Goal: Transaction & Acquisition: Purchase product/service

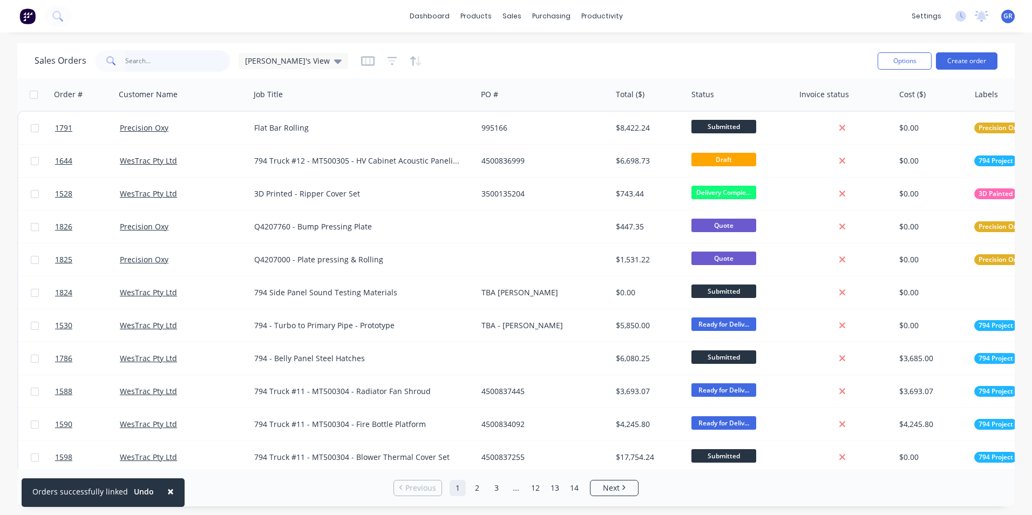
click at [145, 60] on input "text" at bounding box center [177, 61] width 105 height 22
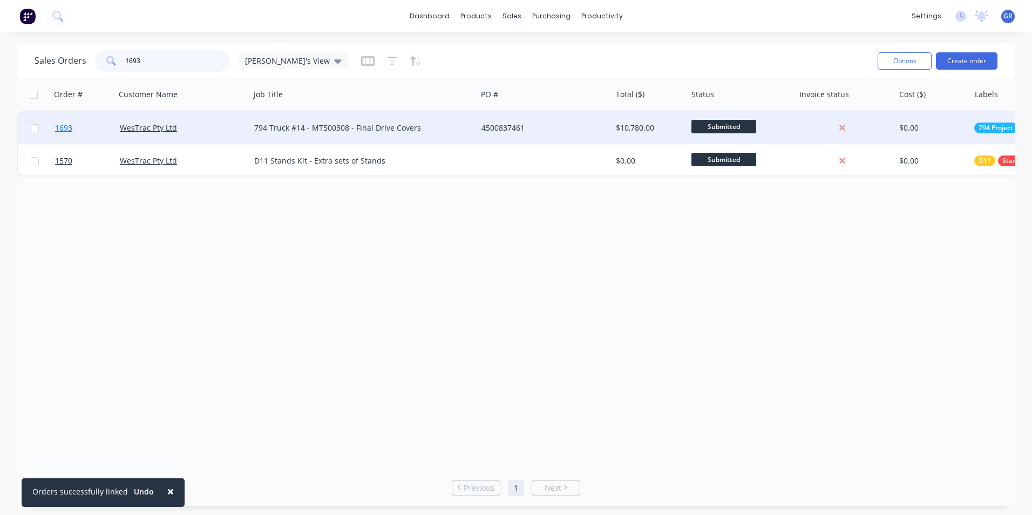
type input "1693"
click at [65, 125] on span "1693" at bounding box center [63, 128] width 17 height 11
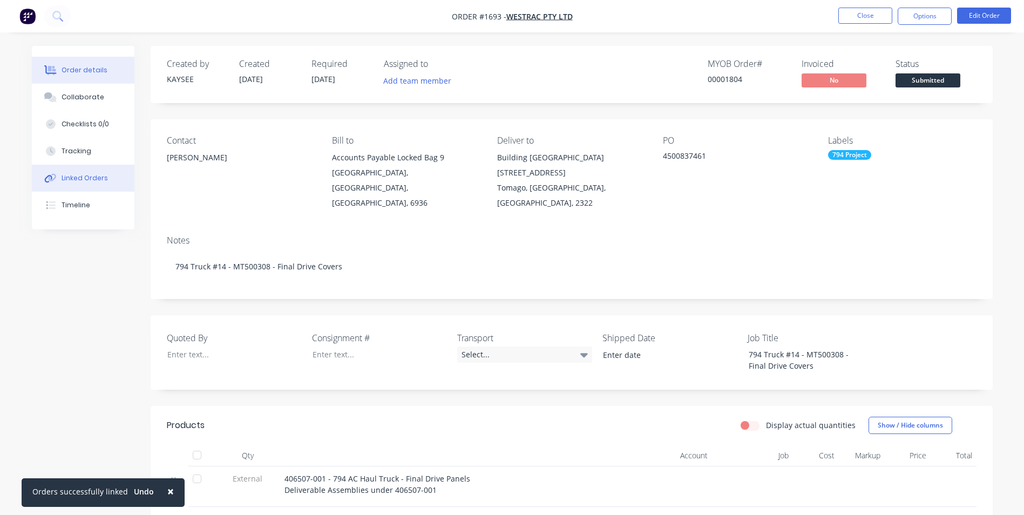
click at [85, 174] on div "Linked Orders" at bounding box center [85, 178] width 46 height 10
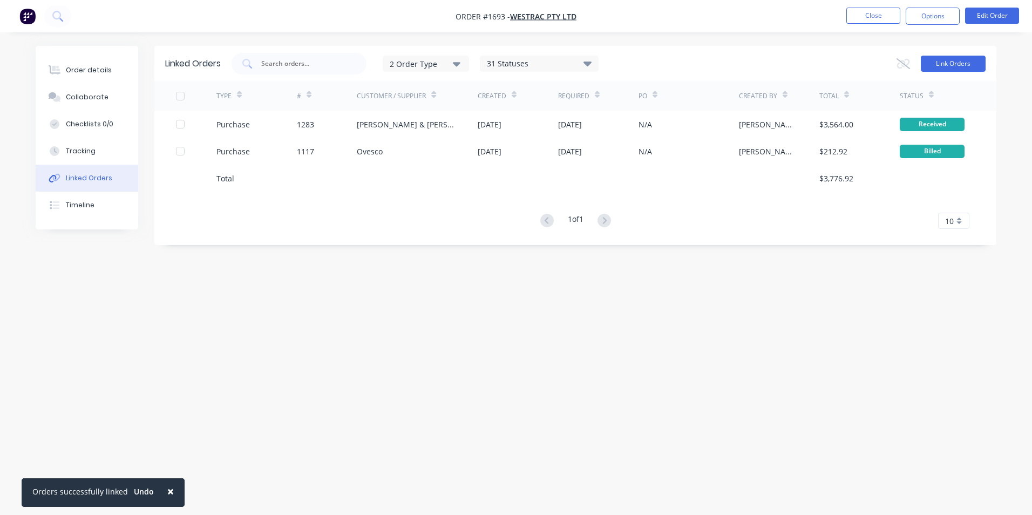
click at [953, 63] on button "Link Orders" at bounding box center [953, 64] width 65 height 16
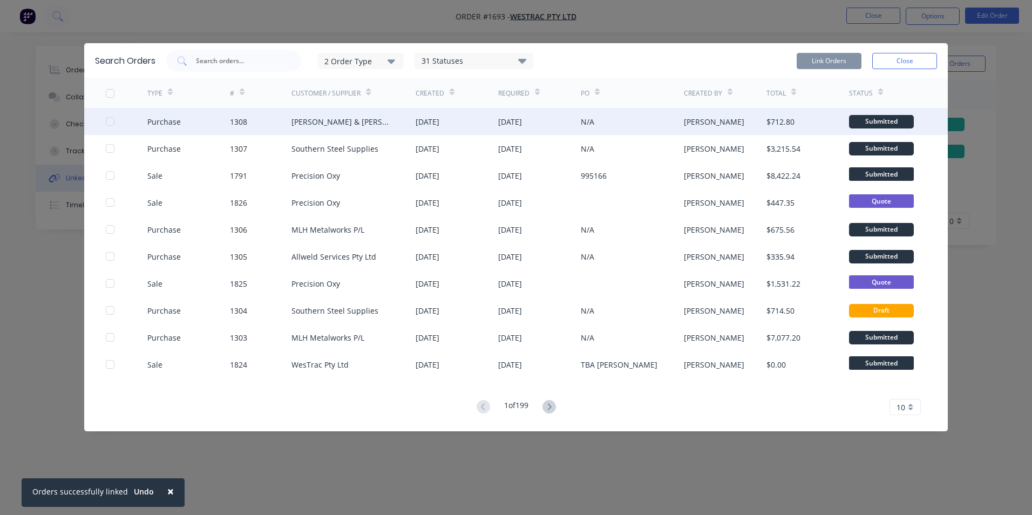
click at [107, 121] on div at bounding box center [110, 122] width 22 height 22
click at [827, 57] on button "Link Orders" at bounding box center [829, 61] width 65 height 16
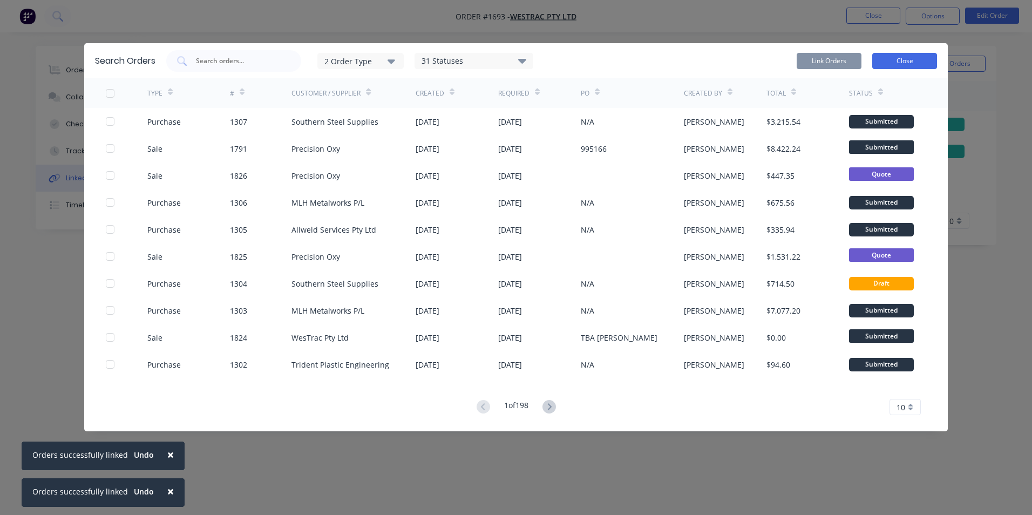
click at [914, 59] on button "Close" at bounding box center [904, 61] width 65 height 16
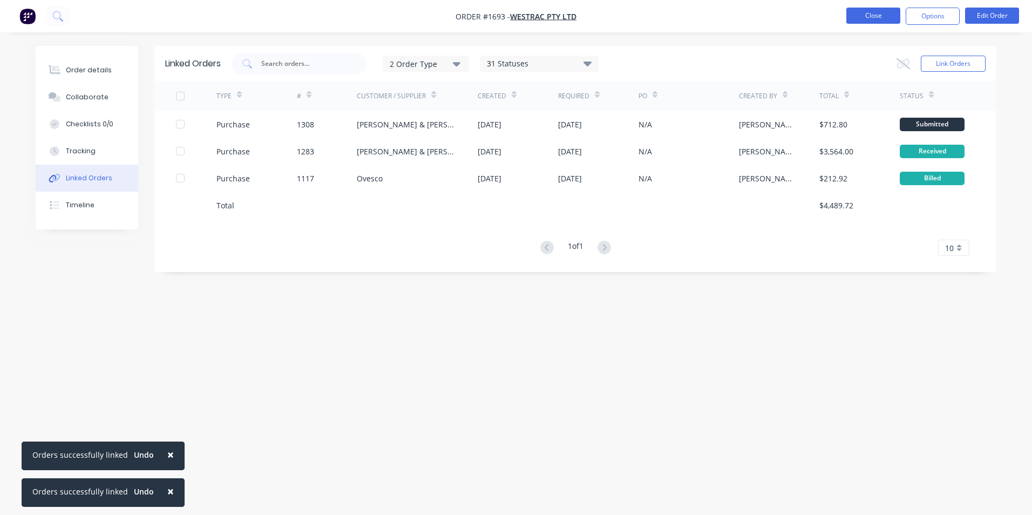
click at [878, 19] on button "Close" at bounding box center [874, 16] width 54 height 16
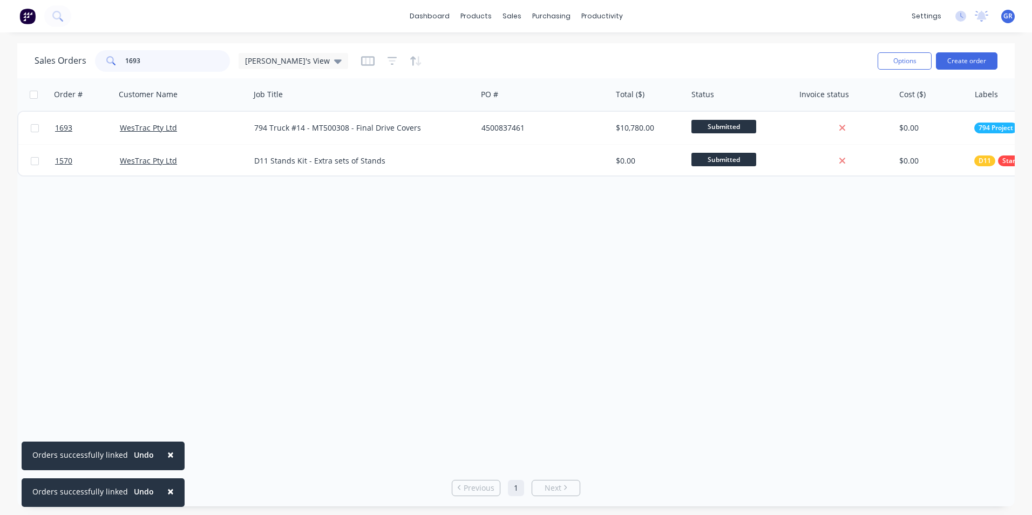
drag, startPoint x: 154, startPoint y: 58, endPoint x: 104, endPoint y: 57, distance: 49.7
click at [104, 57] on div "1693" at bounding box center [162, 61] width 135 height 22
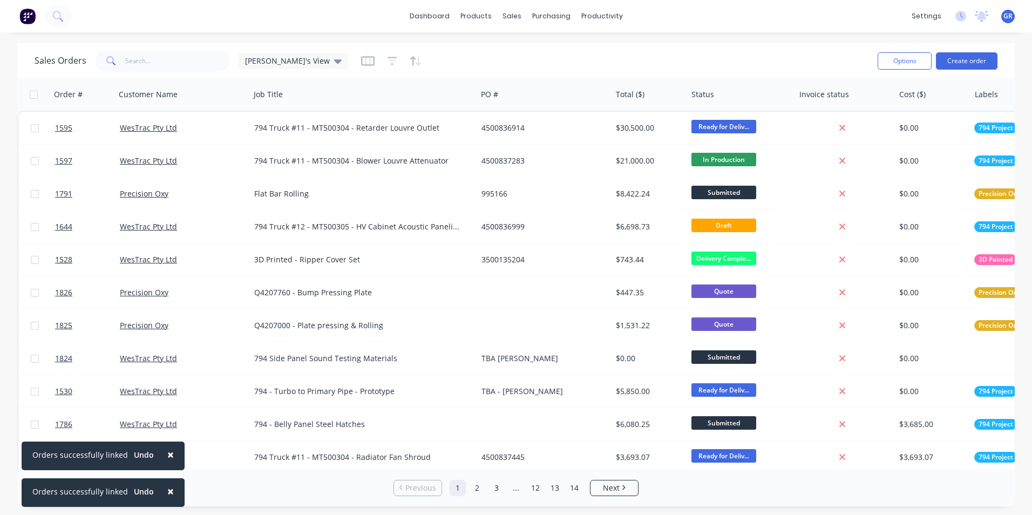
drag, startPoint x: 171, startPoint y: 455, endPoint x: 168, endPoint y: 468, distance: 12.7
click at [171, 455] on button "×" at bounding box center [171, 455] width 28 height 26
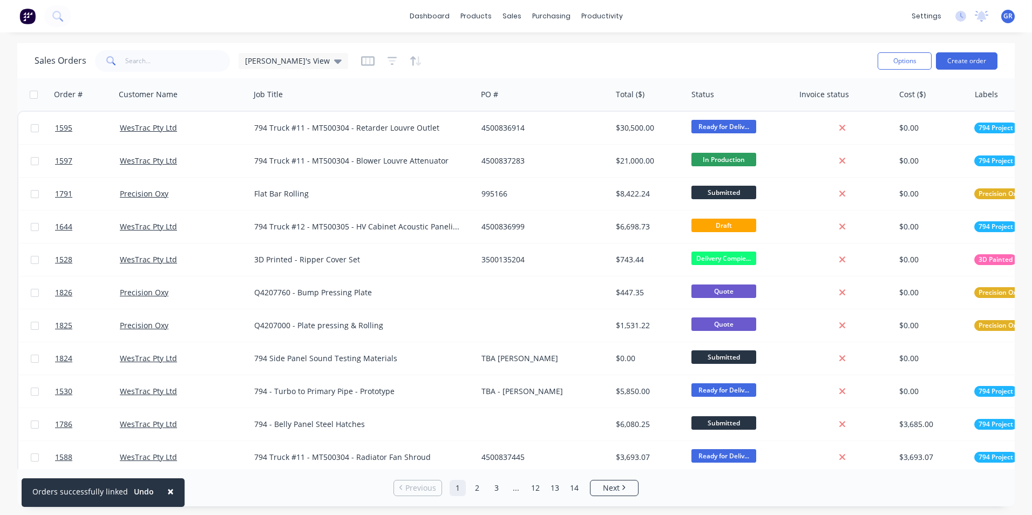
click at [167, 489] on span "×" at bounding box center [170, 491] width 6 height 15
click at [150, 58] on input "text" at bounding box center [177, 61] width 105 height 22
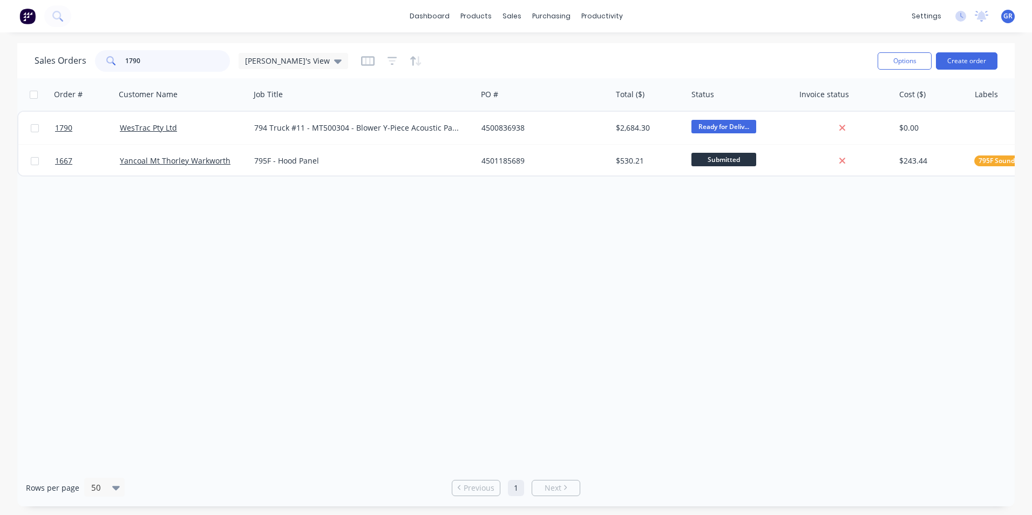
type input "1790"
click at [577, 48] on div "Purchase Orders" at bounding box center [586, 52] width 57 height 10
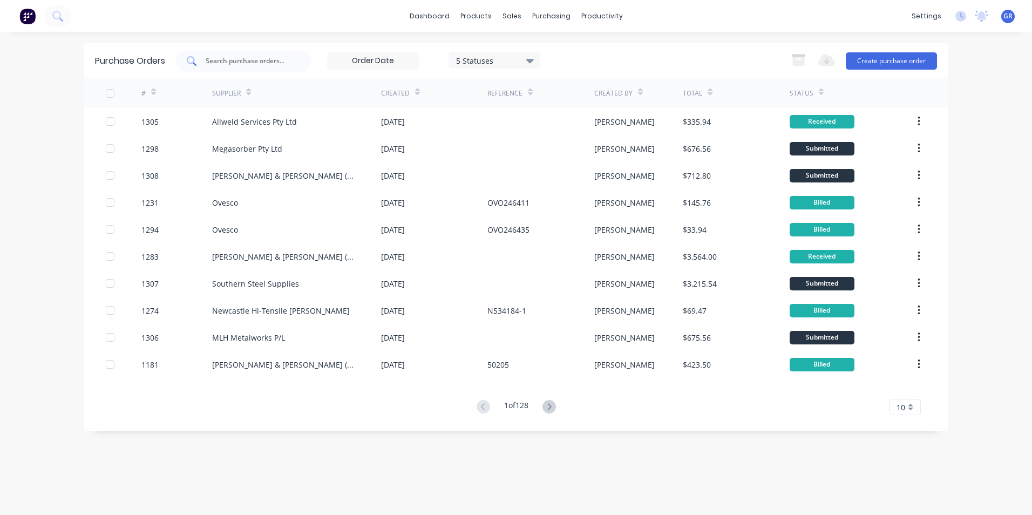
click at [221, 61] on input "text" at bounding box center [250, 61] width 90 height 11
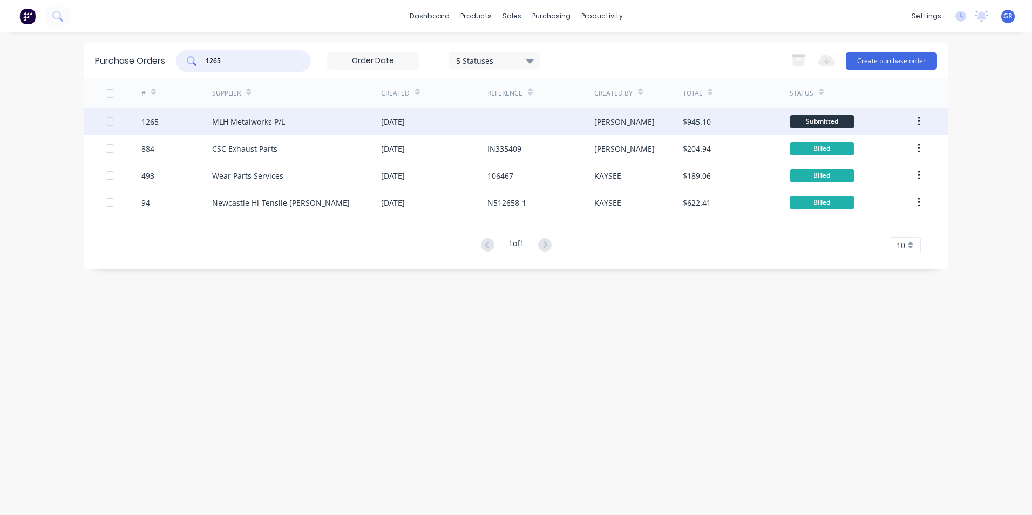
type input "1265"
click at [152, 123] on div "1265" at bounding box center [149, 121] width 17 height 11
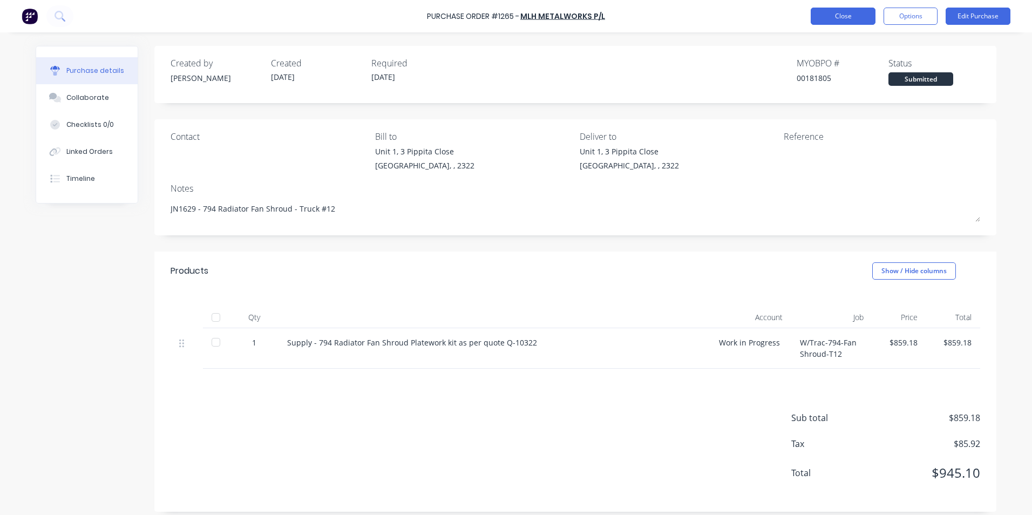
click at [851, 19] on button "Close" at bounding box center [843, 16] width 65 height 17
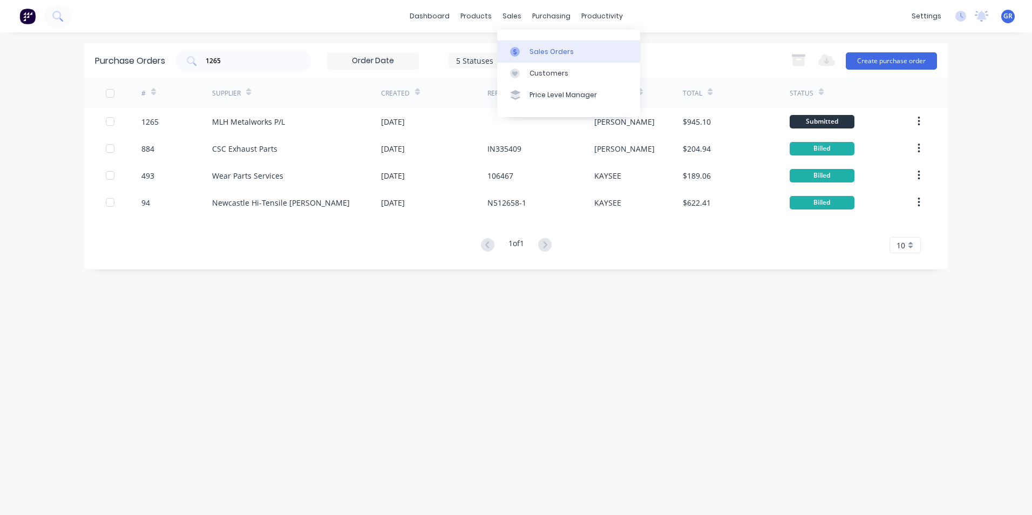
click at [558, 51] on div "Sales Orders" at bounding box center [552, 52] width 44 height 10
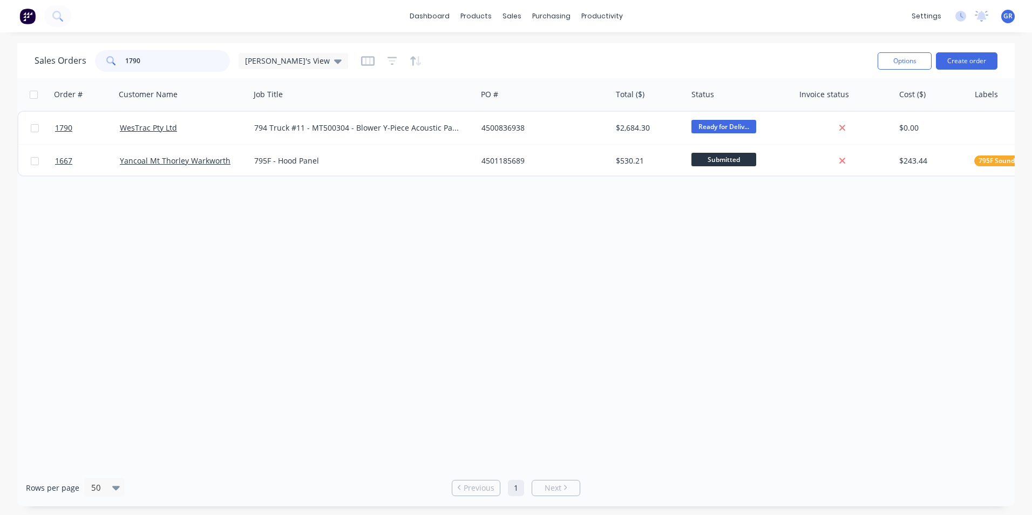
drag, startPoint x: 145, startPoint y: 60, endPoint x: 119, endPoint y: 60, distance: 26.5
click at [119, 60] on div "1790" at bounding box center [162, 61] width 135 height 22
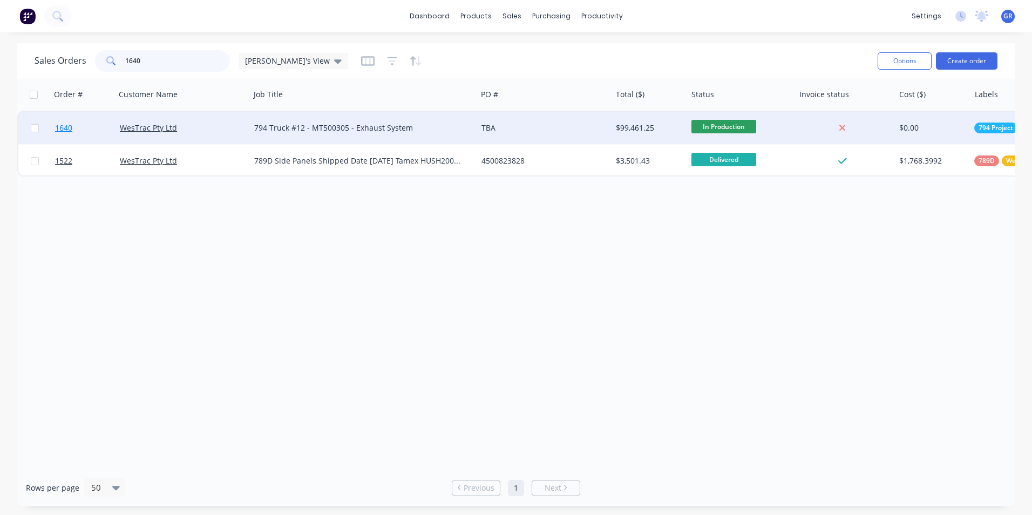
type input "1640"
click at [69, 127] on span "1640" at bounding box center [63, 128] width 17 height 11
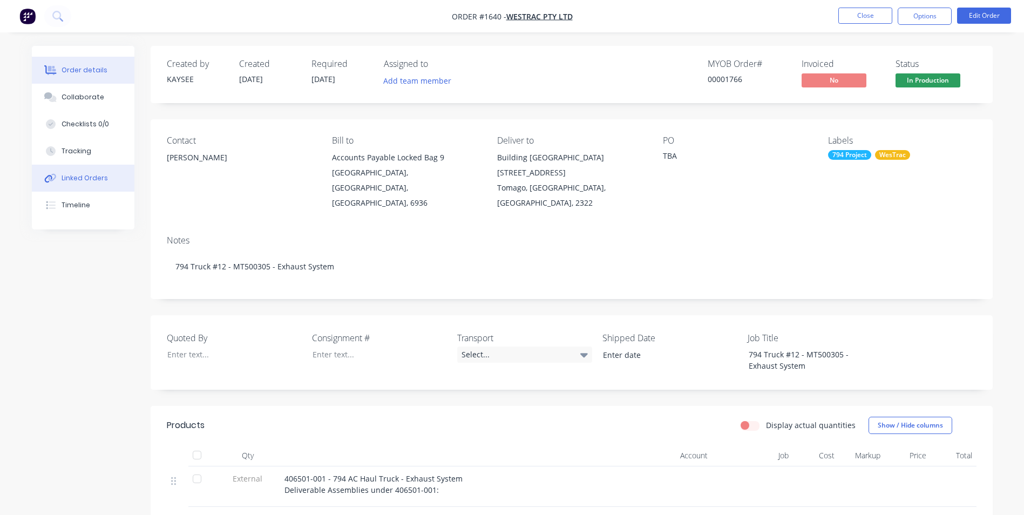
click at [84, 177] on div "Linked Orders" at bounding box center [85, 178] width 46 height 10
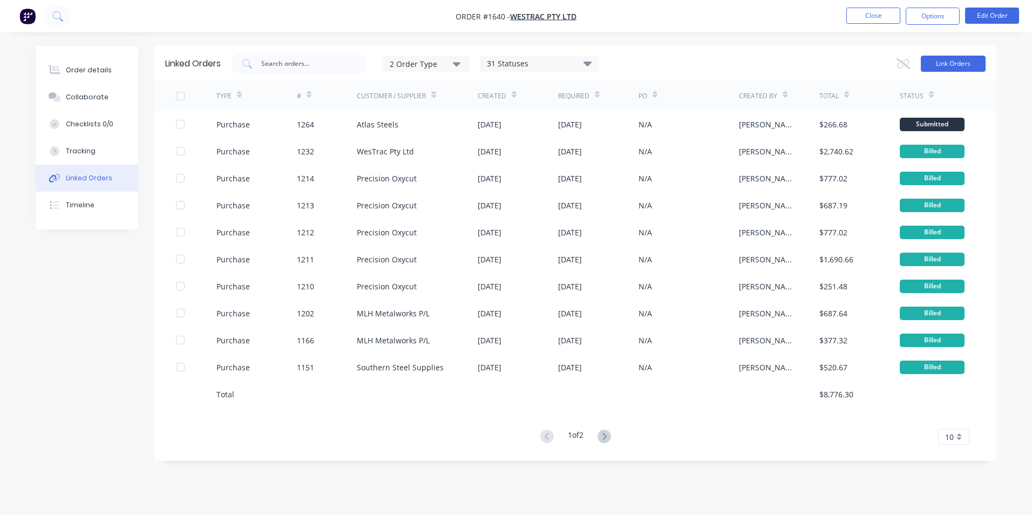
click at [956, 59] on button "Link Orders" at bounding box center [953, 64] width 65 height 16
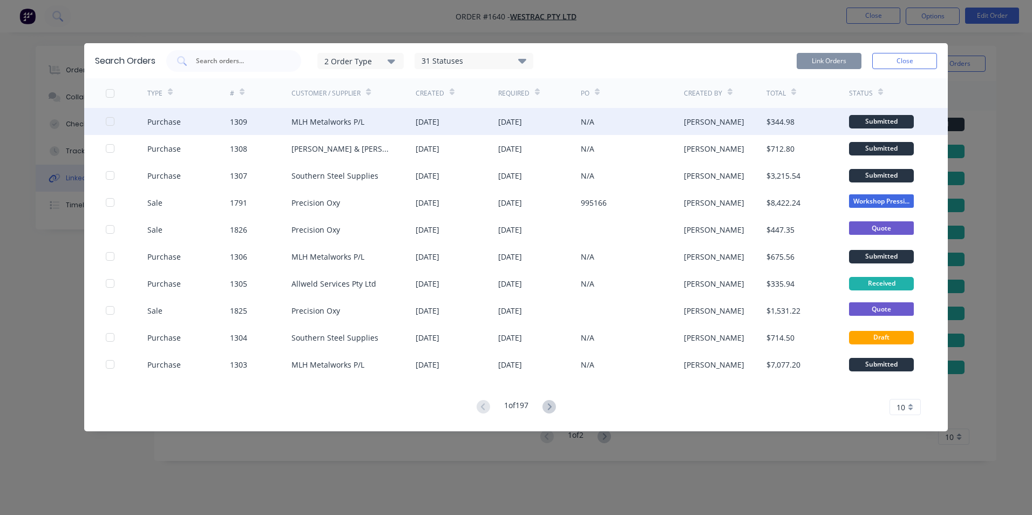
click at [110, 121] on div at bounding box center [110, 122] width 22 height 22
click at [811, 53] on button "Link Orders" at bounding box center [829, 61] width 65 height 16
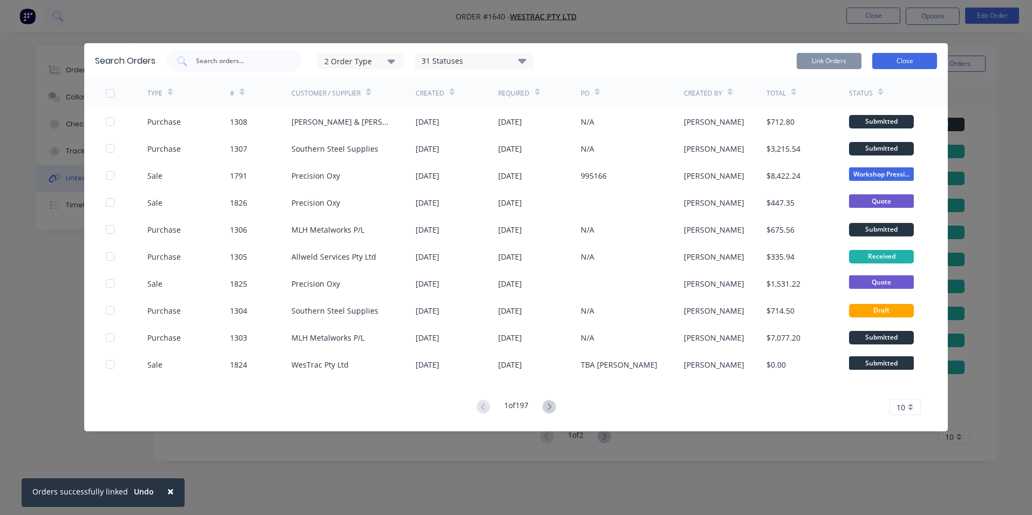
click at [902, 58] on button "Close" at bounding box center [904, 61] width 65 height 16
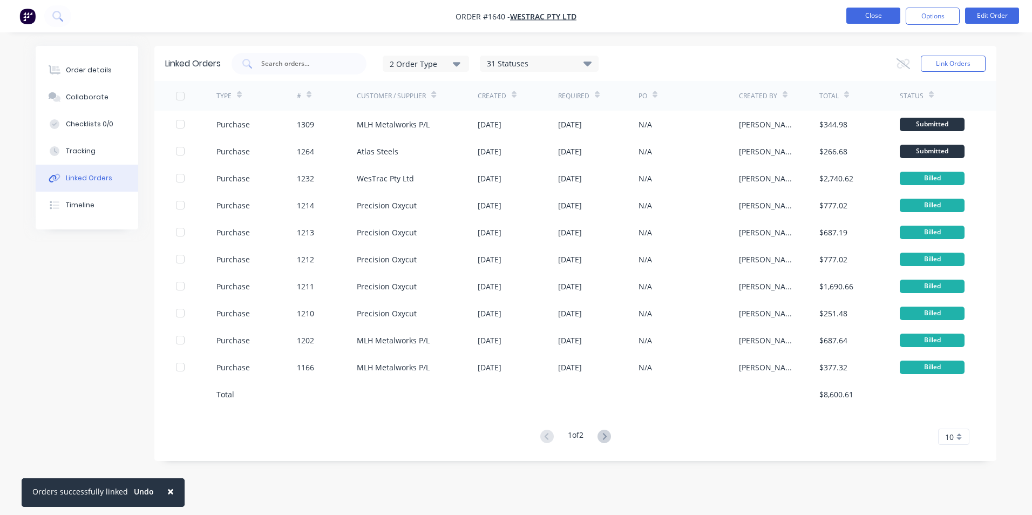
click at [879, 8] on button "Close" at bounding box center [874, 16] width 54 height 16
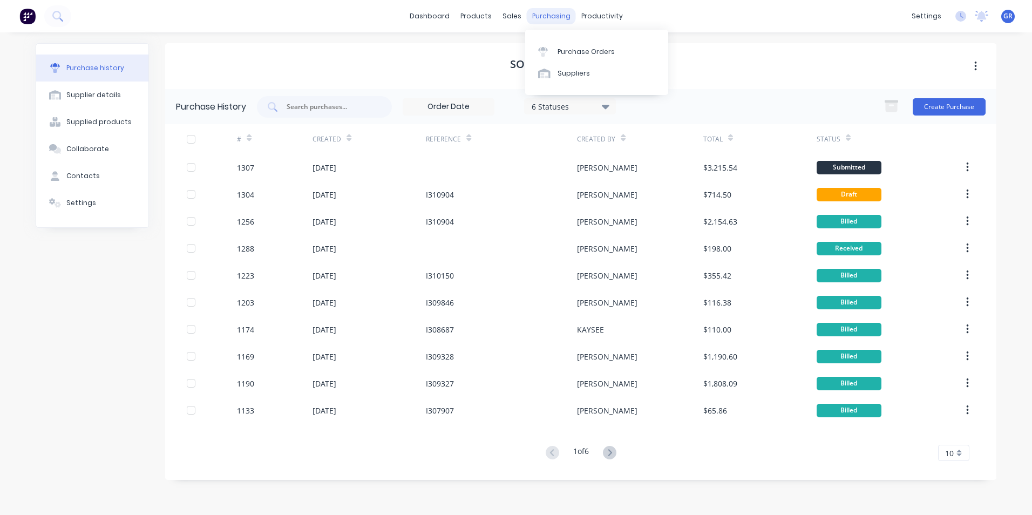
click at [542, 13] on div "purchasing" at bounding box center [551, 16] width 49 height 16
click at [591, 52] on div "Purchase Orders" at bounding box center [586, 52] width 57 height 10
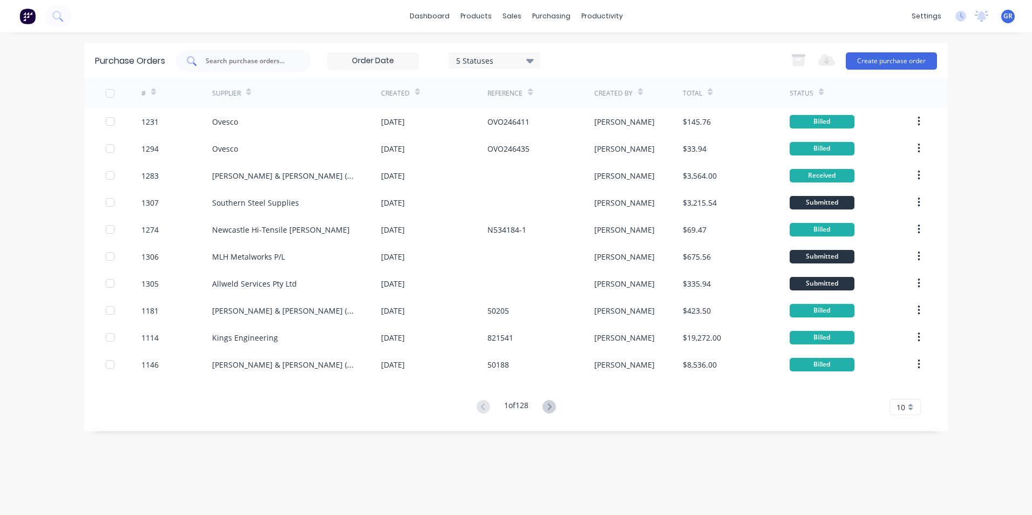
click at [252, 58] on input "text" at bounding box center [250, 61] width 90 height 11
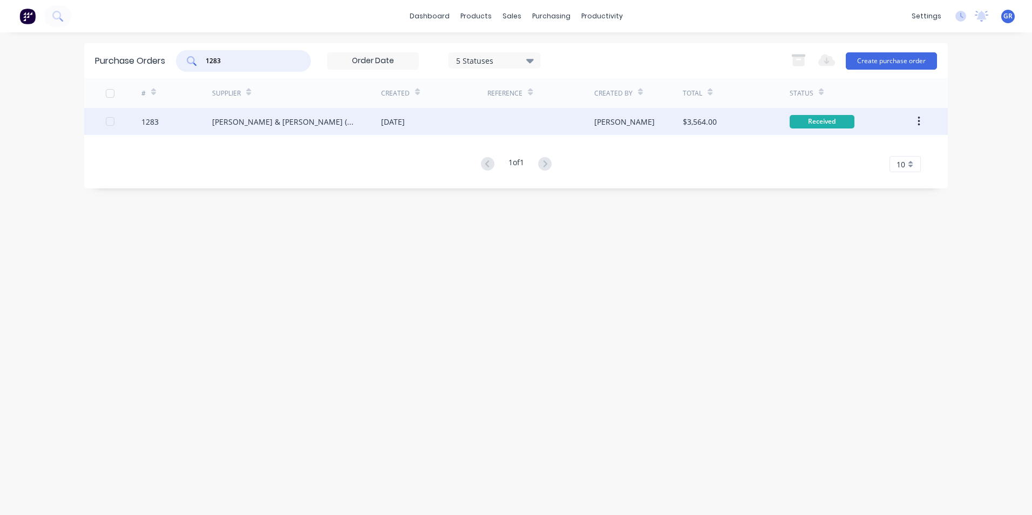
type input "1283"
click at [149, 120] on div "1283" at bounding box center [149, 121] width 17 height 11
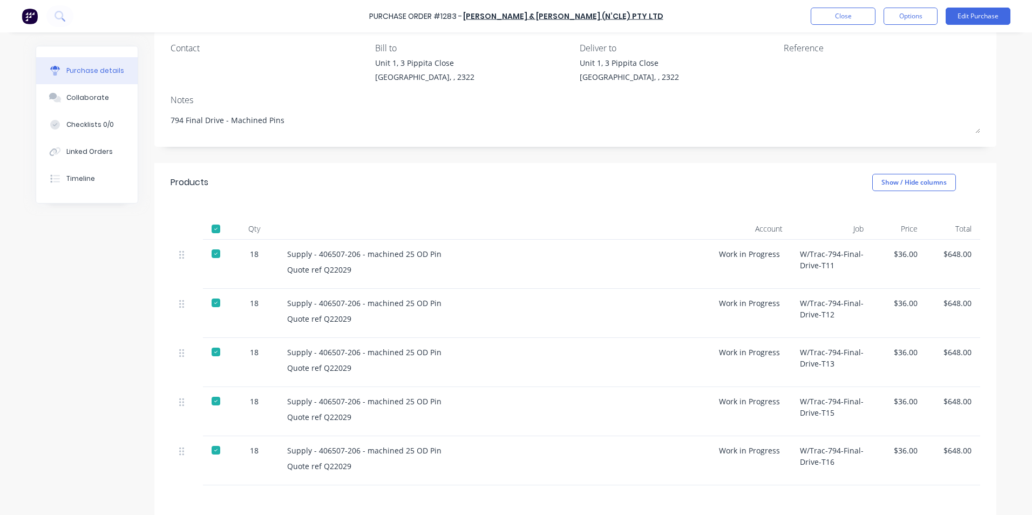
scroll to position [108, 0]
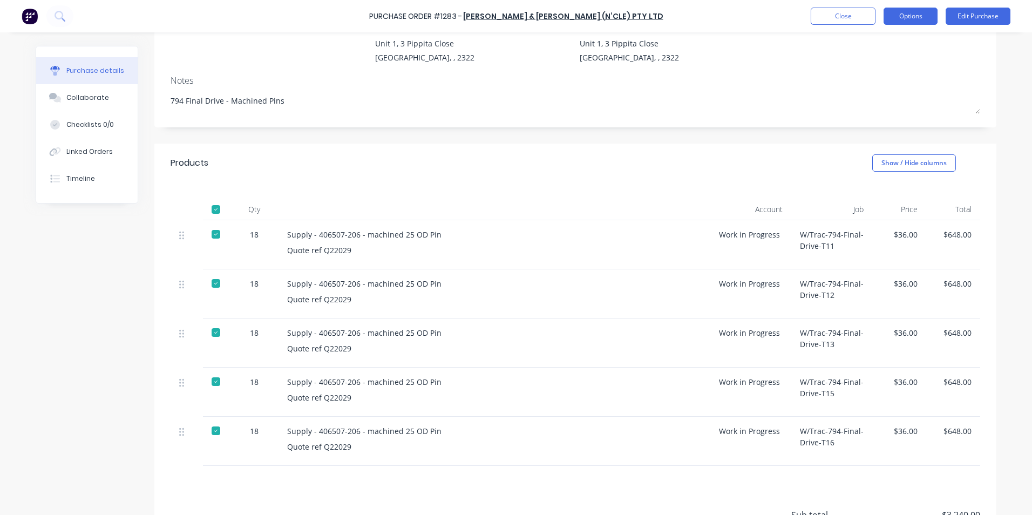
click at [905, 18] on button "Options" at bounding box center [911, 16] width 54 height 17
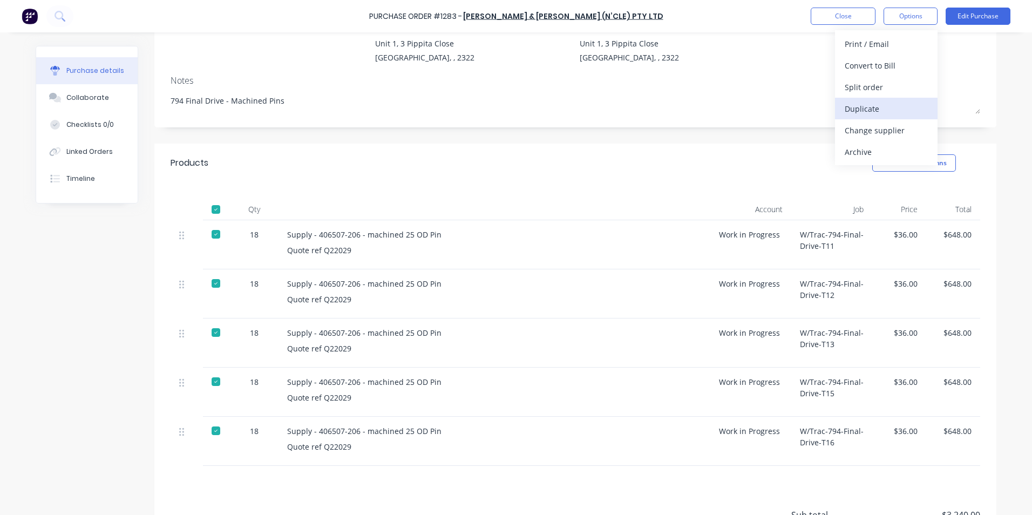
click at [865, 110] on div "Duplicate" at bounding box center [886, 109] width 83 height 16
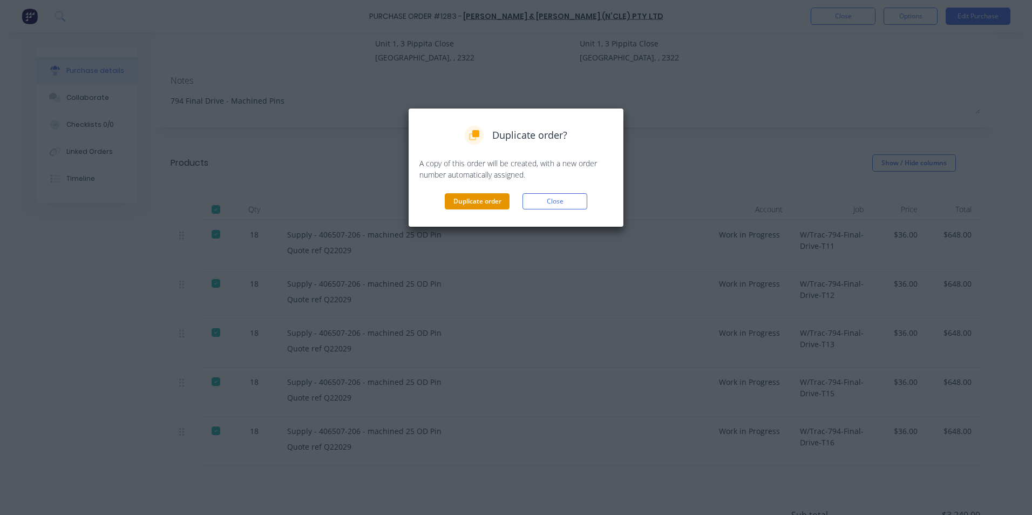
click at [462, 199] on button "Duplicate order" at bounding box center [477, 201] width 65 height 16
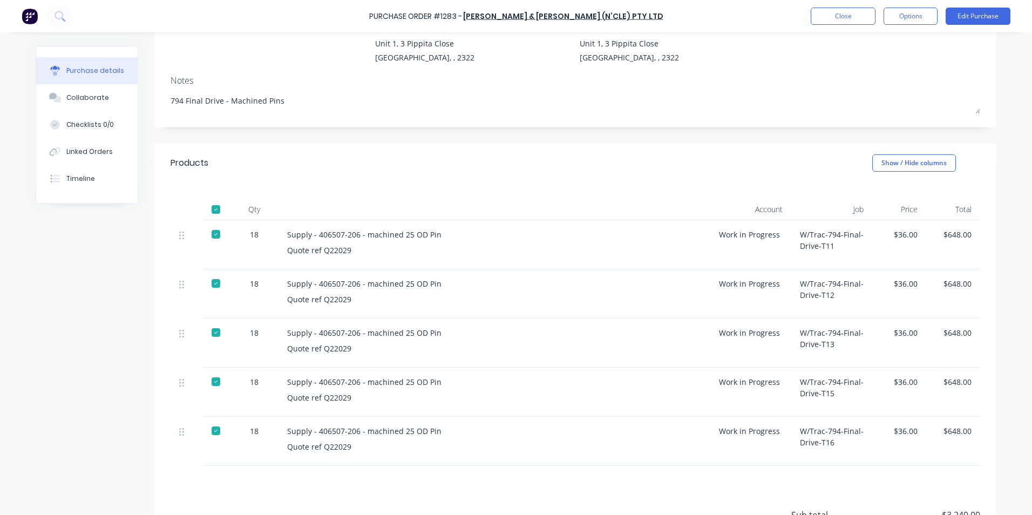
type textarea "x"
click at [843, 16] on button "Close" at bounding box center [843, 16] width 65 height 17
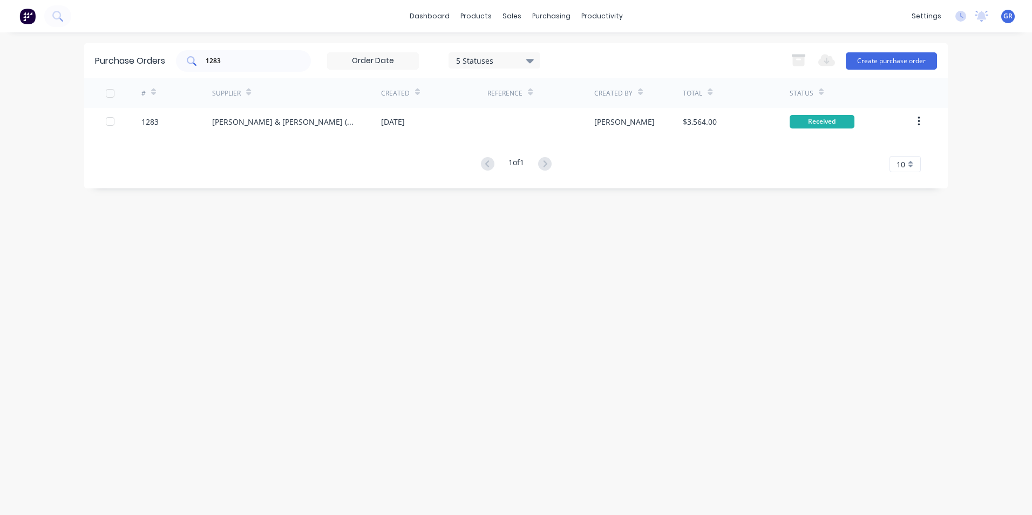
click at [199, 63] on div "1283" at bounding box center [243, 61] width 135 height 22
drag, startPoint x: 218, startPoint y: 59, endPoint x: 191, endPoint y: 59, distance: 26.5
click at [191, 59] on div "1283" at bounding box center [243, 61] width 135 height 22
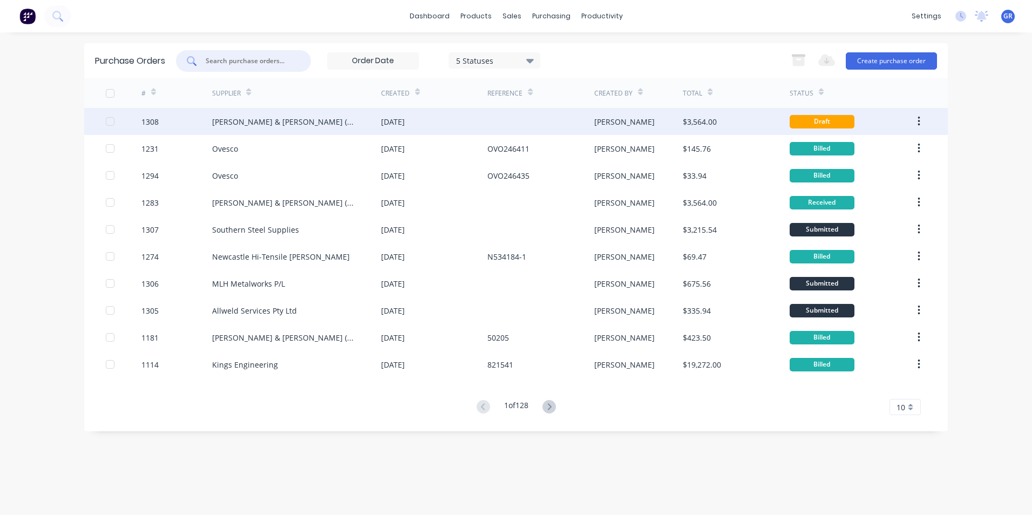
click at [156, 121] on div "1308" at bounding box center [149, 121] width 17 height 11
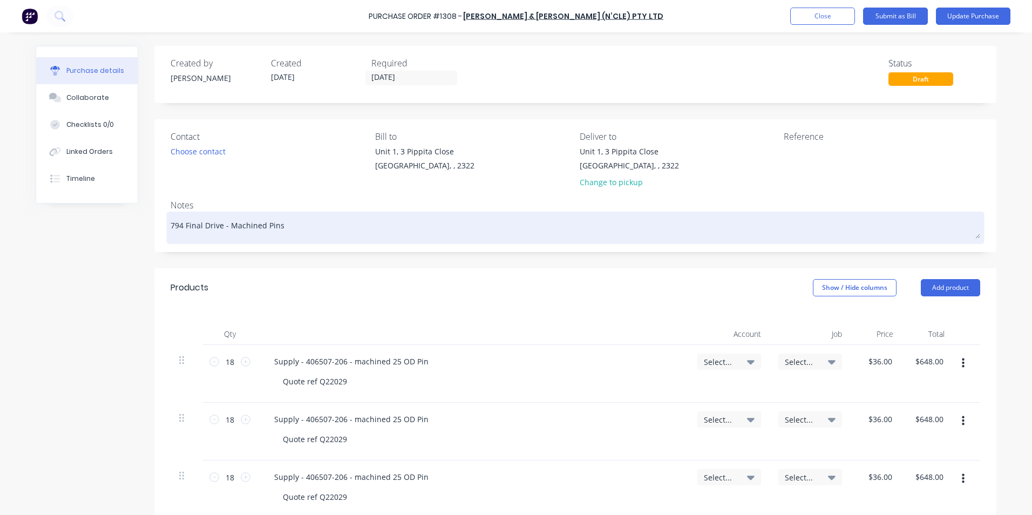
drag, startPoint x: 166, startPoint y: 224, endPoint x: 209, endPoint y: 234, distance: 44.3
click at [171, 225] on div "794 Final Drive - Machined Pins" at bounding box center [576, 227] width 810 height 27
click at [171, 226] on textarea "794 Final Drive - Machined Pins" at bounding box center [576, 226] width 810 height 24
type textarea "x"
type textarea "J794 Final Drive - Machined Pins"
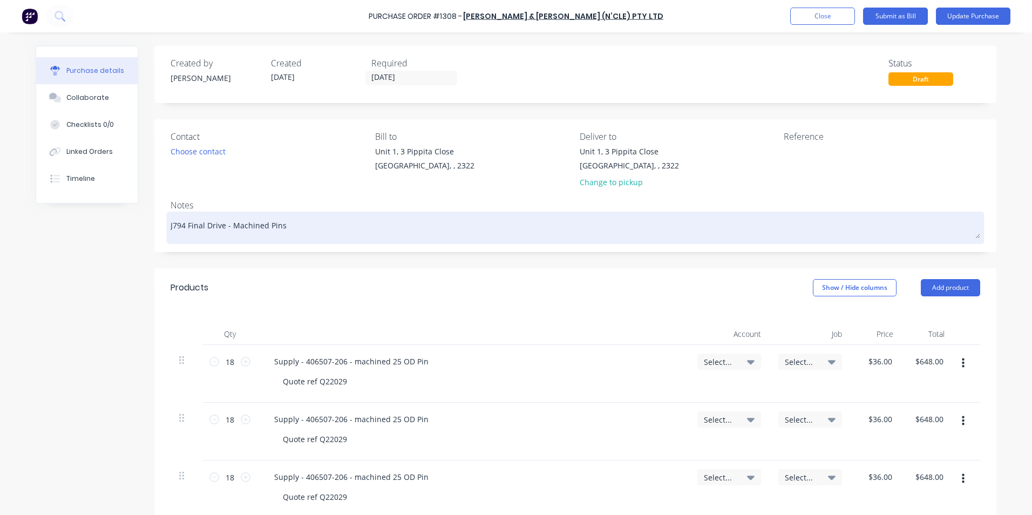
type textarea "x"
type textarea "JN794 Final Drive - Machined Pins"
type textarea "x"
type textarea "JN1794 Final Drive - Machined Pins"
type textarea "x"
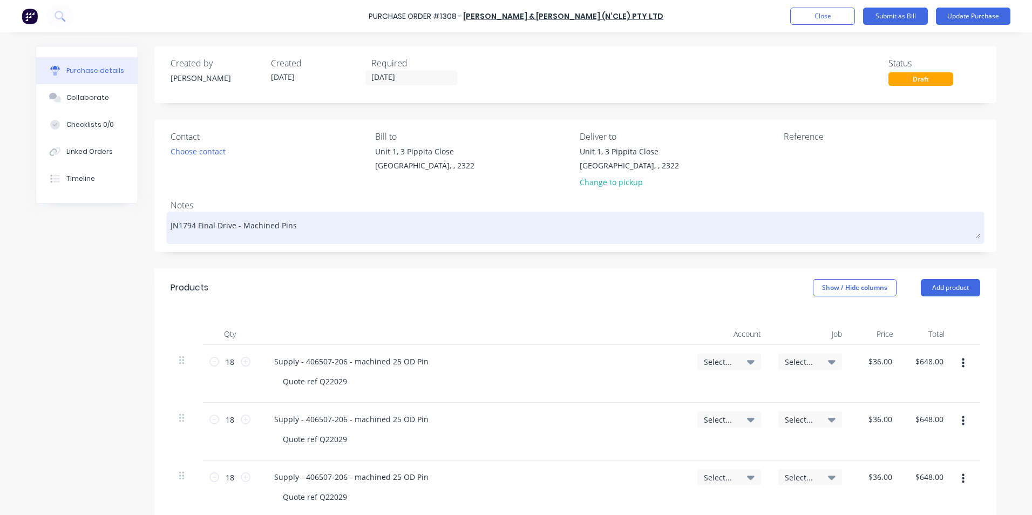
type textarea "JN16794 Final Drive - Machined Pins"
type textarea "x"
type textarea "JN166794 Final Drive - Machined Pins"
type textarea "x"
type textarea "JN1663794 Final Drive - Machined Pins"
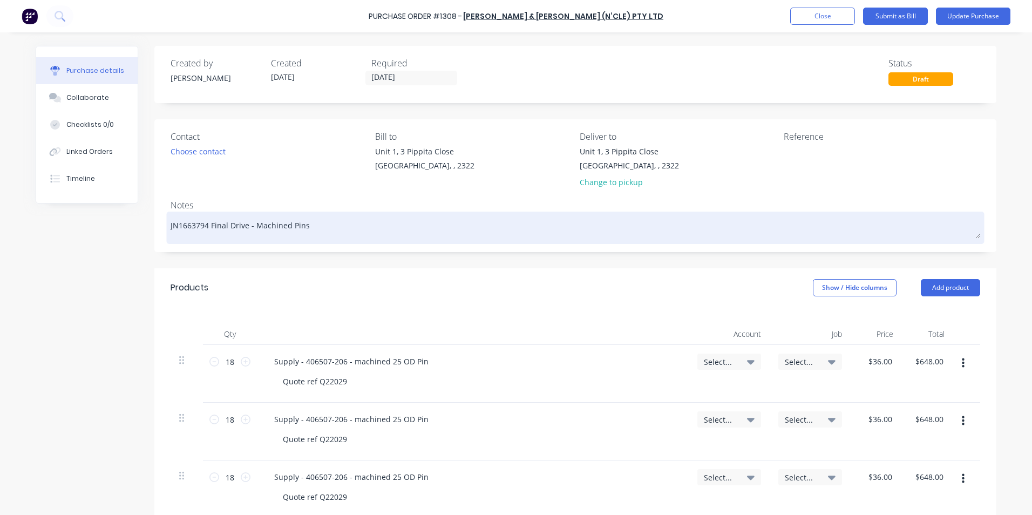
type textarea "x"
type textarea "JN1663 794 Final Drive - Machined Pins"
type textarea "x"
type textarea "JN1663 -794 Final Drive - Machined Pins"
type textarea "x"
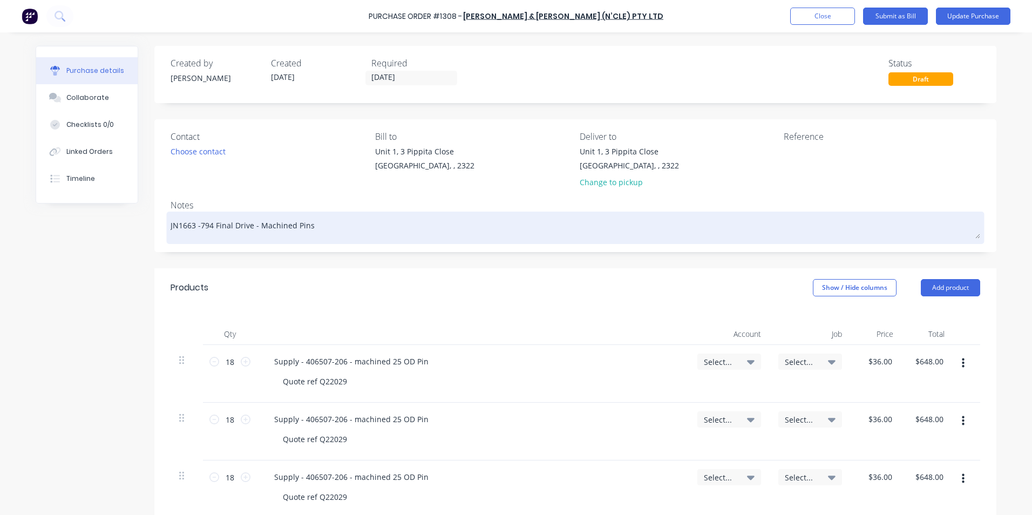
type textarea "JN1663 - 794 Final Drive - Machined Pins"
click at [314, 226] on textarea "JN1663 - 794 Final Drive - Machined Pins" at bounding box center [576, 226] width 810 height 24
type textarea "x"
type textarea "JN1663 - 794 Final Drive - Machined Pins"
type textarea "x"
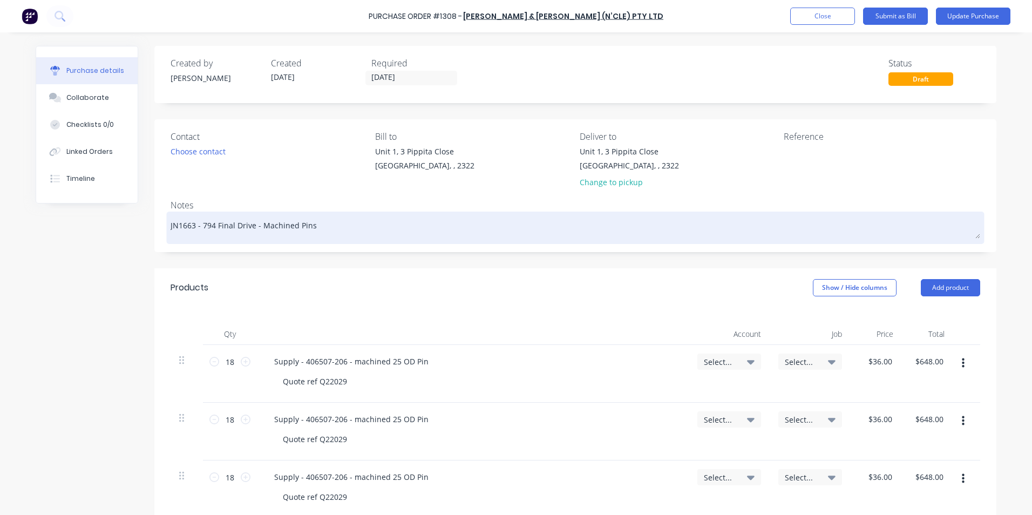
type textarea "JN1663 - 794 Final Drive - Machined Pins -"
type textarea "x"
type textarea "JN1663 - 794 Final Drive - Machined Pins -"
type textarea "x"
type textarea "JN1663 - 794 Final Drive - Machined Pins - T"
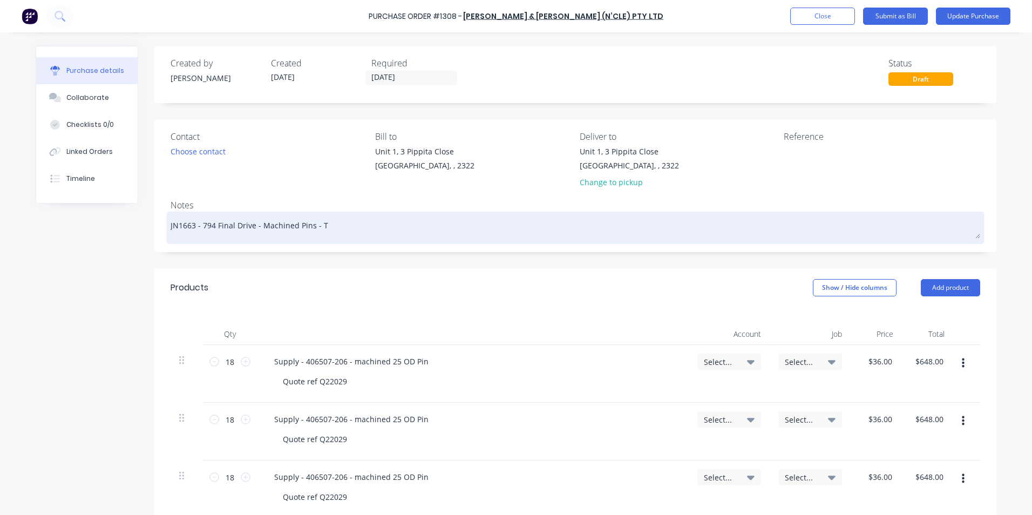
type textarea "x"
type textarea "JN1663 - 794 Final Drive - Machined Pins - Tr"
type textarea "x"
type textarea "JN1663 - 794 Final Drive - Machined Pins - Tru"
type textarea "x"
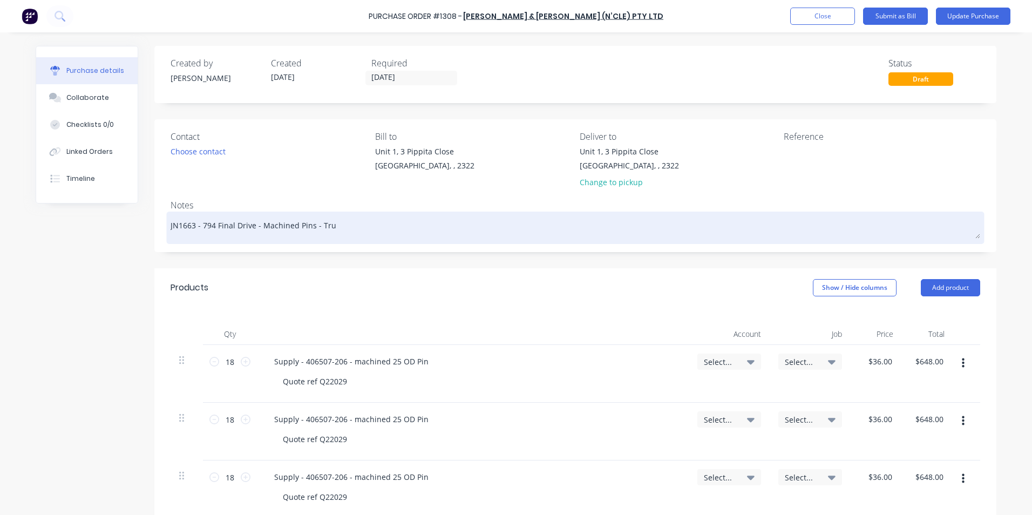
type textarea "JN1663 - 794 Final Drive - Machined Pins - Truc"
type textarea "x"
type textarea "JN1663 - 794 Final Drive - Machined Pins - Truck"
type textarea "x"
type textarea "JN1663 - 794 Final Drive - Machined Pins - Truck"
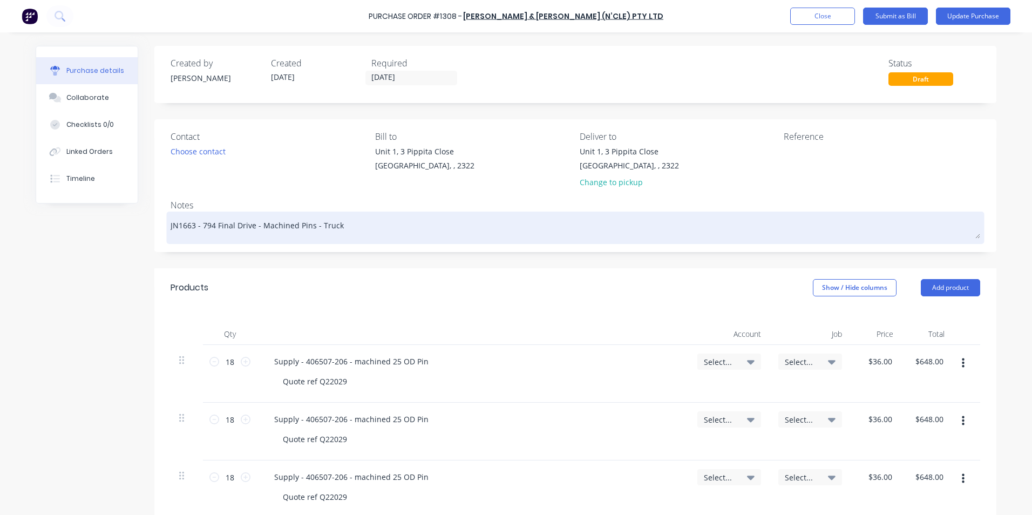
type textarea "x"
type textarea "JN1663 - 794 Final Drive - Machined Pins - Truck $"
type textarea "x"
type textarea "JN1663 - 794 Final Drive - Machined Pins - Truck"
type textarea "x"
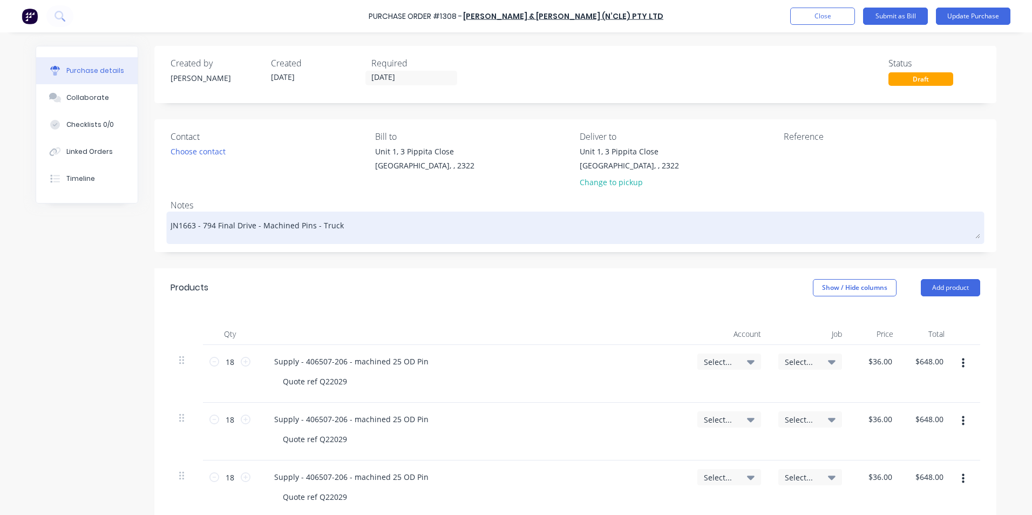
type textarea "JN1663 - 794 Final Drive - Machined Pins - Truck #"
type textarea "x"
type textarea "JN1663 - 794 Final Drive - Machined Pins - Truck #1"
type textarea "x"
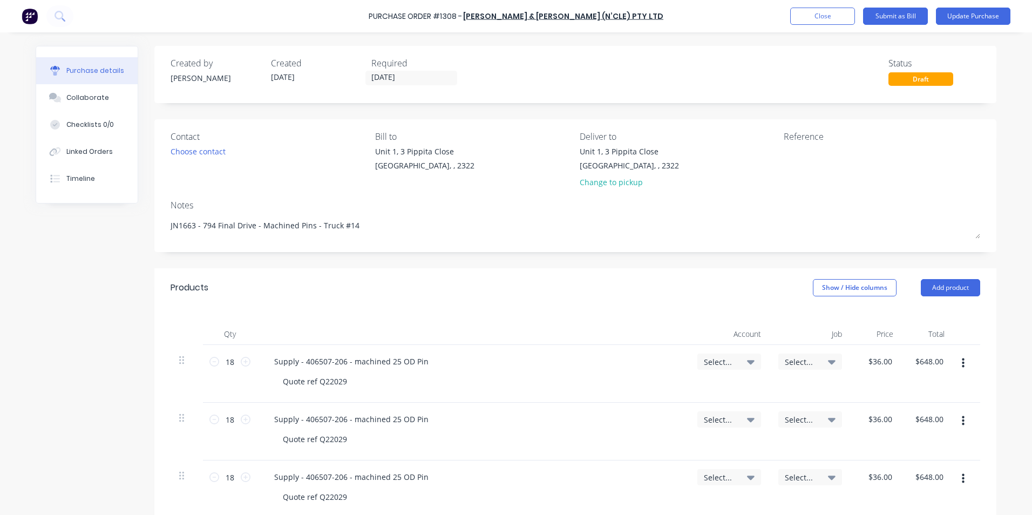
type textarea "JN1663 - 794 Final Drive - Machined Pins - Truck #14"
type textarea "x"
type textarea "JN1663 - 794 Final Drive - Machined Pins - Truck #14"
click at [962, 422] on icon "button" at bounding box center [963, 421] width 3 height 10
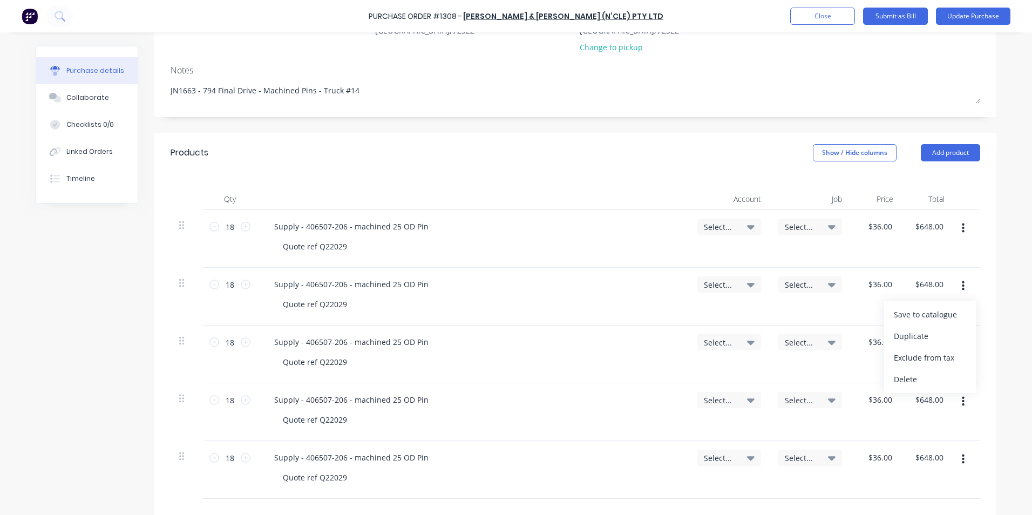
scroll to position [162, 0]
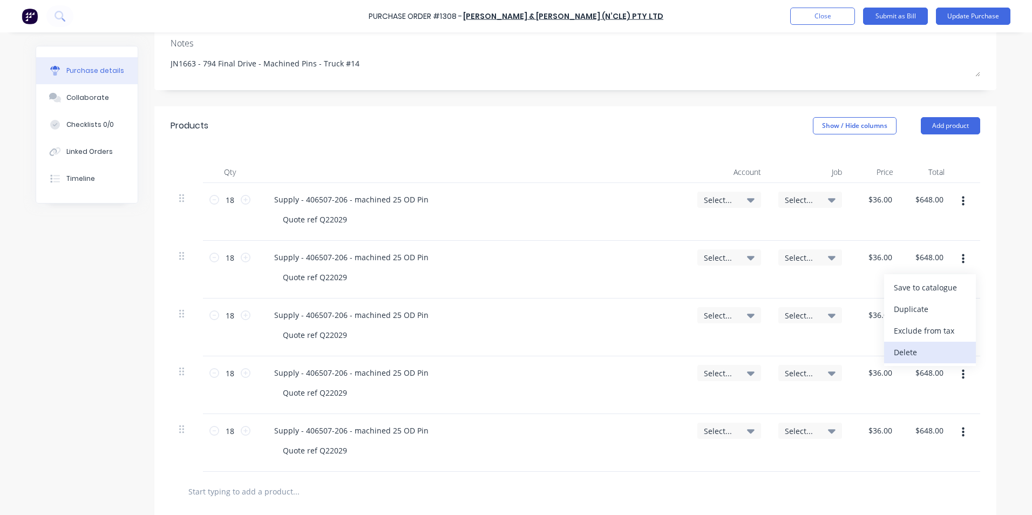
click at [902, 351] on button "Delete" at bounding box center [930, 353] width 92 height 22
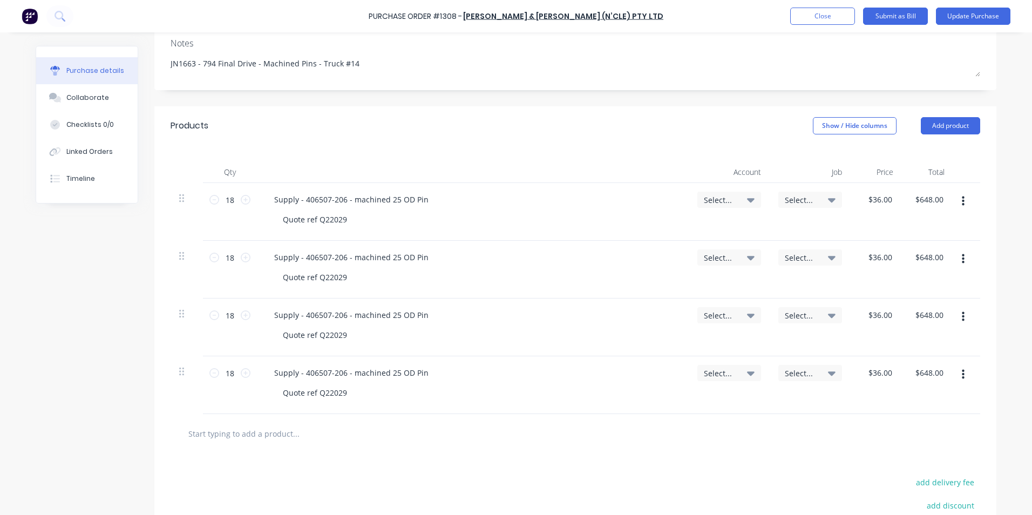
click at [962, 379] on icon "button" at bounding box center [963, 375] width 3 height 10
click at [912, 466] on button "Delete" at bounding box center [930, 468] width 92 height 22
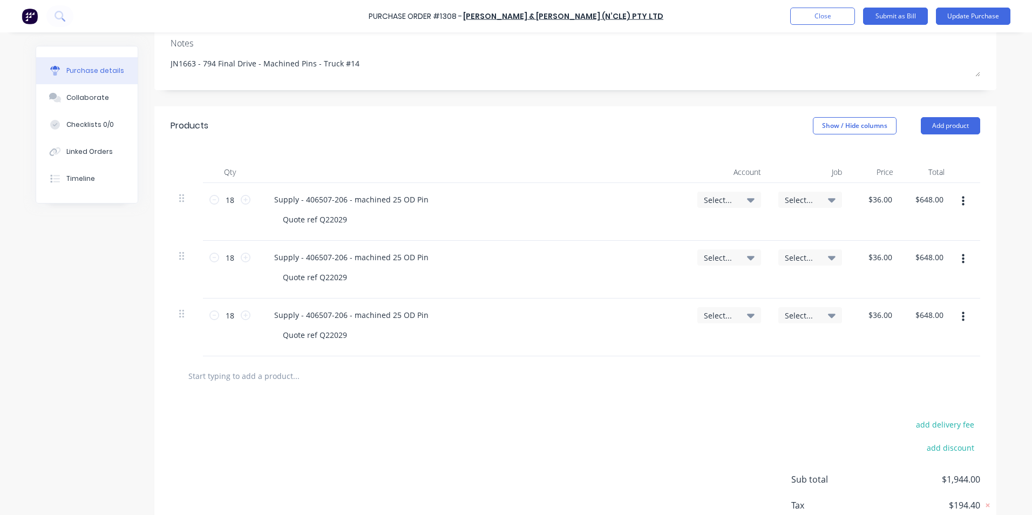
click at [958, 322] on button "button" at bounding box center [963, 316] width 25 height 19
click at [912, 409] on button "Delete" at bounding box center [930, 411] width 92 height 22
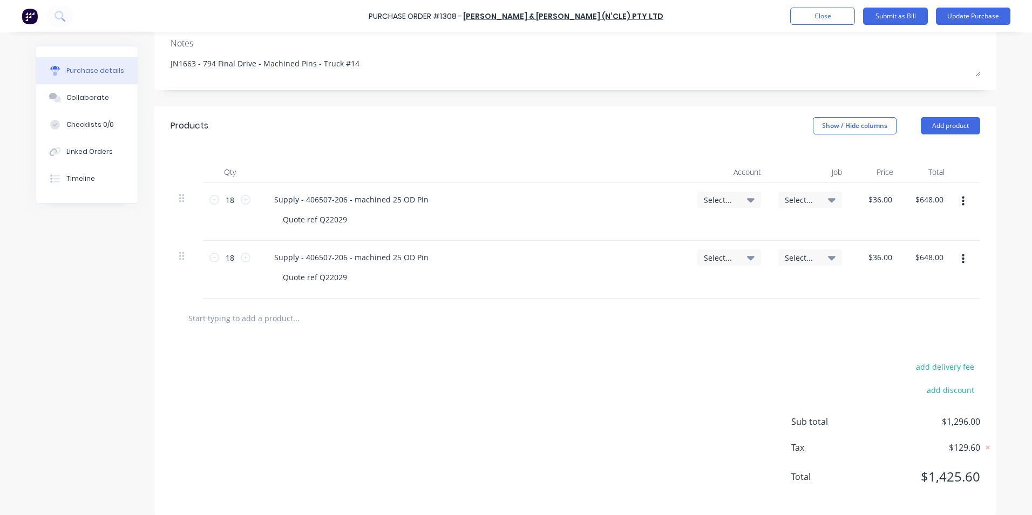
click at [956, 265] on button "button" at bounding box center [963, 258] width 25 height 19
click at [908, 353] on button "Delete" at bounding box center [930, 353] width 92 height 22
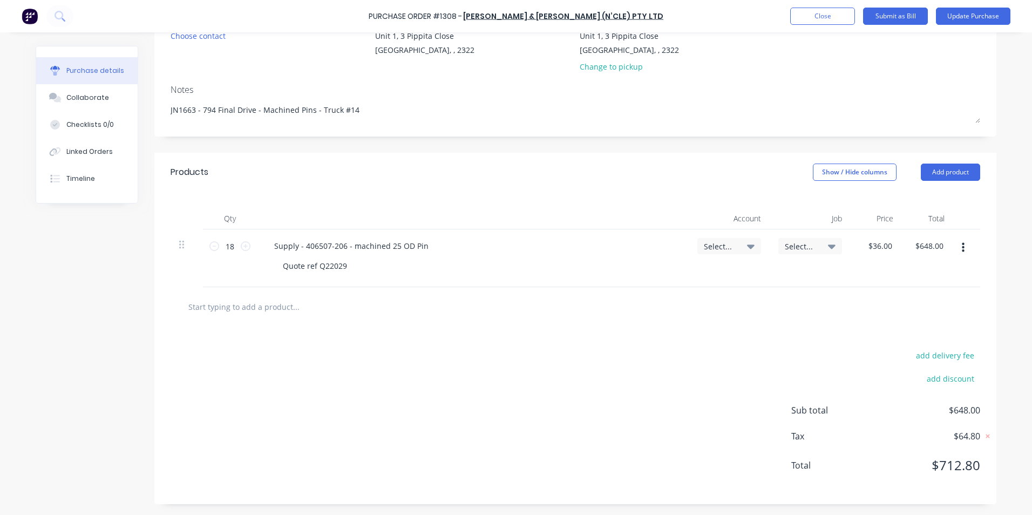
click at [726, 243] on span "Select..." at bounding box center [720, 246] width 32 height 11
type textarea "x"
click at [665, 279] on input at bounding box center [694, 279] width 111 height 22
type input "1-14"
click at [672, 359] on div "1-1400 / Work in Progress" at bounding box center [685, 355] width 151 height 22
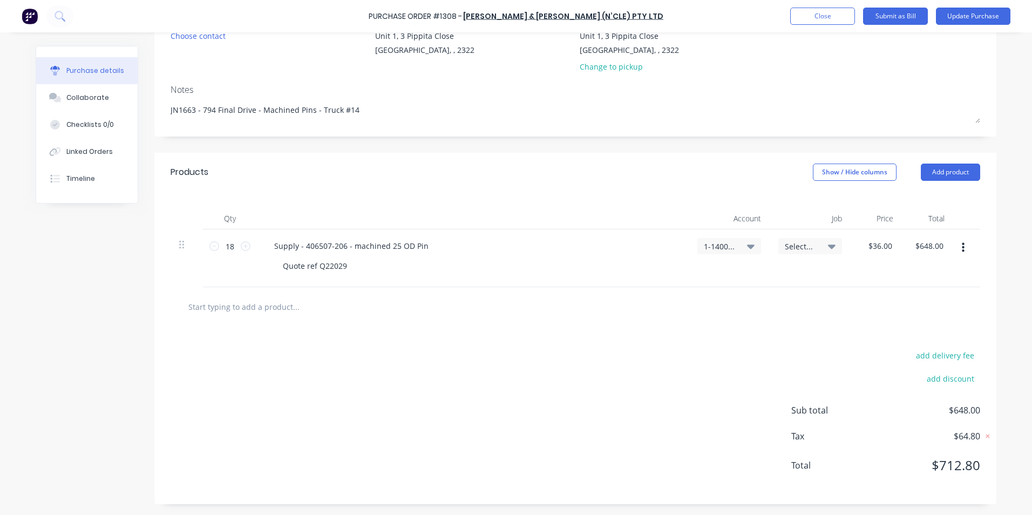
click at [789, 247] on span "Select..." at bounding box center [801, 246] width 32 height 11
type textarea "x"
click at [746, 281] on input at bounding box center [775, 279] width 111 height 22
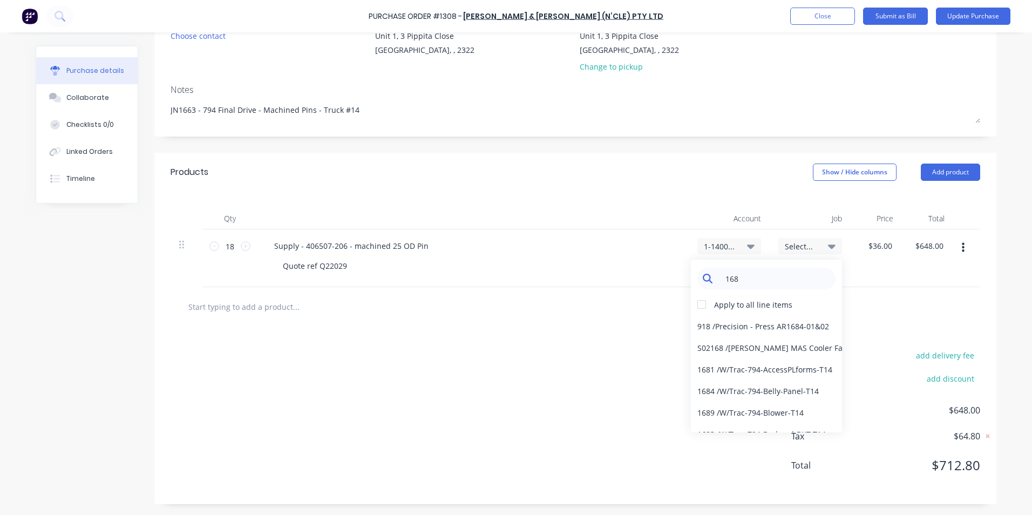
type input "1689"
type textarea "x"
drag, startPoint x: 744, startPoint y: 279, endPoint x: 730, endPoint y: 279, distance: 13.5
click at [730, 279] on input "1689" at bounding box center [775, 279] width 111 height 22
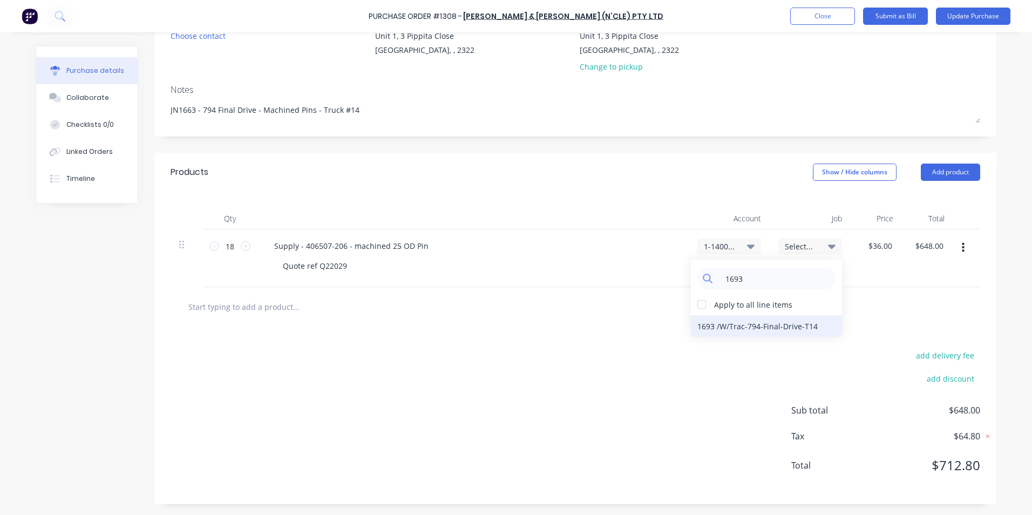
type input "1693"
click at [777, 325] on div "1693 / W/Trac-794-Final-Drive-T14" at bounding box center [766, 326] width 151 height 22
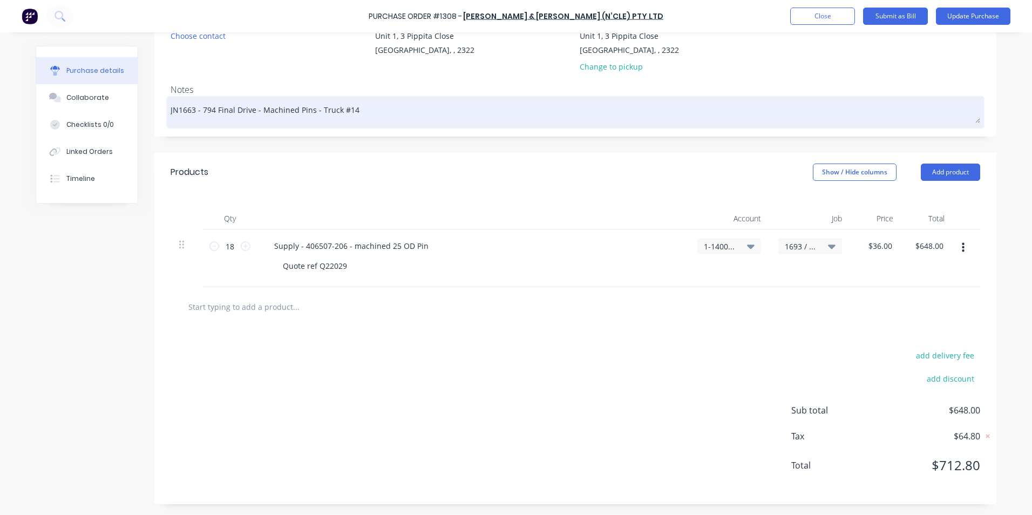
click at [187, 112] on textarea "JN1663 - 794 Final Drive - Machined Pins - Truck #14" at bounding box center [576, 111] width 810 height 24
type textarea "x"
type textarea "JN163 - 794 Final Drive - Machined Pins - Truck #14"
type textarea "x"
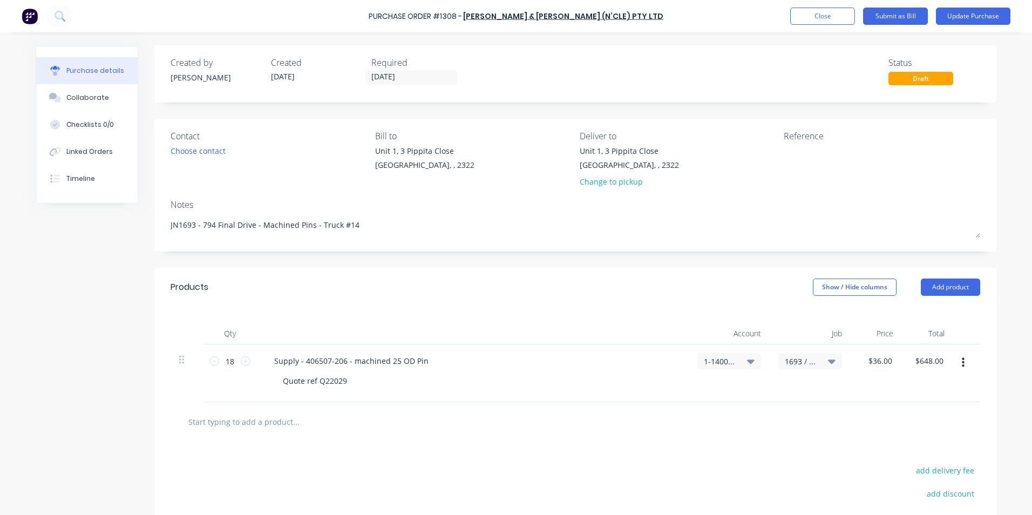
scroll to position [0, 0]
type textarea "JN1693 - 794 Final Drive - Machined Pins - Truck #14"
type textarea "x"
type textarea "JN1693 - 794 Final Drive - Machined Pins - Truck #14"
click at [406, 74] on input "[DATE]" at bounding box center [411, 77] width 91 height 13
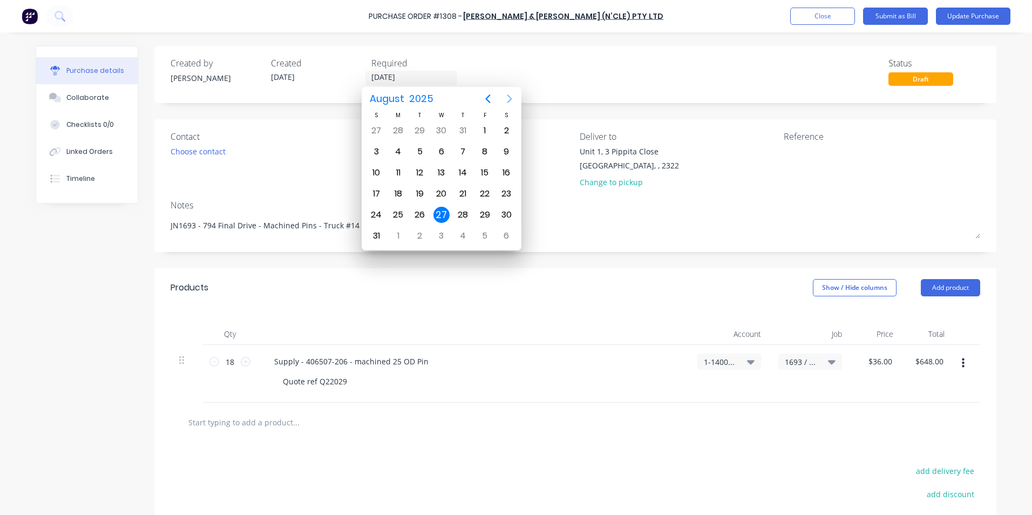
click at [509, 95] on icon "Next page" at bounding box center [510, 98] width 5 height 9
click at [400, 151] on div "8" at bounding box center [398, 152] width 16 height 16
type textarea "x"
type input "08/09/25"
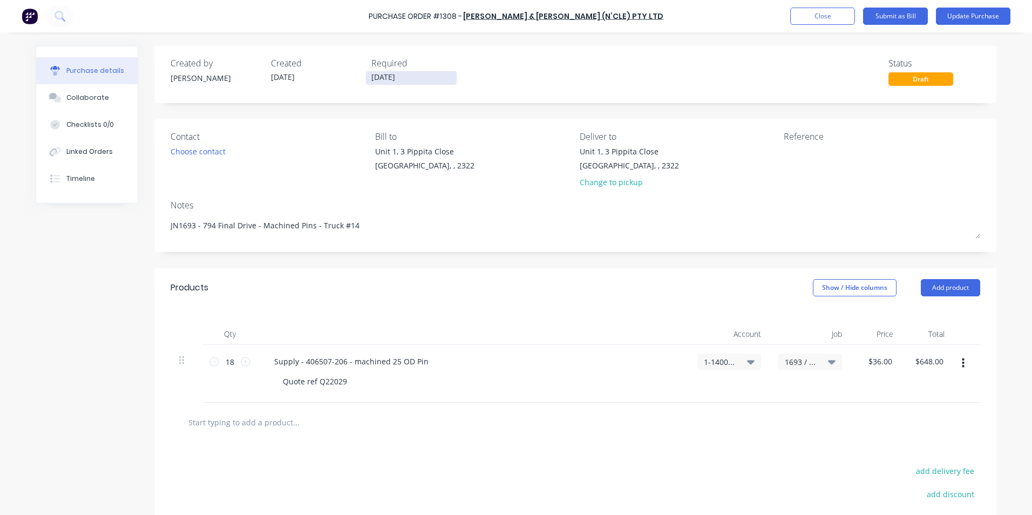
click at [409, 72] on input "08/09/25" at bounding box center [411, 77] width 91 height 13
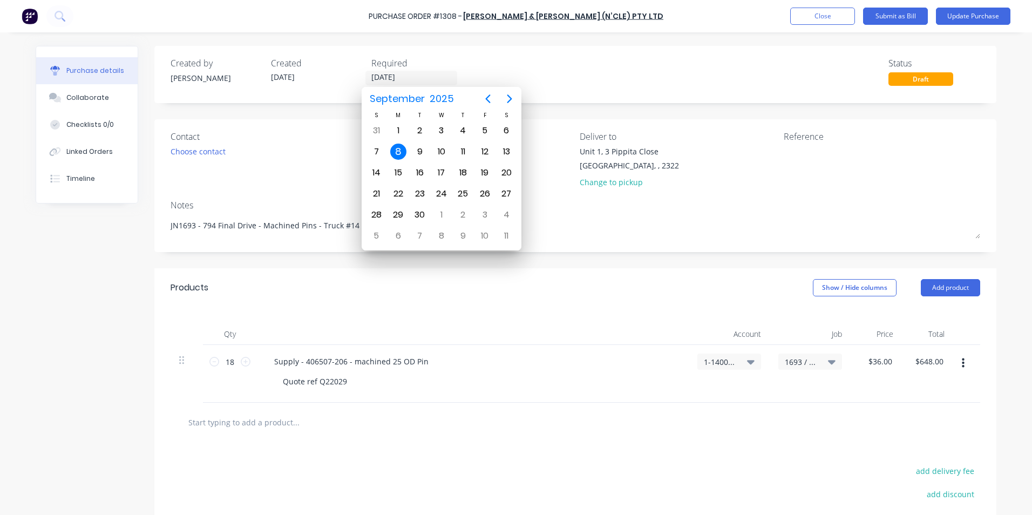
click at [675, 82] on div "Created by Greg Created 27/08/25 Required 08/09/25 Status Draft" at bounding box center [576, 71] width 810 height 29
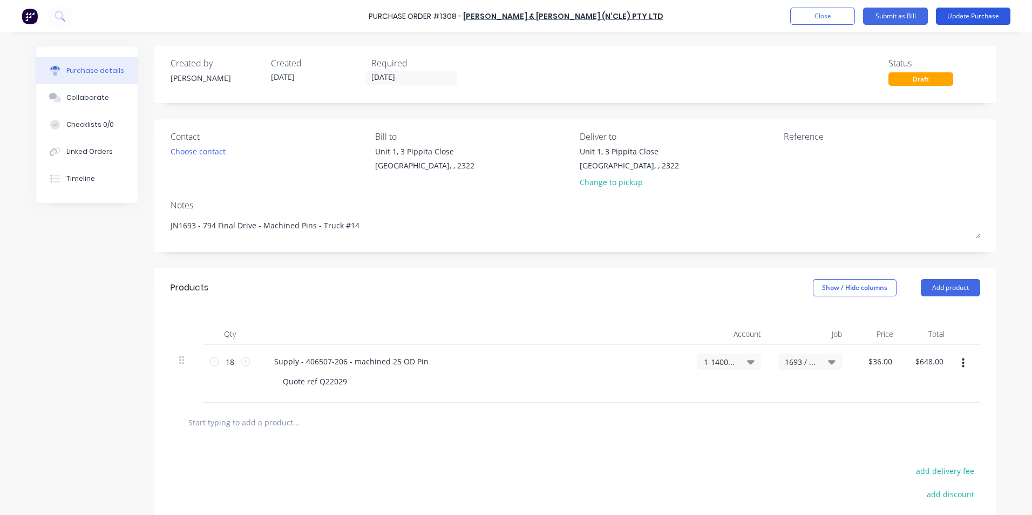
click at [975, 15] on button "Update Purchase" at bounding box center [973, 16] width 75 height 17
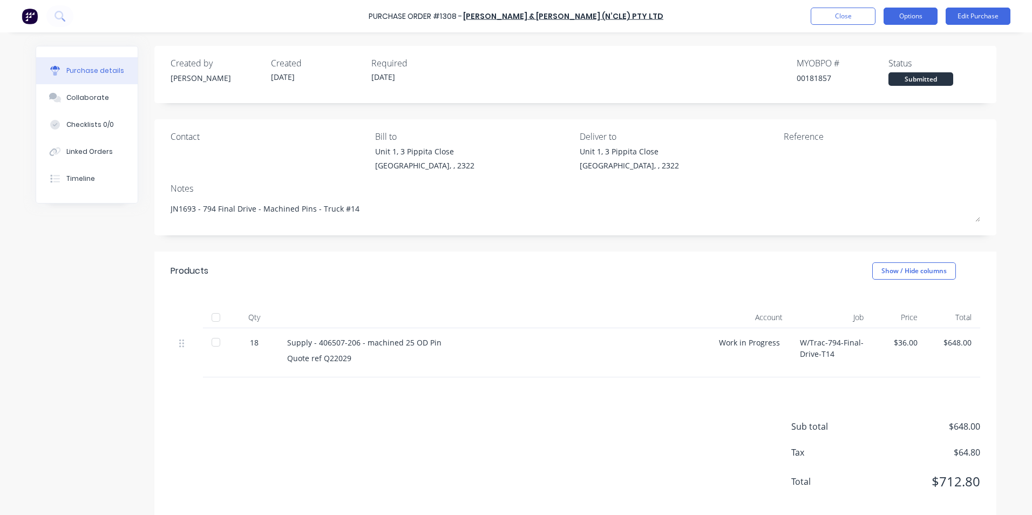
click at [914, 15] on button "Options" at bounding box center [911, 16] width 54 height 17
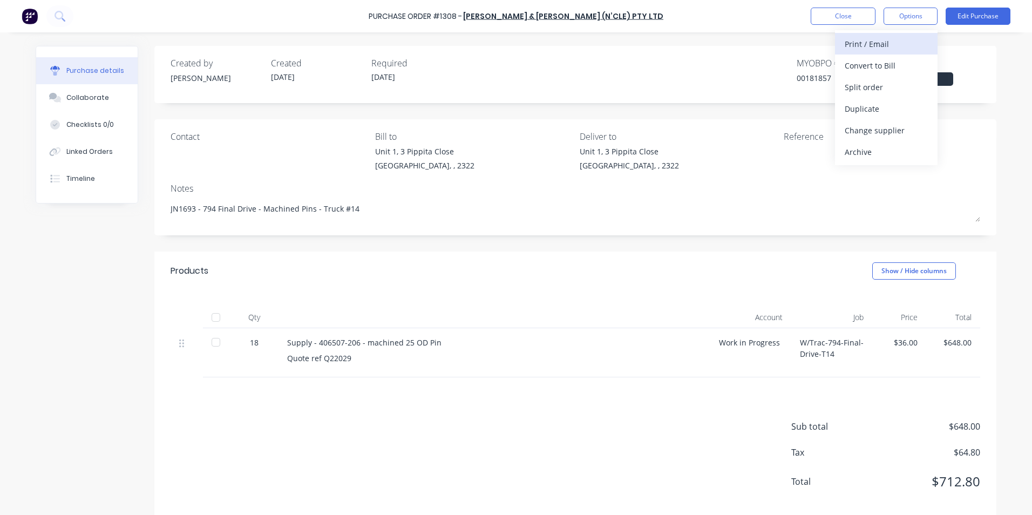
click at [878, 42] on div "Print / Email" at bounding box center [886, 44] width 83 height 16
click at [877, 65] on div "With pricing" at bounding box center [886, 66] width 83 height 16
type textarea "x"
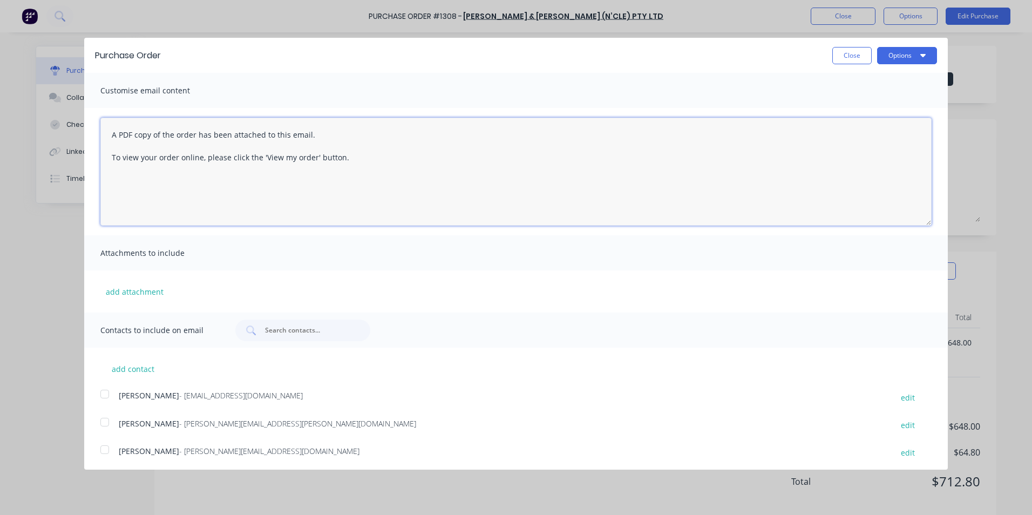
drag, startPoint x: 315, startPoint y: 156, endPoint x: 97, endPoint y: 131, distance: 219.5
click at [97, 131] on div "A PDF copy of the order has been attached to this email. To view your order onl…" at bounding box center [516, 171] width 864 height 127
type textarea "Hi Sales, PO attached for 1 more lot of these machined pins that you have just …"
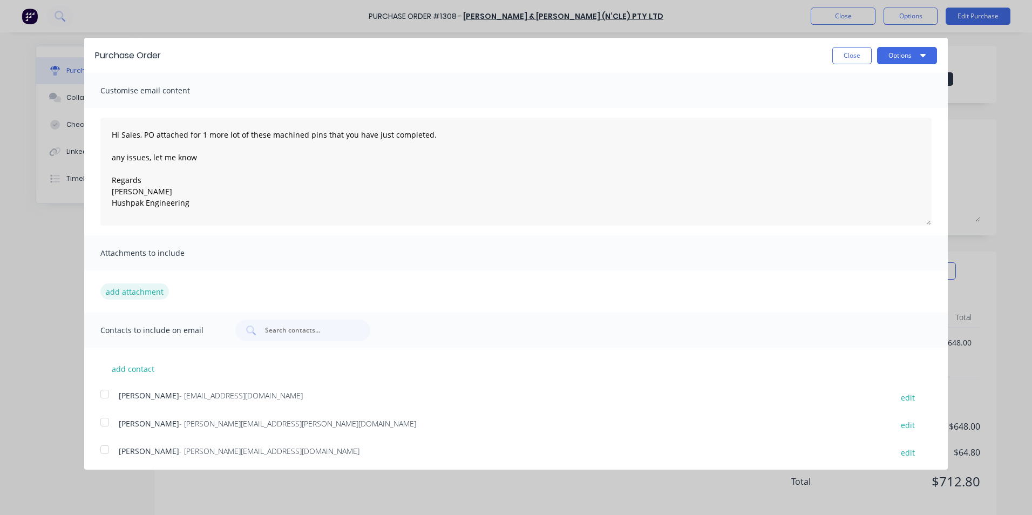
click at [141, 291] on button "add attachment" at bounding box center [134, 291] width 69 height 16
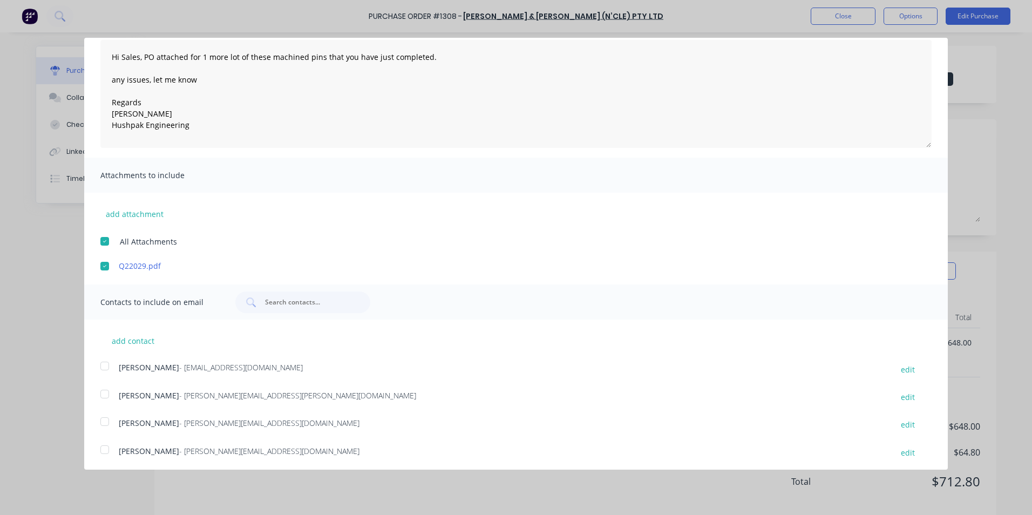
scroll to position [81, 0]
click at [105, 362] on div at bounding box center [105, 363] width 22 height 22
click at [105, 391] on div at bounding box center [105, 391] width 22 height 22
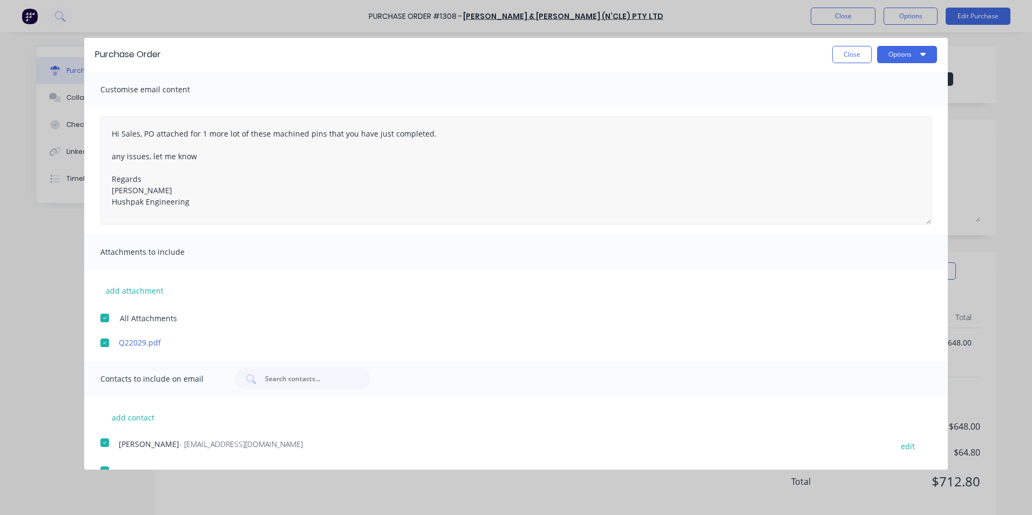
scroll to position [0, 0]
click at [898, 55] on button "Options" at bounding box center [907, 55] width 60 height 17
click at [849, 104] on div "Email" at bounding box center [885, 105] width 83 height 16
type textarea "x"
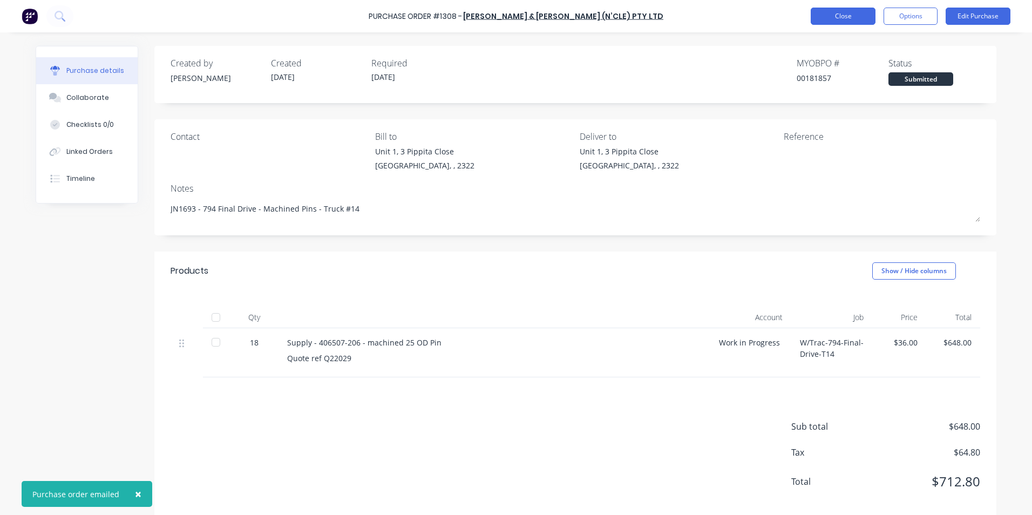
click at [838, 15] on button "Close" at bounding box center [843, 16] width 65 height 17
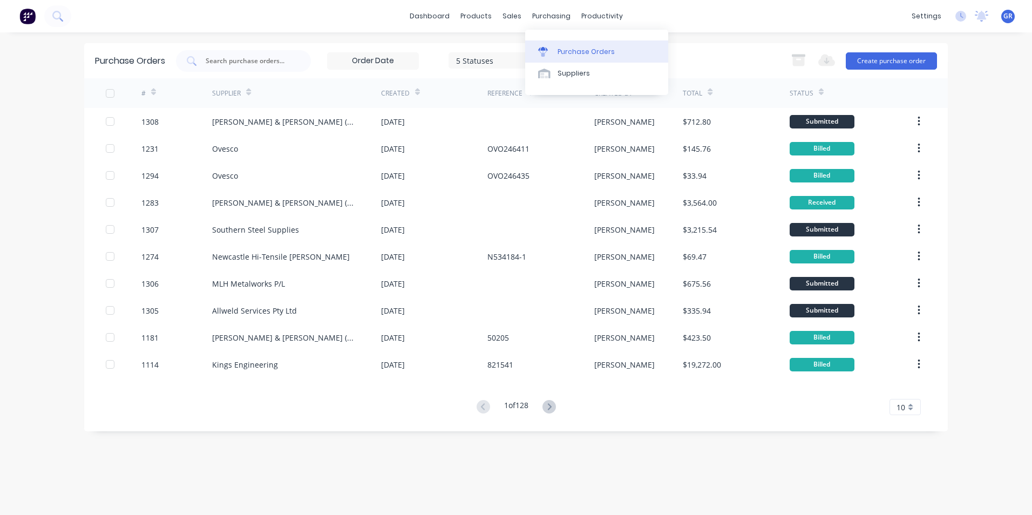
click at [590, 51] on div "Purchase Orders" at bounding box center [586, 52] width 57 height 10
click at [239, 58] on input "text" at bounding box center [250, 61] width 90 height 11
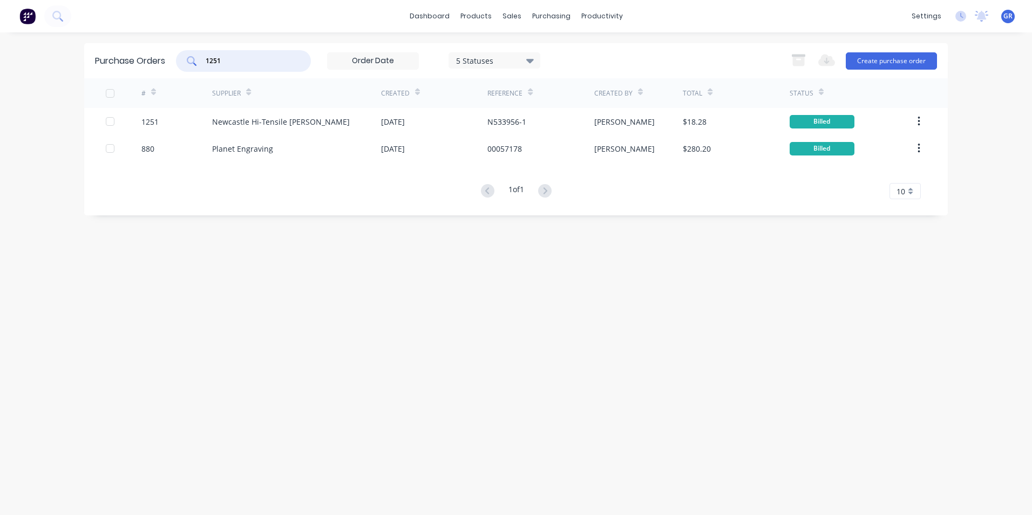
drag, startPoint x: 228, startPoint y: 60, endPoint x: 168, endPoint y: 56, distance: 59.5
click at [168, 56] on div "Purchase Orders 1251 5 Statuses 5 Statuses Export to Excel (XLSX) Create purcha…" at bounding box center [516, 60] width 864 height 35
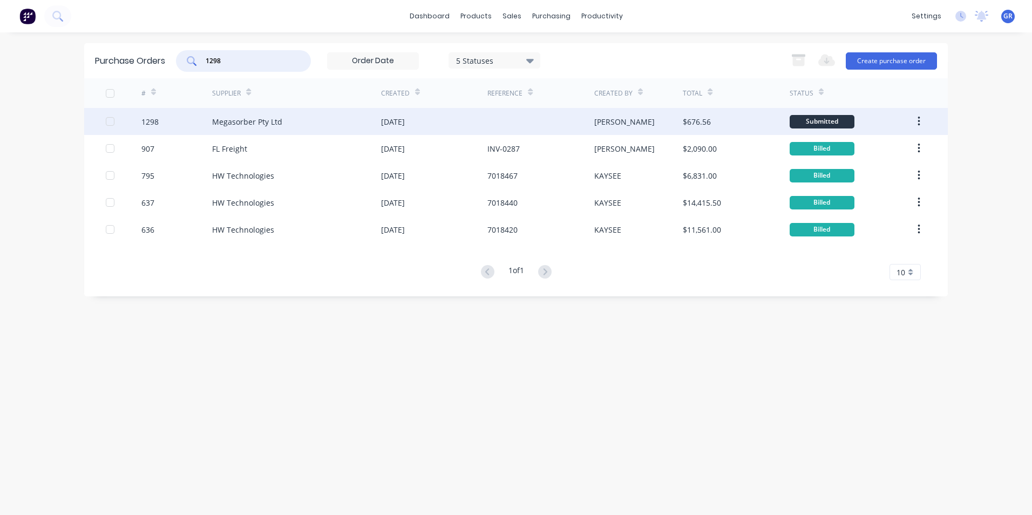
type input "1298"
click at [152, 120] on div "1298" at bounding box center [149, 121] width 17 height 11
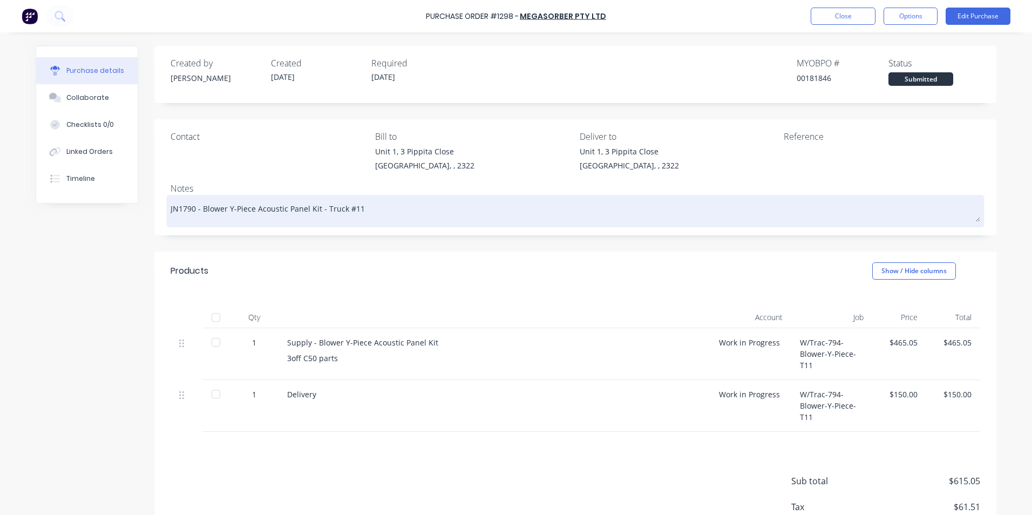
drag, startPoint x: 189, startPoint y: 209, endPoint x: 202, endPoint y: 211, distance: 13.7
click at [190, 209] on textarea "JN1790 - Blower Y-Piece Acoustic Panel Kit - Truck #11" at bounding box center [576, 210] width 810 height 24
type textarea "x"
type textarea "JN1795 - Blower Y-Piece Acoustic Panel Kit - Truck #11"
click at [352, 208] on textarea "JN1795 - Blower Y-Piece Acoustic Panel Kit - Truck #11" at bounding box center [576, 210] width 810 height 24
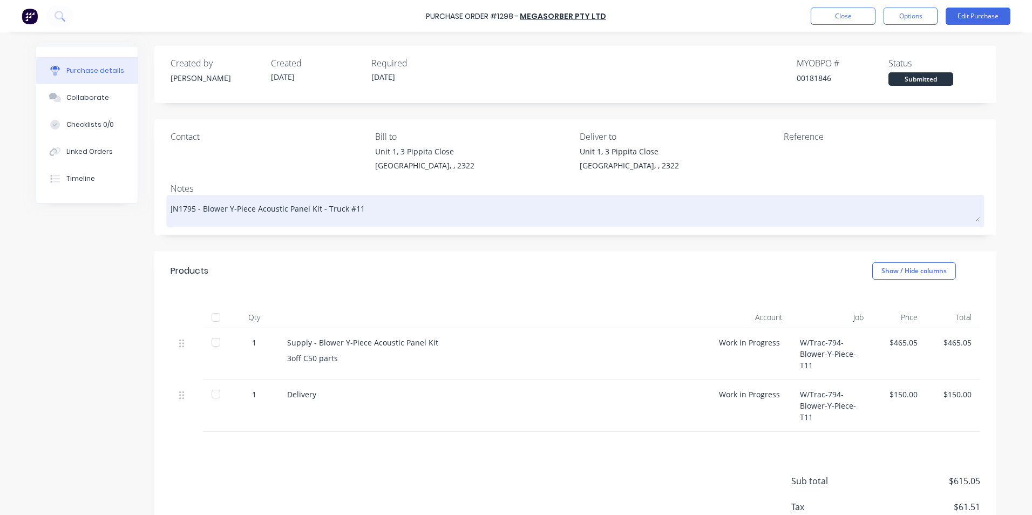
type textarea "x"
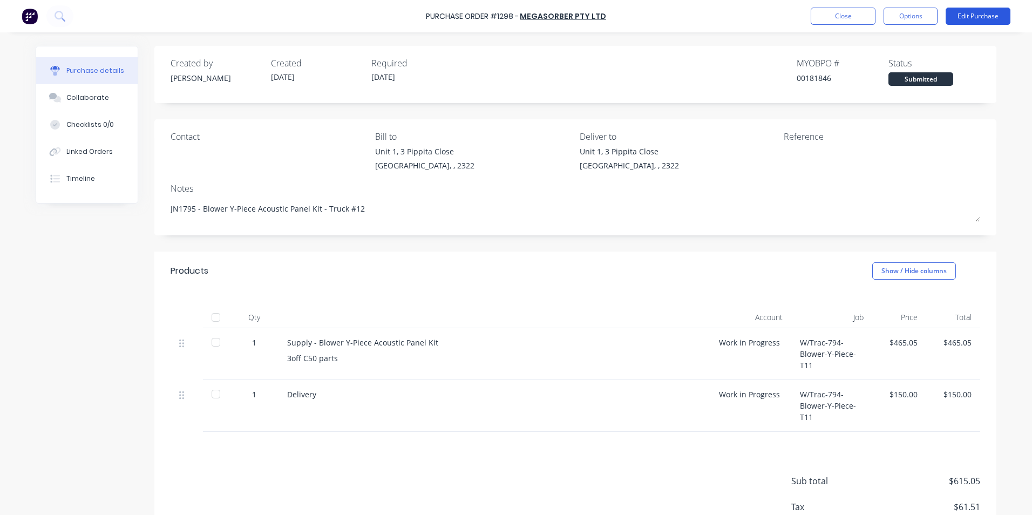
type textarea "JN1795 - Blower Y-Piece Acoustic Panel Kit - Truck #12"
type textarea "x"
type textarea "JN1795 - Blower Y-Piece Acoustic Panel Kit - Truck #12"
click at [962, 16] on button "Edit Purchase" at bounding box center [978, 16] width 65 height 17
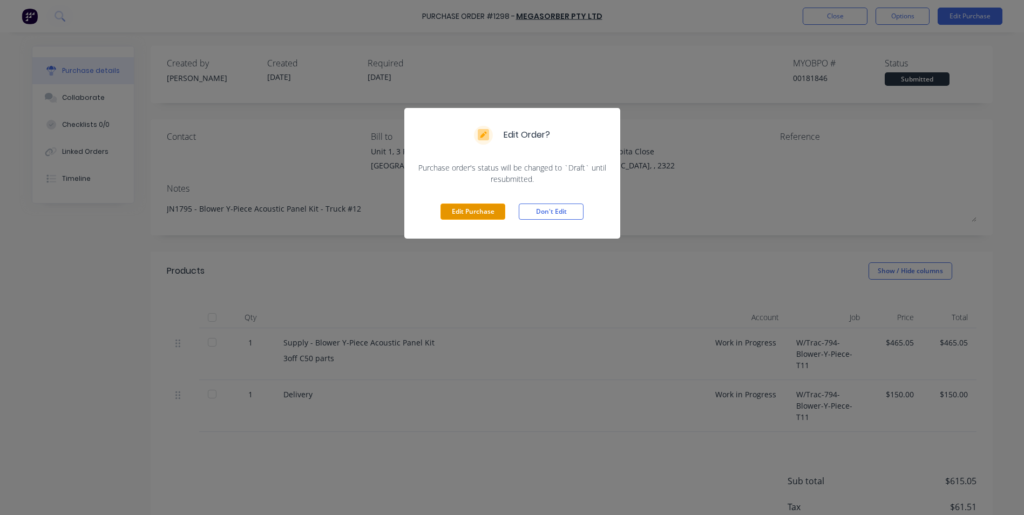
click at [474, 211] on button "Edit Purchase" at bounding box center [473, 212] width 65 height 16
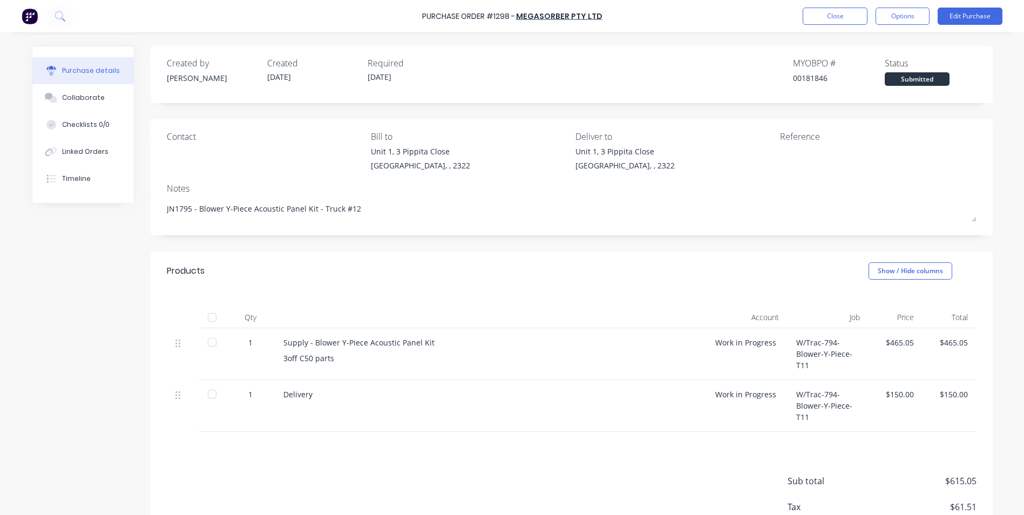
type textarea "x"
type textarea "JN1790 - Blower Y-Piece Acoustic Panel Kit - Truck #11"
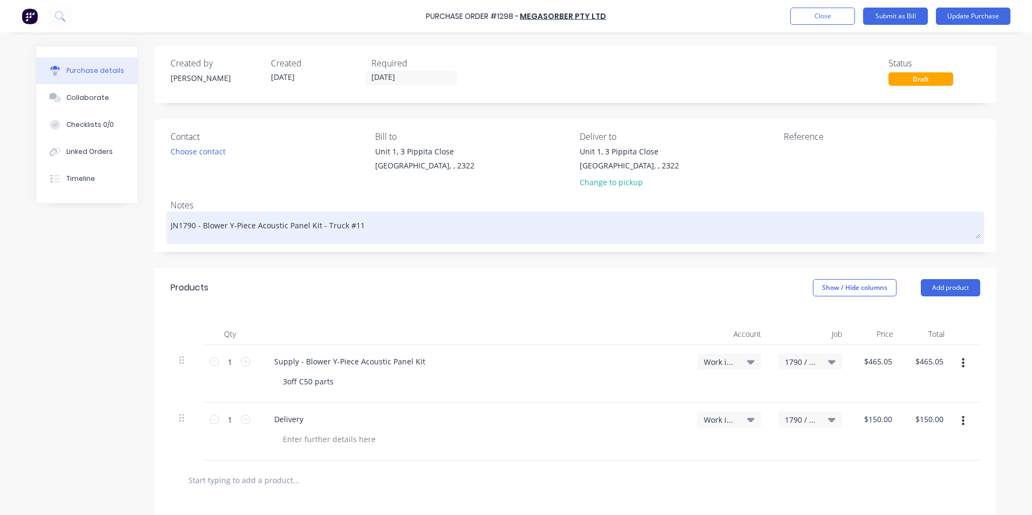
click at [188, 226] on textarea "JN1790 - Blower Y-Piece Acoustic Panel Kit - Truck #11" at bounding box center [576, 226] width 810 height 24
type textarea "x"
type textarea "JN1795 - Blower Y-Piece Acoustic Panel Kit - Truck #11"
click at [352, 226] on textarea "JN1795 - Blower Y-Piece Acoustic Panel Kit - Truck #11" at bounding box center [576, 226] width 810 height 24
type textarea "x"
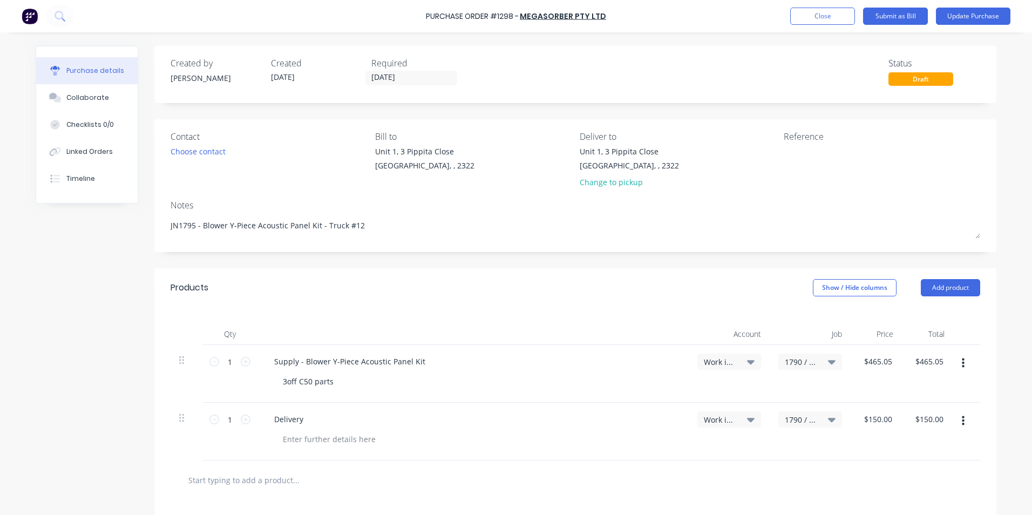
type textarea "JN1795 - Blower Y-Piece Acoustic Panel Kit - Truck #12"
type textarea "x"
type textarea "JN1795 - Blower Y-Piece Acoustic Panel Kit - Truck #12"
click at [795, 362] on span "1790 / W/Trac-794-Blower-Y-Piece-T11" at bounding box center [801, 361] width 32 height 11
type textarea "x"
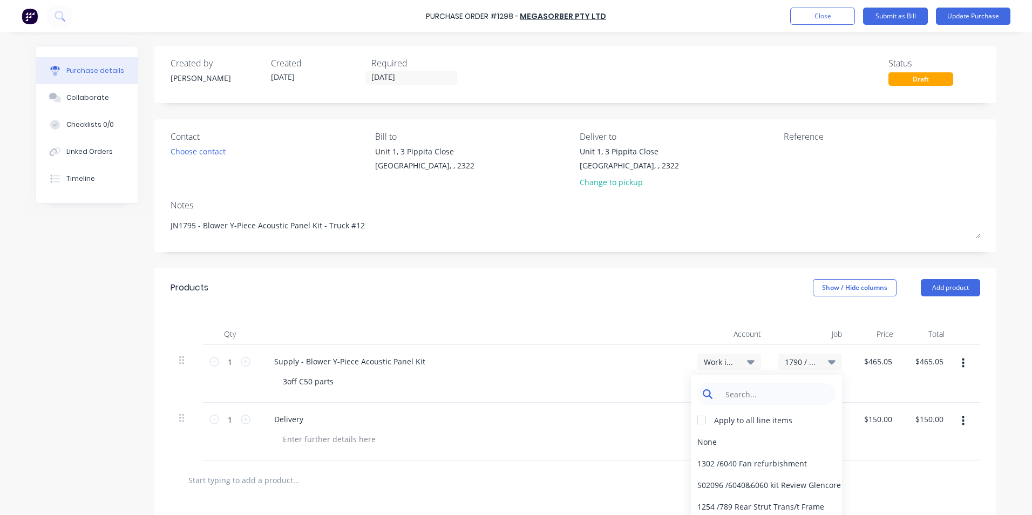
click at [751, 389] on input at bounding box center [775, 394] width 111 height 22
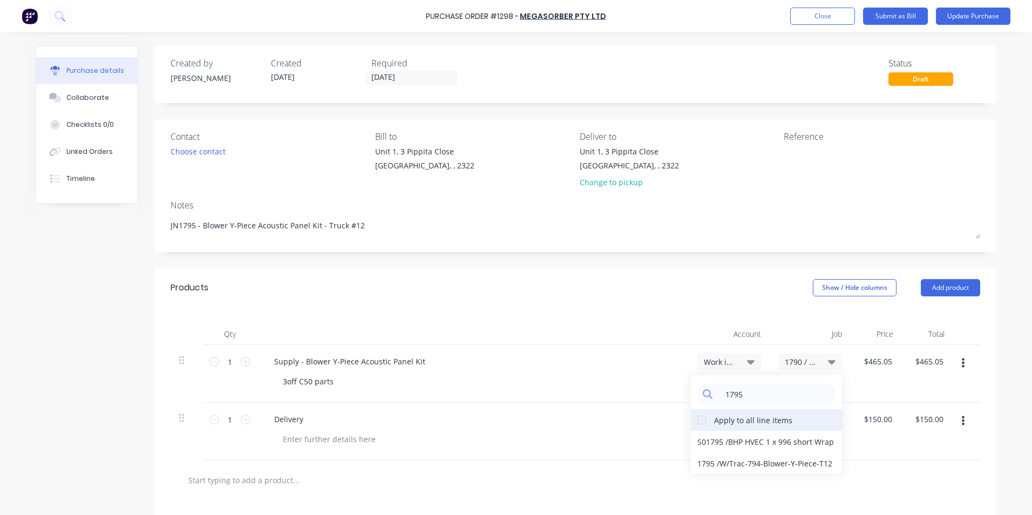
type input "1795"
click at [699, 417] on div at bounding box center [702, 420] width 22 height 22
click at [724, 460] on div "1795 / W/Trac-794-Blower-Y-Piece-T12" at bounding box center [766, 463] width 151 height 22
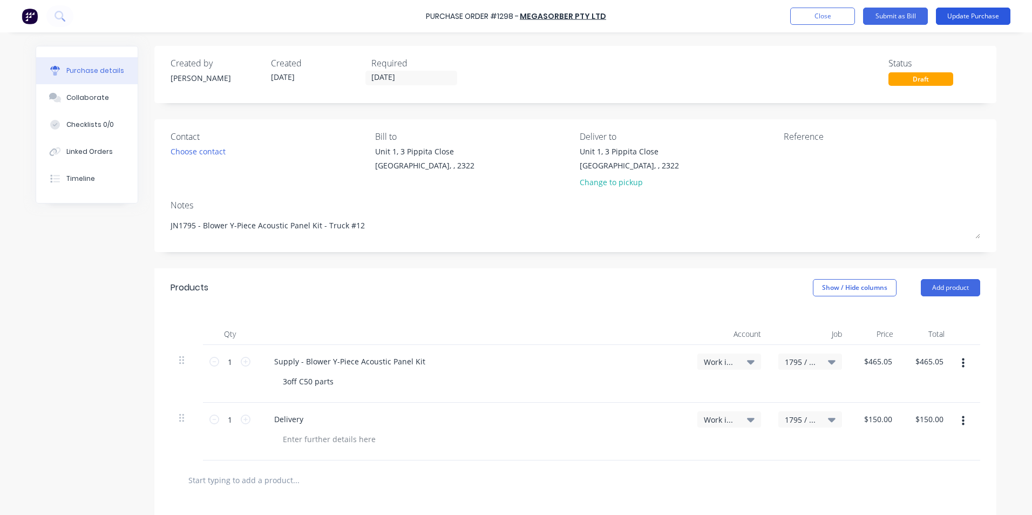
click at [981, 15] on button "Update Purchase" at bounding box center [973, 16] width 75 height 17
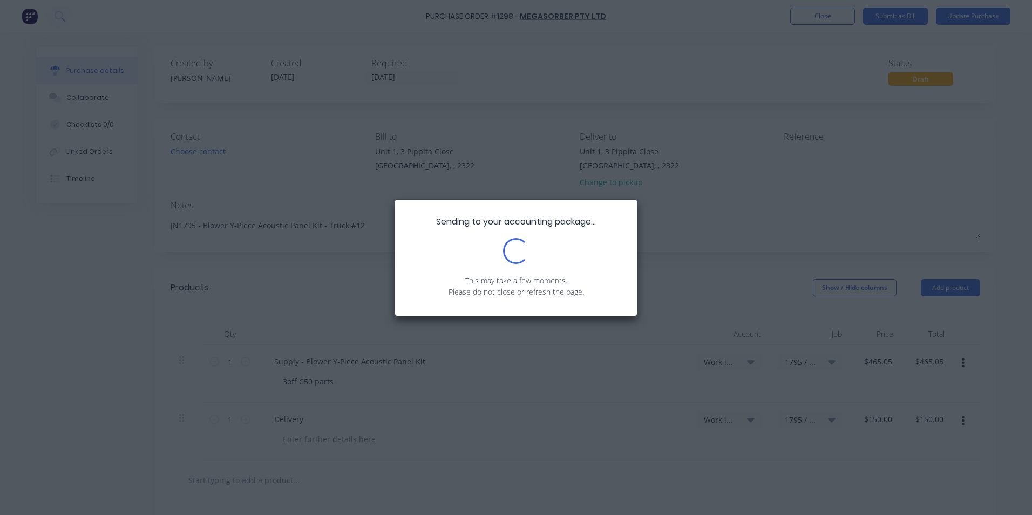
type textarea "x"
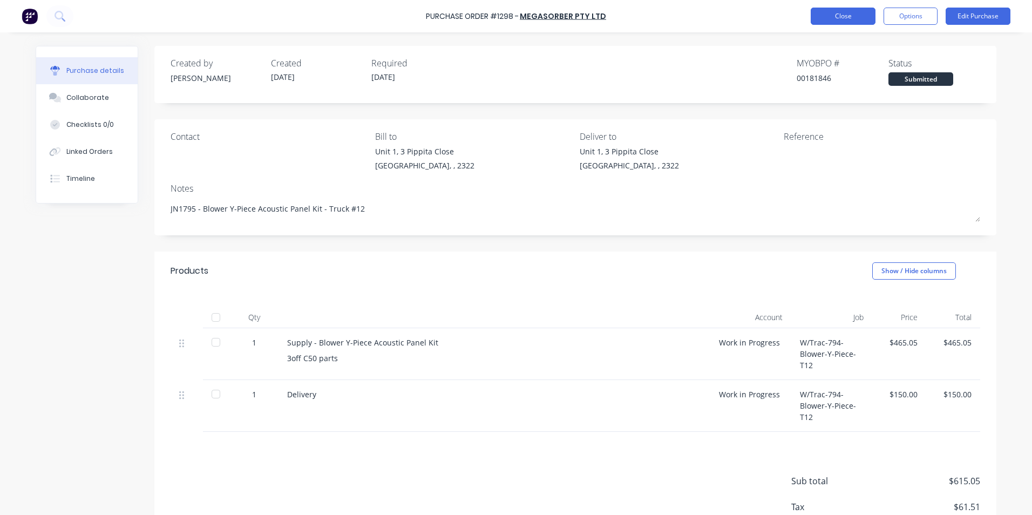
click at [856, 16] on button "Close" at bounding box center [843, 16] width 65 height 17
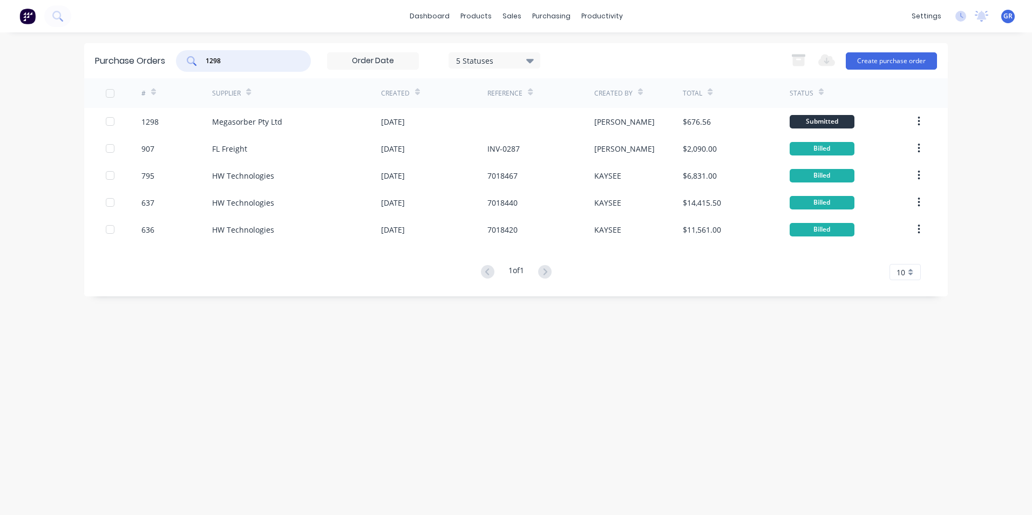
drag, startPoint x: 229, startPoint y: 59, endPoint x: 194, endPoint y: 59, distance: 34.6
click at [194, 59] on div "1298" at bounding box center [243, 61] width 135 height 22
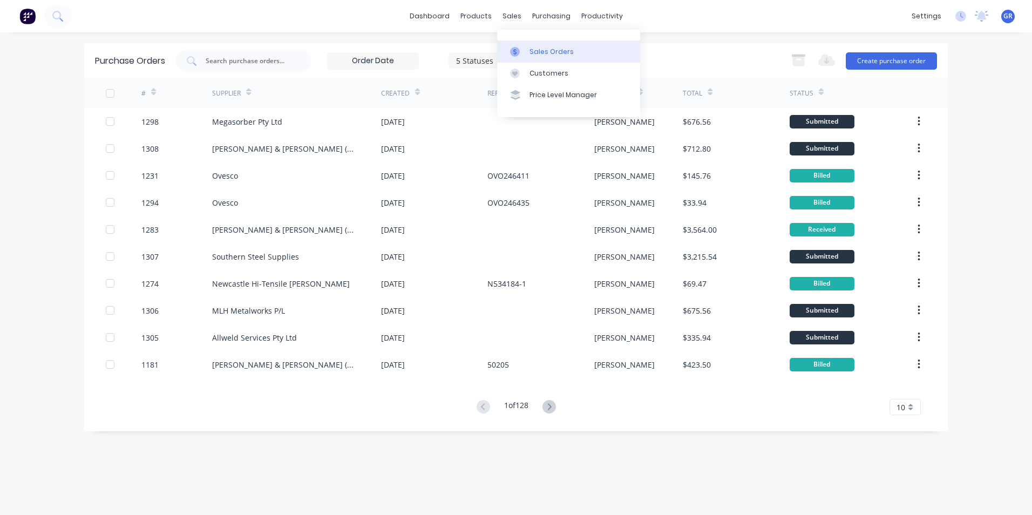
click at [542, 46] on link "Sales Orders" at bounding box center [568, 51] width 143 height 22
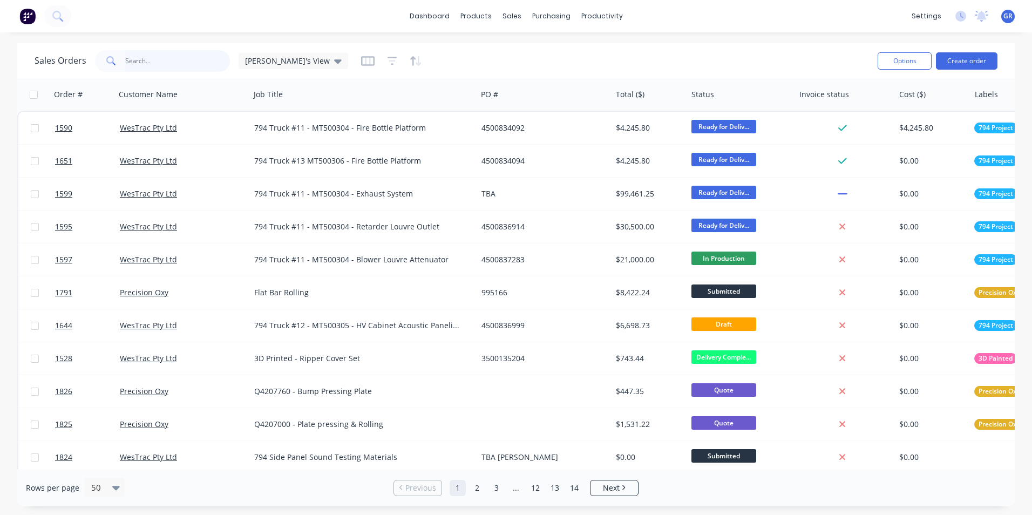
click at [142, 59] on input "text" at bounding box center [177, 61] width 105 height 22
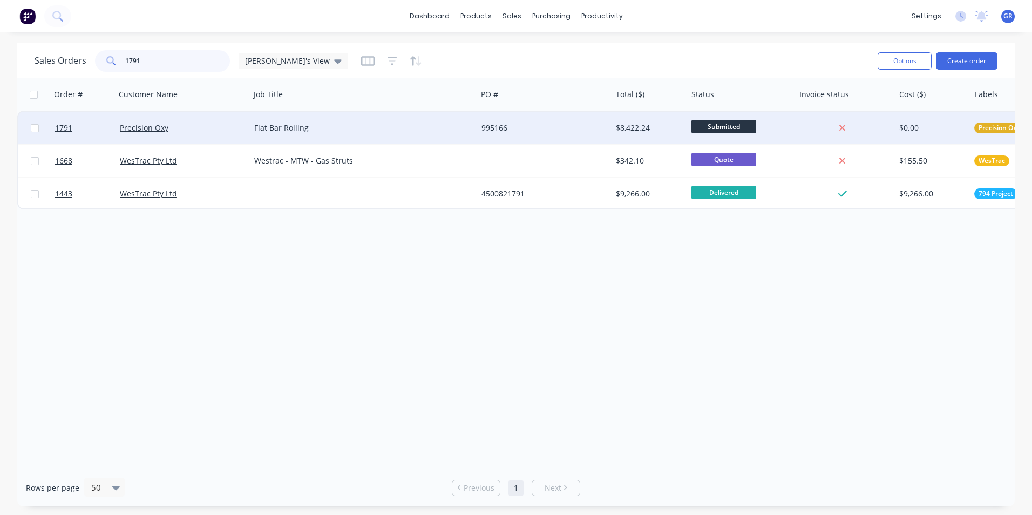
type input "1791"
click at [718, 122] on span "Submitted" at bounding box center [724, 126] width 65 height 13
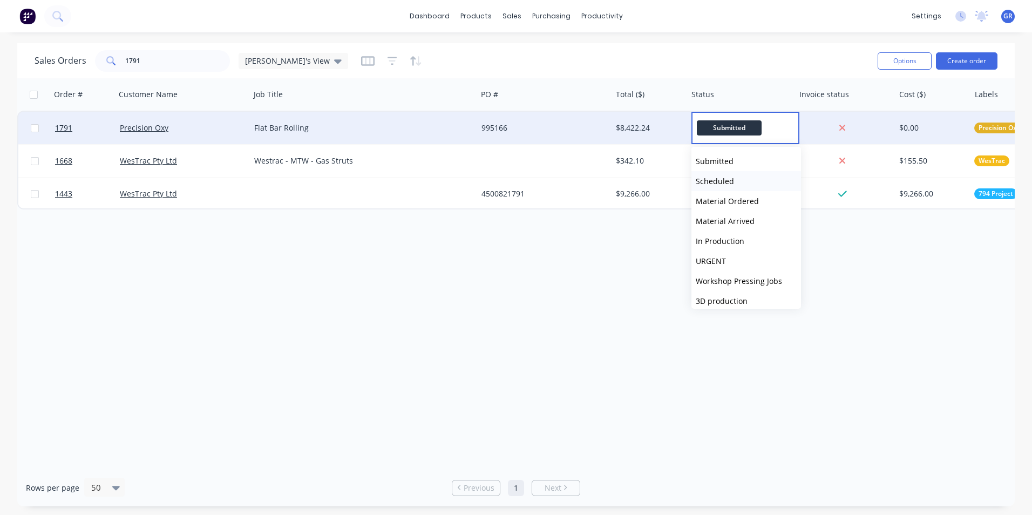
click at [719, 179] on span "Scheduled" at bounding box center [715, 181] width 38 height 10
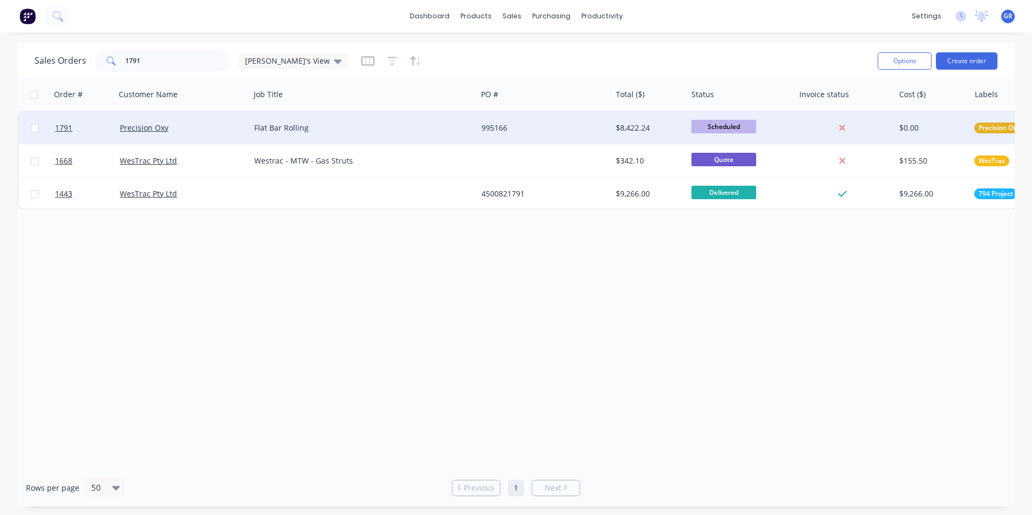
click at [726, 125] on span "Scheduled" at bounding box center [724, 126] width 65 height 13
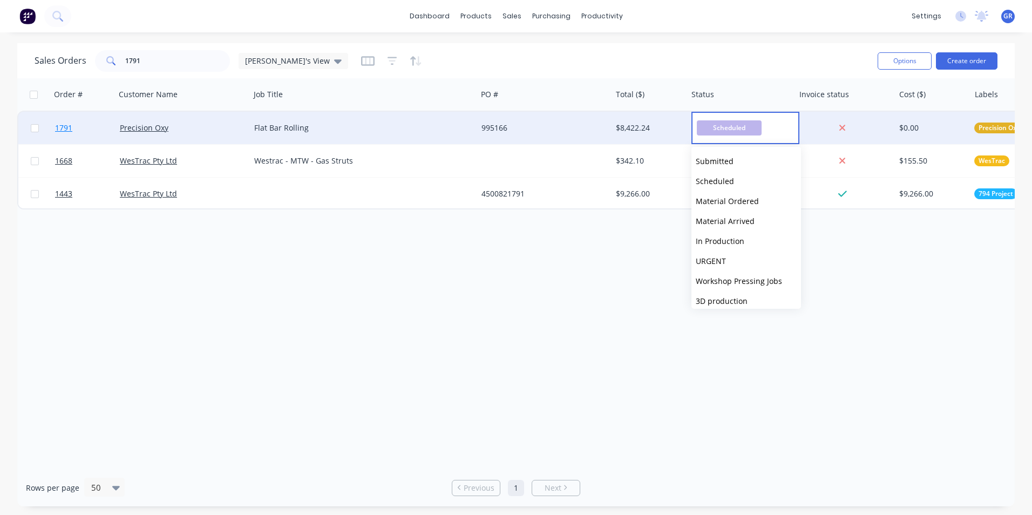
click at [66, 125] on span "1791" at bounding box center [63, 128] width 17 height 11
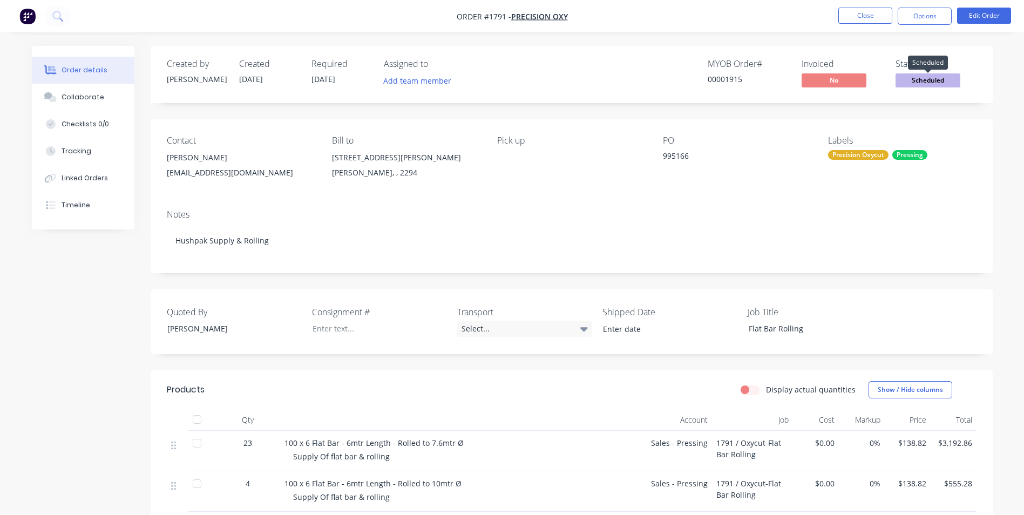
click at [936, 77] on span "Scheduled" at bounding box center [928, 79] width 65 height 13
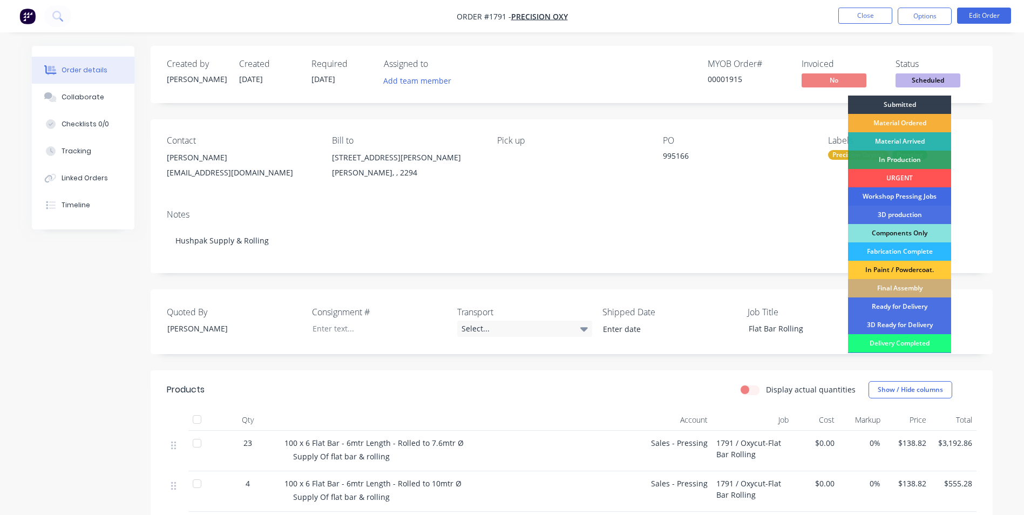
click at [896, 193] on div "Workshop Pressing Jobs" at bounding box center [899, 196] width 103 height 18
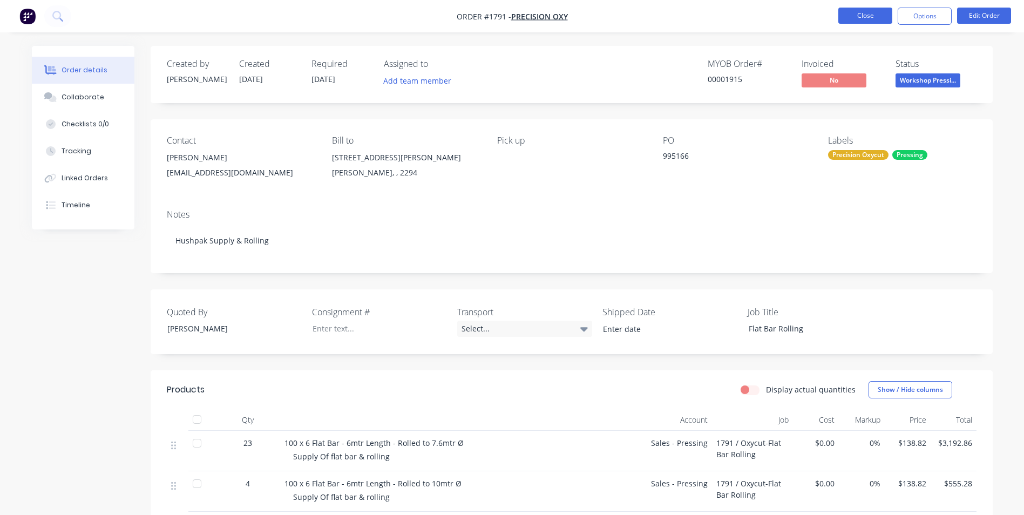
click at [862, 13] on button "Close" at bounding box center [865, 16] width 54 height 16
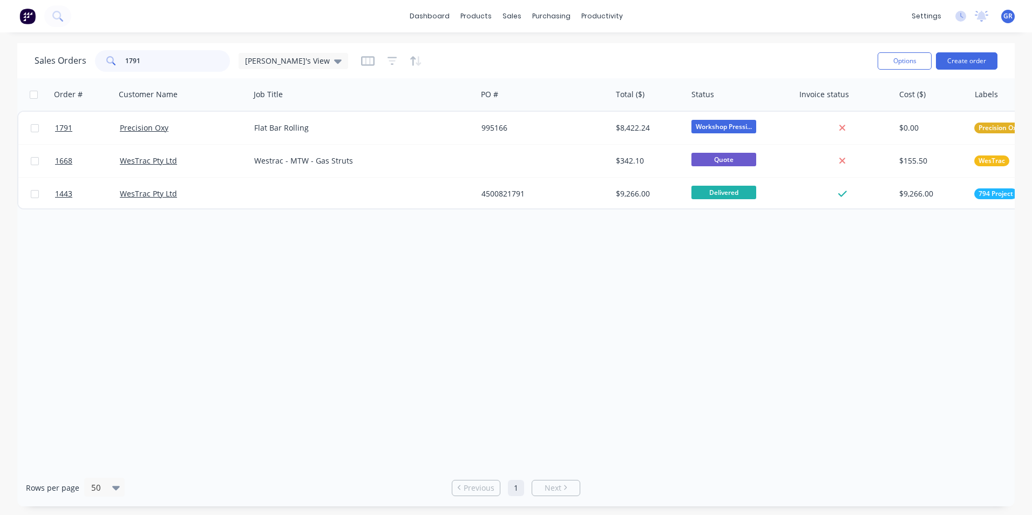
drag, startPoint x: 116, startPoint y: 64, endPoint x: 110, endPoint y: 65, distance: 6.5
click at [110, 65] on div "1791" at bounding box center [162, 61] width 135 height 22
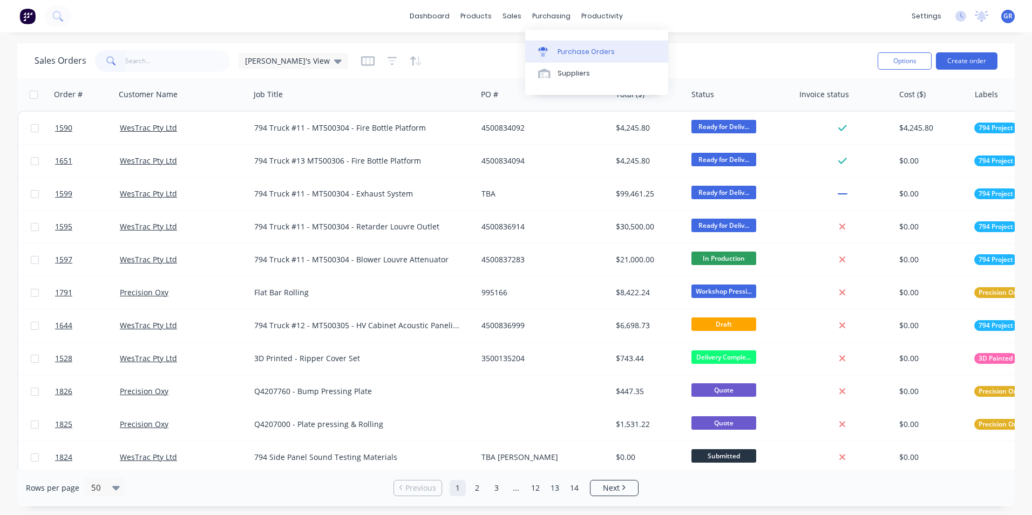
click at [585, 51] on div "Purchase Orders" at bounding box center [586, 52] width 57 height 10
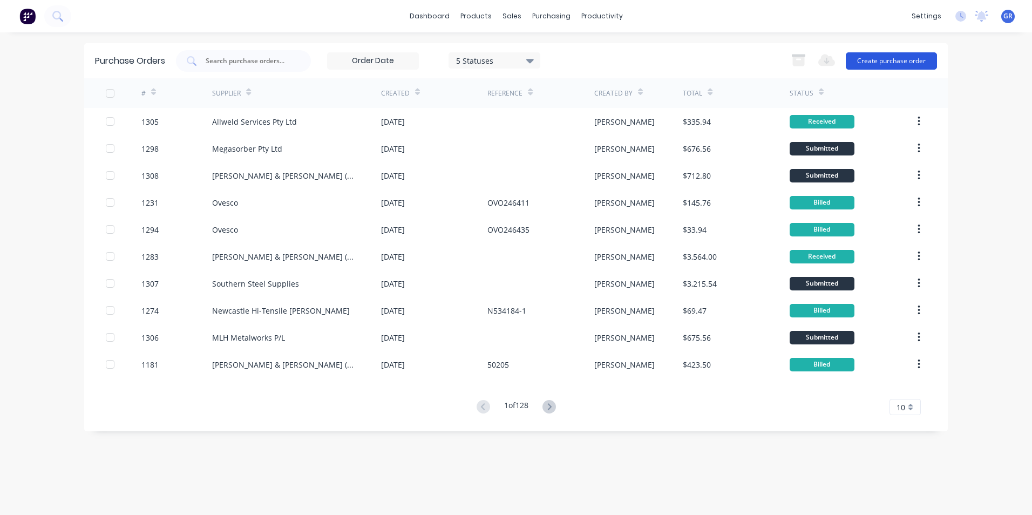
click at [875, 54] on button "Create purchase order" at bounding box center [891, 60] width 91 height 17
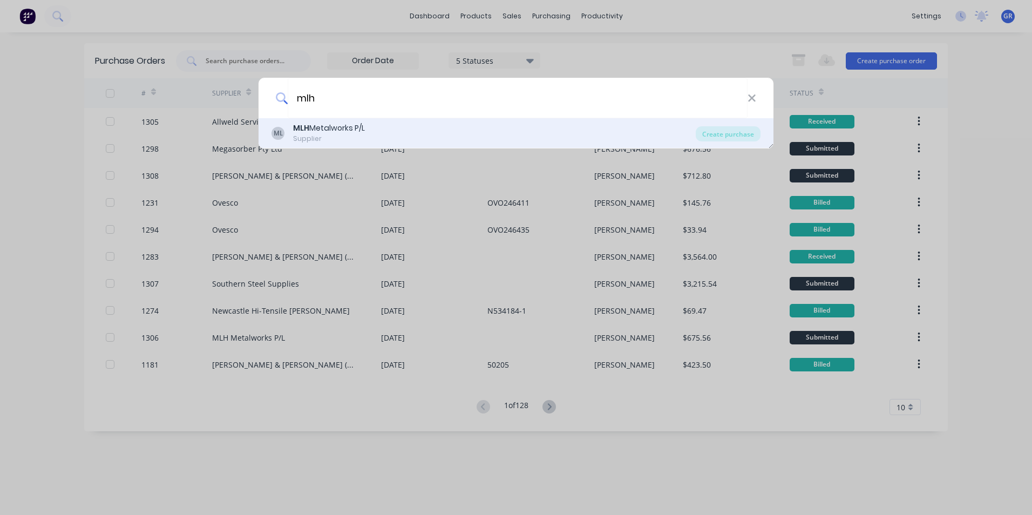
type input "mlh"
click at [331, 132] on div "MLH Metalworks P/L" at bounding box center [329, 128] width 72 height 11
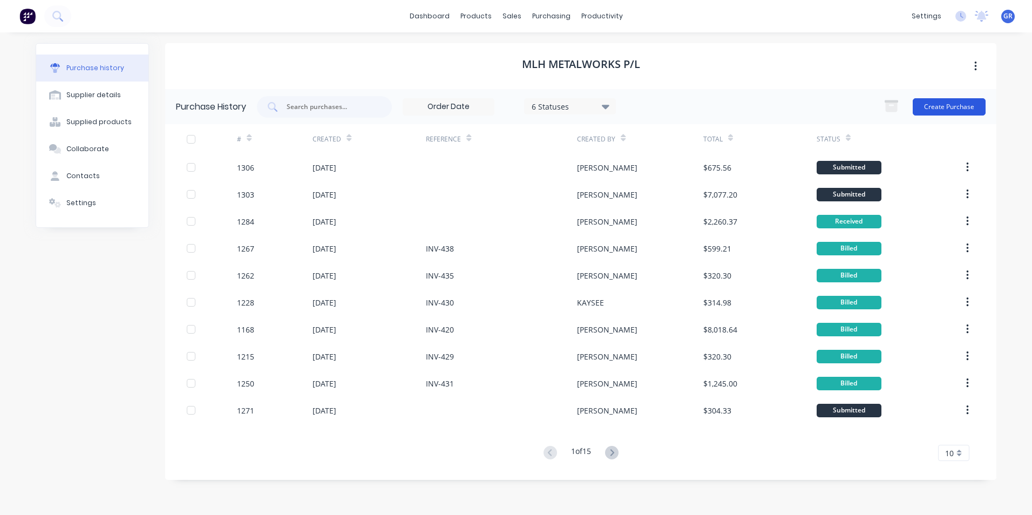
click at [941, 103] on button "Create Purchase" at bounding box center [949, 106] width 73 height 17
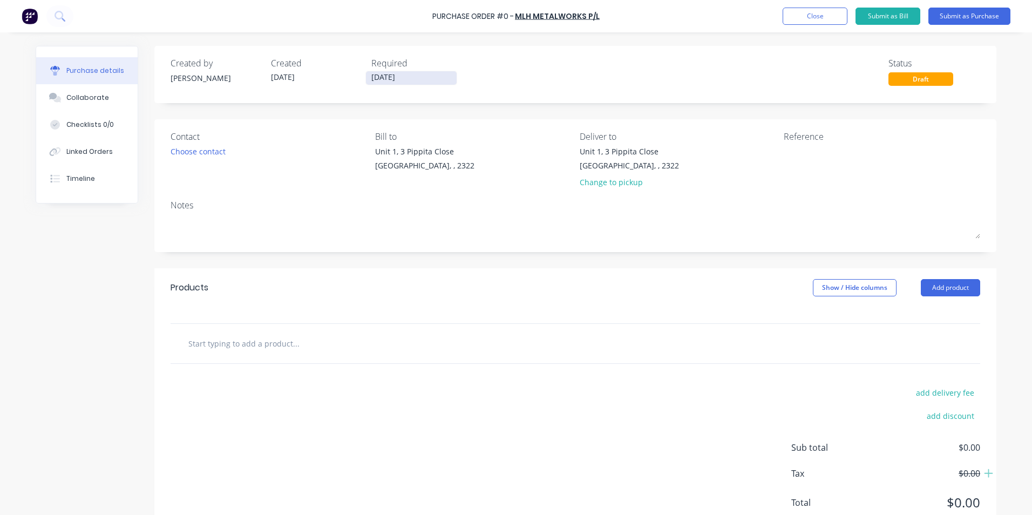
click at [384, 76] on input "[DATE]" at bounding box center [411, 77] width 91 height 13
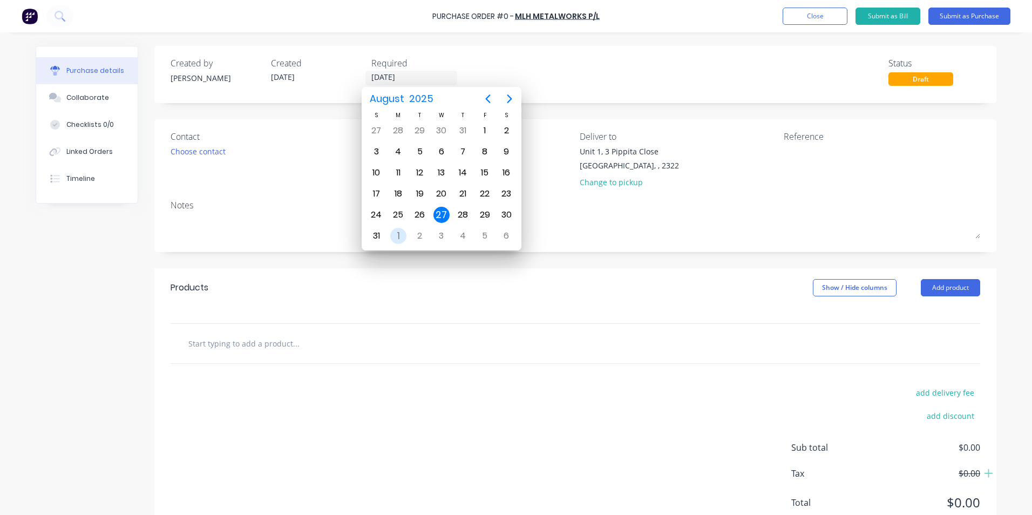
click at [396, 235] on div "1" at bounding box center [398, 236] width 16 height 16
type input "01/09/25"
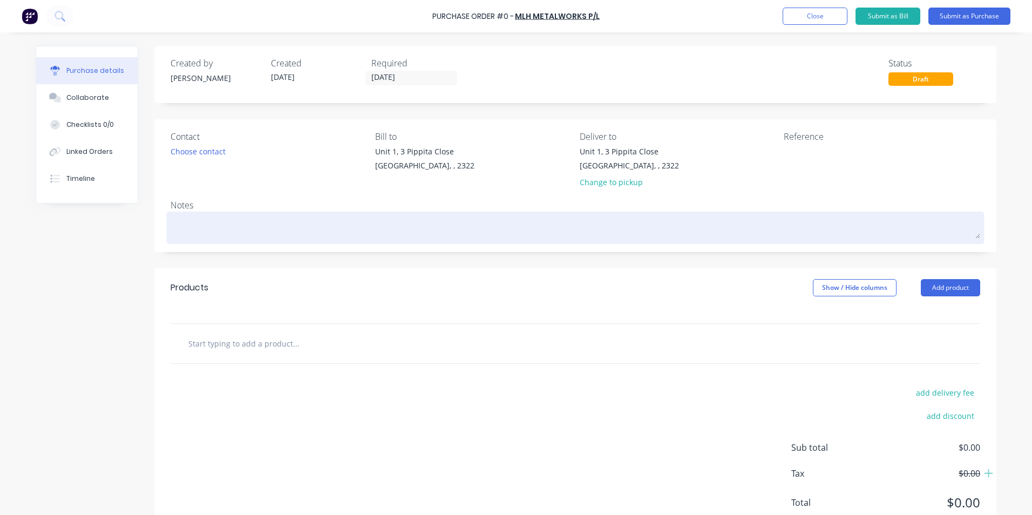
click at [213, 228] on textarea at bounding box center [576, 226] width 810 height 24
type textarea "x"
type textarea "J"
type textarea "x"
type textarea "JN"
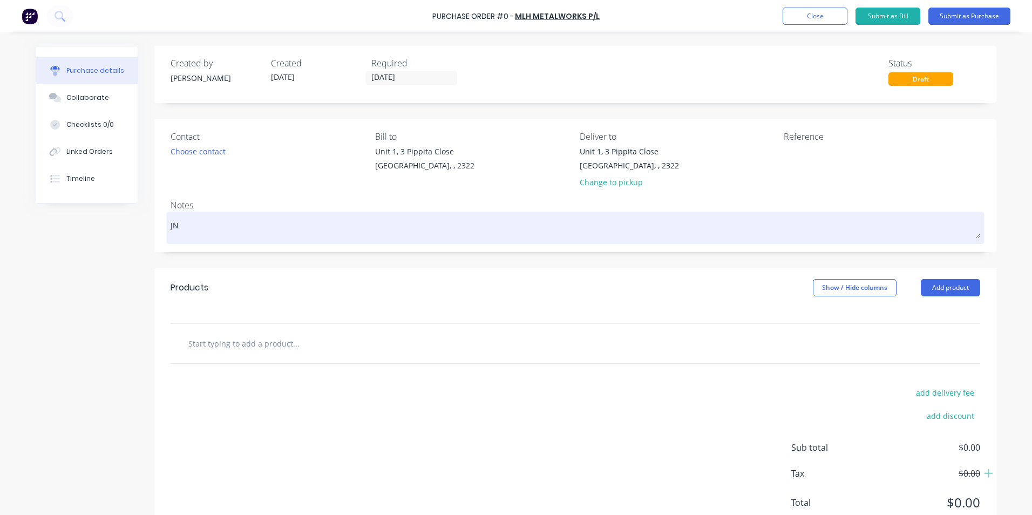
type textarea "x"
type textarea "JN1"
type textarea "x"
type textarea "JN16"
type textarea "x"
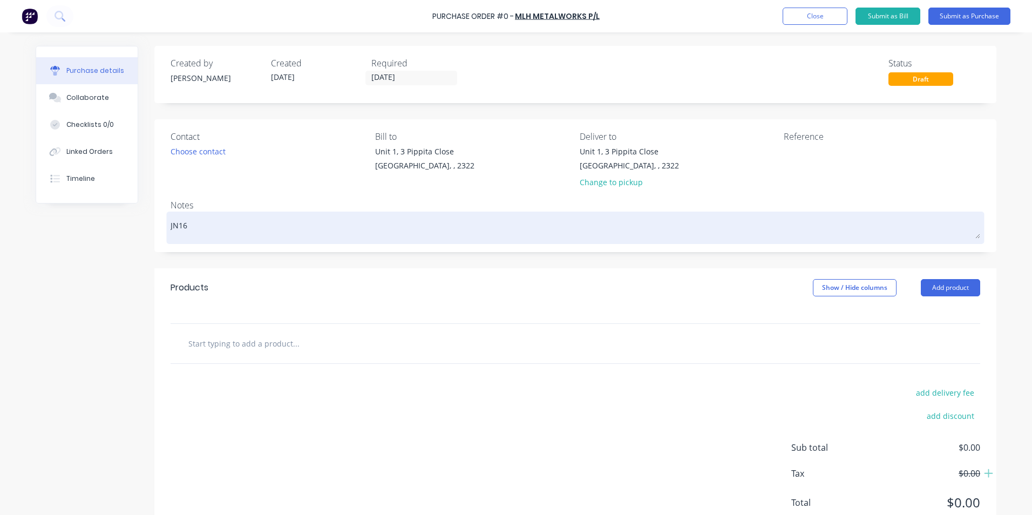
type textarea "JN164"
type textarea "x"
type textarea "JN1640"
type textarea "x"
type textarea "JN1640"
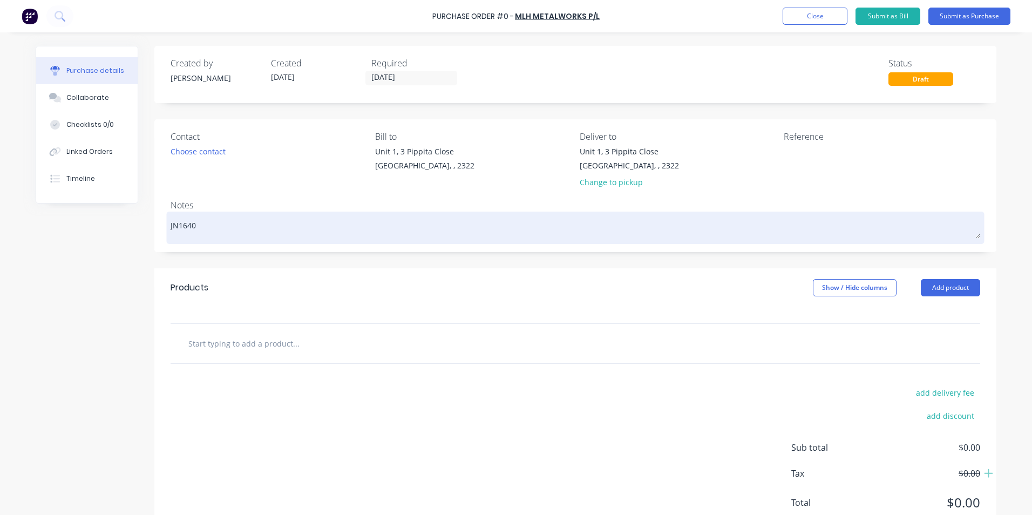
type textarea "x"
type textarea "JN1640 -"
type textarea "x"
type textarea "JN1640 -"
type textarea "x"
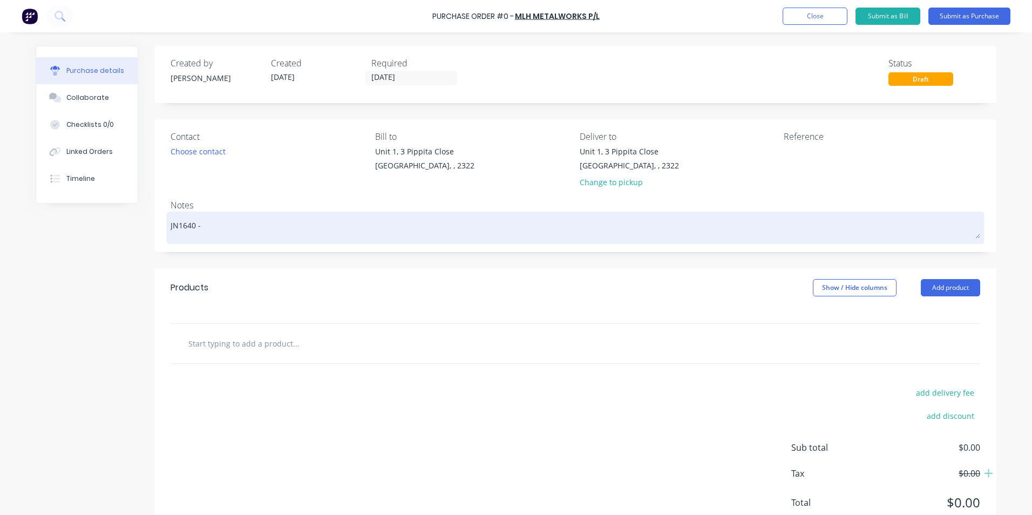
type textarea "JN1640 - T"
type textarea "x"
type textarea "JN1640 - Tu"
type textarea "x"
type textarea "JN1640 - Tur"
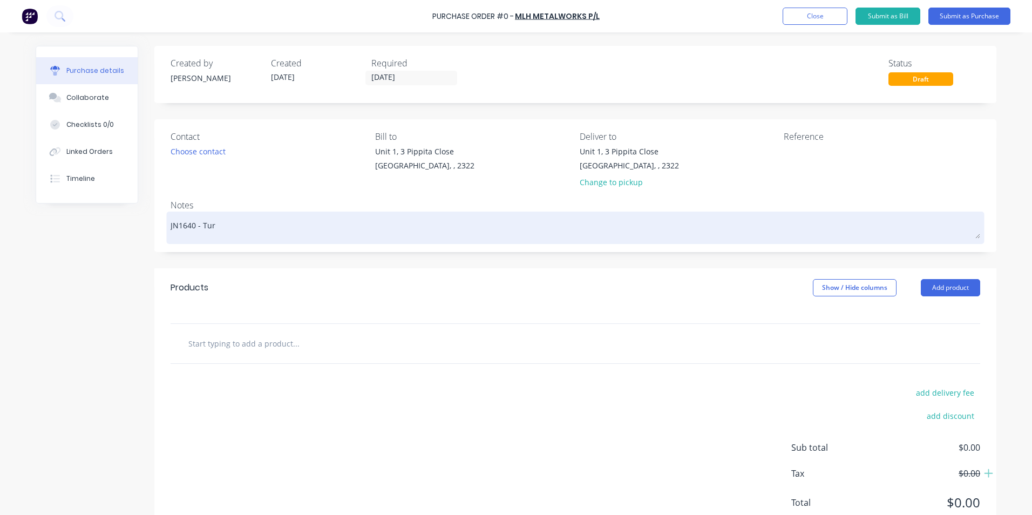
type textarea "x"
type textarea "JN1640 - Turb"
type textarea "x"
type textarea "JN1640 - Turbo"
type textarea "x"
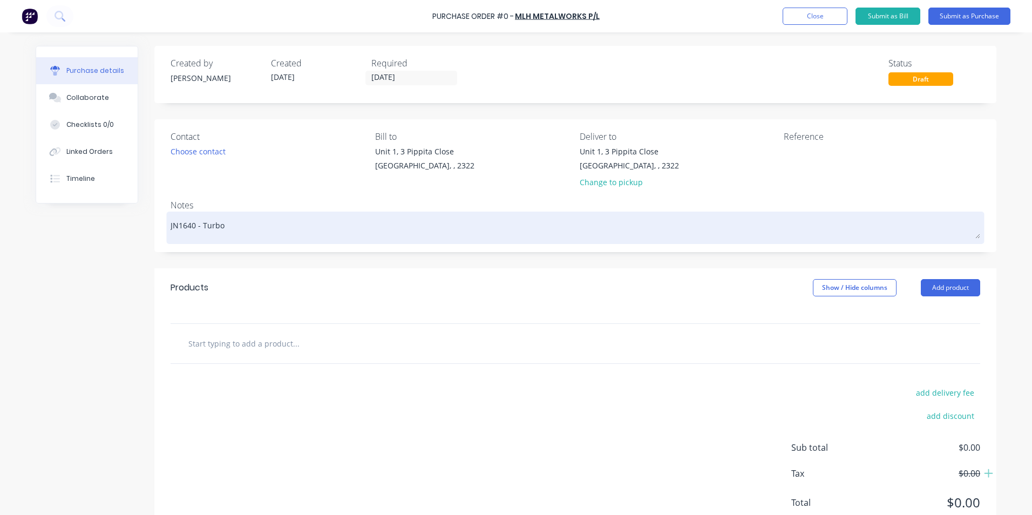
type textarea "JN1640 - Turbo"
type textarea "x"
type textarea "JN1640 - Turbo t"
type textarea "x"
type textarea "JN1640 - Turbo to"
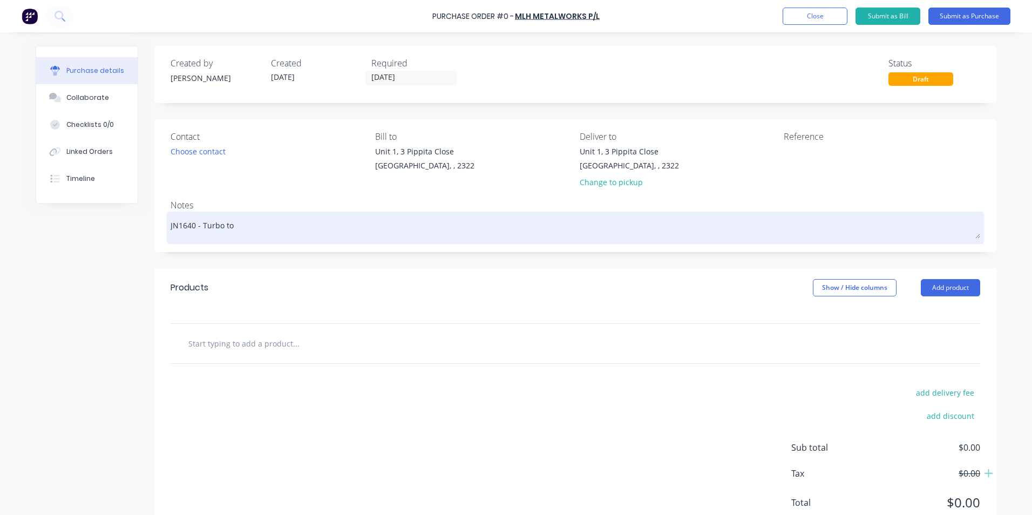
type textarea "x"
type textarea "JN1640 - Turbo to"
type textarea "x"
type textarea "JN1640 - Turbo to P"
type textarea "x"
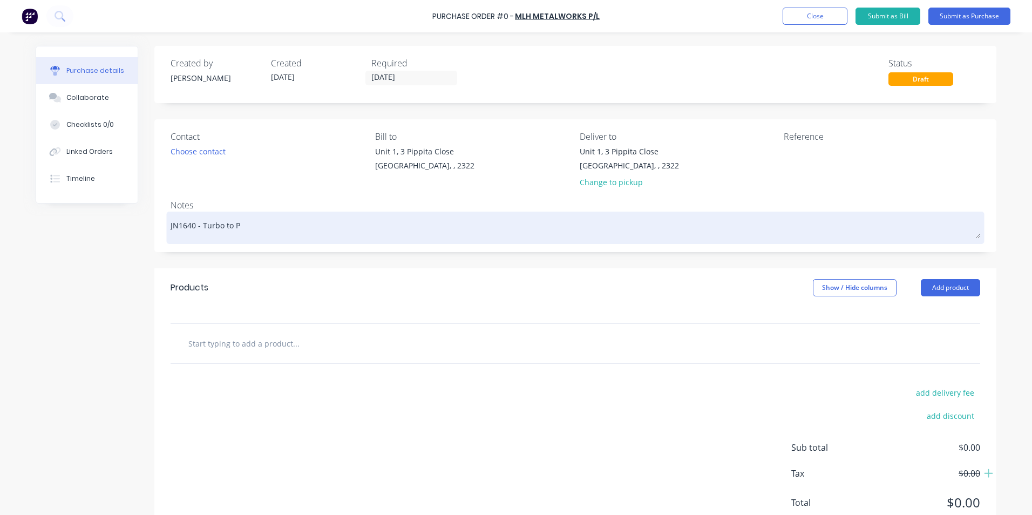
type textarea "JN1640 - Turbo to Pr"
type textarea "x"
type textarea "JN1640 - Turbo to Pri"
type textarea "x"
type textarea "JN1640 - Turbo to Prim"
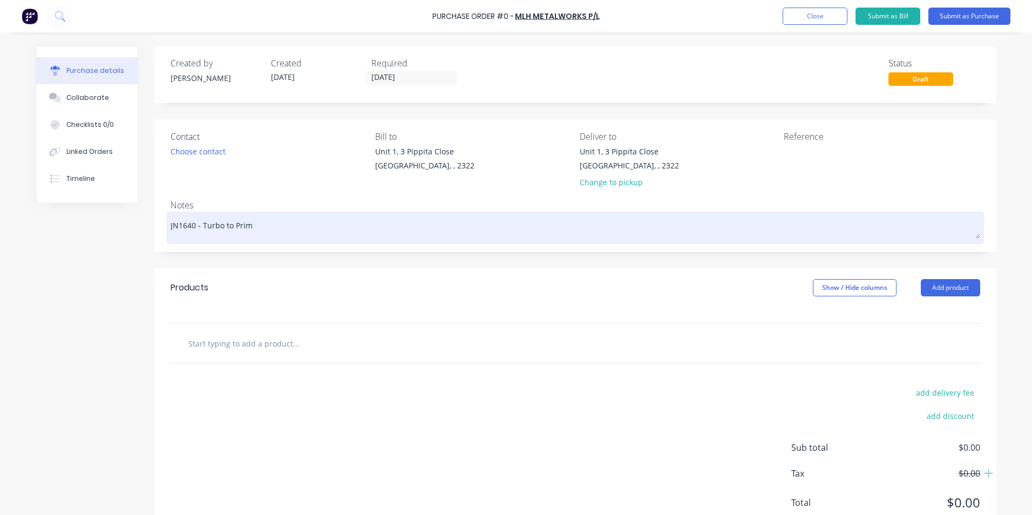
type textarea "x"
type textarea "JN1640 - Turbo to Prima"
type textarea "x"
type textarea "JN1640 - Turbo to Primar"
type textarea "x"
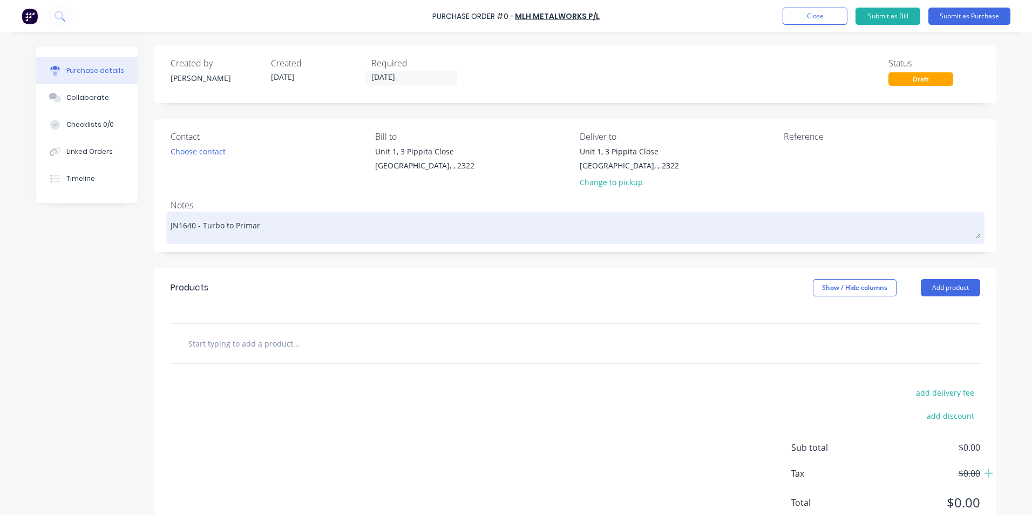
type textarea "JN1640 - Turbo to Primary"
type textarea "x"
type textarea "JN1640 - Turbo to Primary"
type textarea "x"
type textarea "JN1640 - Turbo to Primary -"
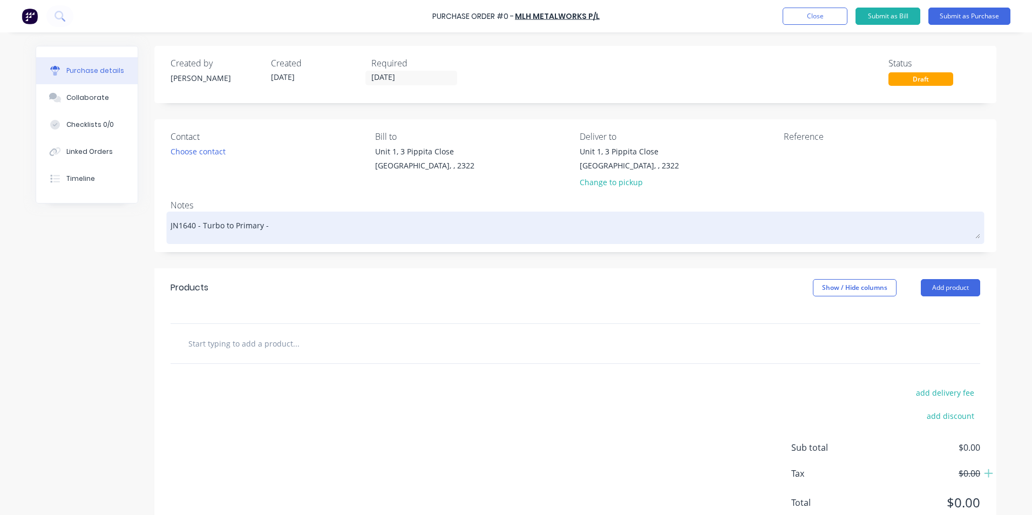
type textarea "x"
type textarea "JN1640 - Turbo to Primary -"
type textarea "x"
type textarea "JN1640 - Turbo to Primary - R"
type textarea "x"
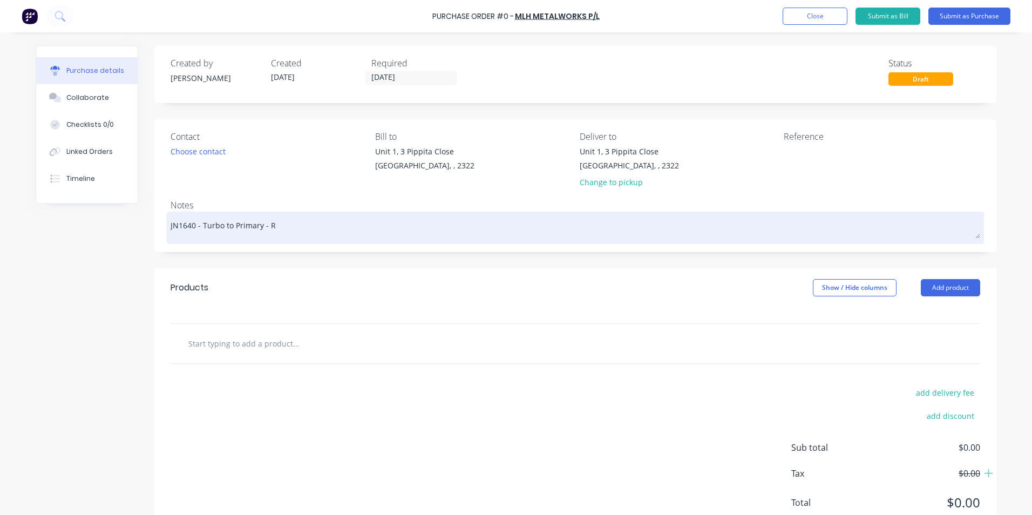
type textarea "JN1640 - Turbo to Primary - Ra"
type textarea "x"
type textarea "JN1640 - Turbo to Primary - Rad"
type textarea "x"
type textarea "JN1640 - Turbo to Primary - Radc"
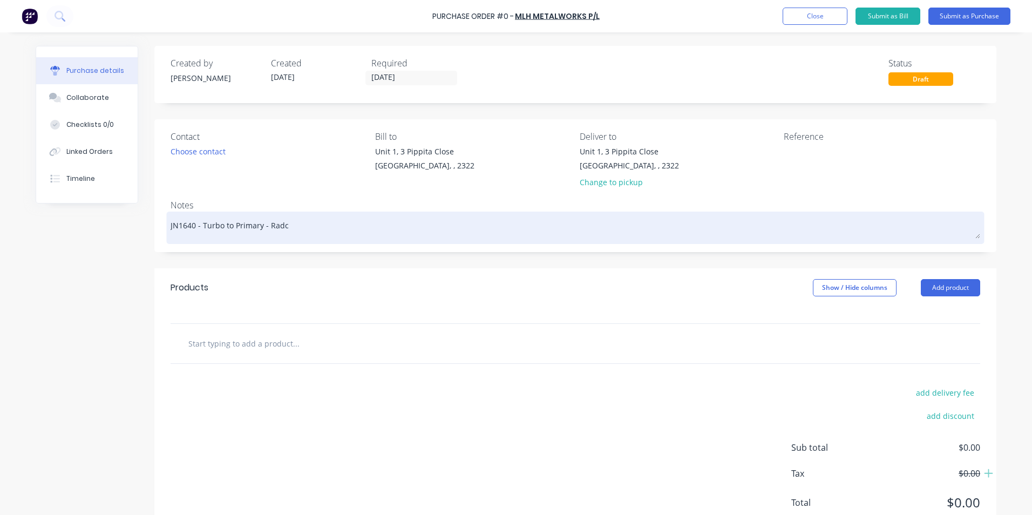
type textarea "x"
type textarea "JN1640 - Turbo to Primary - Radco"
type textarea "x"
type textarea "JN1640 - Turbo to Primary - Radcof"
type textarea "x"
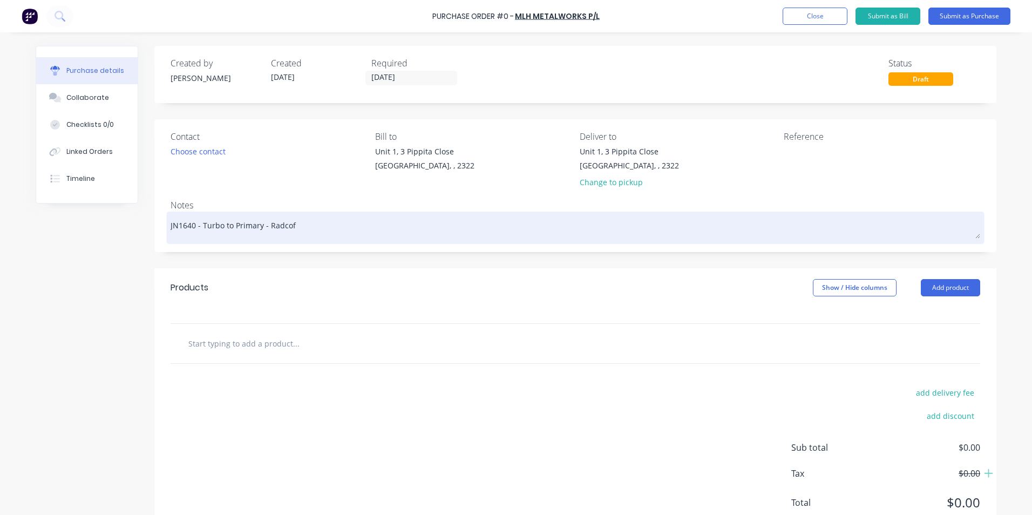
type textarea "JN1640 - Turbo to Primary - Radcofl"
type textarea "x"
type textarea "JN1640 - Turbo to Primary - Radcofle"
type textarea "x"
type textarea "JN1640 - Turbo to Primary - Radcoflex"
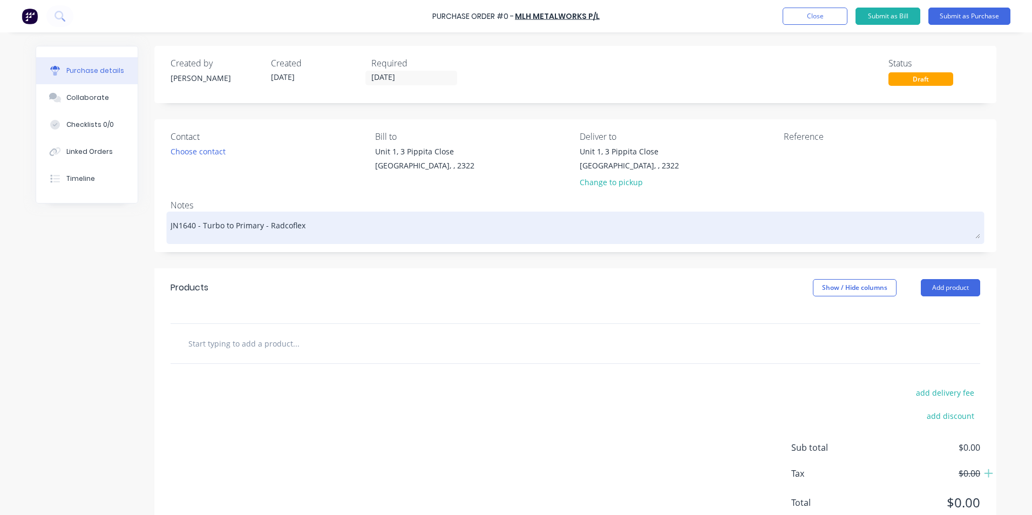
type textarea "x"
type textarea "JN1640 - Turbo to Primary - Radcoflex"
type textarea "x"
type textarea "JN1640 - Turbo to Primary - Radcoflex S"
type textarea "x"
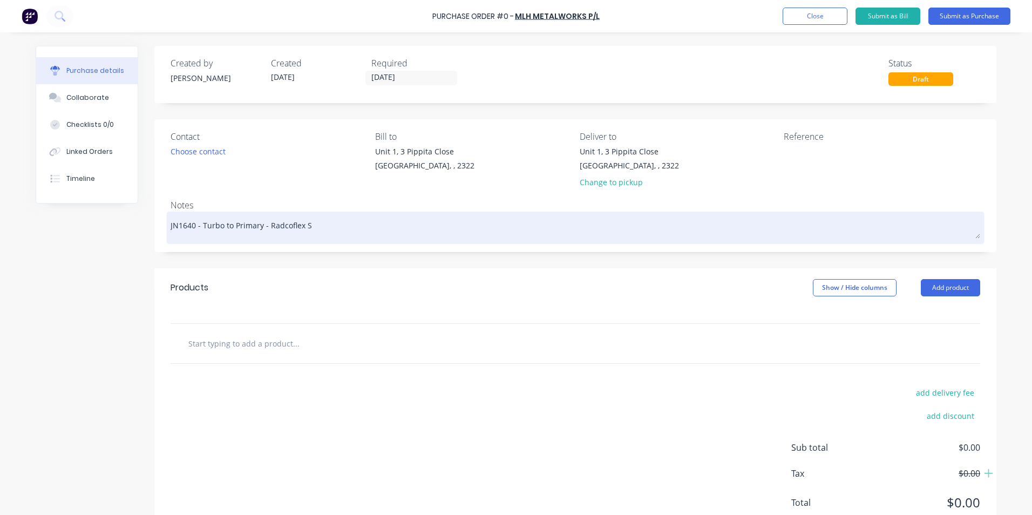
type textarea "JN1640 - Turbo to Primary - Radcoflex St"
type textarea "x"
type textarea "JN1640 - Turbo to Primary - Radcoflex Sta"
type textarea "x"
type textarea "JN1640 - Turbo to Primary - Radcoflex Stai"
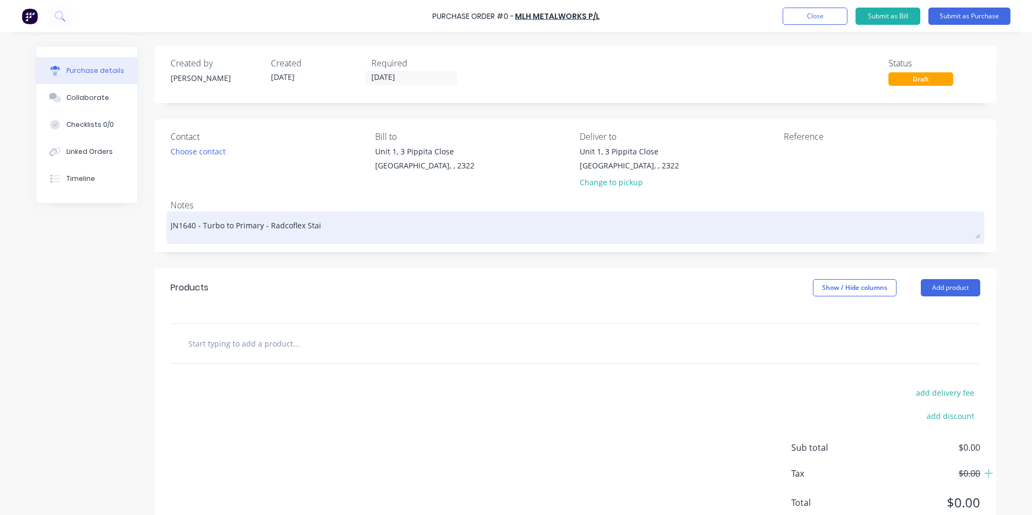
type textarea "x"
type textarea "JN1640 - Turbo to Primary - Radcoflex Stain"
type textarea "x"
type textarea "JN1640 - Turbo to Primary - Radcoflex Stainl"
type textarea "x"
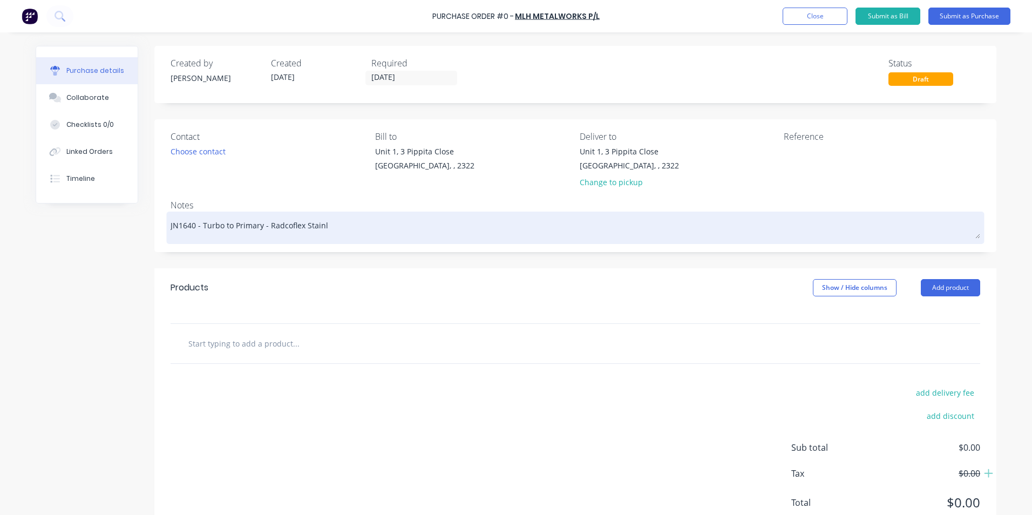
type textarea "JN1640 - Turbo to Primary - Radcoflex Stainle"
type textarea "x"
type textarea "JN1640 - Turbo to Primary - Radcoflex Stainles"
type textarea "x"
type textarea "JN1640 - Turbo to Primary - Radcoflex Stainless"
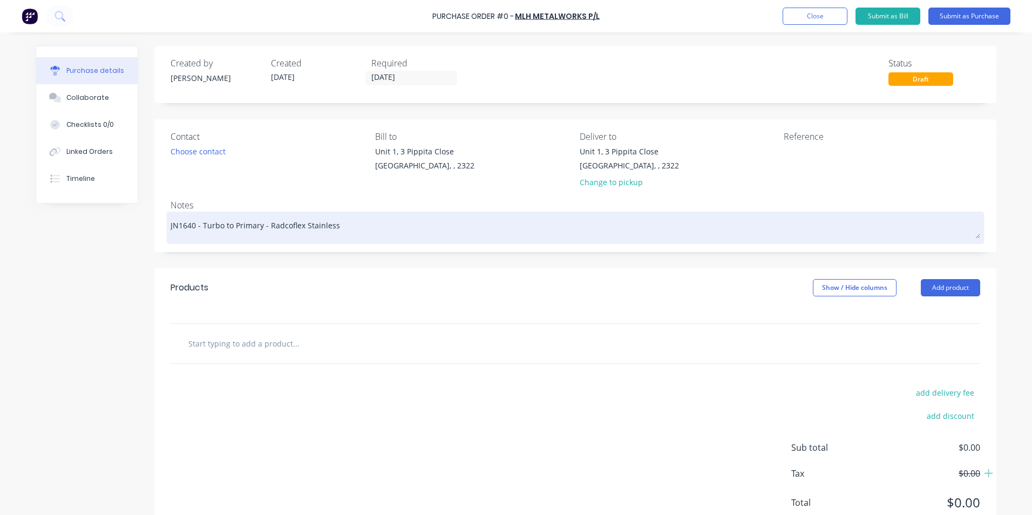
type textarea "x"
type textarea "JN1640 - Turbo to Primary - Radcoflex Stainless"
type textarea "x"
type textarea "JN1640 - Turbo to Primary - Radcoflex Stainless s"
type textarea "x"
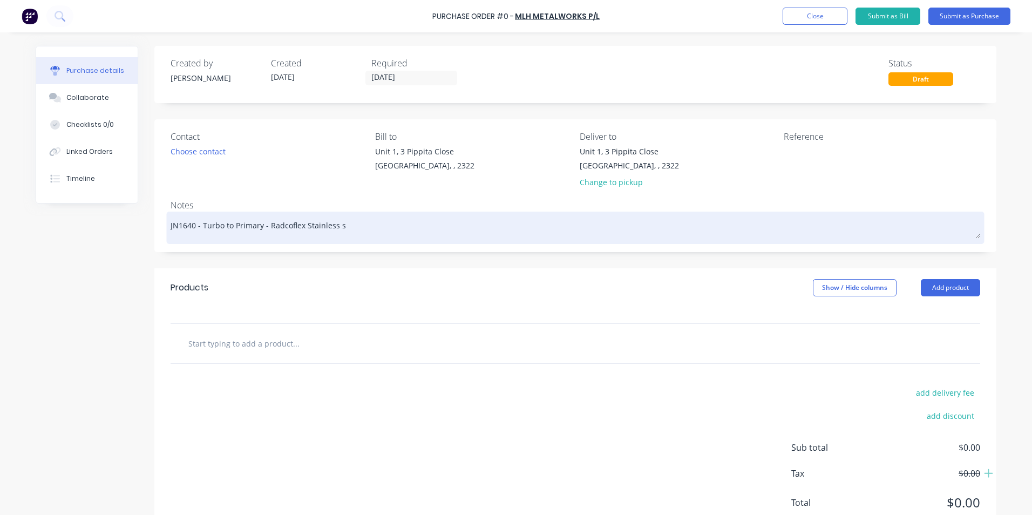
type textarea "JN1640 - Turbo to Primary - Radcoflex Stainless st"
type textarea "x"
type textarea "JN1640 - Turbo to Primary - Radcoflex Stainless ste"
type textarea "x"
type textarea "JN1640 - Turbo to Primary - Radcoflex Stainless stee"
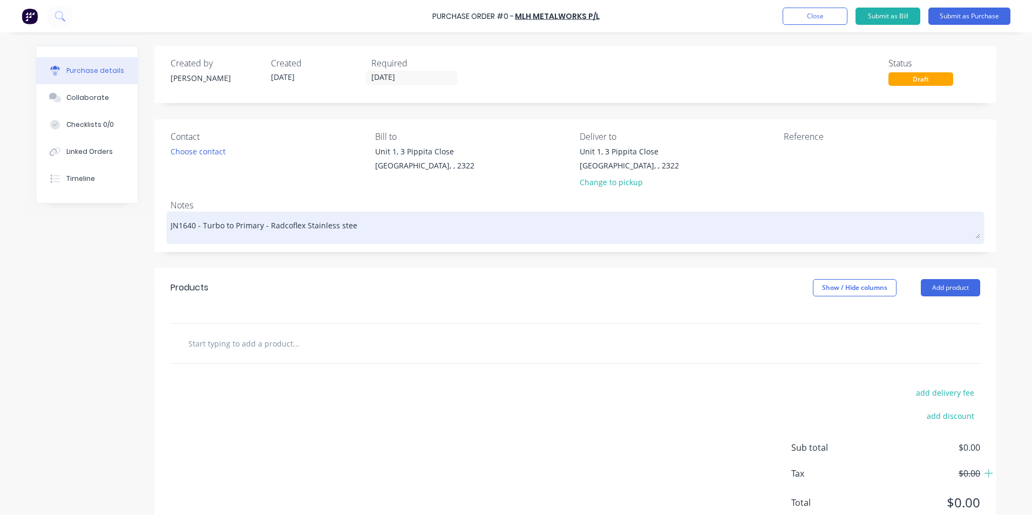
type textarea "x"
type textarea "JN1640 - Turbo to Primary - Radcoflex Stainless steel"
type textarea "x"
type textarea "JN1640 - Turbo to Primary - Radcoflex Stainless steel"
type textarea "x"
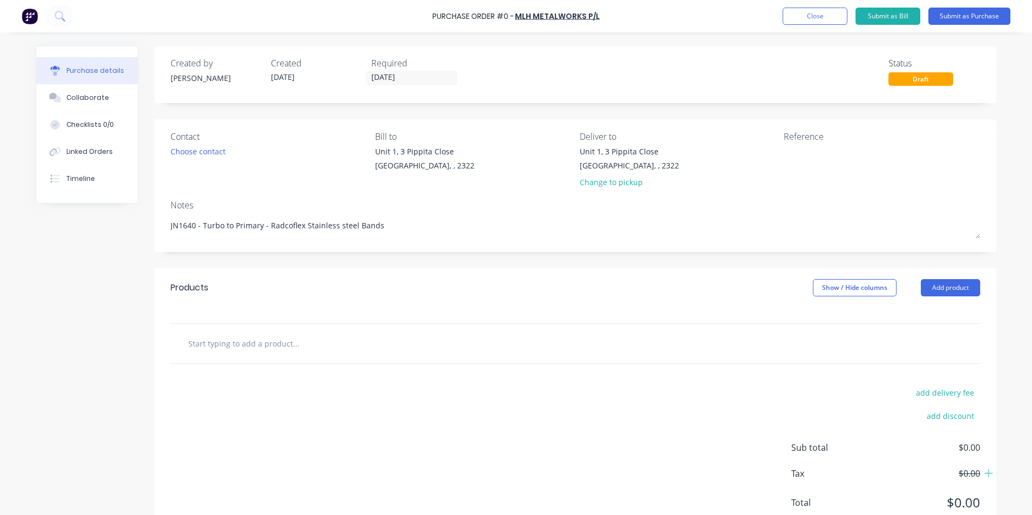
click at [231, 339] on input "text" at bounding box center [296, 344] width 216 height 22
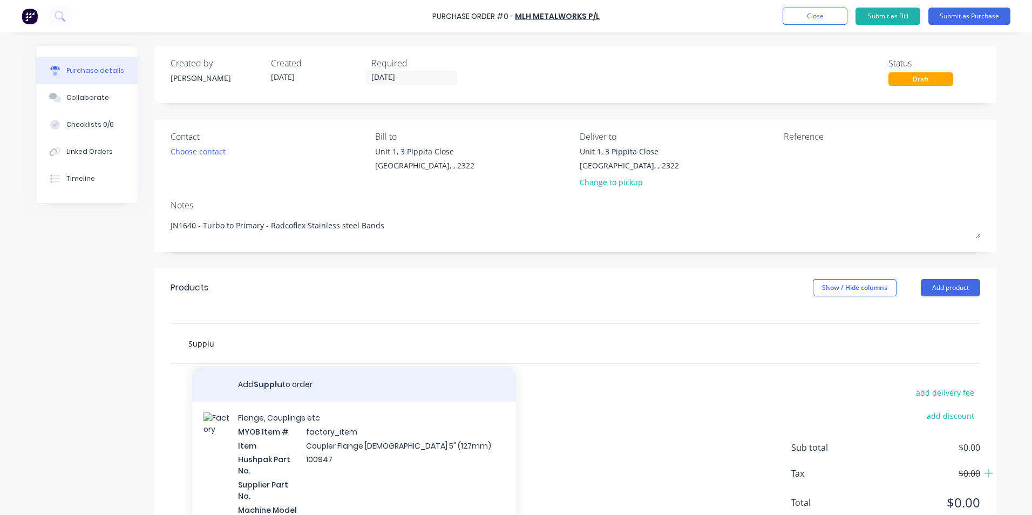
click at [254, 378] on button "Add Supplu to order" at bounding box center [354, 384] width 324 height 35
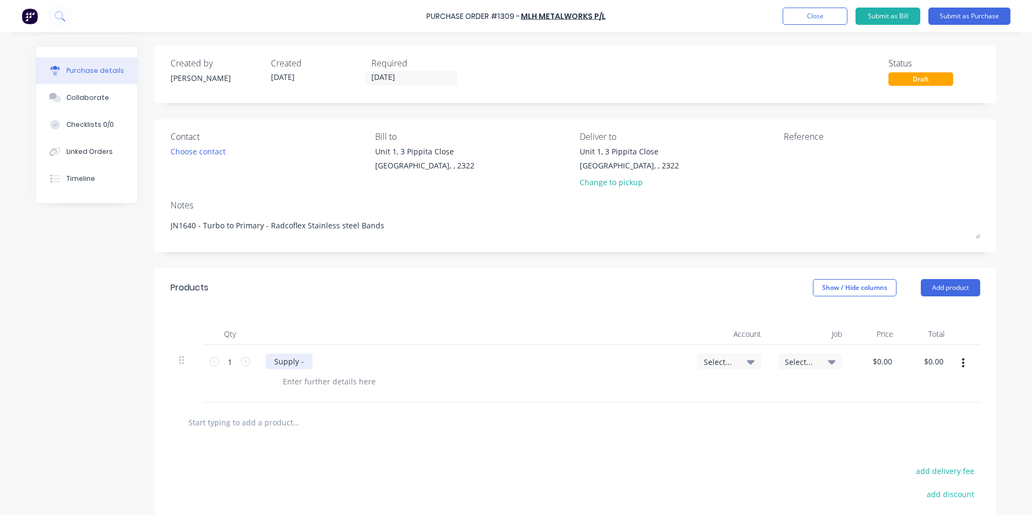
click at [303, 363] on div "Supply -" at bounding box center [289, 362] width 47 height 16
click at [243, 362] on icon at bounding box center [246, 362] width 10 height 10
click at [716, 361] on span "Select..." at bounding box center [720, 361] width 32 height 11
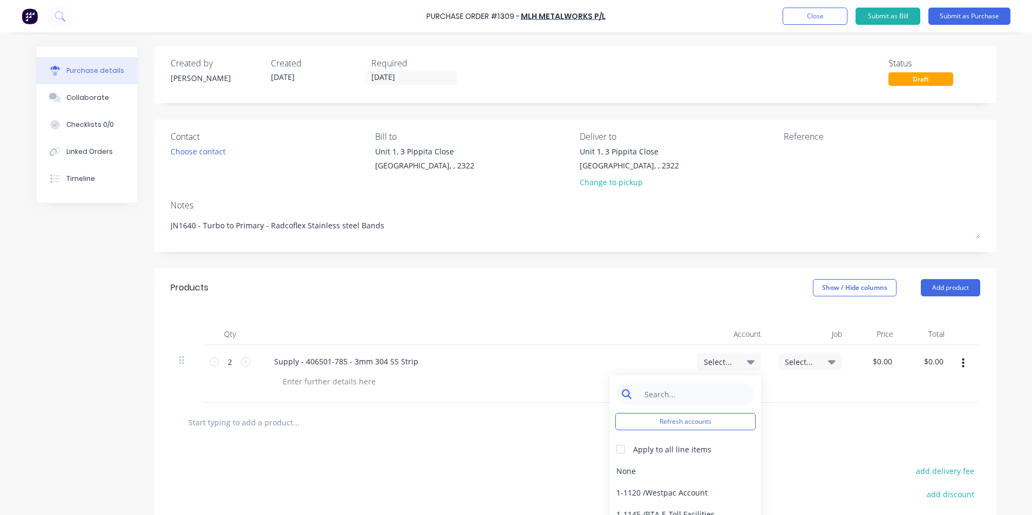
click at [664, 390] on input at bounding box center [694, 394] width 111 height 22
click at [654, 467] on div "1-1400 / Work in Progress" at bounding box center [685, 471] width 151 height 22
click at [809, 357] on span "Select..." at bounding box center [801, 361] width 32 height 11
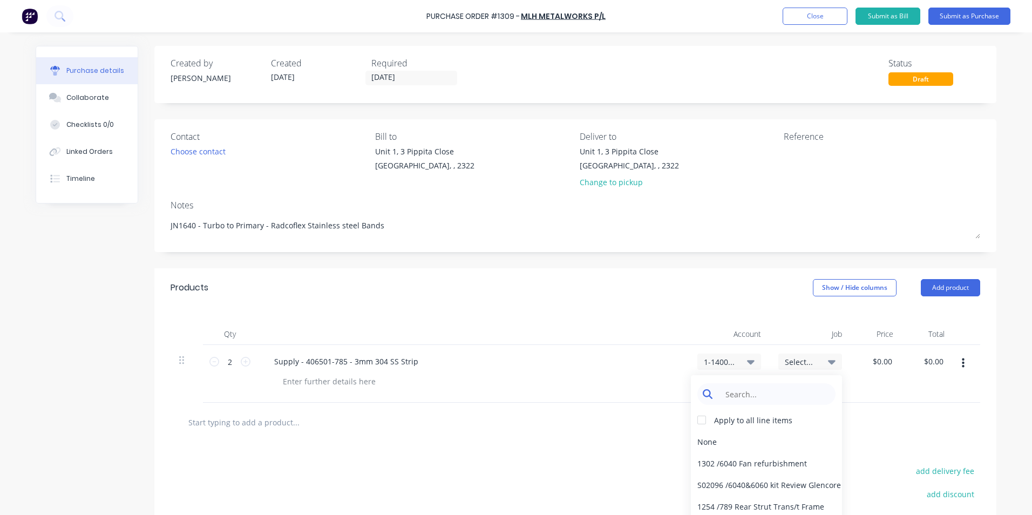
click at [772, 389] on input at bounding box center [775, 394] width 111 height 22
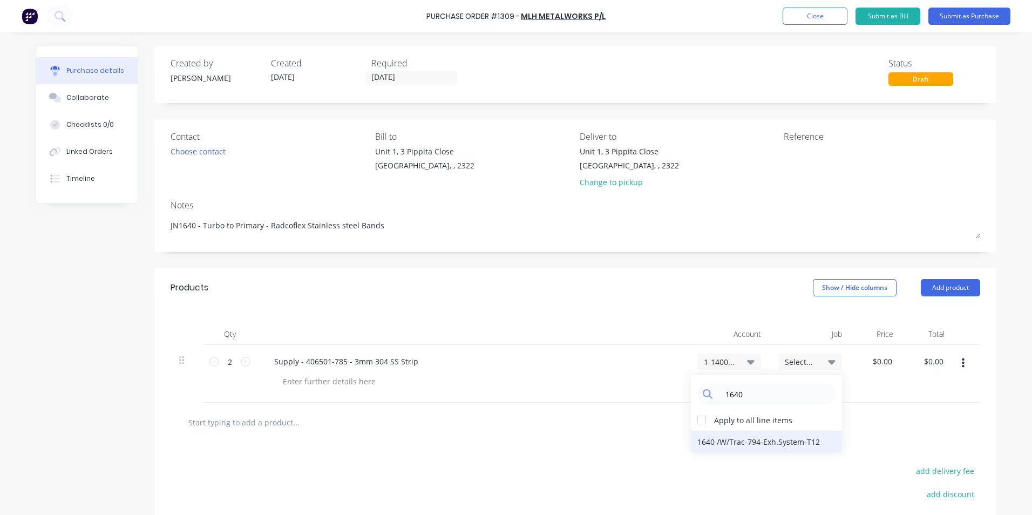
click at [802, 441] on div "1640 / W/Trac-794-Exh.System-T12" at bounding box center [766, 442] width 151 height 22
click at [876, 362] on input "0.0000" at bounding box center [882, 362] width 25 height 16
click at [876, 380] on div "$0.00 $0.00" at bounding box center [876, 374] width 51 height 58
click at [881, 360] on input "0" at bounding box center [886, 362] width 15 height 16
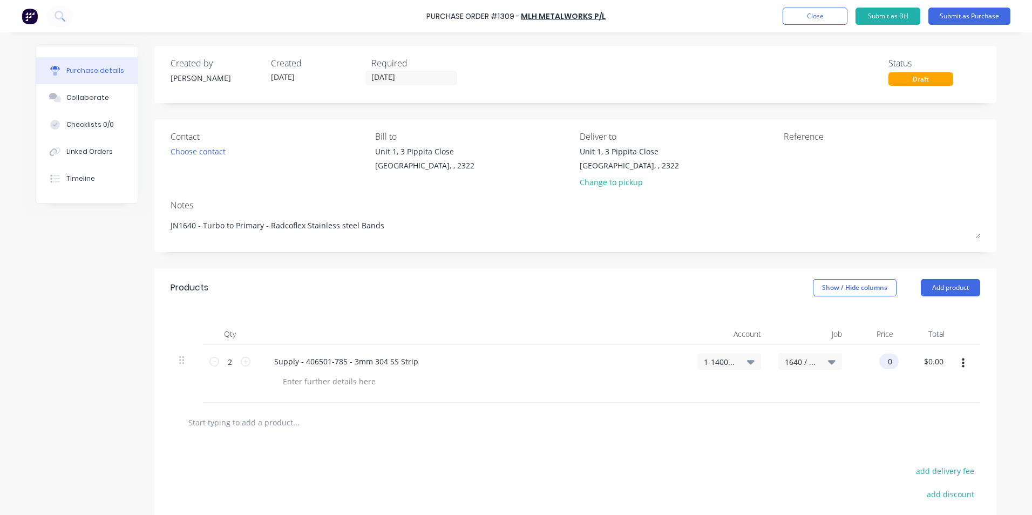
click at [881, 360] on input "0" at bounding box center [886, 362] width 15 height 16
click at [902, 384] on div "$155.72 $0.00" at bounding box center [927, 374] width 51 height 58
click at [962, 362] on icon "button" at bounding box center [963, 363] width 3 height 12
click at [918, 408] on button "Duplicate" at bounding box center [930, 414] width 92 height 22
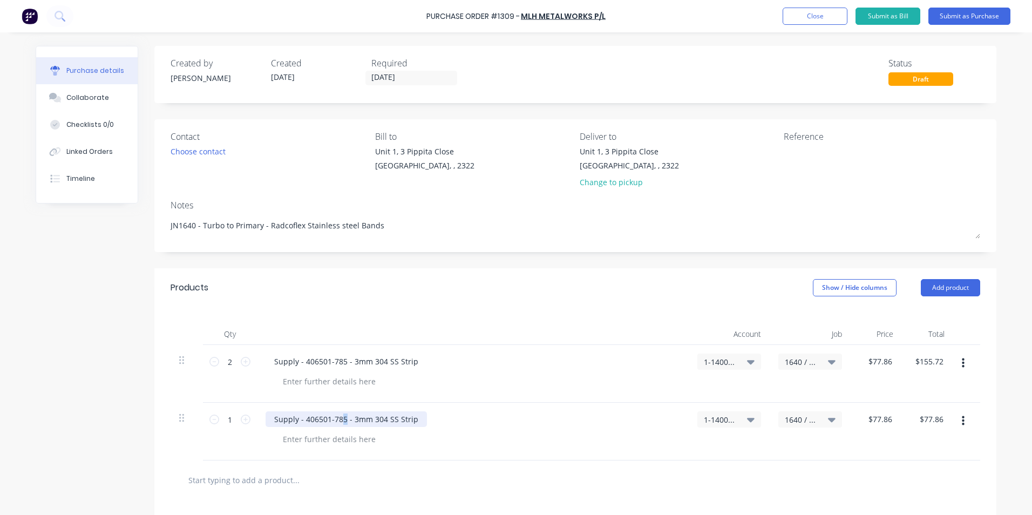
click at [338, 421] on div "Supply - 406501-785 - 3mm 304 SS Strip" at bounding box center [346, 419] width 161 height 16
click at [241, 420] on icon at bounding box center [246, 420] width 10 height 10
click at [878, 421] on input "77.86" at bounding box center [882, 419] width 25 height 16
click at [879, 421] on input "77.86" at bounding box center [882, 419] width 25 height 16
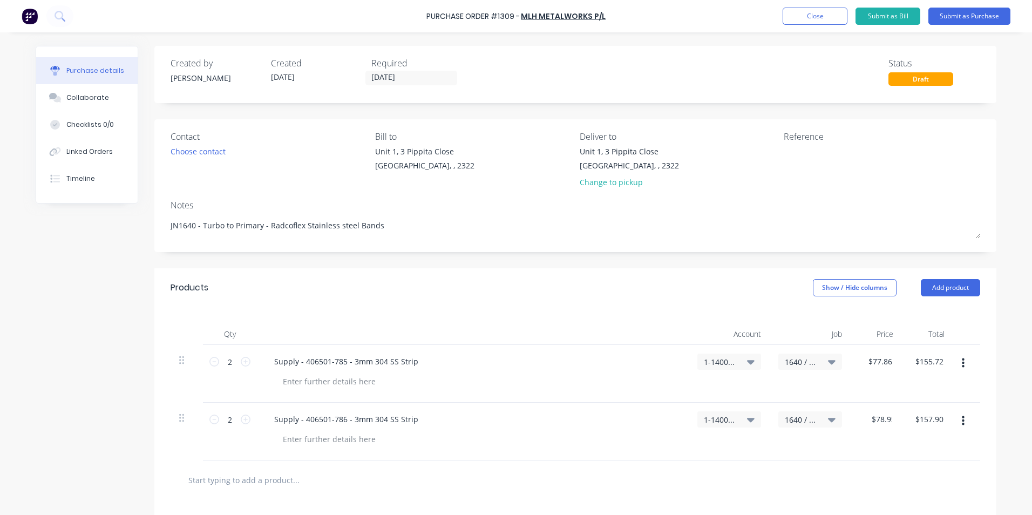
click at [704, 460] on div "1-1400 / Work in Progress" at bounding box center [729, 432] width 81 height 58
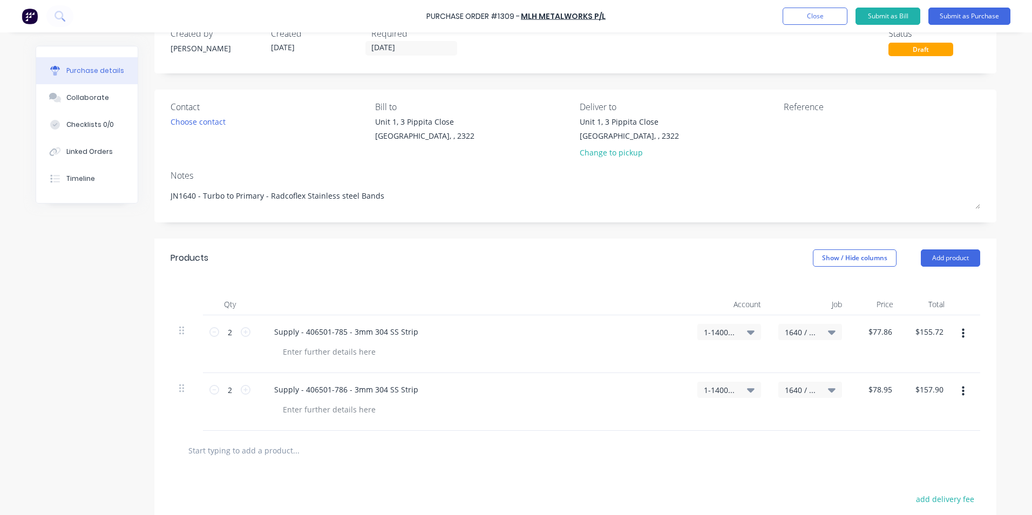
scroll to position [54, 0]
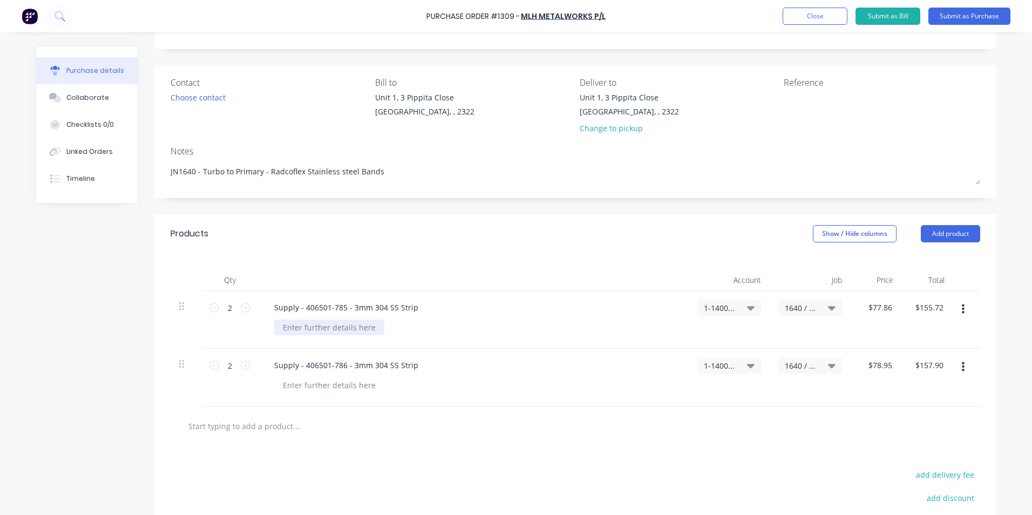
click at [310, 328] on div at bounding box center [329, 328] width 110 height 16
drag, startPoint x: 347, startPoint y: 327, endPoint x: 277, endPoint y: 325, distance: 69.7
click at [274, 325] on div "Quote ref Q-10341" at bounding box center [316, 328] width 84 height 16
copy div "Quote ref Q-10341"
click at [310, 383] on div at bounding box center [329, 385] width 110 height 16
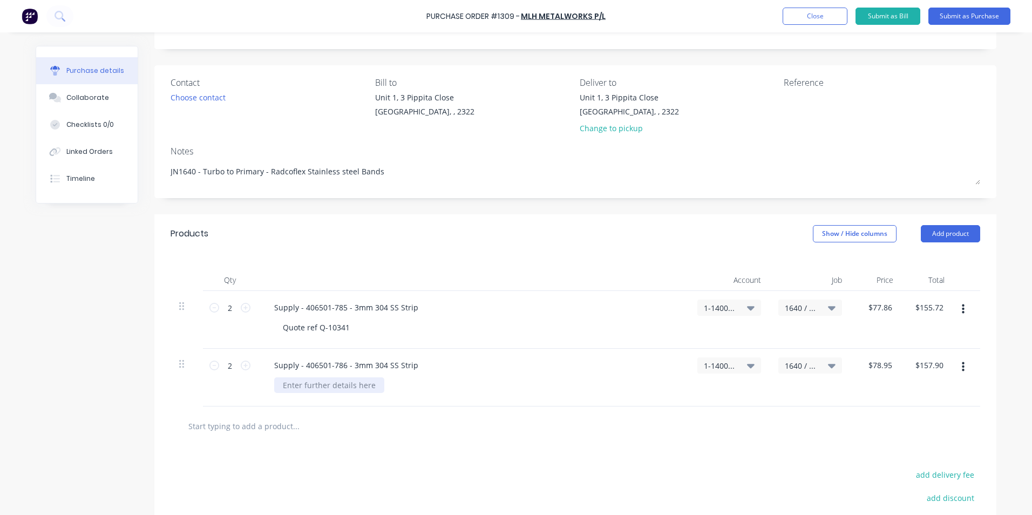
paste div
click at [969, 13] on button "Submit as Purchase" at bounding box center [970, 16] width 82 height 17
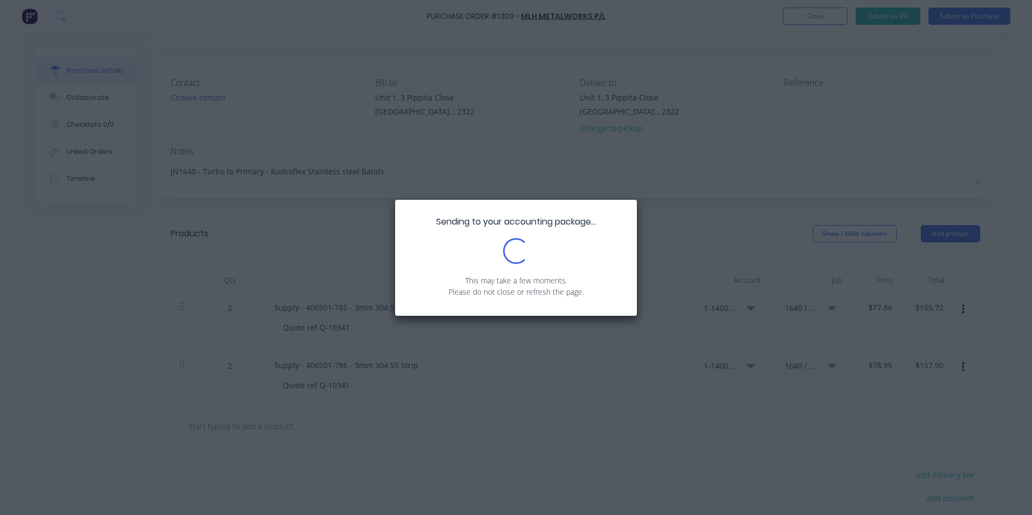
scroll to position [0, 0]
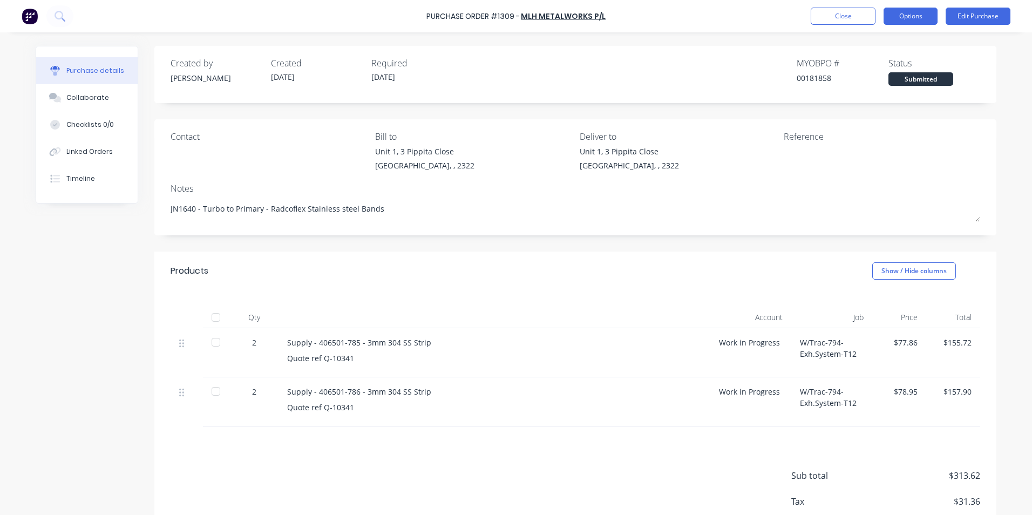
click at [921, 17] on button "Options" at bounding box center [911, 16] width 54 height 17
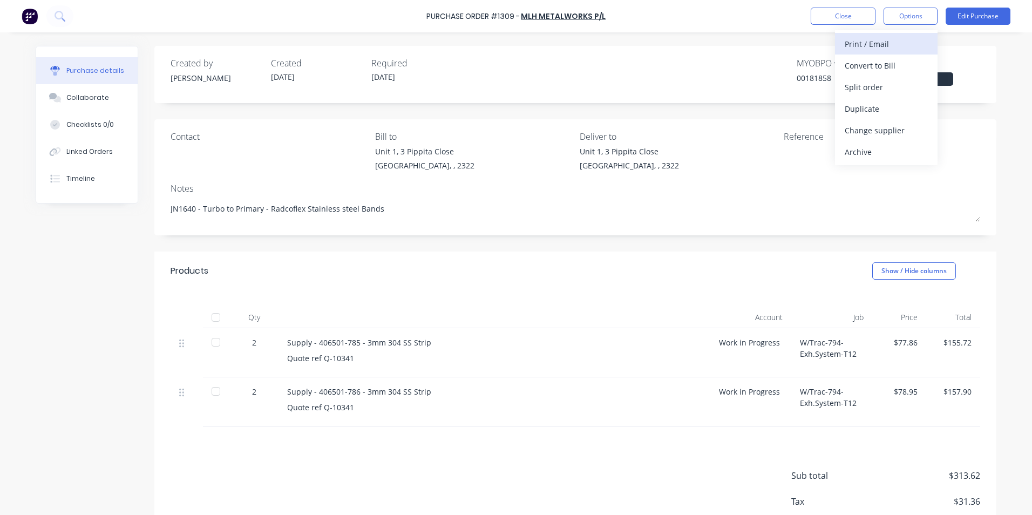
click at [883, 42] on div "Print / Email" at bounding box center [886, 44] width 83 height 16
click at [869, 64] on div "With pricing" at bounding box center [886, 66] width 83 height 16
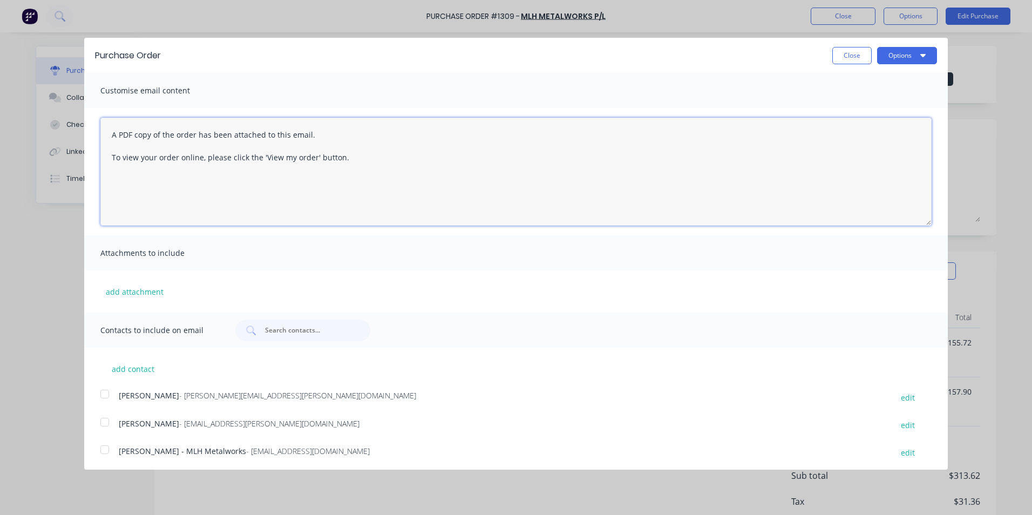
drag, startPoint x: 353, startPoint y: 156, endPoint x: 75, endPoint y: 133, distance: 278.5
click at [75, 133] on div "Purchase Order Close Options Customise email content A PDF copy of the order ha…" at bounding box center [516, 257] width 1032 height 515
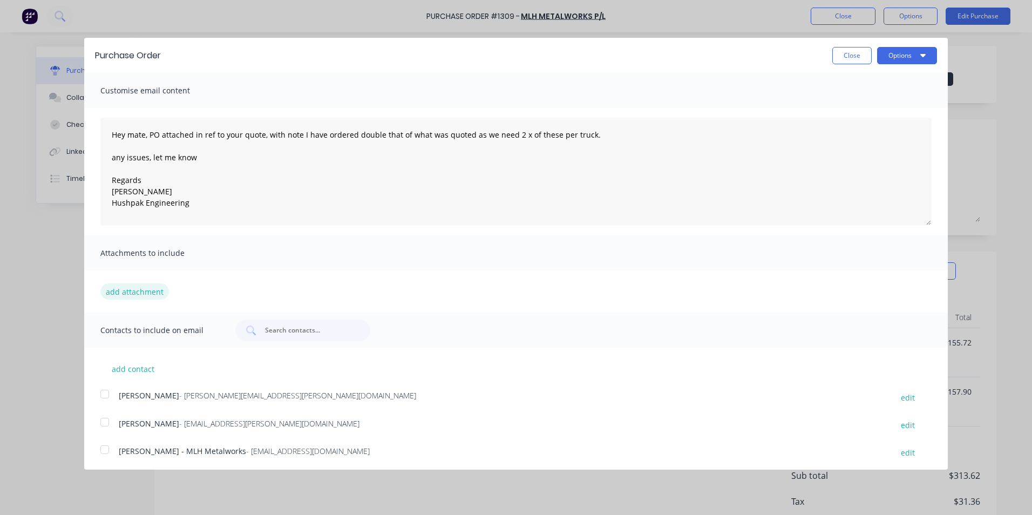
click at [141, 289] on button "add attachment" at bounding box center [134, 291] width 69 height 16
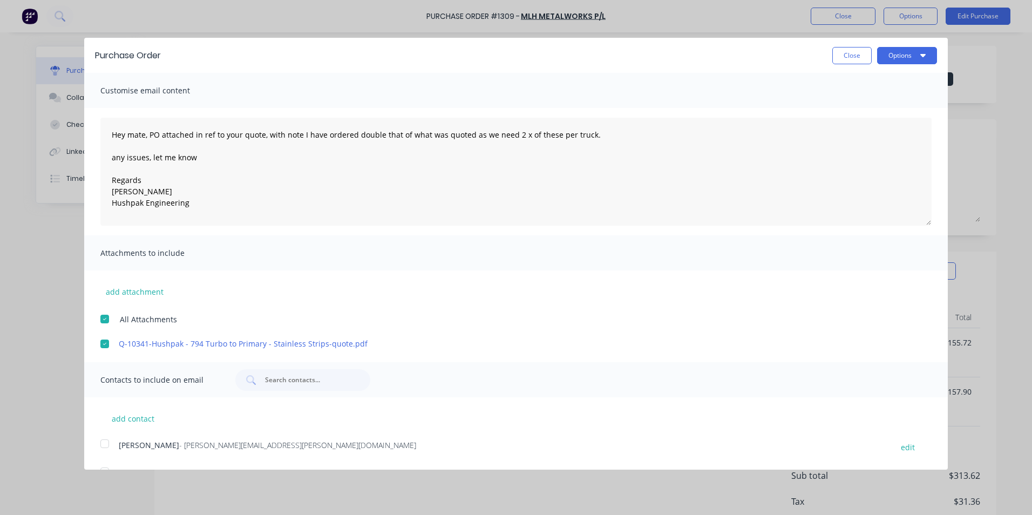
scroll to position [53, 0]
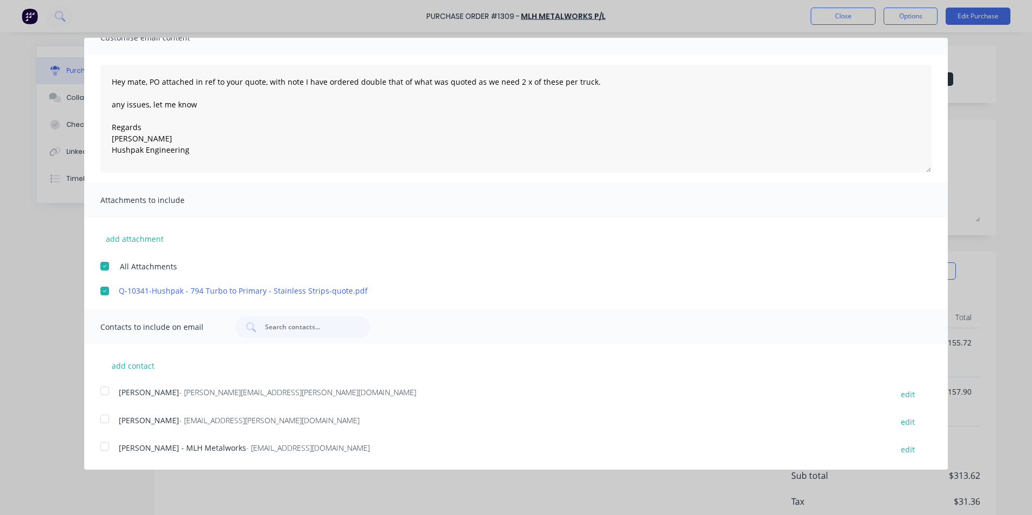
click at [107, 390] on div at bounding box center [105, 391] width 22 height 22
click at [106, 445] on div at bounding box center [105, 447] width 22 height 22
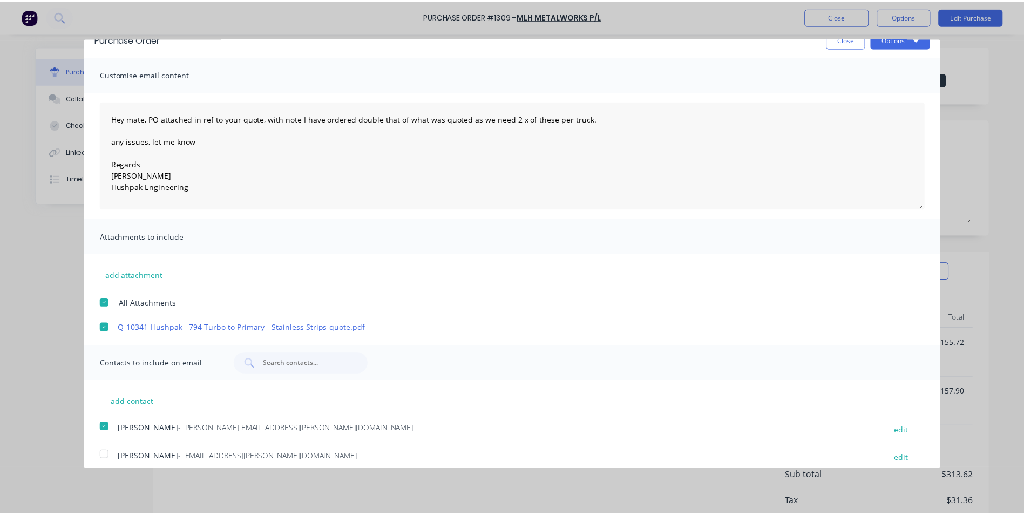
scroll to position [0, 0]
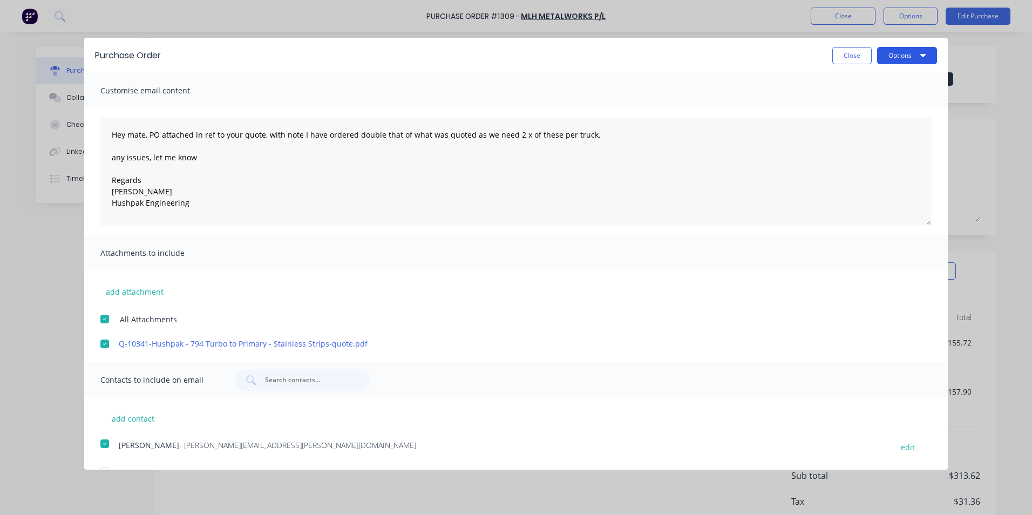
click at [904, 53] on button "Options" at bounding box center [907, 55] width 60 height 17
click at [844, 103] on div "Email" at bounding box center [885, 105] width 83 height 16
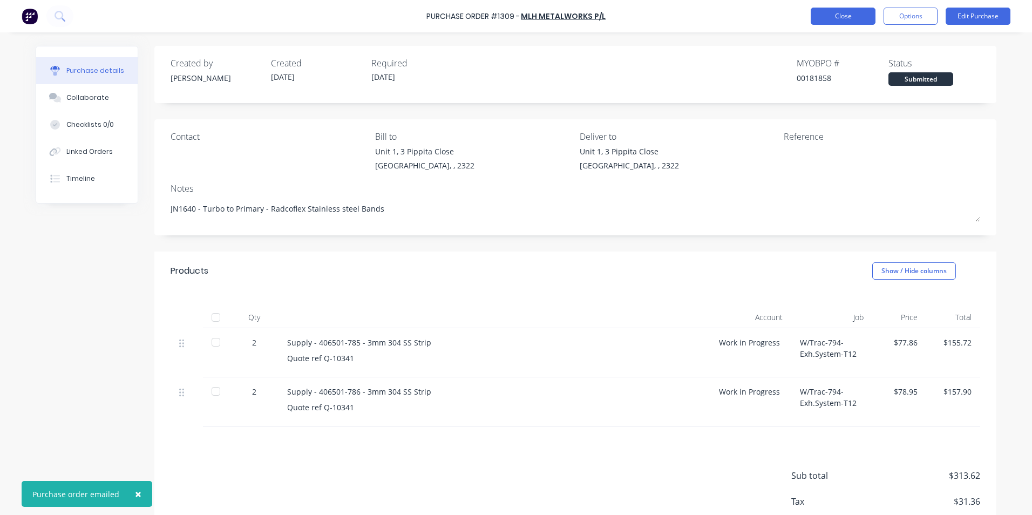
click at [854, 18] on button "Close" at bounding box center [843, 16] width 65 height 17
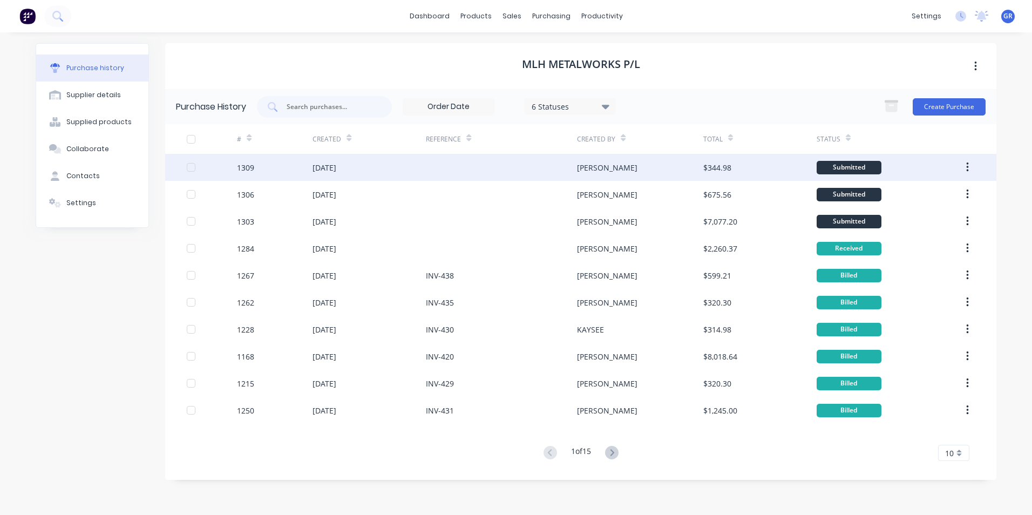
click at [241, 167] on div "1309" at bounding box center [245, 167] width 17 height 11
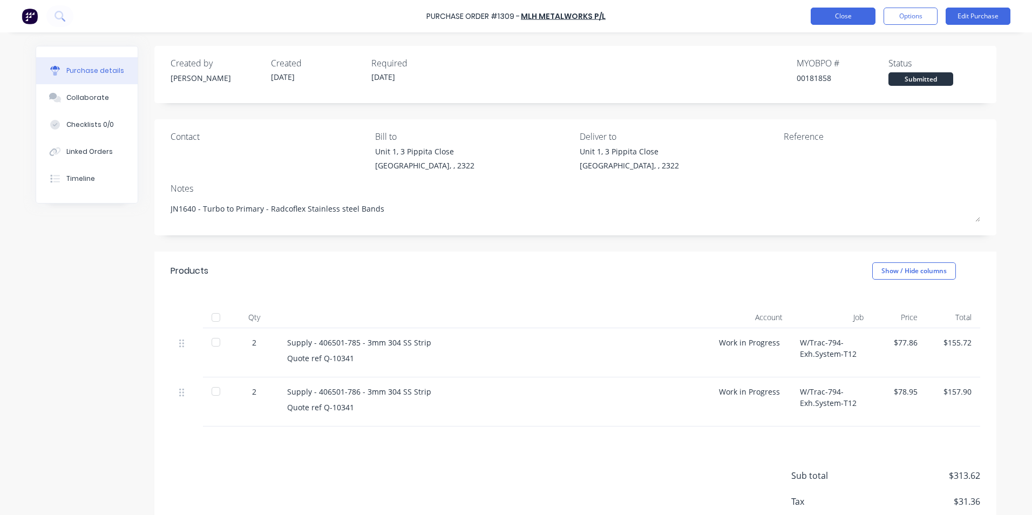
click at [823, 14] on button "Close" at bounding box center [843, 16] width 65 height 17
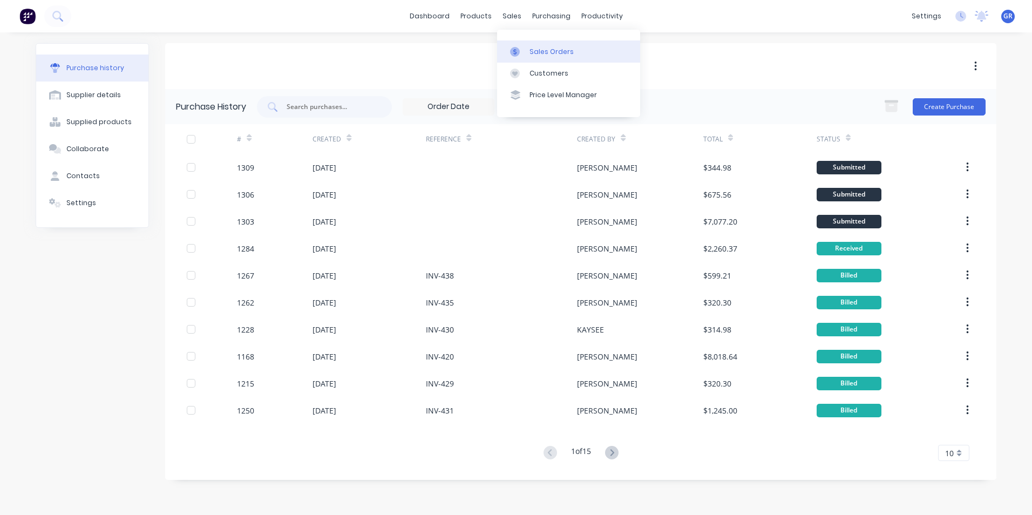
click at [559, 48] on div "Sales Orders" at bounding box center [552, 52] width 44 height 10
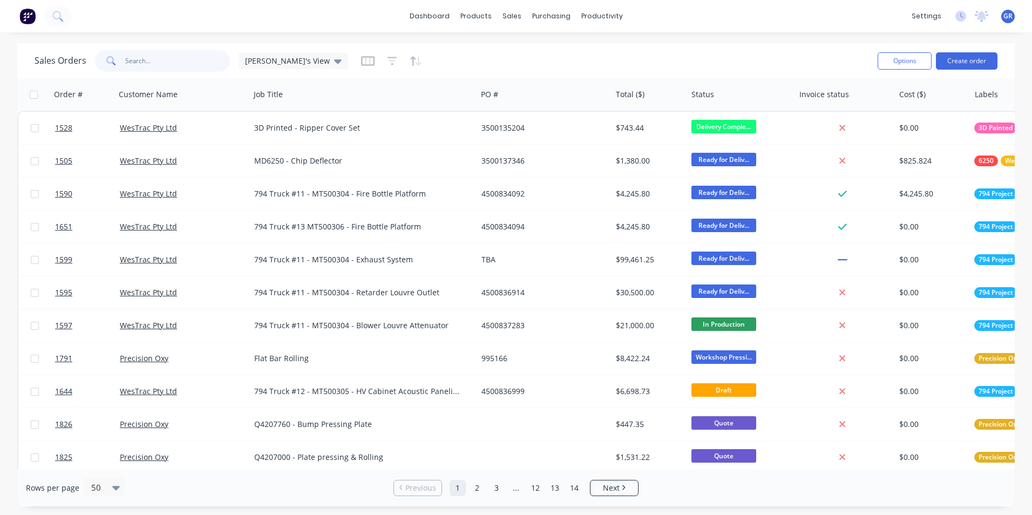
click at [161, 61] on input "text" at bounding box center [177, 61] width 105 height 22
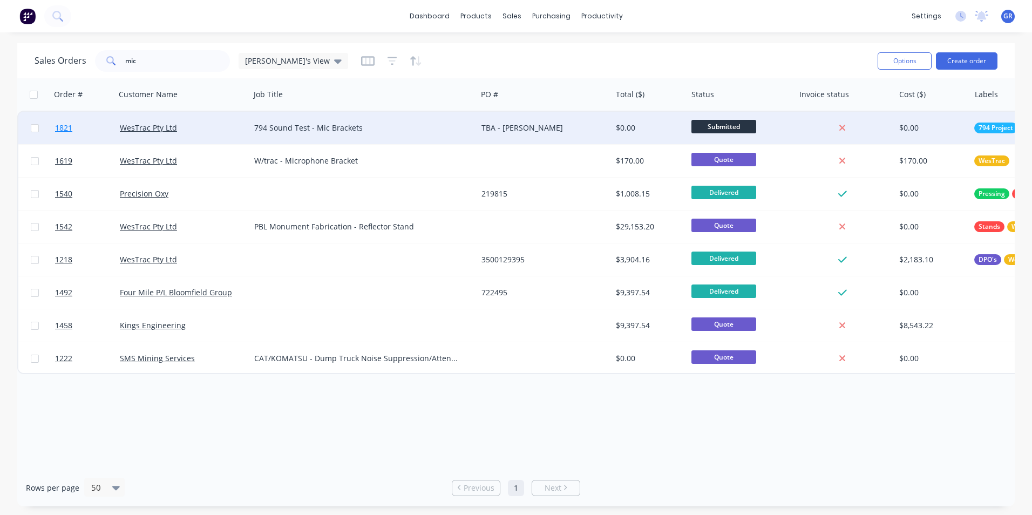
click at [58, 127] on span "1821" at bounding box center [63, 128] width 17 height 11
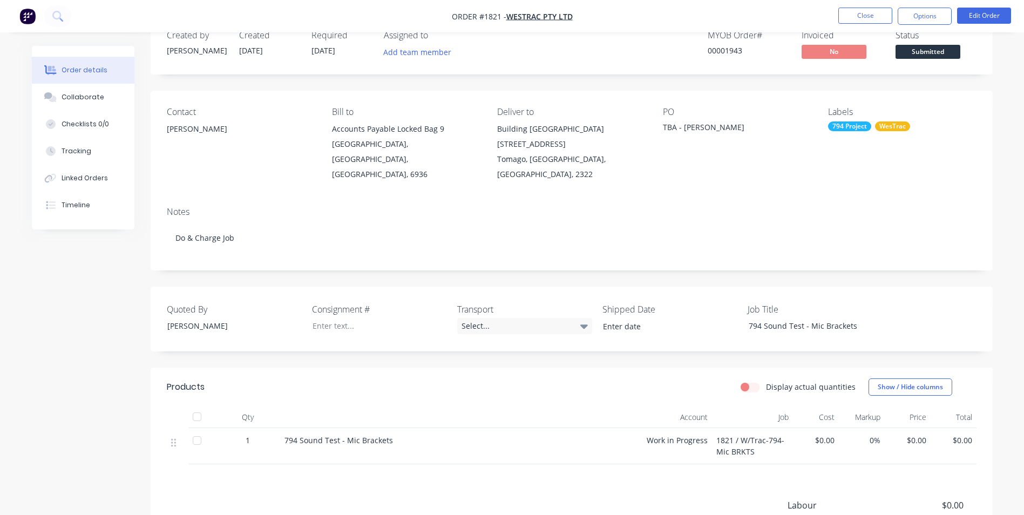
scroll to position [108, 0]
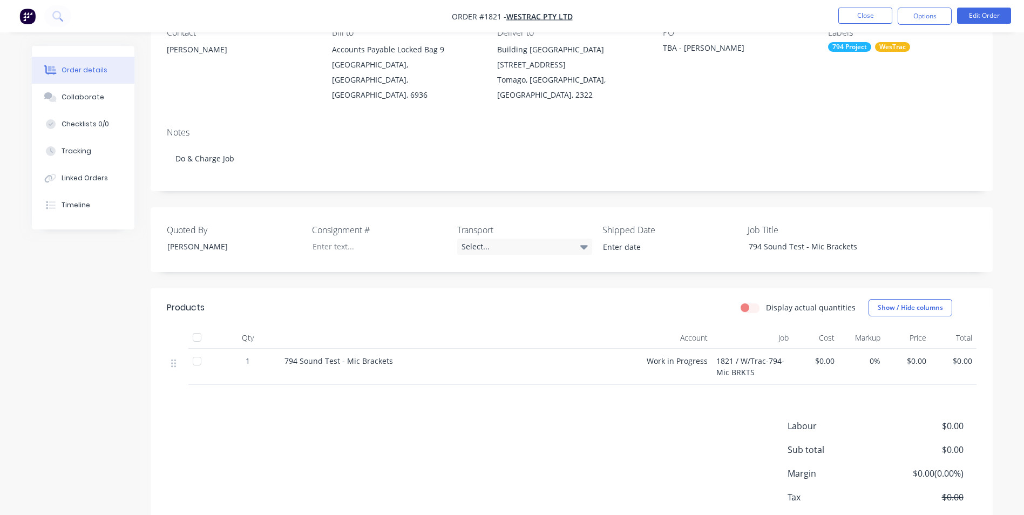
click at [913, 355] on span "$0.00" at bounding box center [907, 360] width 37 height 11
click at [250, 355] on div "1" at bounding box center [248, 360] width 56 height 11
click at [997, 12] on button "Edit Order" at bounding box center [984, 16] width 54 height 16
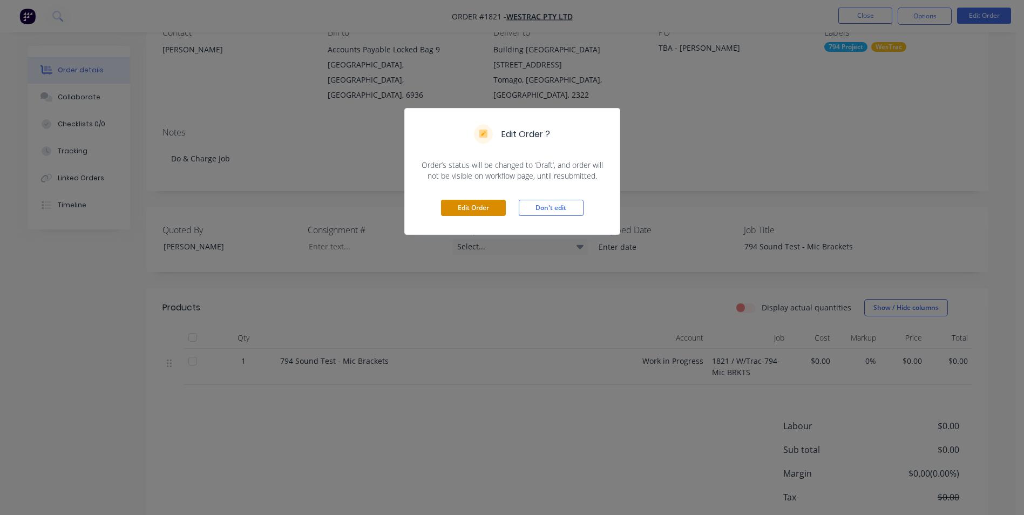
click at [493, 208] on button "Edit Order" at bounding box center [473, 208] width 65 height 16
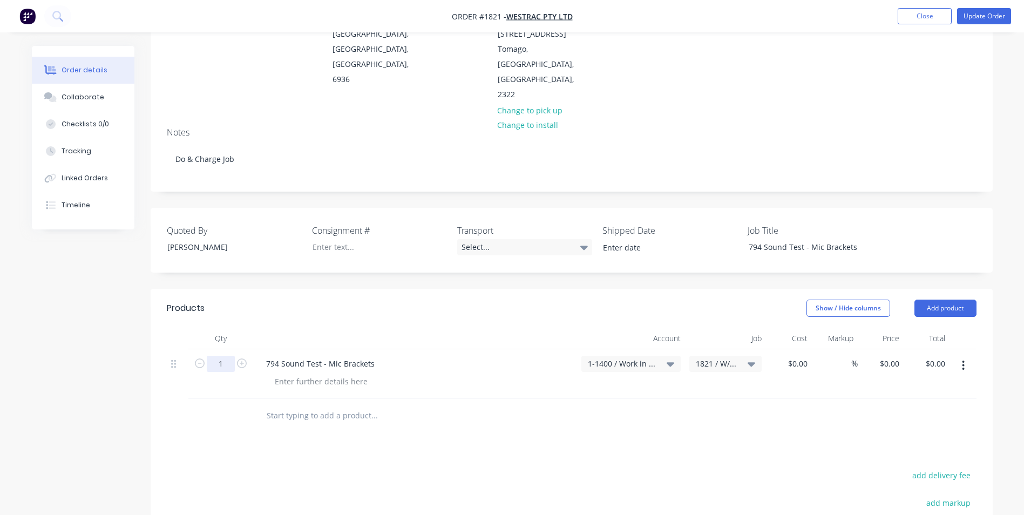
scroll to position [162, 0]
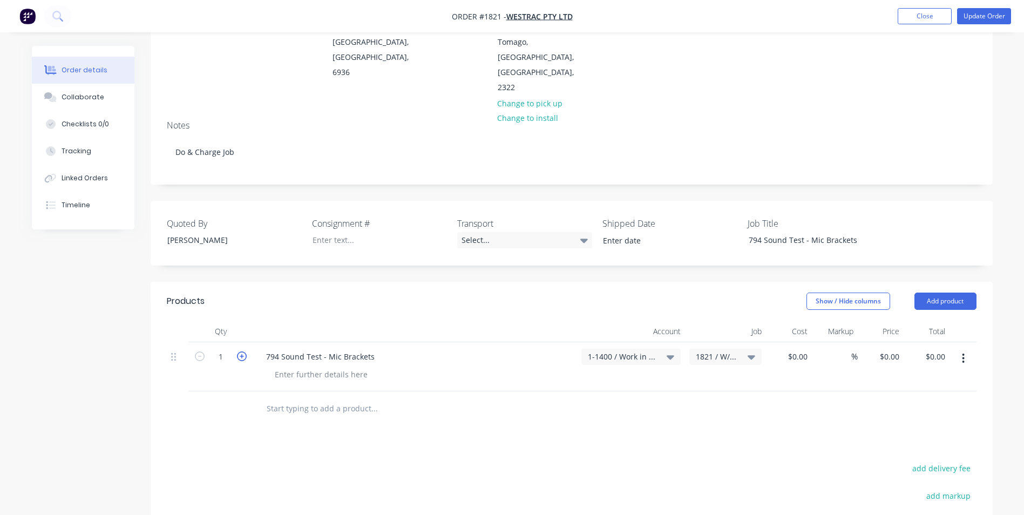
click at [242, 351] on icon "button" at bounding box center [242, 356] width 10 height 10
click at [896, 349] on input "0" at bounding box center [891, 357] width 25 height 16
click at [708, 387] on div "Products Show / Hide columns Add product Qty Account Job Cost Markup Price Tota…" at bounding box center [572, 484] width 842 height 404
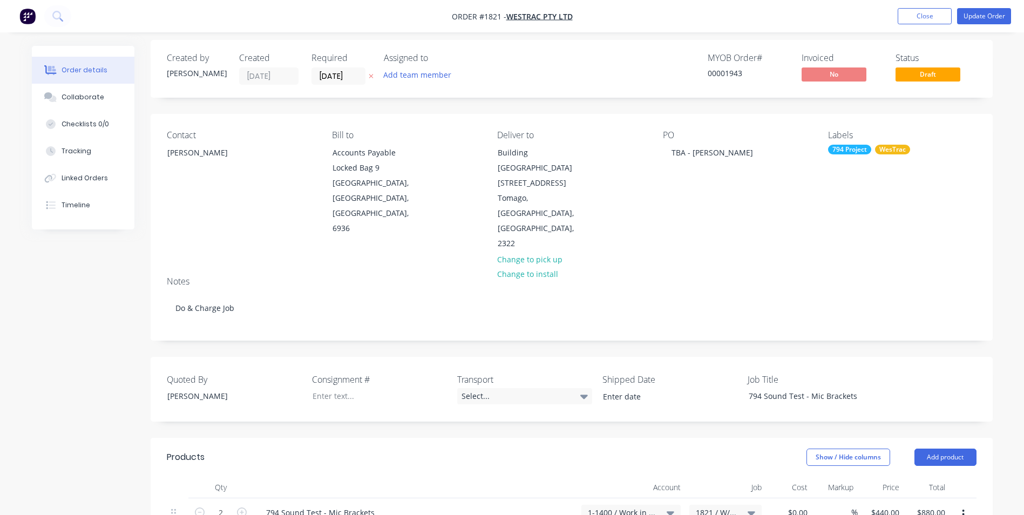
scroll to position [0, 0]
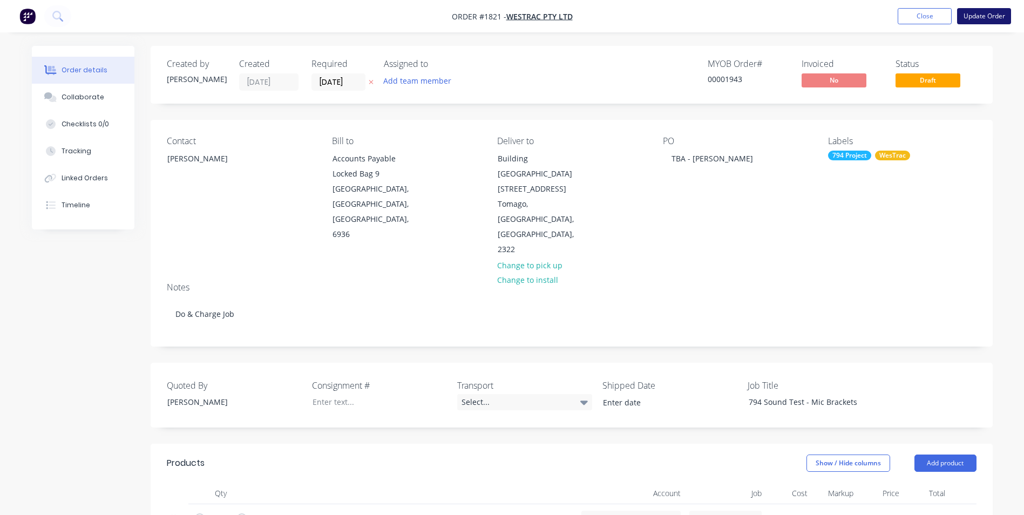
click at [989, 12] on button "Update Order" at bounding box center [984, 16] width 54 height 16
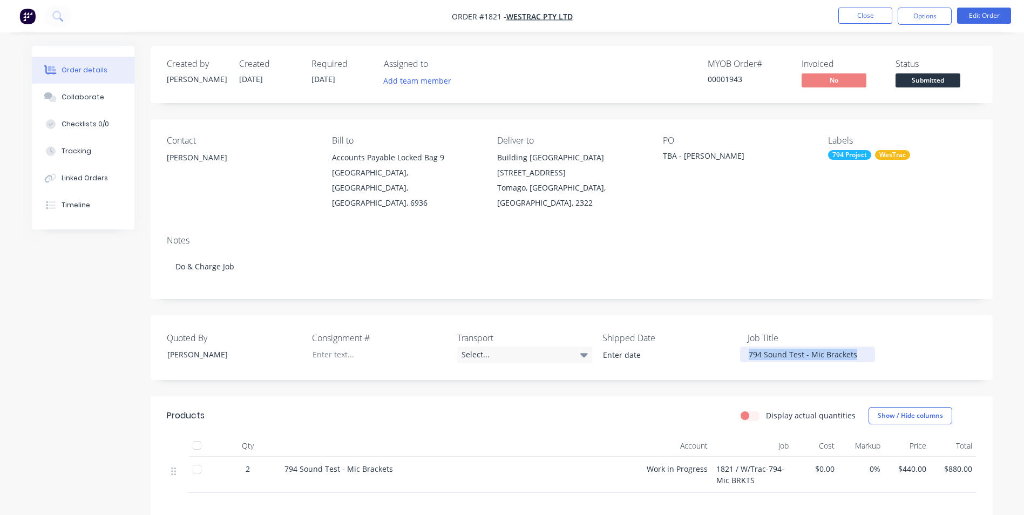
drag, startPoint x: 857, startPoint y: 337, endPoint x: 757, endPoint y: 345, distance: 100.7
click at [750, 347] on div "794 Sound Test - Mic Brackets" at bounding box center [807, 355] width 135 height 16
copy div "794 Sound Test - Mic Brackets"
click at [931, 15] on button "Options" at bounding box center [925, 16] width 54 height 17
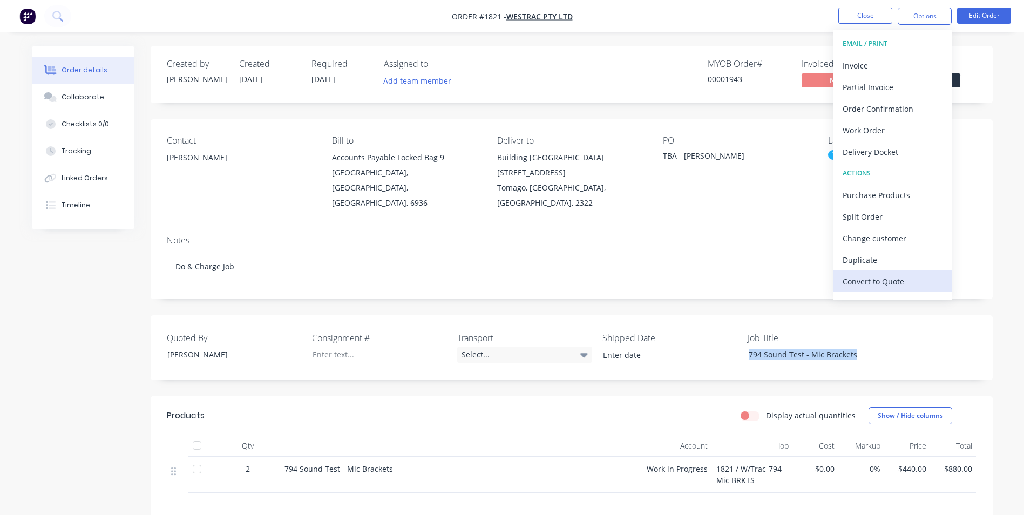
click at [886, 279] on div "Convert to Quote" at bounding box center [892, 282] width 99 height 16
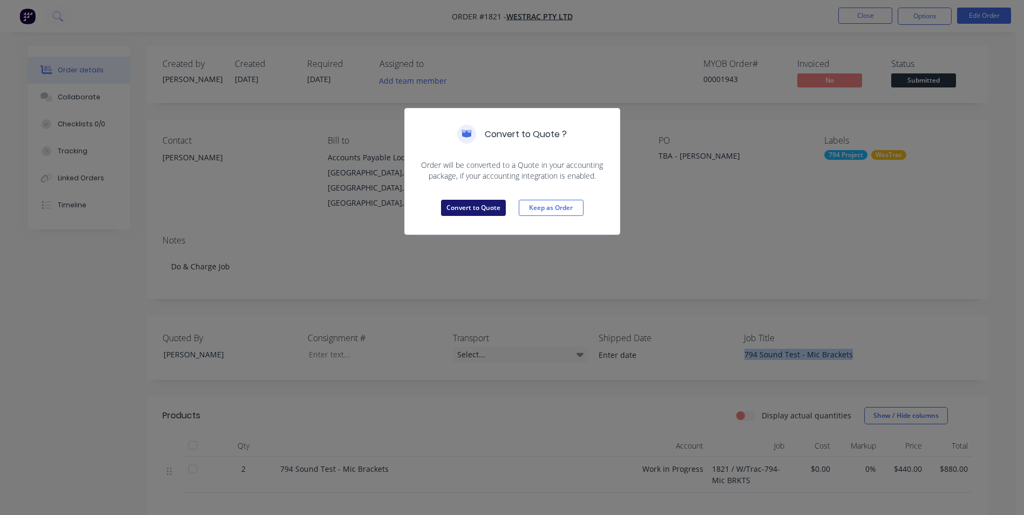
click at [478, 207] on button "Convert to Quote" at bounding box center [473, 208] width 65 height 16
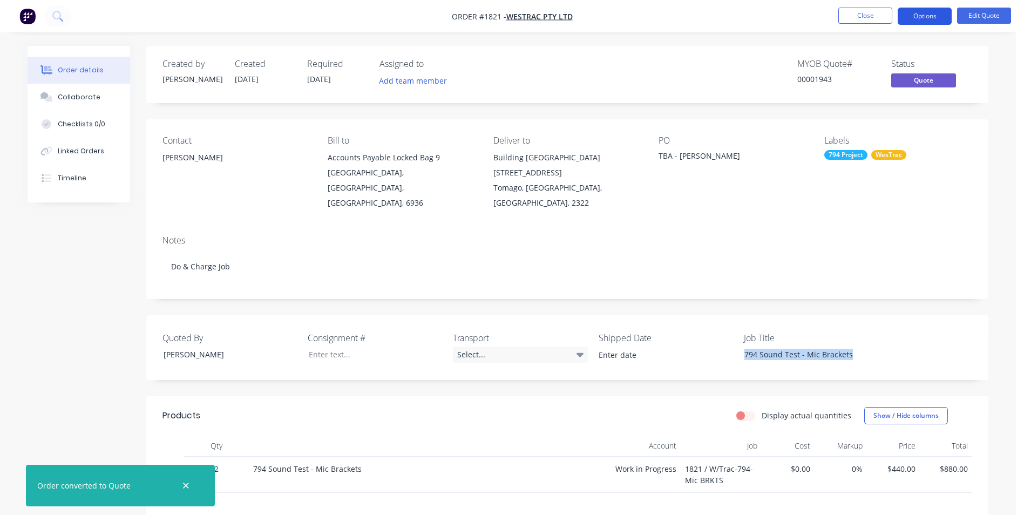
click at [929, 21] on button "Options" at bounding box center [925, 16] width 54 height 17
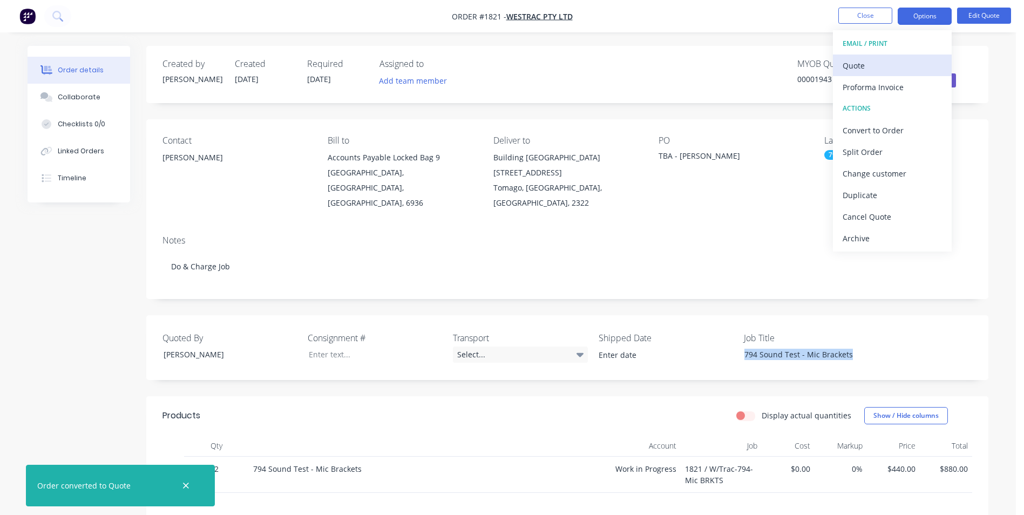
click at [851, 64] on div "Quote" at bounding box center [892, 66] width 99 height 16
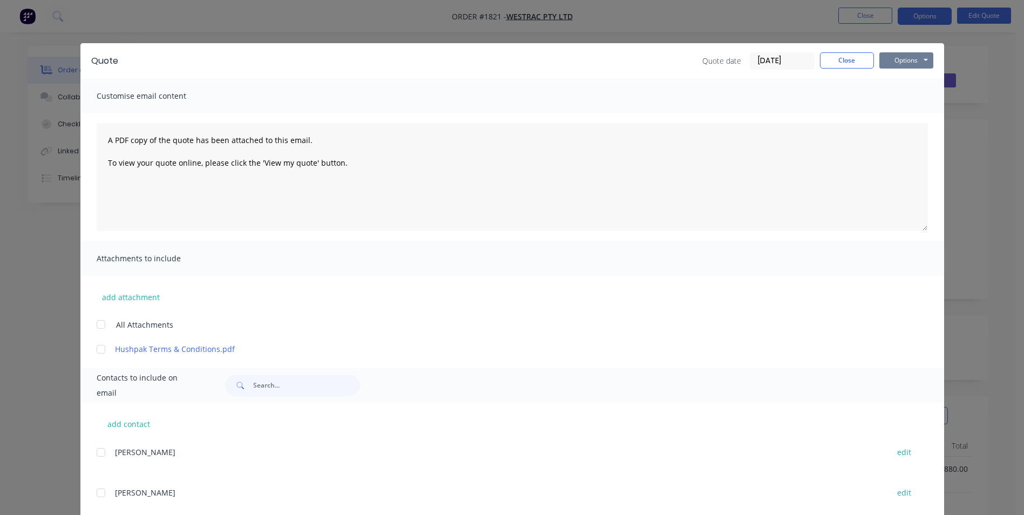
click at [896, 61] on button "Options" at bounding box center [906, 60] width 54 height 16
click at [908, 97] on button "Print" at bounding box center [913, 98] width 69 height 18
click at [854, 64] on button "Close" at bounding box center [847, 60] width 54 height 16
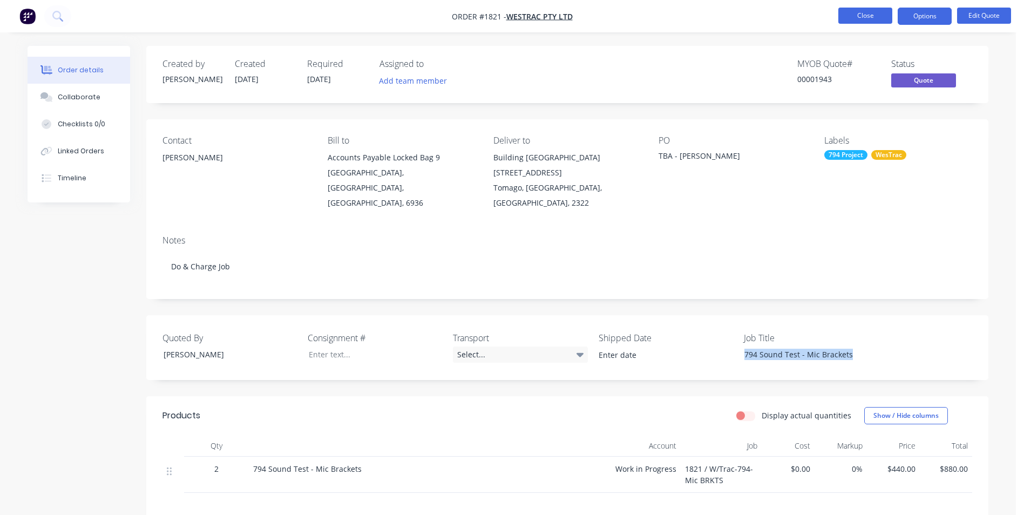
click at [851, 15] on button "Close" at bounding box center [865, 16] width 54 height 16
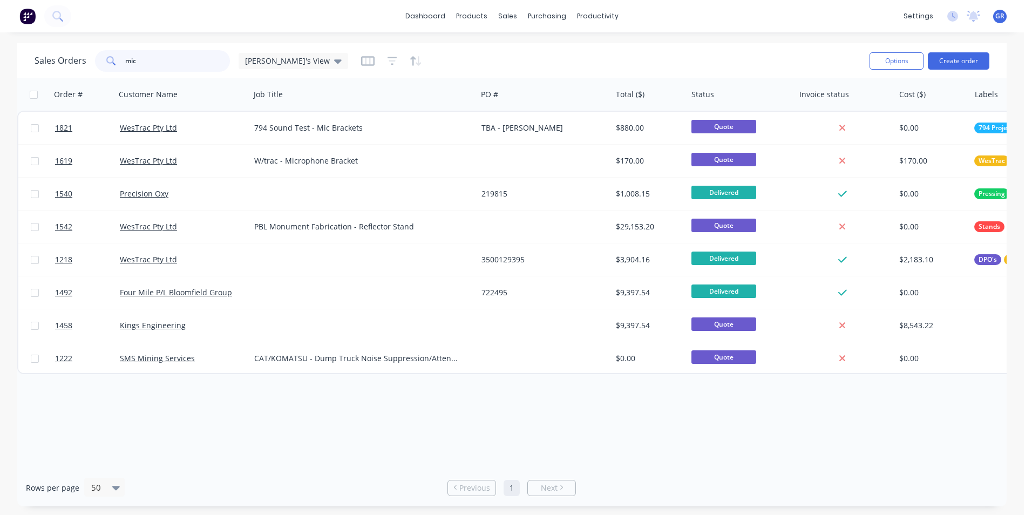
drag, startPoint x: 137, startPoint y: 64, endPoint x: 116, endPoint y: 63, distance: 21.1
click at [116, 63] on div "mic" at bounding box center [162, 61] width 135 height 22
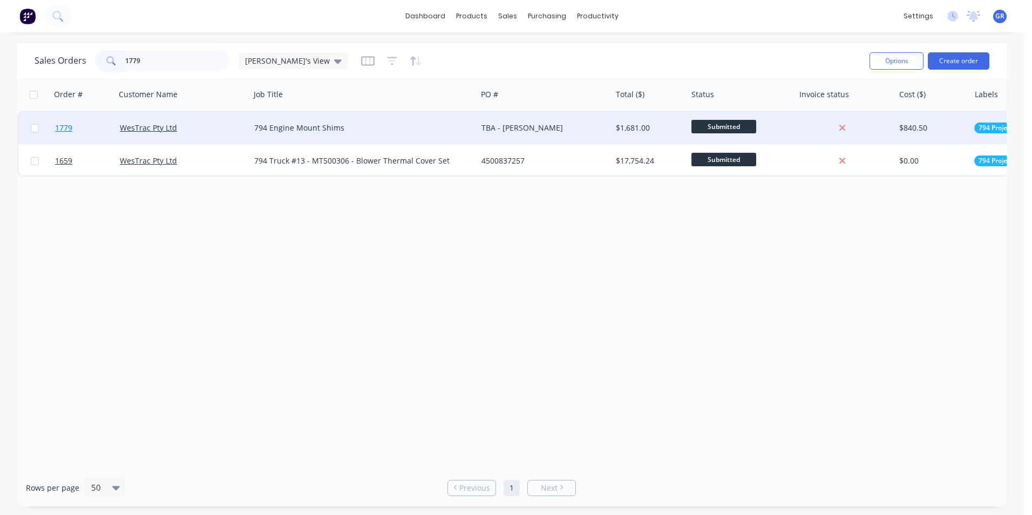
click at [69, 130] on span "1779" at bounding box center [63, 128] width 17 height 11
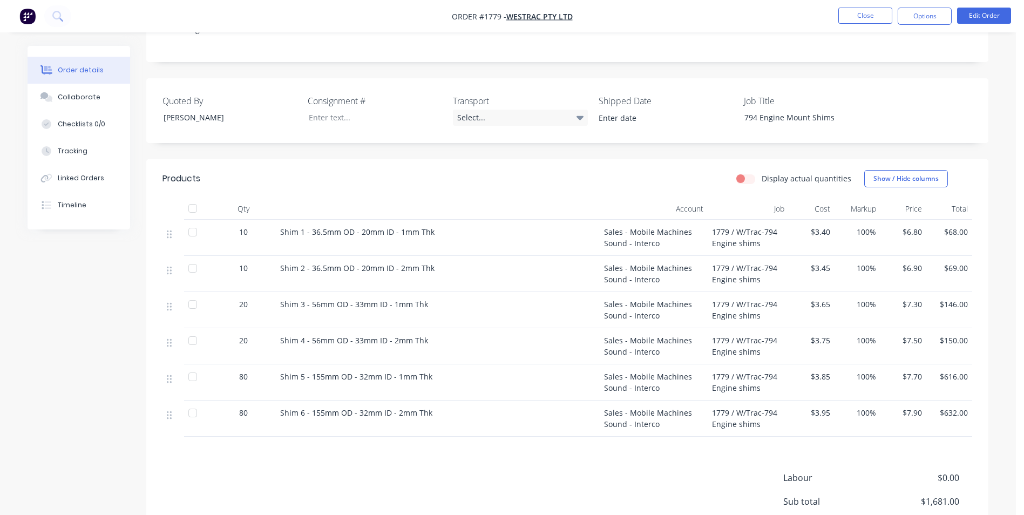
scroll to position [270, 0]
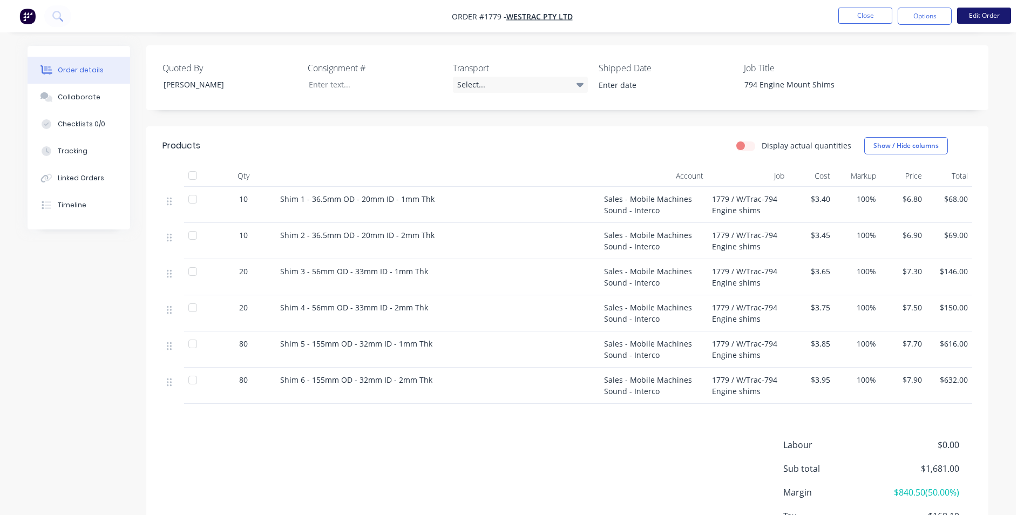
click at [978, 16] on button "Edit Order" at bounding box center [984, 16] width 54 height 16
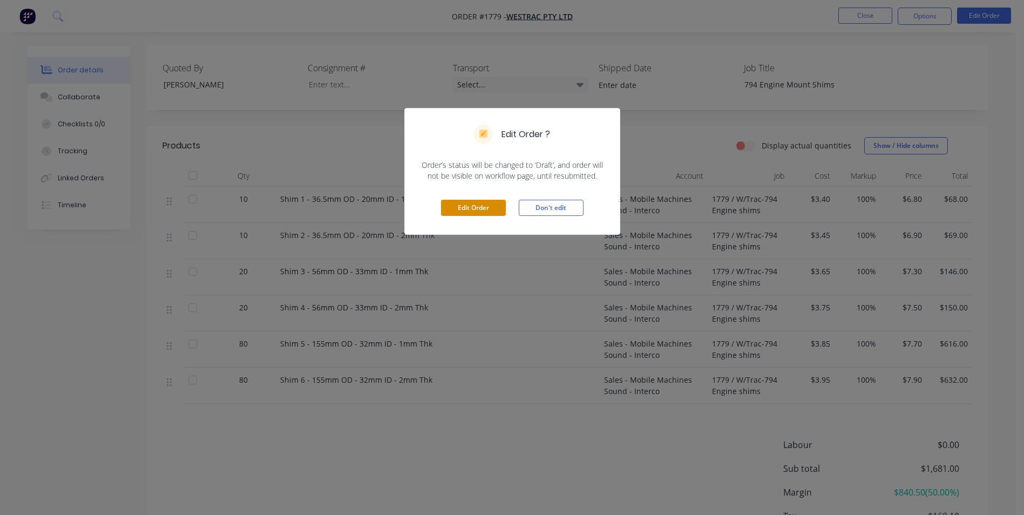
click at [468, 206] on button "Edit Order" at bounding box center [473, 208] width 65 height 16
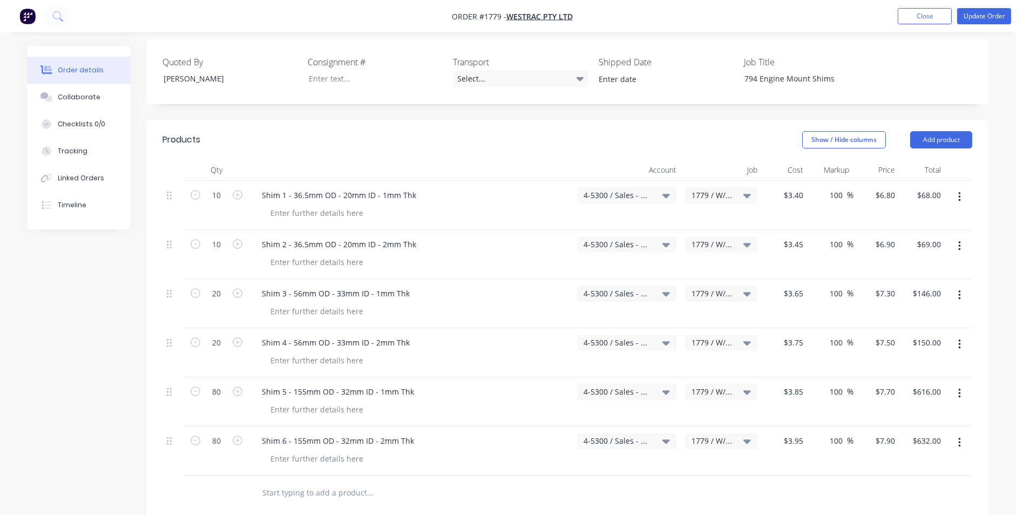
scroll to position [324, 0]
click at [959, 191] on icon "button" at bounding box center [959, 197] width 3 height 12
click at [901, 282] on div "Delete" at bounding box center [920, 290] width 83 height 16
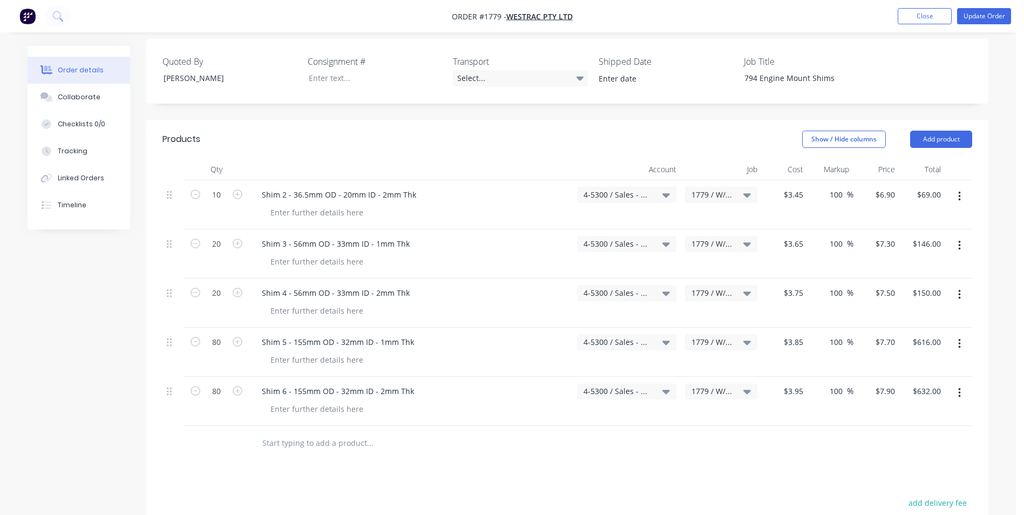
click at [957, 187] on button "button" at bounding box center [959, 196] width 25 height 19
click at [891, 282] on div "Delete" at bounding box center [920, 290] width 83 height 16
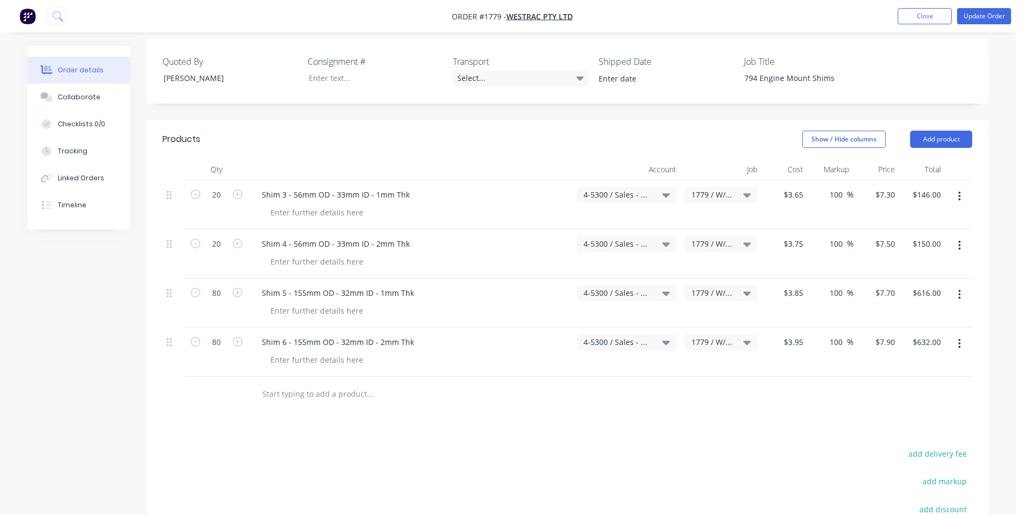
click at [962, 187] on button "button" at bounding box center [959, 196] width 25 height 19
click at [896, 282] on div "Delete" at bounding box center [920, 290] width 83 height 16
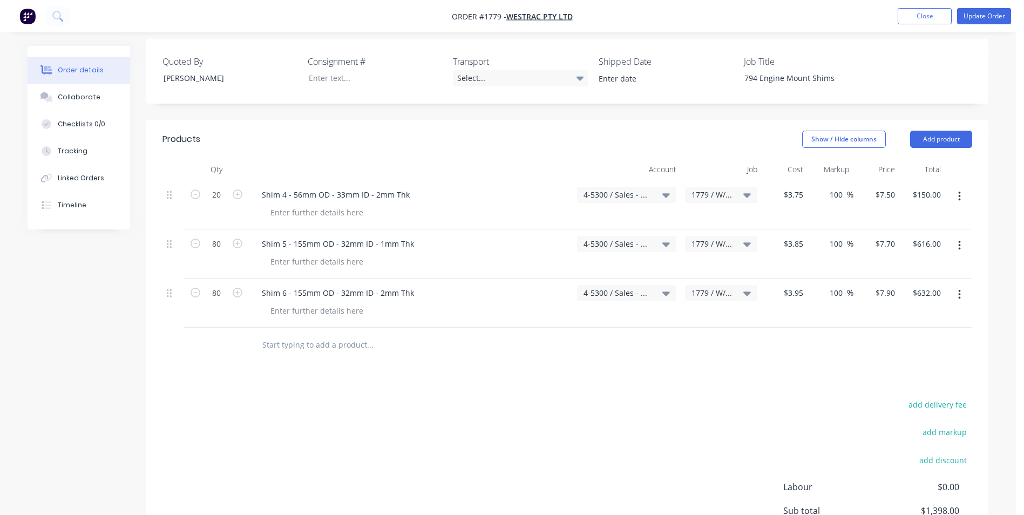
click at [960, 192] on icon "button" at bounding box center [959, 197] width 2 height 10
click at [901, 282] on div "Delete" at bounding box center [920, 290] width 83 height 16
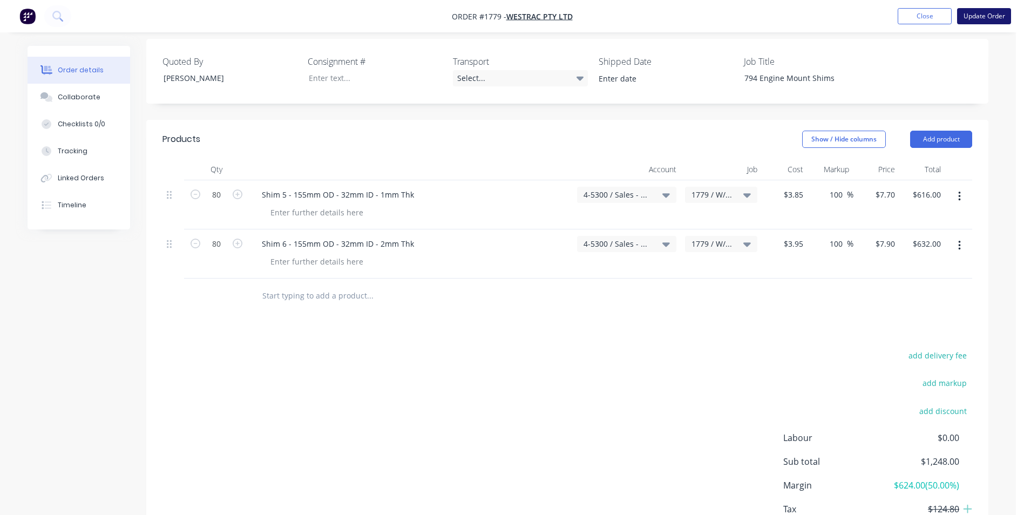
click at [986, 17] on button "Update Order" at bounding box center [984, 16] width 54 height 16
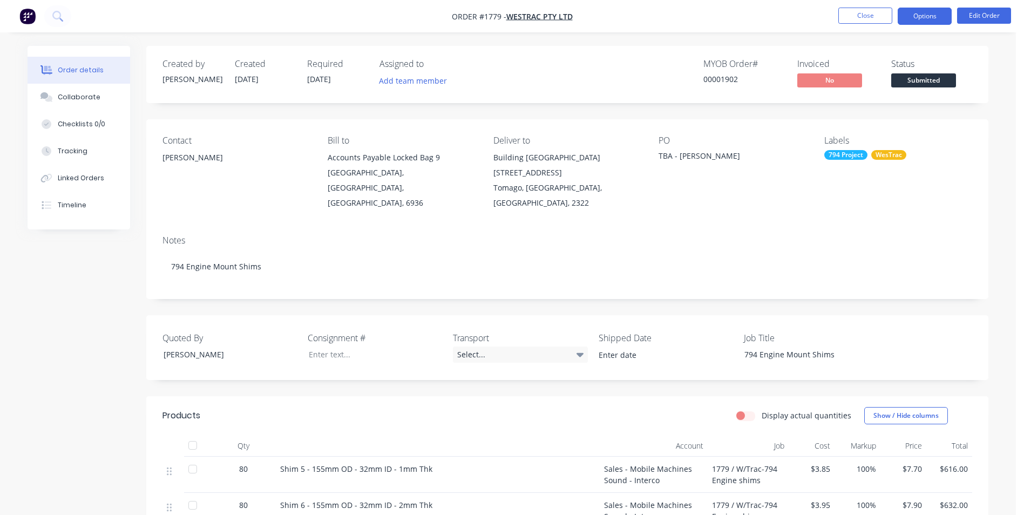
click at [921, 17] on button "Options" at bounding box center [925, 16] width 54 height 17
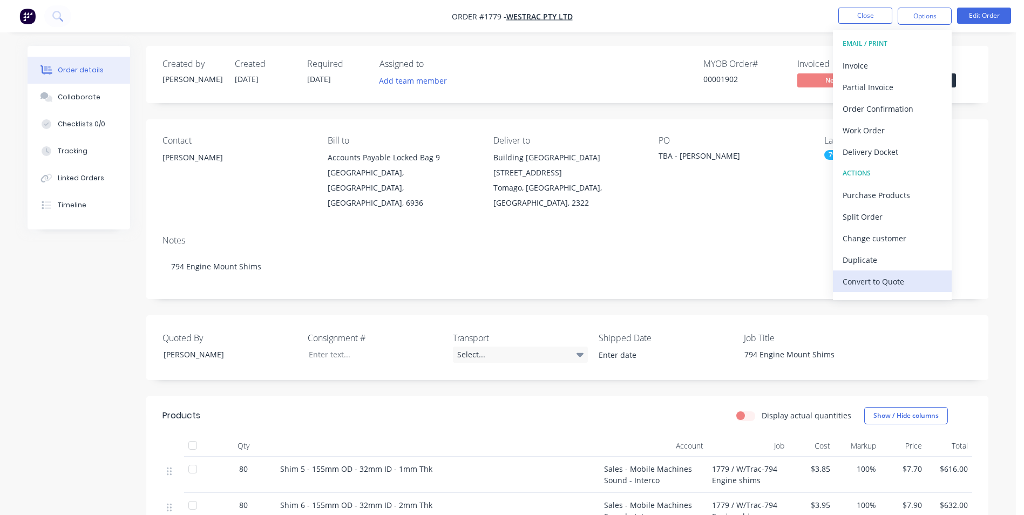
click at [878, 282] on div "Convert to Quote" at bounding box center [892, 282] width 99 height 16
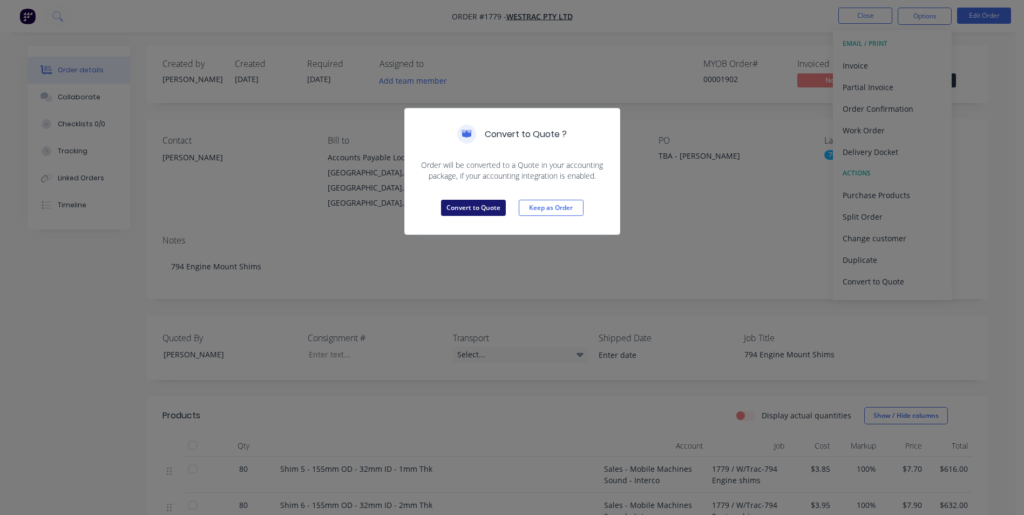
click at [463, 208] on button "Convert to Quote" at bounding box center [473, 208] width 65 height 16
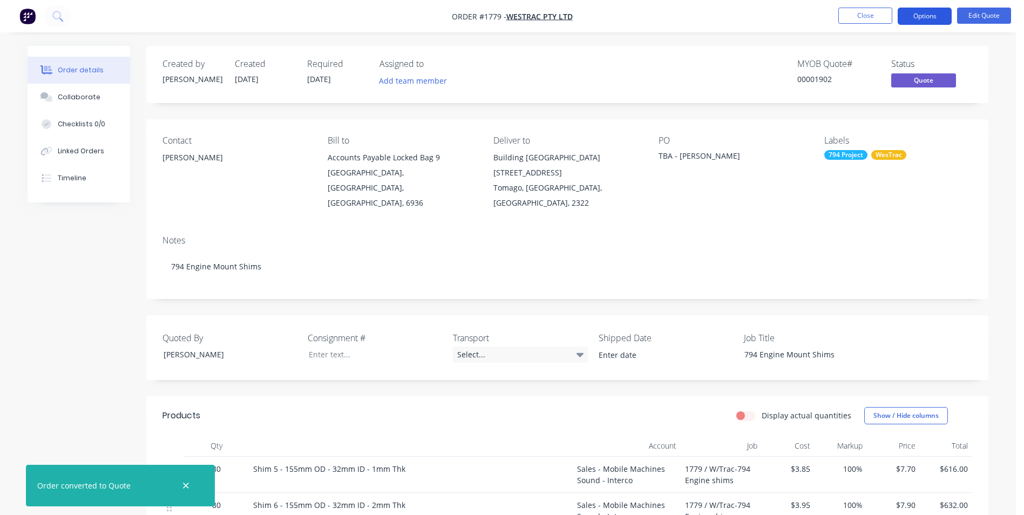
click at [924, 16] on button "Options" at bounding box center [925, 16] width 54 height 17
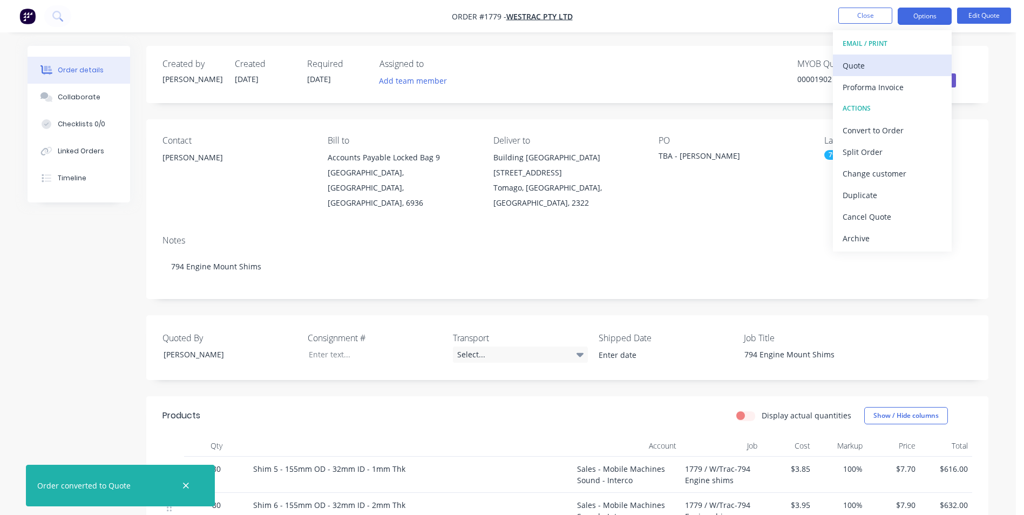
click at [857, 64] on div "Quote" at bounding box center [892, 66] width 99 height 16
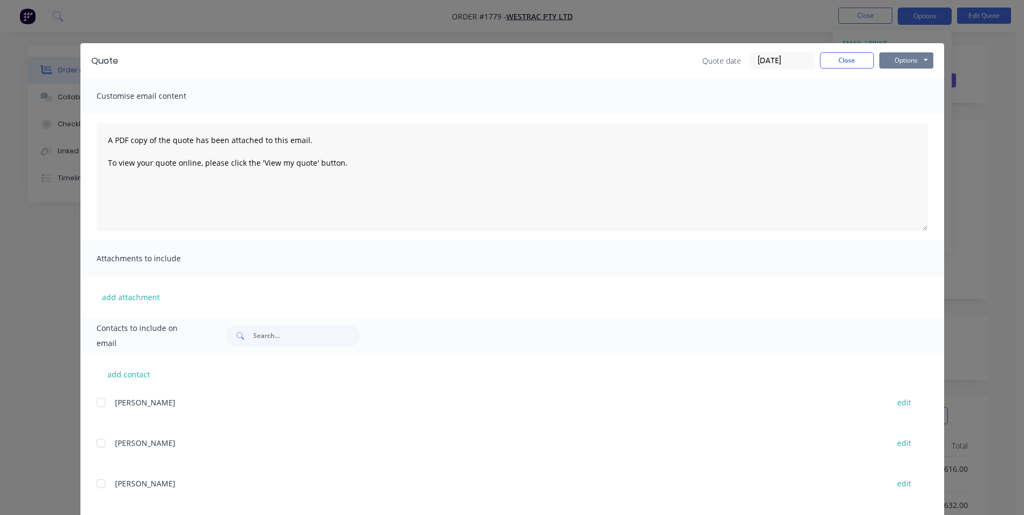
click at [902, 59] on button "Options" at bounding box center [906, 60] width 54 height 16
click at [903, 95] on button "Print" at bounding box center [913, 98] width 69 height 18
click at [838, 59] on button "Close" at bounding box center [847, 60] width 54 height 16
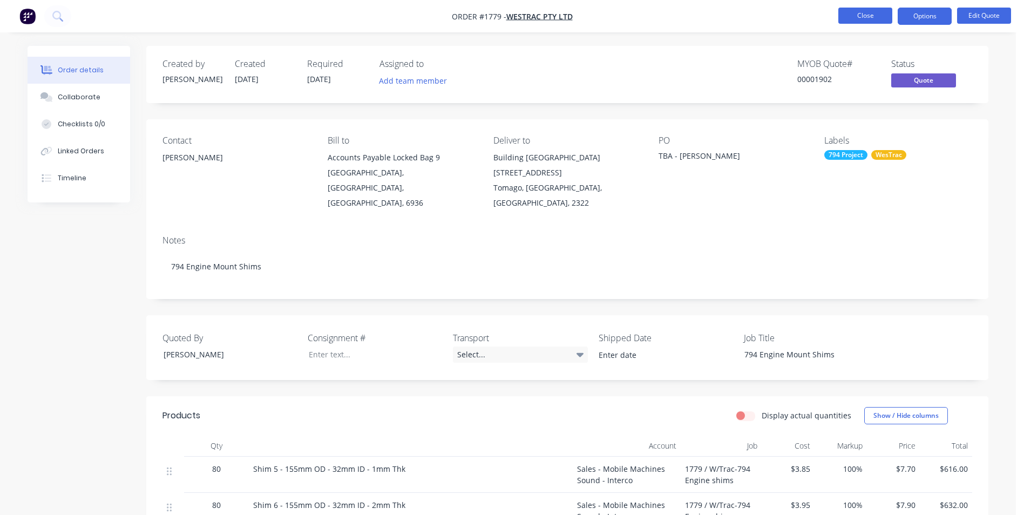
click at [863, 15] on button "Close" at bounding box center [865, 16] width 54 height 16
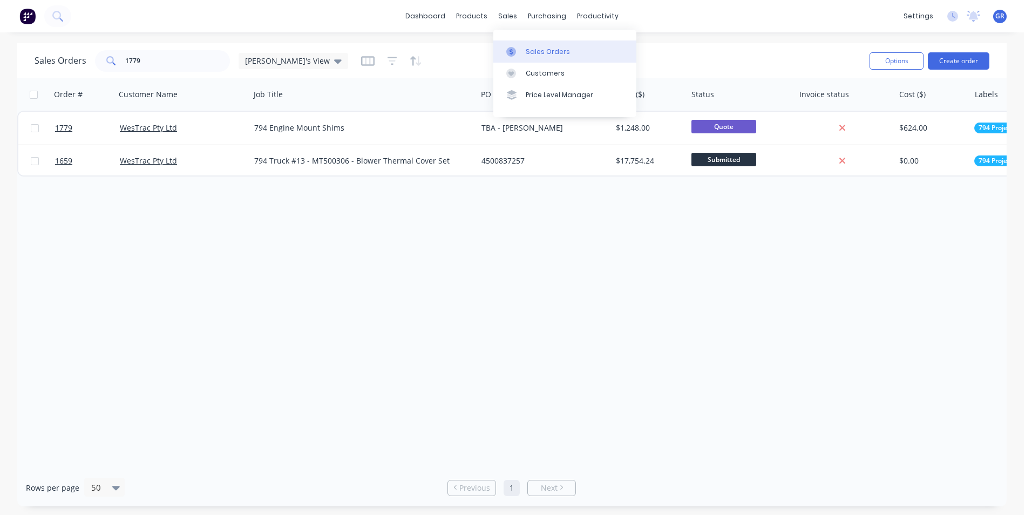
click at [544, 53] on div "Sales Orders" at bounding box center [548, 52] width 44 height 10
drag, startPoint x: 145, startPoint y: 57, endPoint x: 82, endPoint y: 60, distance: 63.3
click at [82, 60] on div "Sales Orders 1779 Greg's View" at bounding box center [192, 61] width 314 height 22
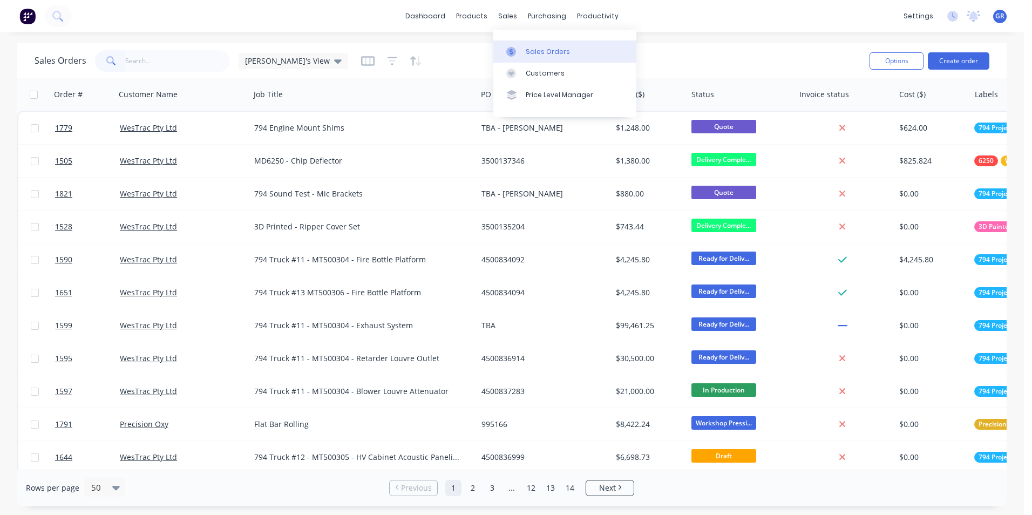
click at [535, 47] on div "Sales Orders" at bounding box center [548, 52] width 44 height 10
click at [93, 93] on button "button" at bounding box center [99, 94] width 16 height 16
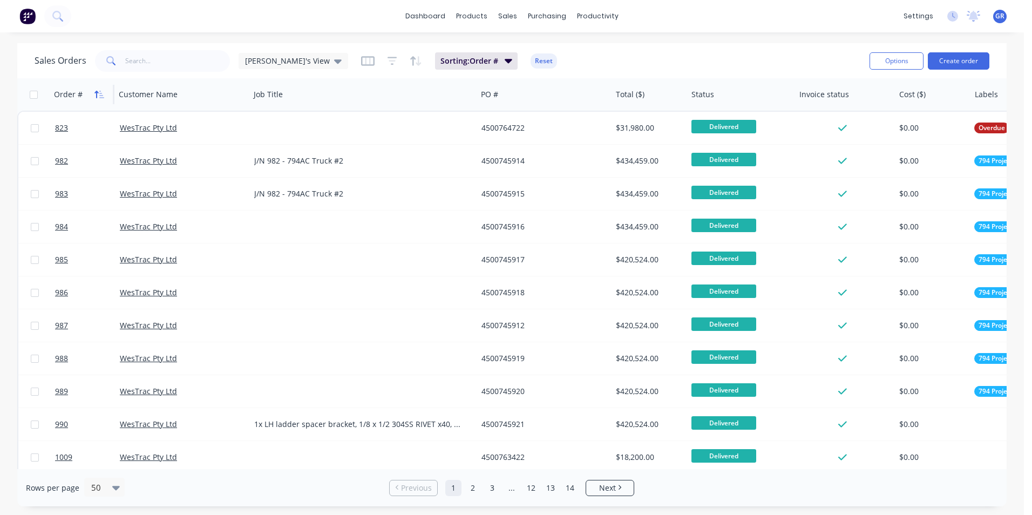
click at [94, 93] on icon "button" at bounding box center [99, 94] width 10 height 9
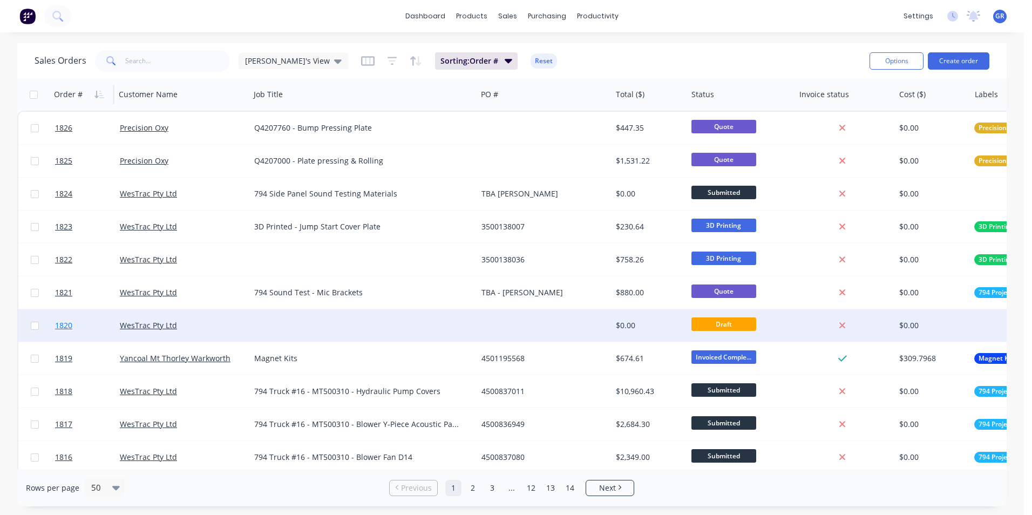
click at [69, 326] on span "1820" at bounding box center [63, 325] width 17 height 11
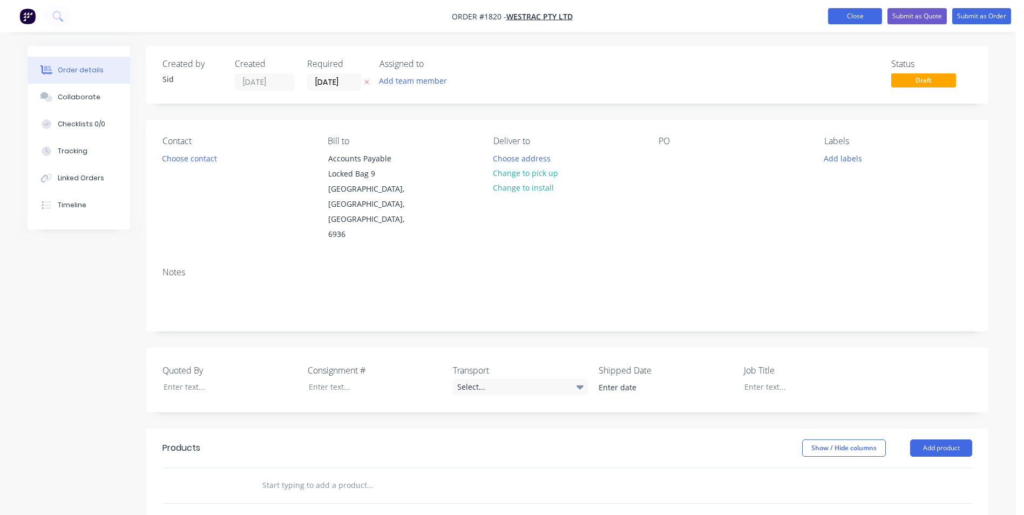
click at [857, 16] on button "Close" at bounding box center [855, 16] width 54 height 16
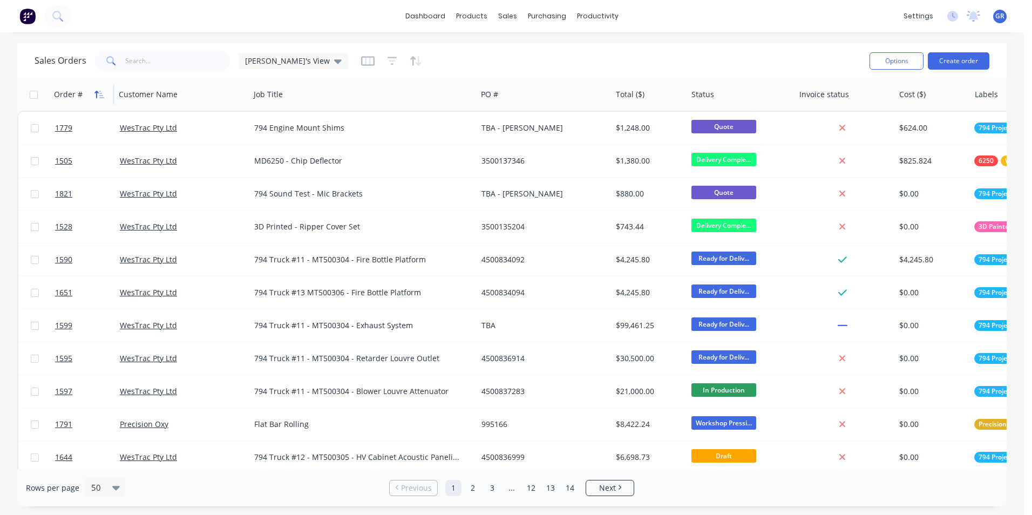
click at [94, 92] on icon "button" at bounding box center [99, 94] width 10 height 9
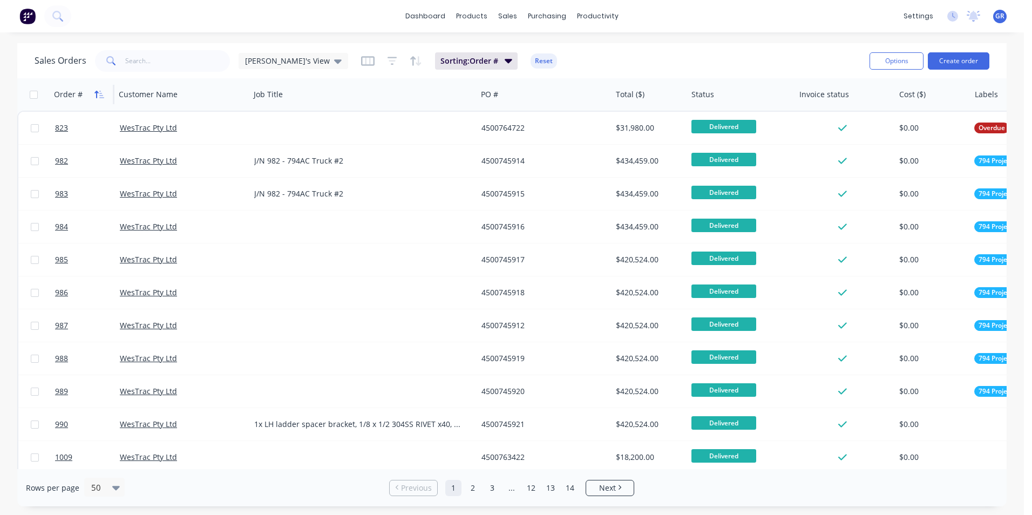
click at [98, 92] on icon "button" at bounding box center [96, 95] width 4 height 8
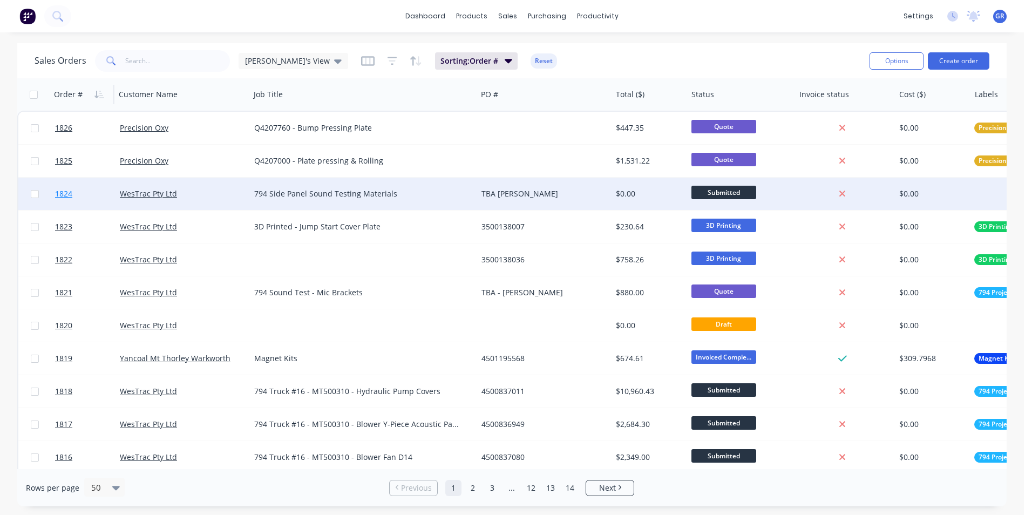
click at [76, 192] on link "1824" at bounding box center [87, 194] width 65 height 32
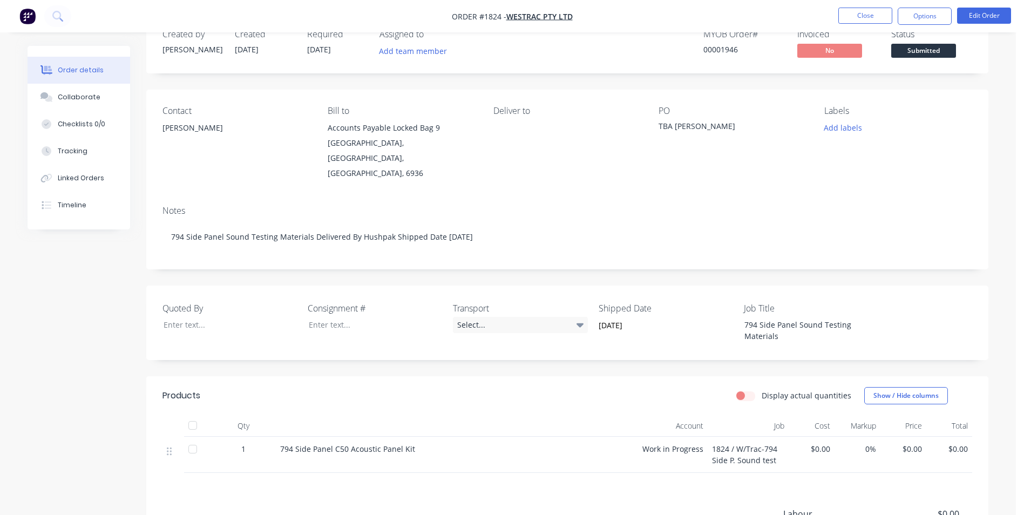
scroll to position [54, 0]
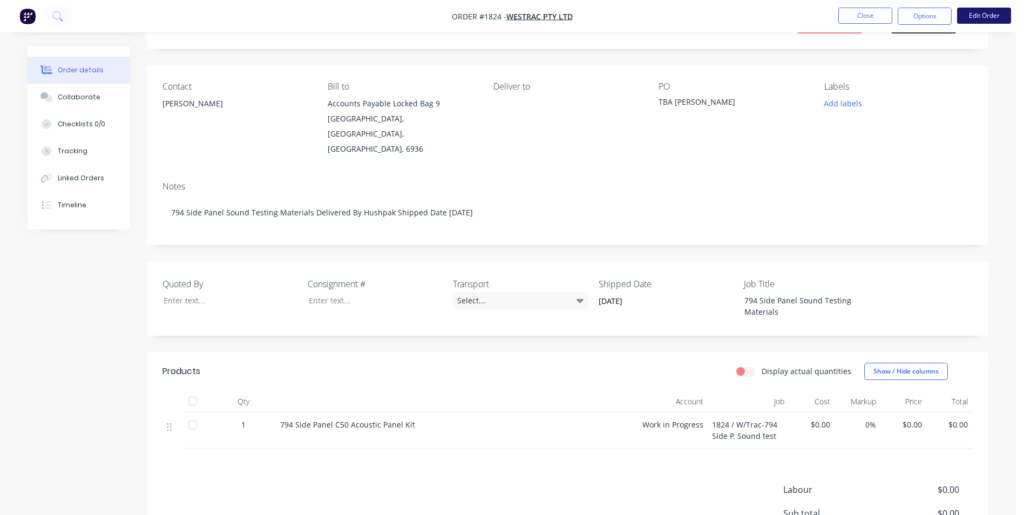
click at [991, 17] on button "Edit Order" at bounding box center [984, 16] width 54 height 16
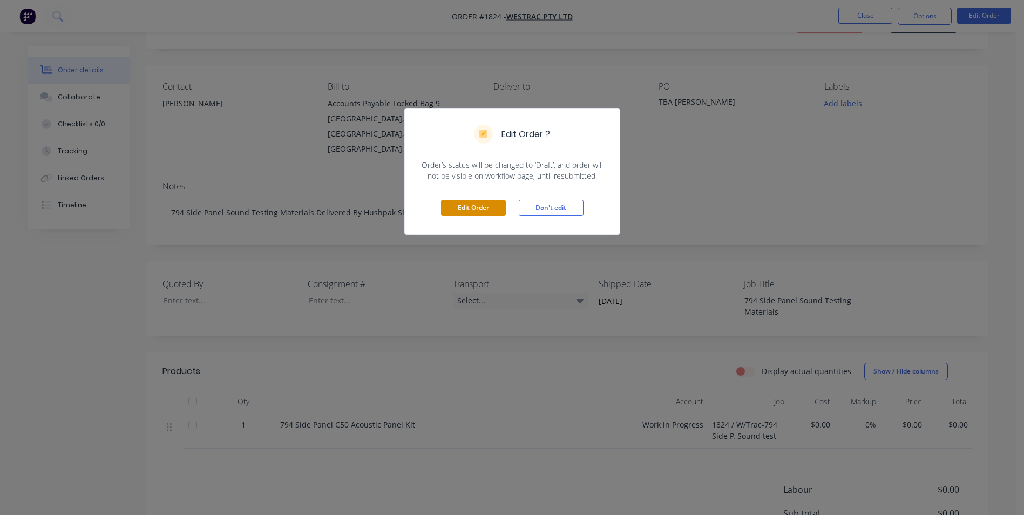
click at [476, 209] on button "Edit Order" at bounding box center [473, 208] width 65 height 16
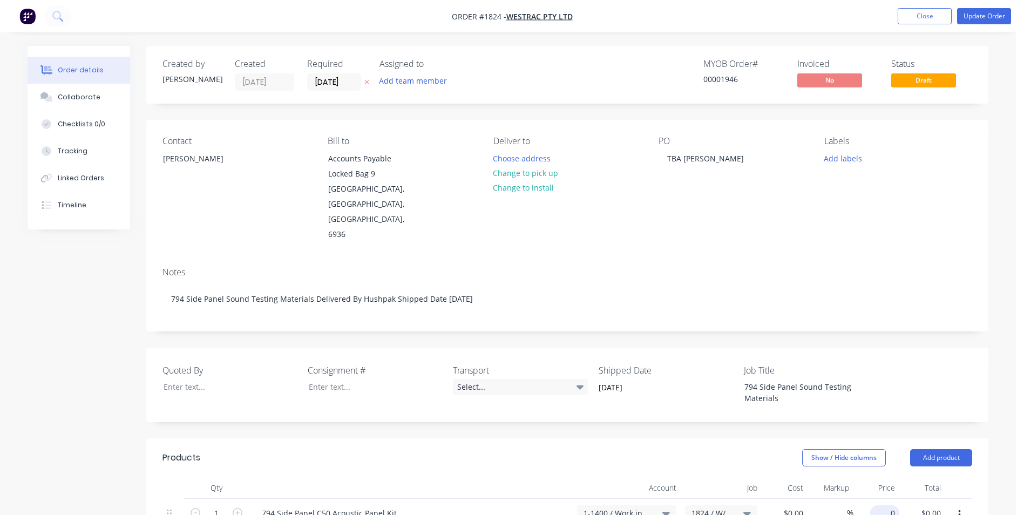
click at [893, 505] on input "0" at bounding box center [887, 513] width 25 height 16
click at [881, 373] on div "Quoted By Consignment # Transport Select... Shipped Date 26/08/2025 Job Title 7…" at bounding box center [567, 385] width 842 height 75
click at [984, 15] on button "Update Order" at bounding box center [984, 16] width 54 height 16
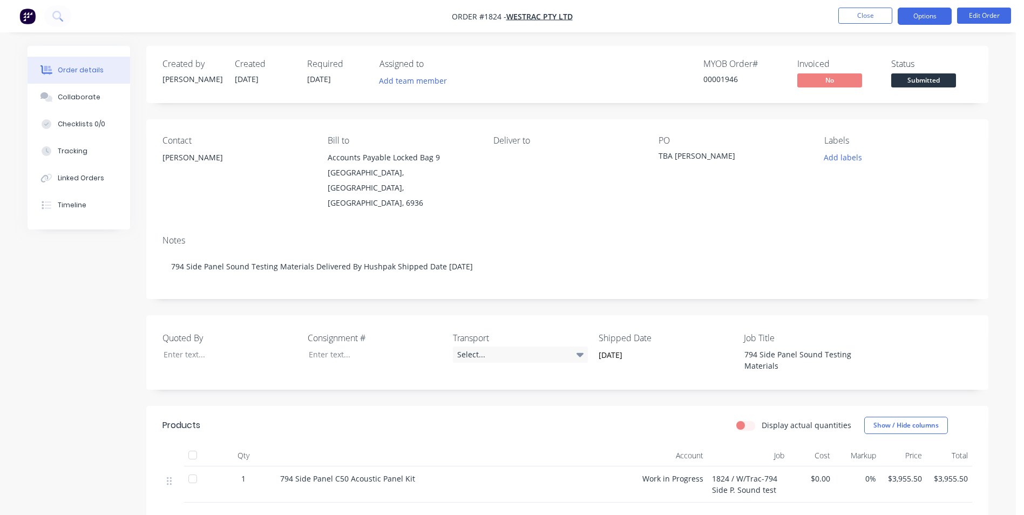
click at [921, 13] on button "Options" at bounding box center [925, 16] width 54 height 17
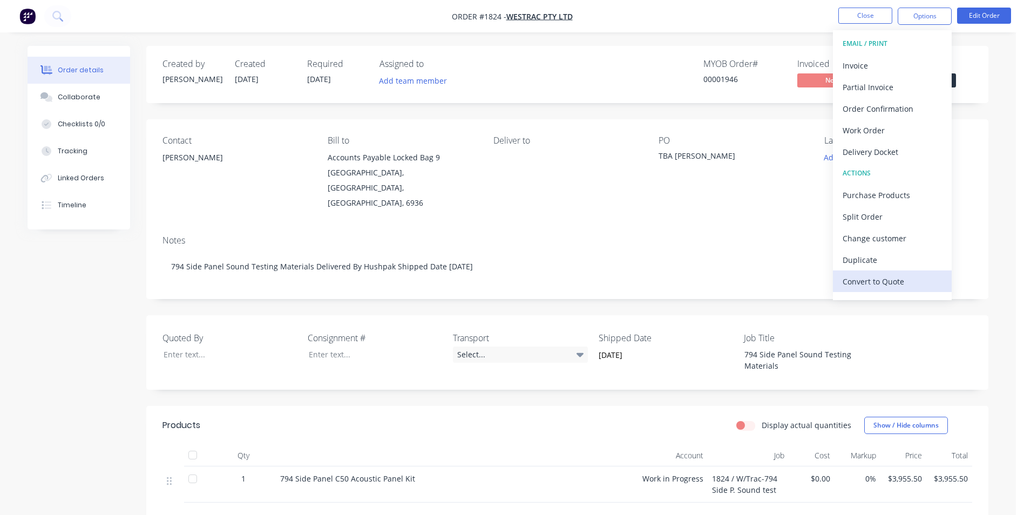
click at [899, 281] on div "Convert to Quote" at bounding box center [892, 282] width 99 height 16
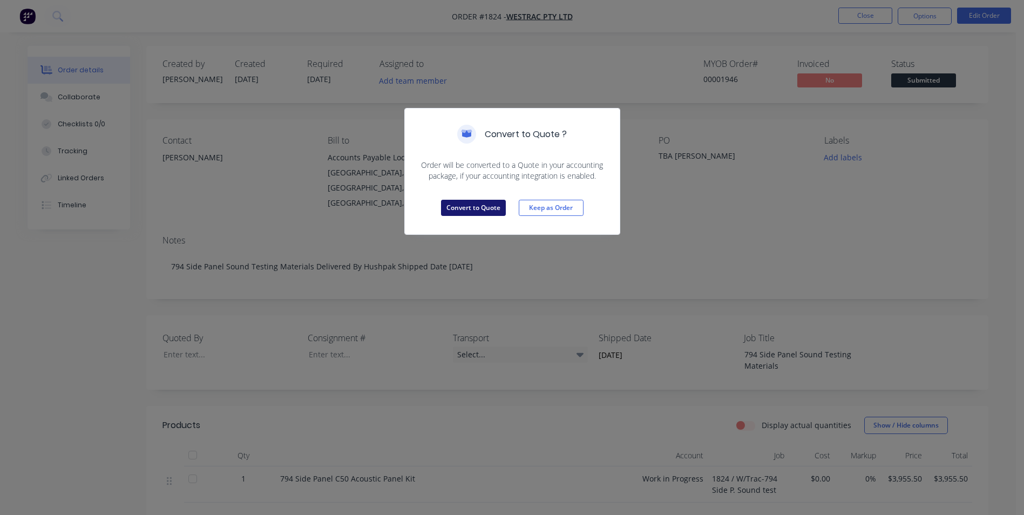
click at [469, 212] on button "Convert to Quote" at bounding box center [473, 208] width 65 height 16
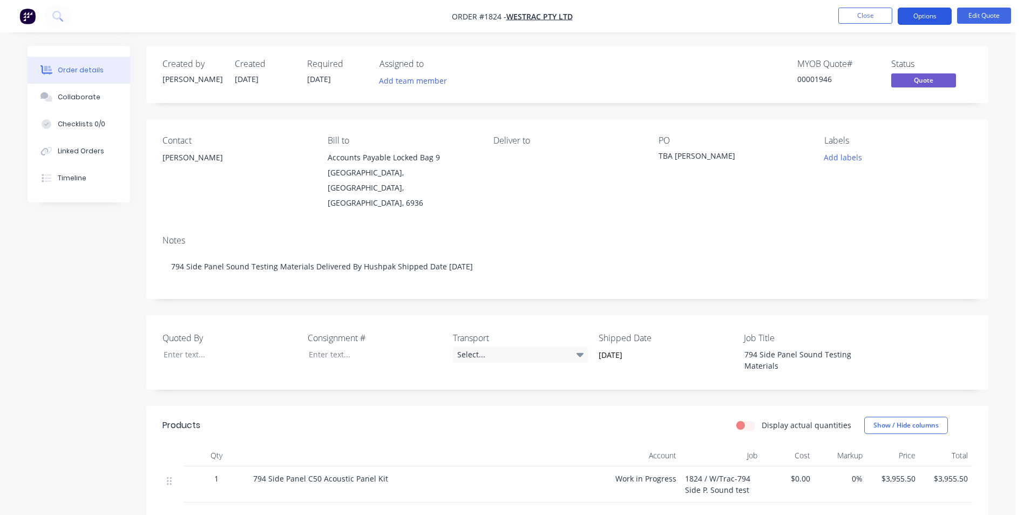
click at [933, 12] on button "Options" at bounding box center [925, 16] width 54 height 17
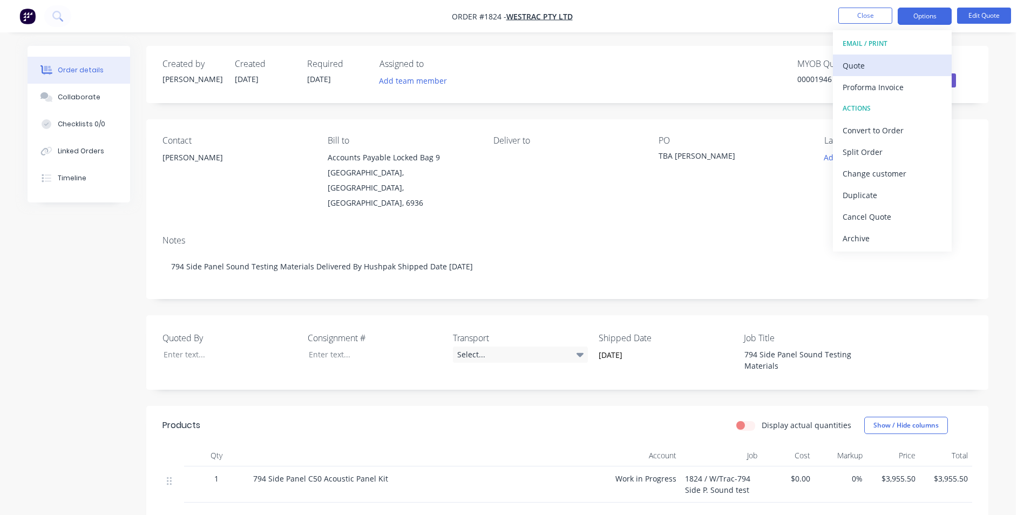
click at [869, 65] on div "Quote" at bounding box center [892, 66] width 99 height 16
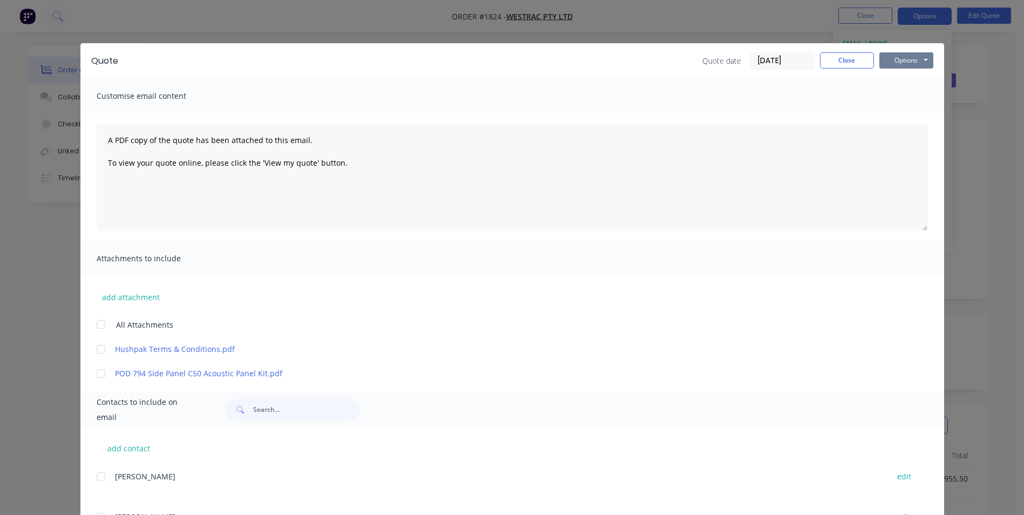
click at [902, 63] on button "Options" at bounding box center [906, 60] width 54 height 16
click at [905, 98] on button "Print" at bounding box center [913, 98] width 69 height 18
click at [844, 67] on button "Close" at bounding box center [847, 60] width 54 height 16
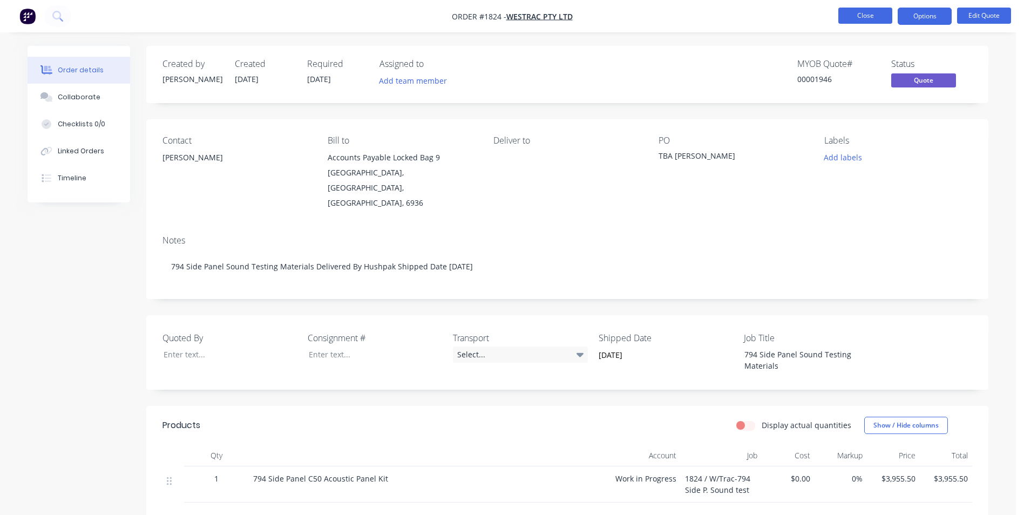
click at [857, 17] on button "Close" at bounding box center [865, 16] width 54 height 16
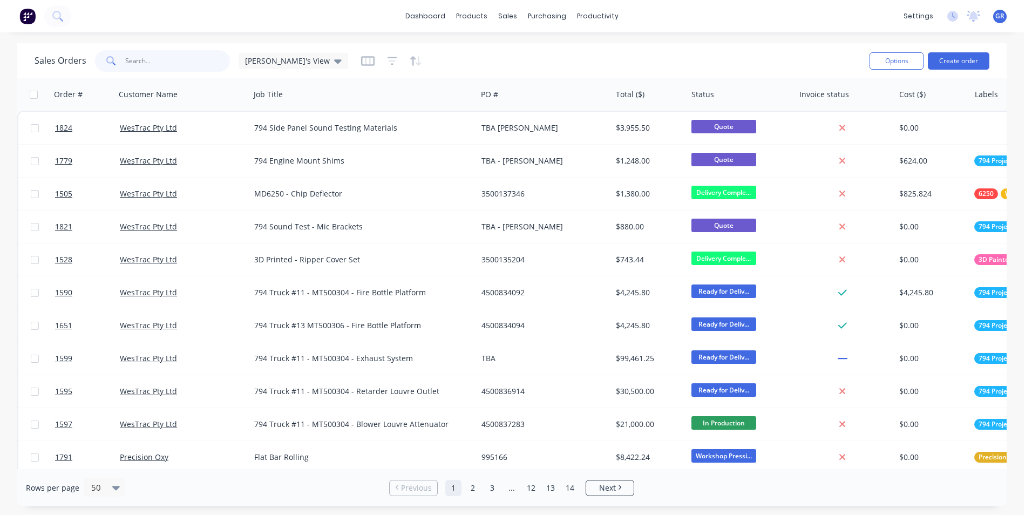
click at [143, 62] on input "text" at bounding box center [177, 61] width 105 height 22
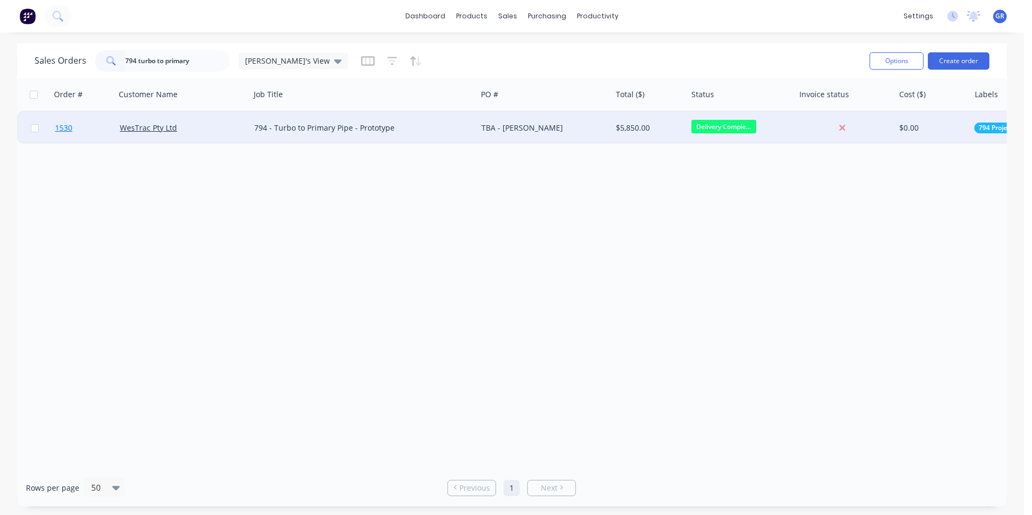
click at [66, 127] on span "1530" at bounding box center [63, 128] width 17 height 11
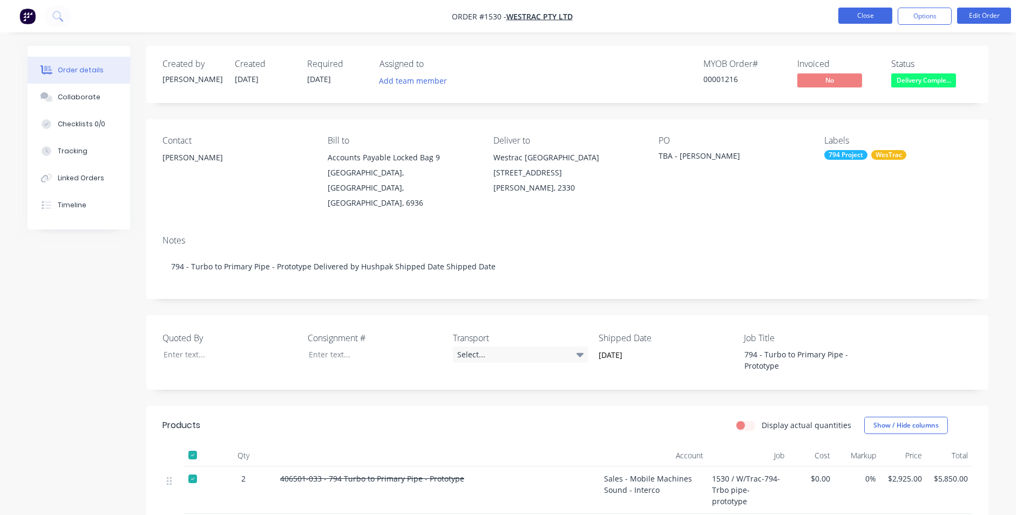
click at [855, 14] on button "Close" at bounding box center [865, 16] width 54 height 16
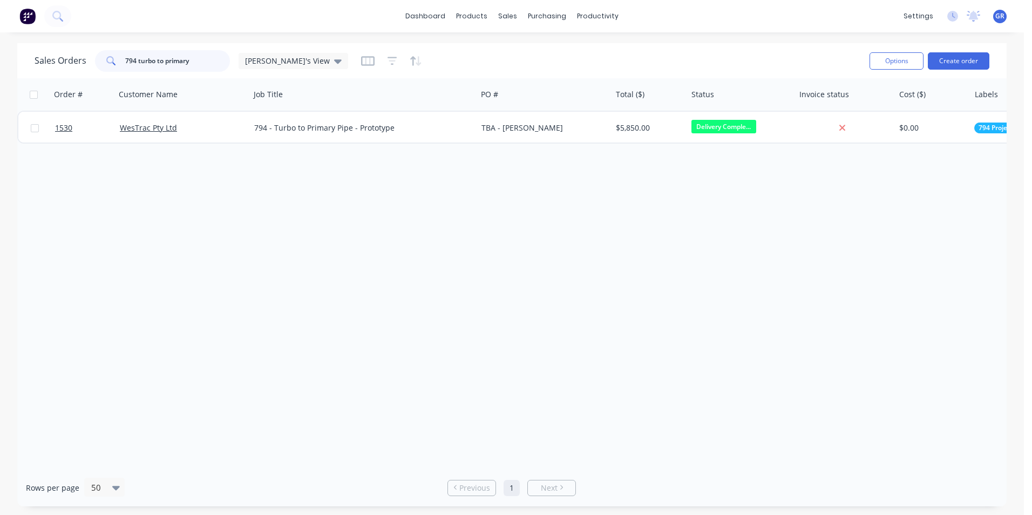
drag, startPoint x: 195, startPoint y: 59, endPoint x: 119, endPoint y: 57, distance: 76.1
click at [119, 57] on div "794 turbo to primary" at bounding box center [162, 61] width 135 height 22
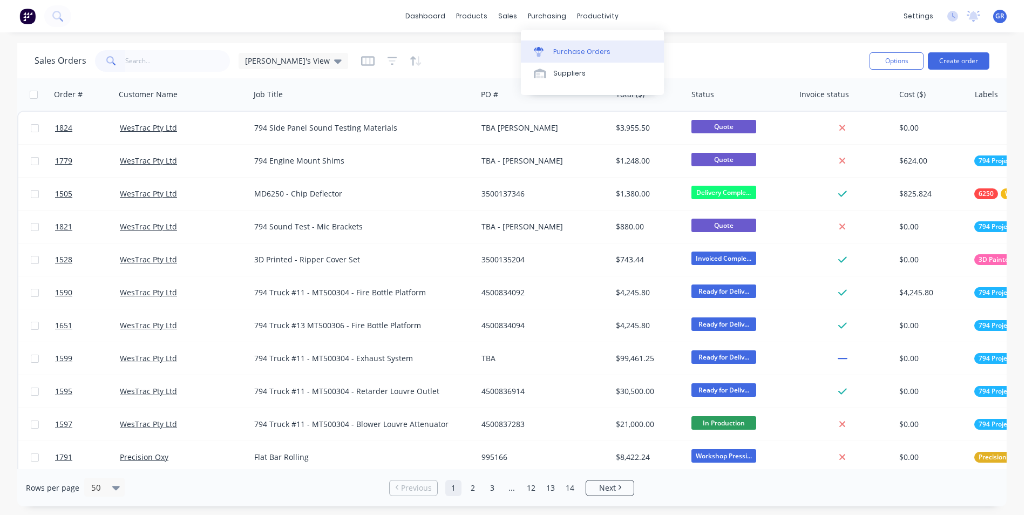
click at [572, 47] on div "Purchase Orders" at bounding box center [581, 52] width 57 height 10
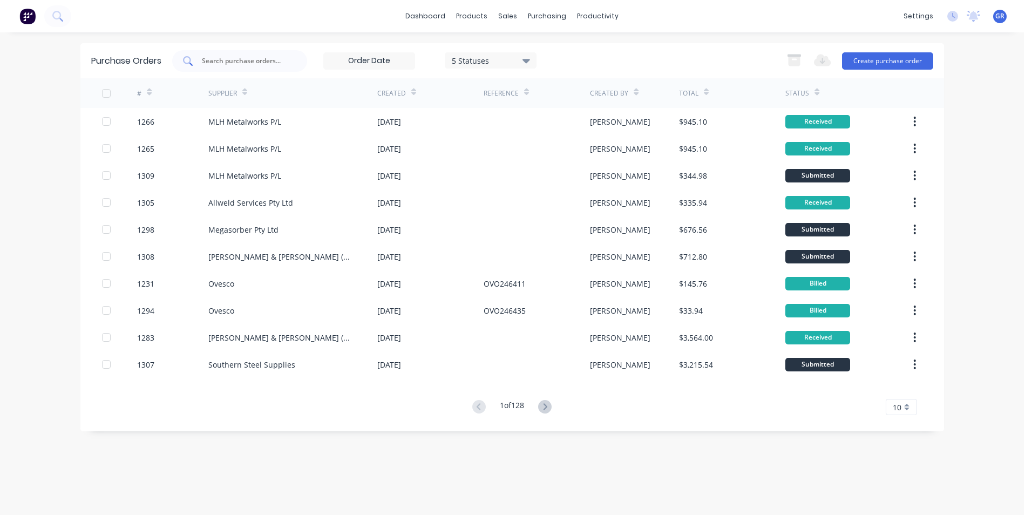
click at [219, 57] on input "text" at bounding box center [246, 61] width 90 height 11
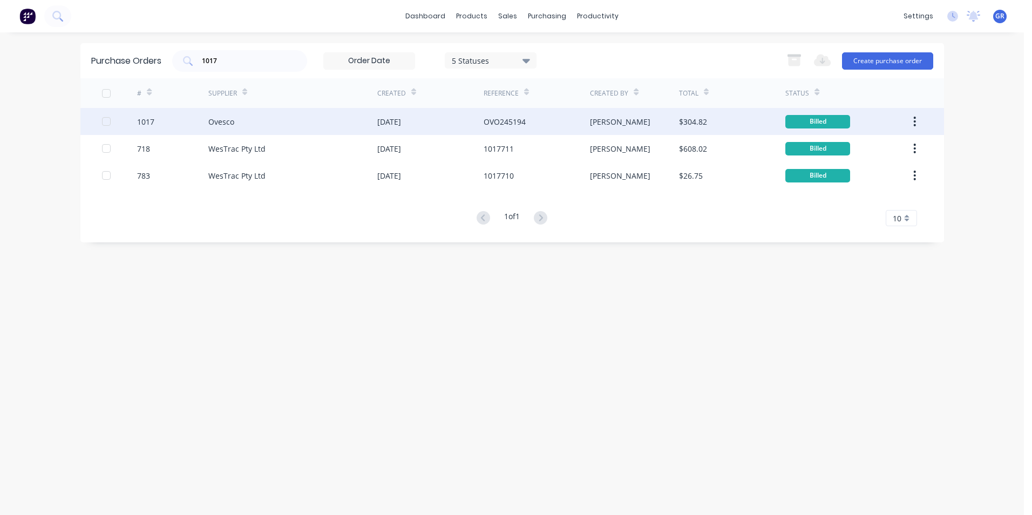
click at [146, 121] on div "1017" at bounding box center [145, 121] width 17 height 11
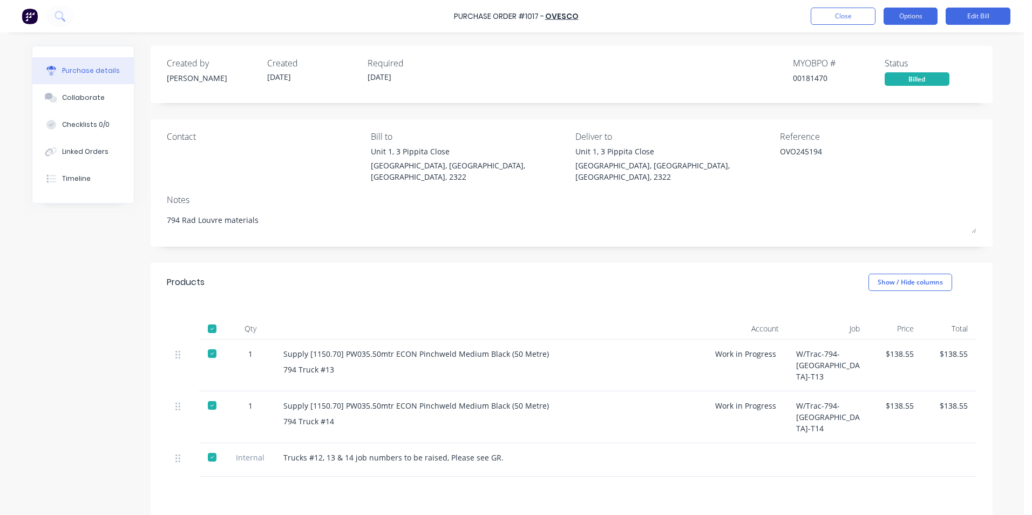
click at [912, 17] on button "Options" at bounding box center [911, 16] width 54 height 17
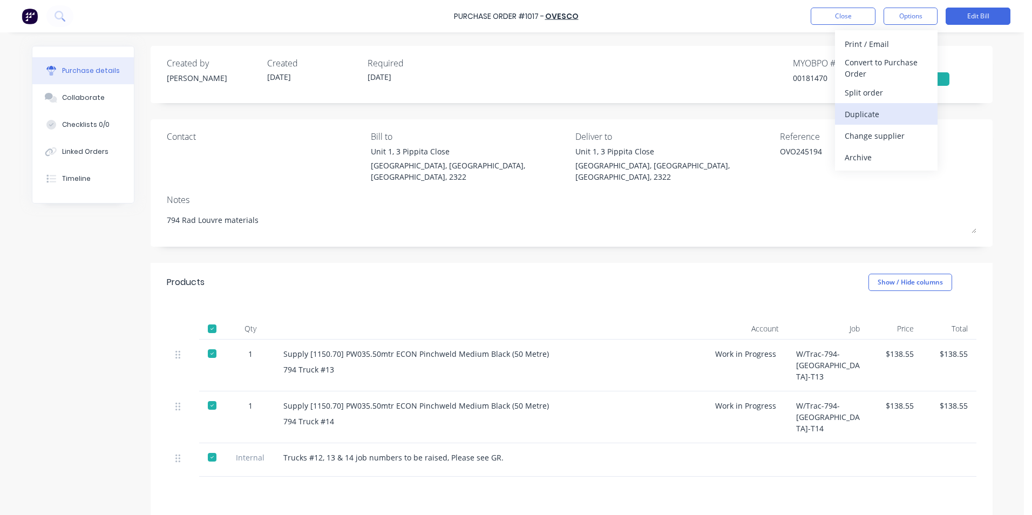
click at [861, 114] on div "Duplicate" at bounding box center [886, 114] width 83 height 16
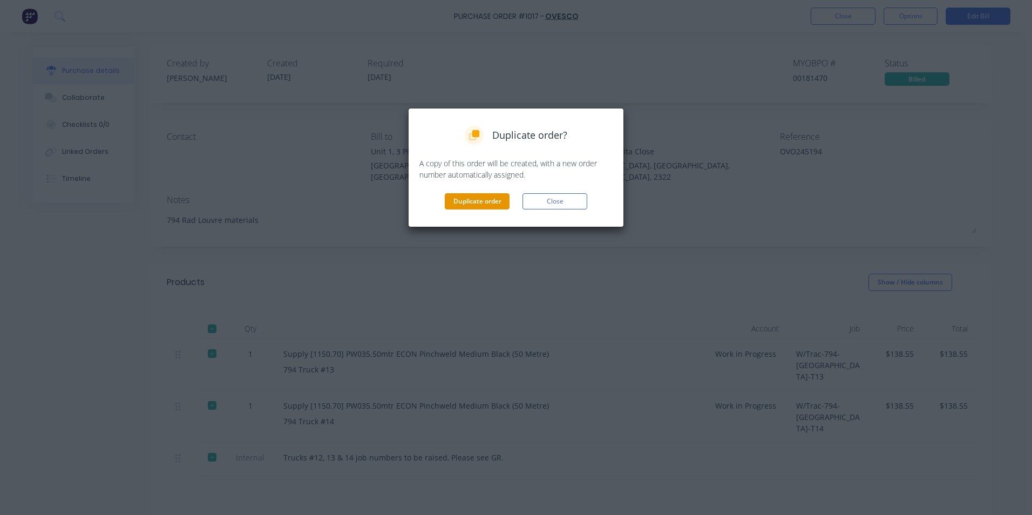
click at [488, 199] on button "Duplicate order" at bounding box center [477, 201] width 65 height 16
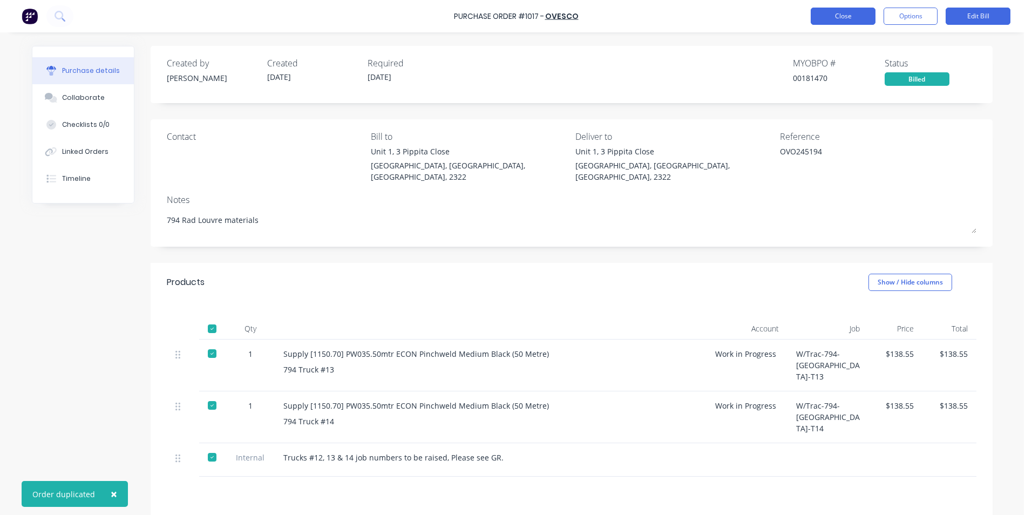
click at [855, 15] on button "Close" at bounding box center [843, 16] width 65 height 17
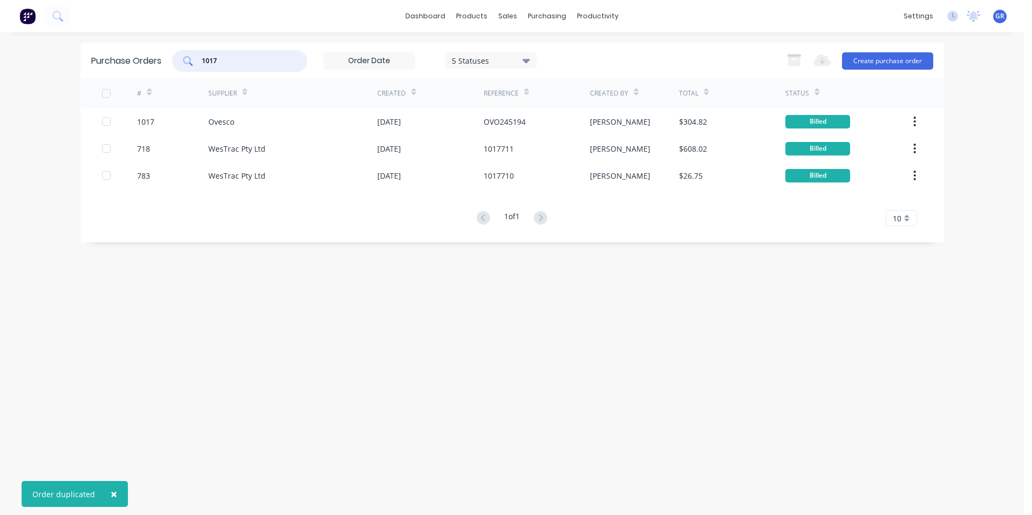
drag, startPoint x: 232, startPoint y: 60, endPoint x: 170, endPoint y: 63, distance: 61.6
click at [170, 63] on div "Purchase Orders 1017 5 Statuses 5 Statuses Export to Excel (XLSX) Create purcha…" at bounding box center [512, 60] width 864 height 35
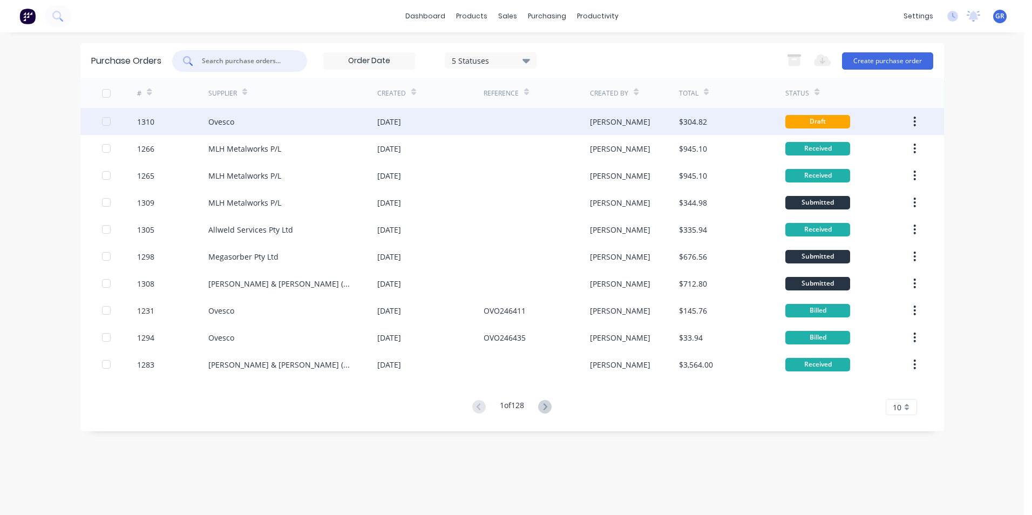
click at [144, 119] on div "1310" at bounding box center [145, 121] width 17 height 11
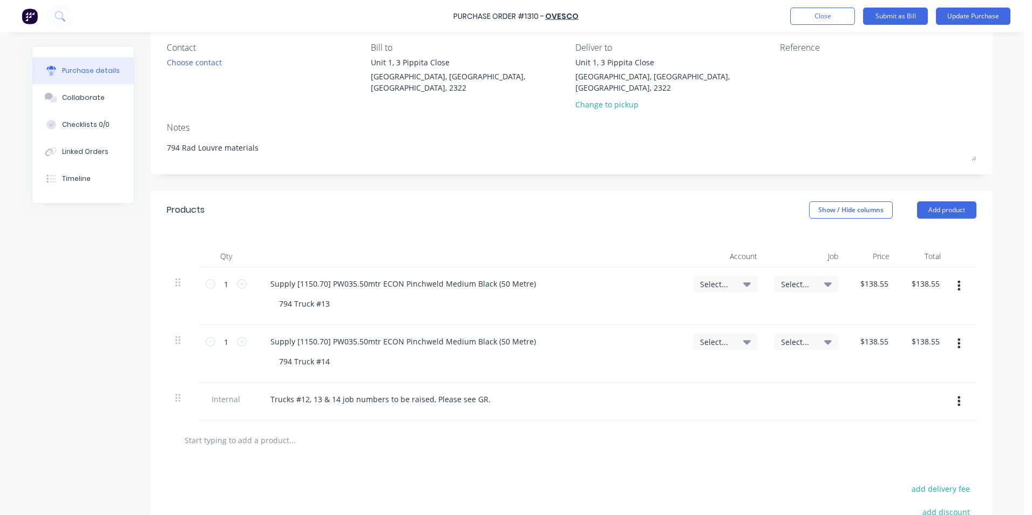
scroll to position [108, 0]
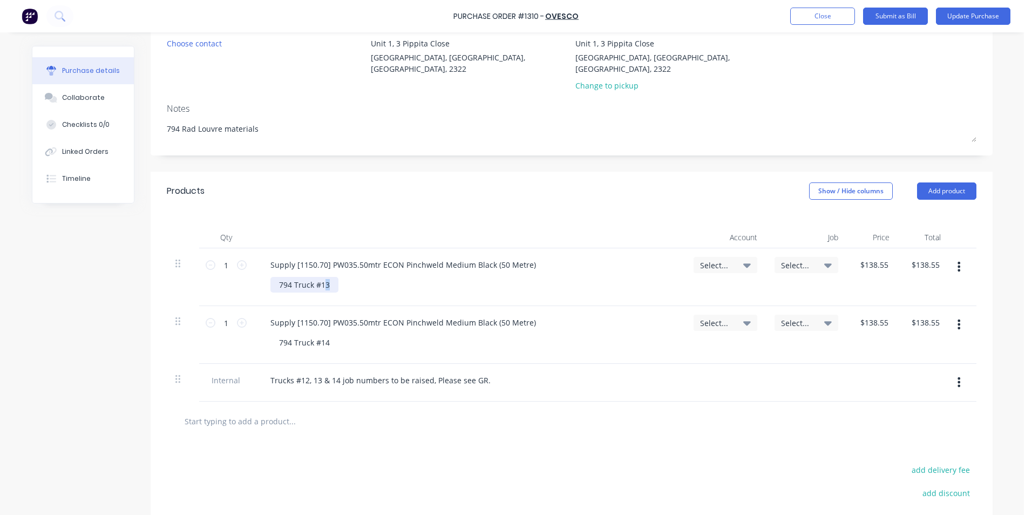
drag, startPoint x: 327, startPoint y: 273, endPoint x: 321, endPoint y: 273, distance: 6.0
click at [321, 277] on div "794 Truck #13" at bounding box center [304, 285] width 68 height 16
click at [321, 335] on div "794 Truck #14" at bounding box center [304, 343] width 68 height 16
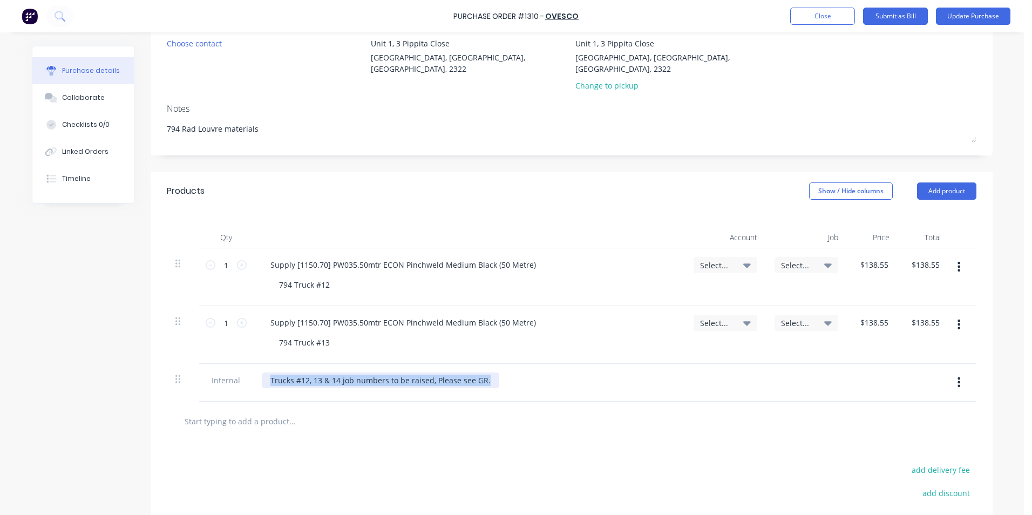
drag, startPoint x: 484, startPoint y: 370, endPoint x: 253, endPoint y: 370, distance: 230.5
click at [253, 370] on div "Trucks #12, 13 & 14 job numbers to be raised, Please see GR." at bounding box center [469, 383] width 432 height 38
click at [706, 257] on div "Select..." at bounding box center [726, 265] width 64 height 16
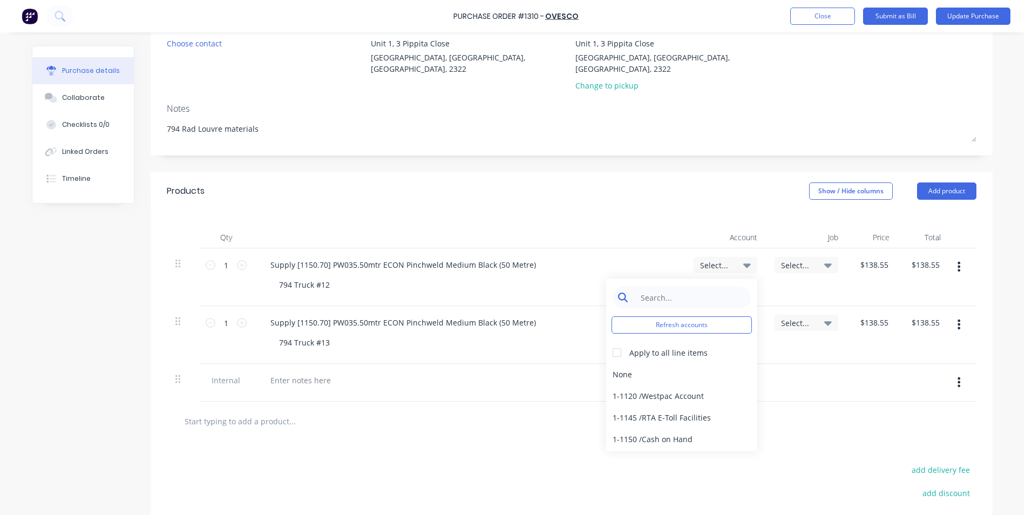
click at [665, 289] on input at bounding box center [690, 298] width 111 height 22
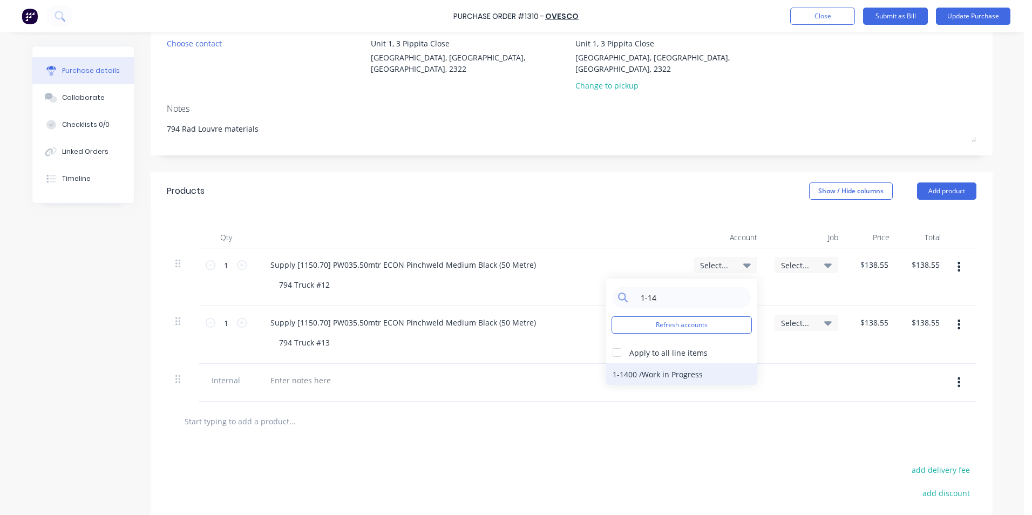
click at [680, 366] on div "1-1400 / Work in Progress" at bounding box center [681, 374] width 151 height 22
click at [718, 317] on span "Select..." at bounding box center [716, 322] width 32 height 11
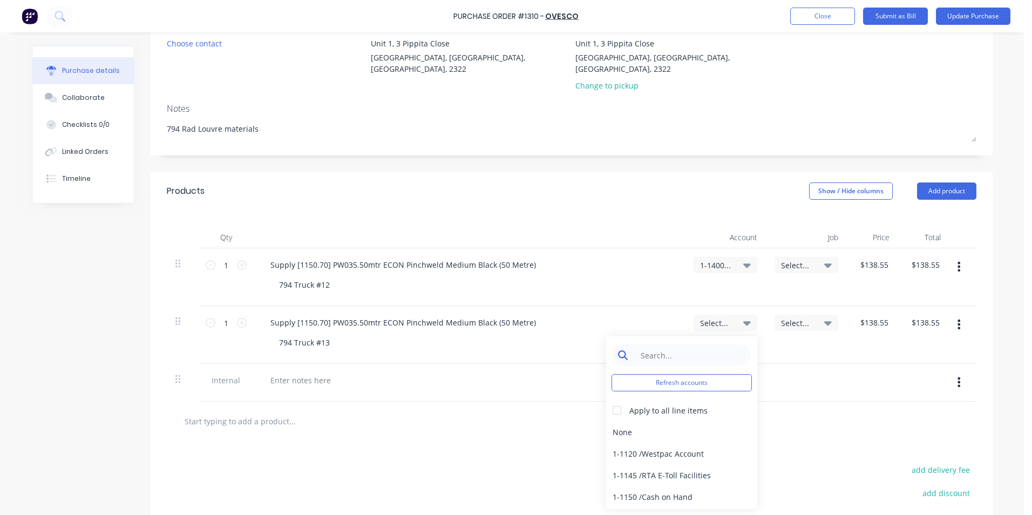
click at [663, 344] on input at bounding box center [690, 355] width 111 height 22
click at [679, 422] on div "1-1400 / Work in Progress" at bounding box center [681, 432] width 151 height 22
click at [793, 260] on span "Select..." at bounding box center [797, 265] width 32 height 11
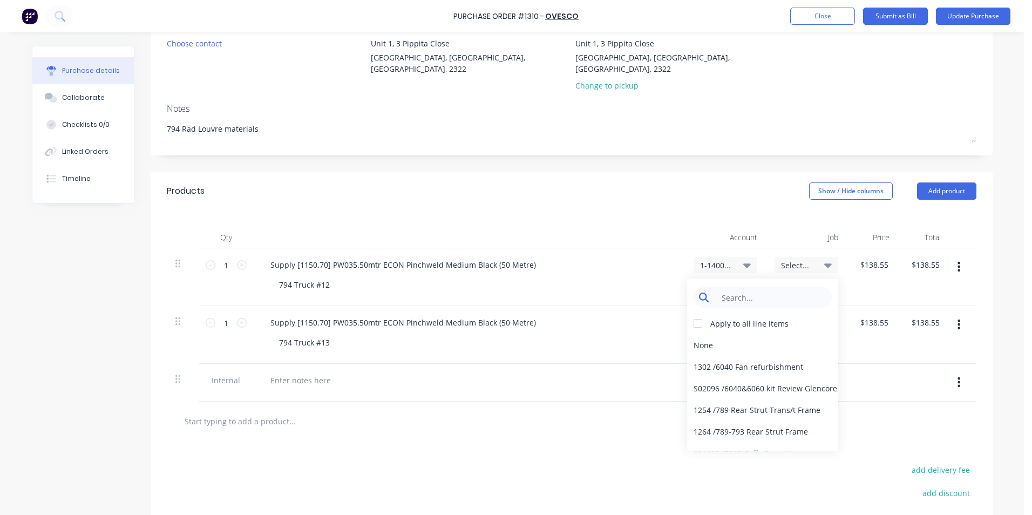
click at [736, 288] on input at bounding box center [771, 298] width 111 height 22
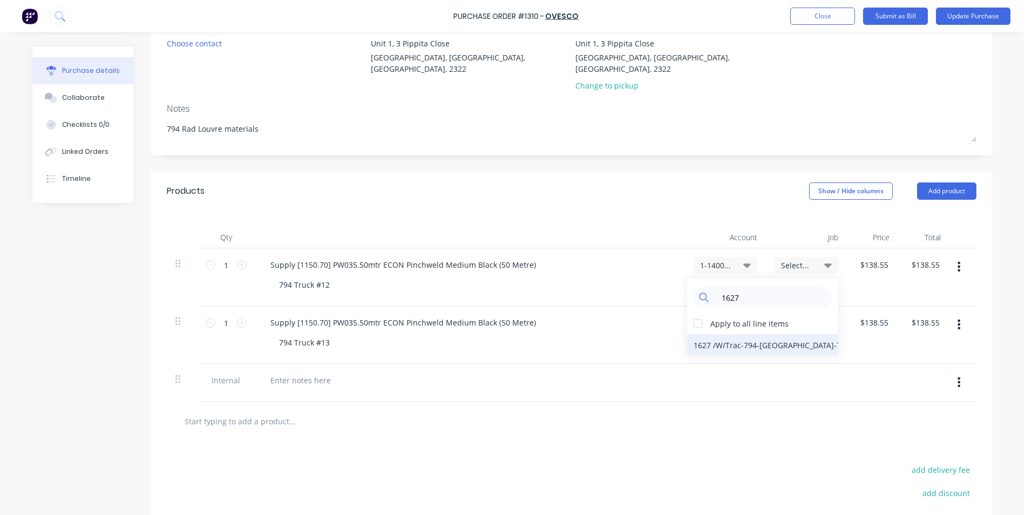
click at [726, 334] on div "1627 / W/Trac-794-Louvre-T12" at bounding box center [762, 345] width 151 height 22
click at [792, 317] on span "Select..." at bounding box center [797, 322] width 32 height 11
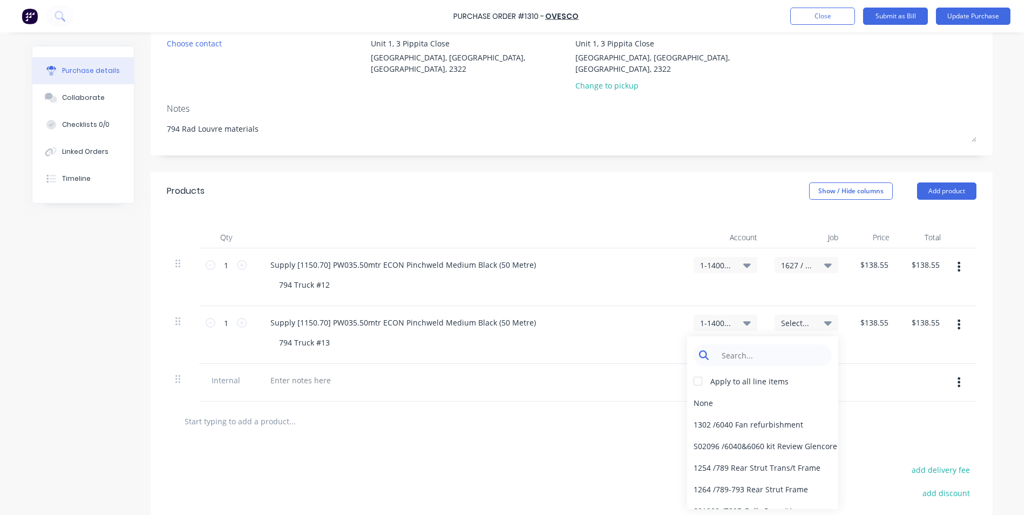
click at [732, 344] on input at bounding box center [771, 355] width 111 height 22
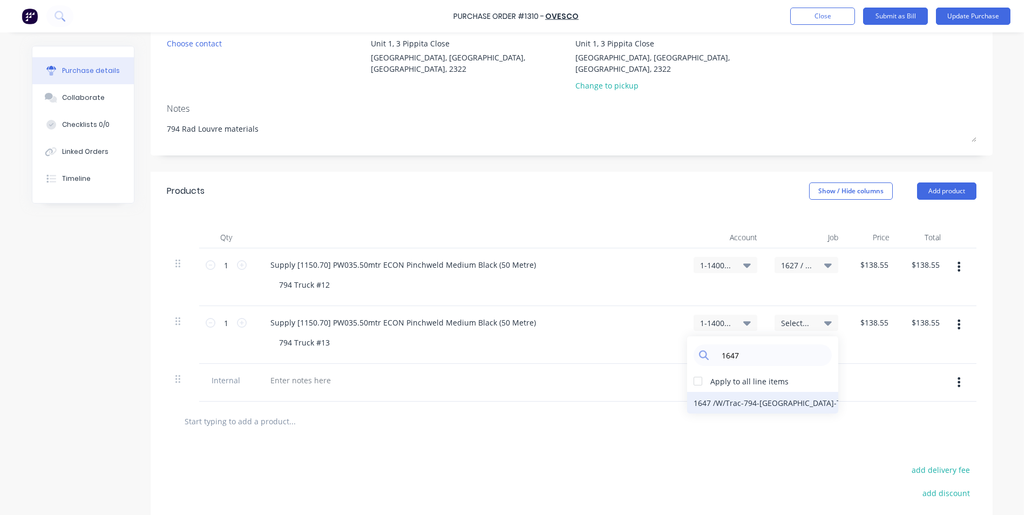
click at [786, 392] on div "1647 / W/Trac-794-Louvre-T13" at bounding box center [762, 403] width 151 height 22
click at [958, 373] on button "button" at bounding box center [958, 382] width 25 height 19
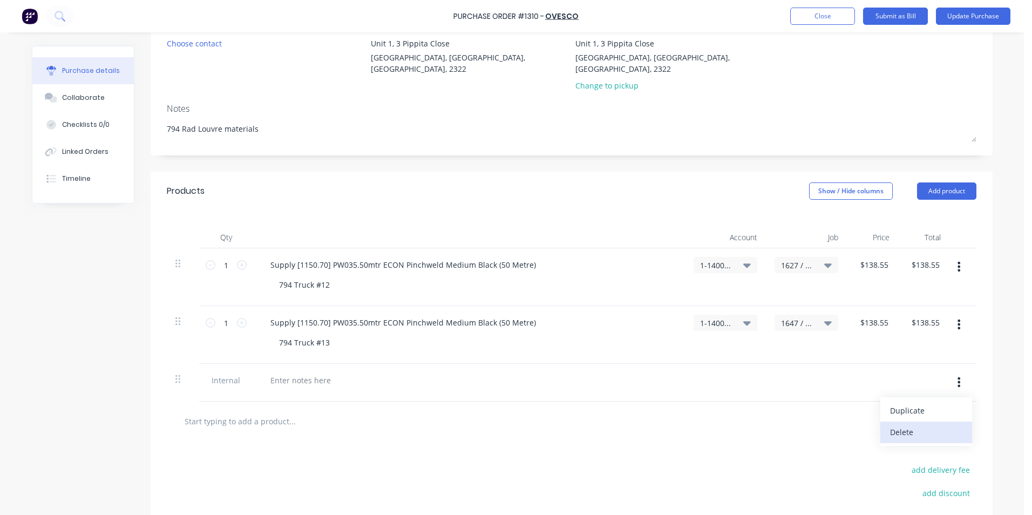
click at [896, 422] on button "Delete" at bounding box center [927, 433] width 92 height 22
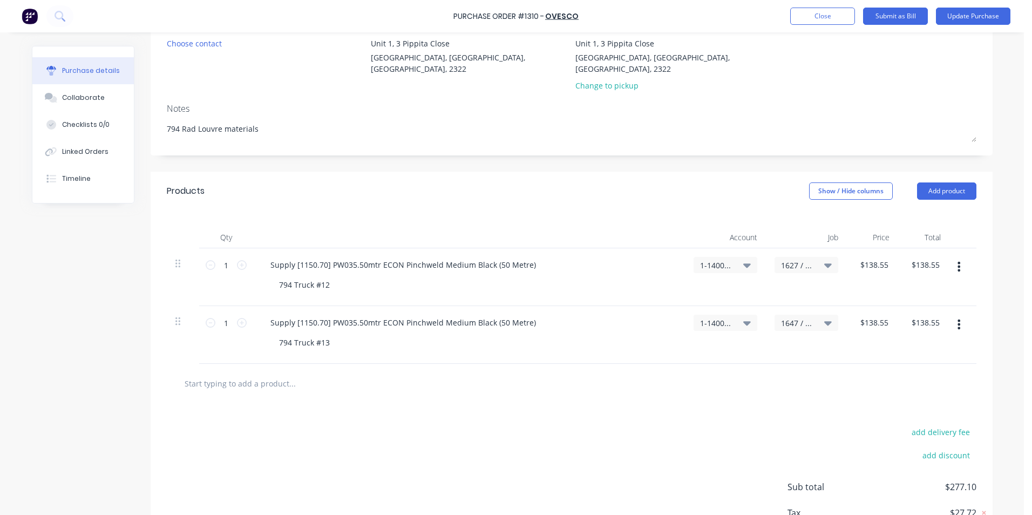
click at [958, 320] on icon "button" at bounding box center [959, 325] width 3 height 10
click at [908, 367] on button "Duplicate" at bounding box center [927, 375] width 92 height 22
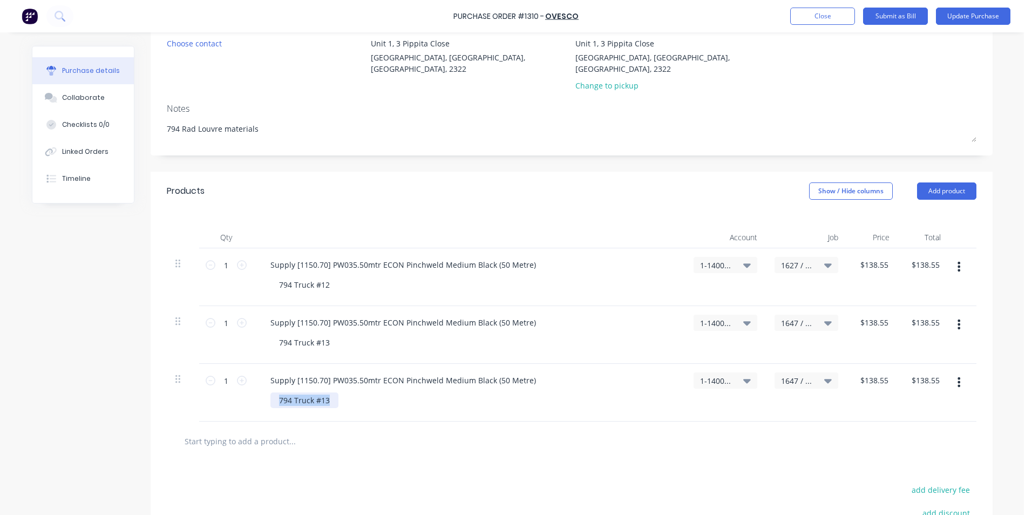
drag, startPoint x: 324, startPoint y: 389, endPoint x: 260, endPoint y: 387, distance: 64.8
click at [259, 387] on div "Supply [1150.70] PW035.50mtr ECON Pinchweld Medium Black (50 Metre) 794 Truck #…" at bounding box center [469, 393] width 432 height 58
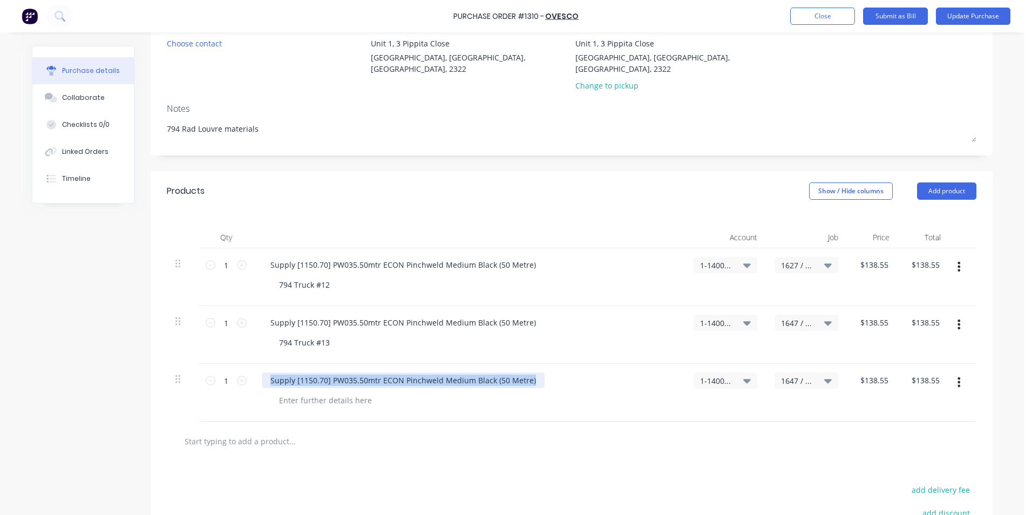
drag, startPoint x: 532, startPoint y: 370, endPoint x: 248, endPoint y: 369, distance: 283.5
click at [248, 369] on div "1 1 Supply [1150.70] PW035.50mtr ECON Pinchweld Medium Black (50 Metre) 1-1400 …" at bounding box center [572, 393] width 810 height 58
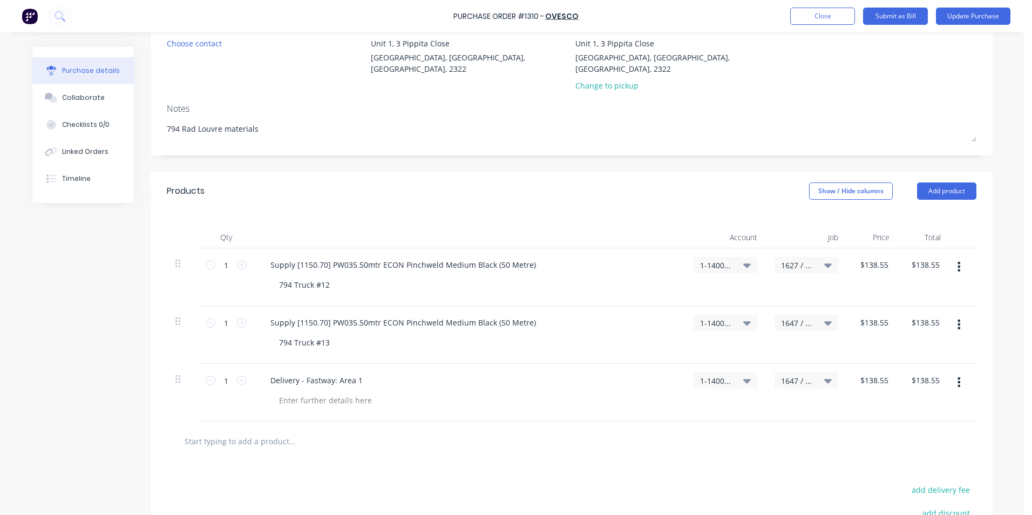
click at [795, 375] on span "1647 / W/Trac-794-Louvre-T13" at bounding box center [797, 380] width 32 height 11
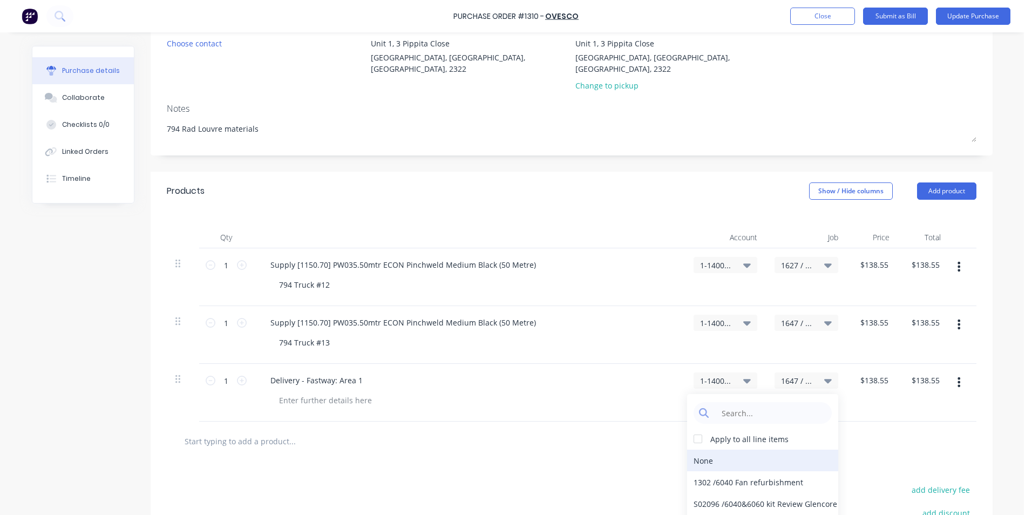
click at [706, 450] on div "None" at bounding box center [762, 461] width 151 height 22
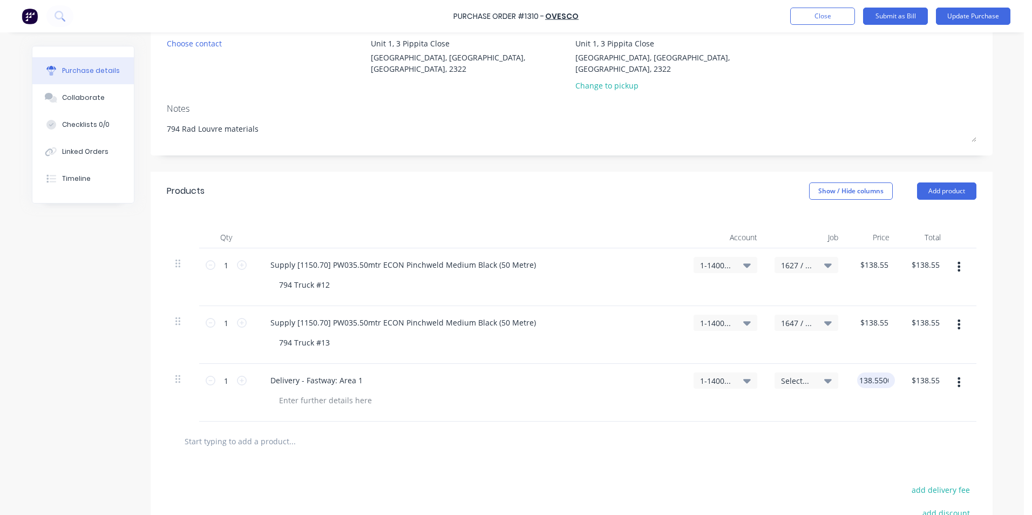
click at [872, 373] on input "138.5500" at bounding box center [873, 381] width 33 height 16
click at [877, 373] on input "138.5500" at bounding box center [875, 381] width 38 height 16
click at [887, 432] on div at bounding box center [571, 441] width 793 height 22
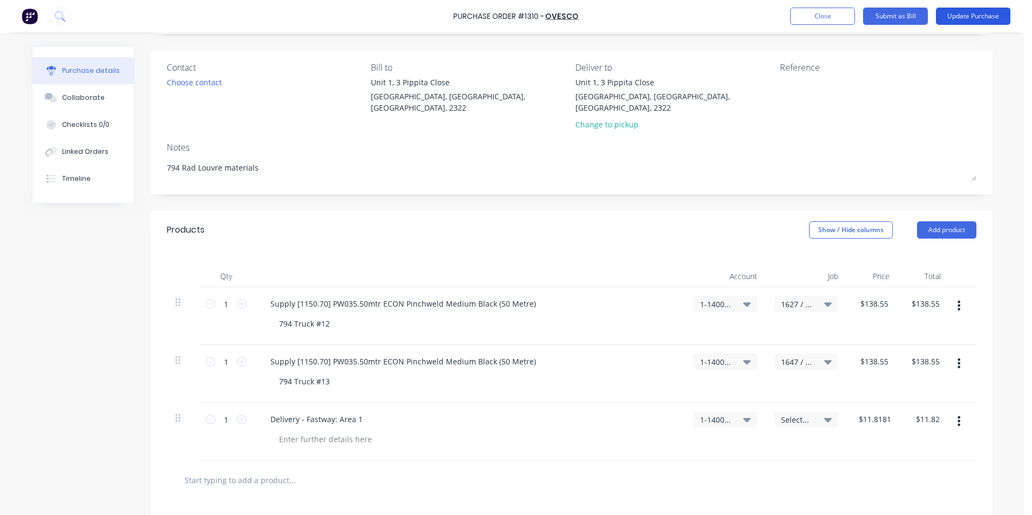
click at [968, 13] on button "Update Purchase" at bounding box center [973, 16] width 75 height 17
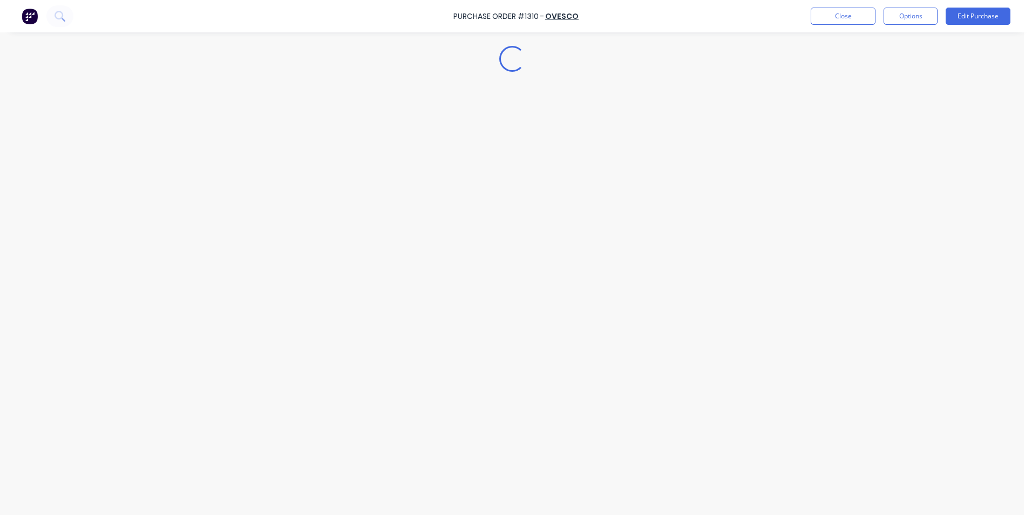
scroll to position [0, 0]
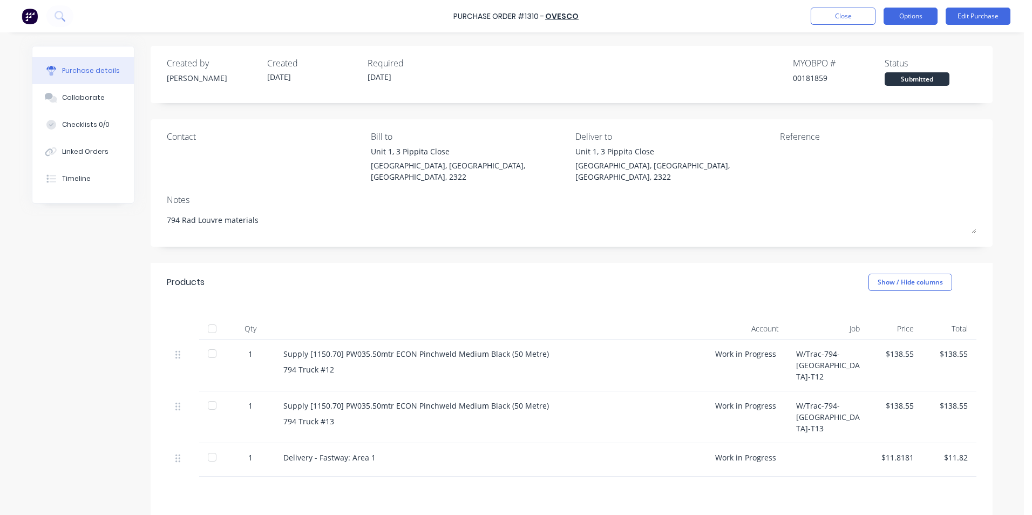
click at [909, 16] on button "Options" at bounding box center [911, 16] width 54 height 17
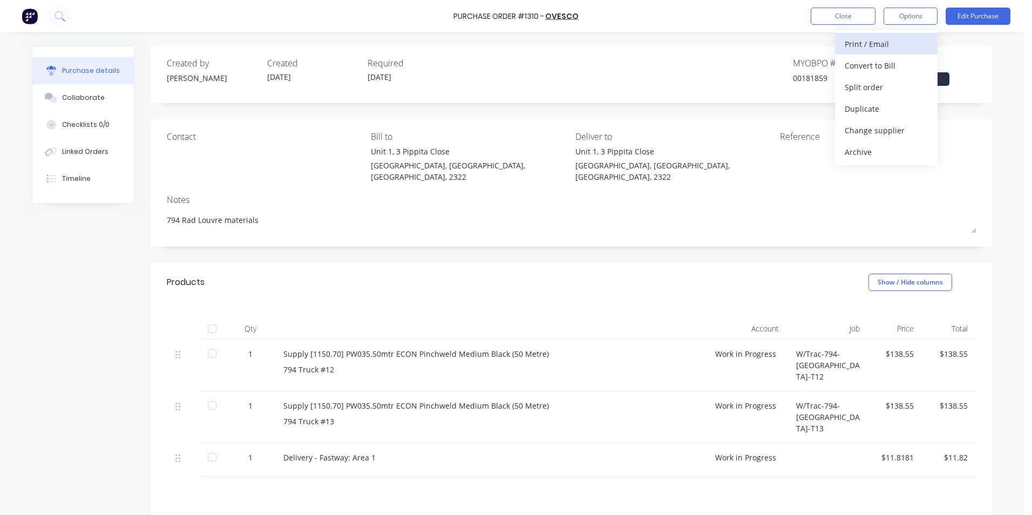
click at [867, 41] on div "Print / Email" at bounding box center [886, 44] width 83 height 16
click at [864, 64] on div "With pricing" at bounding box center [886, 66] width 83 height 16
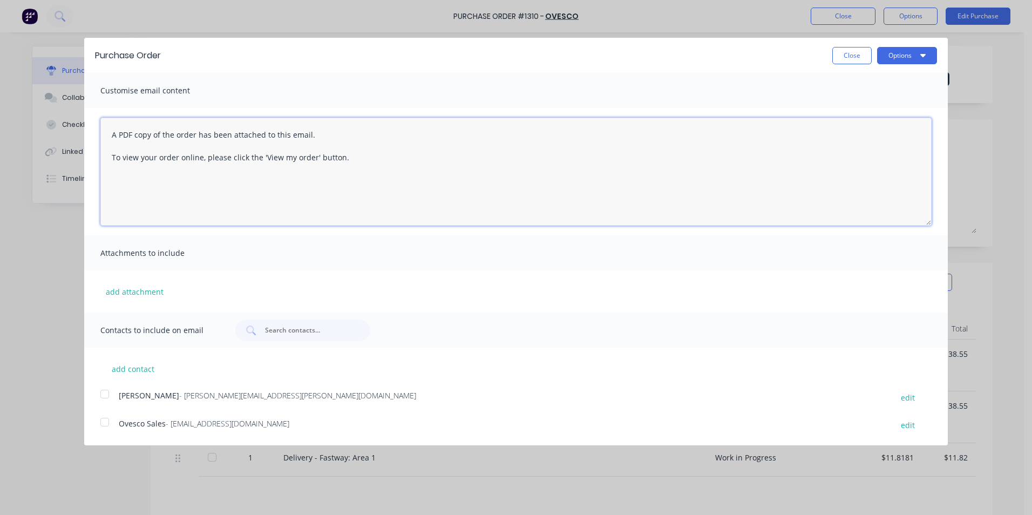
drag, startPoint x: 365, startPoint y: 160, endPoint x: 64, endPoint y: 123, distance: 303.0
click at [64, 123] on div "Purchase Order Close Options Customise email content A PDF copy of the order ha…" at bounding box center [516, 257] width 1032 height 515
click at [134, 292] on button "add attachment" at bounding box center [134, 291] width 69 height 16
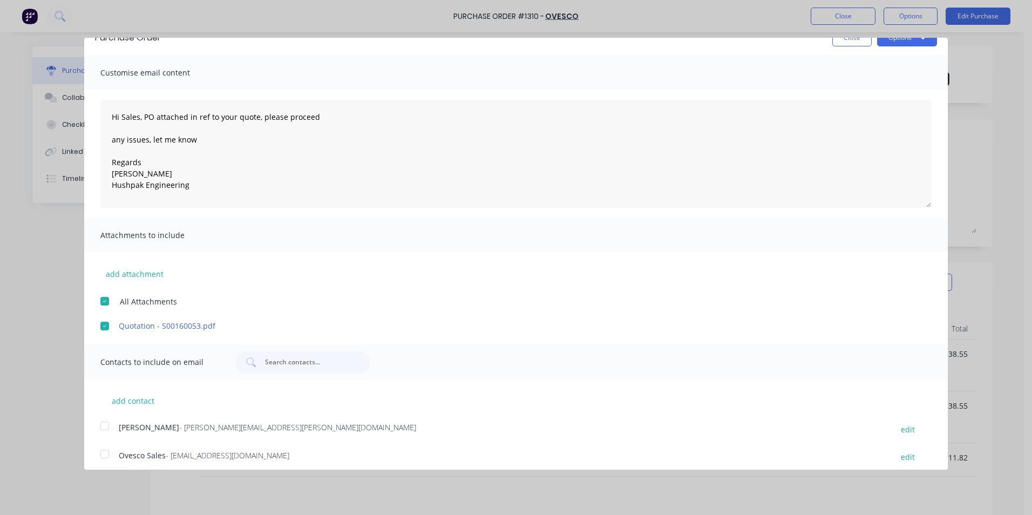
scroll to position [25, 0]
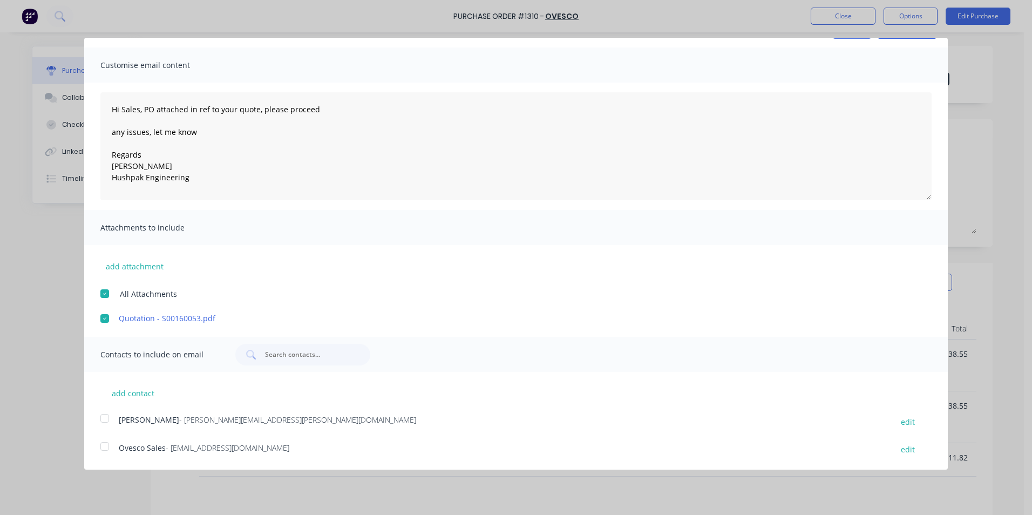
click at [107, 420] on div at bounding box center [105, 419] width 22 height 22
click at [106, 446] on div at bounding box center [105, 447] width 22 height 22
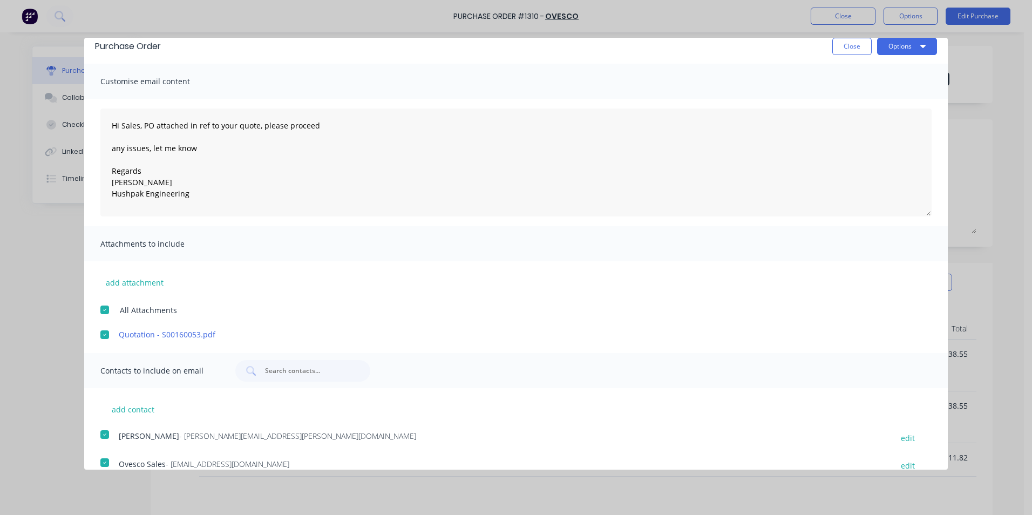
scroll to position [0, 0]
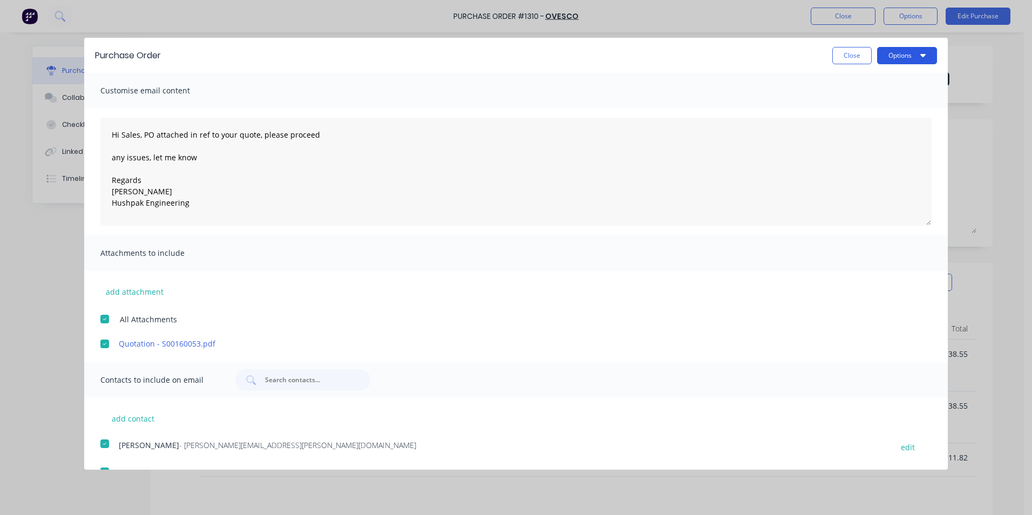
click at [901, 51] on button "Options" at bounding box center [907, 55] width 60 height 17
click at [850, 106] on div "Email" at bounding box center [885, 105] width 83 height 16
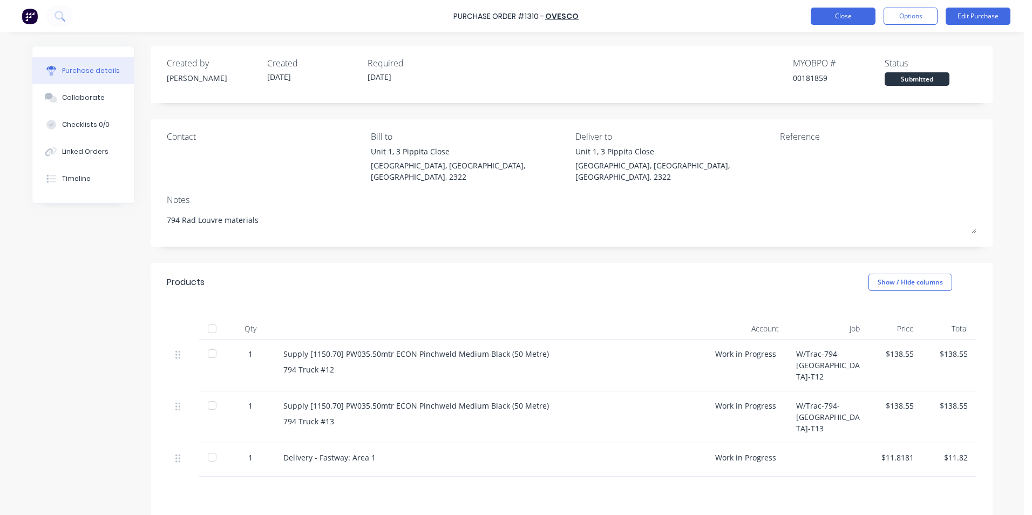
click at [833, 13] on button "Close" at bounding box center [843, 16] width 65 height 17
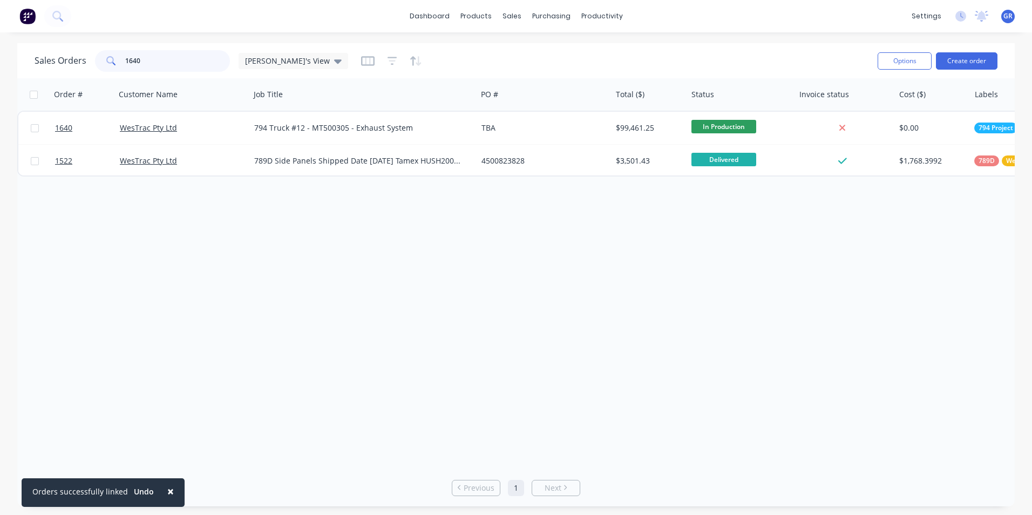
drag, startPoint x: 0, startPoint y: 0, endPoint x: 151, endPoint y: 53, distance: 159.8
click at [117, 59] on div "1640" at bounding box center [162, 61] width 135 height 22
click at [581, 47] on div "Purchase Orders" at bounding box center [586, 52] width 57 height 10
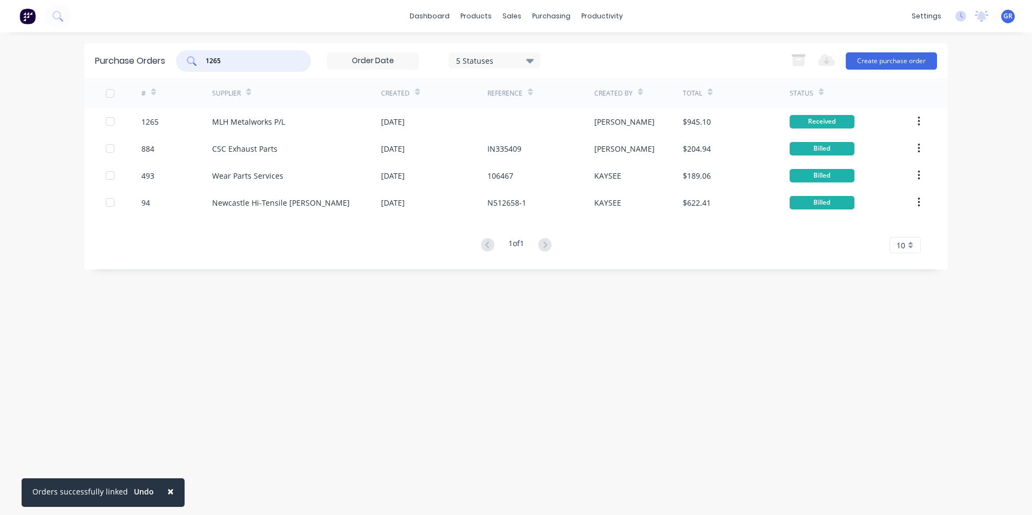
drag, startPoint x: 241, startPoint y: 57, endPoint x: 189, endPoint y: 58, distance: 51.8
click at [189, 58] on div "1265" at bounding box center [243, 61] width 135 height 22
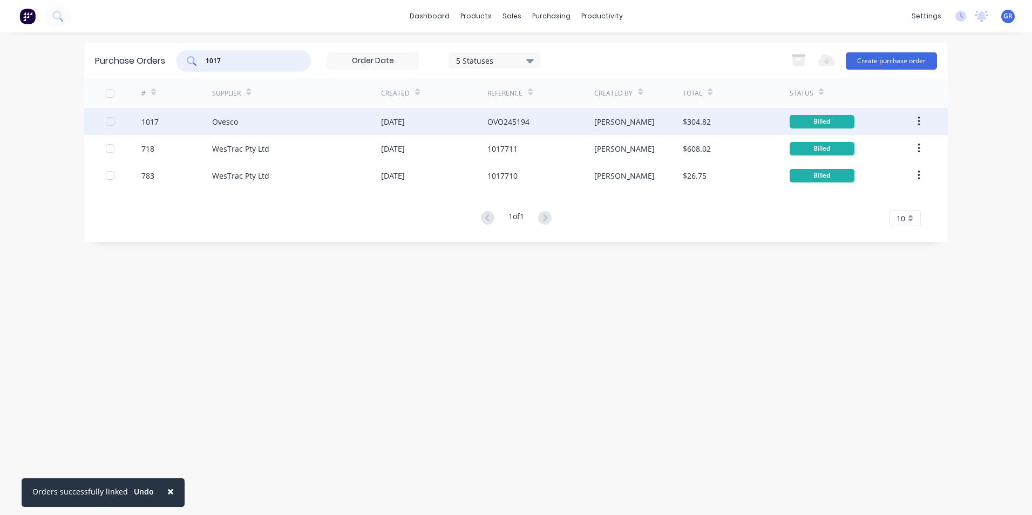
type input "1017"
click at [153, 120] on div "1017" at bounding box center [149, 121] width 17 height 11
type textarea "x"
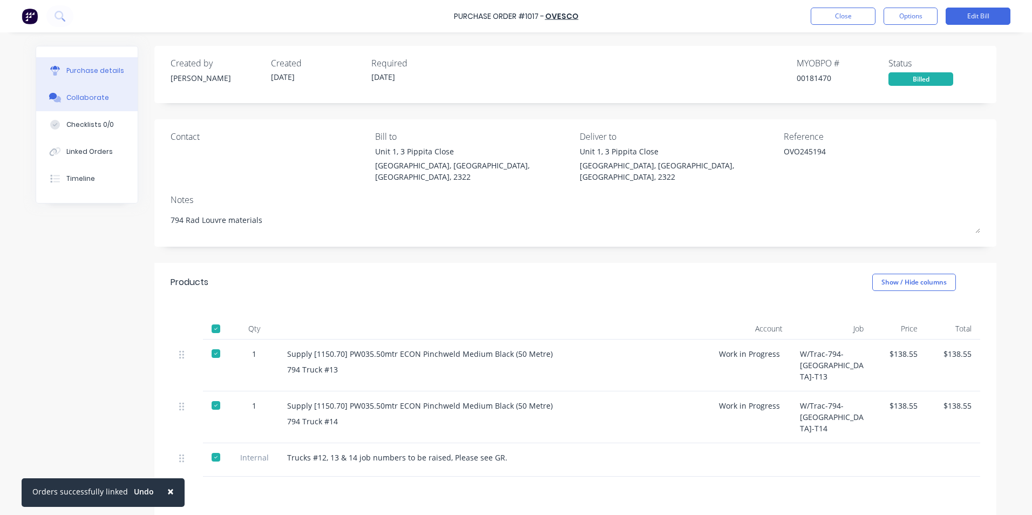
click at [87, 97] on div "Collaborate" at bounding box center [87, 98] width 43 height 10
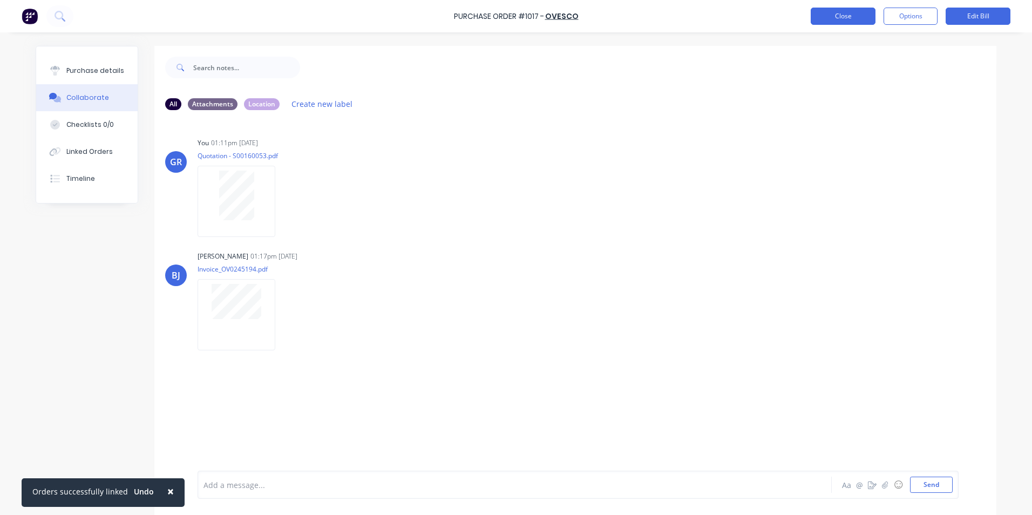
click at [838, 15] on button "Close" at bounding box center [843, 16] width 65 height 17
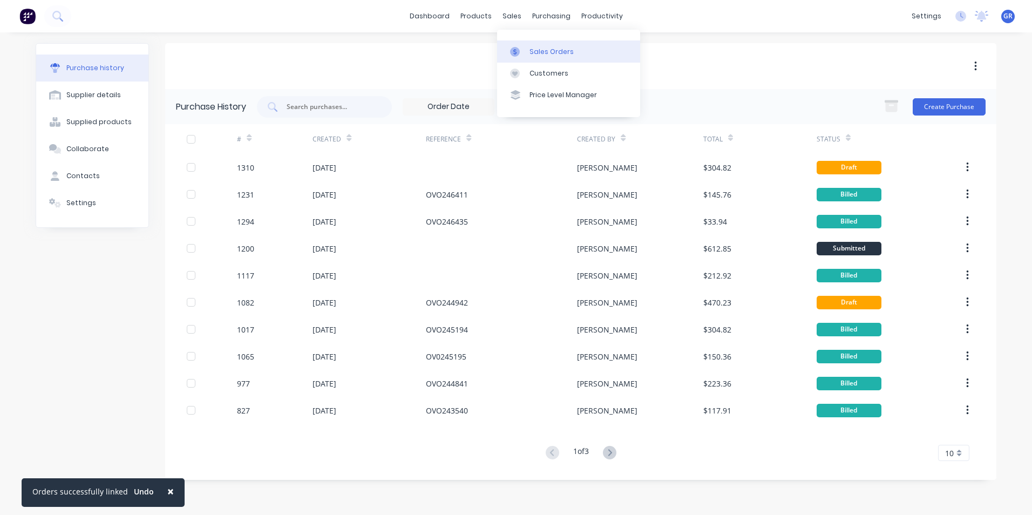
click at [543, 49] on div "Sales Orders" at bounding box center [552, 52] width 44 height 10
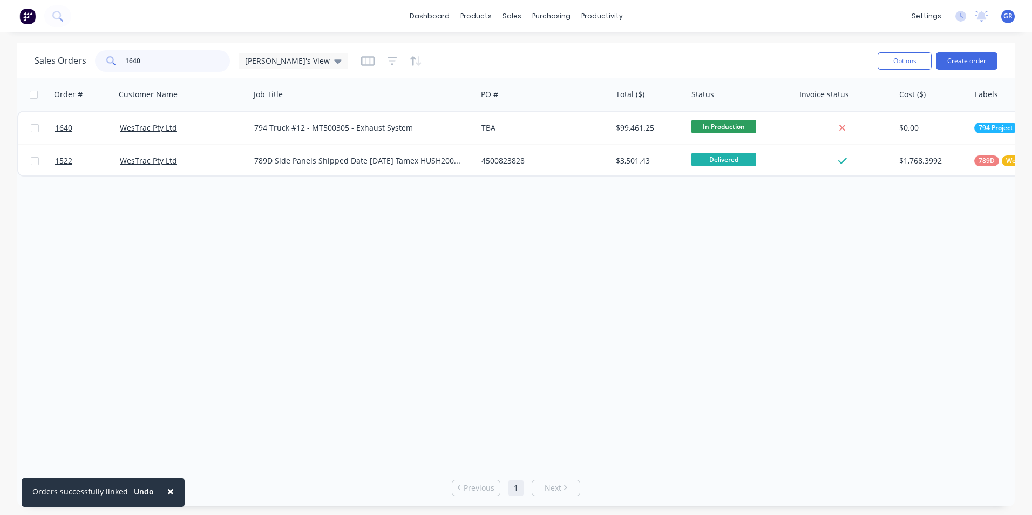
drag, startPoint x: 151, startPoint y: 60, endPoint x: 102, endPoint y: 60, distance: 49.1
click at [102, 60] on div "1640" at bounding box center [162, 61] width 135 height 22
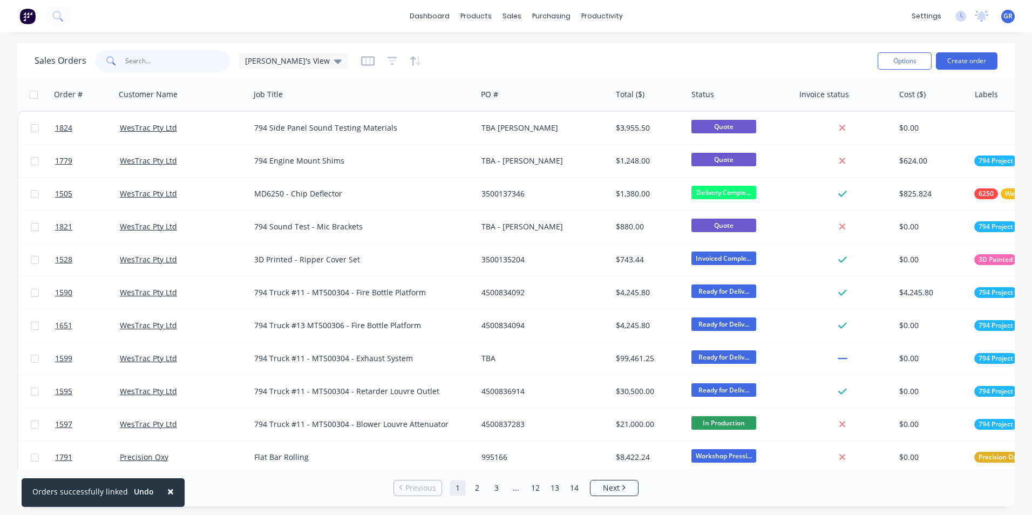
click at [131, 58] on input "text" at bounding box center [177, 61] width 105 height 22
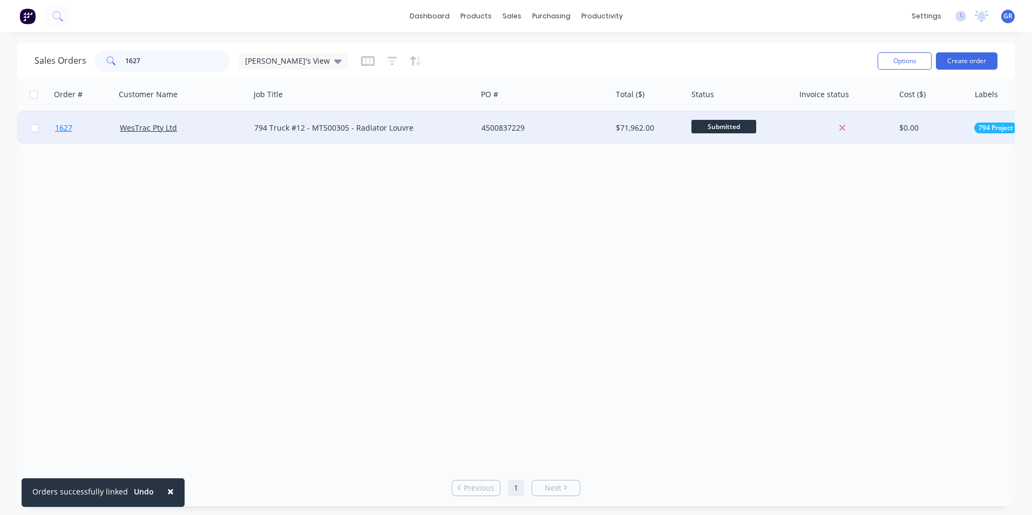
type input "1627"
click at [66, 129] on span "1627" at bounding box center [63, 128] width 17 height 11
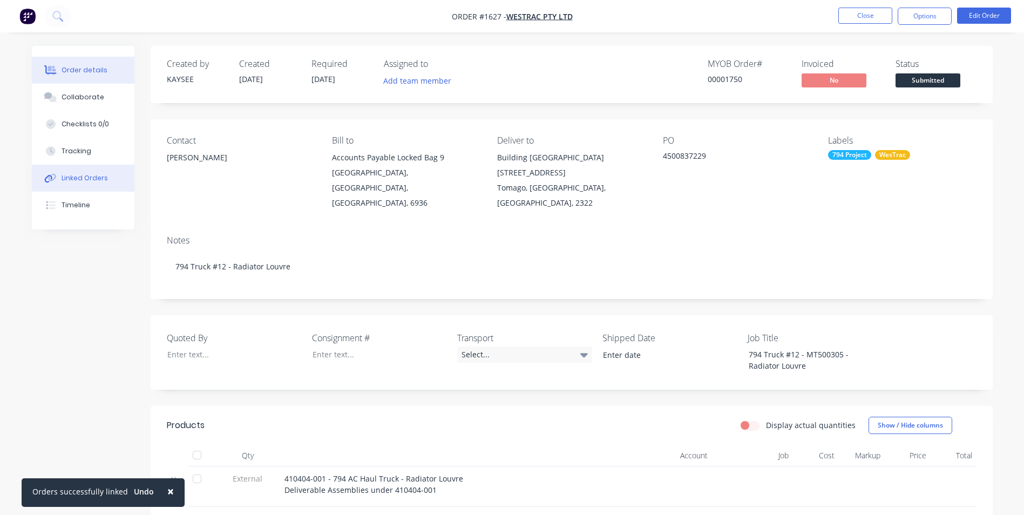
click at [82, 177] on div "Linked Orders" at bounding box center [85, 178] width 46 height 10
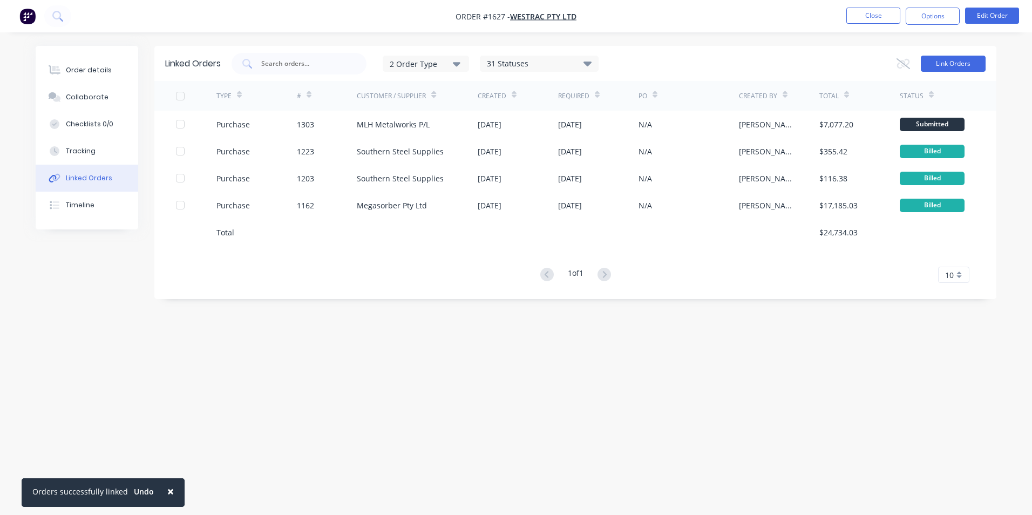
click at [962, 60] on button "Link Orders" at bounding box center [953, 64] width 65 height 16
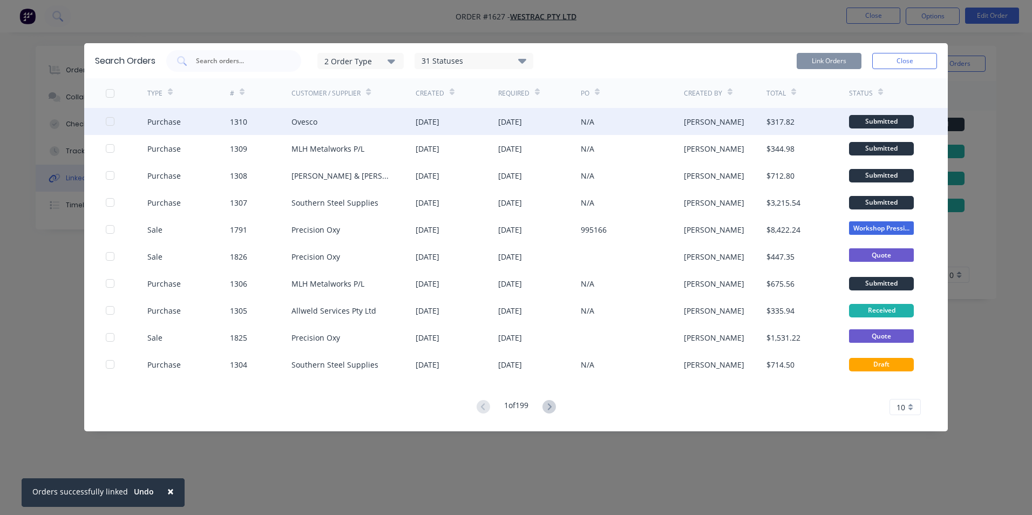
click at [110, 121] on div at bounding box center [110, 122] width 22 height 22
click at [826, 60] on button "Link Orders" at bounding box center [829, 61] width 65 height 16
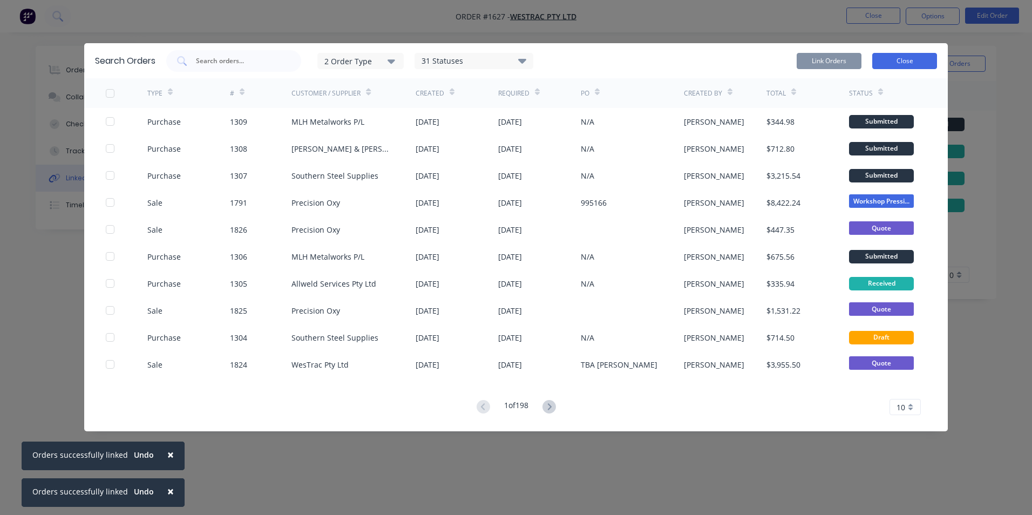
click at [903, 62] on button "Close" at bounding box center [904, 61] width 65 height 16
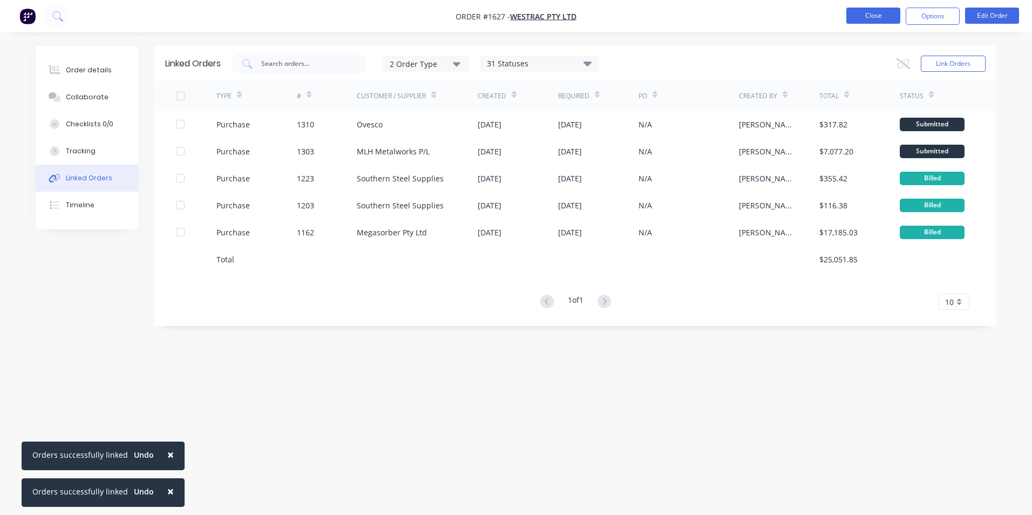
click at [875, 12] on button "Close" at bounding box center [874, 16] width 54 height 16
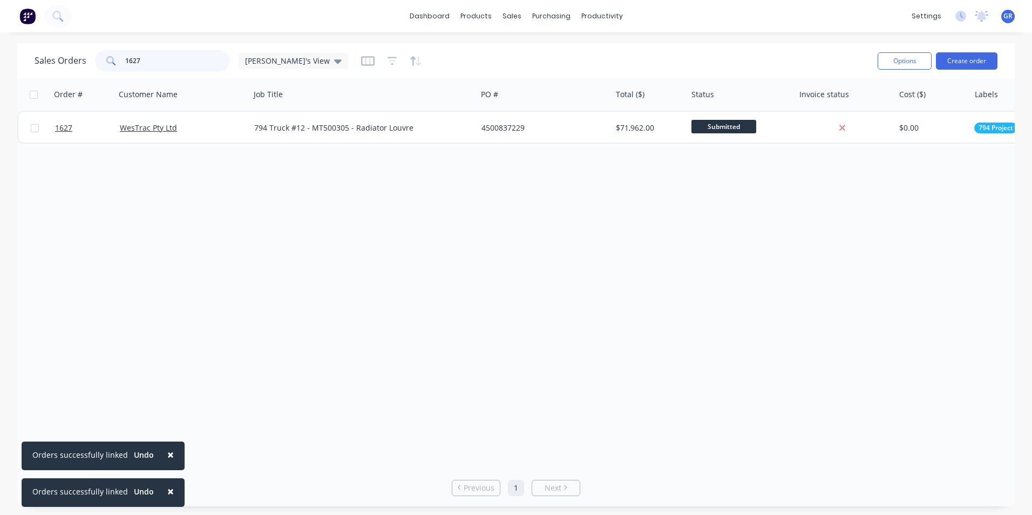
drag, startPoint x: 149, startPoint y: 59, endPoint x: 91, endPoint y: 55, distance: 57.9
click at [91, 55] on div "Sales Orders 1627 Greg's View" at bounding box center [192, 61] width 314 height 22
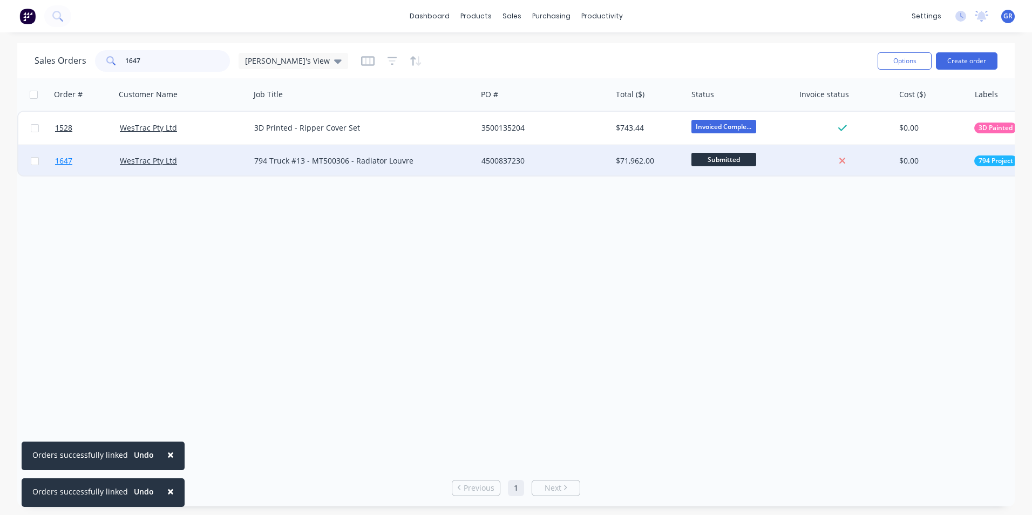
type input "1647"
click at [64, 161] on span "1647" at bounding box center [63, 160] width 17 height 11
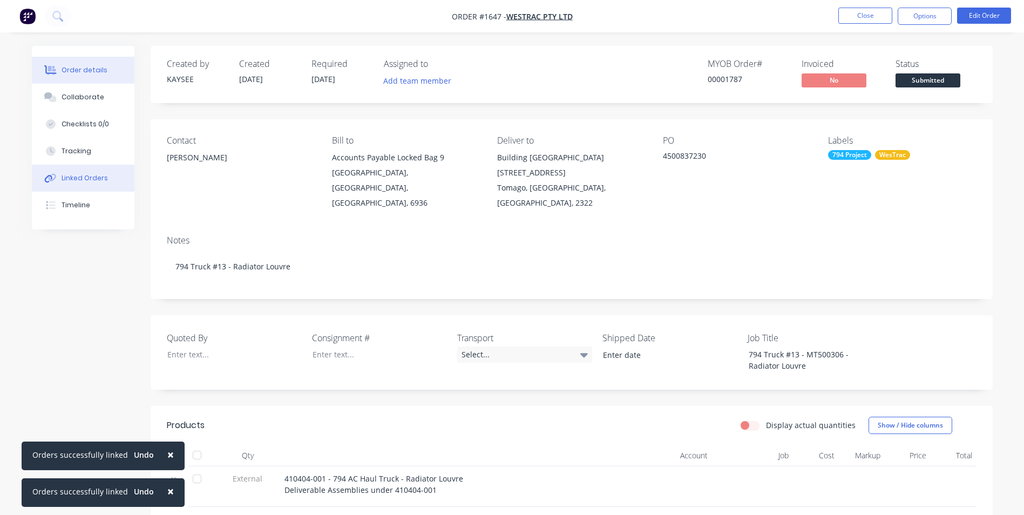
click at [85, 178] on div "Linked Orders" at bounding box center [85, 178] width 46 height 10
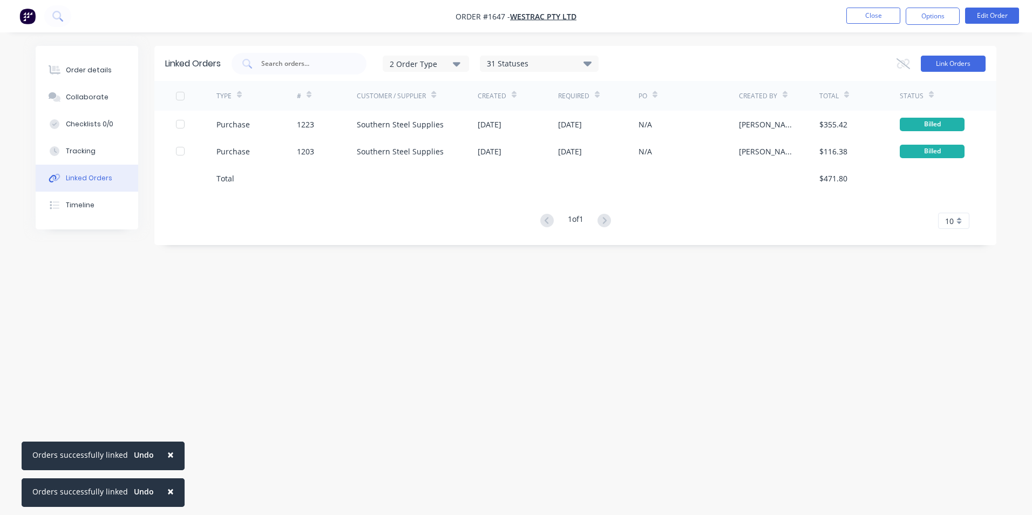
click at [956, 63] on button "Link Orders" at bounding box center [953, 64] width 65 height 16
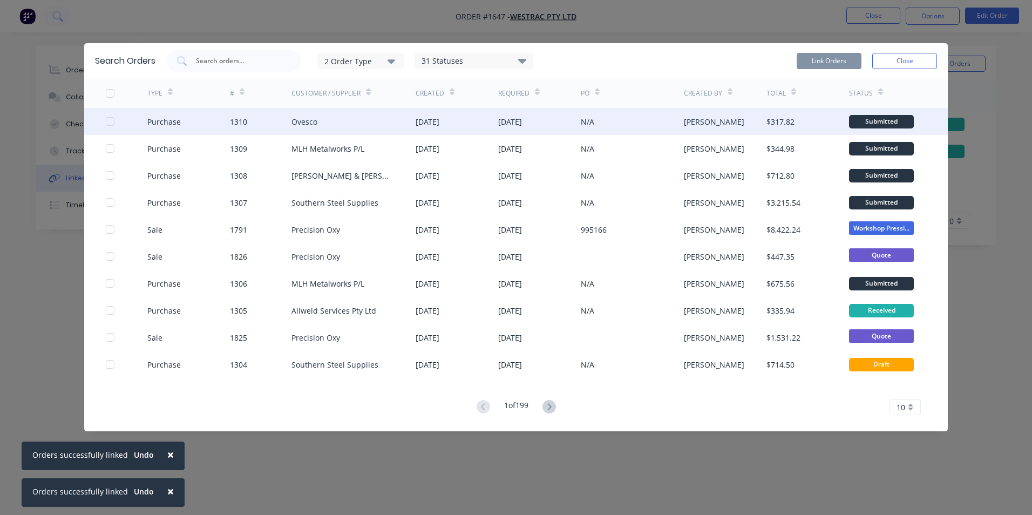
click at [109, 122] on div at bounding box center [110, 122] width 22 height 22
click at [835, 60] on button "Link Orders" at bounding box center [829, 61] width 65 height 16
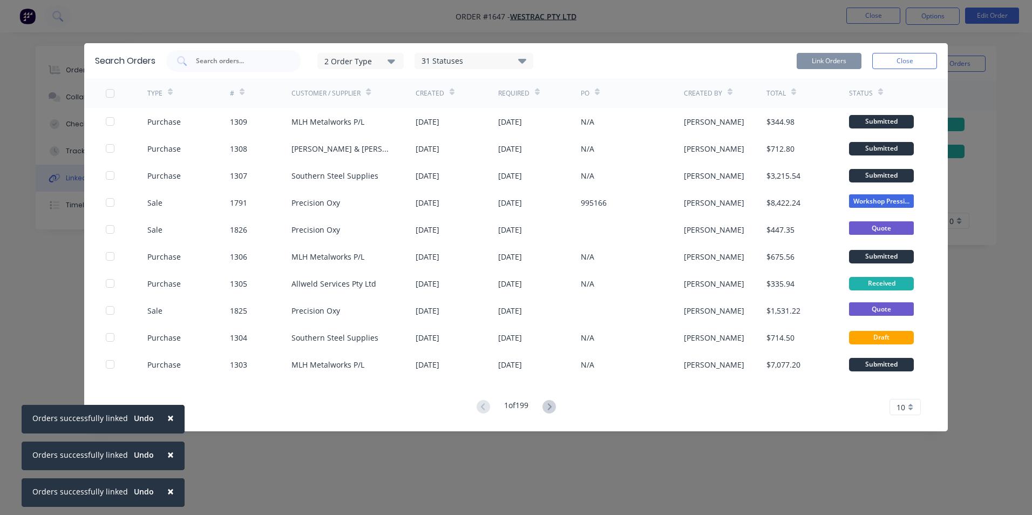
click at [907, 59] on button "Close" at bounding box center [904, 61] width 65 height 16
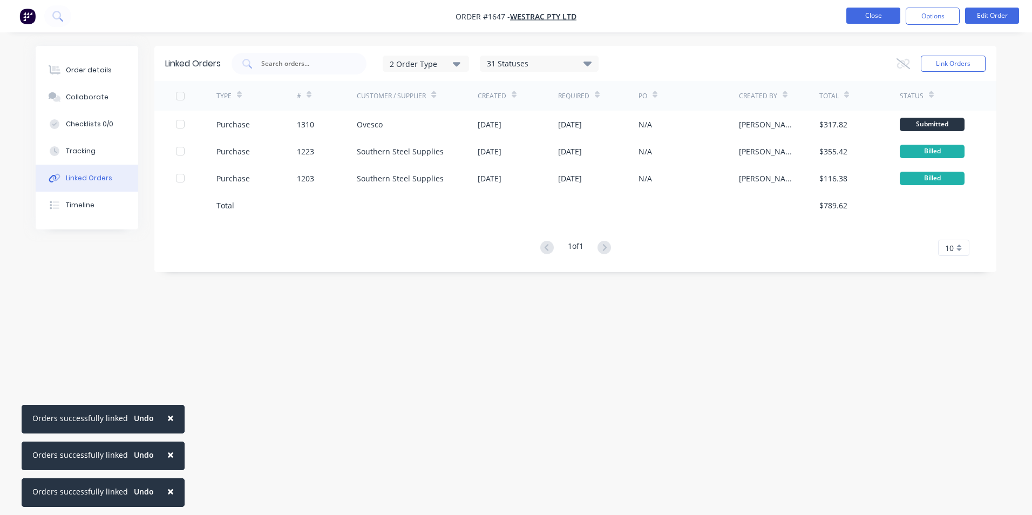
click at [864, 15] on button "Close" at bounding box center [874, 16] width 54 height 16
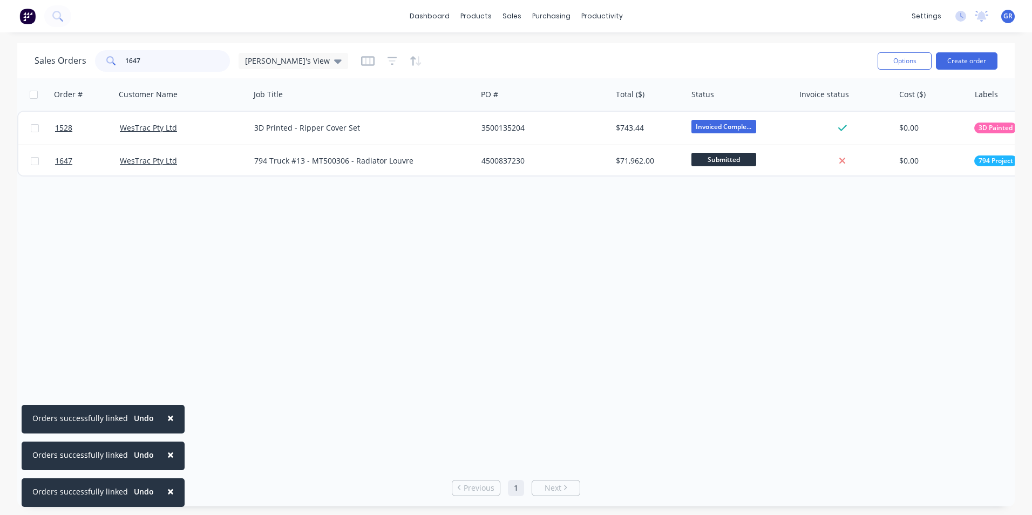
drag, startPoint x: 146, startPoint y: 61, endPoint x: 117, endPoint y: 60, distance: 29.7
click at [117, 60] on div "1647" at bounding box center [162, 61] width 135 height 22
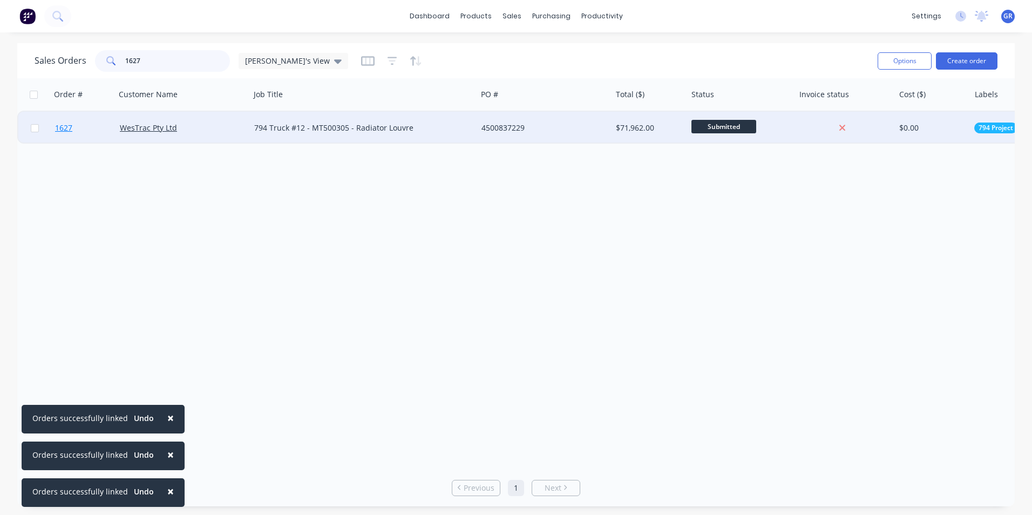
type input "1627"
click at [68, 127] on span "1627" at bounding box center [63, 128] width 17 height 11
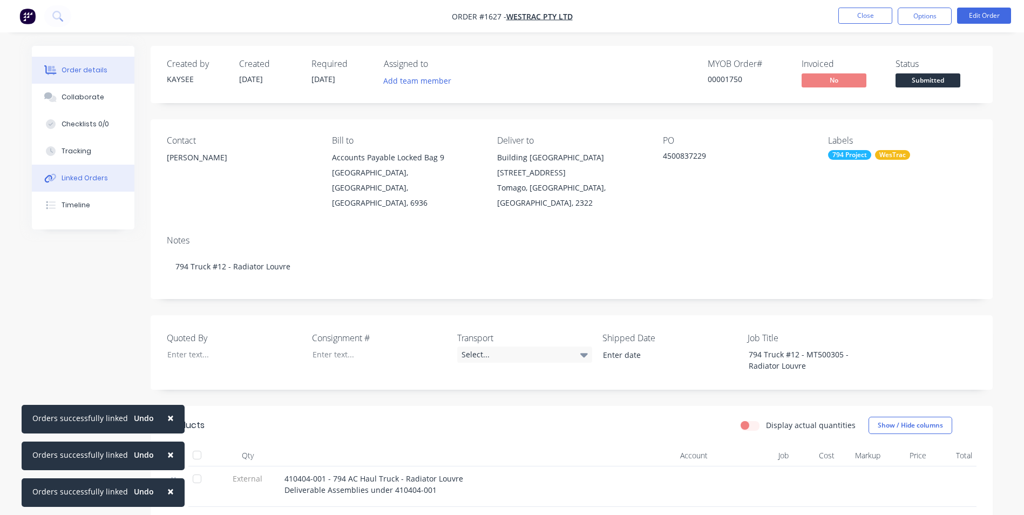
click at [96, 174] on div "Linked Orders" at bounding box center [85, 178] width 46 height 10
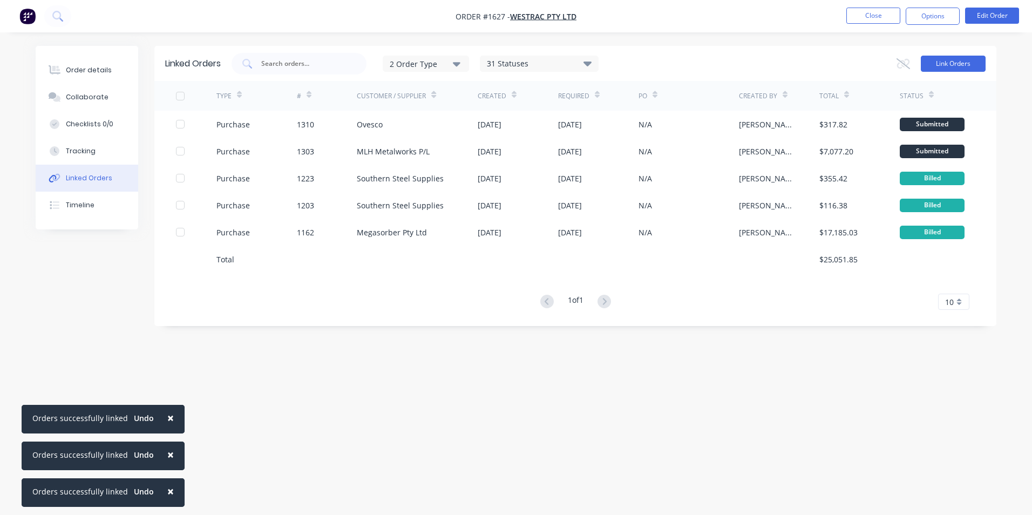
click at [960, 61] on button "Link Orders" at bounding box center [953, 64] width 65 height 16
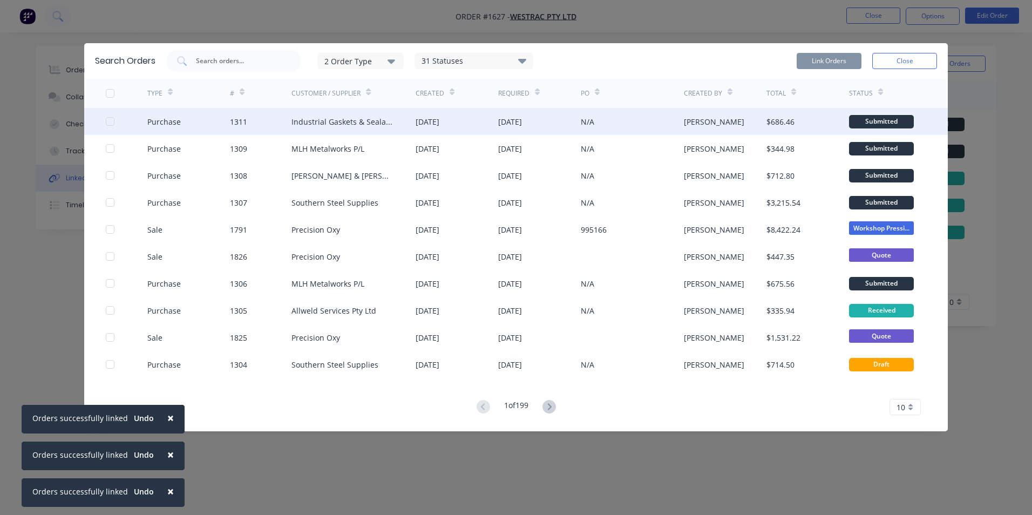
click at [109, 121] on div at bounding box center [110, 122] width 22 height 22
click at [826, 57] on button "Link Orders" at bounding box center [829, 61] width 65 height 16
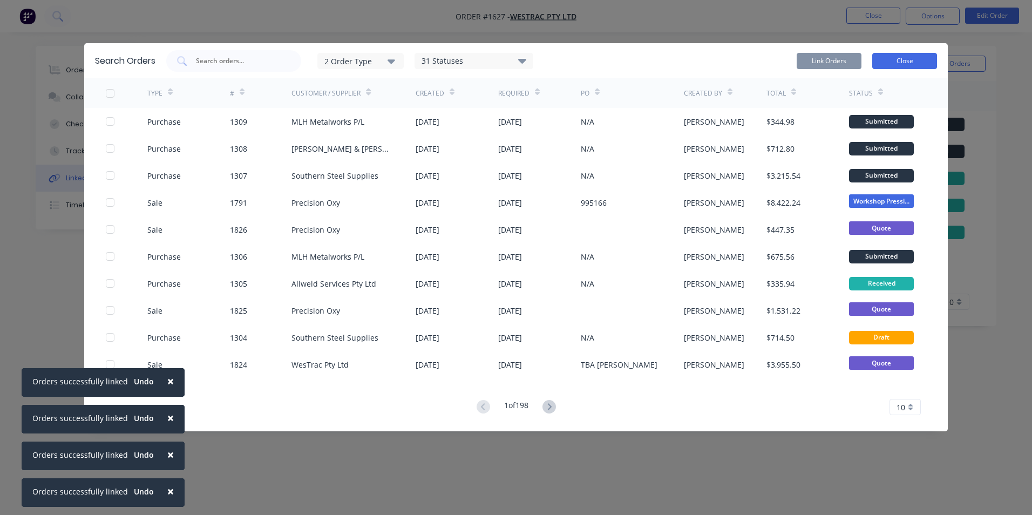
click at [910, 57] on button "Close" at bounding box center [904, 61] width 65 height 16
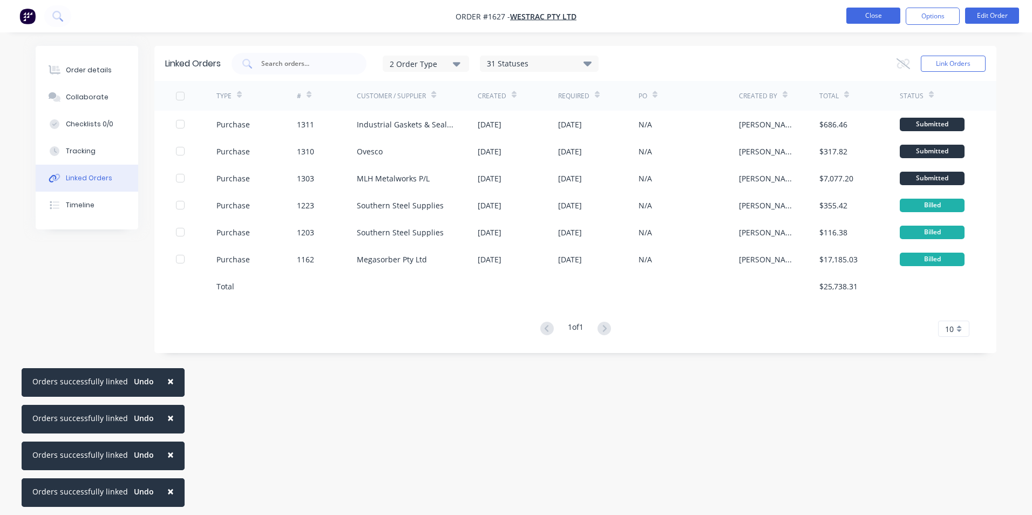
click at [867, 18] on button "Close" at bounding box center [874, 16] width 54 height 16
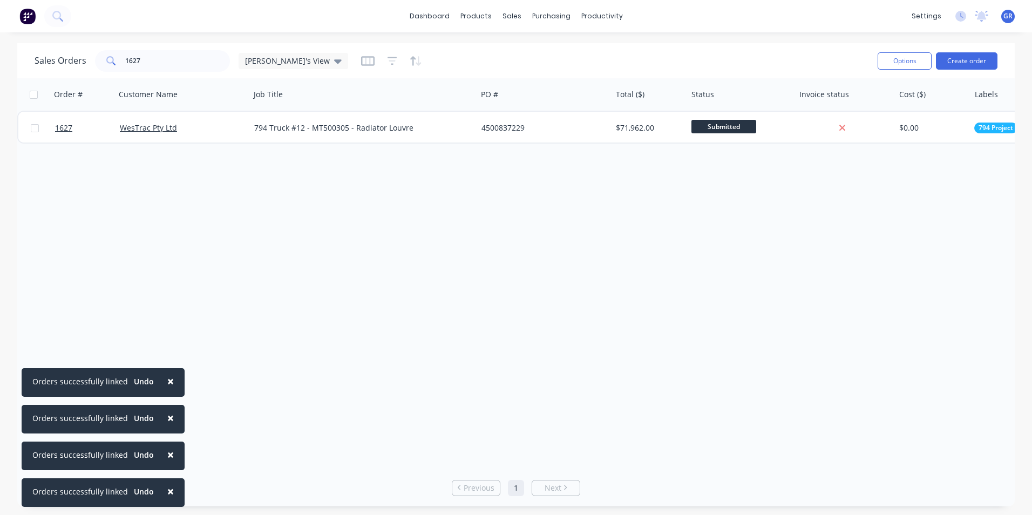
click at [167, 380] on span "×" at bounding box center [170, 381] width 6 height 15
click at [167, 417] on span "×" at bounding box center [170, 417] width 6 height 15
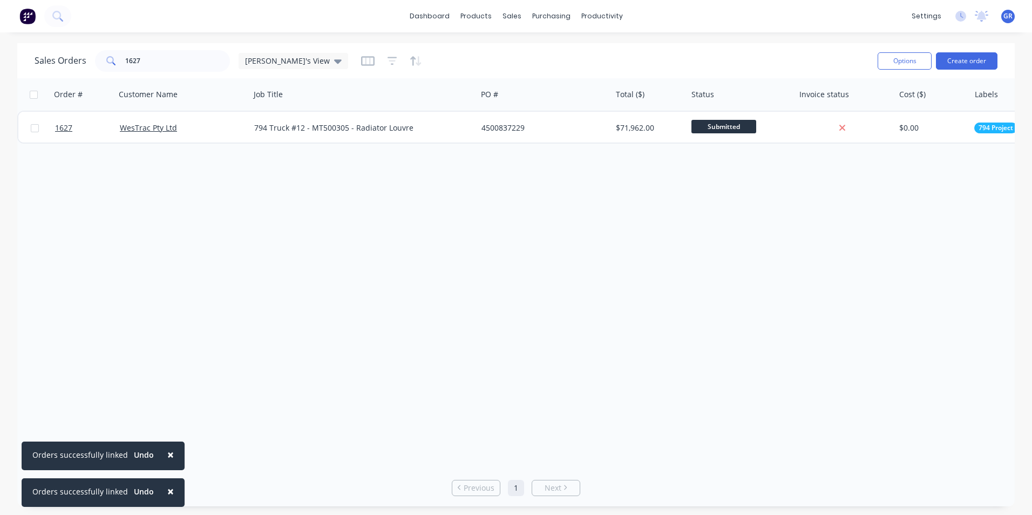
drag, startPoint x: 168, startPoint y: 451, endPoint x: 167, endPoint y: 456, distance: 5.5
click at [168, 451] on span "×" at bounding box center [170, 454] width 6 height 15
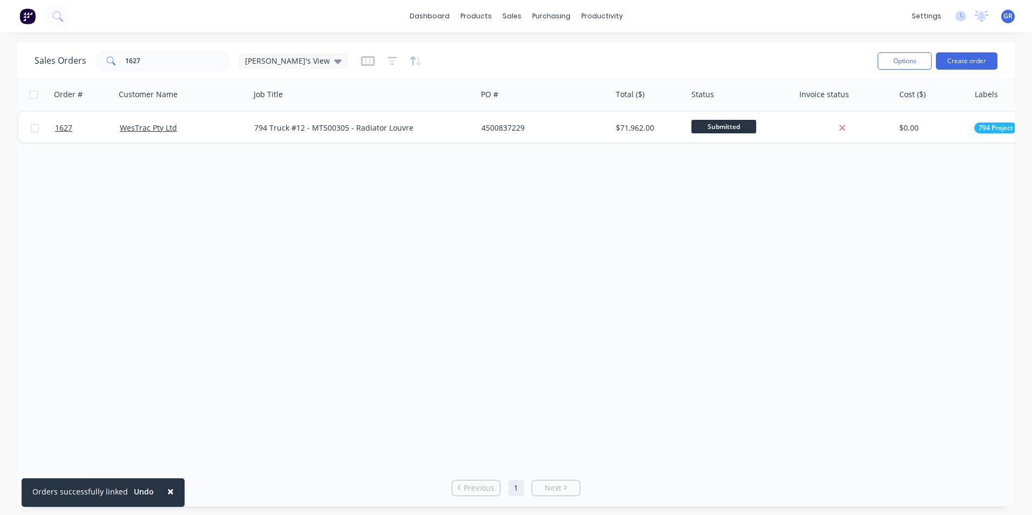
click at [167, 490] on span "×" at bounding box center [170, 491] width 6 height 15
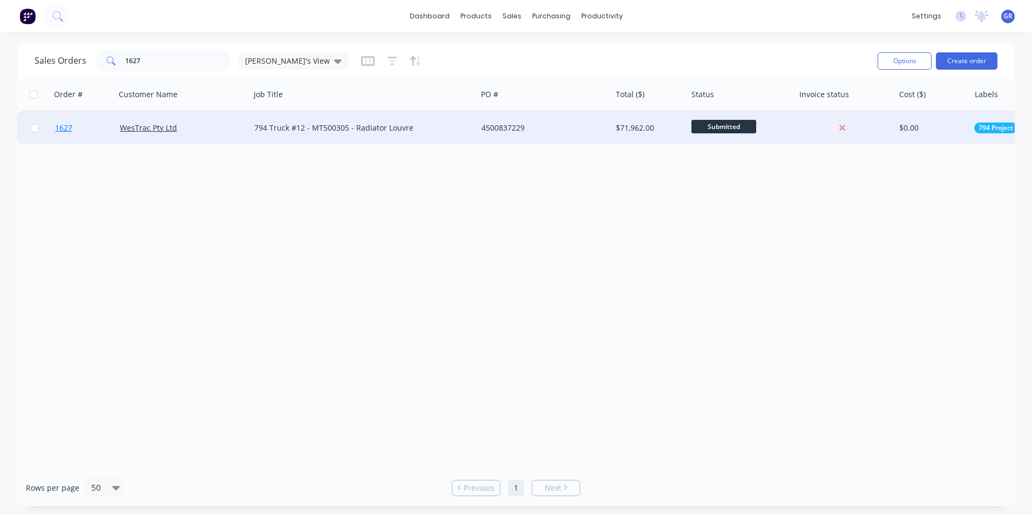
click at [64, 129] on span "1627" at bounding box center [63, 128] width 17 height 11
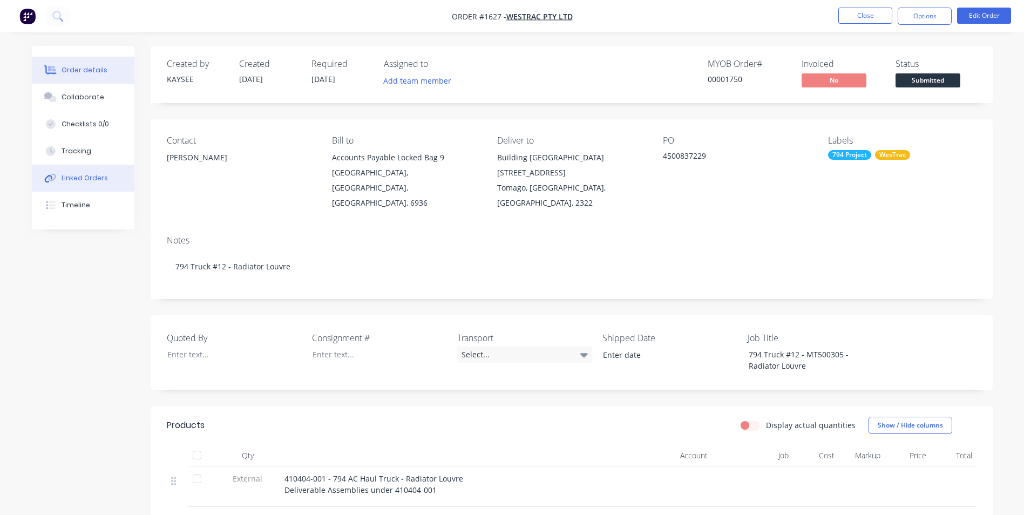
click at [75, 177] on div "Linked Orders" at bounding box center [85, 178] width 46 height 10
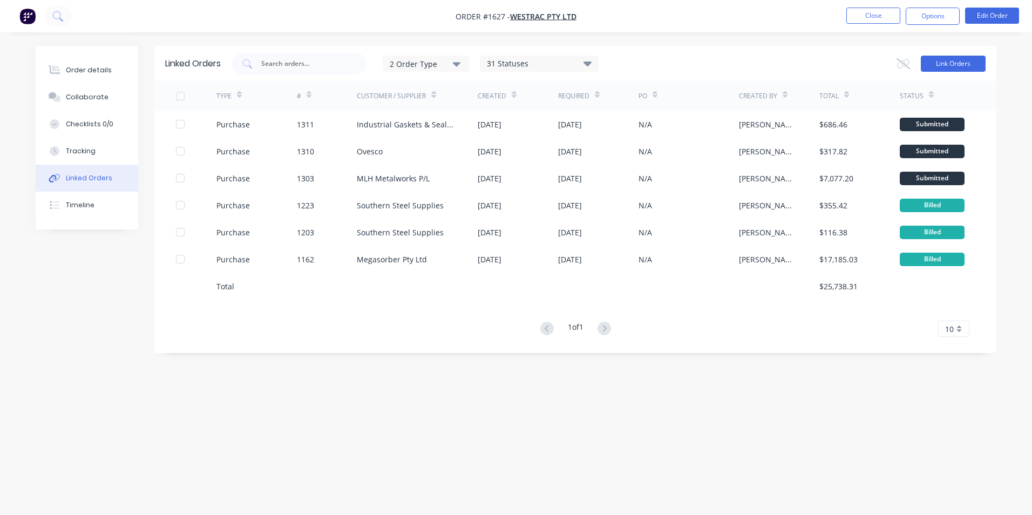
click at [943, 66] on button "Link Orders" at bounding box center [953, 64] width 65 height 16
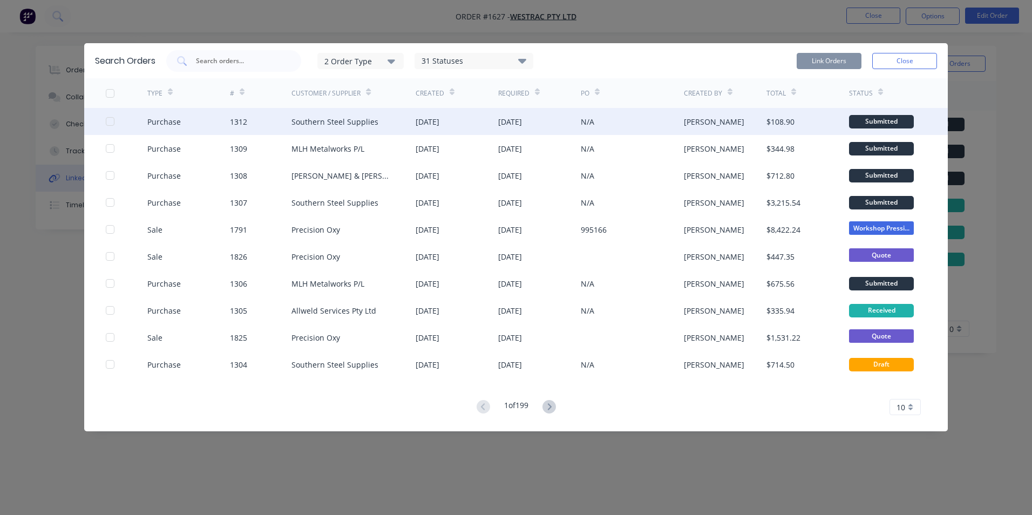
click at [110, 119] on div at bounding box center [110, 122] width 22 height 22
click at [828, 53] on button "Link Orders" at bounding box center [829, 61] width 65 height 16
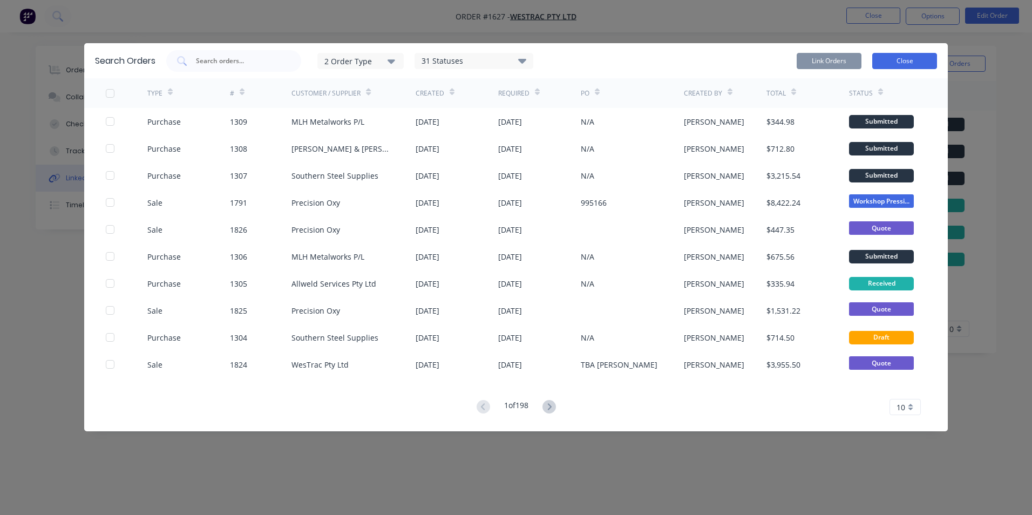
click at [910, 59] on button "Close" at bounding box center [904, 61] width 65 height 16
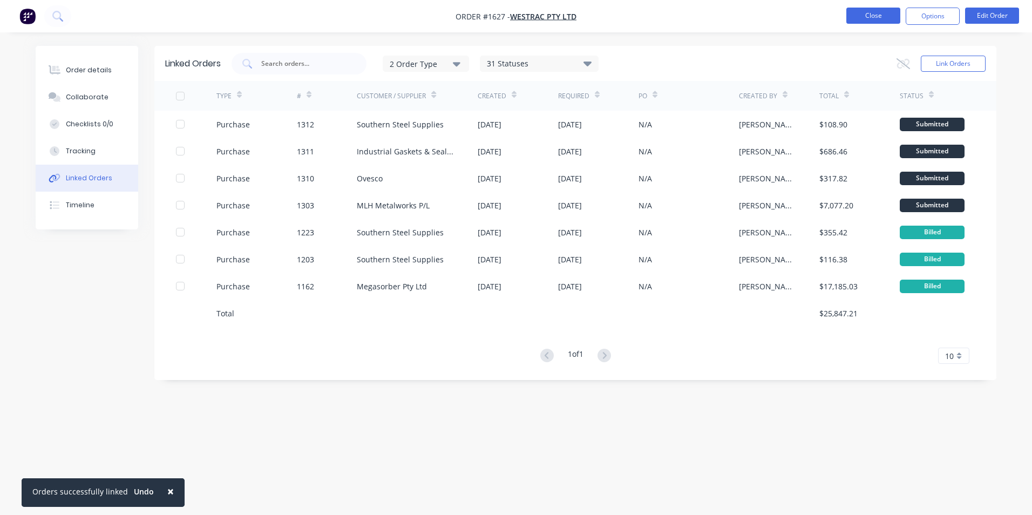
click at [883, 17] on button "Close" at bounding box center [874, 16] width 54 height 16
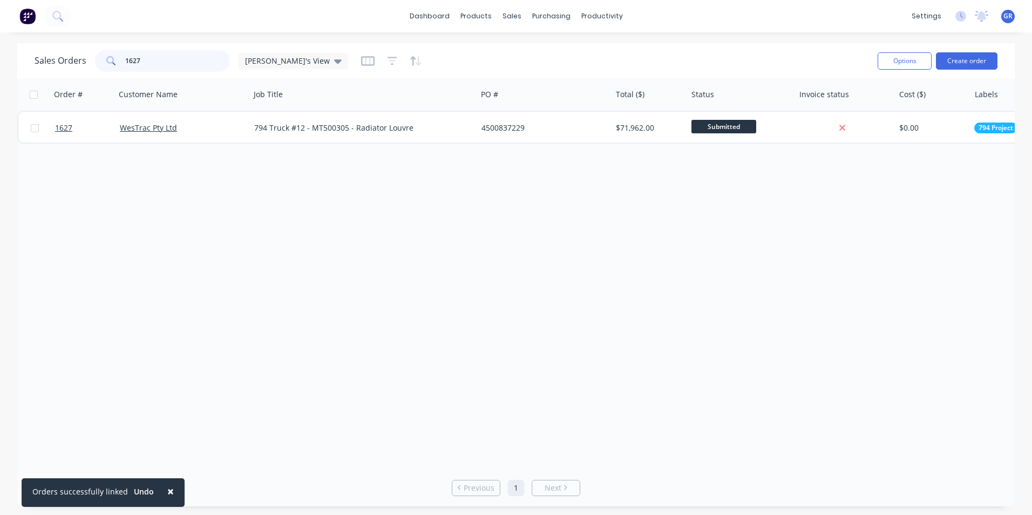
drag, startPoint x: 153, startPoint y: 63, endPoint x: 117, endPoint y: 60, distance: 36.8
click at [117, 60] on div "1627" at bounding box center [162, 61] width 135 height 22
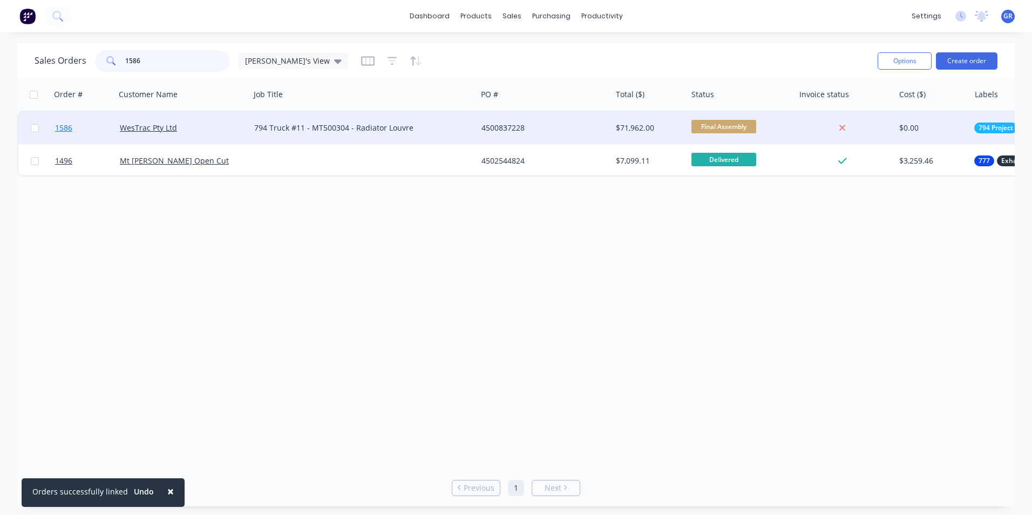
type input "1586"
click at [58, 126] on span "1586" at bounding box center [63, 128] width 17 height 11
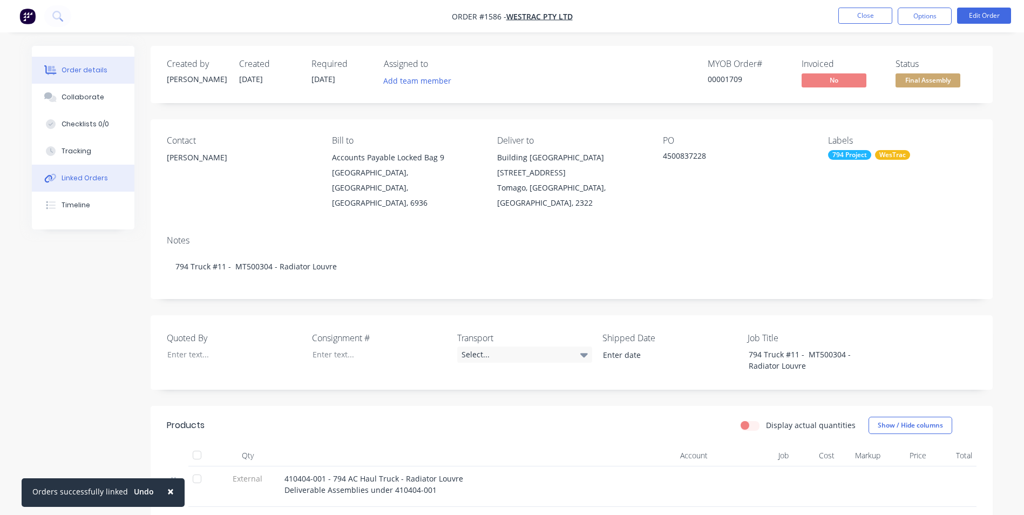
click at [84, 175] on div "Linked Orders" at bounding box center [85, 178] width 46 height 10
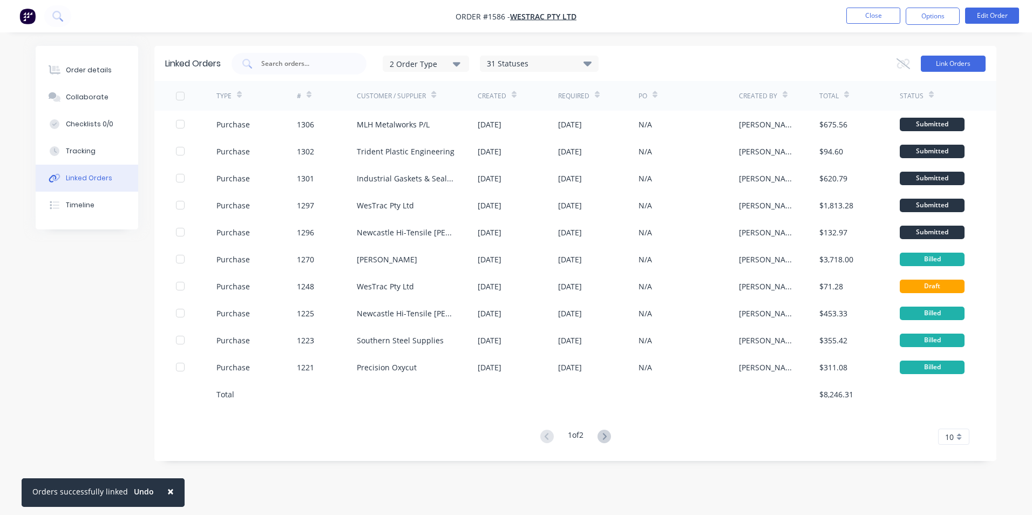
click at [960, 63] on button "Link Orders" at bounding box center [953, 64] width 65 height 16
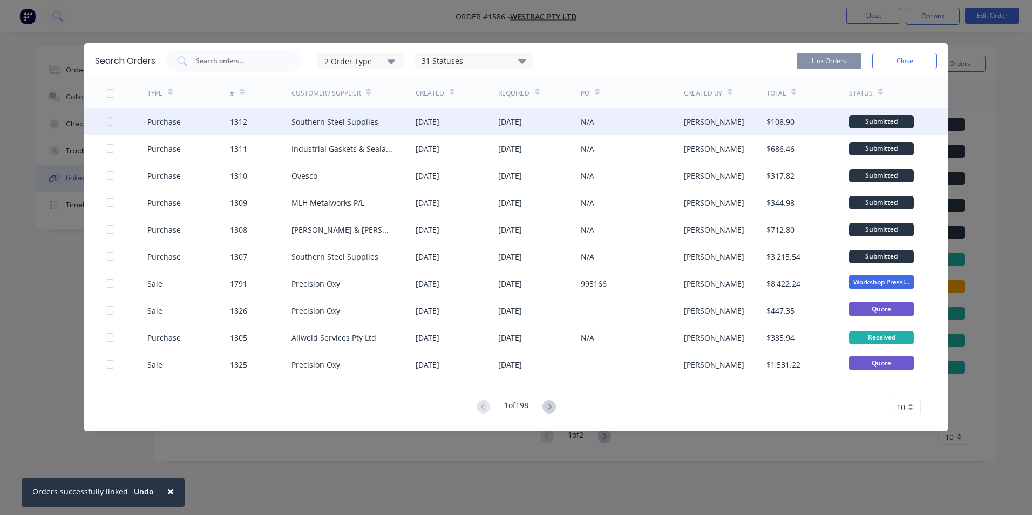
click at [105, 121] on div "Purchase 1312 Southern Steel Supplies 27 Aug 2025 28 Aug 2025 N/A Greg Rawe $10…" at bounding box center [516, 121] width 864 height 27
click at [109, 121] on div at bounding box center [110, 122] width 22 height 22
click at [832, 59] on button "Link Orders" at bounding box center [829, 61] width 65 height 16
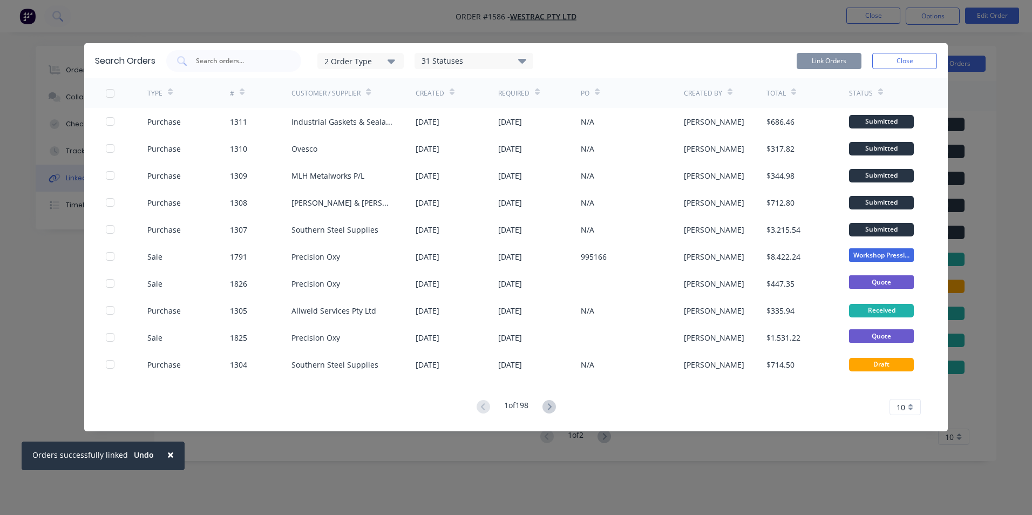
click at [923, 61] on button "Close" at bounding box center [904, 61] width 65 height 16
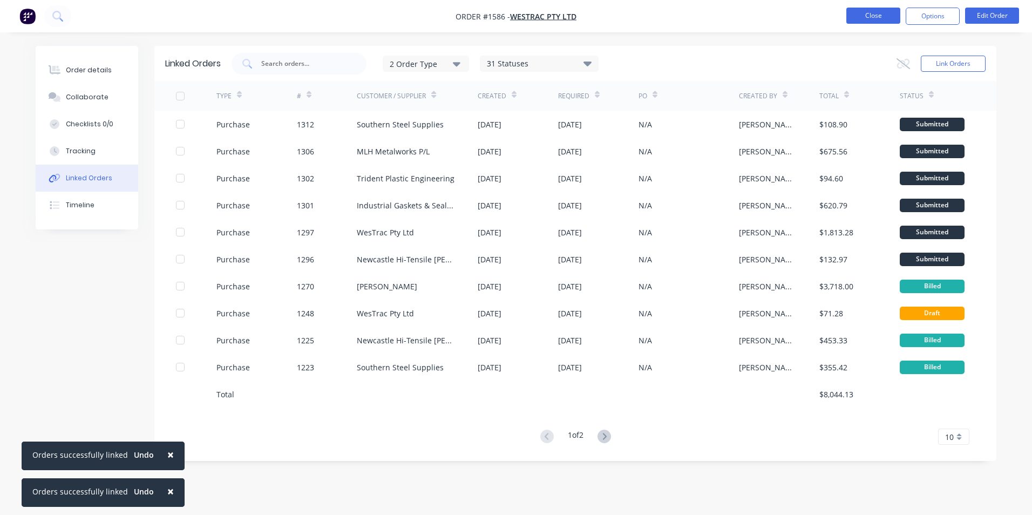
click at [880, 15] on button "Close" at bounding box center [874, 16] width 54 height 16
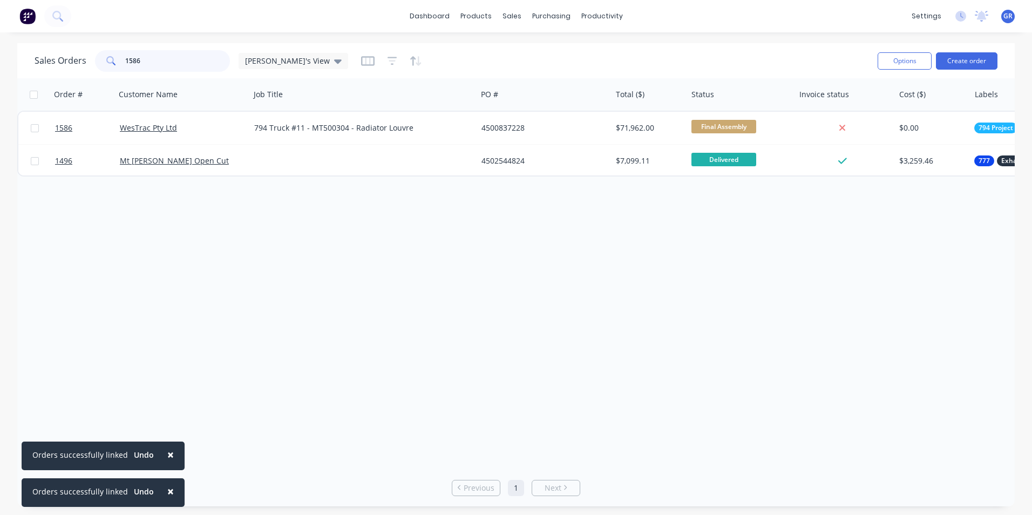
drag, startPoint x: 136, startPoint y: 58, endPoint x: 114, endPoint y: 58, distance: 21.6
click at [114, 58] on div "1586" at bounding box center [162, 61] width 135 height 22
drag, startPoint x: 150, startPoint y: 61, endPoint x: 110, endPoint y: 62, distance: 40.0
click at [110, 62] on div "1586" at bounding box center [162, 61] width 135 height 22
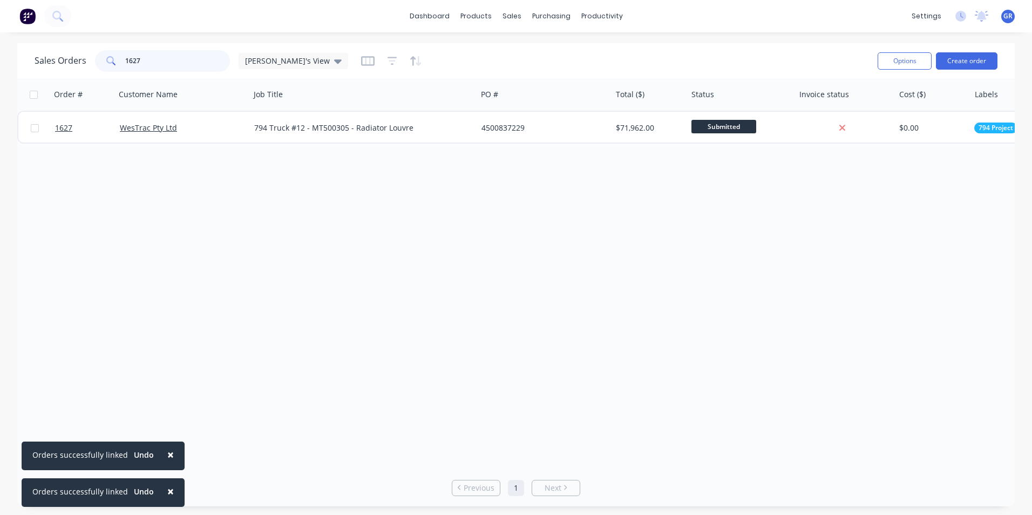
type input "1627"
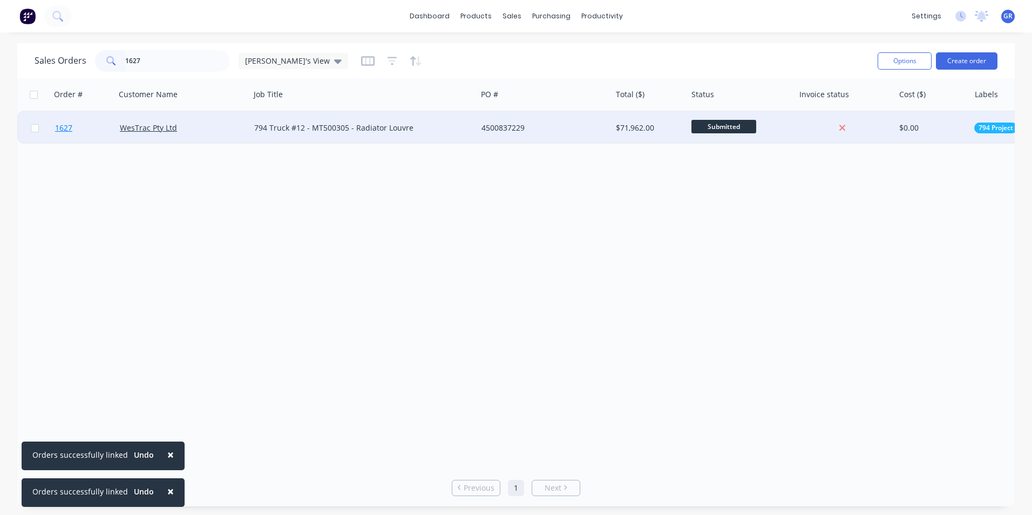
click at [66, 126] on span "1627" at bounding box center [63, 128] width 17 height 11
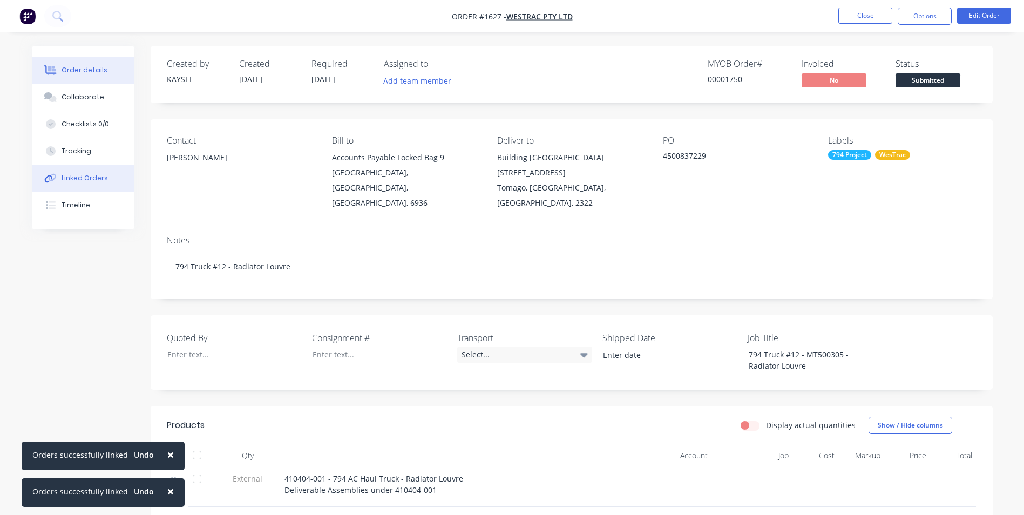
click at [83, 178] on div "Linked Orders" at bounding box center [85, 178] width 46 height 10
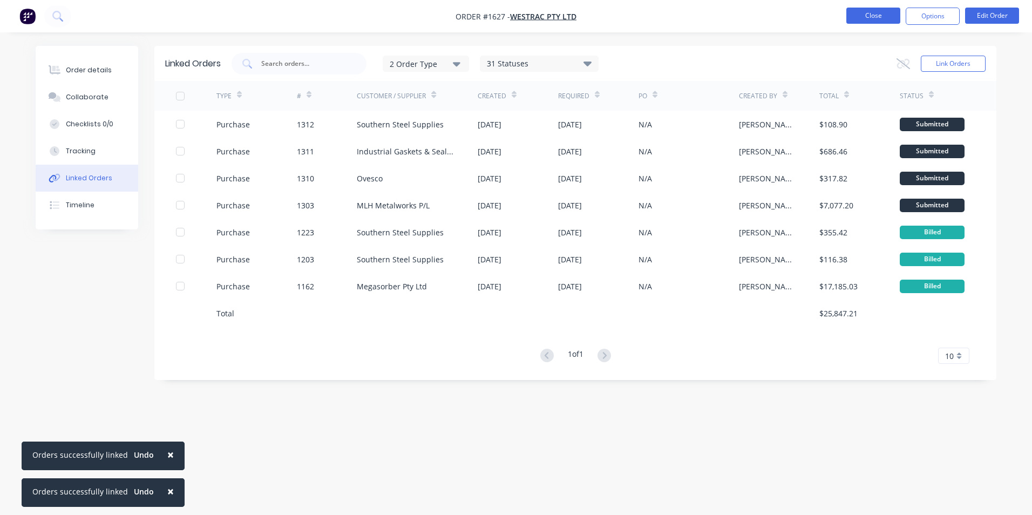
click at [868, 16] on button "Close" at bounding box center [874, 16] width 54 height 16
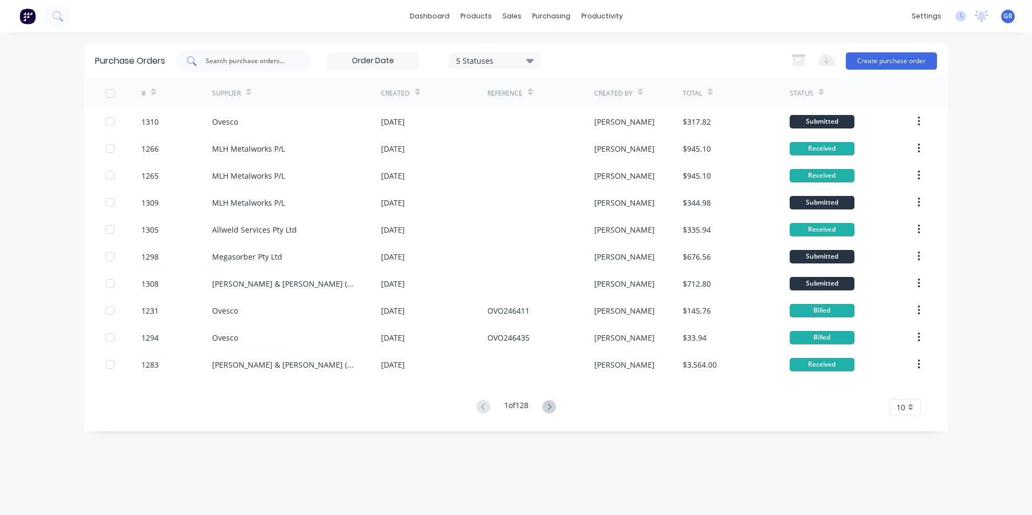
click at [211, 57] on input "text" at bounding box center [250, 61] width 90 height 11
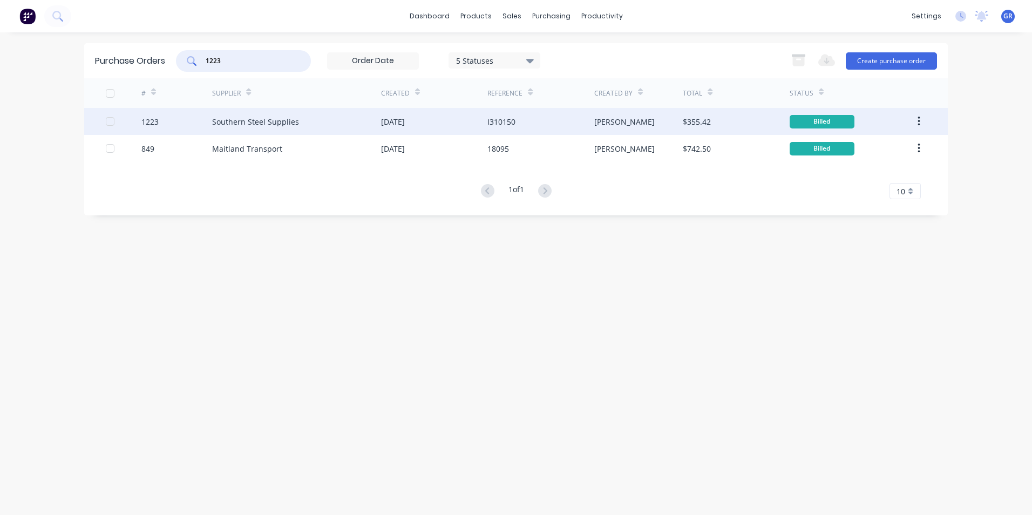
type input "1223"
click at [144, 121] on div "1223" at bounding box center [149, 121] width 17 height 11
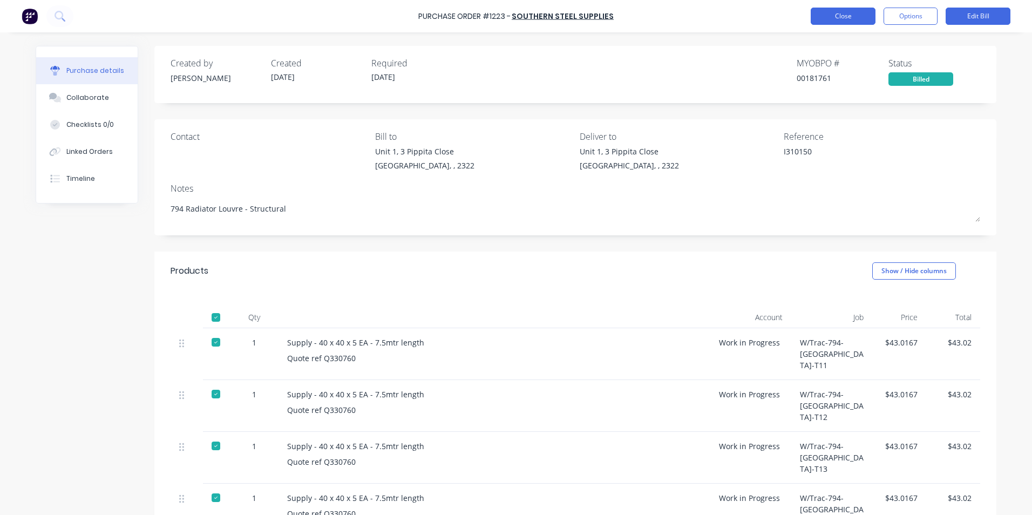
click at [852, 16] on button "Close" at bounding box center [843, 16] width 65 height 17
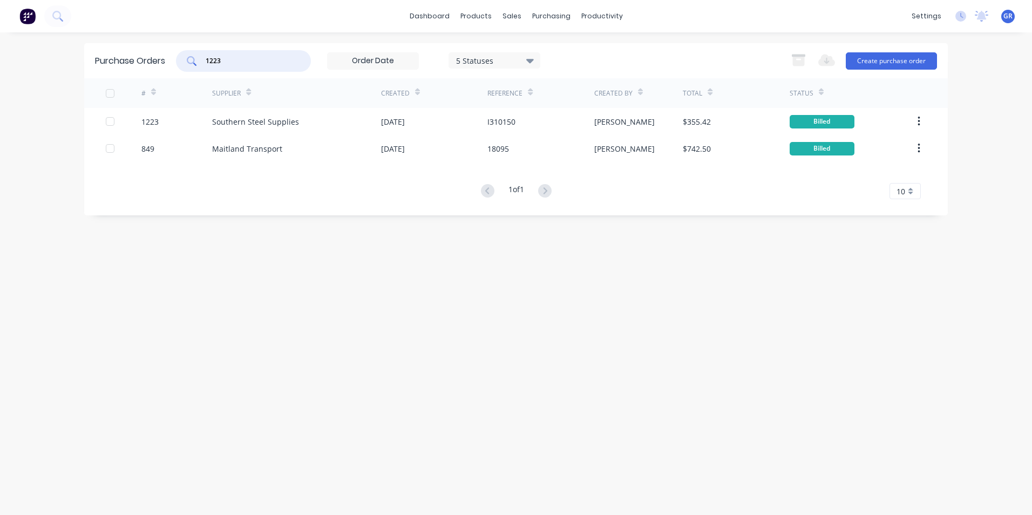
drag, startPoint x: 228, startPoint y: 60, endPoint x: 205, endPoint y: 62, distance: 23.9
click at [205, 62] on div "1223" at bounding box center [243, 61] width 135 height 22
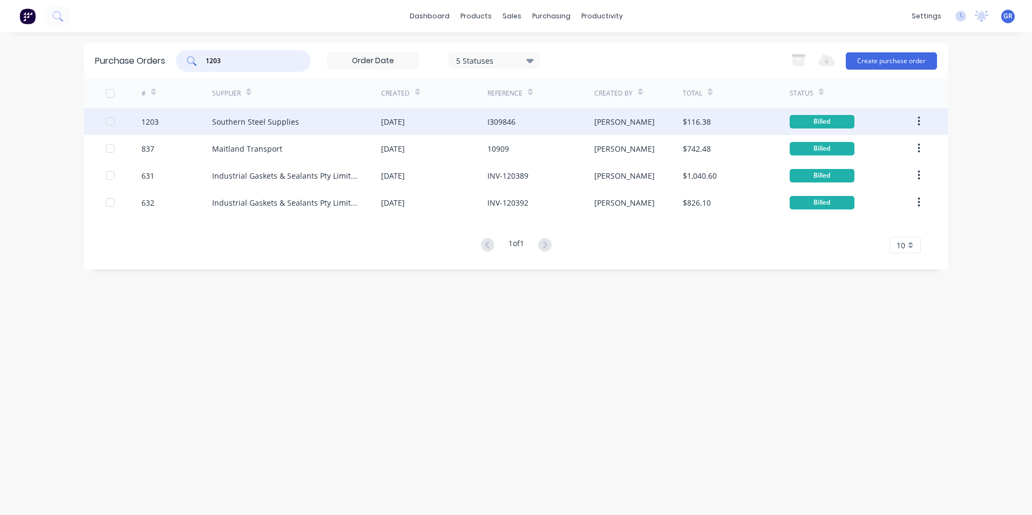
type input "1203"
click at [152, 120] on div "1203" at bounding box center [149, 121] width 17 height 11
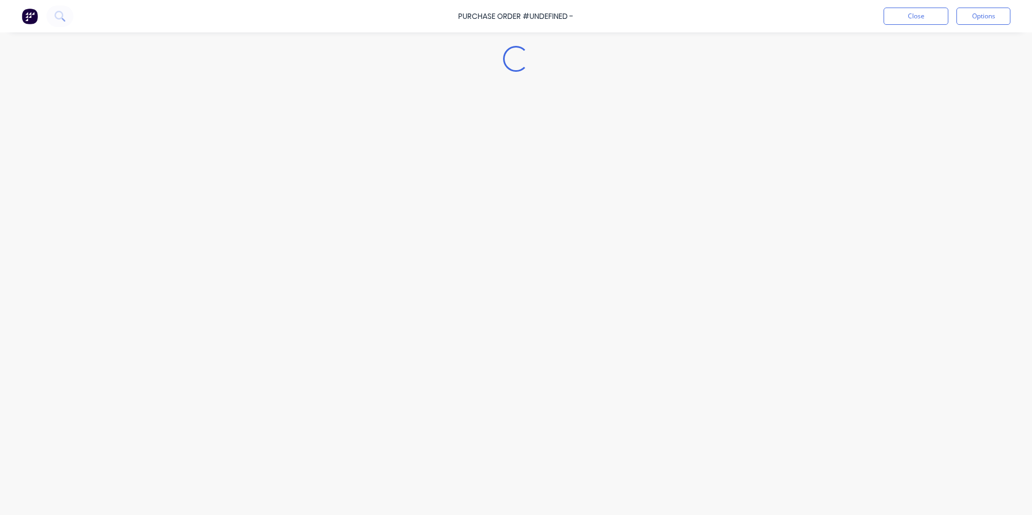
type textarea "x"
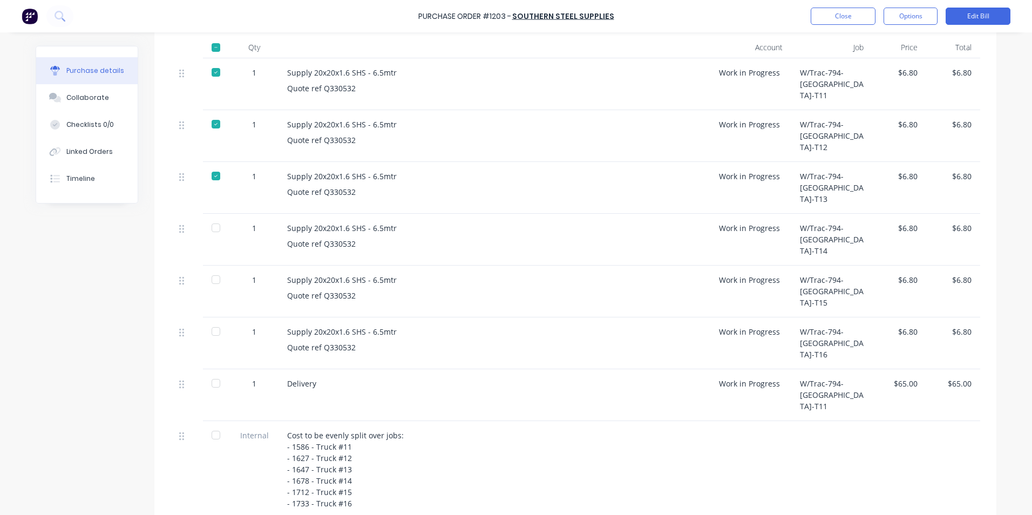
scroll to position [216, 0]
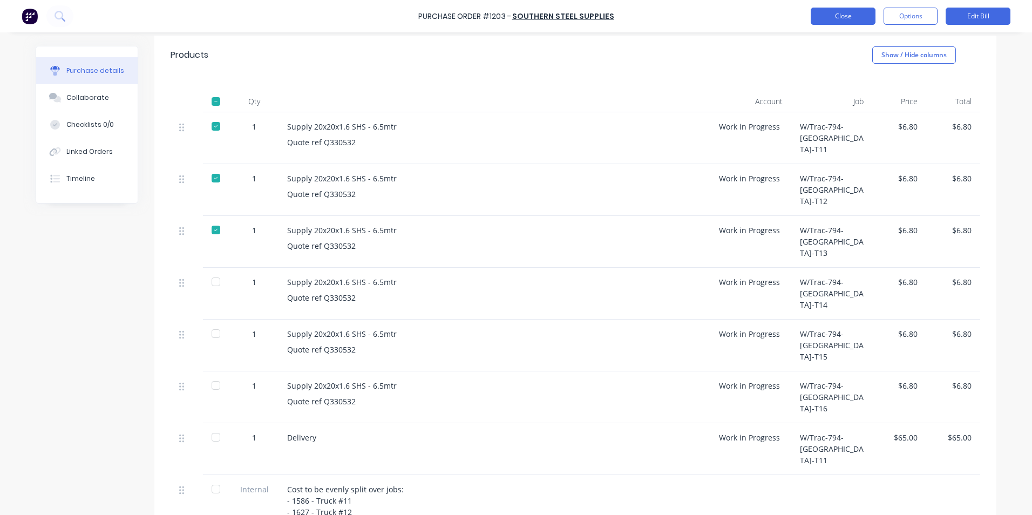
click at [843, 19] on button "Close" at bounding box center [843, 16] width 65 height 17
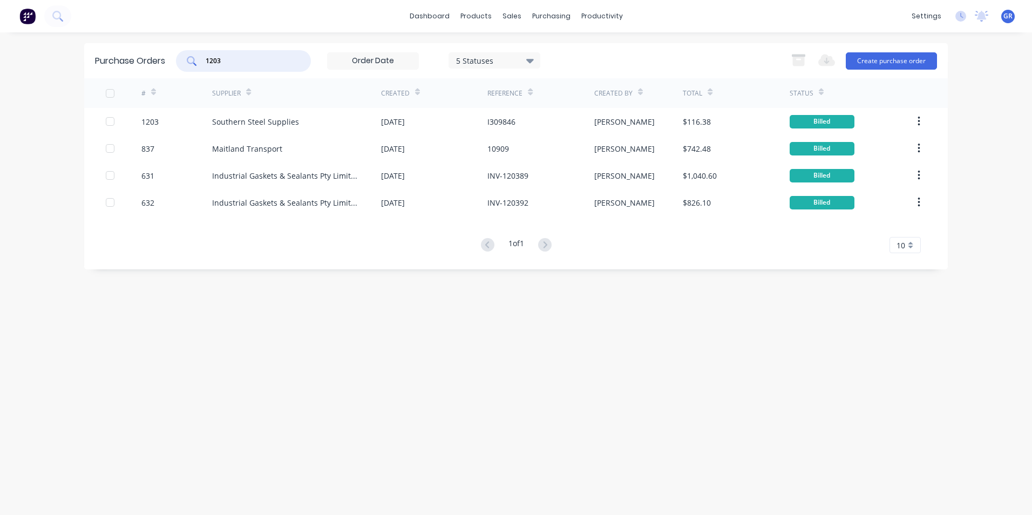
drag, startPoint x: 227, startPoint y: 58, endPoint x: 164, endPoint y: 59, distance: 63.2
click at [164, 59] on div "Purchase Orders 1203 5 Statuses 5 Statuses Export to Excel (XLSX) Create purcha…" at bounding box center [516, 60] width 864 height 35
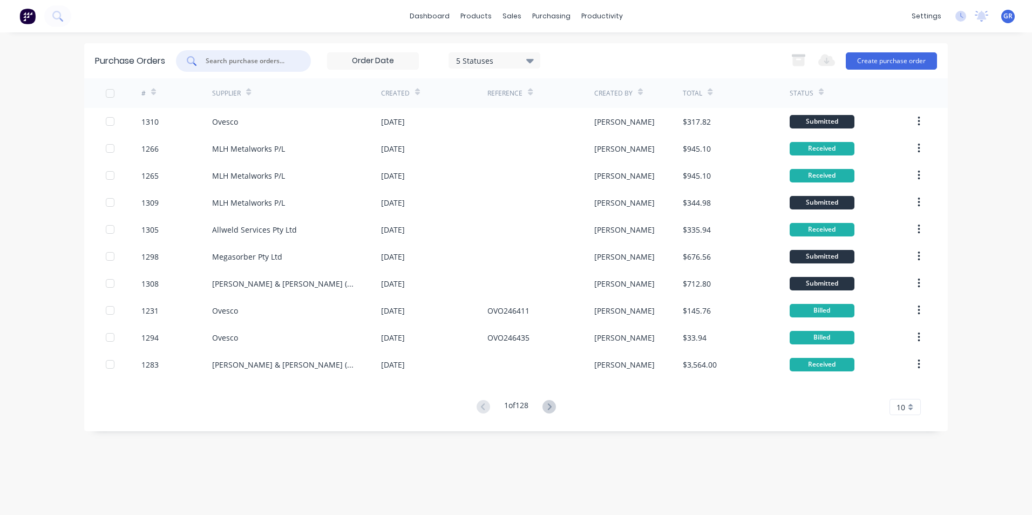
click at [220, 59] on input "text" at bounding box center [250, 61] width 90 height 11
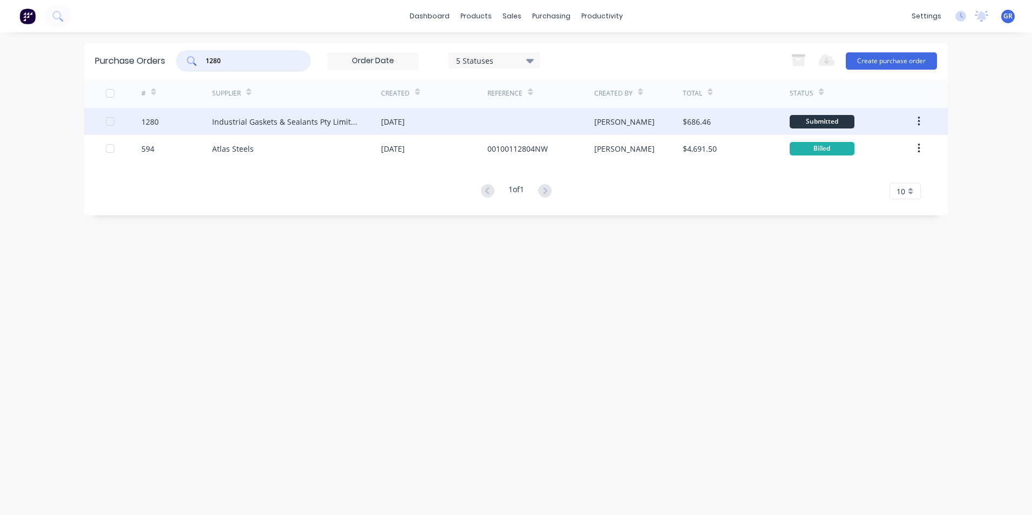
type input "1280"
click at [152, 123] on div "1280" at bounding box center [149, 121] width 17 height 11
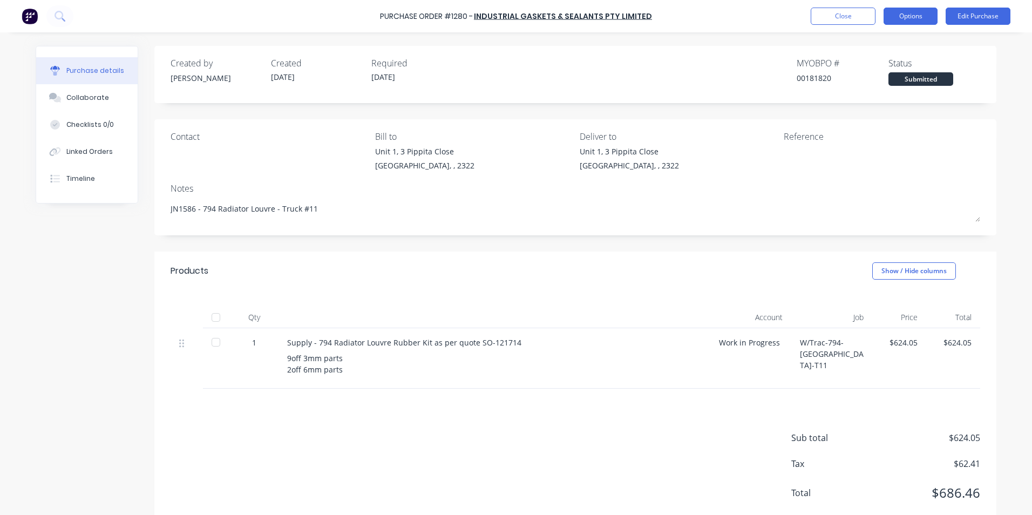
click at [916, 18] on button "Options" at bounding box center [911, 16] width 54 height 17
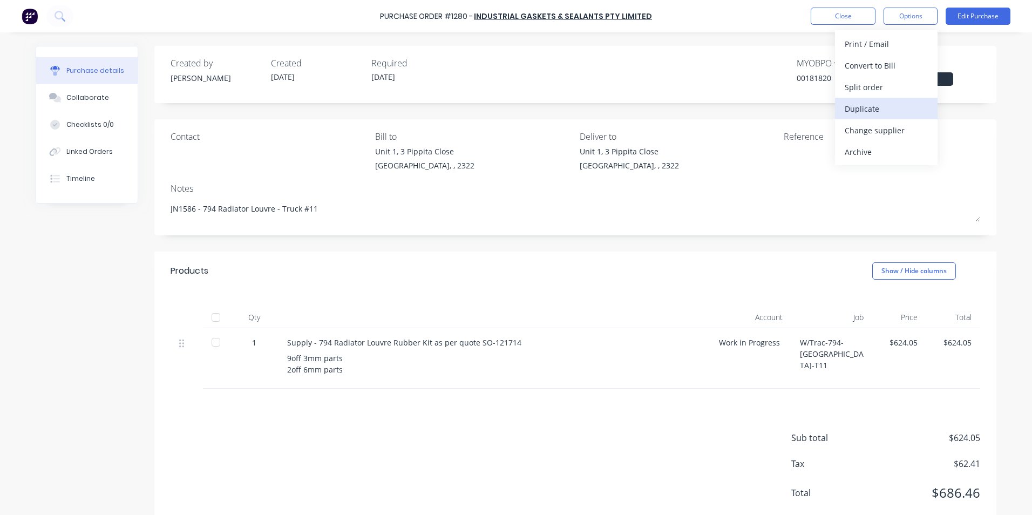
click at [863, 109] on div "Duplicate" at bounding box center [886, 109] width 83 height 16
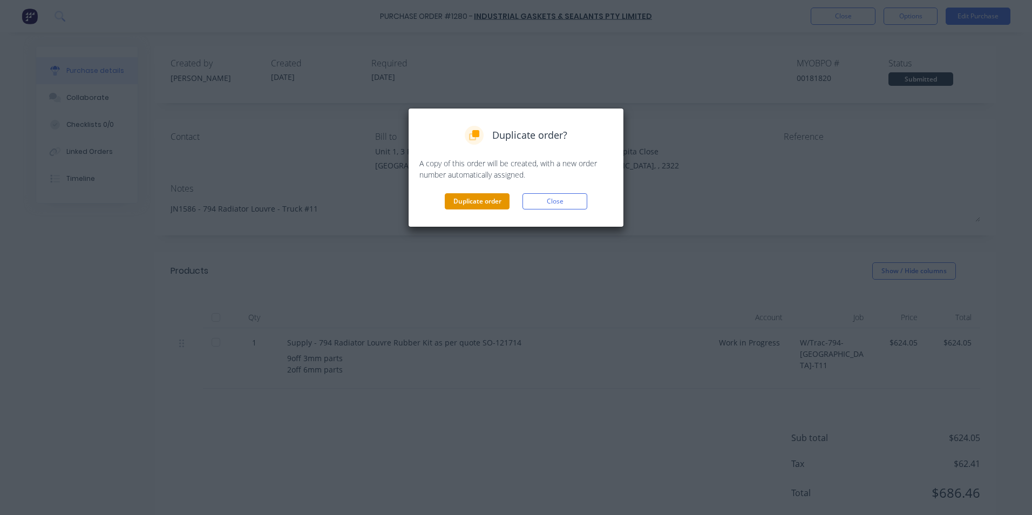
click at [451, 197] on button "Duplicate order" at bounding box center [477, 201] width 65 height 16
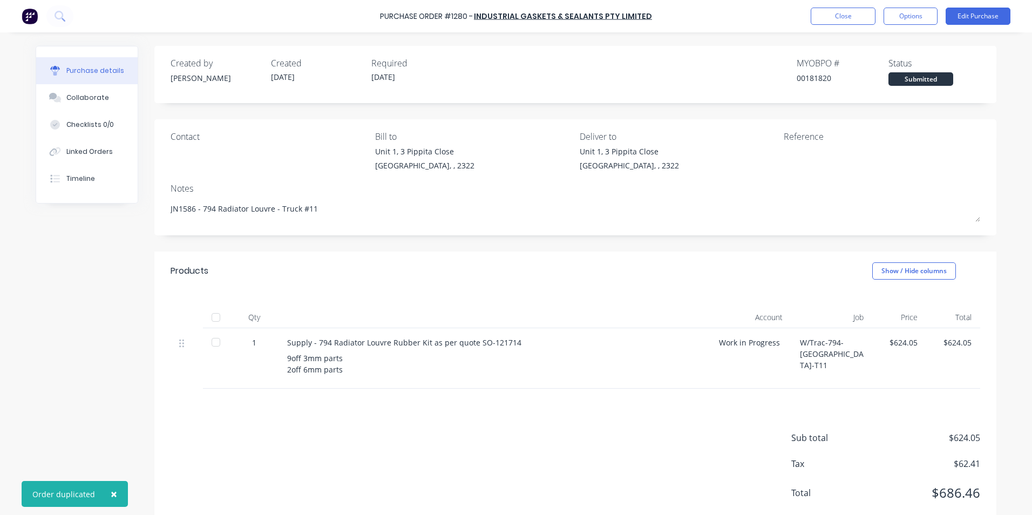
type textarea "x"
click at [837, 16] on button "Close" at bounding box center [843, 16] width 65 height 17
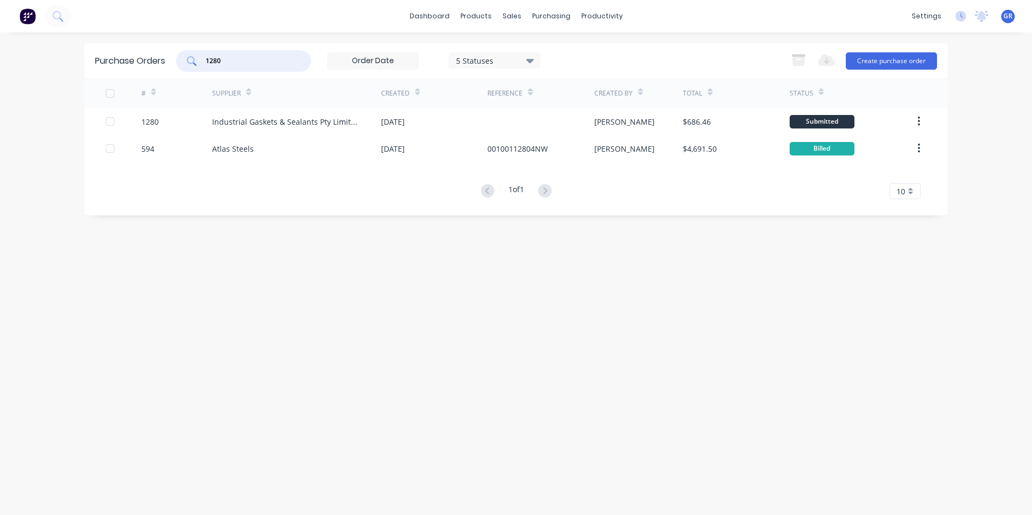
drag, startPoint x: 226, startPoint y: 60, endPoint x: 199, endPoint y: 60, distance: 26.5
click at [199, 60] on div "1280" at bounding box center [243, 61] width 135 height 22
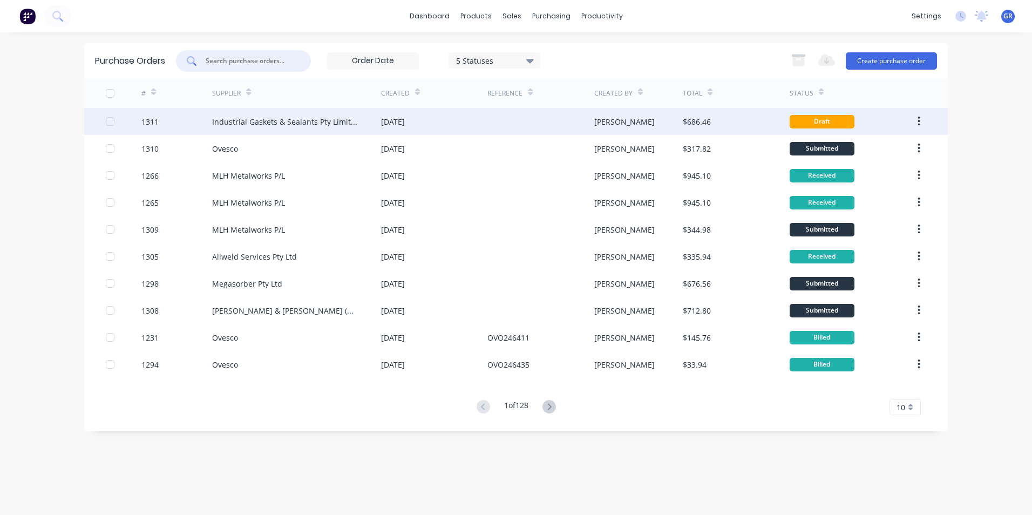
click at [155, 120] on div "1311" at bounding box center [149, 121] width 17 height 11
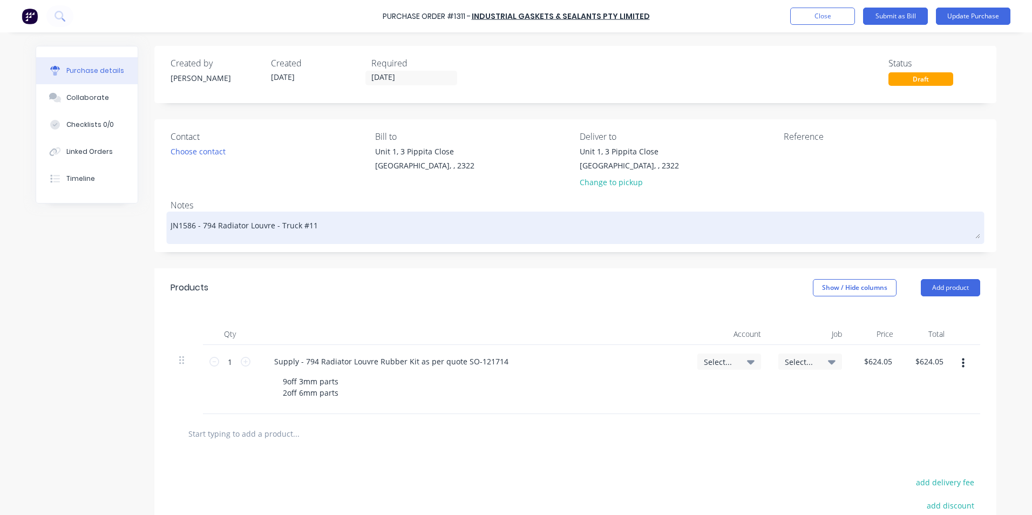
click at [307, 228] on textarea "JN1586 - 794 Radiator Louvre - Truck #11" at bounding box center [576, 226] width 810 height 24
type textarea "x"
type textarea "JN1586 - 794 Radiator Louvre - Truck #12"
drag, startPoint x: 192, startPoint y: 226, endPoint x: 177, endPoint y: 227, distance: 15.7
click at [177, 227] on textarea "JN1586 - 794 Radiator Louvre - Truck #12" at bounding box center [576, 226] width 810 height 24
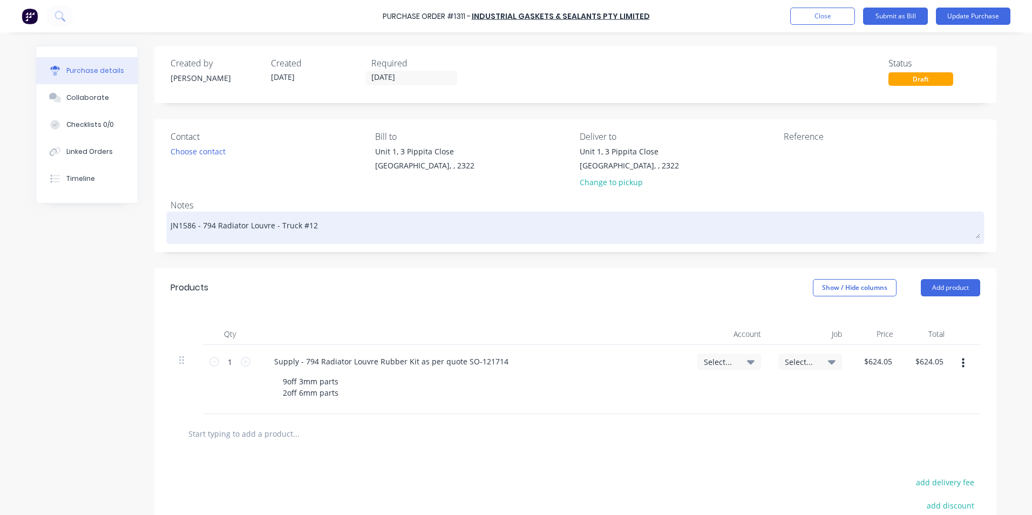
type textarea "x"
type textarea "JN16 - 794 Radiator Louvre - Truck #12"
type textarea "x"
type textarea "JN162 - 794 Radiator Louvre - Truck #12"
type textarea "x"
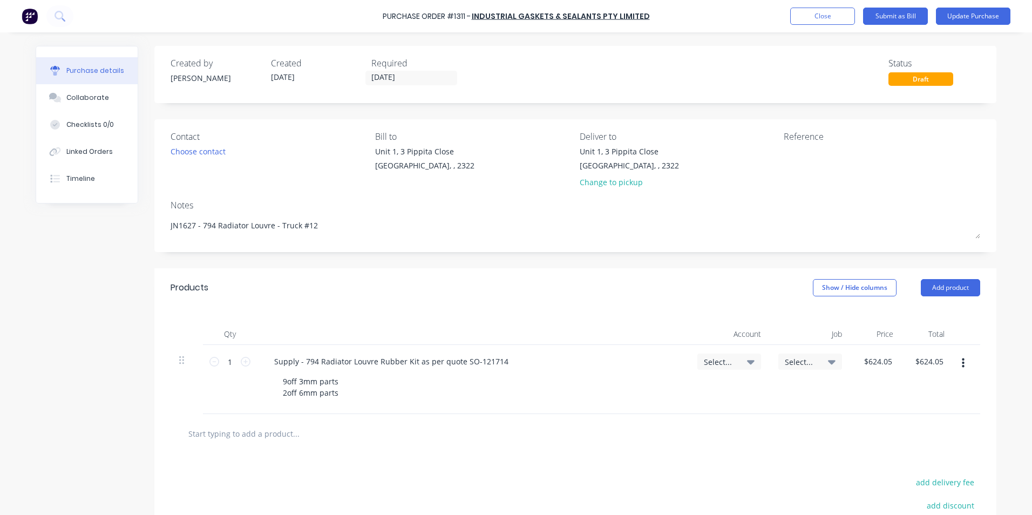
type textarea "JN1627 - 794 Radiator Louvre - Truck #12"
type textarea "x"
type textarea "JN1627 - 794 Radiator Louvre - Truck #12"
click at [793, 359] on span "Select..." at bounding box center [801, 361] width 32 height 11
type textarea "x"
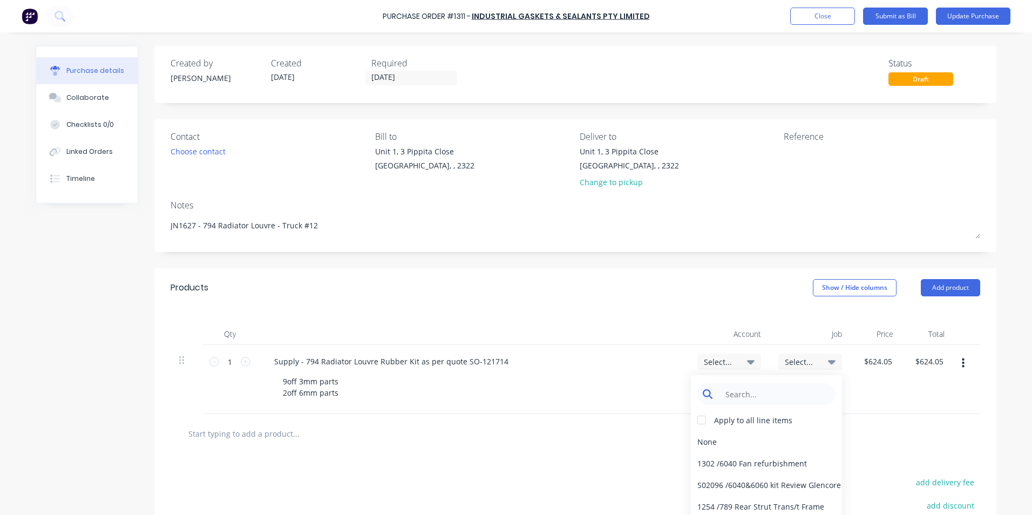
click at [731, 394] on input at bounding box center [775, 394] width 111 height 22
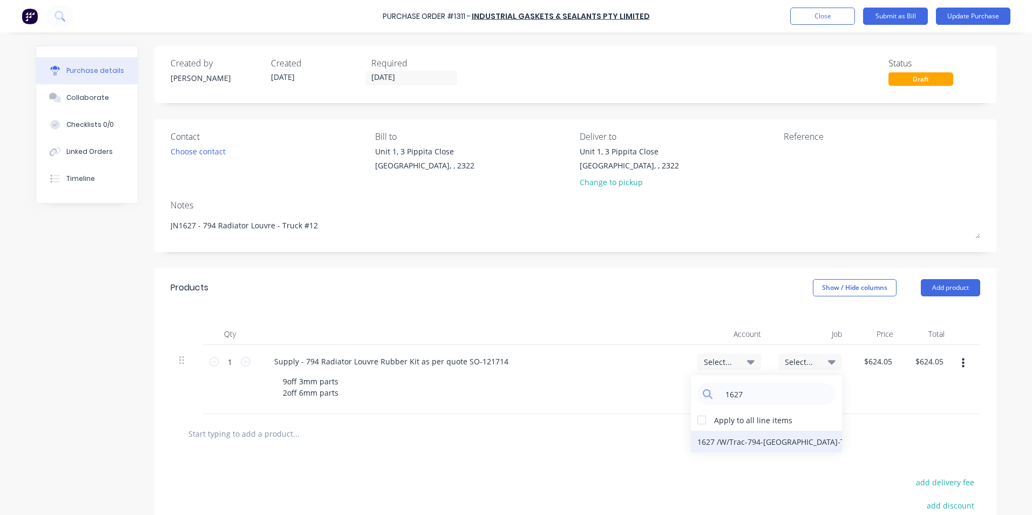
type input "1627"
click at [752, 441] on div "1627 / W/Trac-794-[GEOGRAPHIC_DATA]-T12" at bounding box center [766, 442] width 151 height 22
click at [716, 356] on div "Select..." at bounding box center [730, 362] width 64 height 16
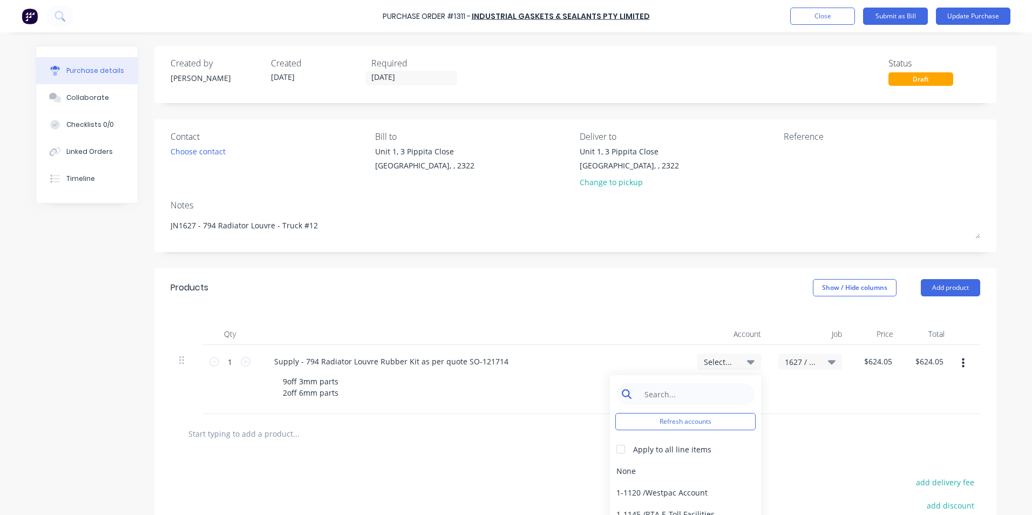
type textarea "x"
click at [658, 385] on input at bounding box center [694, 394] width 111 height 22
type input "1-14"
click at [695, 473] on div "1-1400 / Work in Progress" at bounding box center [685, 471] width 151 height 22
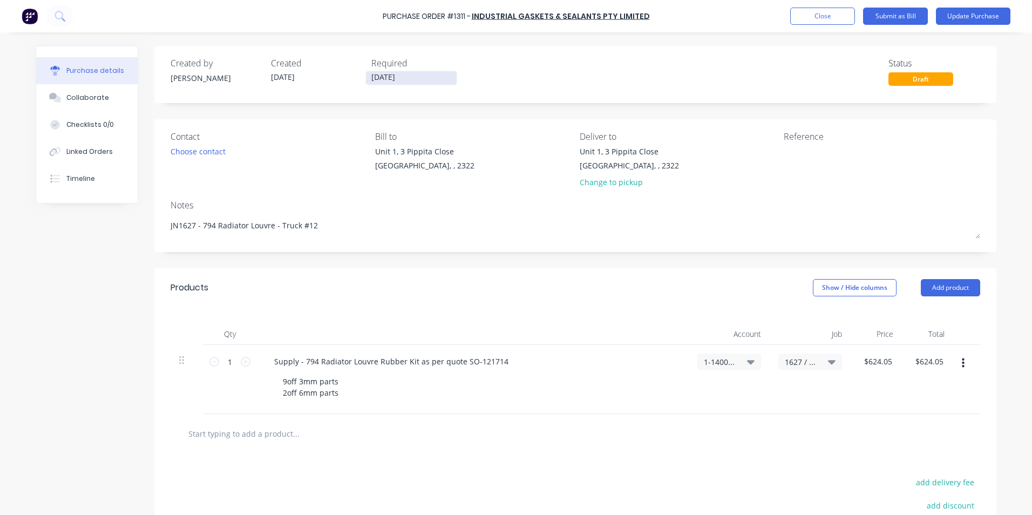
click at [367, 77] on input "[DATE]" at bounding box center [411, 77] width 91 height 13
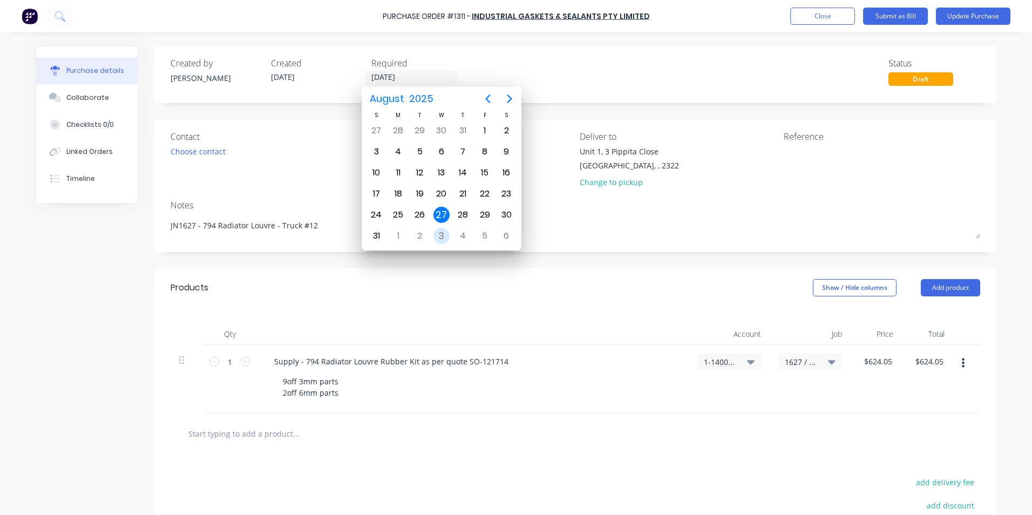
click at [442, 236] on div "3" at bounding box center [442, 236] width 16 height 16
type textarea "x"
type input "[DATE]"
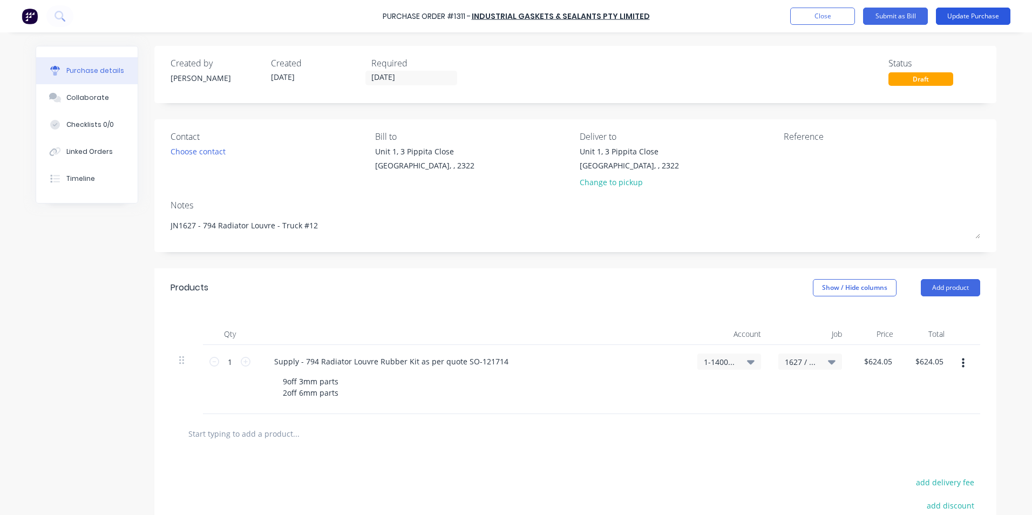
click at [965, 15] on button "Update Purchase" at bounding box center [973, 16] width 75 height 17
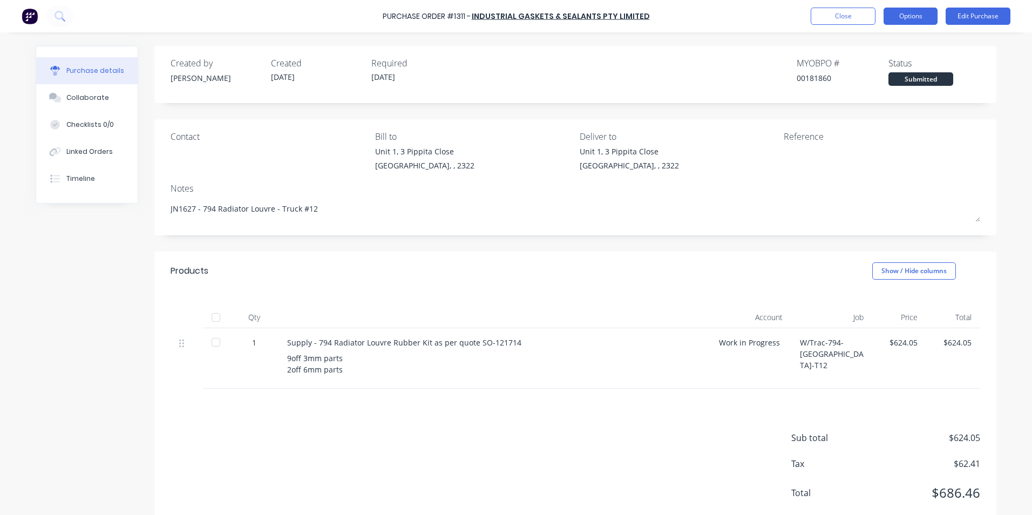
click at [917, 15] on button "Options" at bounding box center [911, 16] width 54 height 17
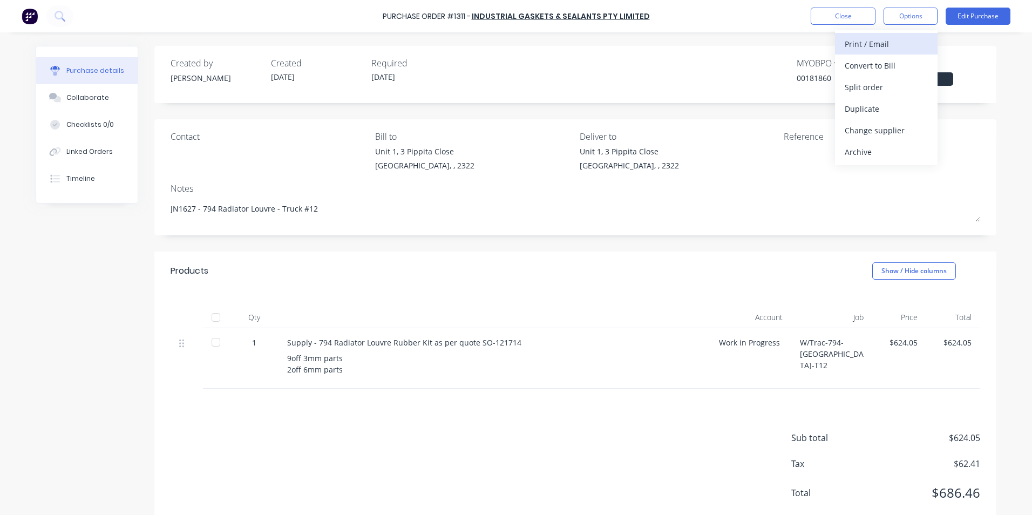
click at [874, 42] on div "Print / Email" at bounding box center [886, 44] width 83 height 16
click at [881, 66] on div "With pricing" at bounding box center [886, 66] width 83 height 16
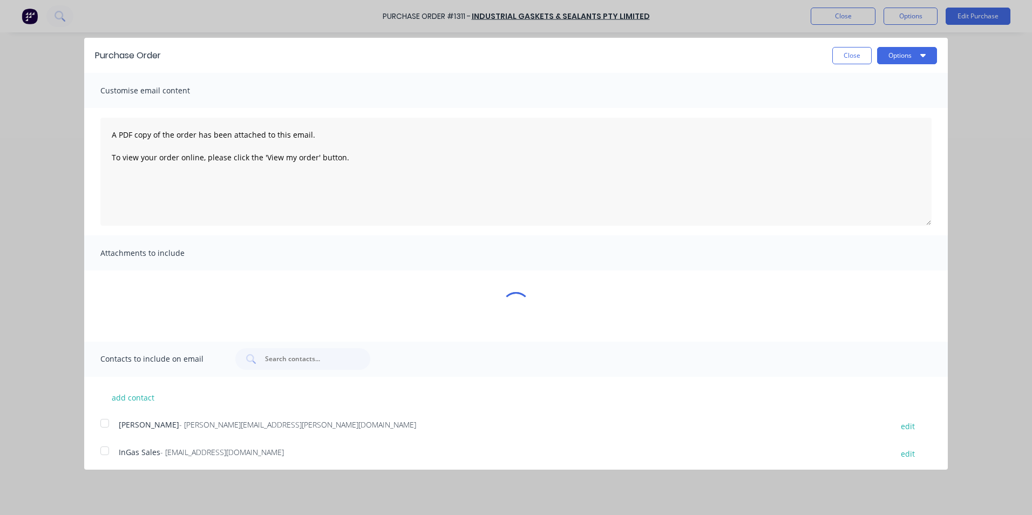
type textarea "x"
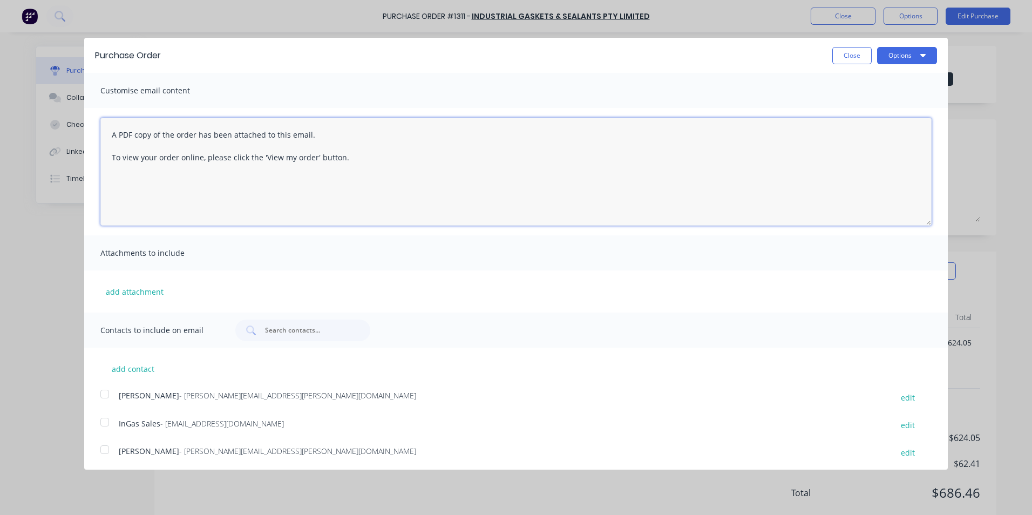
drag, startPoint x: 347, startPoint y: 157, endPoint x: 92, endPoint y: 128, distance: 256.0
click at [92, 128] on div "A PDF copy of the order has been attached to this email. To view your order onl…" at bounding box center [516, 171] width 864 height 127
type textarea "Hi Sales, PO attached as quoted, please proceed regards Greg Rawe Hushpak Engin…"
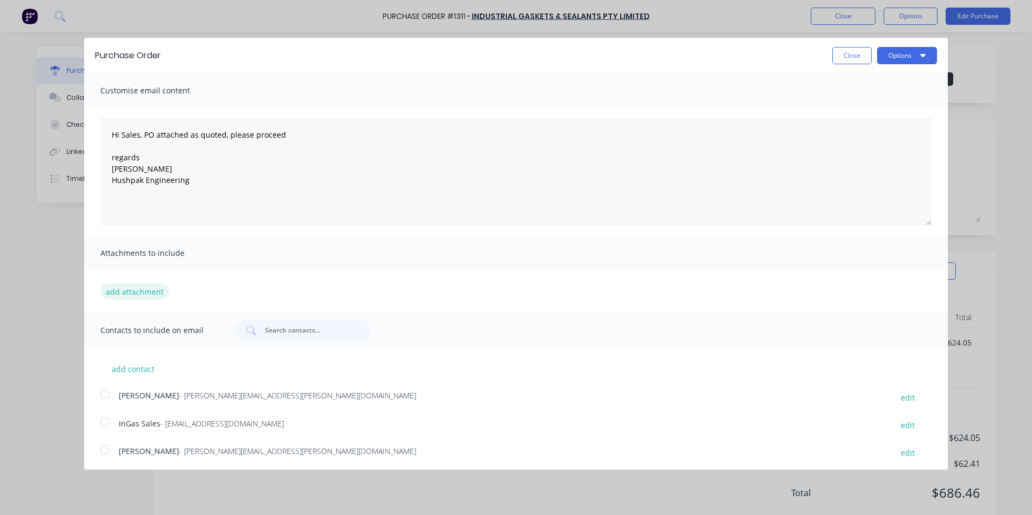
click at [138, 290] on button "add attachment" at bounding box center [134, 291] width 69 height 16
click at [127, 292] on button "add attachment" at bounding box center [134, 291] width 69 height 16
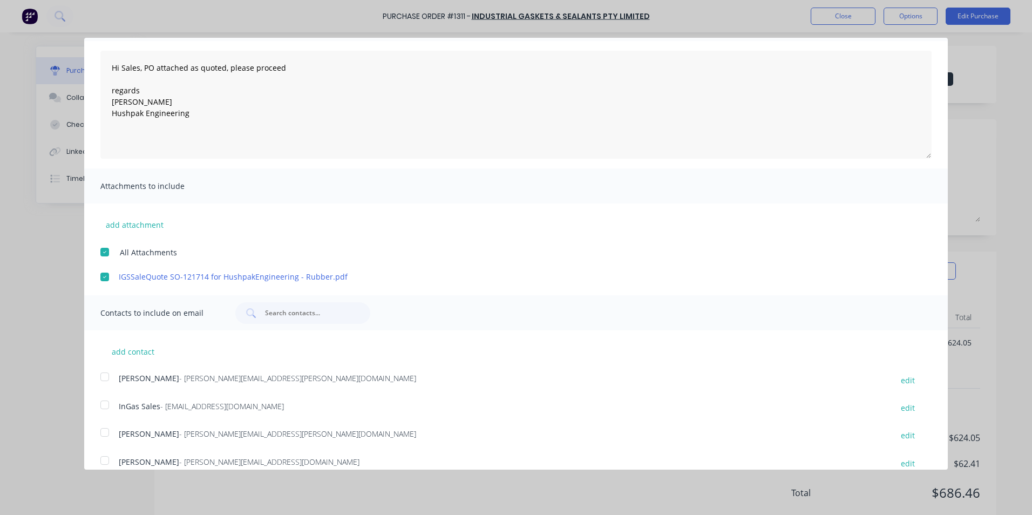
scroll to position [81, 0]
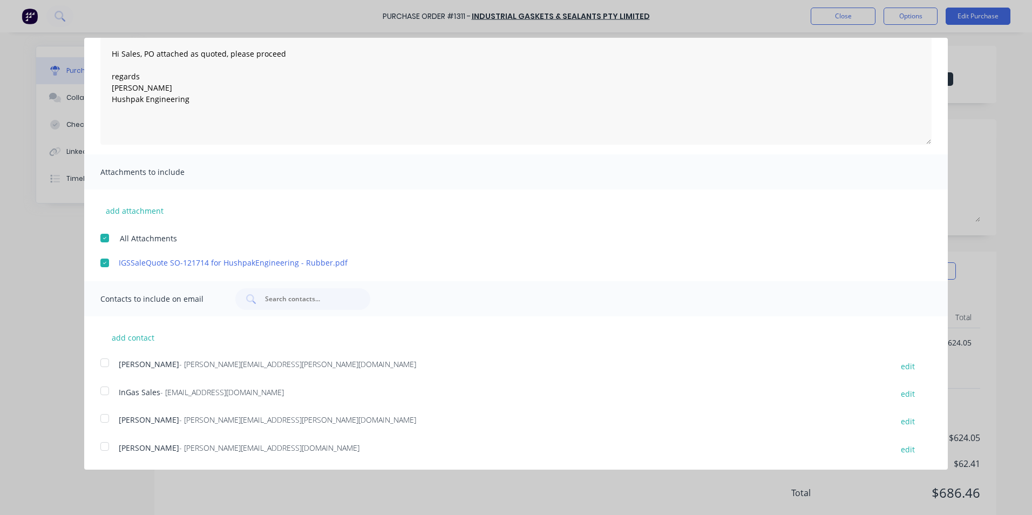
click at [104, 362] on div at bounding box center [105, 363] width 22 height 22
click at [106, 391] on div at bounding box center [105, 391] width 22 height 22
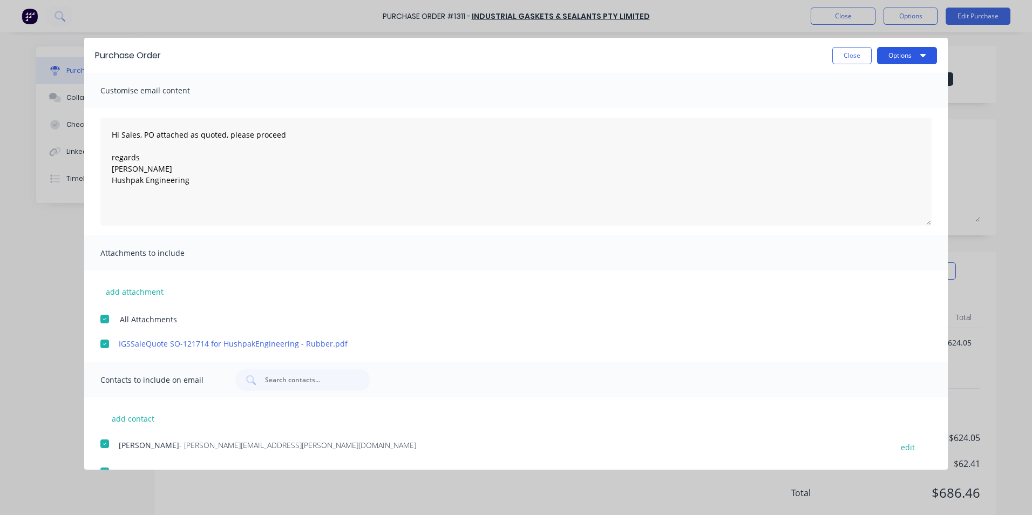
click at [887, 53] on button "Options" at bounding box center [907, 55] width 60 height 17
click at [854, 105] on div "Email" at bounding box center [885, 105] width 83 height 16
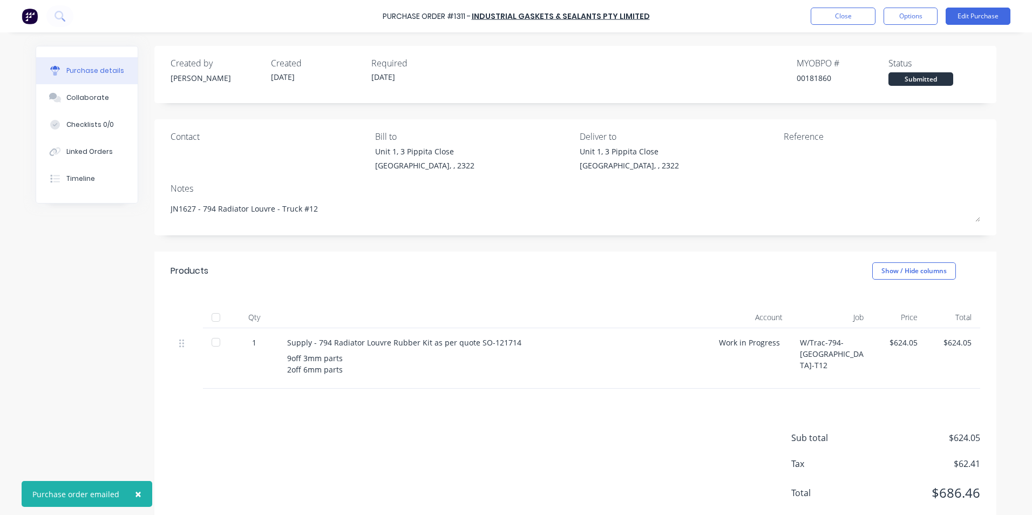
type textarea "x"
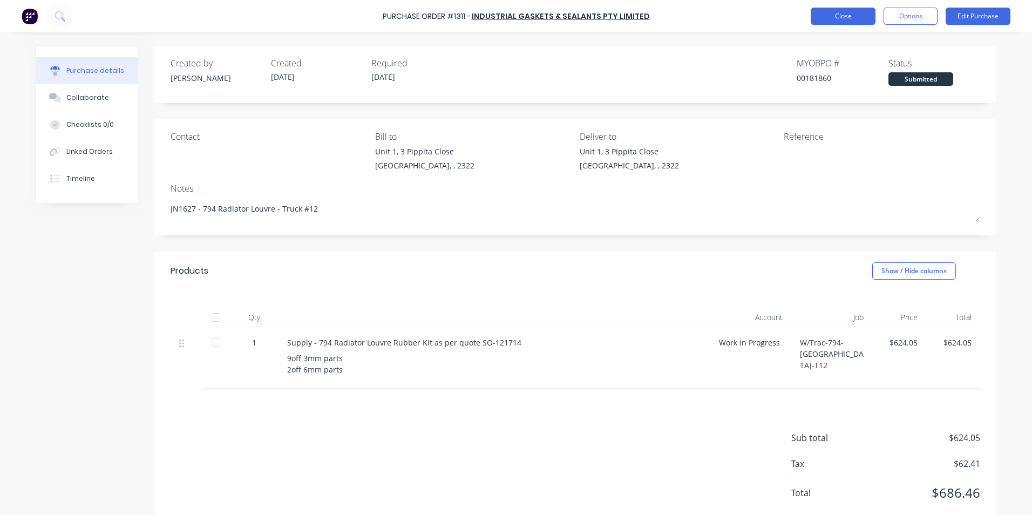
click at [849, 12] on button "Close" at bounding box center [843, 16] width 65 height 17
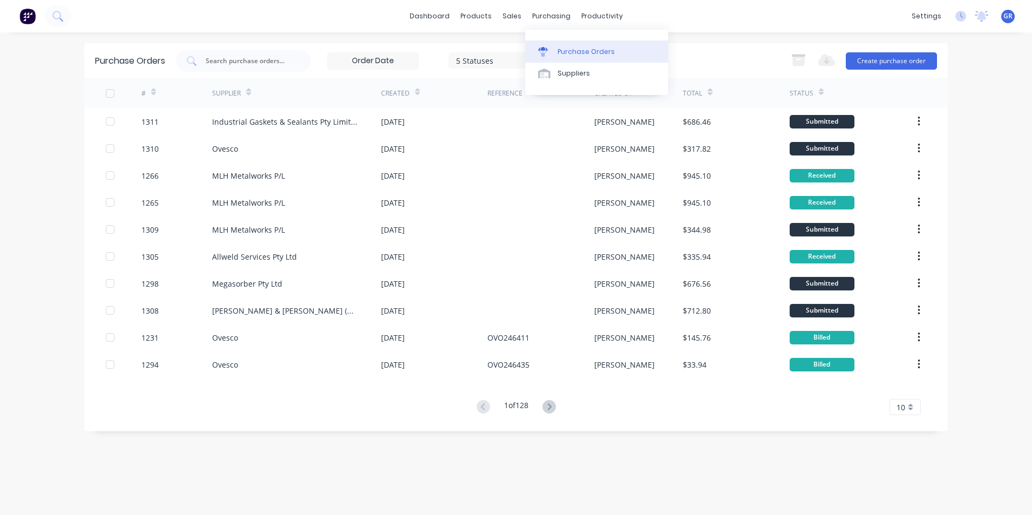
click at [597, 52] on div "Purchase Orders" at bounding box center [586, 52] width 57 height 10
click at [863, 56] on button "Create purchase order" at bounding box center [891, 60] width 91 height 17
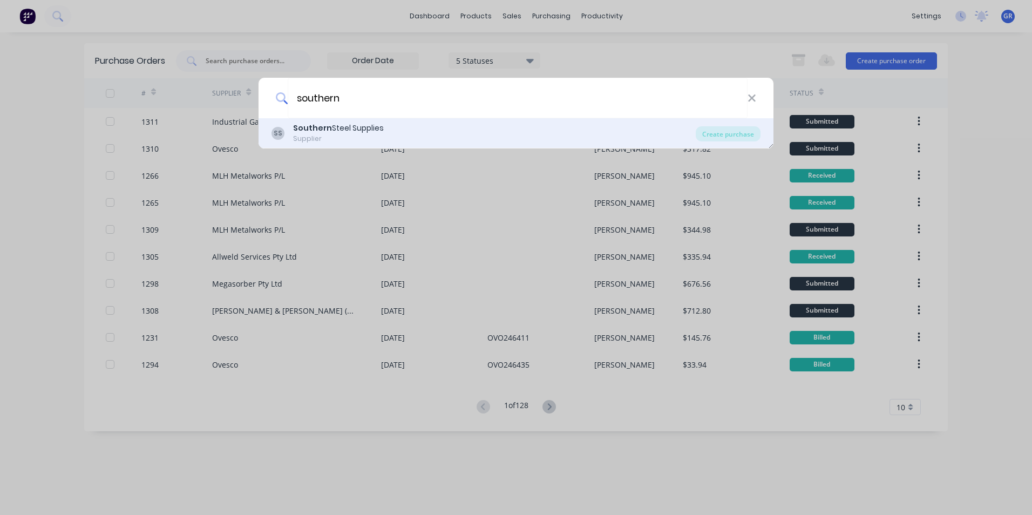
type input "southern"
click at [355, 128] on div "Southern Steel Supplies" at bounding box center [338, 128] width 91 height 11
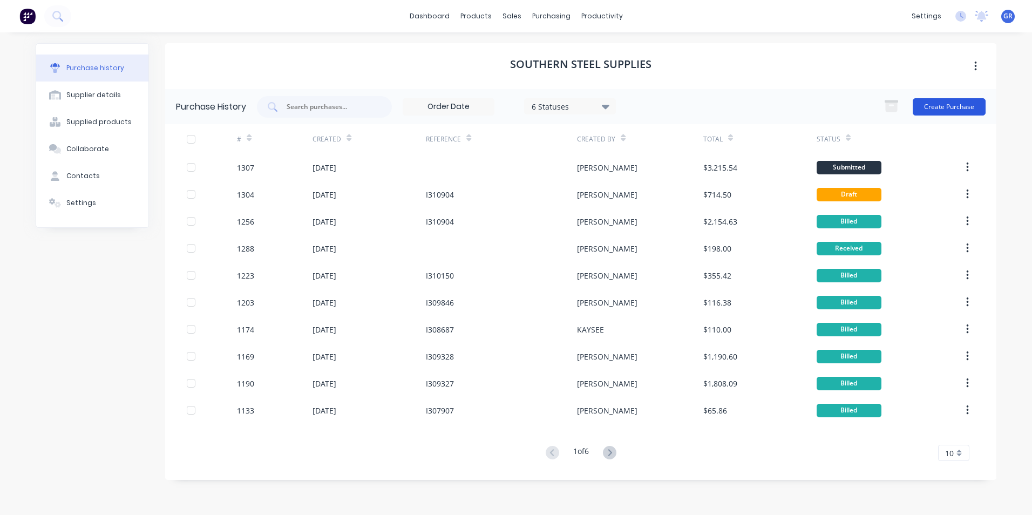
click at [953, 107] on button "Create Purchase" at bounding box center [949, 106] width 73 height 17
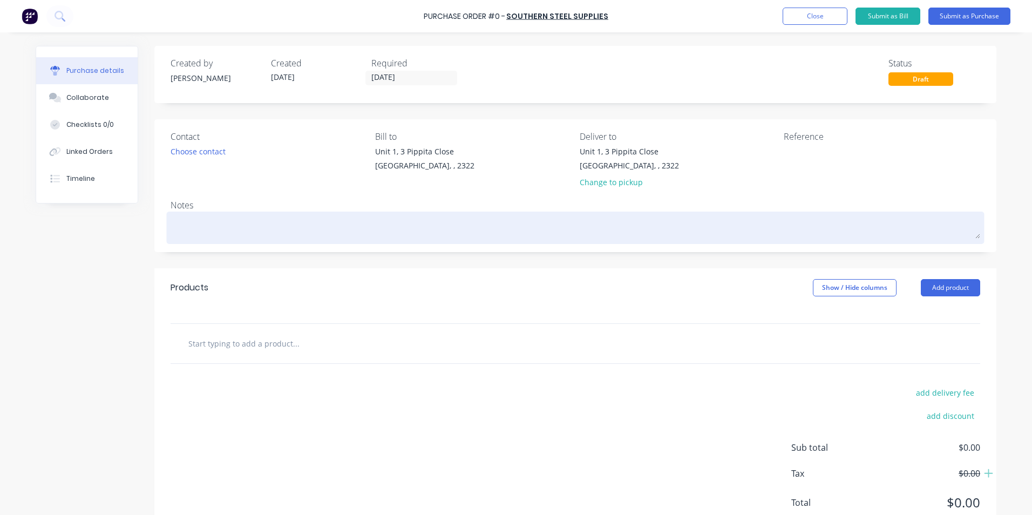
click at [187, 227] on textarea at bounding box center [576, 226] width 810 height 24
type textarea "x"
type textarea "7"
type textarea "x"
type textarea "79"
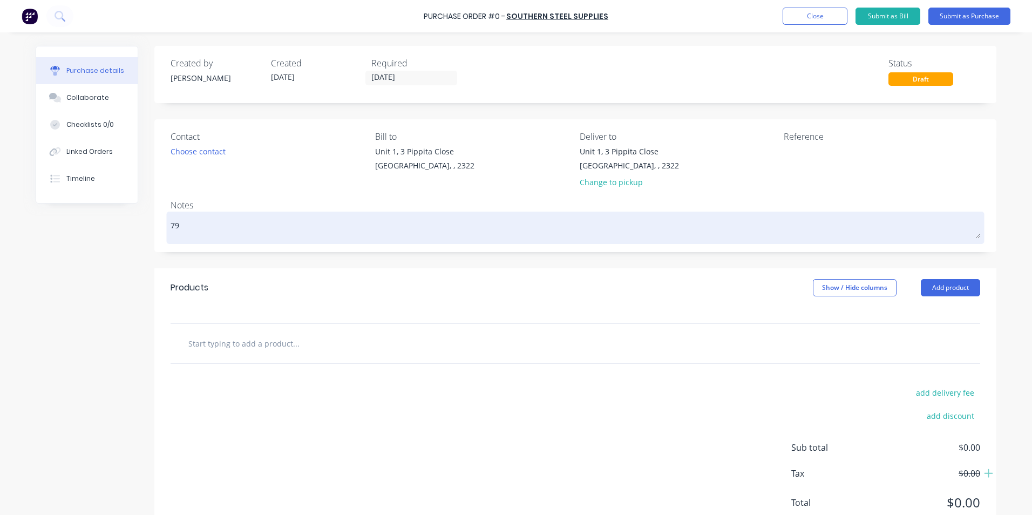
type textarea "x"
type textarea "794"
type textarea "x"
type textarea "794"
type textarea "x"
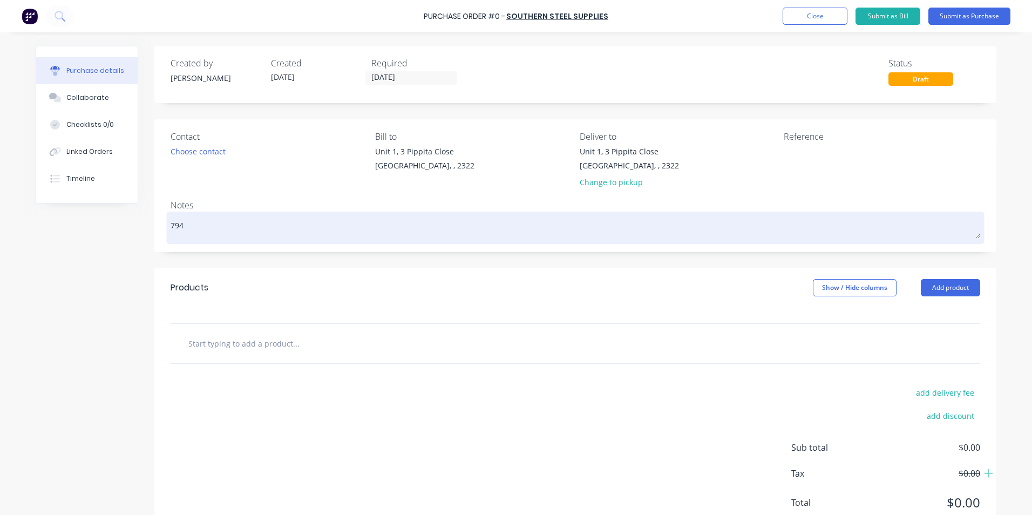
type textarea "794 R"
type textarea "x"
type textarea "794 Ra"
type textarea "x"
type textarea "794 Rad"
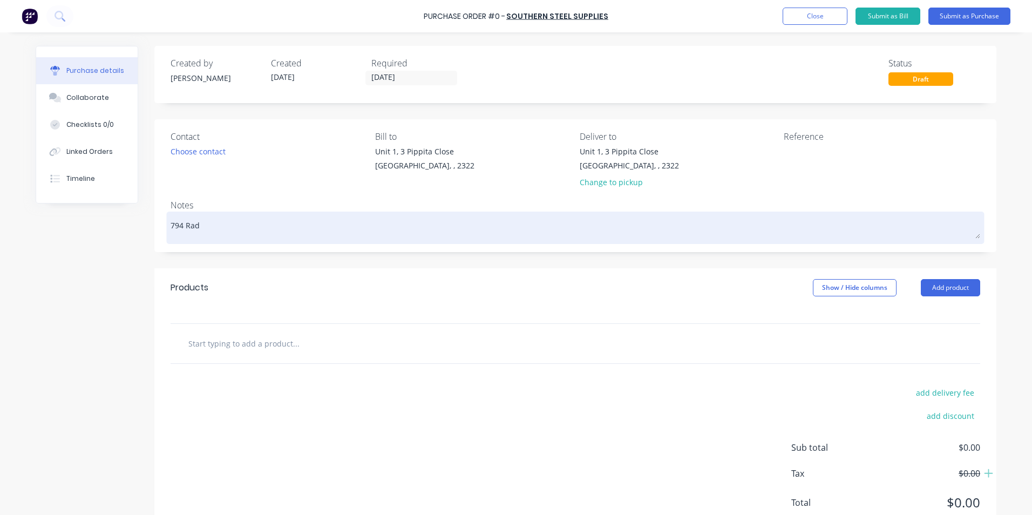
type textarea "x"
type textarea "794 Radi"
type textarea "x"
type textarea "794 Radia"
type textarea "x"
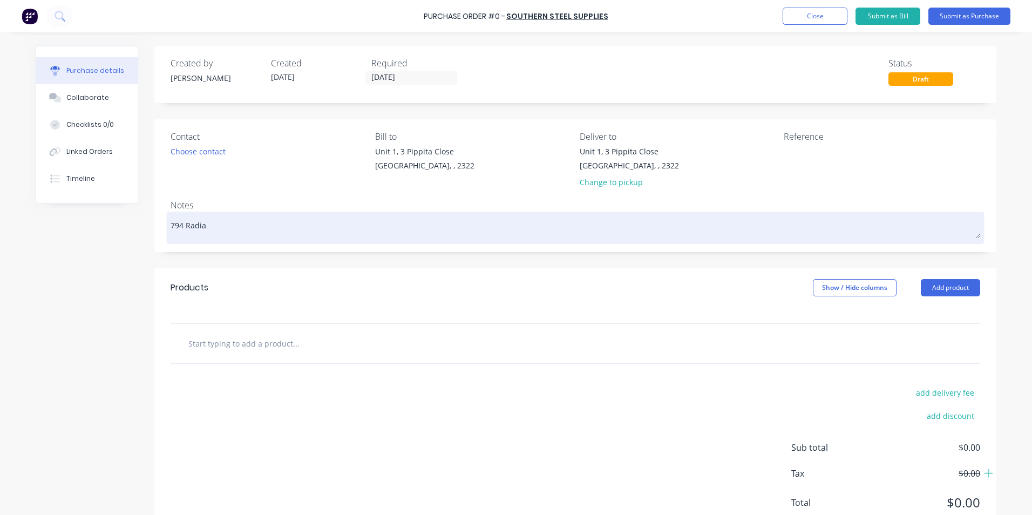
type textarea "794 Radiat"
type textarea "x"
type textarea "794 Radiato"
type textarea "x"
type textarea "794 Radiator"
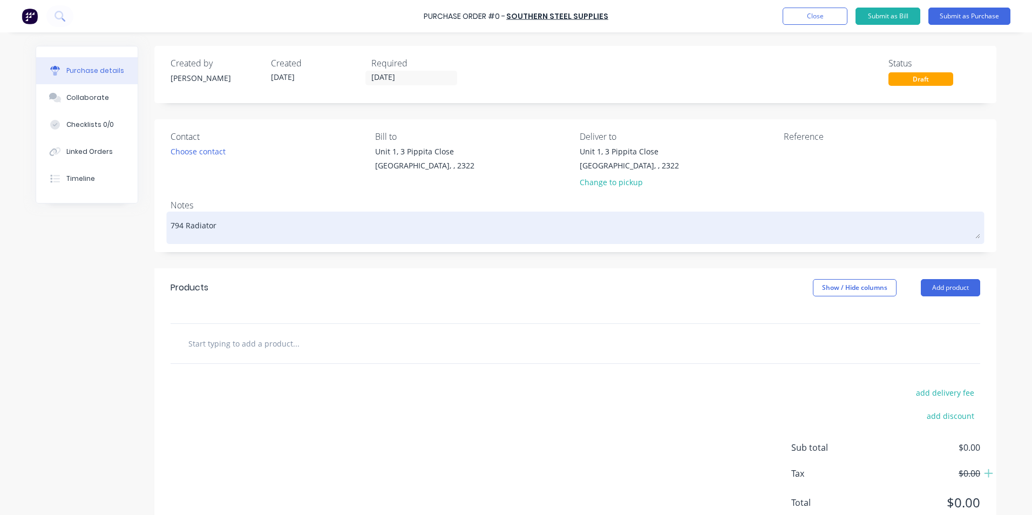
type textarea "x"
type textarea "794 Radiator"
type textarea "x"
type textarea "794 Radiator L"
type textarea "x"
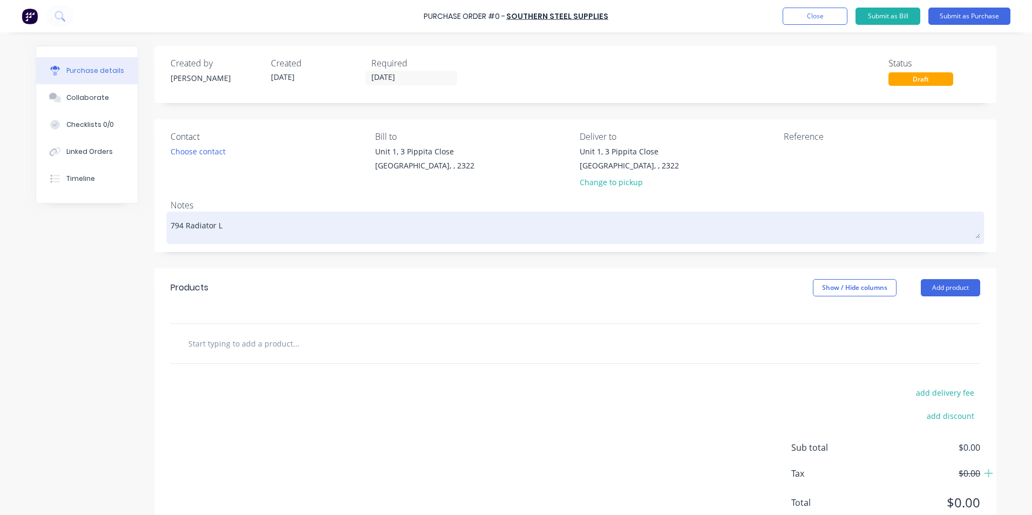
type textarea "794 Radiator Lo"
type textarea "x"
type textarea "794 Radiator Lou"
type textarea "x"
type textarea "794 Radiator Louv"
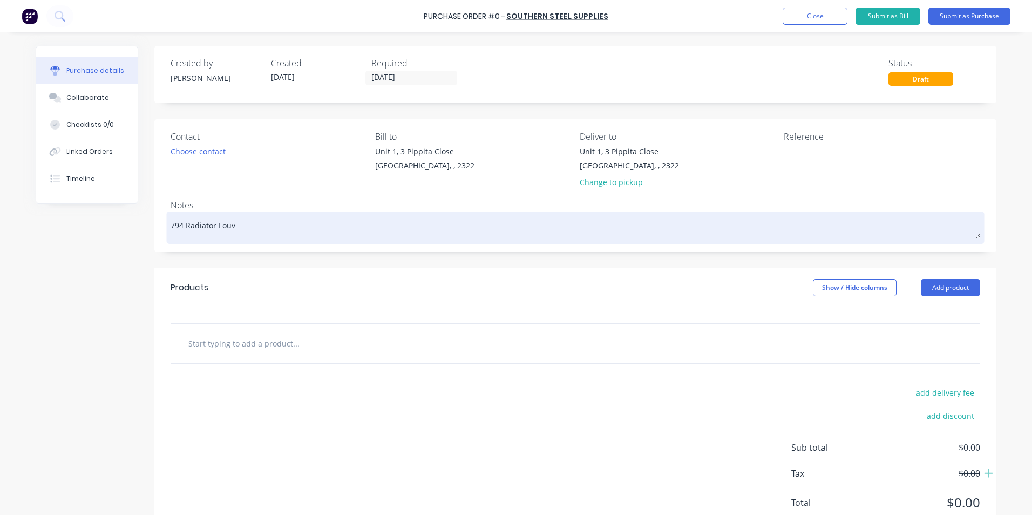
type textarea "x"
type textarea "794 Radiator Louvr"
type textarea "x"
type textarea "794 Radiator Louvre"
type textarea "x"
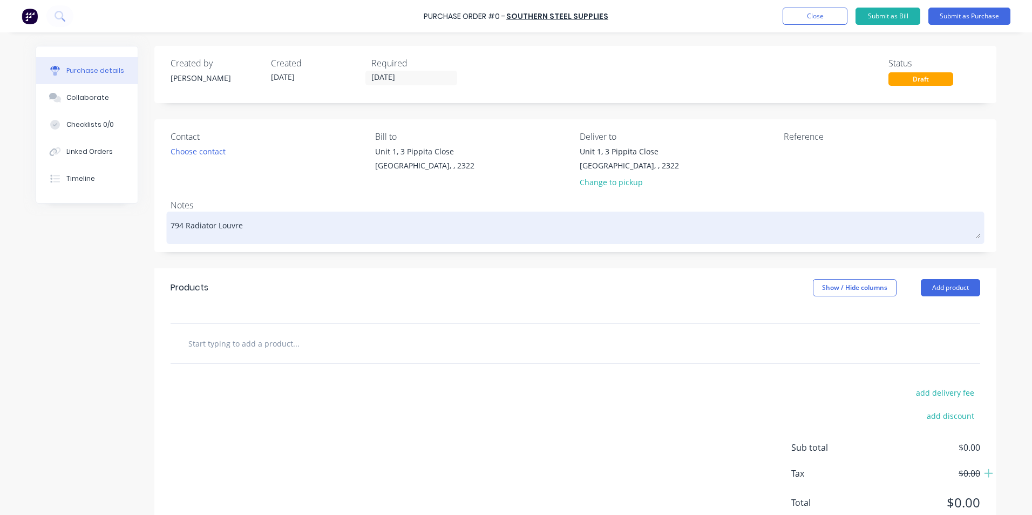
type textarea "794 Radiator Louvre"
type textarea "x"
type textarea "794 Radiator Louvre -"
type textarea "x"
type textarea "794 Radiator Louvre -"
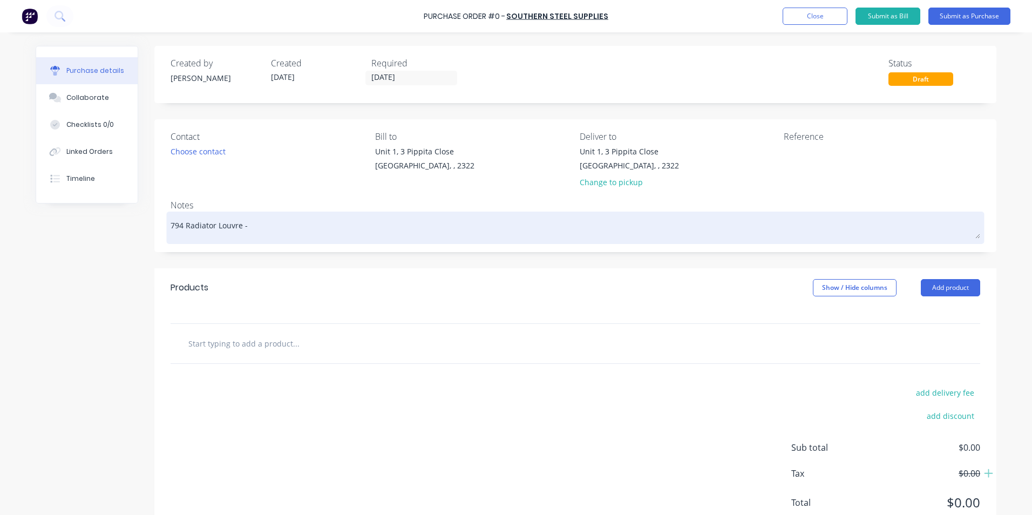
type textarea "x"
type textarea "794 Radiator Louvre - S"
type textarea "x"
type textarea "794 Radiator Louvre - St"
type textarea "x"
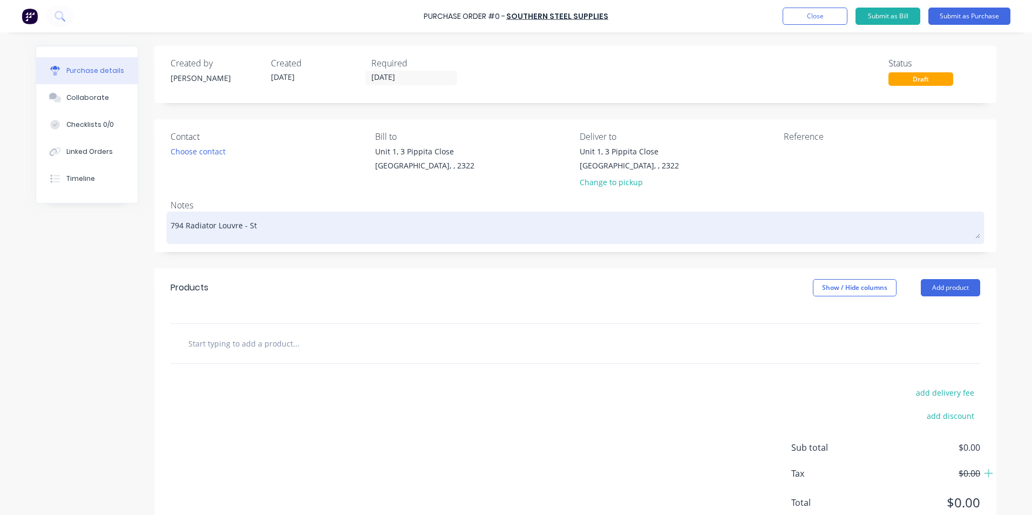
type textarea "794 Radiator Louvre - Str"
type textarea "x"
type textarea "794 Radiator Louvre - Stru"
type textarea "x"
type textarea "794 Radiator Louvre - Struc"
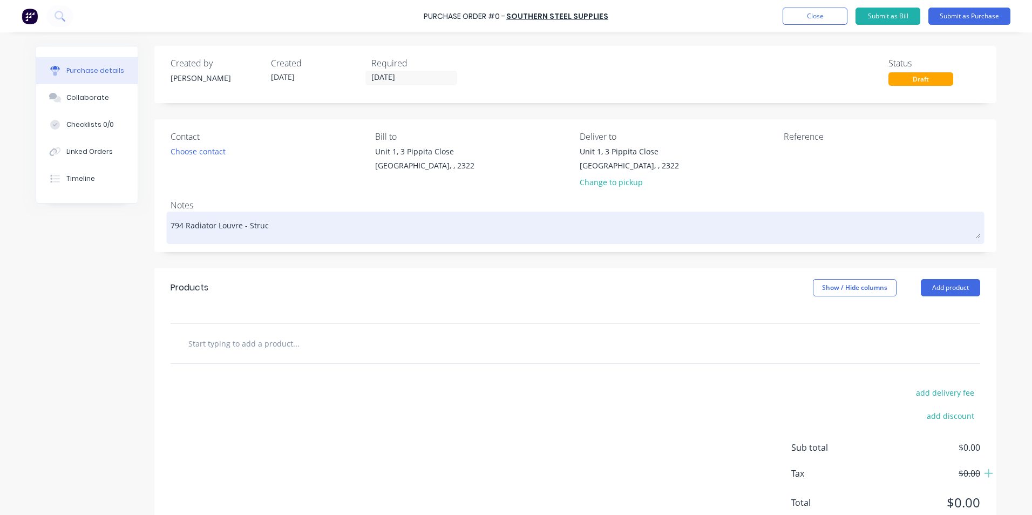
type textarea "x"
type textarea "794 Radiator Louvre - Struct"
type textarea "x"
type textarea "794 Radiator Louvre - Structu"
type textarea "x"
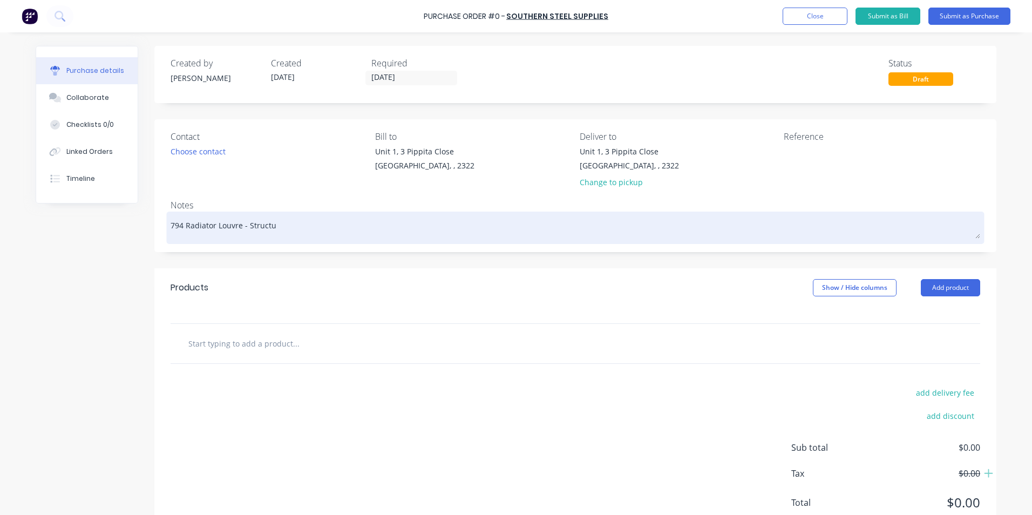
type textarea "794 Radiator Louvre - Structur"
type textarea "x"
type textarea "794 Radiator Louvre - Structura"
type textarea "x"
type textarea "794 Radiator Louvre - Structural"
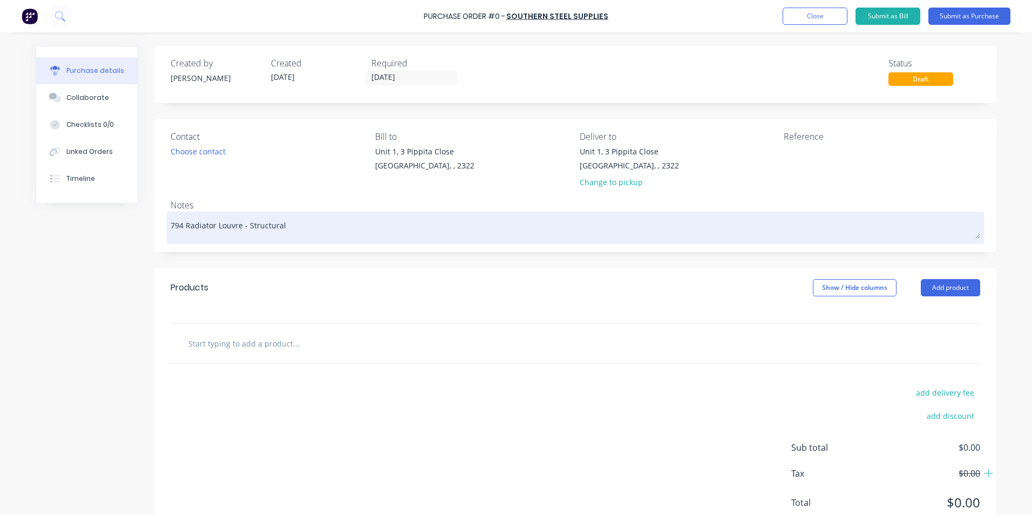
type textarea "x"
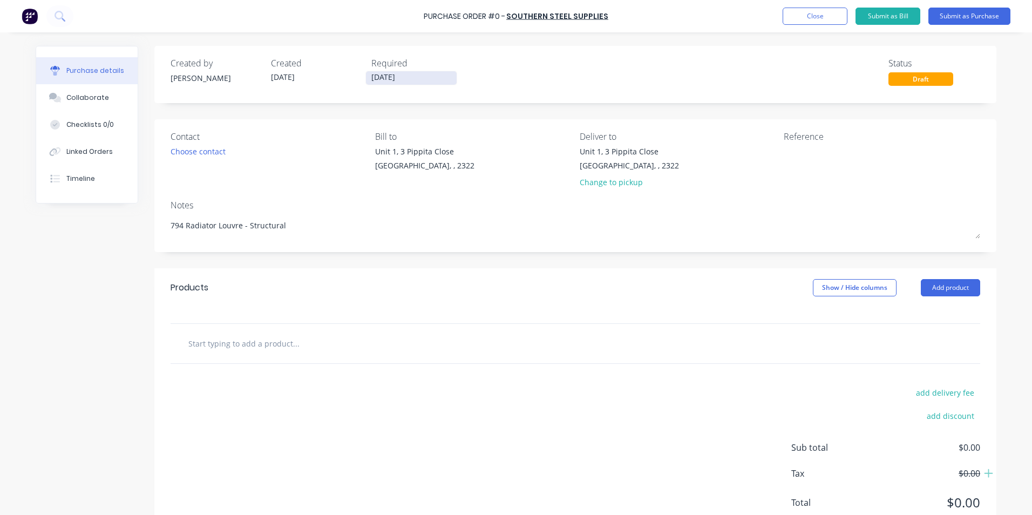
type textarea "794 Radiator Louvre - Structural"
type textarea "x"
type textarea "794 Radiator Louvre - Structural"
click at [390, 78] on input "[DATE]" at bounding box center [411, 77] width 91 height 13
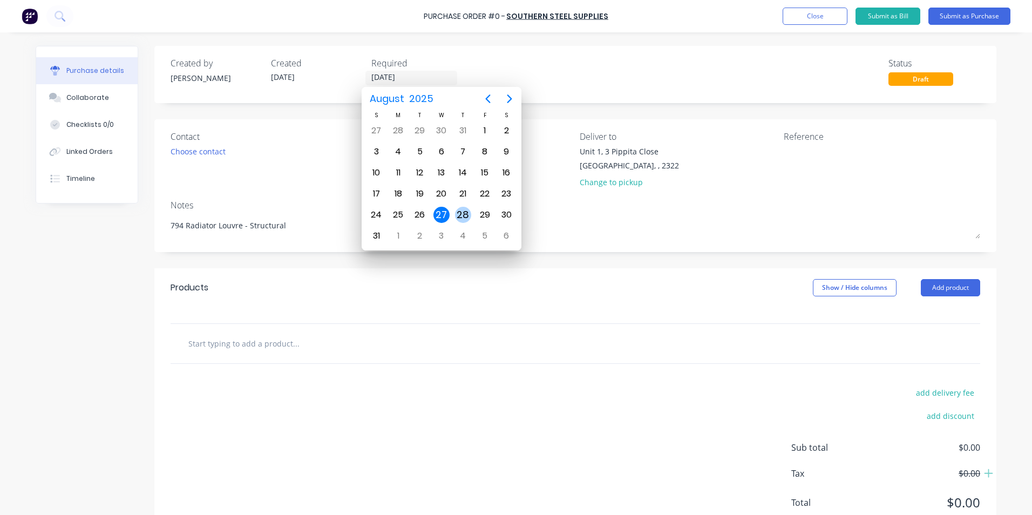
click at [468, 214] on div "28" at bounding box center [463, 215] width 16 height 16
type textarea "x"
type input "28/08/25"
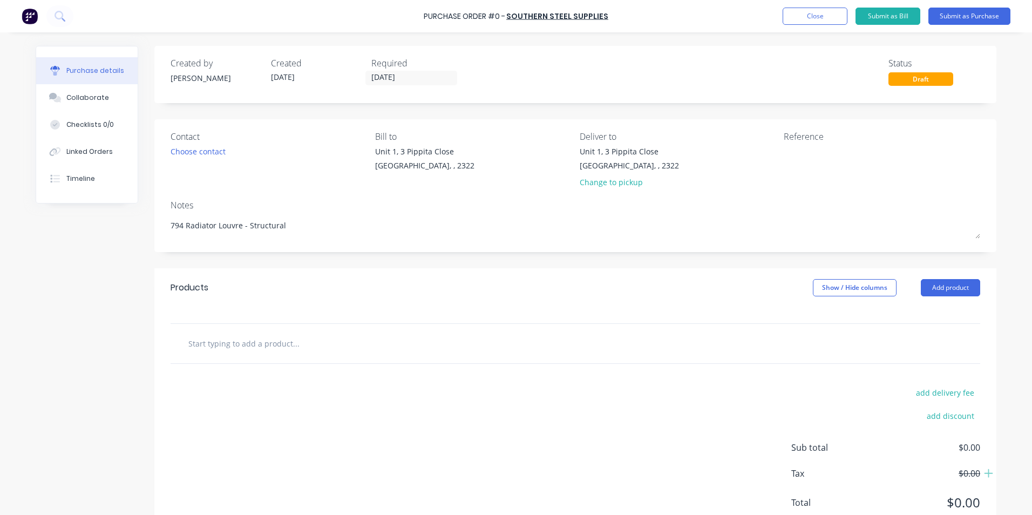
scroll to position [37, 0]
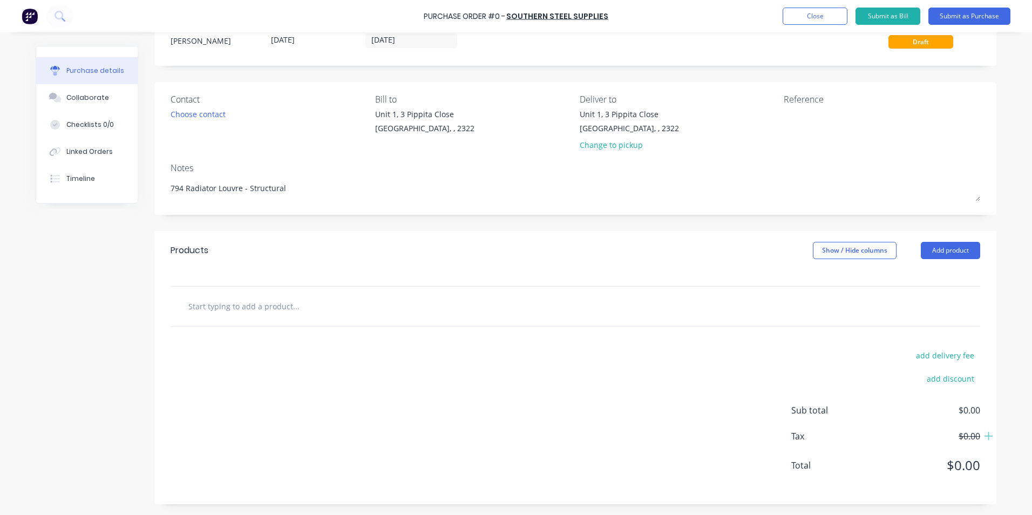
click at [252, 309] on input "text" at bounding box center [296, 306] width 216 height 22
type textarea "x"
type input "S"
type textarea "x"
type input "Su"
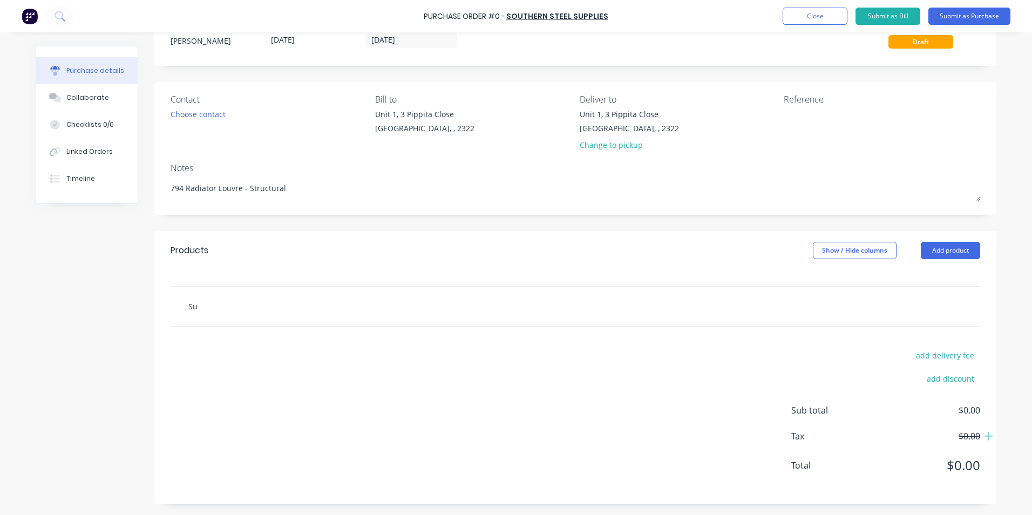
type textarea "x"
type input "Sup"
type textarea "x"
type input "Supp"
type textarea "x"
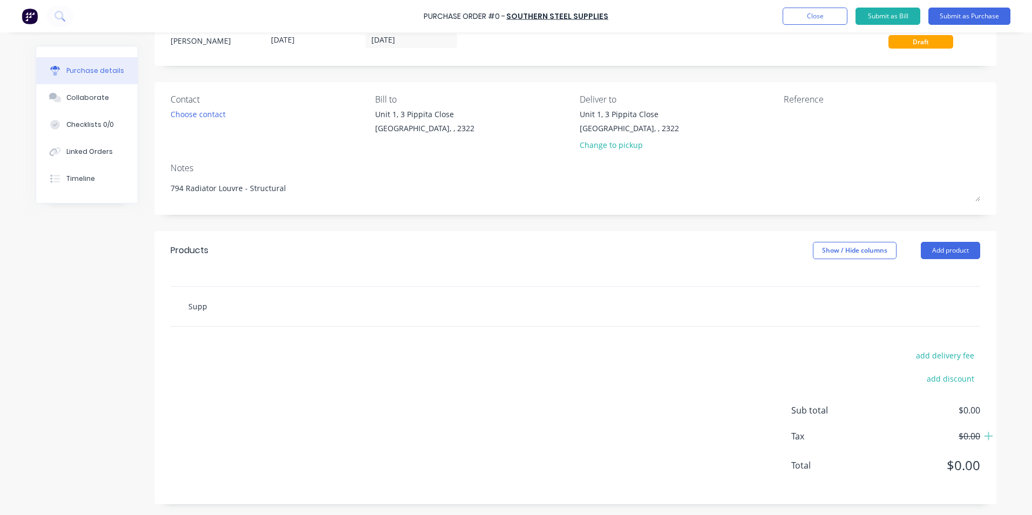
type input "Suppl"
type textarea "x"
type input "Supply"
type textarea "x"
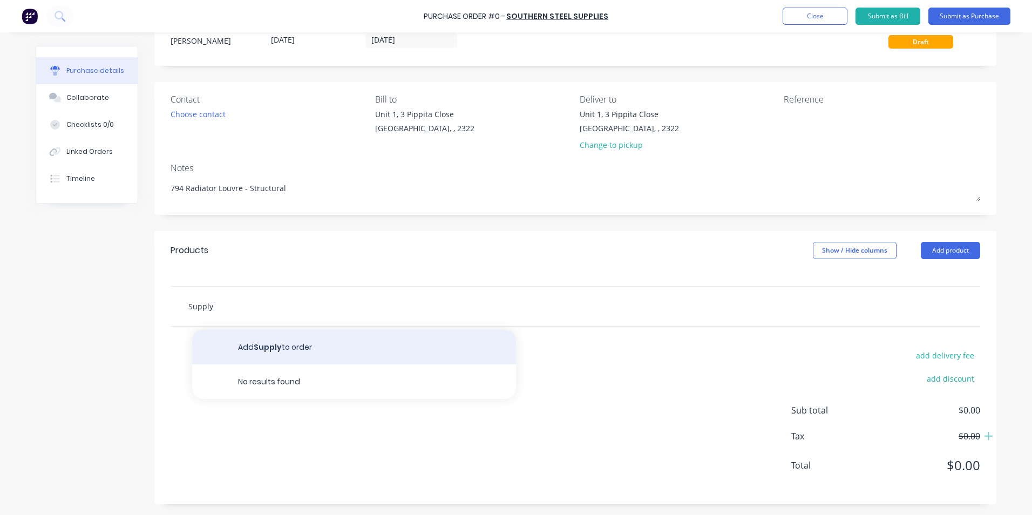
type input "Supply"
click at [275, 347] on button "Add Supply to order" at bounding box center [354, 347] width 324 height 35
type textarea "x"
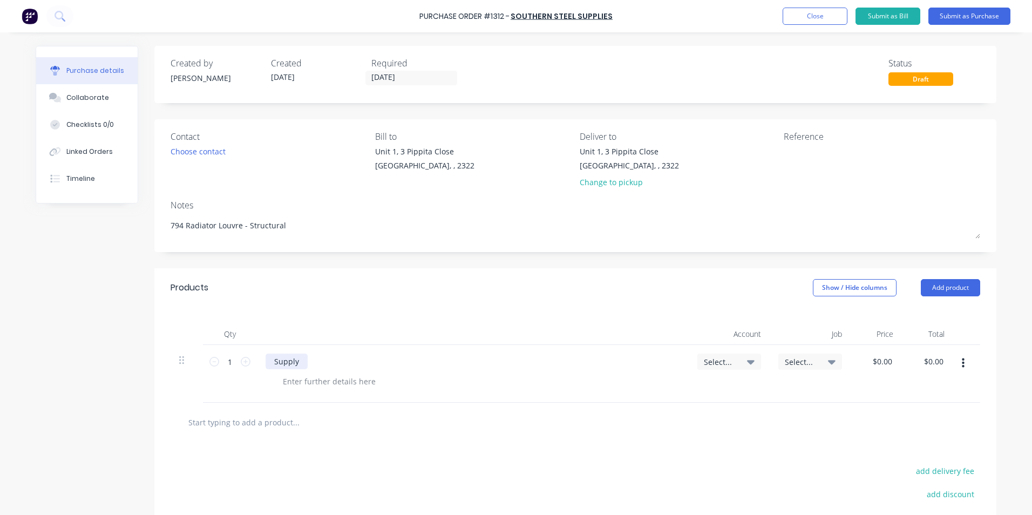
type textarea "x"
click at [299, 362] on div "Supply" at bounding box center [287, 362] width 42 height 16
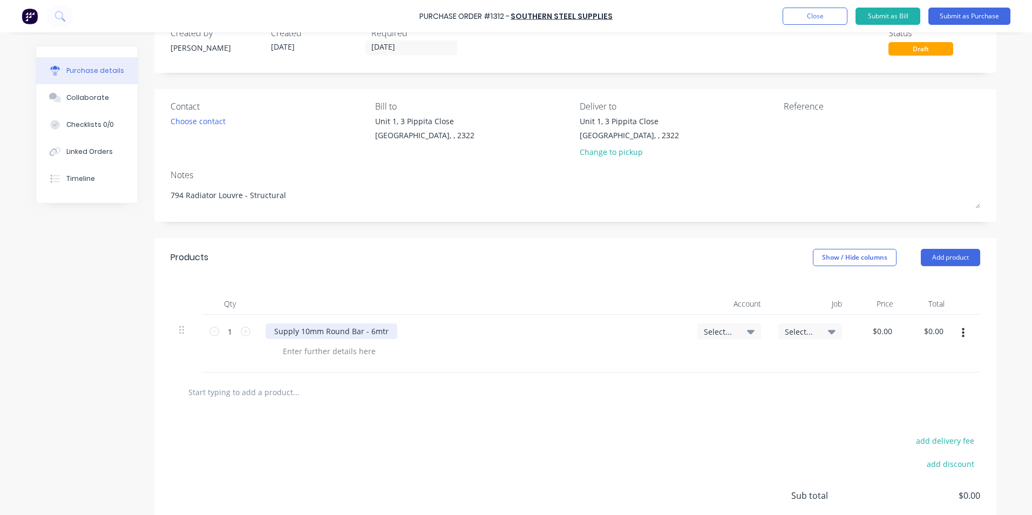
scroll to position [54, 0]
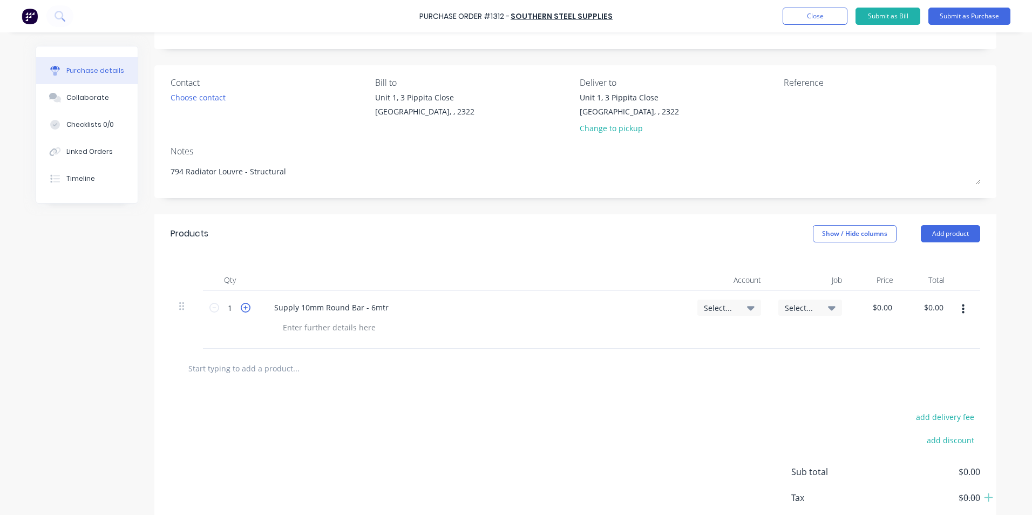
click at [244, 307] on icon at bounding box center [246, 308] width 10 height 10
type textarea "x"
type input "2"
click at [244, 307] on icon at bounding box center [246, 308] width 10 height 10
type textarea "x"
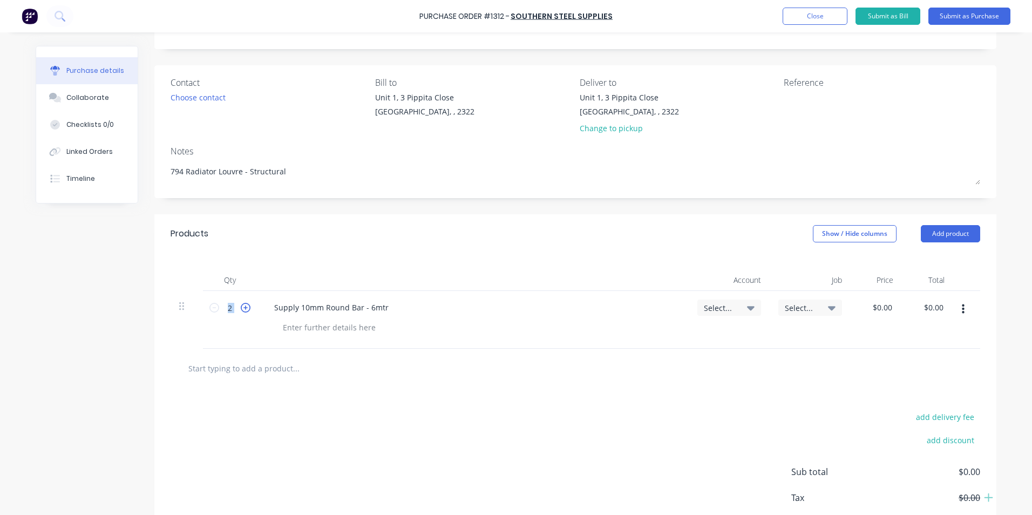
type input "3"
click at [244, 307] on icon at bounding box center [246, 308] width 10 height 10
type textarea "x"
type input "4"
click at [211, 307] on icon at bounding box center [214, 308] width 10 height 10
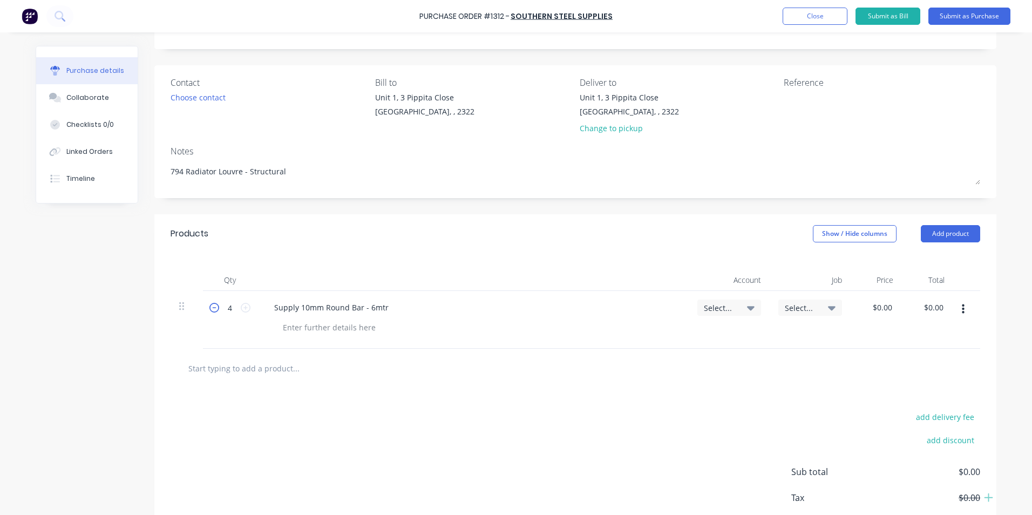
type textarea "x"
type input "3"
click at [241, 305] on icon at bounding box center [246, 308] width 10 height 10
type textarea "x"
type input "4"
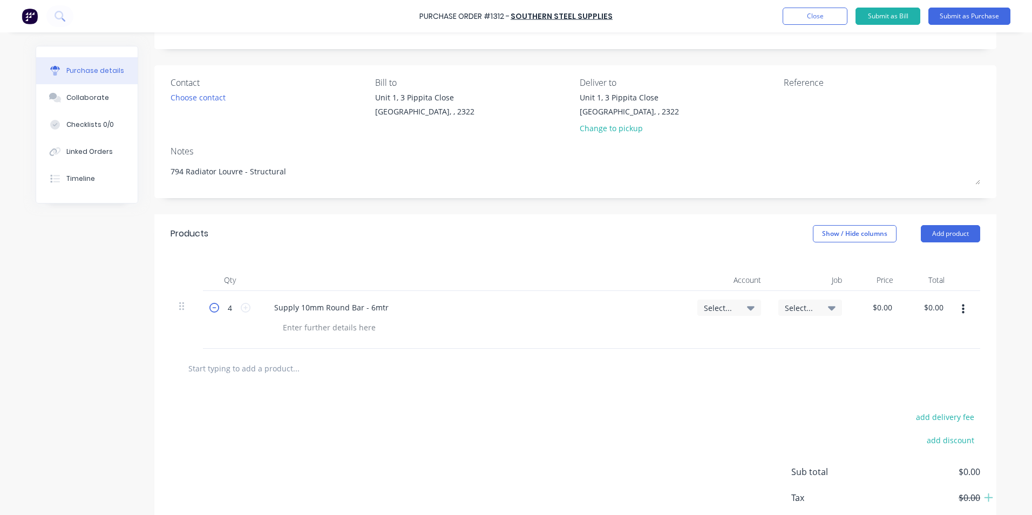
click at [211, 307] on icon at bounding box center [214, 308] width 10 height 10
type textarea "x"
type input "3"
click at [241, 306] on icon at bounding box center [246, 308] width 10 height 10
type textarea "x"
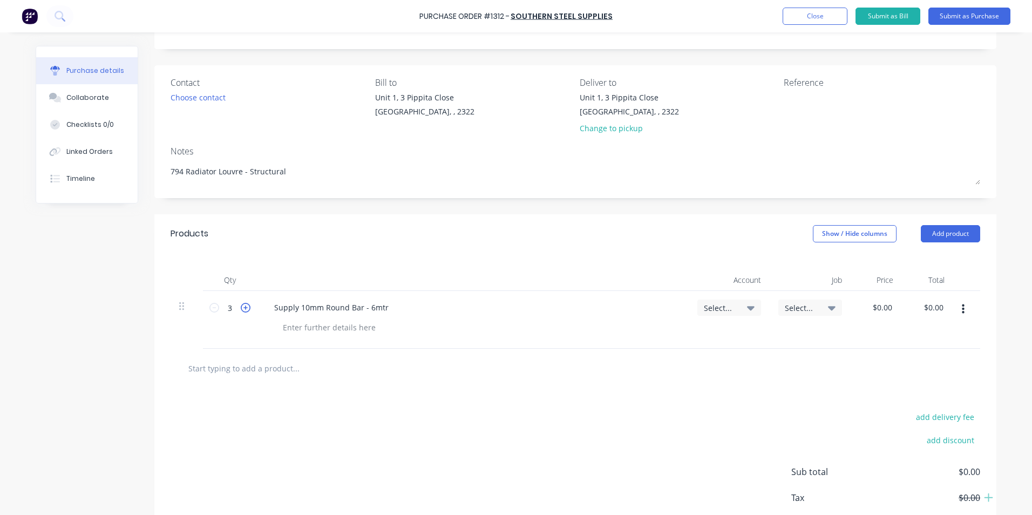
type input "4"
click at [718, 307] on span "Select..." at bounding box center [720, 307] width 32 height 11
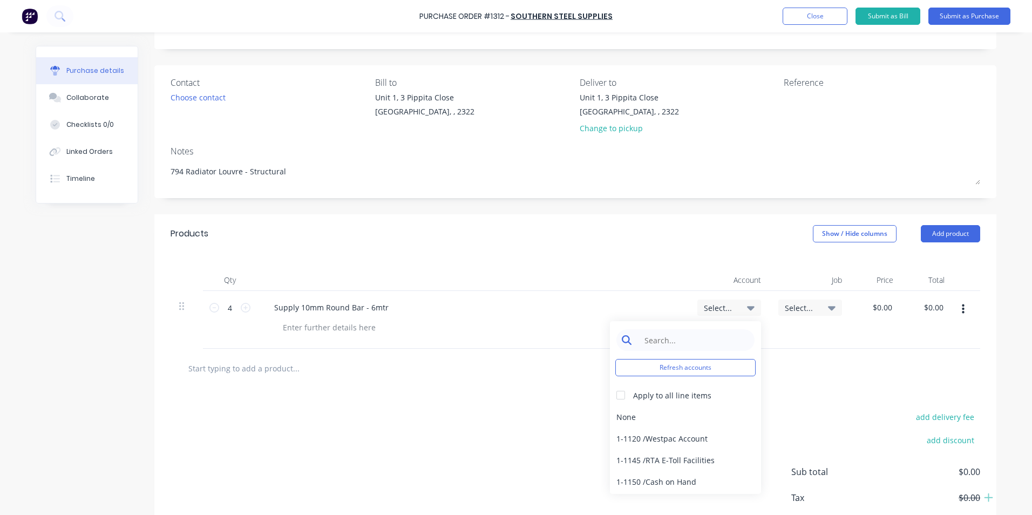
type textarea "x"
click at [676, 343] on input at bounding box center [694, 340] width 111 height 22
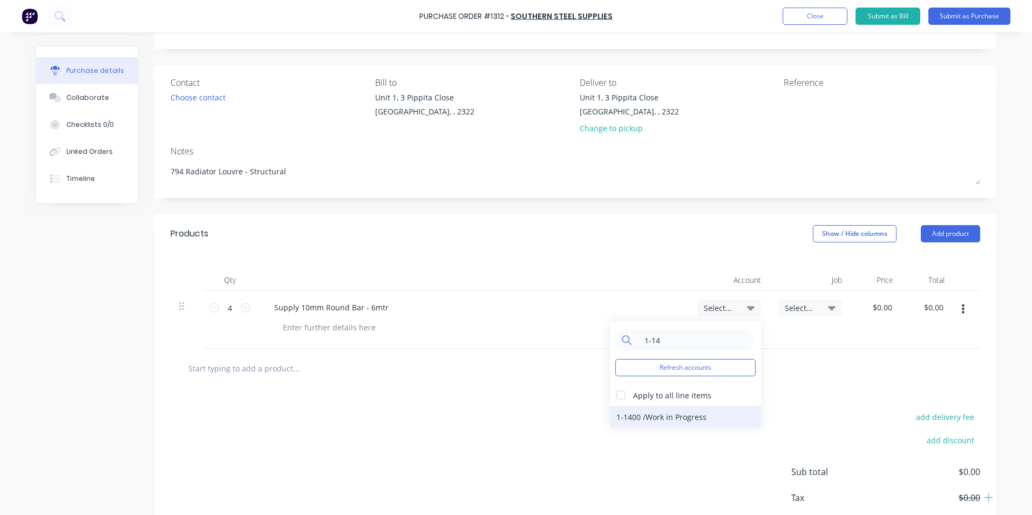
type input "1-14"
click at [661, 412] on div "1-1400 / Work in Progress" at bounding box center [685, 417] width 151 height 22
click at [801, 306] on span "Select..." at bounding box center [801, 307] width 32 height 11
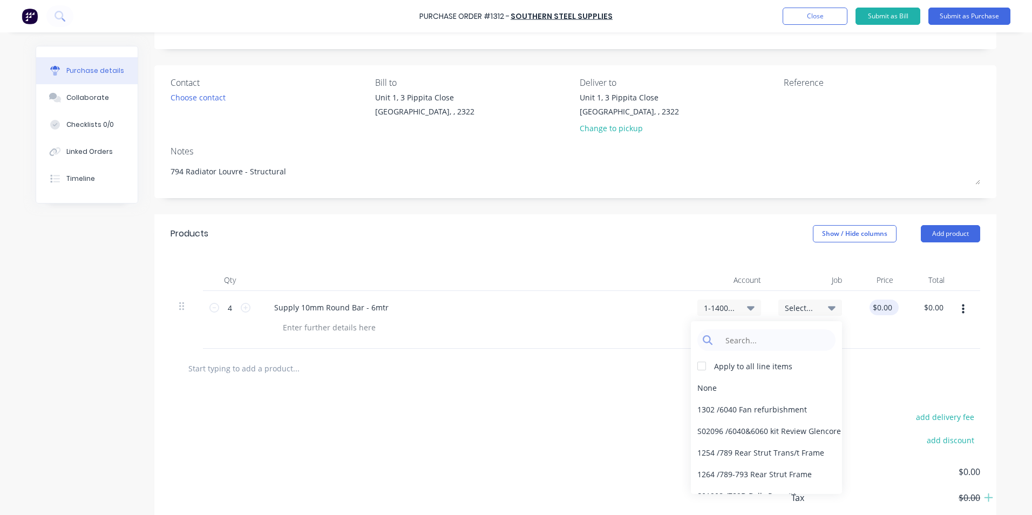
type textarea "x"
type input "0.0000"
click at [885, 306] on input "0.0000" at bounding box center [882, 308] width 25 height 16
type textarea "x"
type input "$0.00"
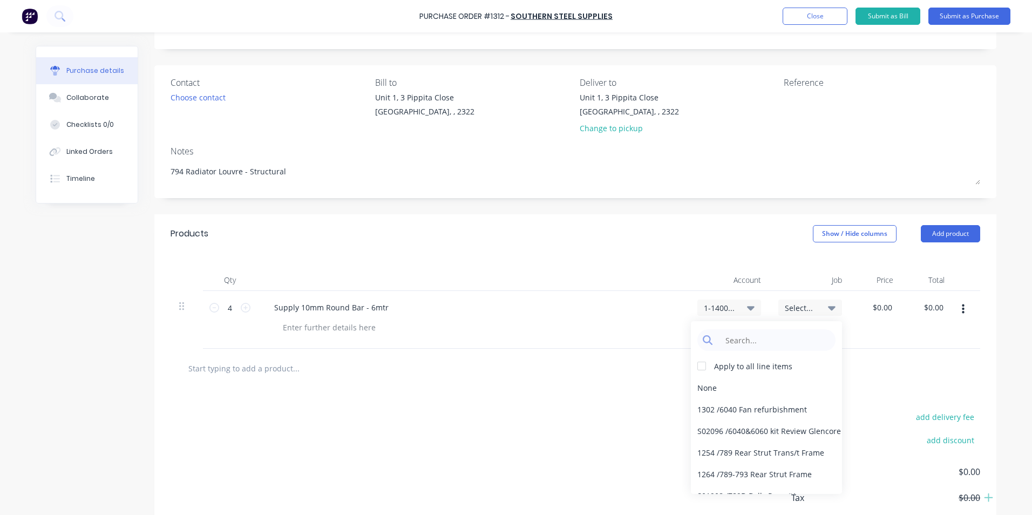
click at [882, 330] on div "$0.00 0.0000" at bounding box center [876, 320] width 51 height 58
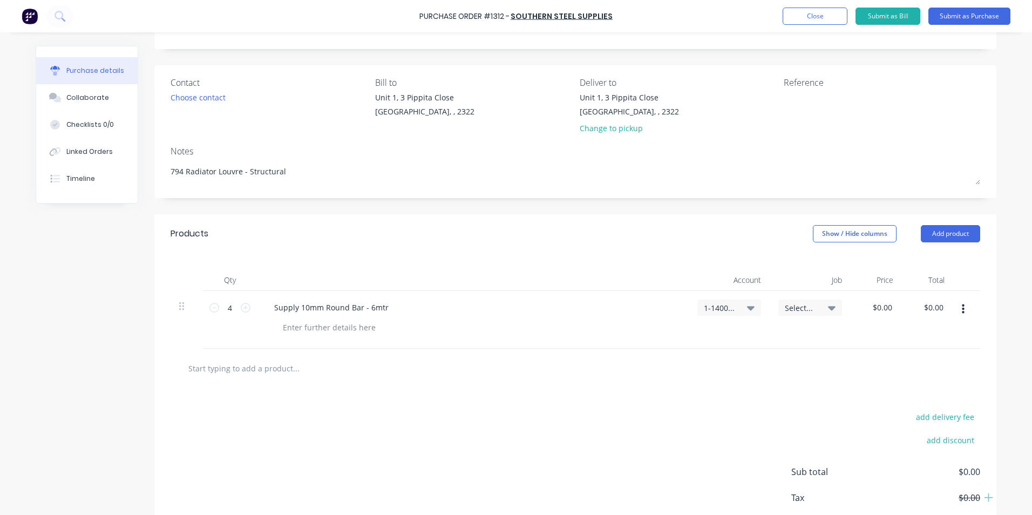
click at [881, 338] on div "$0.00 $0.00" at bounding box center [876, 320] width 51 height 58
type textarea "x"
type input "0"
click at [874, 307] on div "0 $0.00" at bounding box center [876, 320] width 51 height 58
type textarea "x"
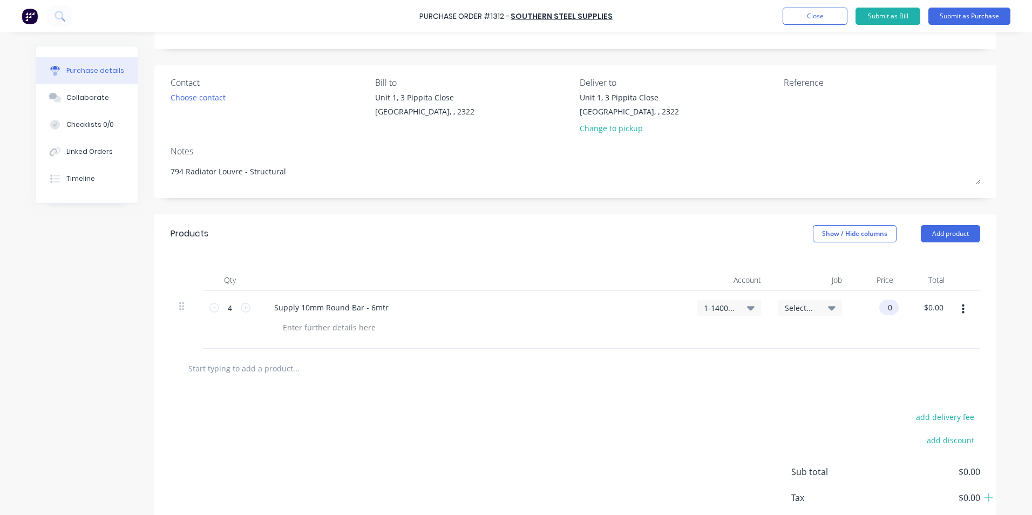
type input "$0.00"
click at [874, 307] on div "$0.00 0" at bounding box center [876, 320] width 51 height 58
type textarea "x"
type input "0"
click at [887, 306] on input "0" at bounding box center [882, 308] width 25 height 16
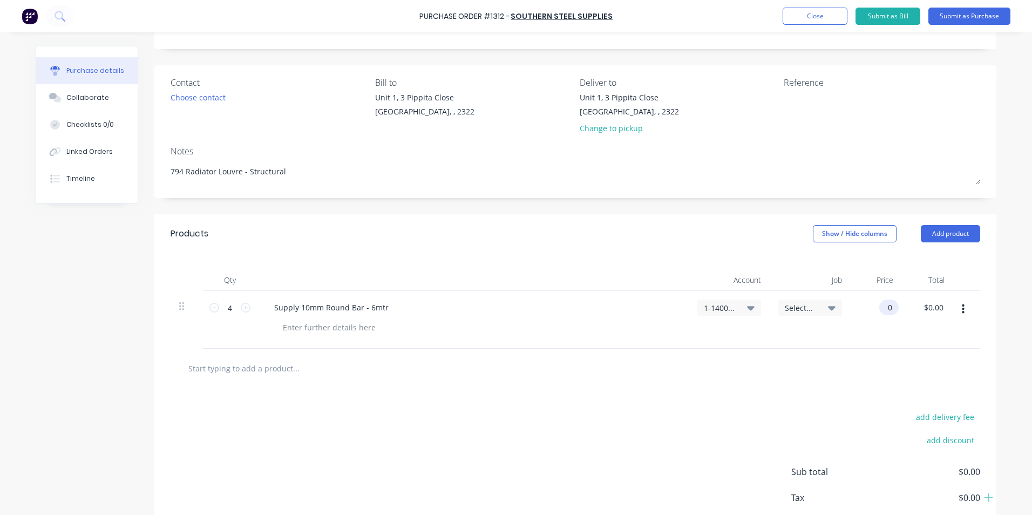
type textarea "x"
click at [886, 307] on input "0" at bounding box center [886, 308] width 15 height 16
type input "8.5"
type textarea "x"
type input "$8.50"
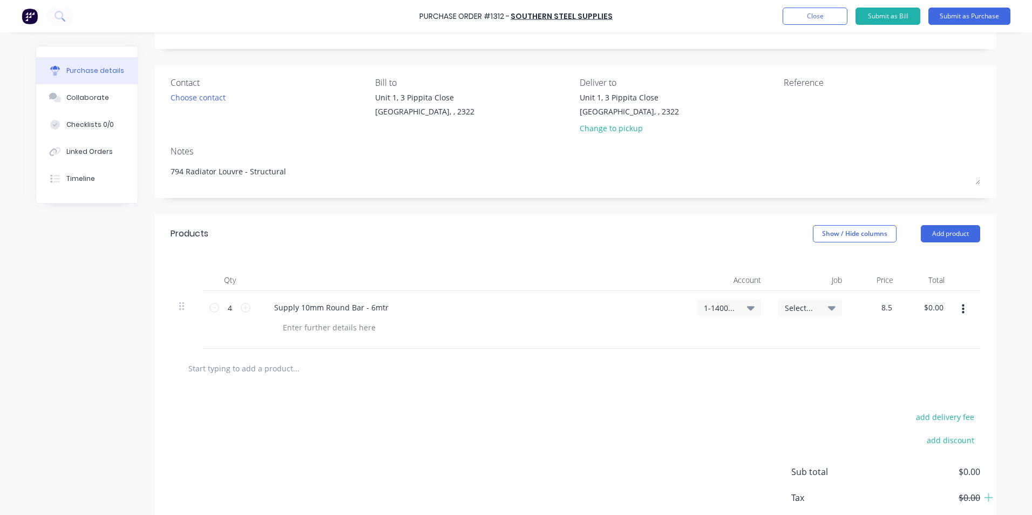
type input "$34.00"
click at [885, 334] on div "$8.50 8.5" at bounding box center [876, 320] width 51 height 58
type textarea "x"
click at [307, 327] on div at bounding box center [329, 328] width 110 height 16
click at [962, 307] on icon "button" at bounding box center [963, 310] width 3 height 10
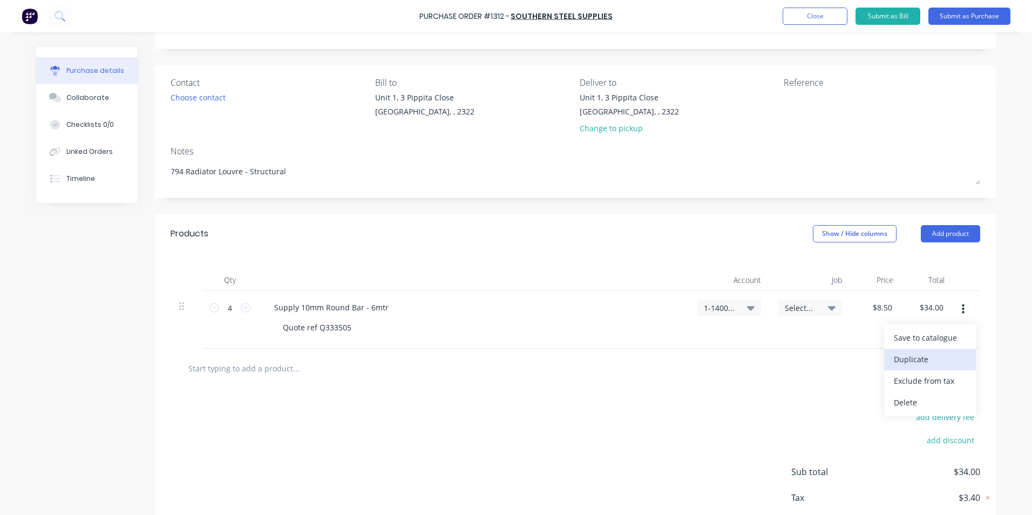
click at [894, 354] on button "Duplicate" at bounding box center [930, 360] width 92 height 22
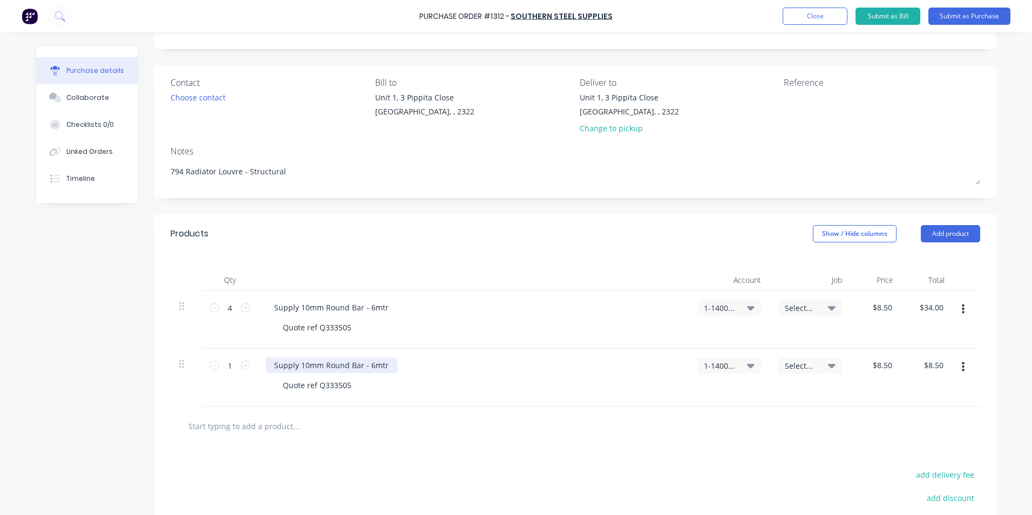
type textarea "x"
drag, startPoint x: 389, startPoint y: 363, endPoint x: 261, endPoint y: 366, distance: 128.5
click at [261, 366] on div "Supply 10mm Round Bar - 6mtr Quote ref Q333505" at bounding box center [473, 378] width 432 height 58
type textarea "x"
drag, startPoint x: 348, startPoint y: 384, endPoint x: 287, endPoint y: 384, distance: 61.0
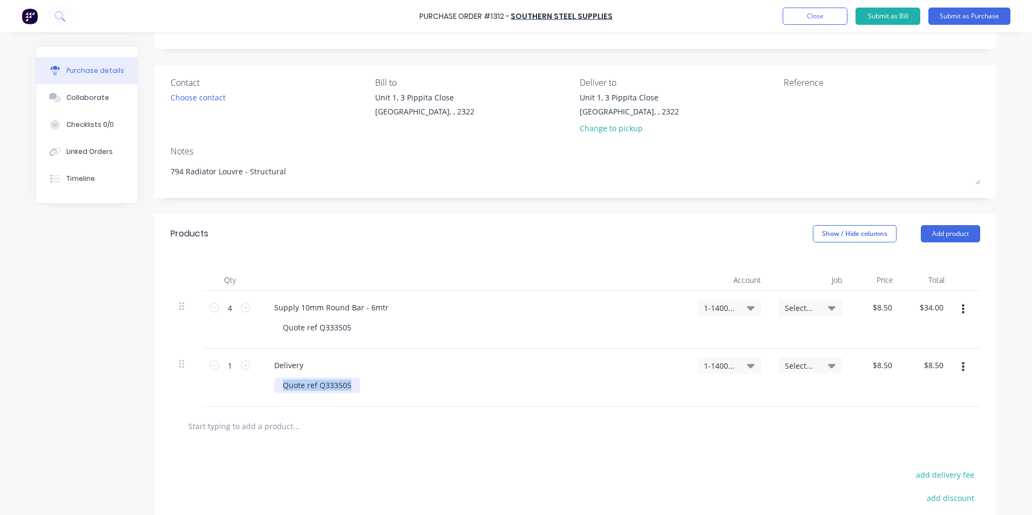
click at [278, 386] on div "Quote ref Q333505" at bounding box center [317, 385] width 86 height 16
type textarea "x"
type input "8.5"
click at [888, 367] on input "8.5" at bounding box center [886, 365] width 16 height 16
click at [887, 366] on input "8.5" at bounding box center [886, 365] width 16 height 16
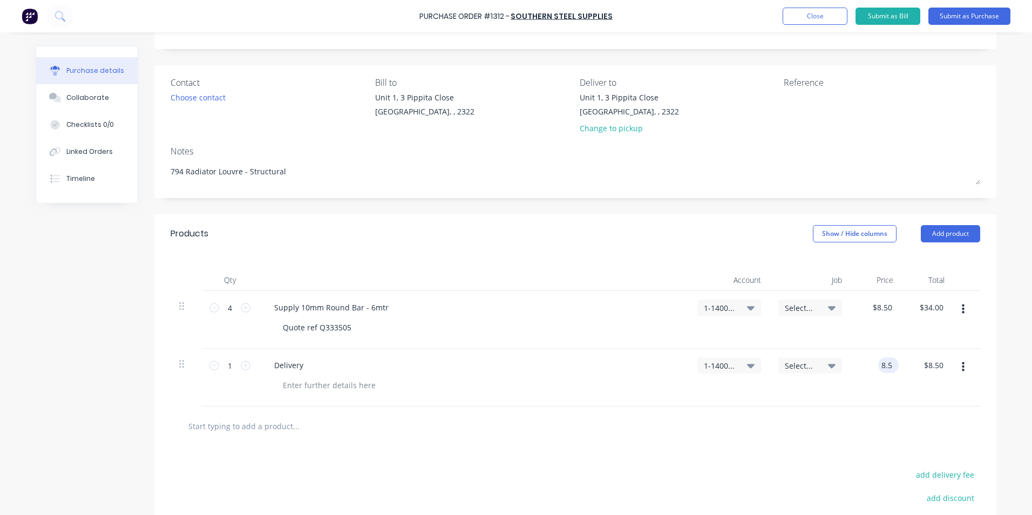
type textarea "x"
click at [887, 366] on input "8.5" at bounding box center [886, 365] width 16 height 16
type input "65"
type textarea "x"
type input "$65.00"
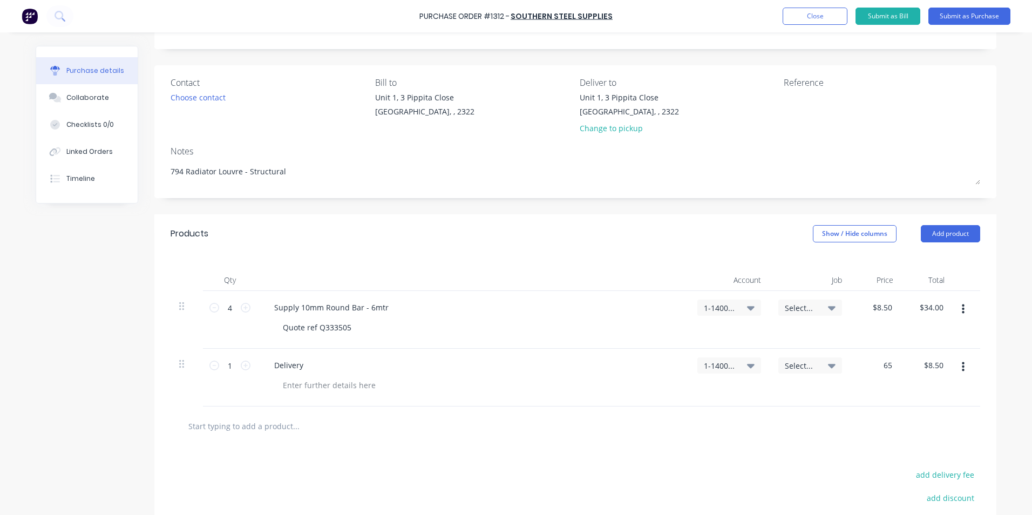
type input "$65.00"
click at [817, 390] on div "Select..." at bounding box center [810, 378] width 81 height 58
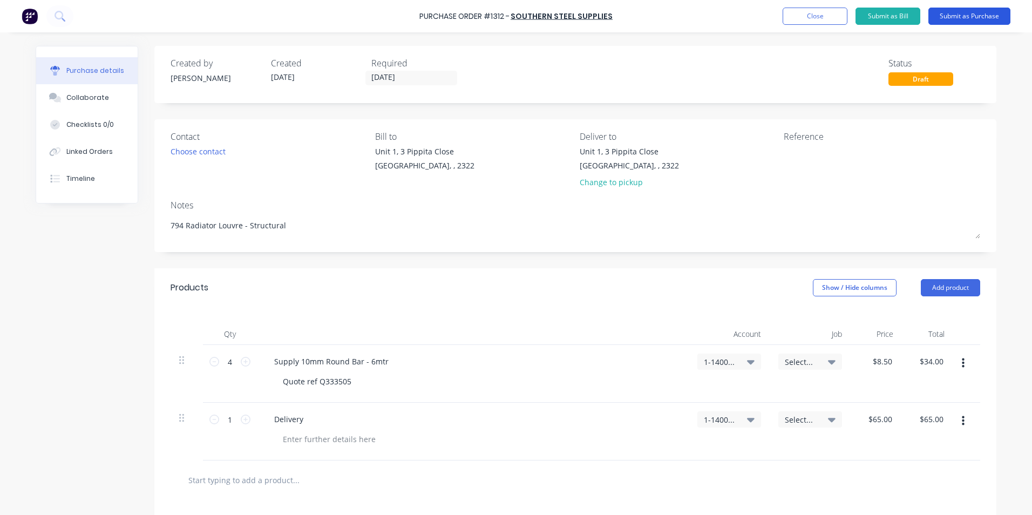
click at [959, 17] on button "Submit as Purchase" at bounding box center [970, 16] width 82 height 17
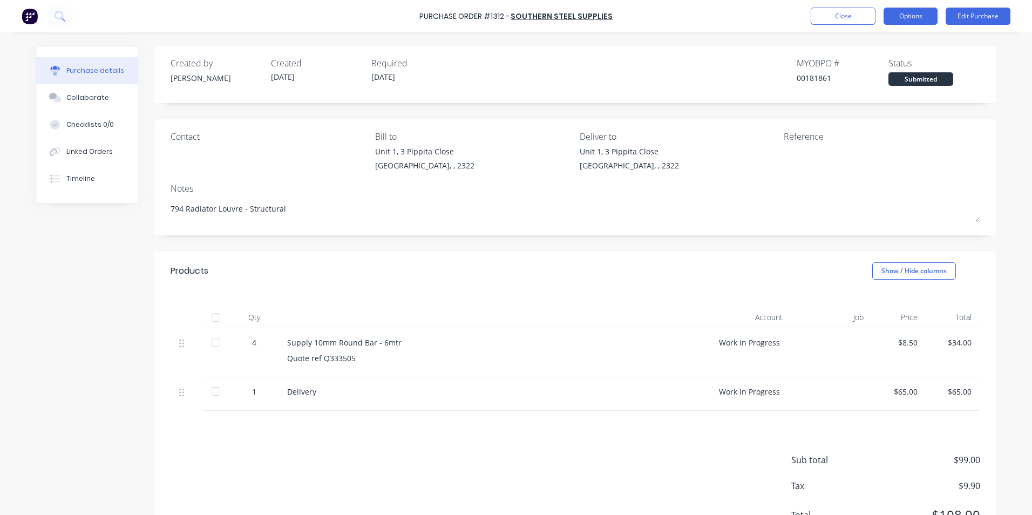
click at [911, 17] on button "Options" at bounding box center [911, 16] width 54 height 17
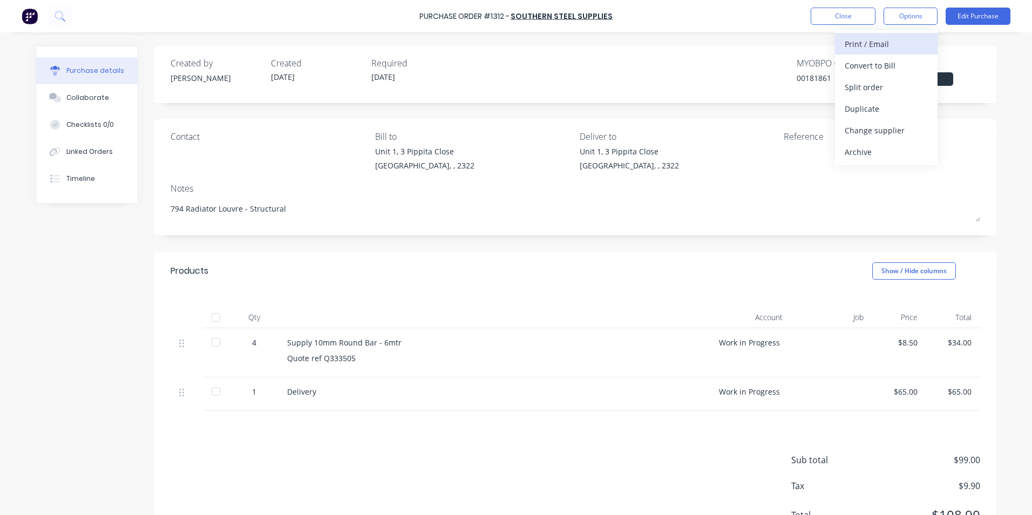
click at [871, 44] on div "Print / Email" at bounding box center [886, 44] width 83 height 16
click at [882, 68] on div "With pricing" at bounding box center [886, 66] width 83 height 16
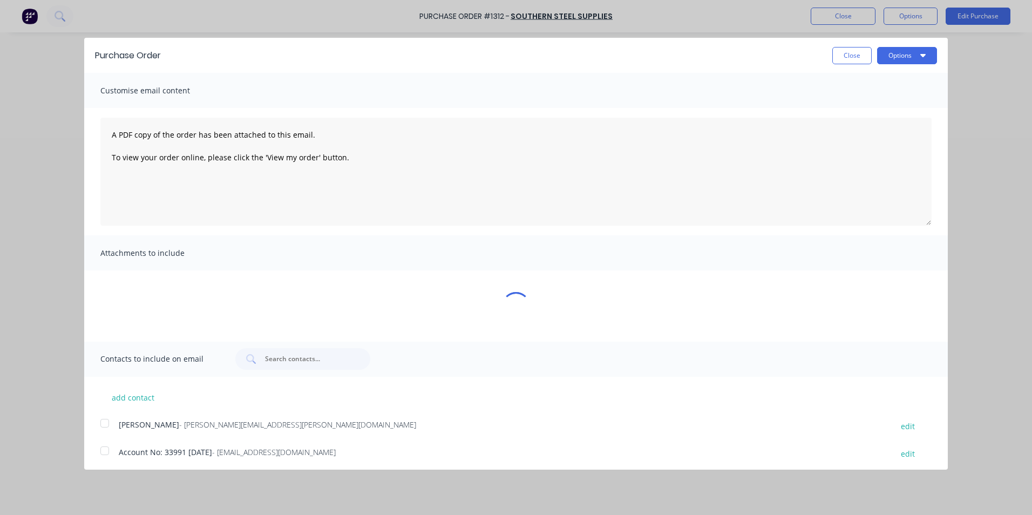
type textarea "x"
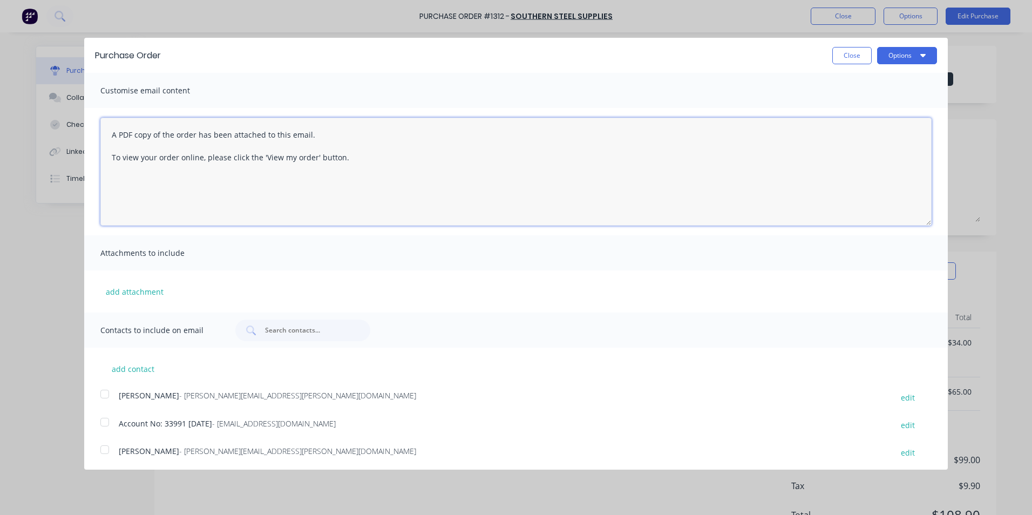
drag, startPoint x: 349, startPoint y: 160, endPoint x: 110, endPoint y: 105, distance: 244.8
click at [110, 105] on div "Customise email content A PDF copy of the order has been attached to this email…" at bounding box center [516, 193] width 864 height 240
type textarea "Hi Sales, PO attached in ref to your quote, noted I have ordered a few extra. a…"
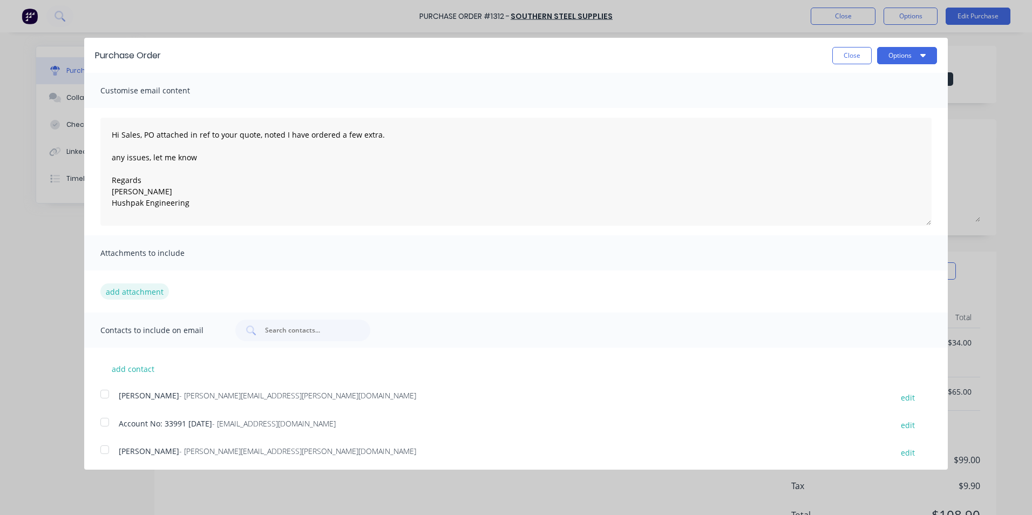
click at [135, 293] on button "add attachment" at bounding box center [134, 291] width 69 height 16
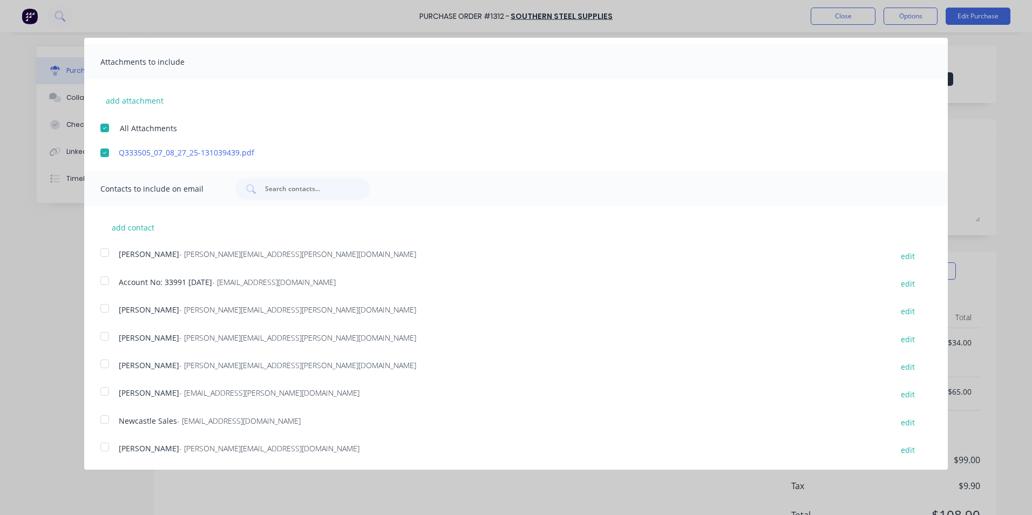
scroll to position [192, 0]
click at [105, 362] on div at bounding box center [105, 364] width 22 height 22
click at [104, 416] on div at bounding box center [105, 419] width 22 height 22
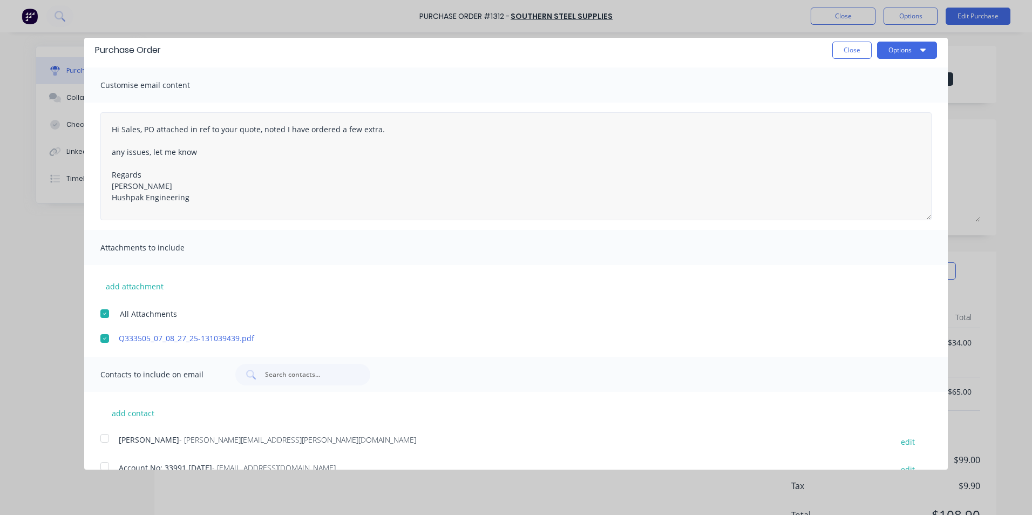
scroll to position [0, 0]
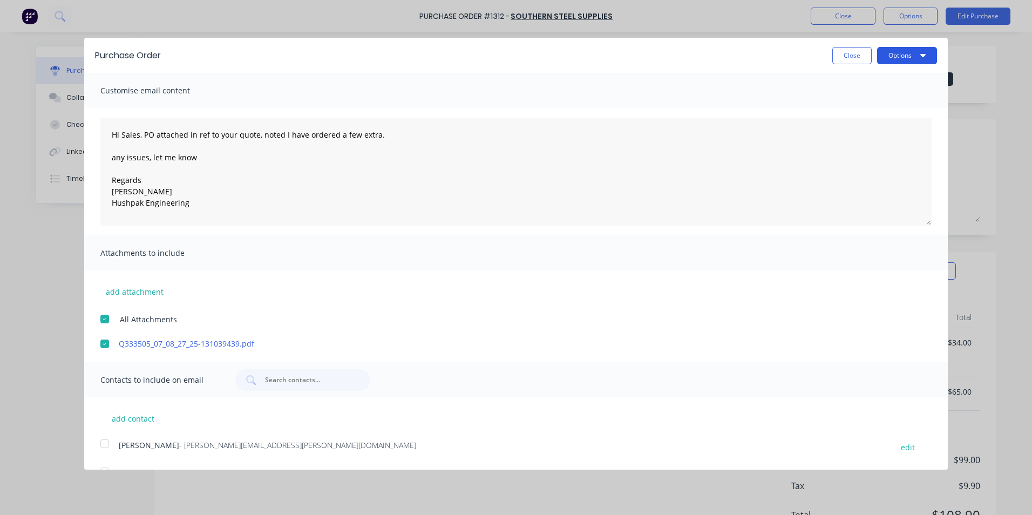
click at [901, 53] on button "Options" at bounding box center [907, 55] width 60 height 17
click at [847, 104] on div "Email" at bounding box center [885, 105] width 83 height 16
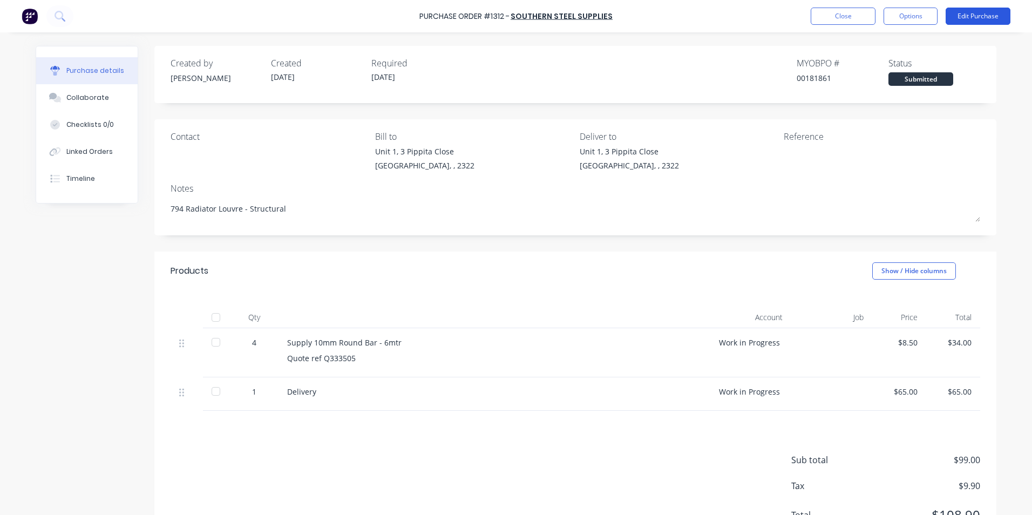
click at [982, 15] on button "Edit Purchase" at bounding box center [978, 16] width 65 height 17
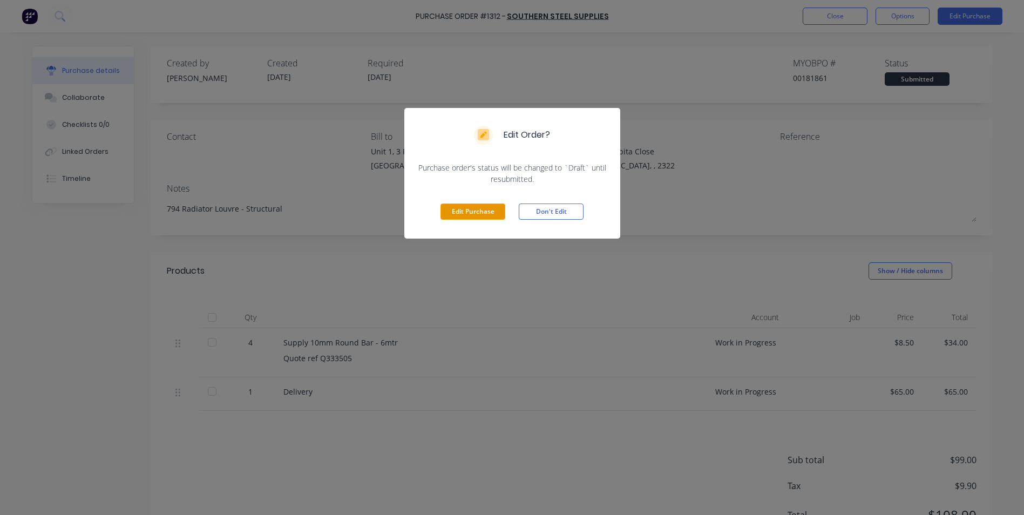
click at [481, 212] on button "Edit Purchase" at bounding box center [473, 212] width 65 height 16
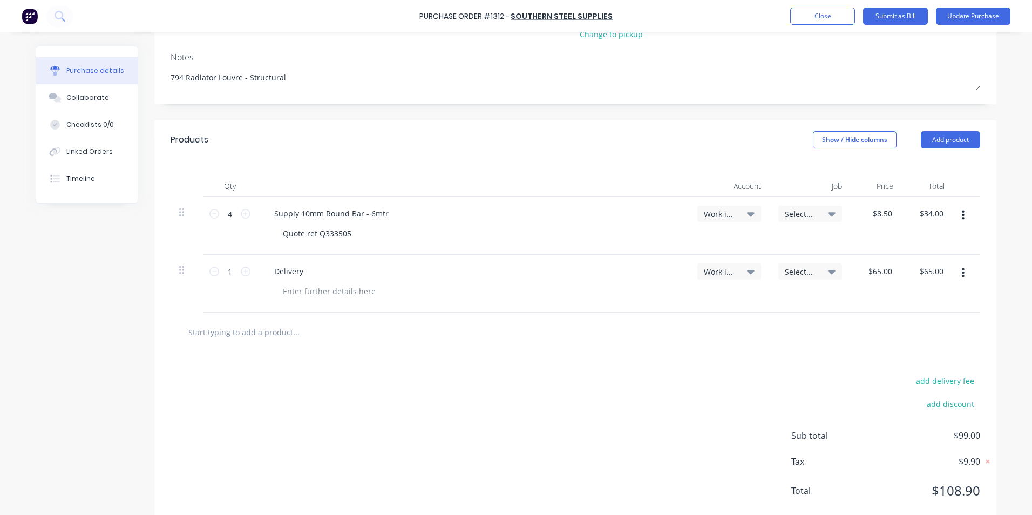
scroll to position [173, 0]
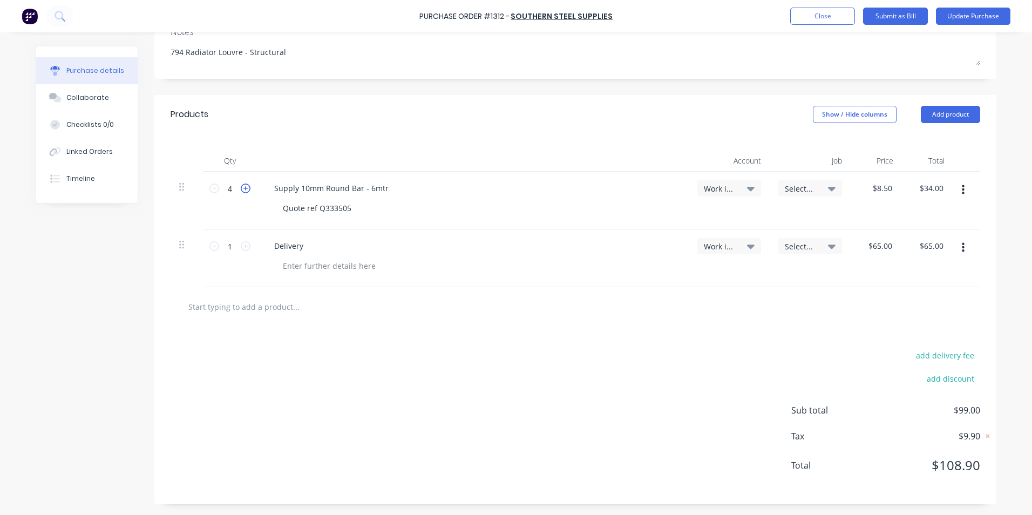
click at [242, 188] on icon at bounding box center [246, 189] width 10 height 10
type textarea "x"
type input "5"
type input "$42.50"
click at [203, 188] on div "5 5" at bounding box center [230, 201] width 54 height 58
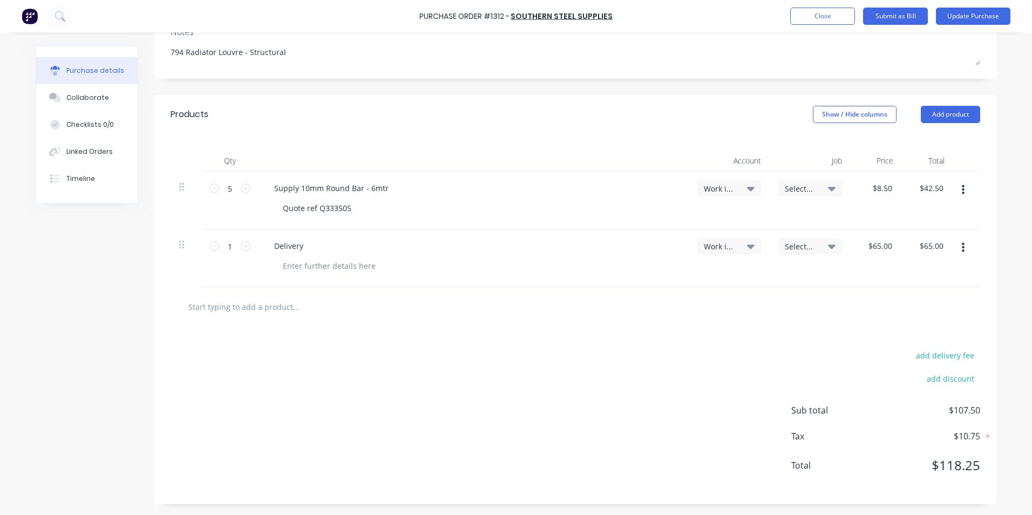
click at [195, 190] on div at bounding box center [187, 201] width 32 height 58
click at [209, 188] on icon at bounding box center [214, 189] width 10 height 10
type textarea "x"
type input "4"
type input "$34.00"
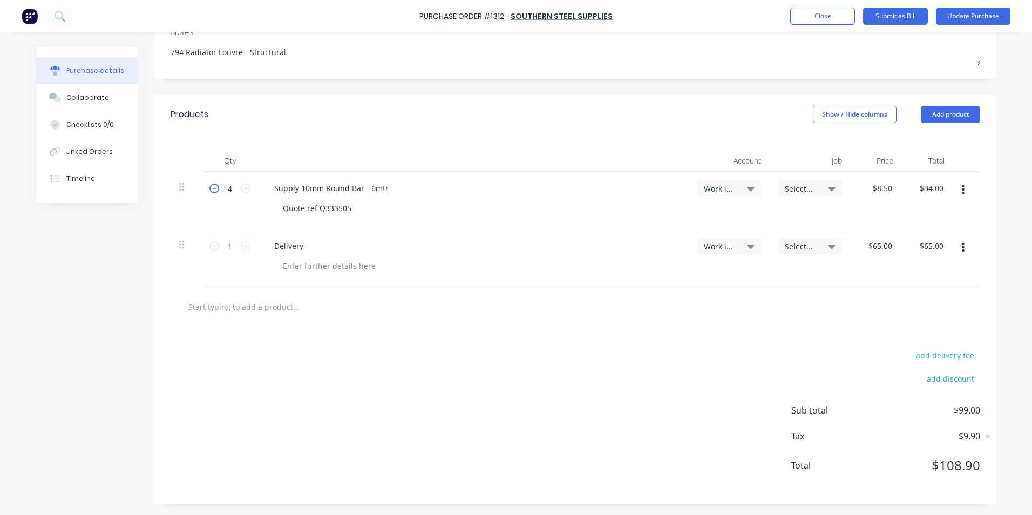
click at [209, 188] on icon at bounding box center [214, 189] width 10 height 10
type textarea "x"
type input "3"
type input "$25.50"
click at [209, 188] on icon at bounding box center [214, 189] width 10 height 10
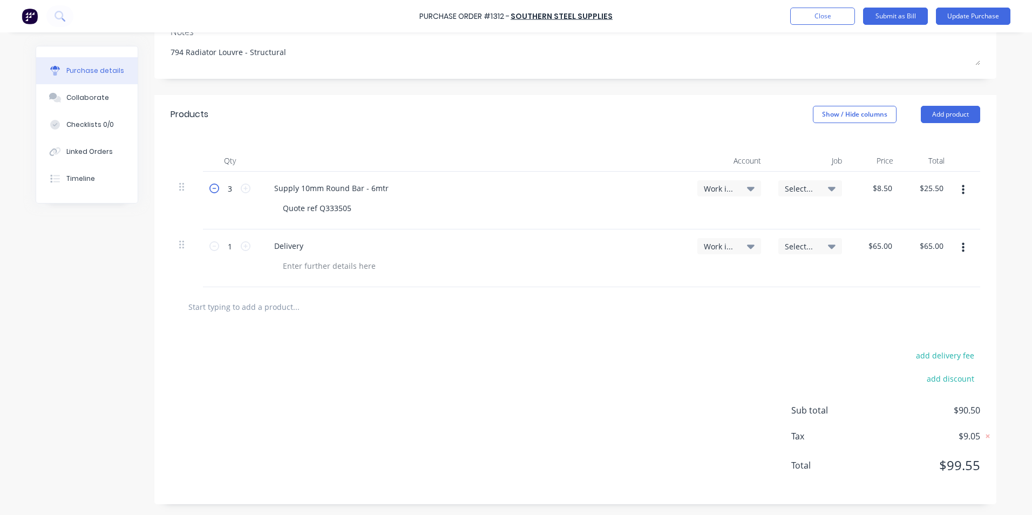
type textarea "x"
type input "2"
type input "$17.00"
click at [791, 188] on span "Select..." at bounding box center [801, 188] width 32 height 11
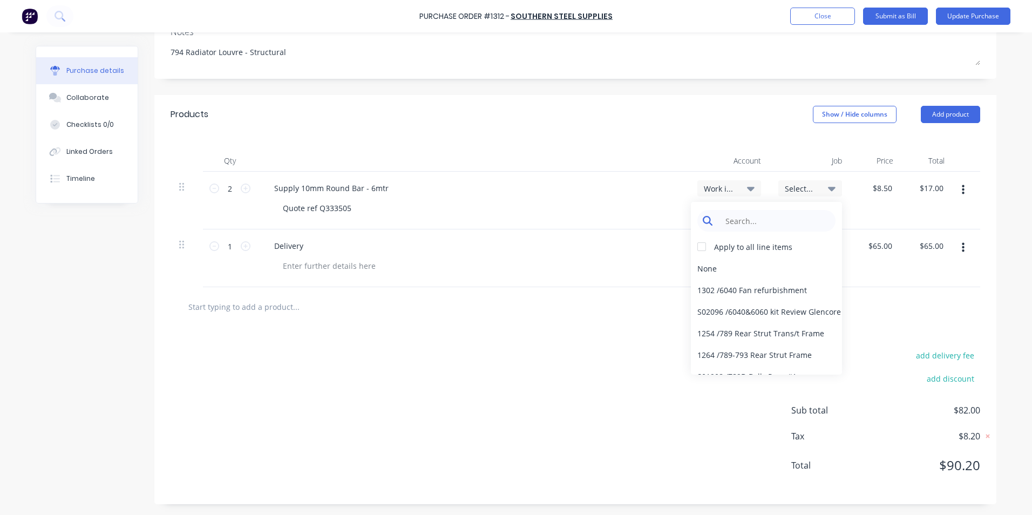
type textarea "x"
click at [744, 217] on input at bounding box center [775, 221] width 111 height 22
type input "1627"
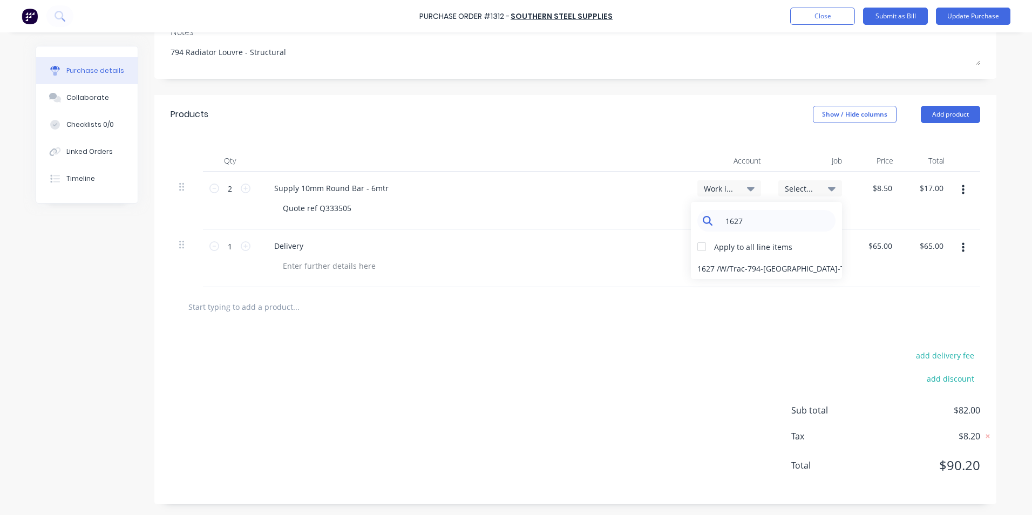
type textarea "x"
drag, startPoint x: 743, startPoint y: 220, endPoint x: 715, endPoint y: 223, distance: 27.7
click at [720, 223] on input "1627" at bounding box center [775, 221] width 111 height 22
type input "1586"
click at [770, 269] on div "1586 / W/Trac-794-Louvre-T11" at bounding box center [766, 269] width 151 height 22
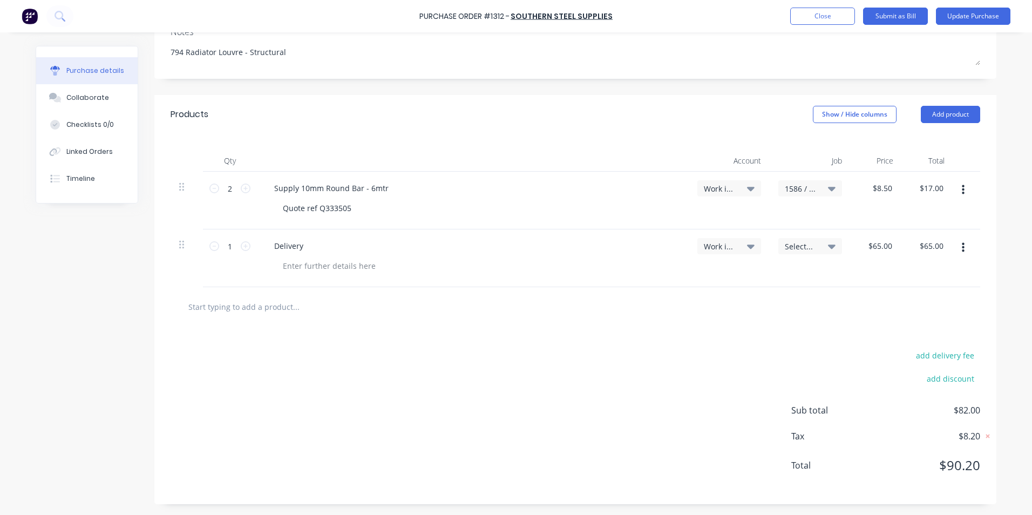
click at [962, 190] on icon "button" at bounding box center [963, 190] width 3 height 10
click at [918, 236] on button "Duplicate" at bounding box center [930, 240] width 92 height 22
type textarea "x"
type input "$8.50"
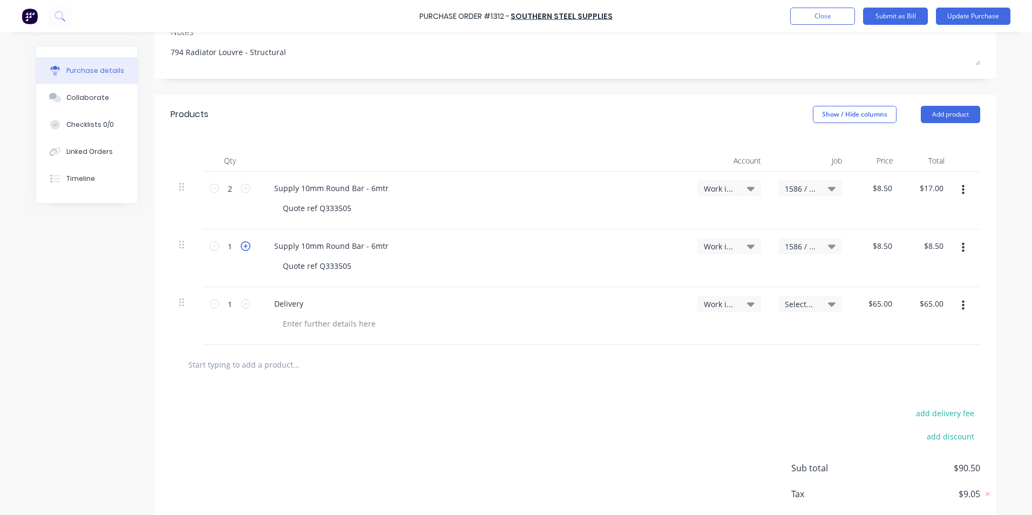
click at [241, 246] on icon at bounding box center [246, 246] width 10 height 10
type textarea "x"
type input "2"
type input "$17.00"
click at [800, 246] on span "1586 / W/Trac-794-Louvre-T11" at bounding box center [801, 246] width 32 height 11
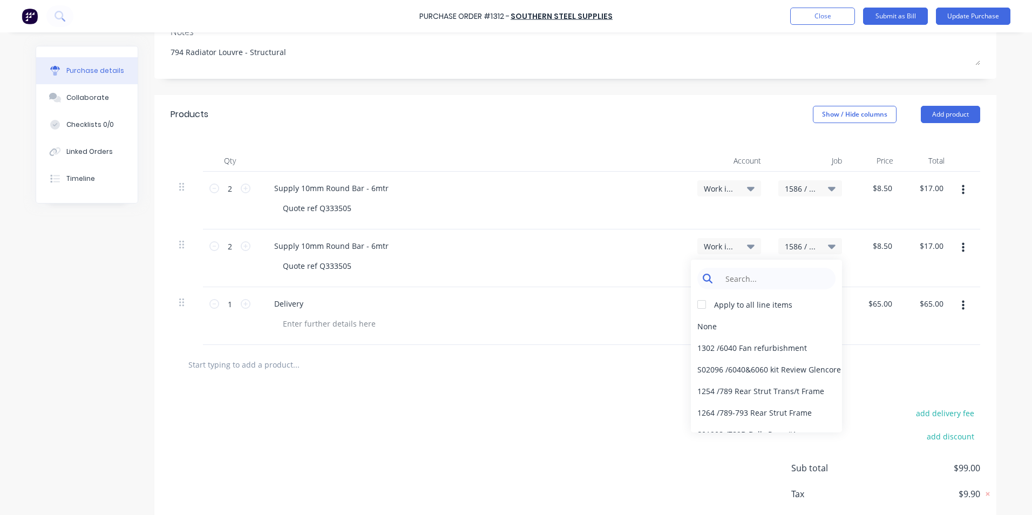
type textarea "x"
click at [744, 282] on input at bounding box center [775, 279] width 111 height 22
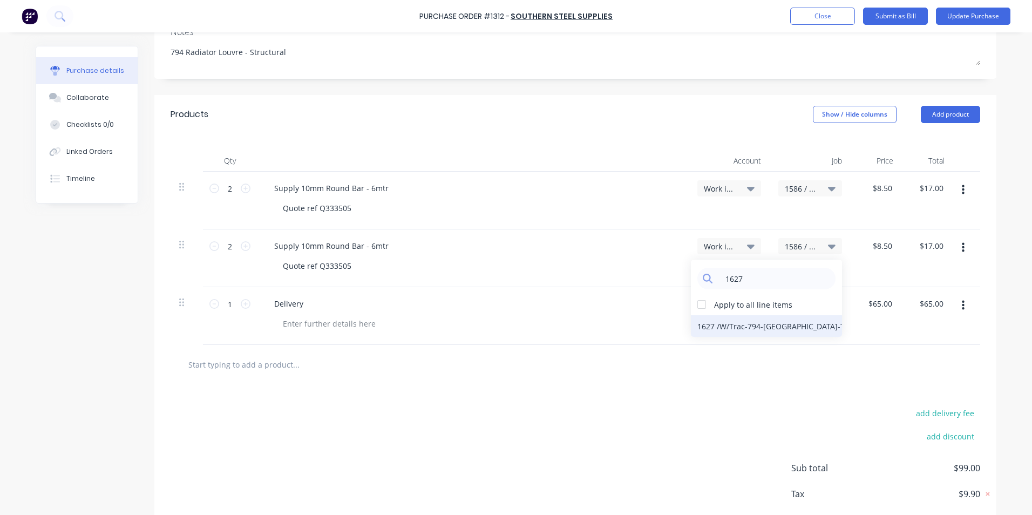
type input "1627"
click at [759, 326] on div "1627 / W/Trac-794-Louvre-T12" at bounding box center [766, 326] width 151 height 22
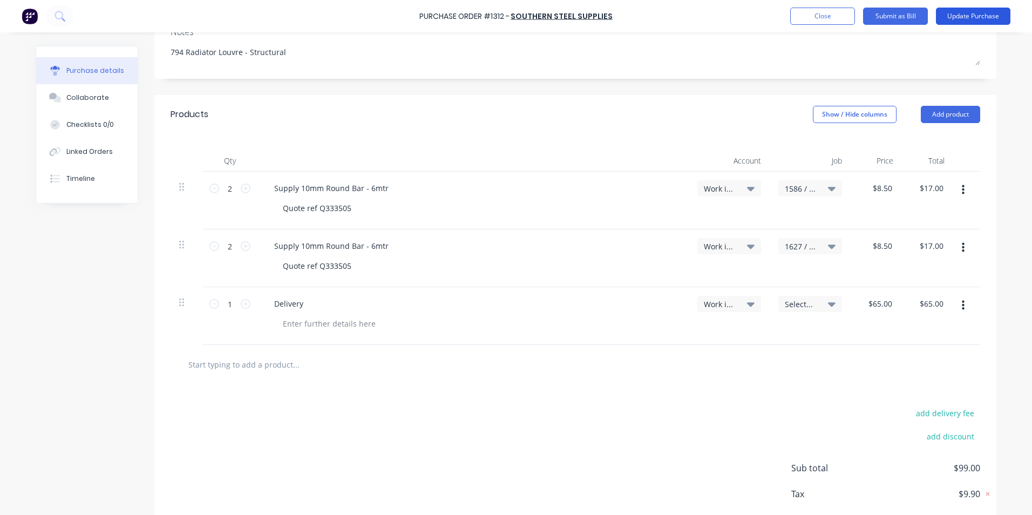
click at [984, 17] on button "Update Purchase" at bounding box center [973, 16] width 75 height 17
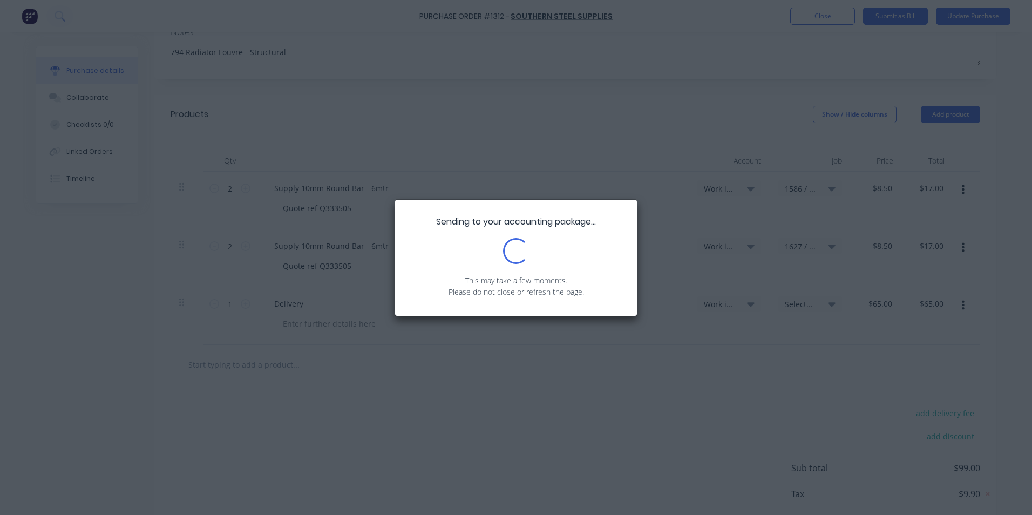
scroll to position [0, 0]
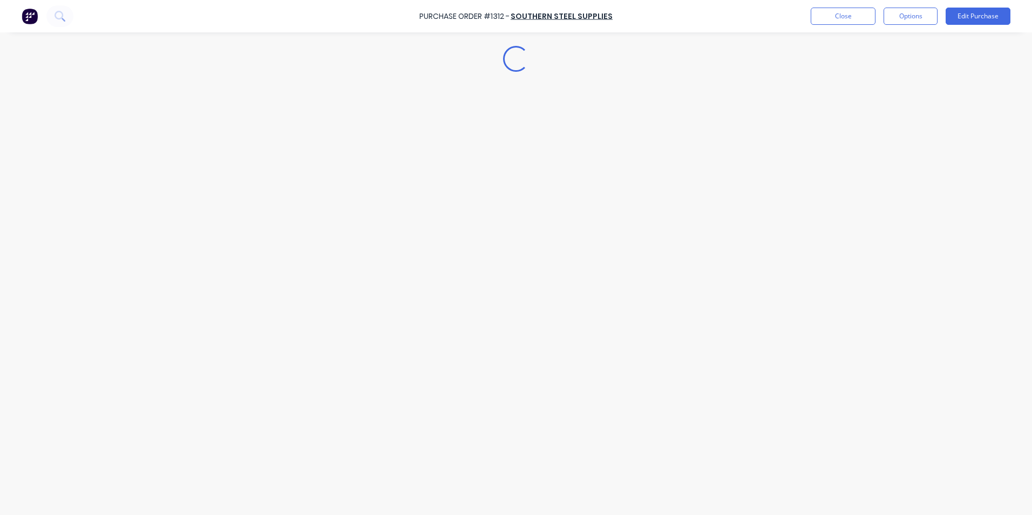
type textarea "x"
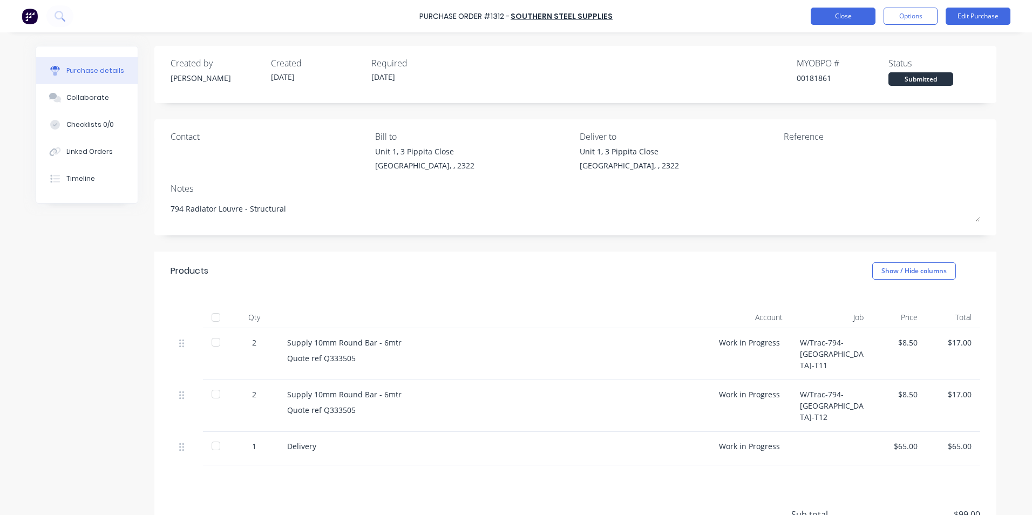
click at [848, 12] on button "Close" at bounding box center [843, 16] width 65 height 17
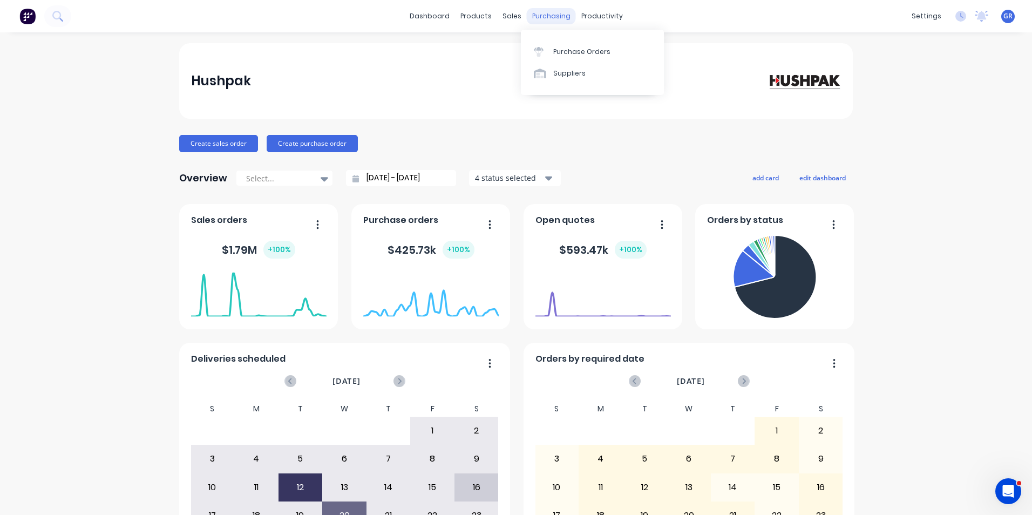
click at [542, 17] on div "purchasing" at bounding box center [551, 16] width 49 height 16
click at [576, 55] on div "Purchase Orders" at bounding box center [581, 52] width 57 height 10
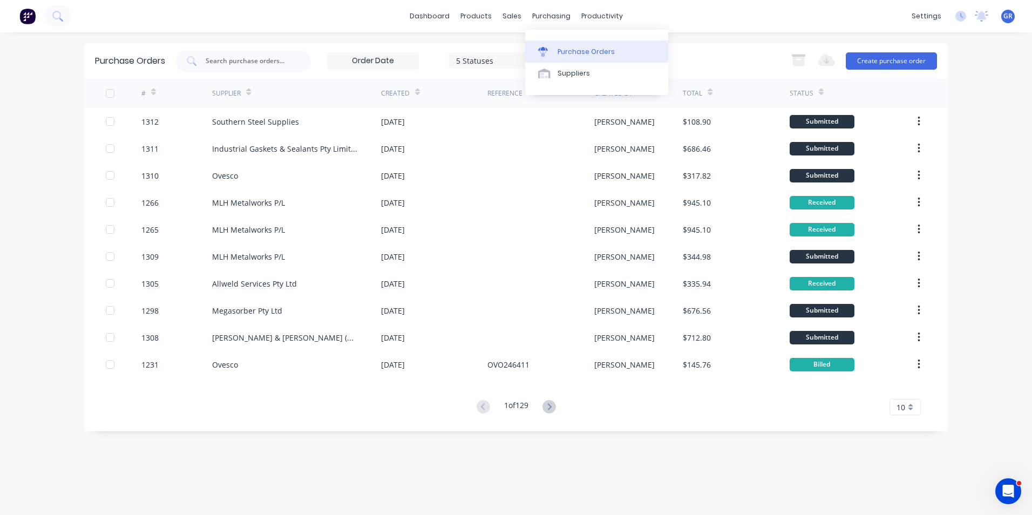
click at [580, 47] on div "Purchase Orders" at bounding box center [586, 52] width 57 height 10
click at [906, 64] on button "Create purchase order" at bounding box center [891, 60] width 91 height 17
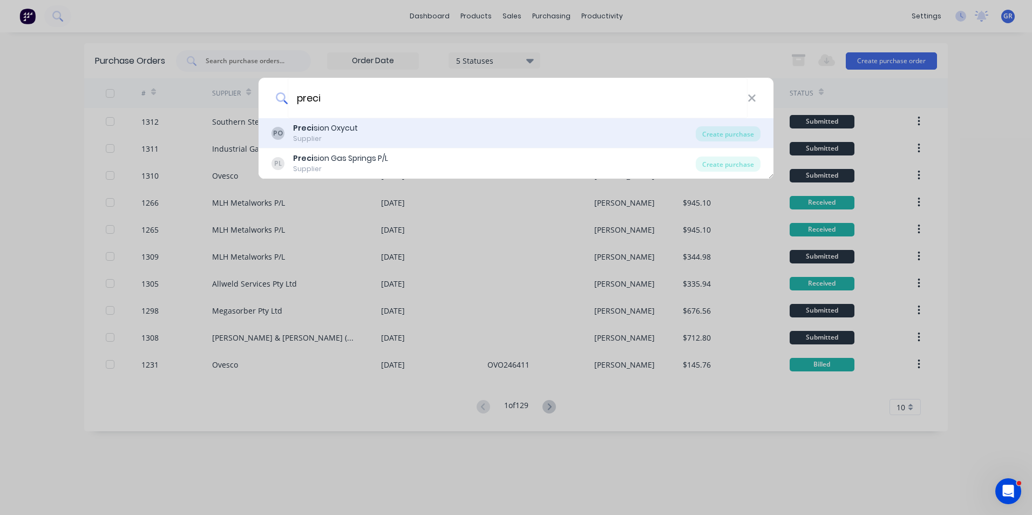
type input "preci"
click at [304, 131] on b "Preci" at bounding box center [303, 128] width 21 height 11
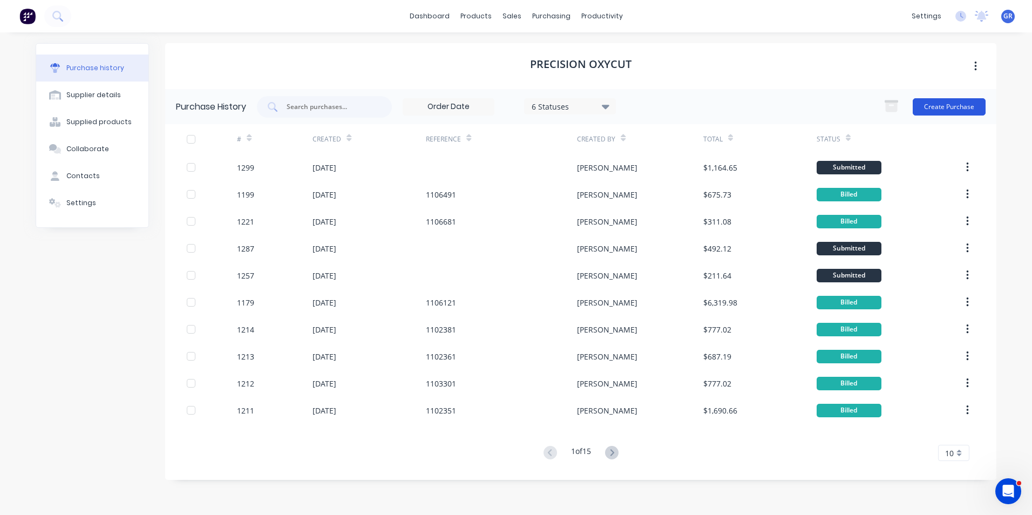
click at [958, 104] on button "Create Purchase" at bounding box center [949, 106] width 73 height 17
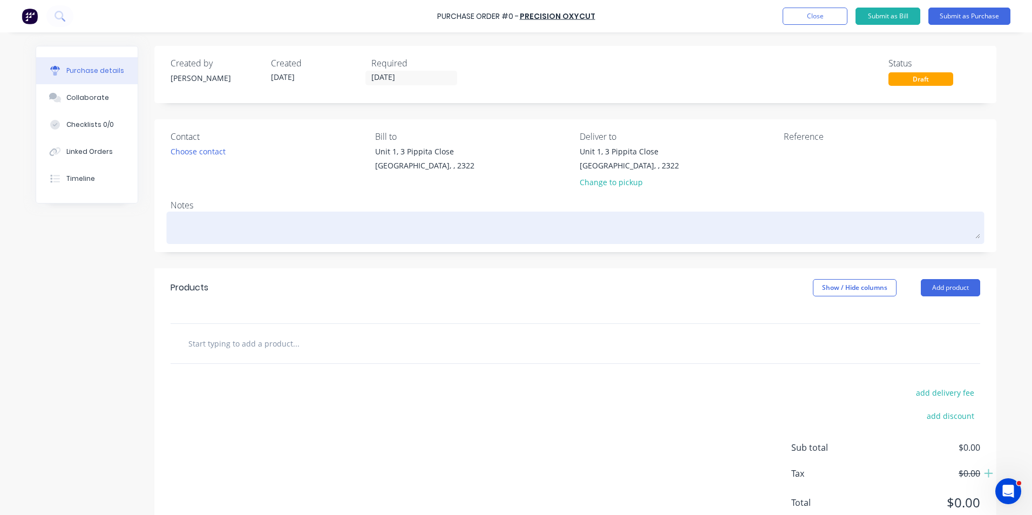
click at [207, 225] on textarea at bounding box center [576, 226] width 810 height 24
type textarea "x"
type textarea "J"
type textarea "x"
type textarea "JN"
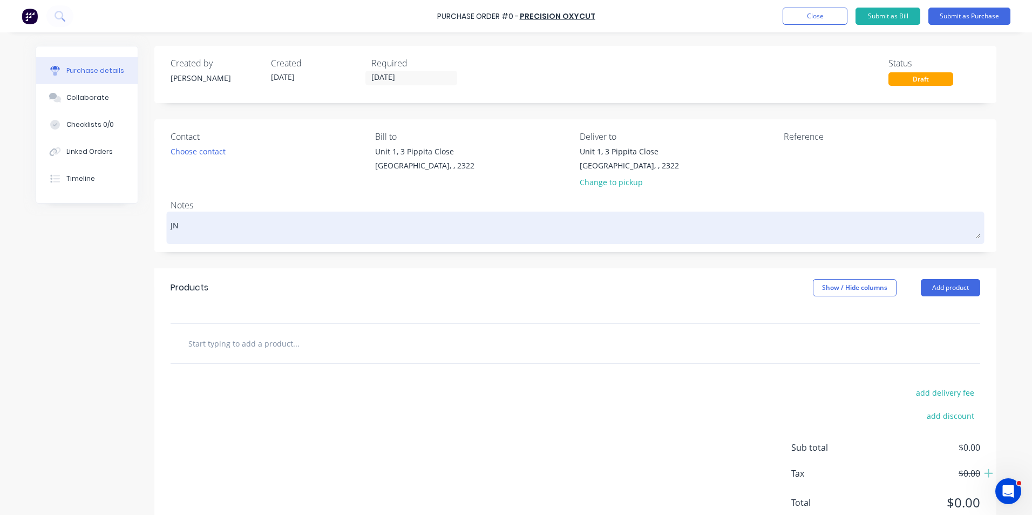
type textarea "x"
type textarea "JN1"
type textarea "x"
type textarea "JN16"
type textarea "x"
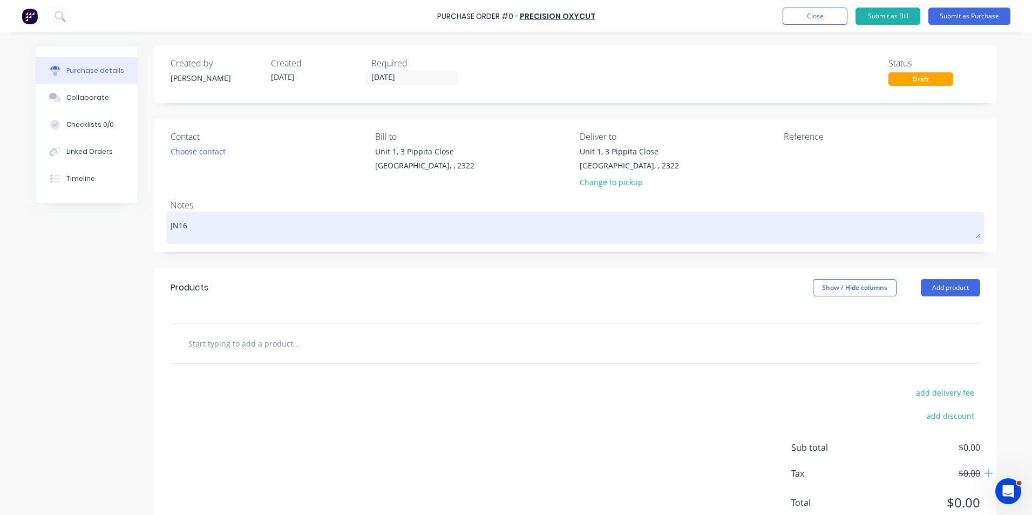
type textarea "JN162"
type textarea "x"
type textarea "JN1627"
type textarea "x"
type textarea "JN1627"
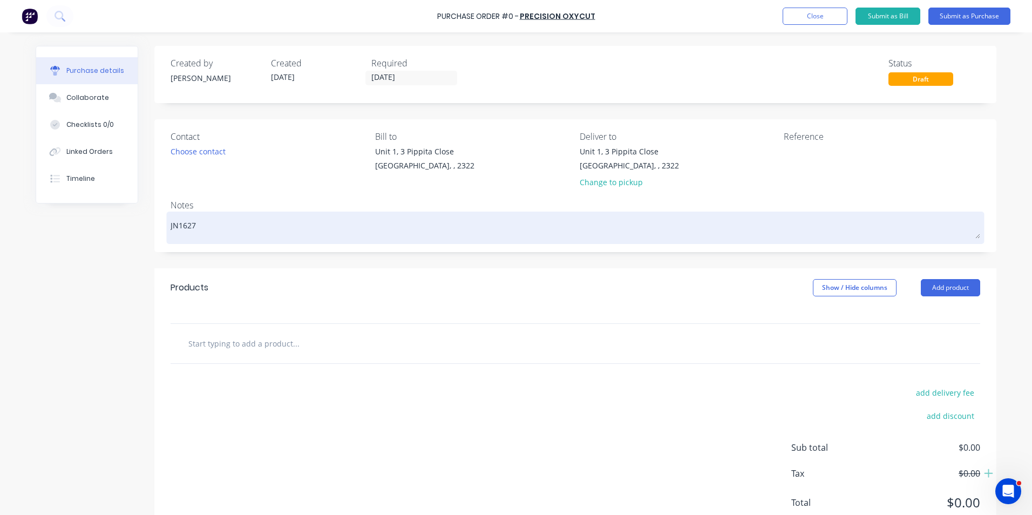
type textarea "x"
type textarea "JN1627 -"
type textarea "x"
type textarea "JN1627 -"
type textarea "x"
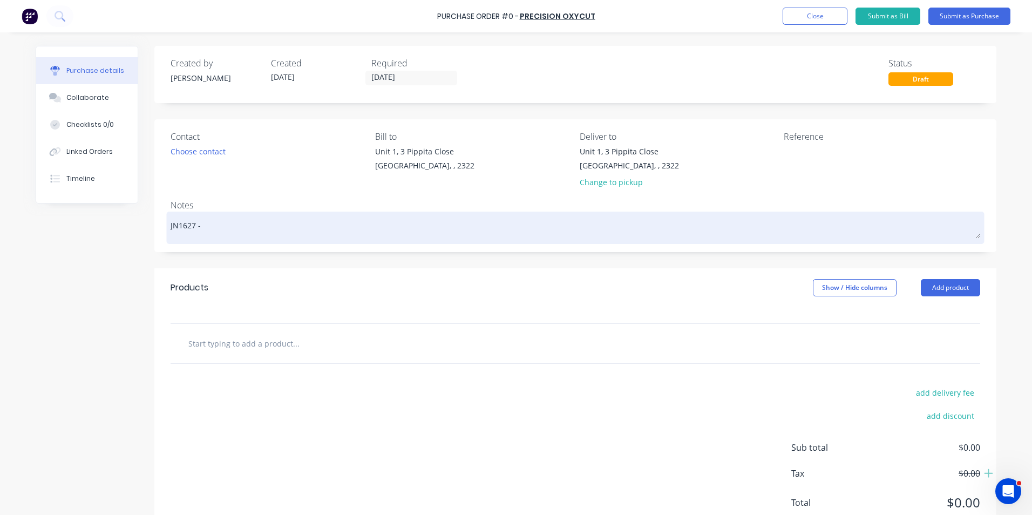
type textarea "JN1627 - 7"
type textarea "x"
type textarea "JN1627 - 79"
type textarea "x"
type textarea "JN1627 - 794"
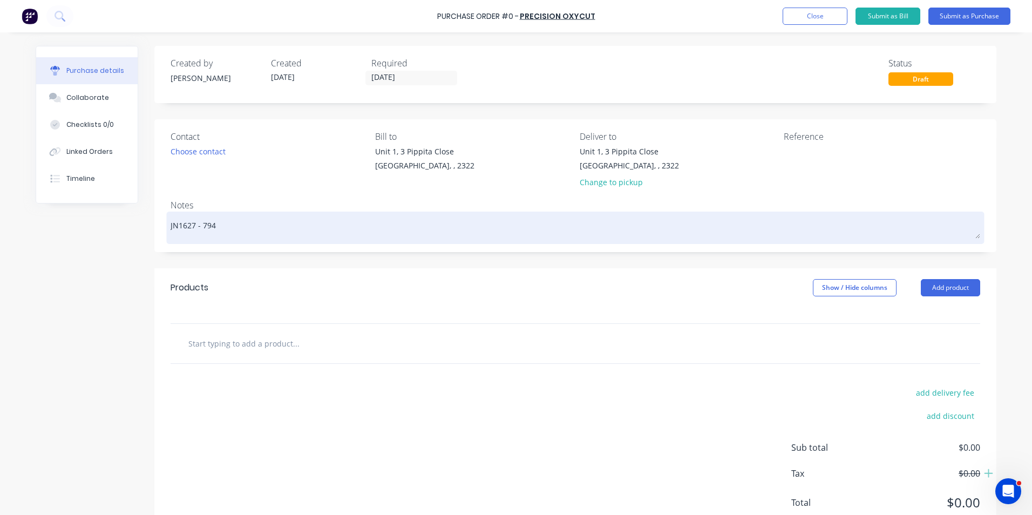
type textarea "x"
type textarea "JN1627 - 794"
type textarea "x"
type textarea "JN1627 - 794 R"
type textarea "x"
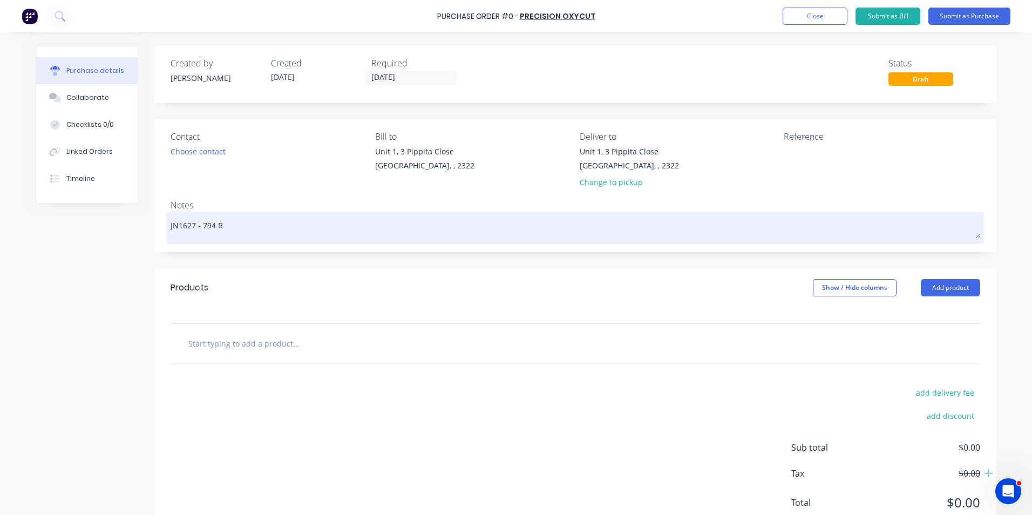
type textarea "JN1627 - 794 Ra"
type textarea "x"
type textarea "JN1627 - 794 Rad"
type textarea "x"
type textarea "JN1627 - 794 Radi"
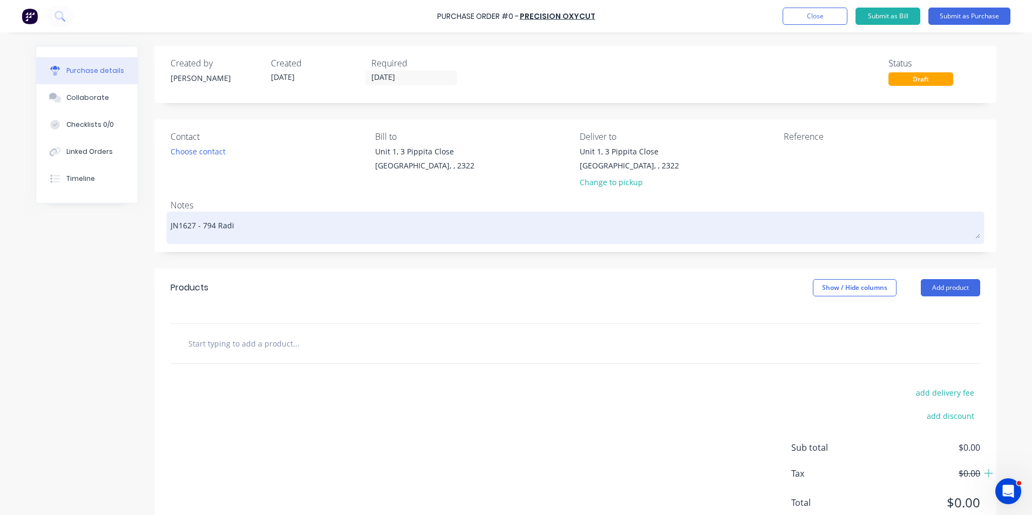
type textarea "x"
type textarea "JN1627 - 794 Radia"
type textarea "x"
type textarea "JN1627 - 794 Radiat"
type textarea "x"
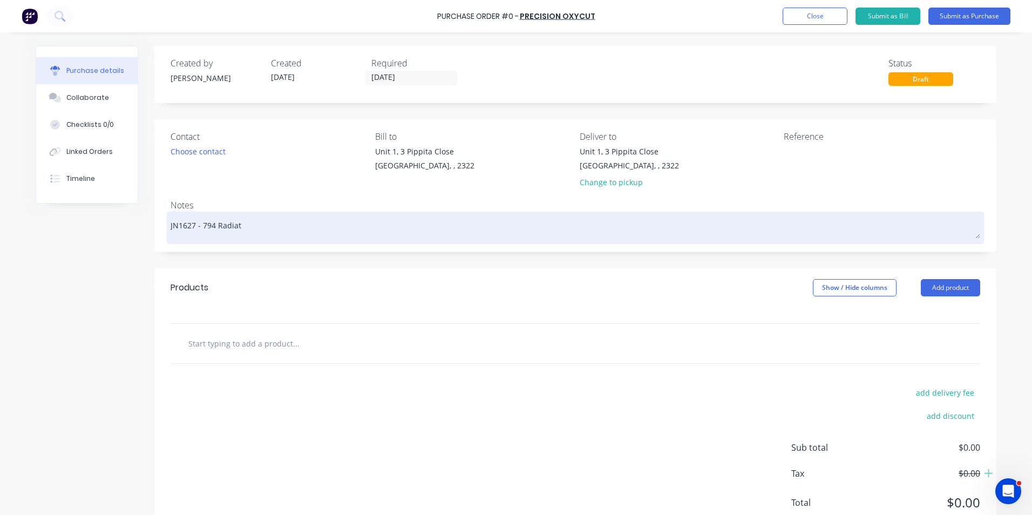
type textarea "JN1627 - 794 Radiato"
type textarea "x"
type textarea "JN1627 - 794 Radiator"
type textarea "x"
type textarea "JN1627 - 794 Radiator"
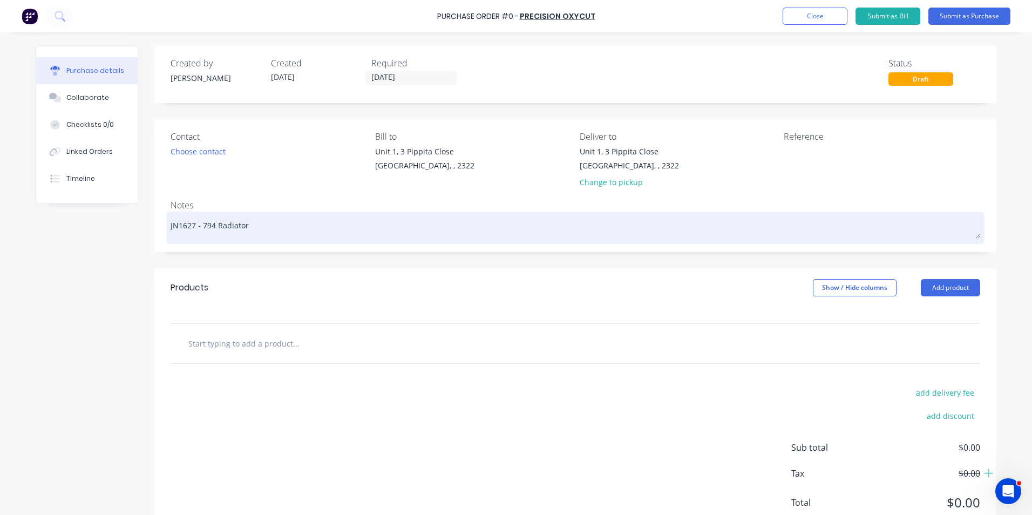
type textarea "x"
type textarea "JN1627 - 794 Radiator L"
type textarea "x"
type textarea "JN1627 - 794 Radiator Lo"
type textarea "x"
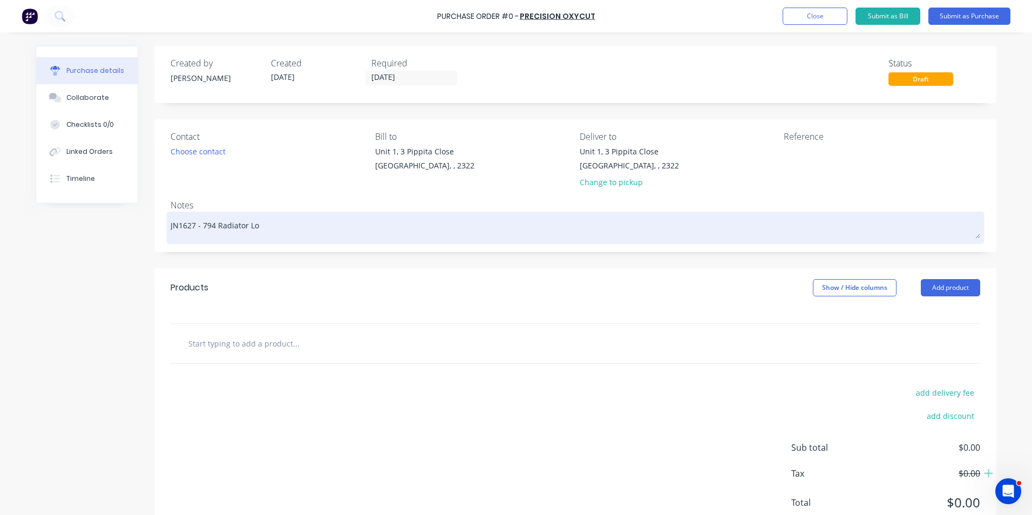
type textarea "JN1627 - 794 Radiator [PERSON_NAME]"
type textarea "x"
type textarea "JN1627 - 794 Radiator Louv"
type textarea "x"
type textarea "JN1627 - 794 Radiator Louvr"
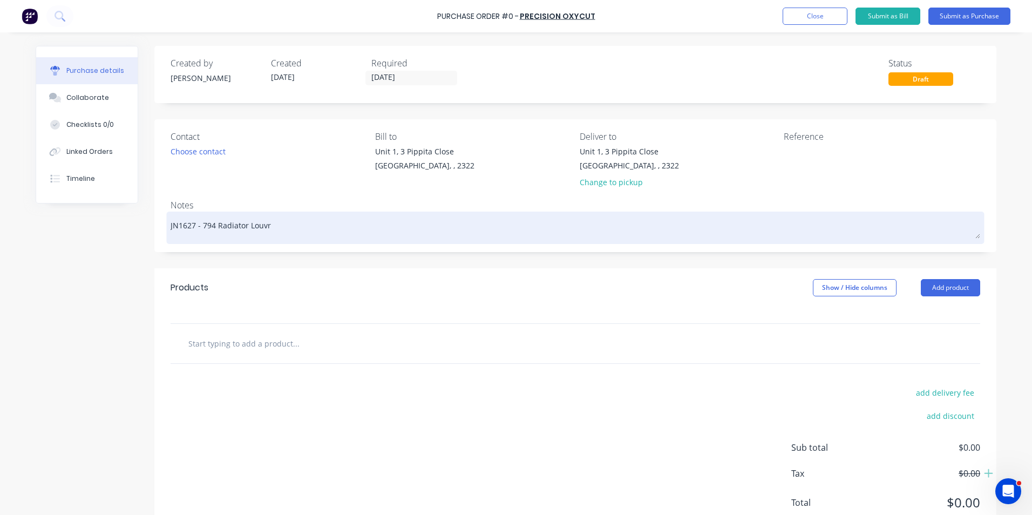
type textarea "x"
type textarea "JN1627 - 794 Radiator Louvre"
type textarea "x"
type textarea "JN1627 - 794 Radiator Louvre"
type textarea "x"
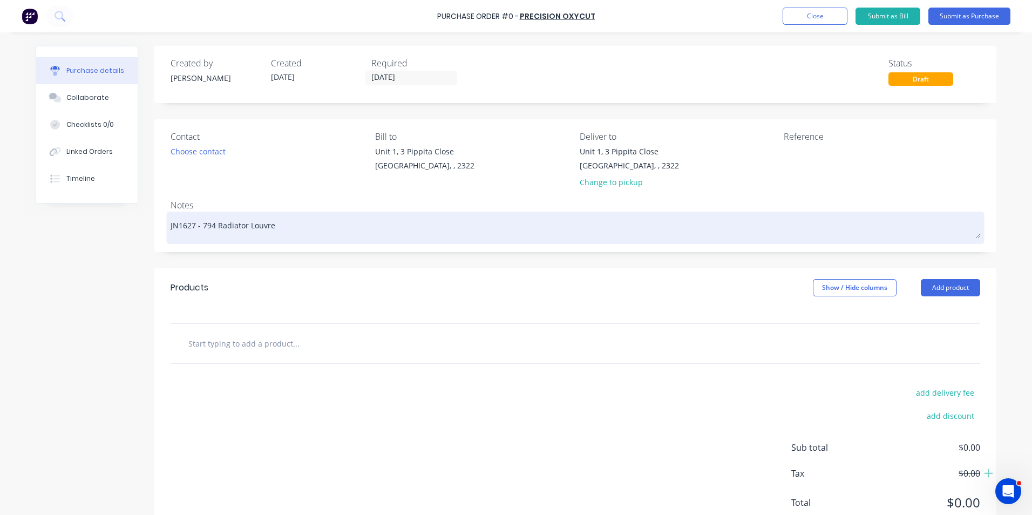
type textarea "JN1627 - 794 Radiator Louvre -"
type textarea "x"
type textarea "JN1627 - 794 Radiator Louvre -"
type textarea "x"
type textarea "JN1627 - 794 Radiator Louvre - S"
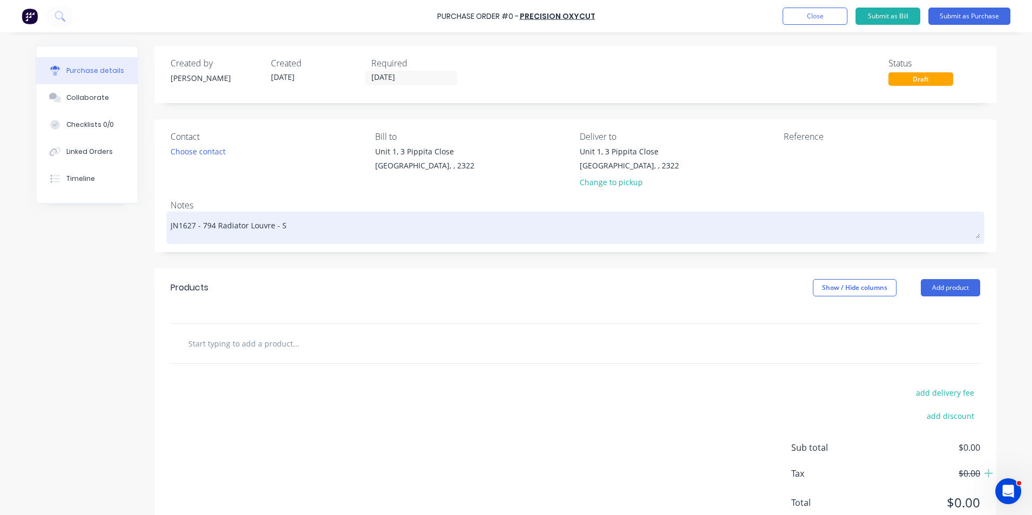
type textarea "x"
type textarea "JN1627 - 794 Radiator Louvre - St"
type textarea "x"
type textarea "JN1627 - 794 Radiator Louvre - Ste"
type textarea "x"
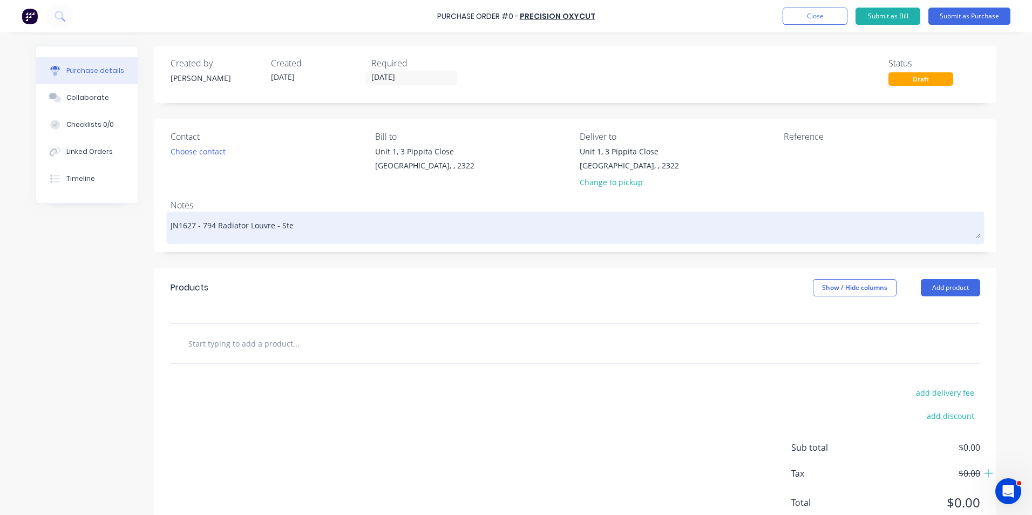
type textarea "JN1627 - 794 Radiator Louvre - Stee"
type textarea "x"
type textarea "JN1627 - 794 Radiator Louvre - Steel"
type textarea "x"
type textarea "JN1627 - 794 Radiator Louvre - Steel"
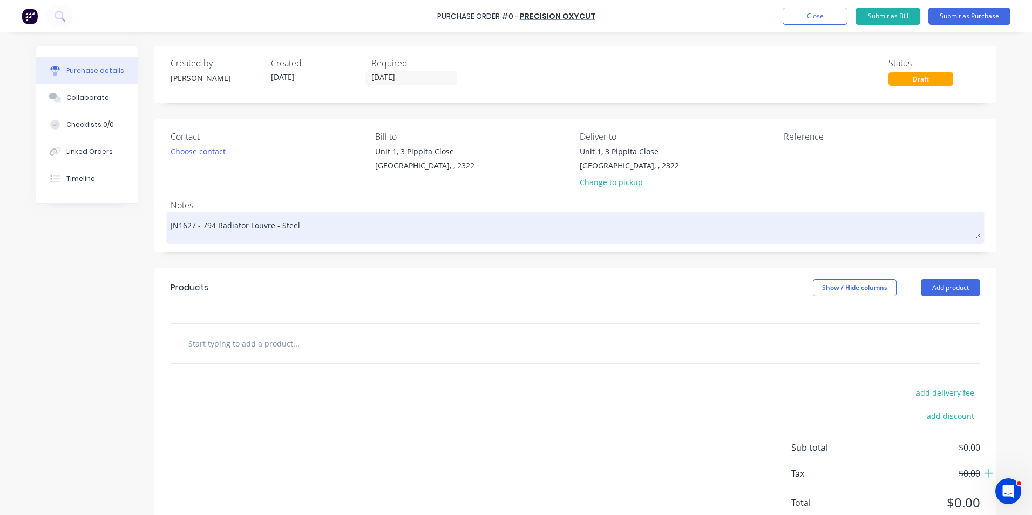
type textarea "x"
type textarea "JN1627 - 794 Radiator Louvre - Steel P"
type textarea "x"
type textarea "JN1627 - 794 Radiator Louvre - Steel Pl"
type textarea "x"
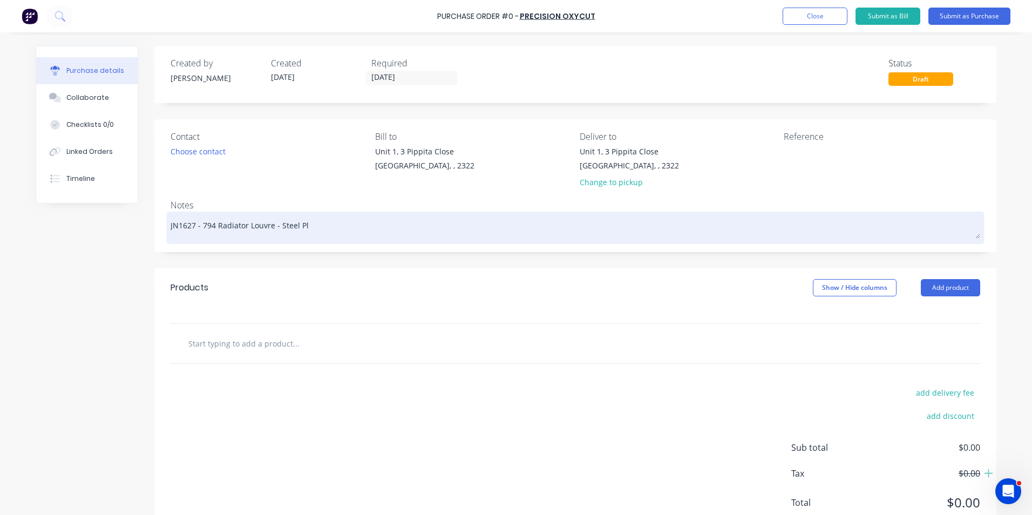
type textarea "JN1627 - 794 Radiator Louvre - Steel Pla"
type textarea "x"
type textarea "JN1627 - 794 Radiator Louvre - Steel Plae"
type textarea "x"
type textarea "JN1627 - 794 Radiator Louvre - Steel Pla"
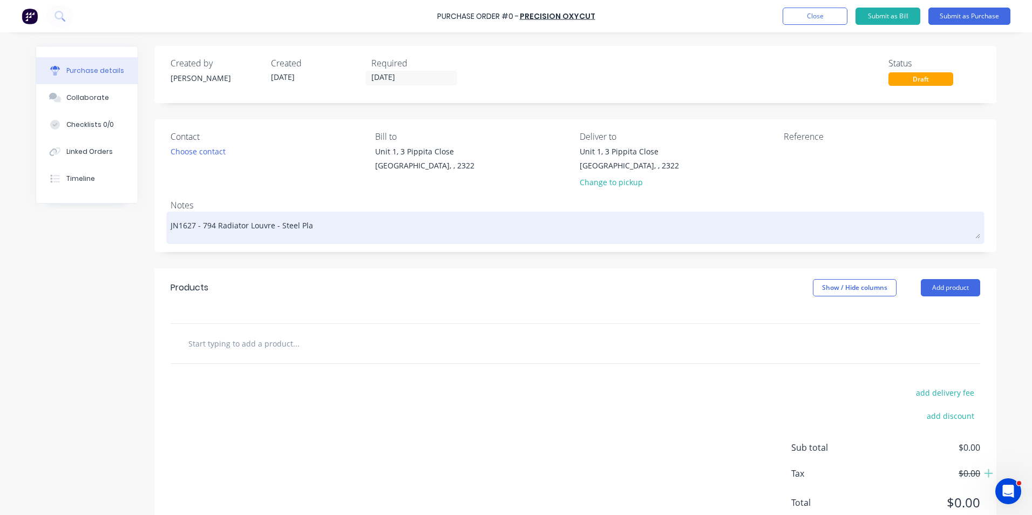
type textarea "x"
type textarea "JN1627 - 794 Radiator Louvre - Steel Plat"
type textarea "x"
type textarea "JN1627 - 794 Radiator Louvre - Steel Plate"
type textarea "x"
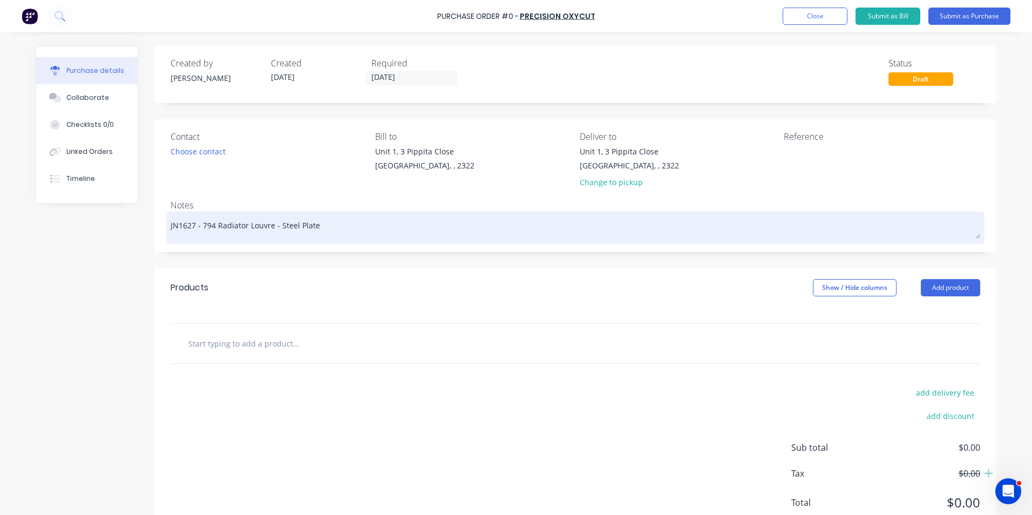
type textarea "JN1627 - 794 Radiator Louvre - Steel Platew"
type textarea "x"
type textarea "JN1627 - 794 Radiator Louvre - Steel Platewo"
type textarea "x"
type textarea "JN1627 - 794 Radiator Louvre - Steel Platewor"
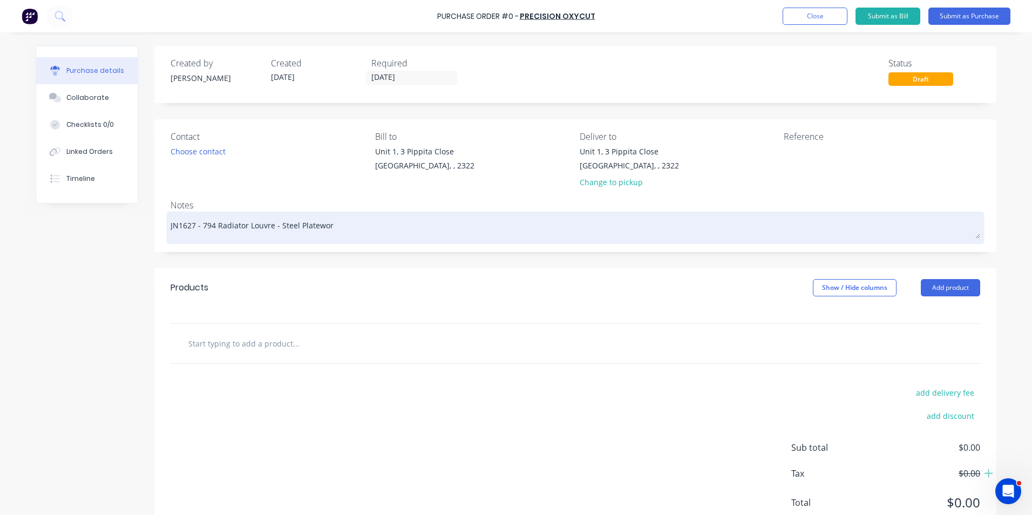
type textarea "x"
type textarea "JN1627 - 794 Radiator Louvre - Steel Platework"
type textarea "x"
type textarea "JN1627 - 794 Radiator Louvre - Steel Platework"
type textarea "x"
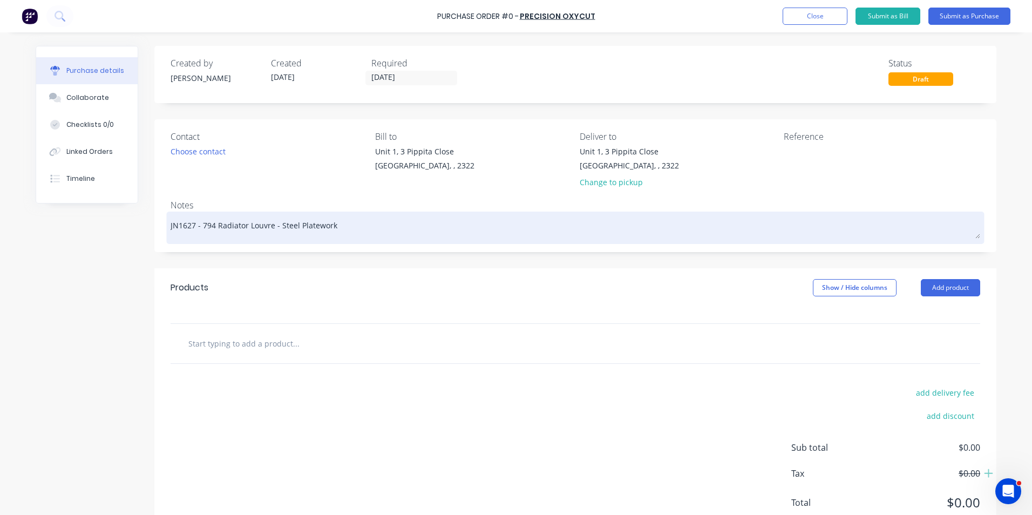
type textarea "JN1627 - 794 Radiator Louvre - Steel Platework -"
type textarea "x"
type textarea "JN1627 - 794 Radiator Louvre - Steel Platework -"
type textarea "x"
type textarea "JN1627 - 794 Radiator Louvre - Steel Platework - T"
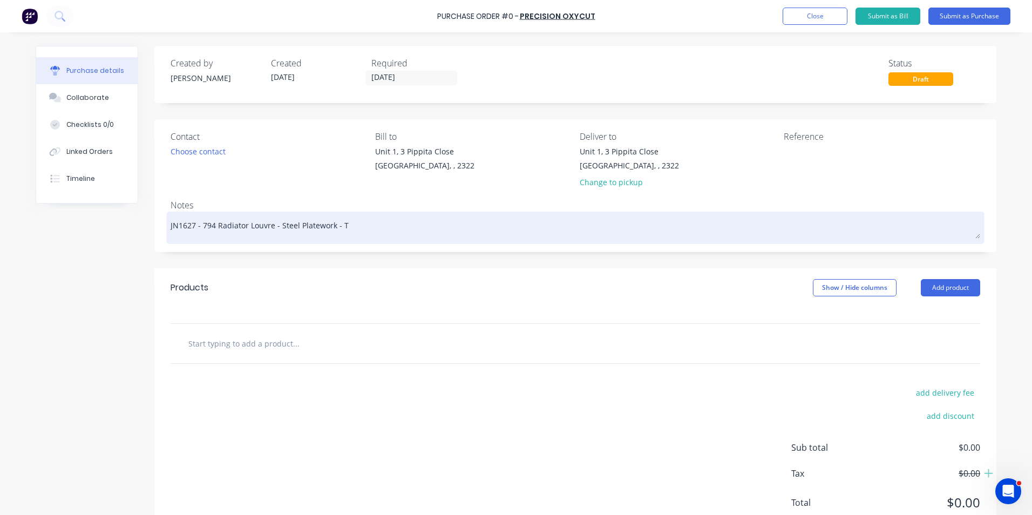
type textarea "x"
type textarea "JN1627 - 794 Radiator Louvre - Steel Platework - Tr"
type textarea "x"
type textarea "JN1627 - 794 Radiator Louvre - Steel Platework - Tru"
type textarea "x"
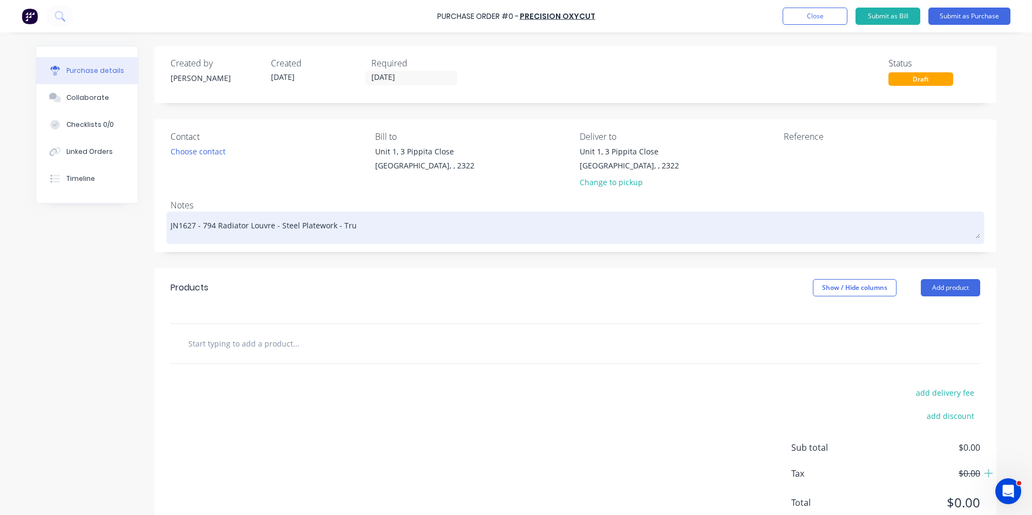
type textarea "JN1627 - 794 Radiator Louvre - Steel Platework - Truc"
type textarea "x"
type textarea "JN1627 - 794 Radiator Louvre - Steel Platework - Truck"
type textarea "x"
type textarea "JN1627 - 794 Radiator Louvre - Steel Platework - Truck"
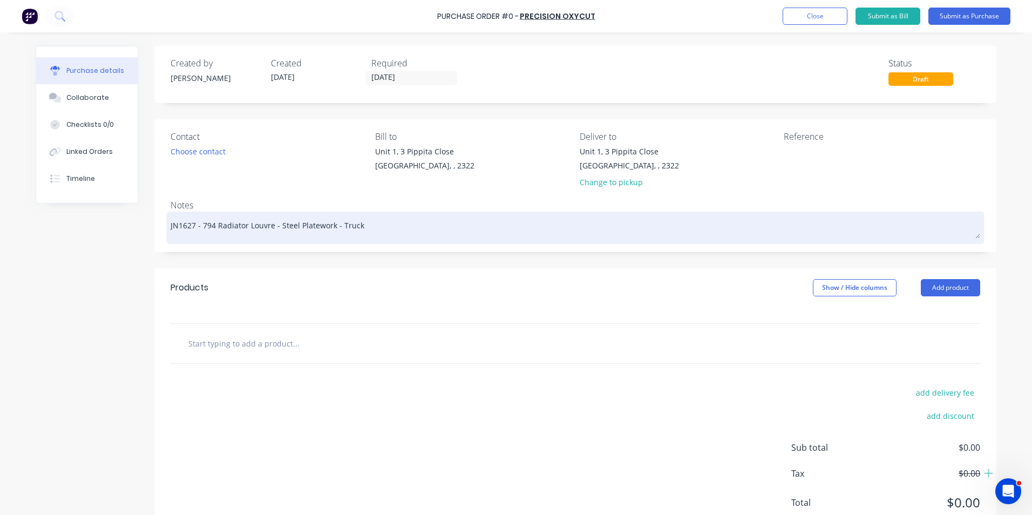
type textarea "x"
type textarea "JN1627 - 794 Radiator Louvre - Steel Platework - Truck #"
type textarea "x"
type textarea "JN1627 - 794 Radiator Louvre - Steel Platework - Truck #1"
type textarea "x"
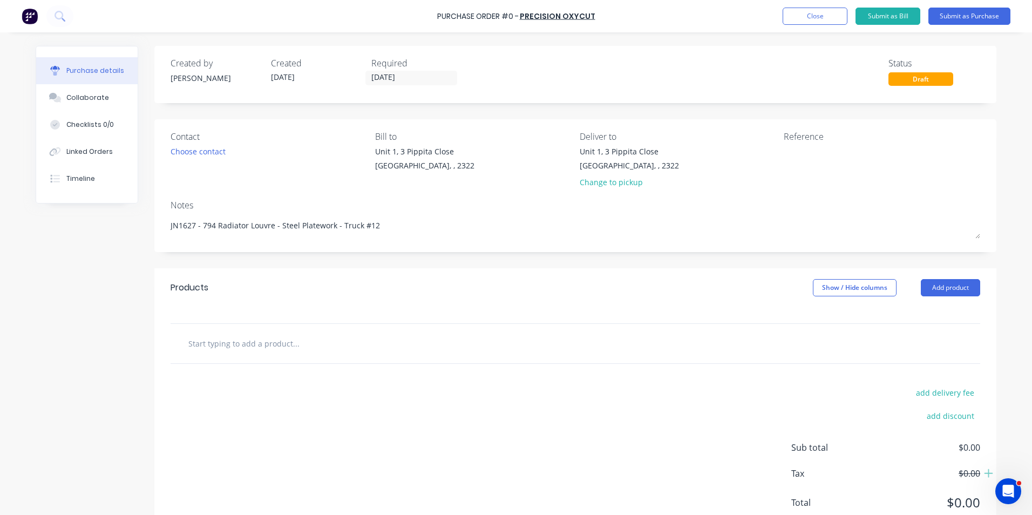
type textarea "JN1627 - 794 Radiator Louvre - Steel Platework - Truck #12"
type textarea "x"
type textarea "JN1627 - 794 Radiator Louvre - Steel Platework - Truck #12"
click at [248, 343] on input "text" at bounding box center [296, 344] width 216 height 22
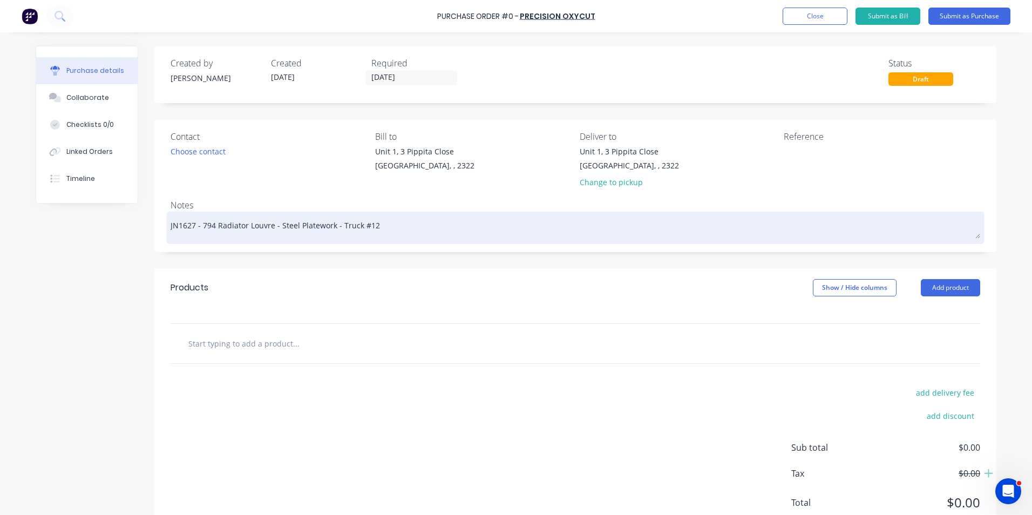
drag, startPoint x: 330, startPoint y: 226, endPoint x: 198, endPoint y: 228, distance: 132.8
click at [198, 228] on textarea "JN1627 - 794 Radiator Louvre - Steel Platework - Truck #12" at bounding box center [576, 226] width 810 height 24
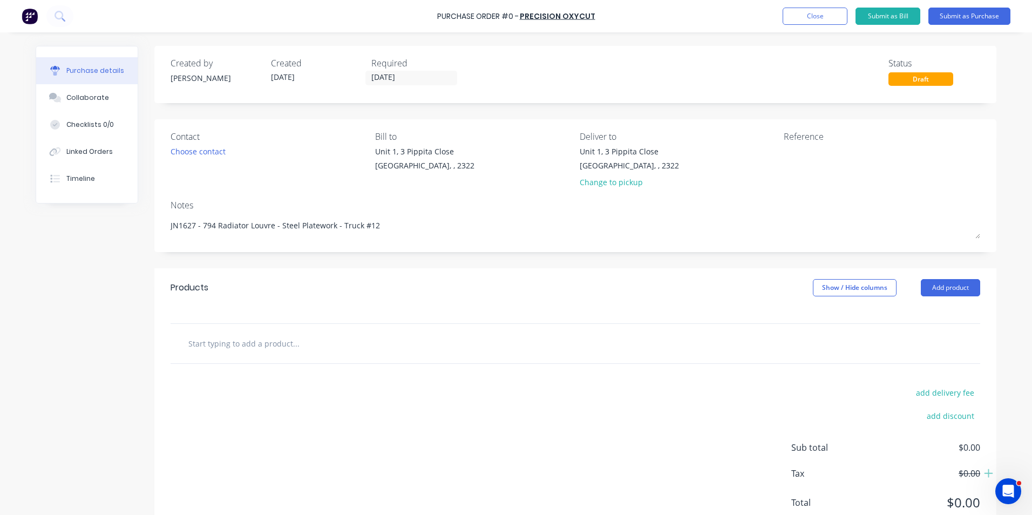
click at [236, 337] on input "text" at bounding box center [296, 344] width 216 height 22
type textarea "x"
type input "S"
type textarea "x"
type input "Su"
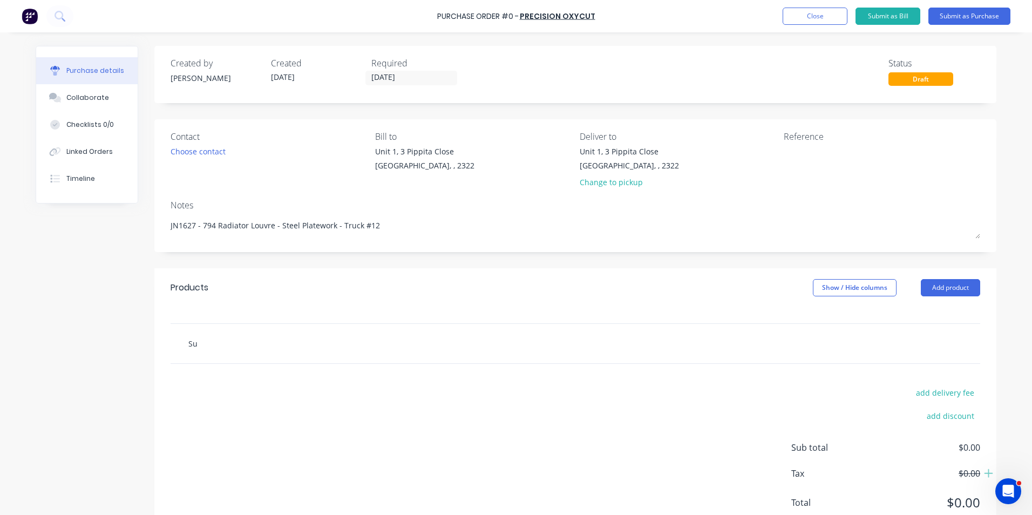
type textarea "x"
type input "Sup"
type textarea "x"
type input "Supp"
type textarea "x"
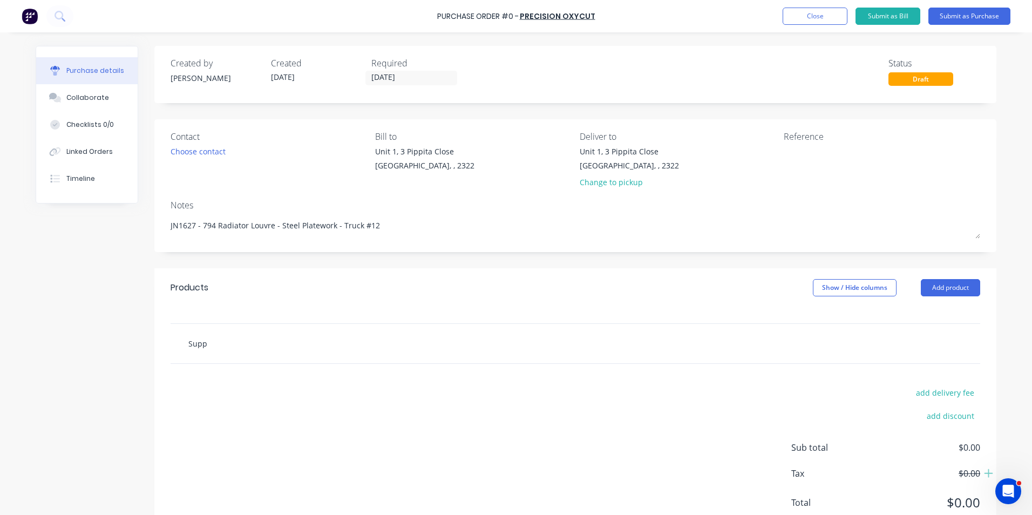
type input "Suppl"
type textarea "x"
type input "Supply"
type textarea "x"
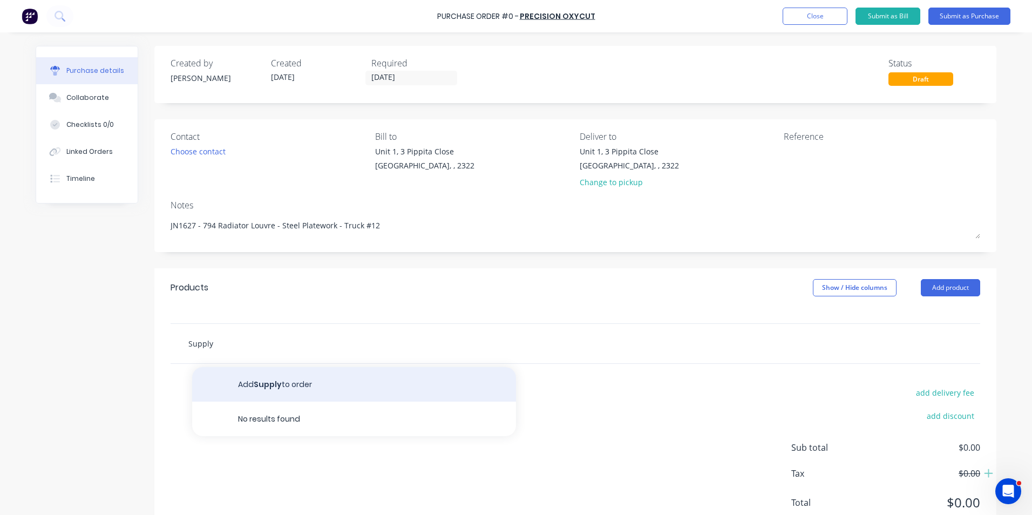
type input "Supply"
click at [265, 382] on button "Add Supply to order" at bounding box center [354, 384] width 324 height 35
type textarea "x"
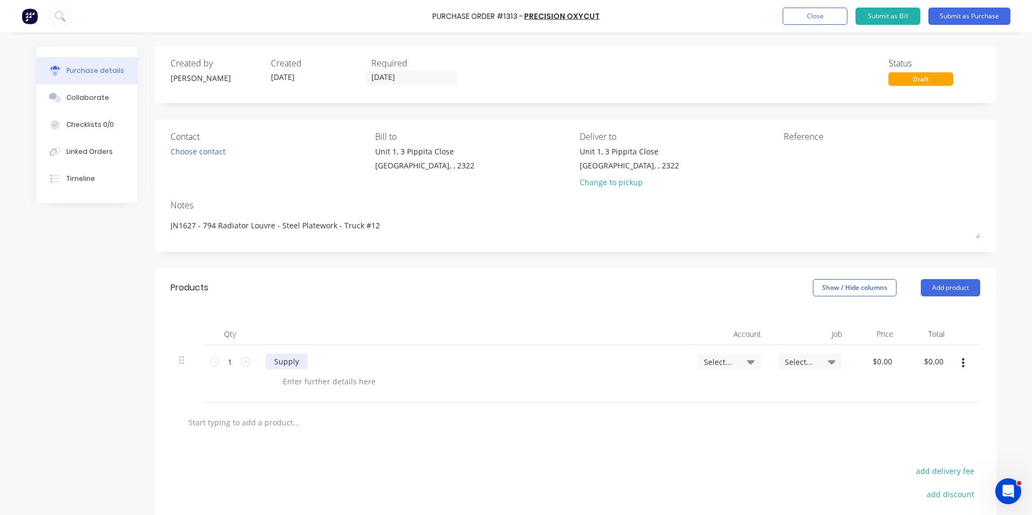
type textarea "x"
click at [293, 361] on div "Supply" at bounding box center [287, 362] width 42 height 16
click at [482, 360] on div "Supply - 794 Radiator Louvre - Steel Platework as per quote" at bounding box center [382, 362] width 232 height 16
type textarea "x"
click at [337, 381] on div at bounding box center [329, 382] width 110 height 16
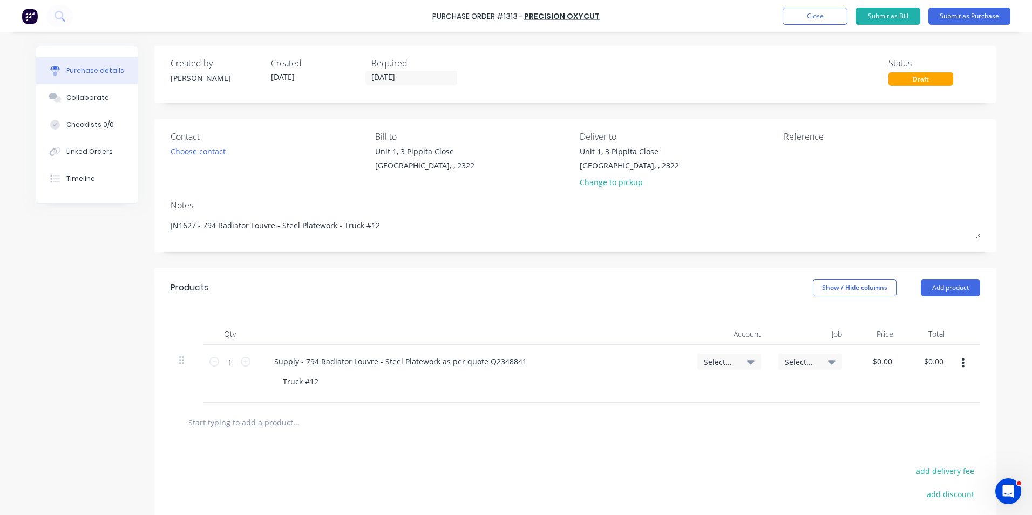
click at [721, 359] on span "Select..." at bounding box center [720, 361] width 32 height 11
type textarea "x"
click at [671, 396] on input at bounding box center [694, 394] width 111 height 22
type input "1-14"
click at [659, 467] on div "1-1400 / Work in Progress" at bounding box center [685, 471] width 151 height 22
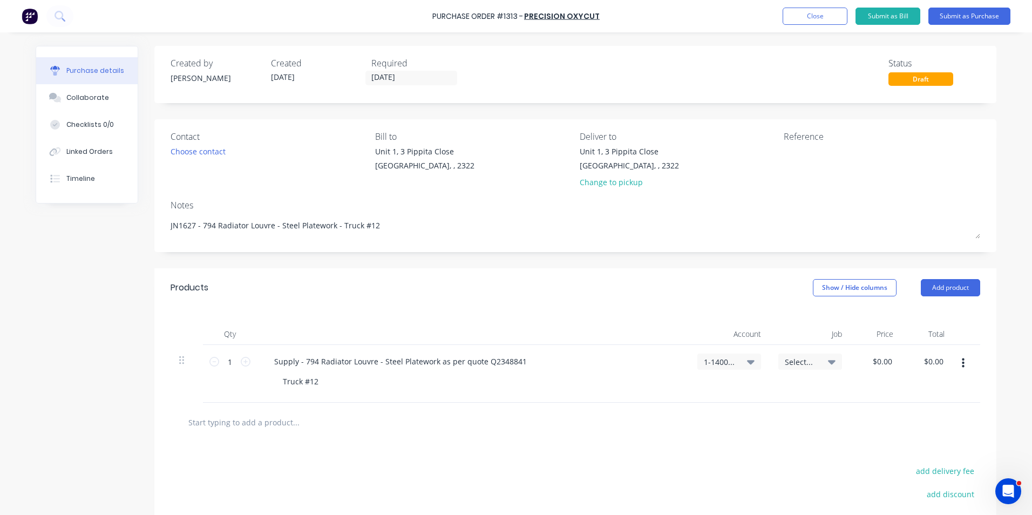
click at [793, 357] on span "Select..." at bounding box center [801, 361] width 32 height 11
type textarea "x"
click at [768, 395] on input at bounding box center [775, 394] width 111 height 22
type input "1627"
drag, startPoint x: 788, startPoint y: 443, endPoint x: 801, endPoint y: 435, distance: 14.8
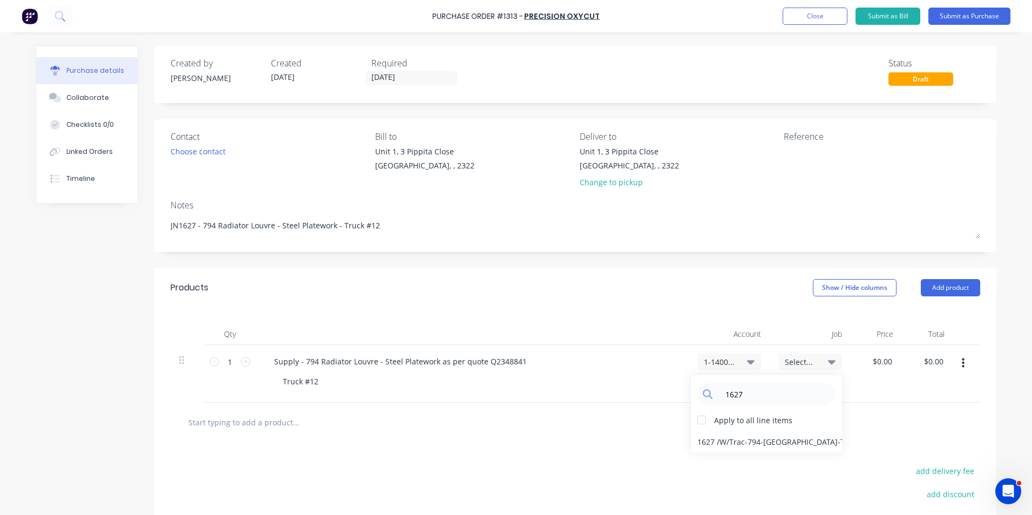
click at [789, 443] on div "1627 / W/Trac-794-[GEOGRAPHIC_DATA]-T12" at bounding box center [766, 442] width 151 height 22
type textarea "x"
type input "0.0000"
click at [885, 358] on input "0.0000" at bounding box center [882, 362] width 25 height 16
type textarea "x"
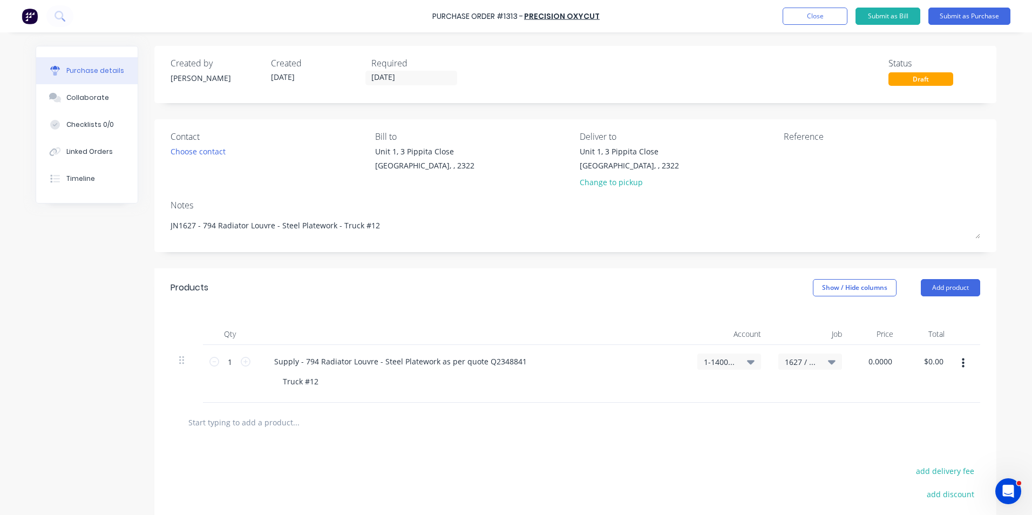
type input "$0.00"
type textarea "x"
type input "0"
click at [870, 357] on div "0 0" at bounding box center [876, 374] width 51 height 58
type textarea "x"
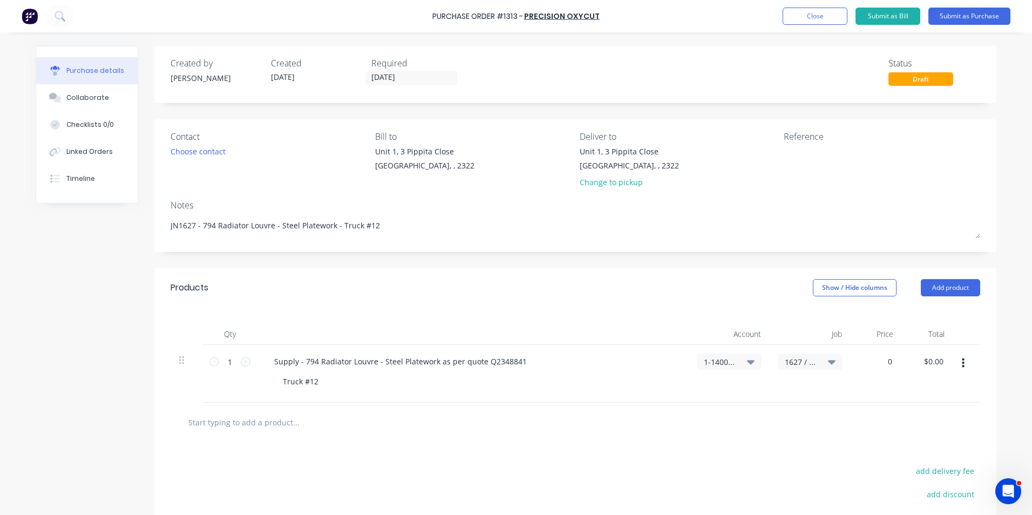
type input "$0.00"
click at [890, 381] on div "$0.00 0" at bounding box center [876, 374] width 51 height 58
type textarea "x"
type input "0"
click at [885, 358] on input "0" at bounding box center [886, 362] width 15 height 16
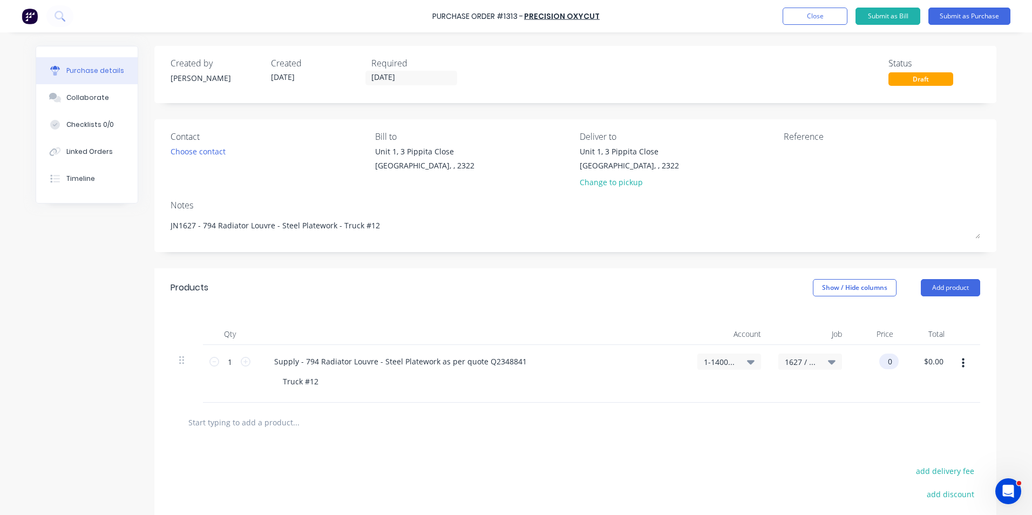
type textarea "x"
click at [885, 358] on input "0" at bounding box center [886, 362] width 15 height 16
type input "2700.65"
type textarea "x"
type input "$2,700.65"
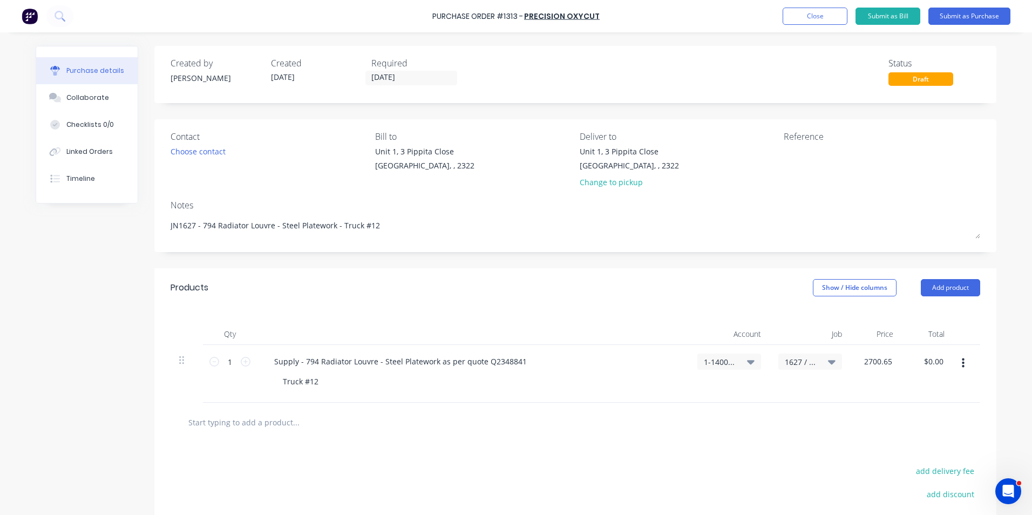
type input "$2,700.65"
click at [887, 390] on div "$2,700.65 $2,700.65" at bounding box center [879, 374] width 56 height 58
click at [406, 75] on input "[DATE]" at bounding box center [411, 77] width 91 height 13
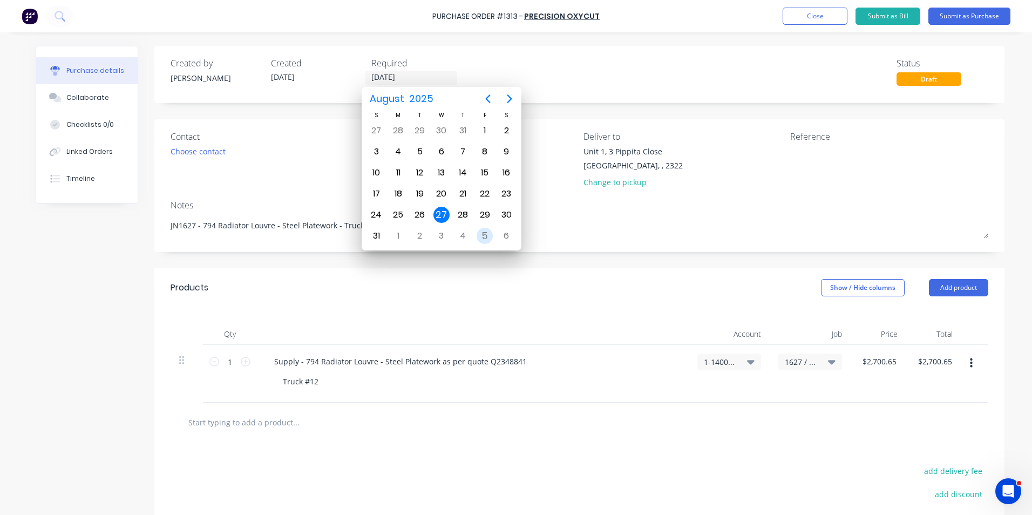
click at [483, 236] on div "5" at bounding box center [485, 236] width 16 height 16
type textarea "x"
type input "[DATE]"
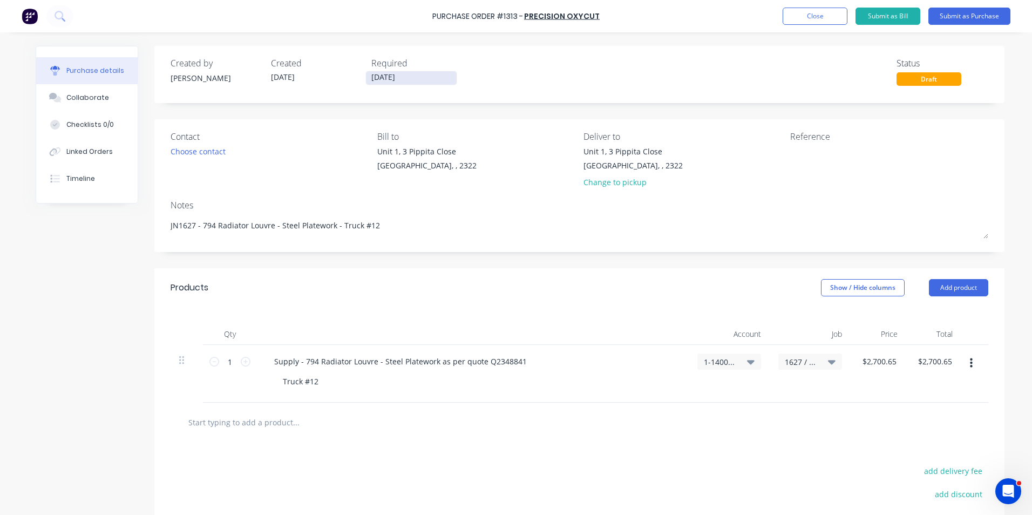
click at [405, 77] on input "[DATE]" at bounding box center [411, 77] width 91 height 13
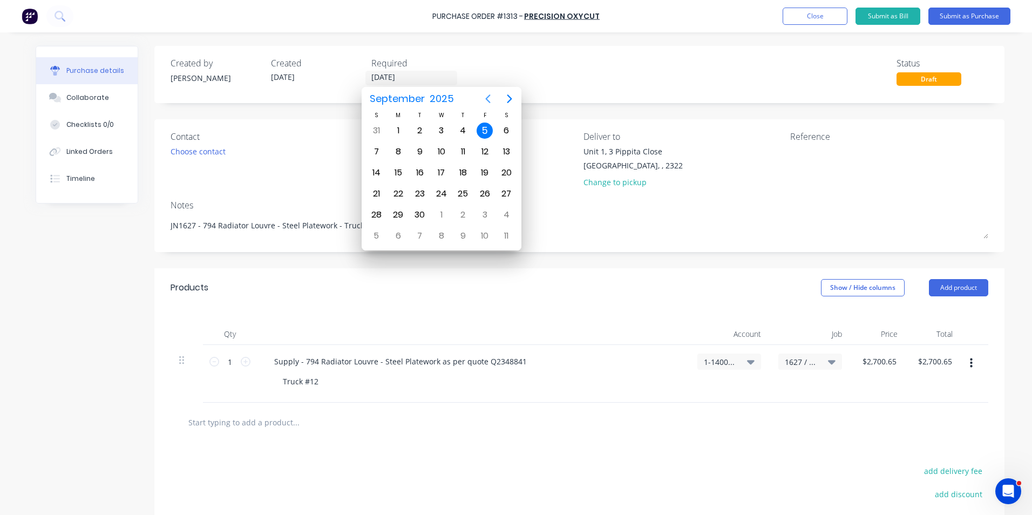
click at [487, 98] on icon "Previous page" at bounding box center [488, 98] width 5 height 9
click at [443, 233] on div "3" at bounding box center [442, 236] width 16 height 16
type textarea "x"
type input "[DATE]"
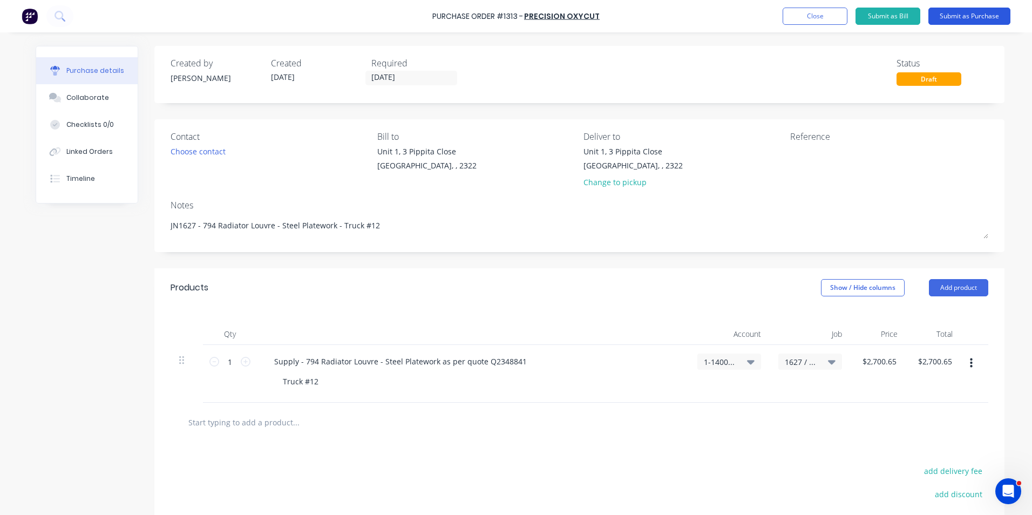
click at [968, 15] on button "Submit as Purchase" at bounding box center [970, 16] width 82 height 17
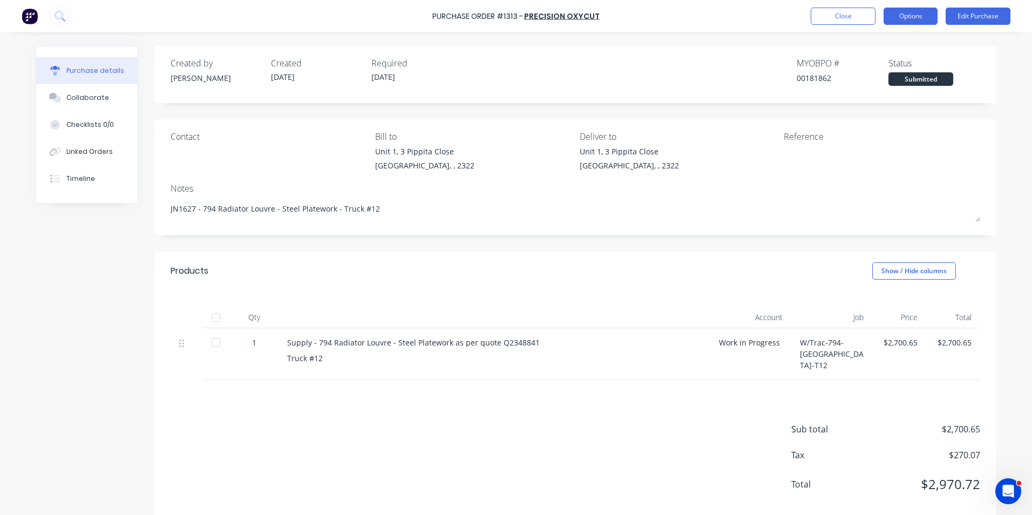
click at [922, 15] on button "Options" at bounding box center [911, 16] width 54 height 17
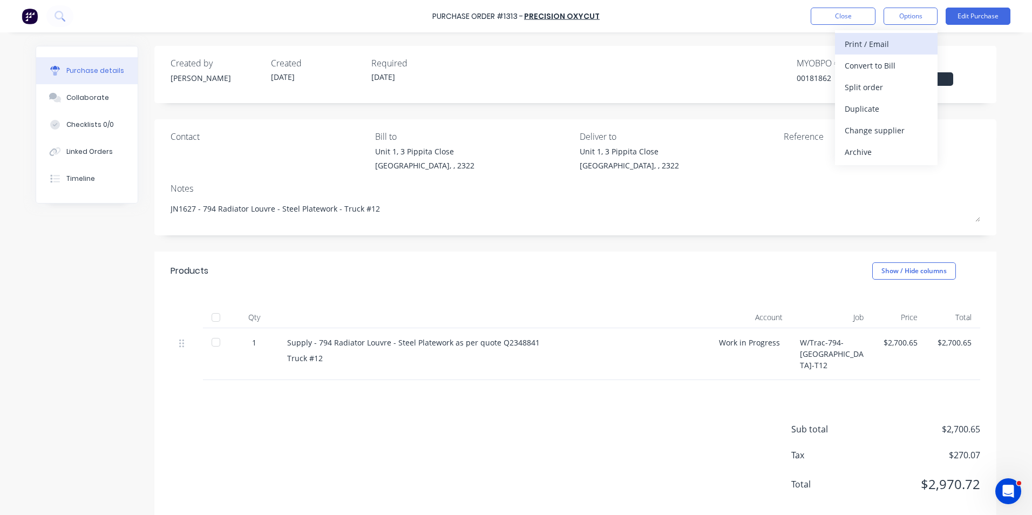
click at [882, 44] on div "Print / Email" at bounding box center [886, 44] width 83 height 16
click at [880, 67] on div "With pricing" at bounding box center [886, 66] width 83 height 16
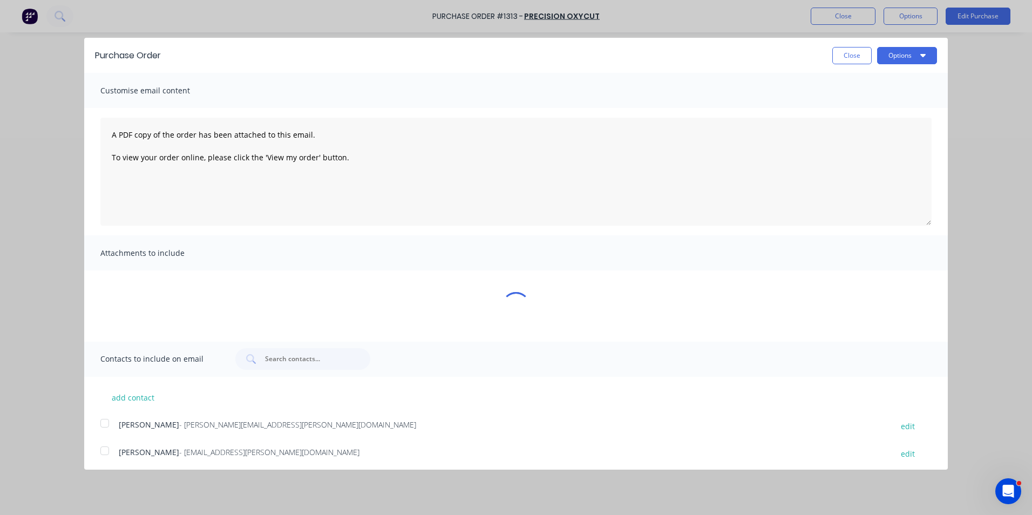
type textarea "x"
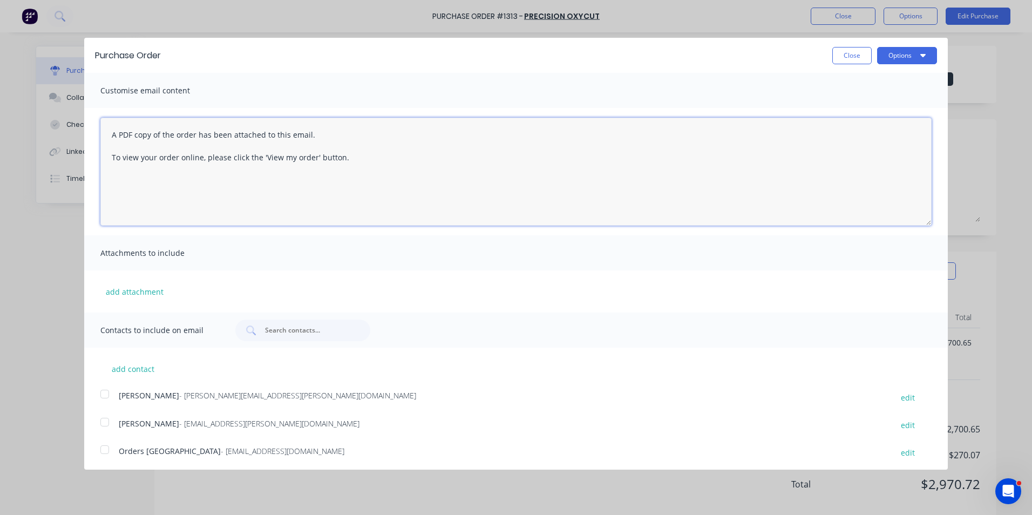
drag, startPoint x: 363, startPoint y: 155, endPoint x: 111, endPoint y: 128, distance: 253.5
click at [111, 128] on textarea "A PDF copy of the order has been attached to this email. To view your order onl…" at bounding box center [515, 172] width 831 height 108
type textarea "Hi Sales, PO attached as per your quote, please proceed any issues, please let …"
click at [153, 292] on button "add attachment" at bounding box center [134, 291] width 69 height 16
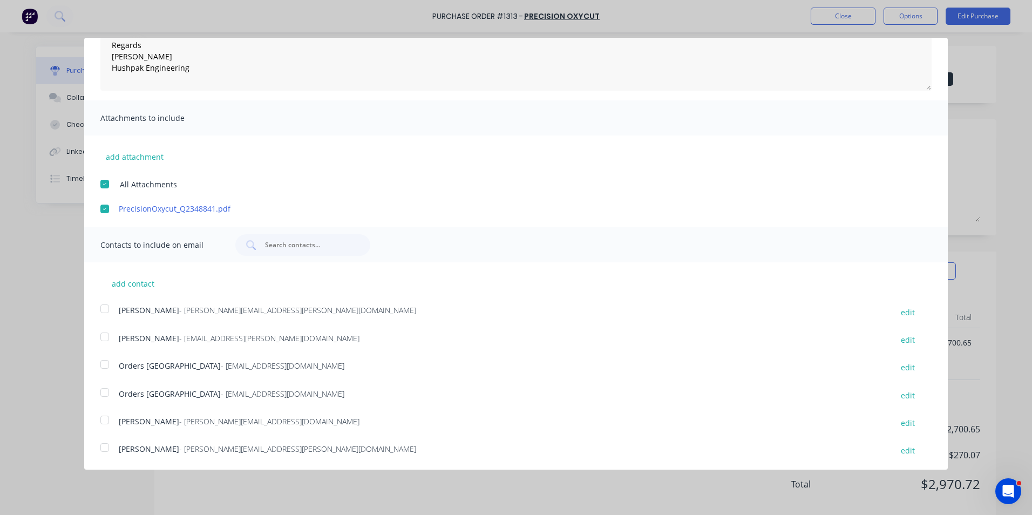
scroll to position [136, 0]
click at [105, 307] on div at bounding box center [105, 308] width 22 height 22
click at [106, 363] on div at bounding box center [105, 364] width 22 height 22
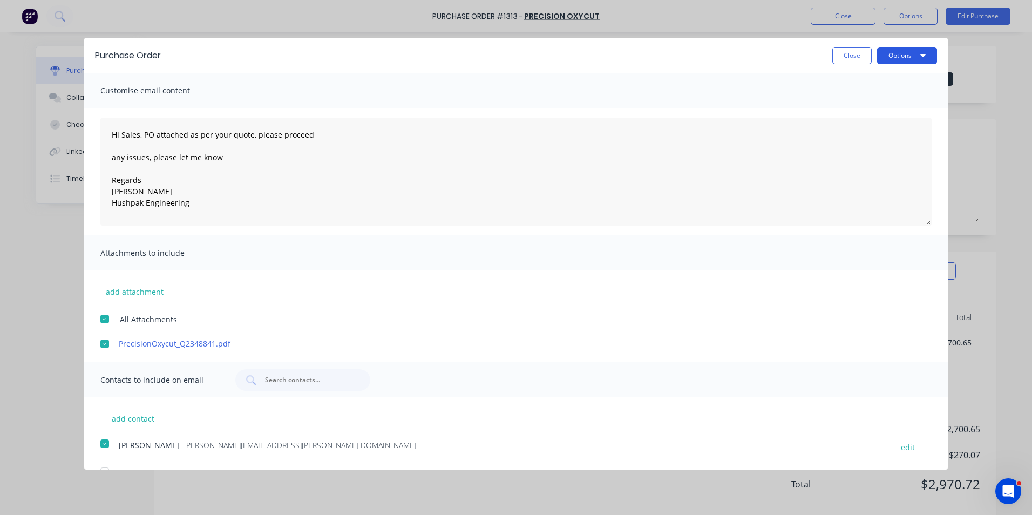
click at [901, 58] on button "Options" at bounding box center [907, 55] width 60 height 17
click at [844, 106] on div "Email" at bounding box center [885, 105] width 83 height 16
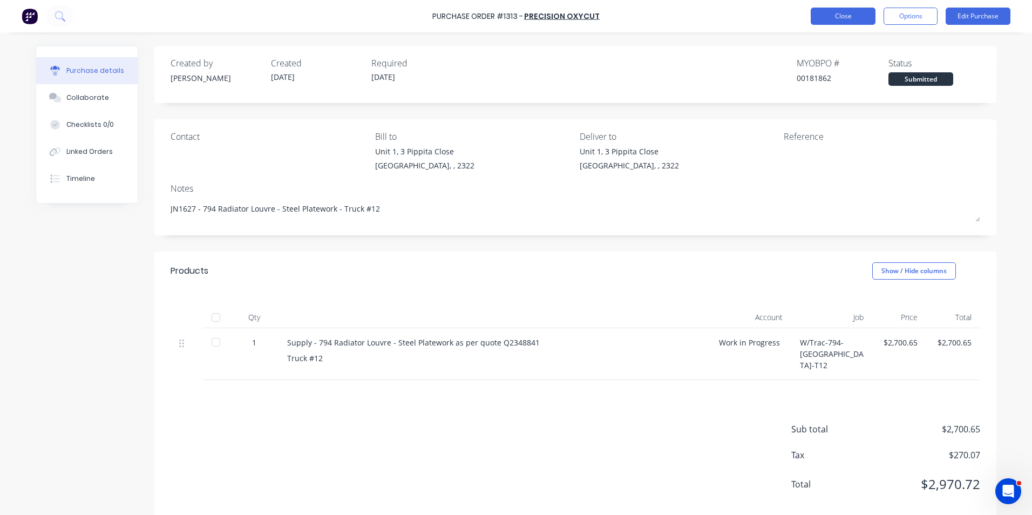
click at [843, 17] on button "Close" at bounding box center [843, 16] width 65 height 17
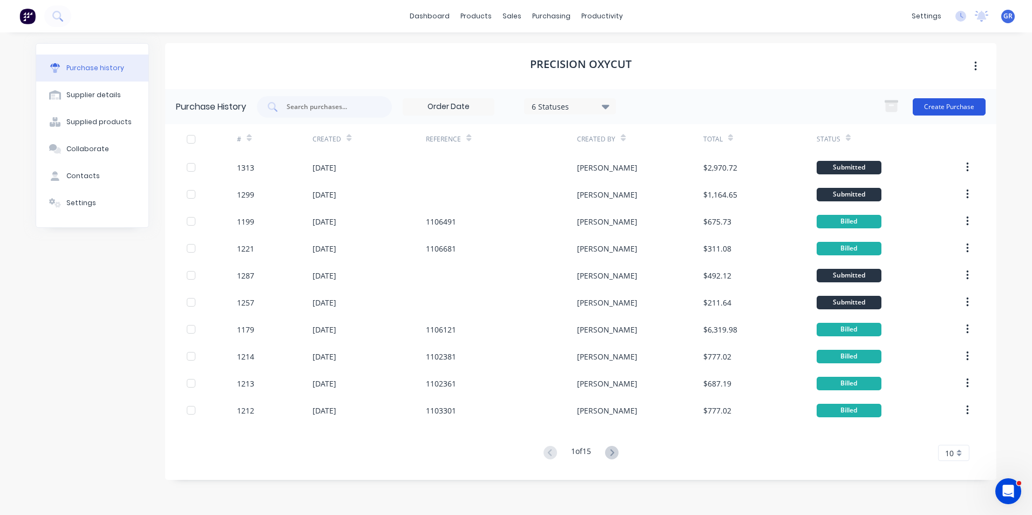
click at [925, 107] on button "Create Purchase" at bounding box center [949, 106] width 73 height 17
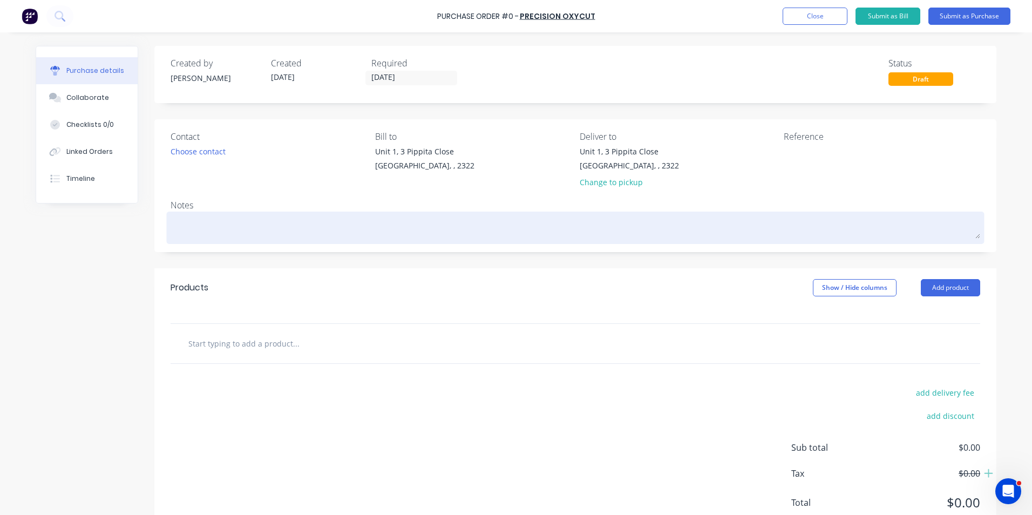
click at [202, 225] on textarea at bounding box center [576, 226] width 810 height 24
type textarea "x"
type textarea "J"
type textarea "x"
type textarea "JN"
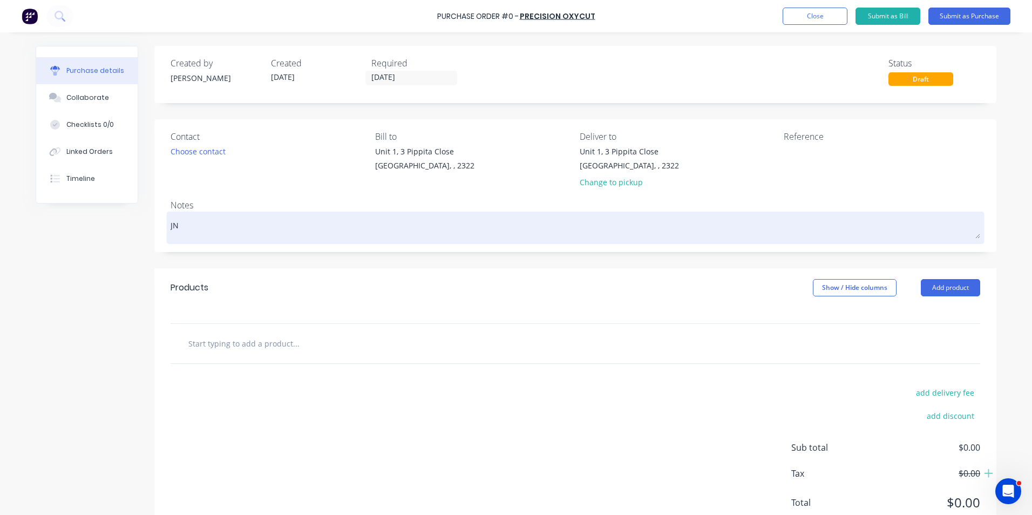
type textarea "x"
type textarea "JN1"
type textarea "x"
type textarea "JN17"
type textarea "x"
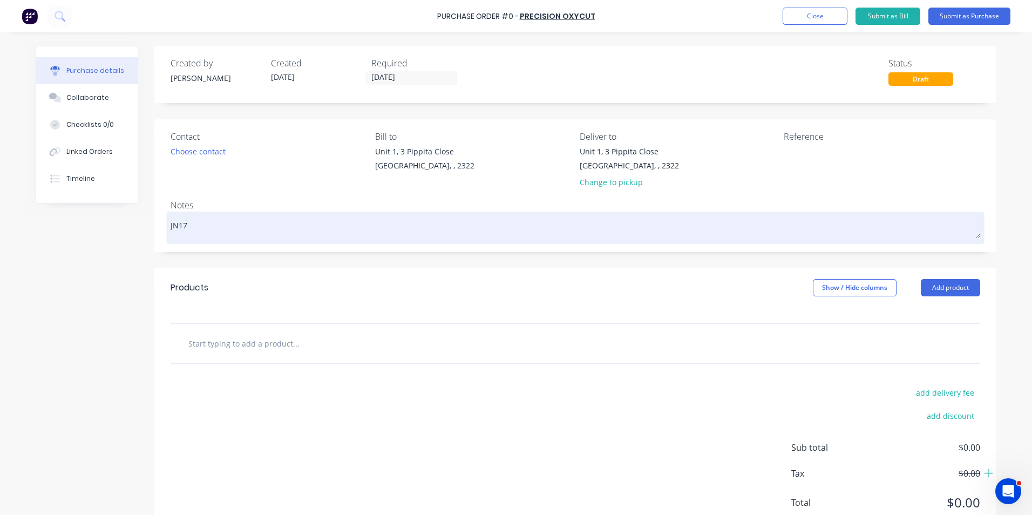
type textarea "JN179"
type textarea "x"
type textarea "JN1797"
type textarea "x"
type textarea "JN1797"
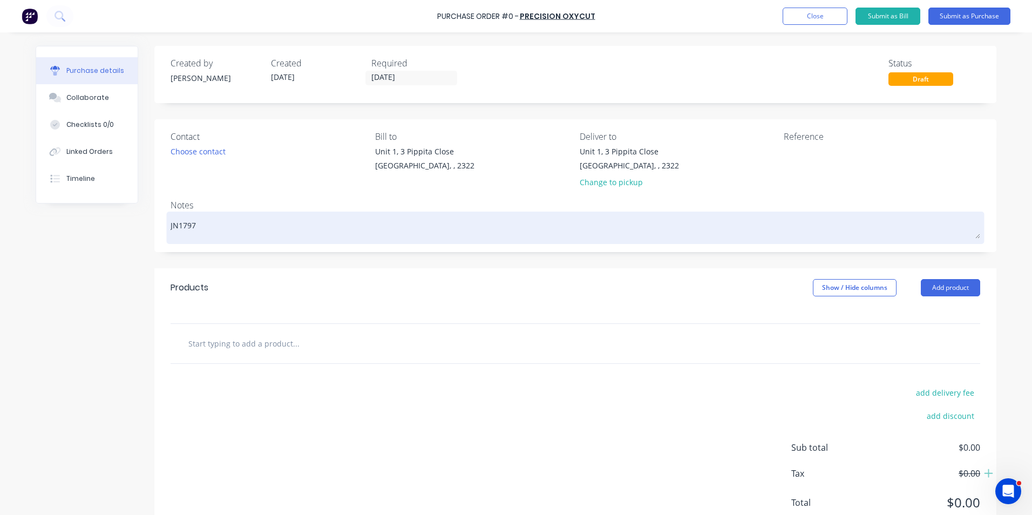
type textarea "x"
type textarea "JN1797 -"
type textarea "x"
type textarea "JN1797 -"
type textarea "x"
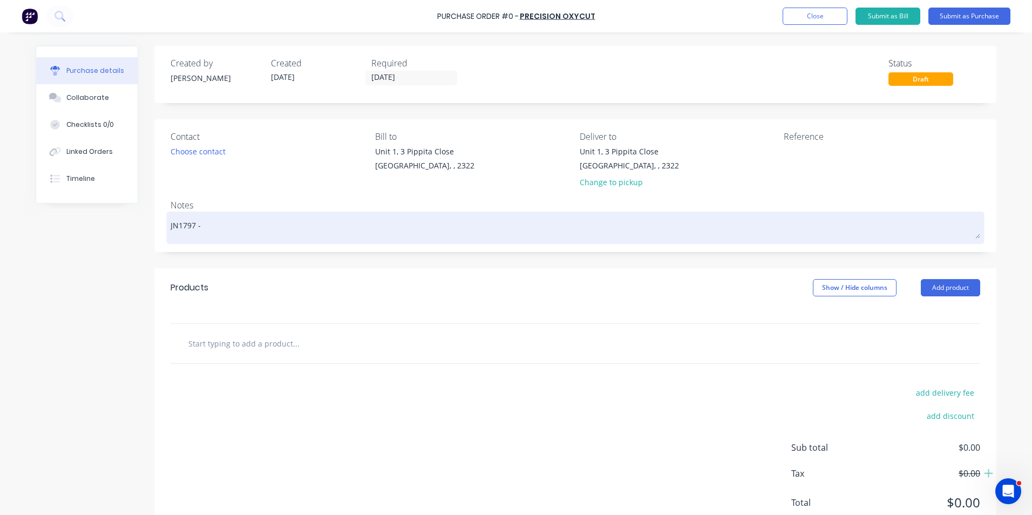
type textarea "JN1797 - 7"
type textarea "x"
type textarea "JN1797 - 79"
type textarea "x"
type textarea "JN1797 - 794"
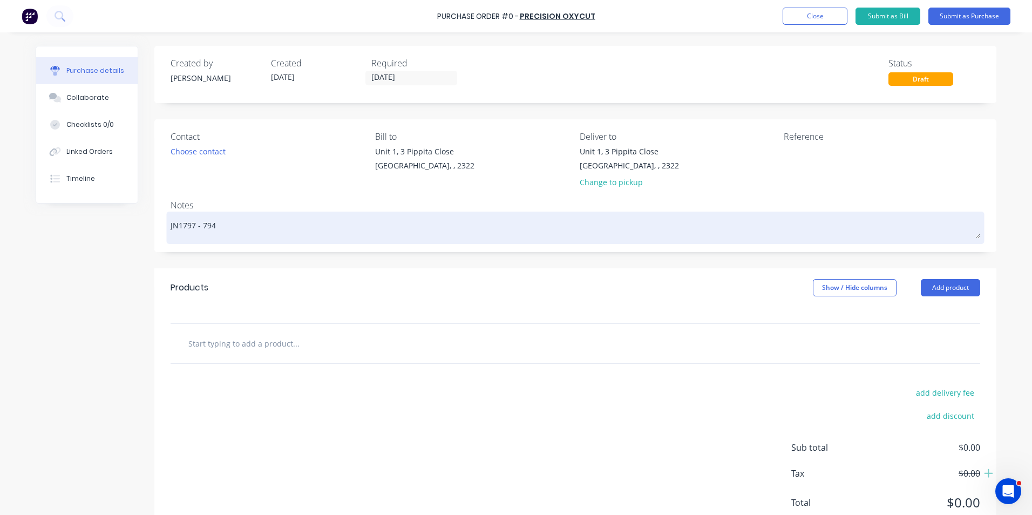
type textarea "x"
type textarea "JN1797 - 794"
type textarea "x"
type textarea "JN1797 - 794 B"
type textarea "x"
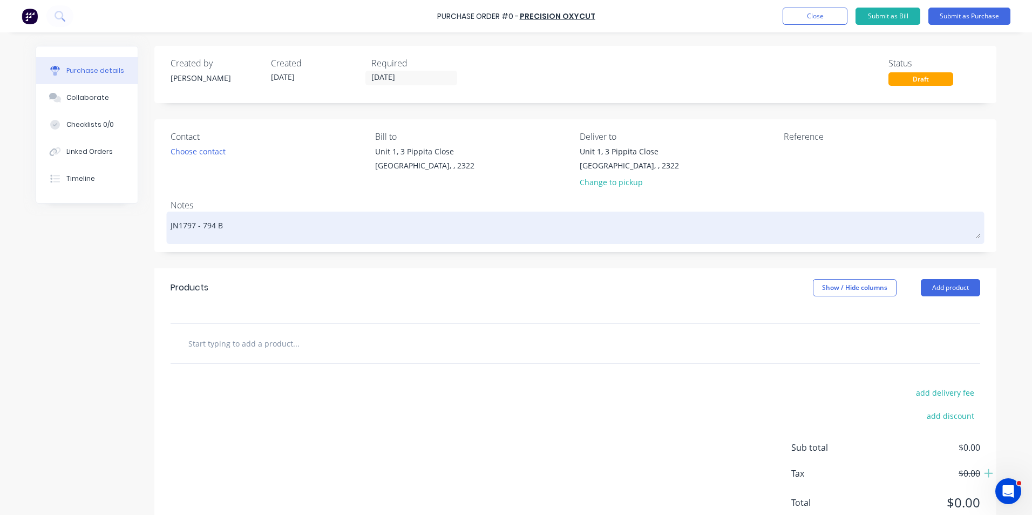
type textarea "JN1797 - 794 Be"
type textarea "x"
type textarea "JN1797 - 794 Bel"
drag, startPoint x: 288, startPoint y: 227, endPoint x: 199, endPoint y: 226, distance: 88.6
click at [199, 226] on textarea "JN1797 - 794 Belly Panel Mount Kit - Truck #12" at bounding box center [576, 226] width 810 height 24
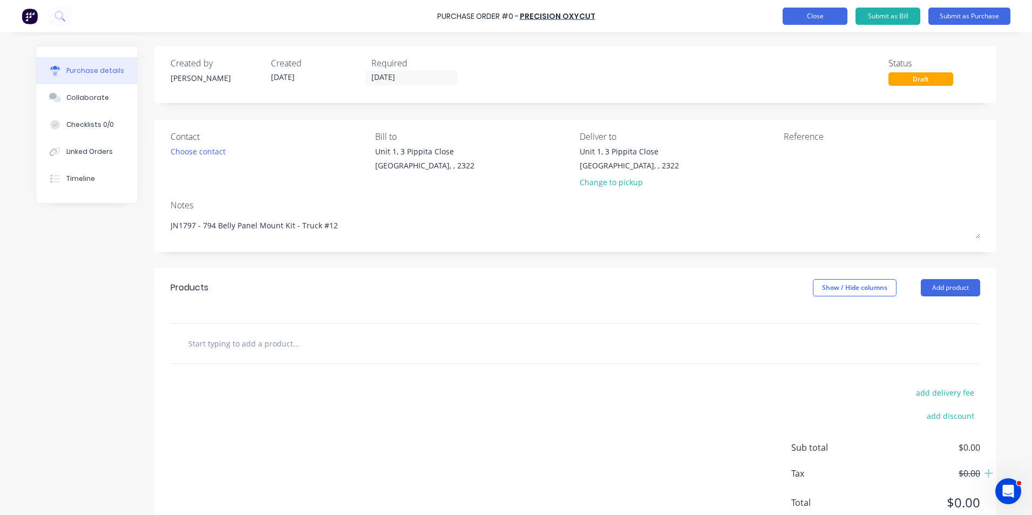
click at [815, 13] on button "Close" at bounding box center [815, 16] width 65 height 17
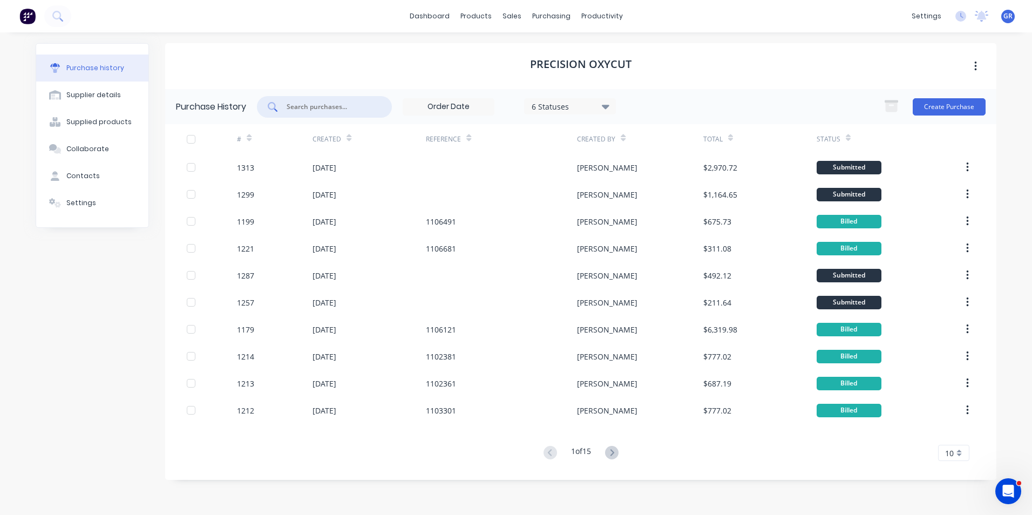
click at [306, 107] on input "text" at bounding box center [331, 107] width 90 height 11
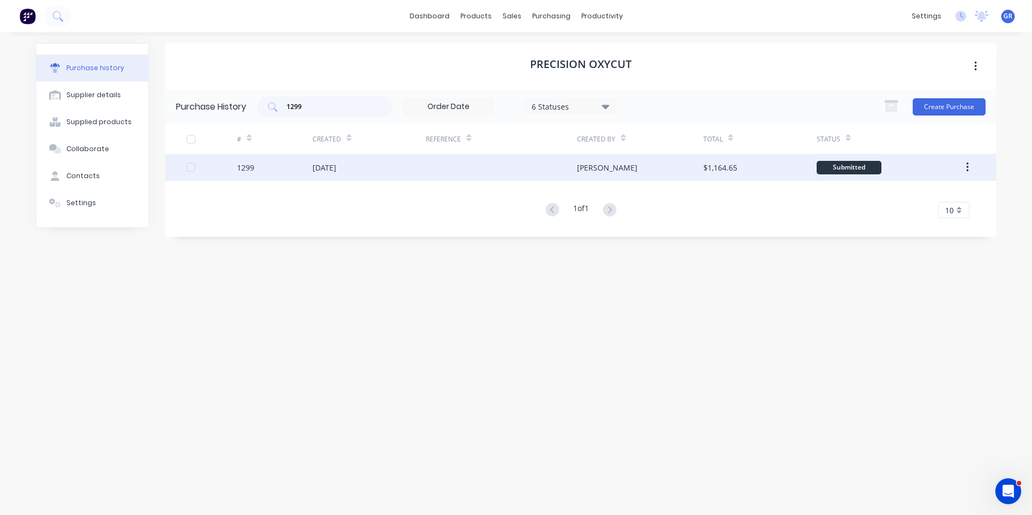
click at [248, 168] on div "1299" at bounding box center [245, 167] width 17 height 11
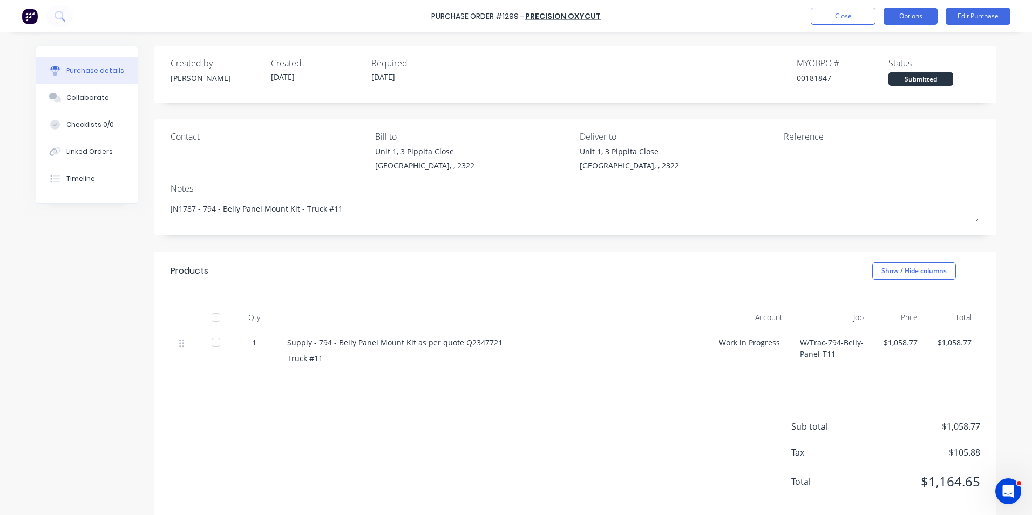
click at [908, 15] on button "Options" at bounding box center [911, 16] width 54 height 17
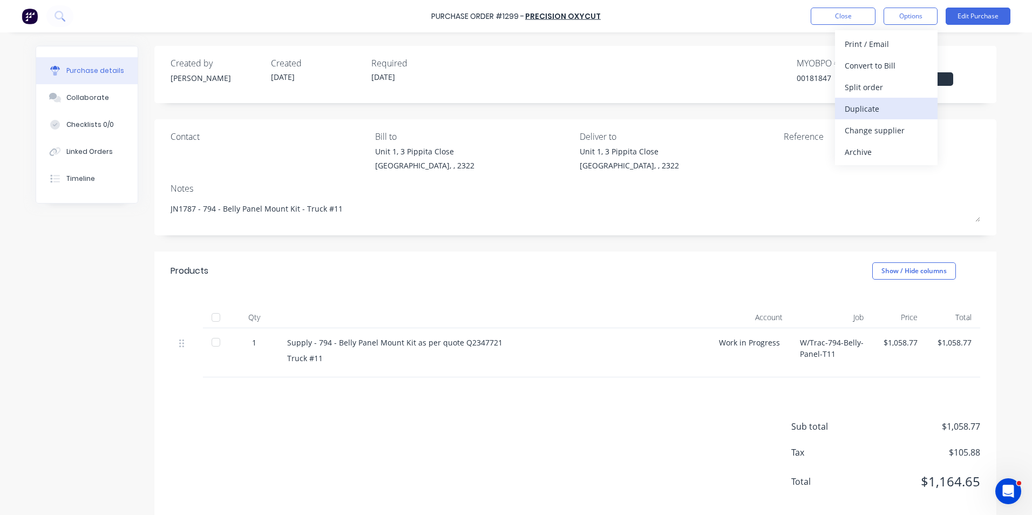
click at [862, 108] on div "Duplicate" at bounding box center [886, 109] width 83 height 16
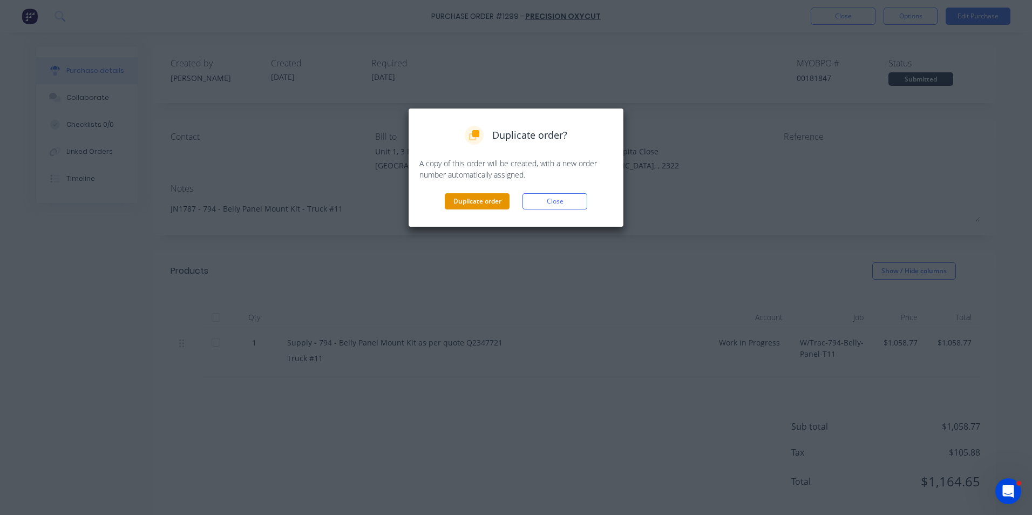
click at [462, 198] on button "Duplicate order" at bounding box center [477, 201] width 65 height 16
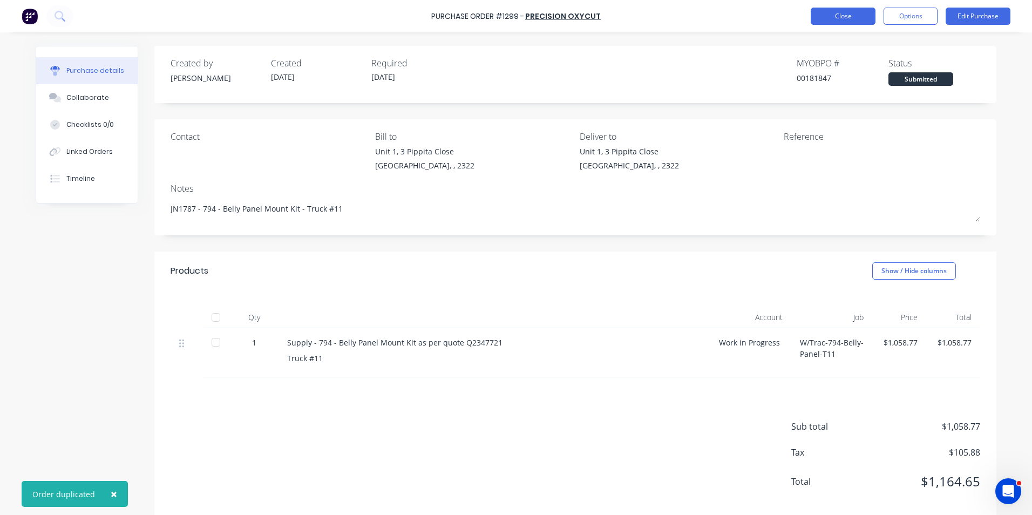
click at [835, 15] on button "Close" at bounding box center [843, 16] width 65 height 17
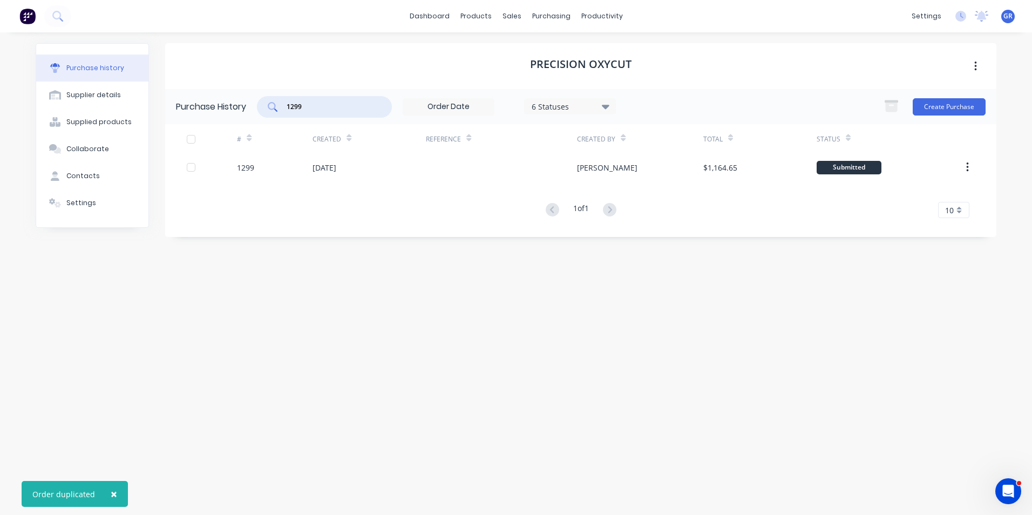
click at [271, 105] on div "1299" at bounding box center [324, 107] width 135 height 22
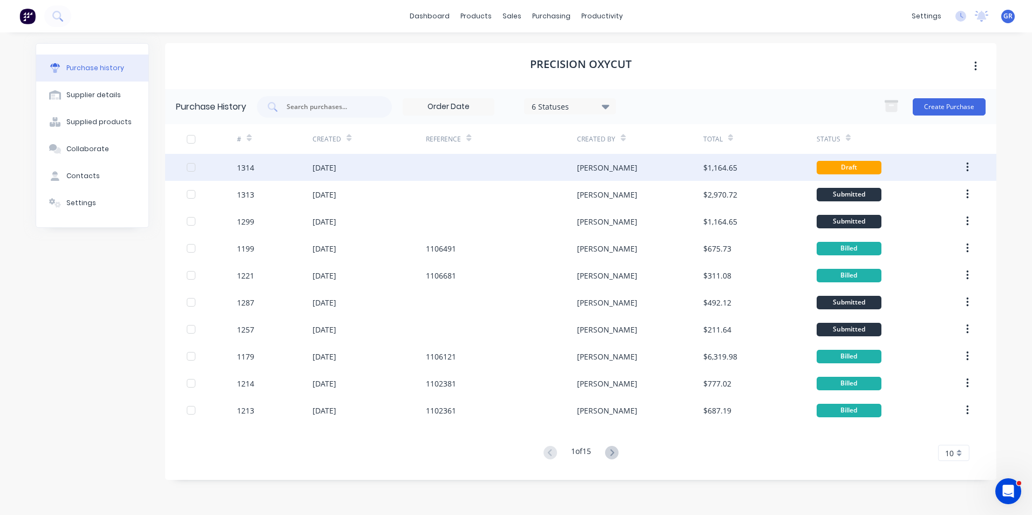
click at [249, 167] on div "1314" at bounding box center [245, 167] width 17 height 11
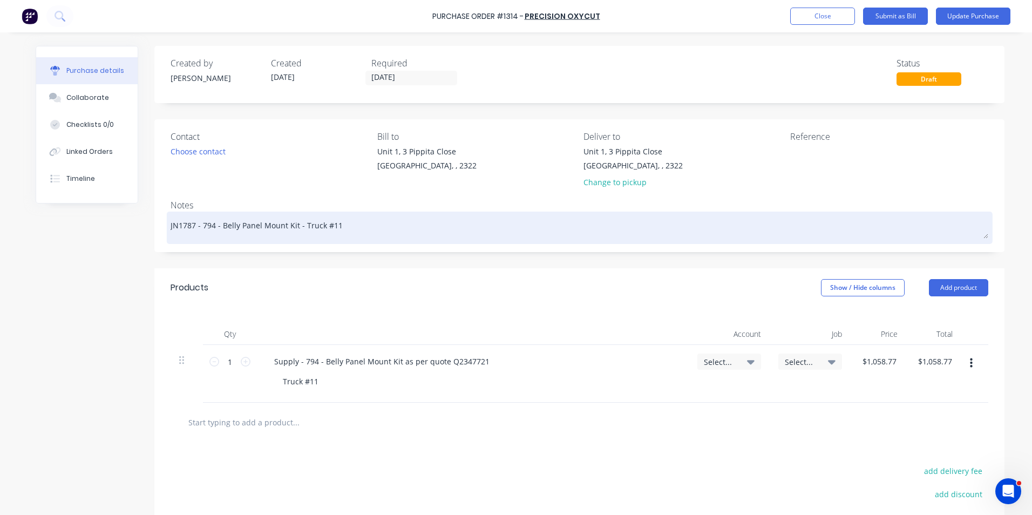
drag, startPoint x: 191, startPoint y: 225, endPoint x: 184, endPoint y: 225, distance: 7.0
click at [184, 225] on textarea "JN1787 - 794 - Belly Panel Mount Kit - Truck #11" at bounding box center [580, 226] width 818 height 24
click at [187, 226] on textarea "JN1787 - 794 - Belly Panel Mount Kit - Truck #11" at bounding box center [580, 226] width 818 height 24
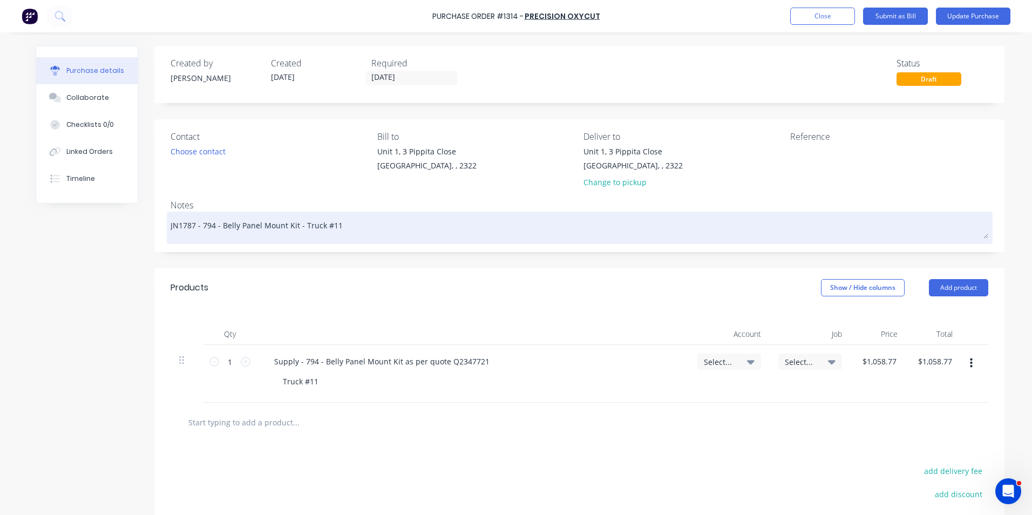
click at [191, 226] on textarea "JN1787 - 794 - Belly Panel Mount Kit - Truck #11" at bounding box center [580, 226] width 818 height 24
drag, startPoint x: 191, startPoint y: 226, endPoint x: 184, endPoint y: 226, distance: 7.6
click at [184, 226] on textarea "JN1787 - 794 - Belly Panel Mount Kit - Truck #11" at bounding box center [580, 226] width 818 height 24
click at [185, 226] on textarea "JN1787 - 794 - Belly Panel Mount Kit - Truck #11" at bounding box center [580, 226] width 818 height 24
click at [188, 225] on textarea "JN1787 - 794 - Belly Panel Mount Kit - Truck #11" at bounding box center [580, 226] width 818 height 24
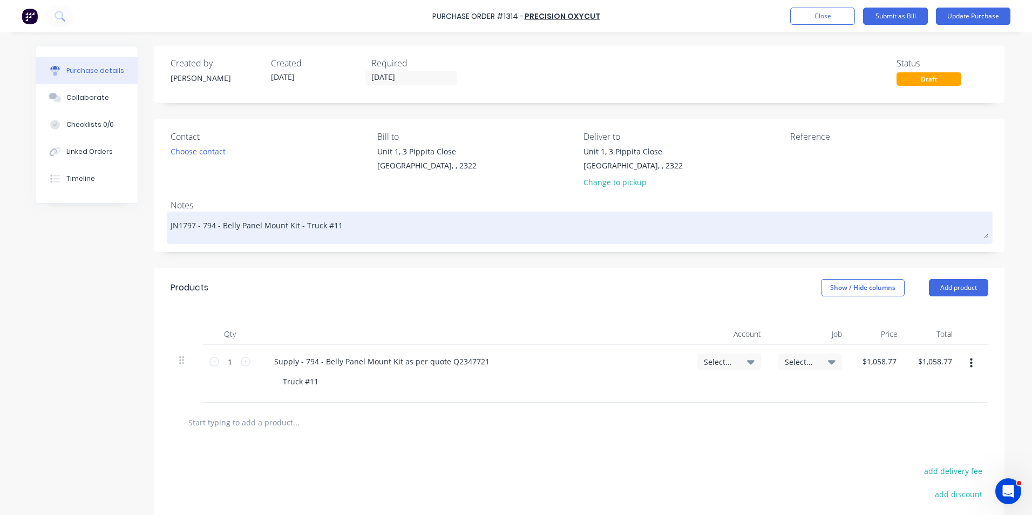
click at [331, 227] on textarea "JN1797 - 794 - Belly Panel Mount Kit - Truck #11" at bounding box center [580, 226] width 818 height 24
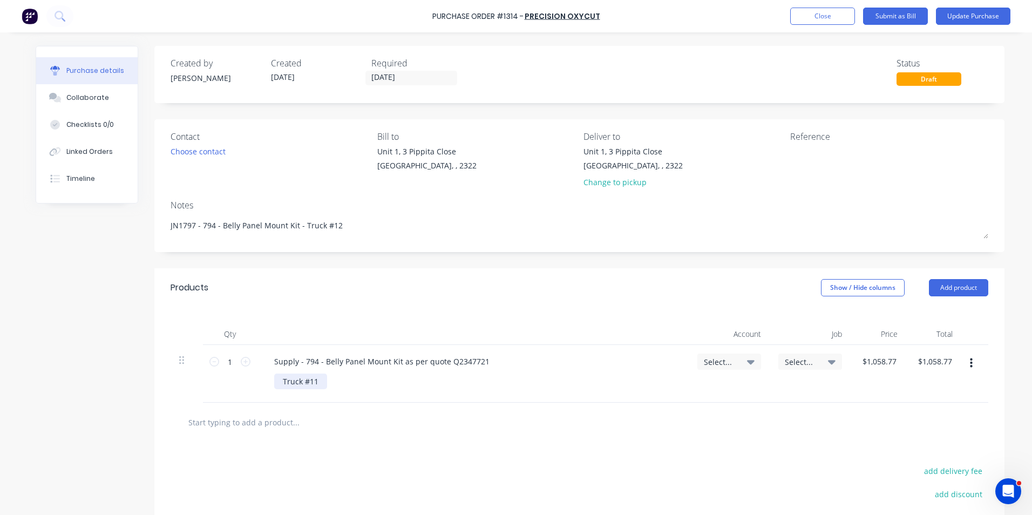
click at [312, 383] on div "Truck #11" at bounding box center [300, 382] width 53 height 16
click at [725, 357] on span "Select..." at bounding box center [720, 361] width 32 height 11
click at [673, 401] on input at bounding box center [694, 394] width 111 height 22
click at [669, 469] on div "1-1400 / Work in Progress" at bounding box center [685, 471] width 151 height 22
click at [791, 359] on span "Select..." at bounding box center [801, 361] width 32 height 11
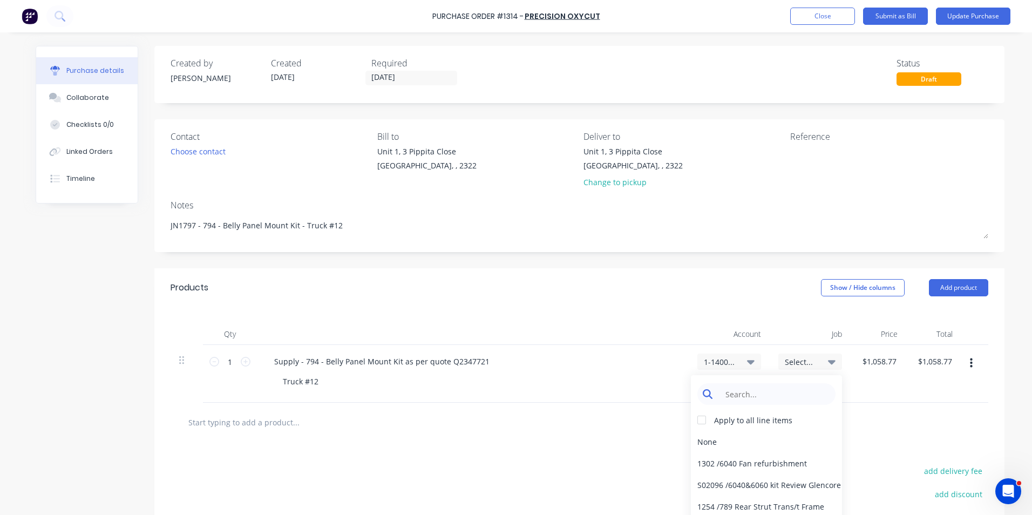
click at [742, 389] on input at bounding box center [775, 394] width 111 height 22
click at [720, 443] on div "1797 / W/Trac-794-Belly-Panel-T12" at bounding box center [766, 442] width 151 height 22
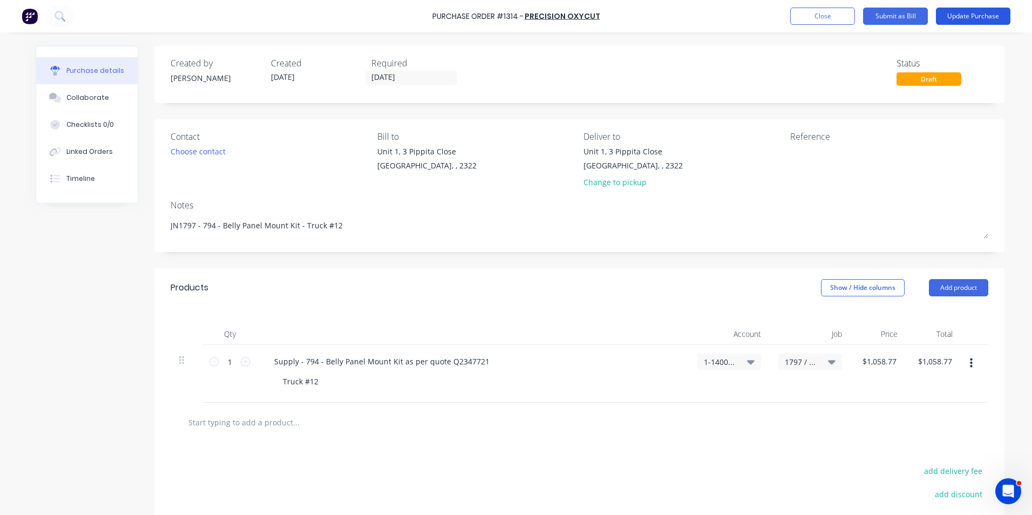
click at [970, 15] on button "Update Purchase" at bounding box center [973, 16] width 75 height 17
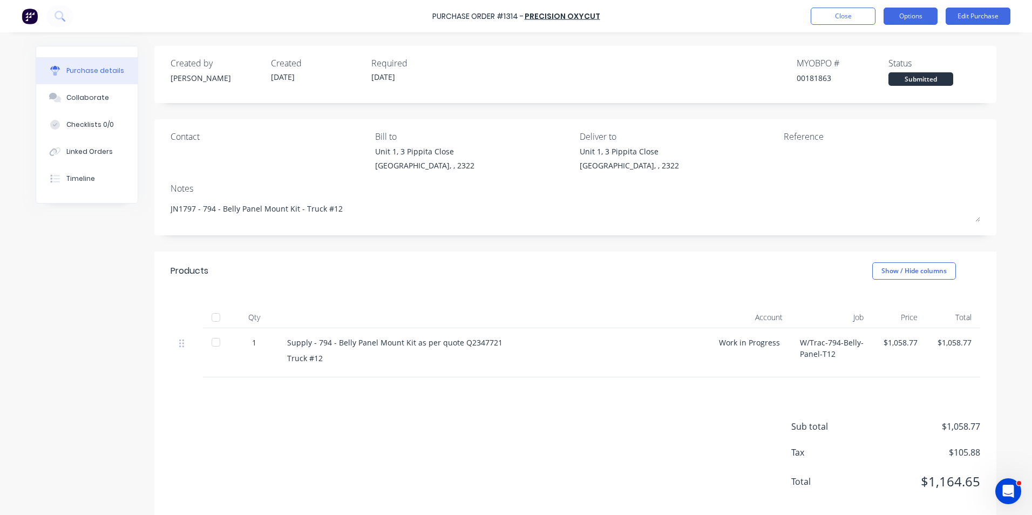
click at [908, 16] on button "Options" at bounding box center [911, 16] width 54 height 17
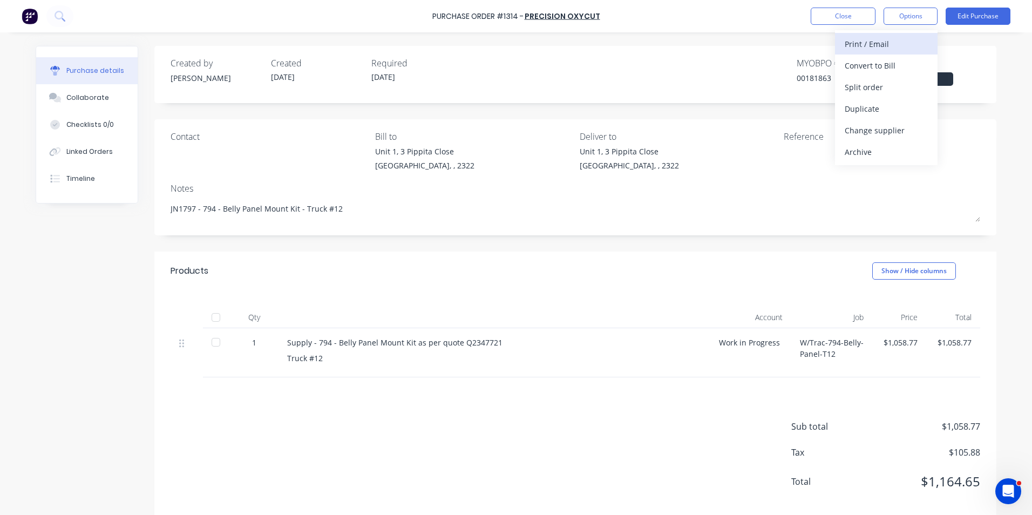
click at [874, 46] on div "Print / Email" at bounding box center [886, 44] width 83 height 16
click at [877, 67] on div "With pricing" at bounding box center [886, 66] width 83 height 16
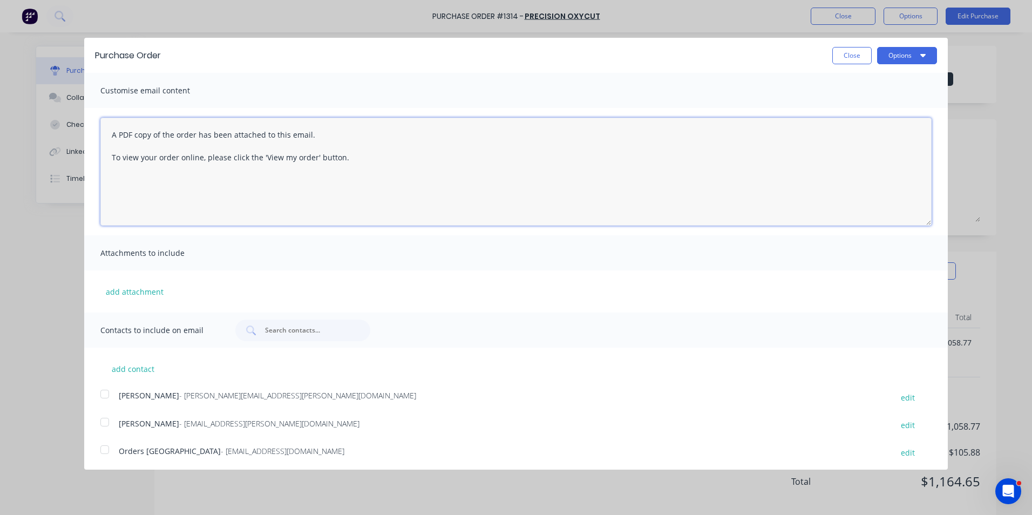
drag, startPoint x: 308, startPoint y: 158, endPoint x: 63, endPoint y: 119, distance: 247.6
click at [63, 119] on div "Purchase Order Close Options Customise email content A PDF copy of the order ha…" at bounding box center [516, 257] width 1032 height 515
click at [837, 53] on button "Close" at bounding box center [852, 55] width 39 height 17
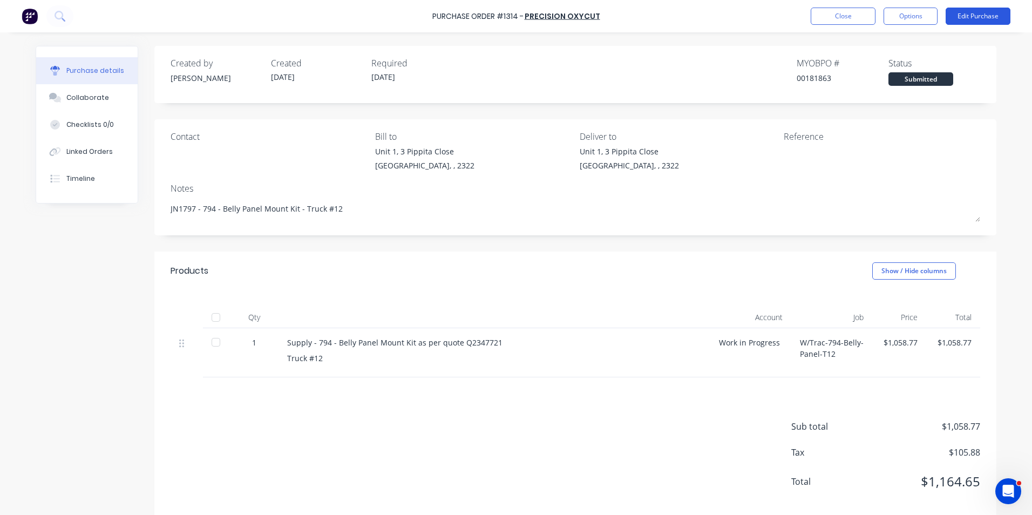
click at [1000, 13] on button "Edit Purchase" at bounding box center [978, 16] width 65 height 17
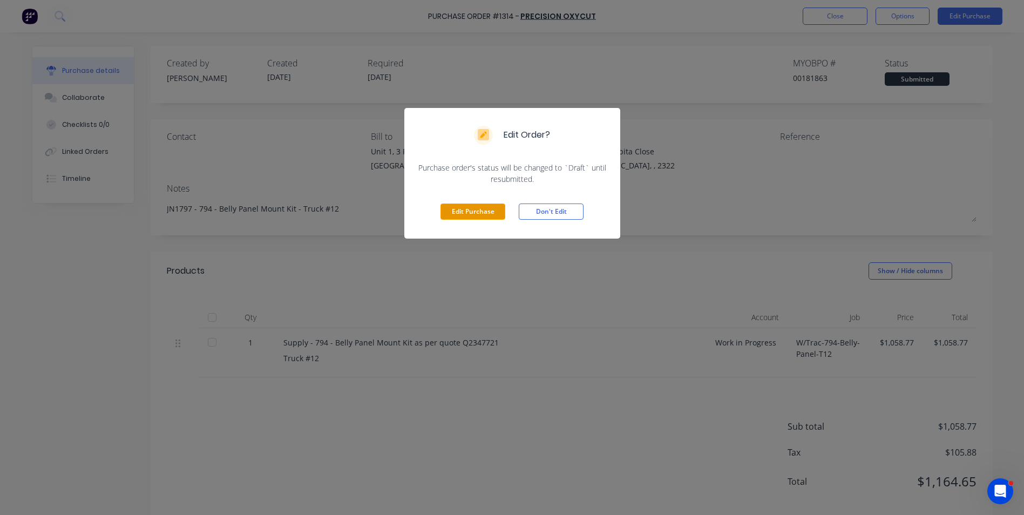
click at [466, 209] on button "Edit Purchase" at bounding box center [473, 212] width 65 height 16
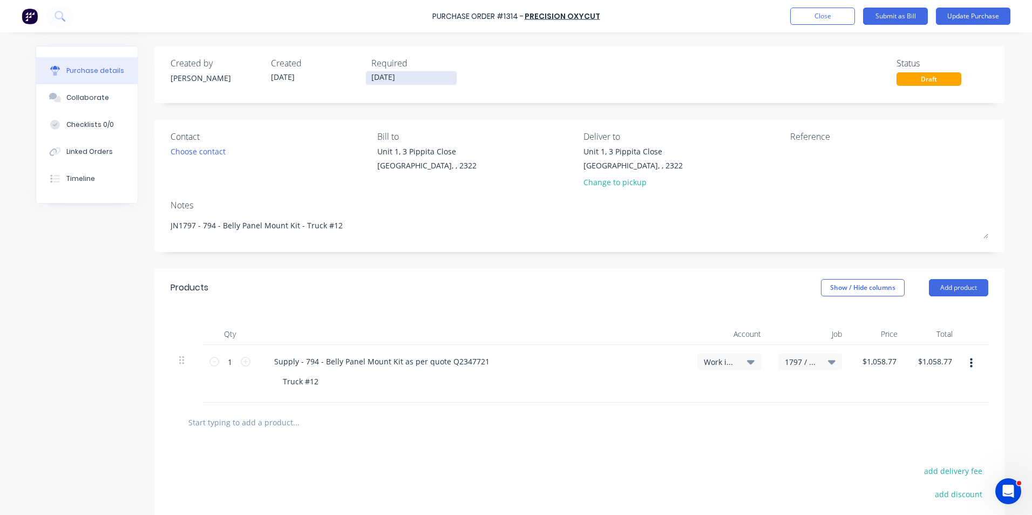
click at [375, 80] on input "[DATE]" at bounding box center [411, 77] width 91 height 13
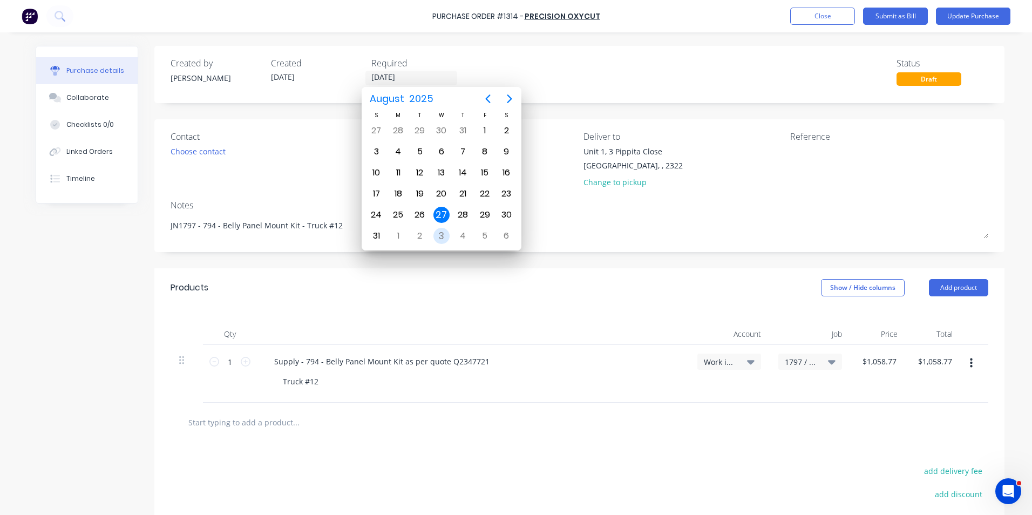
click at [441, 233] on div "3" at bounding box center [442, 236] width 16 height 16
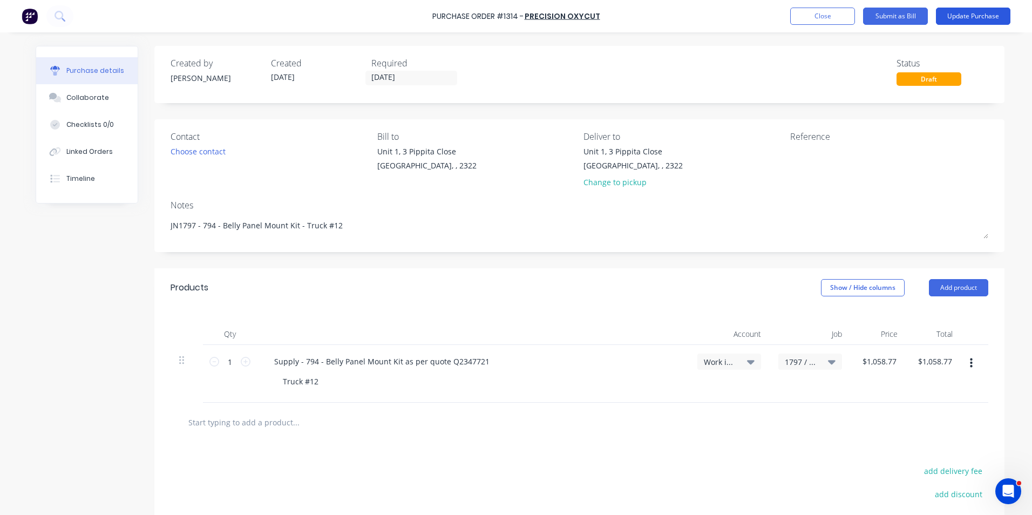
click at [971, 11] on button "Update Purchase" at bounding box center [973, 16] width 75 height 17
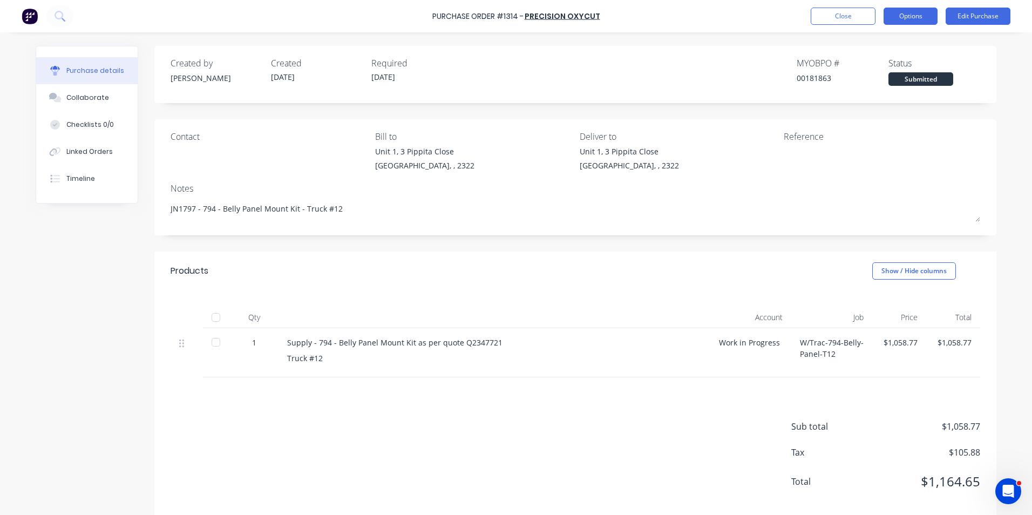
click at [891, 16] on button "Options" at bounding box center [911, 16] width 54 height 17
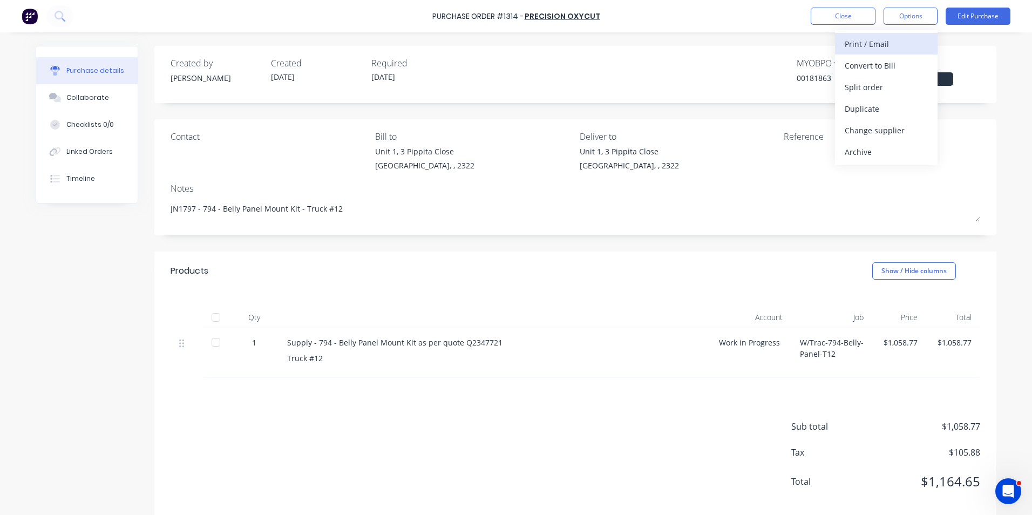
click at [869, 40] on div "Print / Email" at bounding box center [886, 44] width 83 height 16
click at [887, 67] on div "With pricing" at bounding box center [886, 66] width 83 height 16
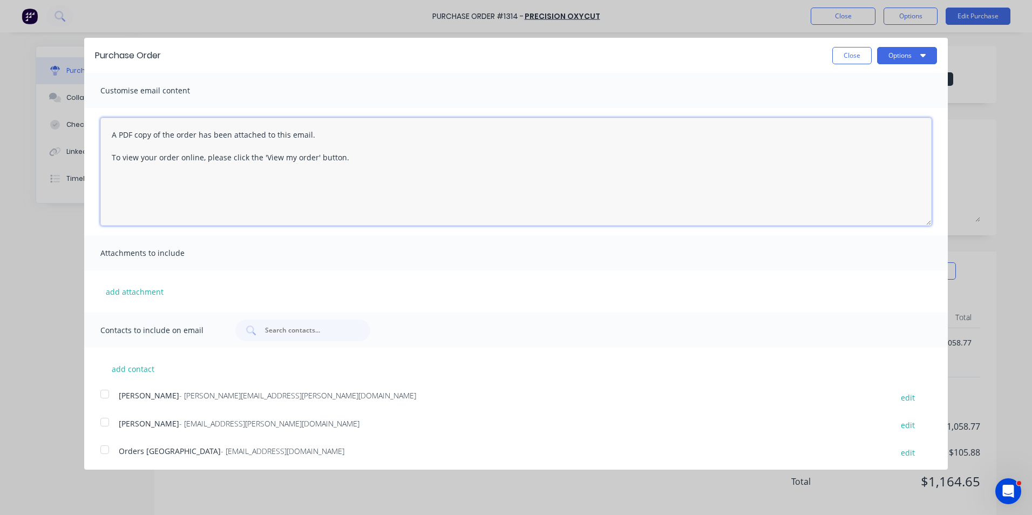
drag, startPoint x: 355, startPoint y: 160, endPoint x: 96, endPoint y: 128, distance: 260.6
click at [97, 130] on div "A PDF copy of the order has been attached to this email. To view your order onl…" at bounding box center [516, 171] width 864 height 127
click at [145, 292] on button "add attachment" at bounding box center [134, 291] width 69 height 16
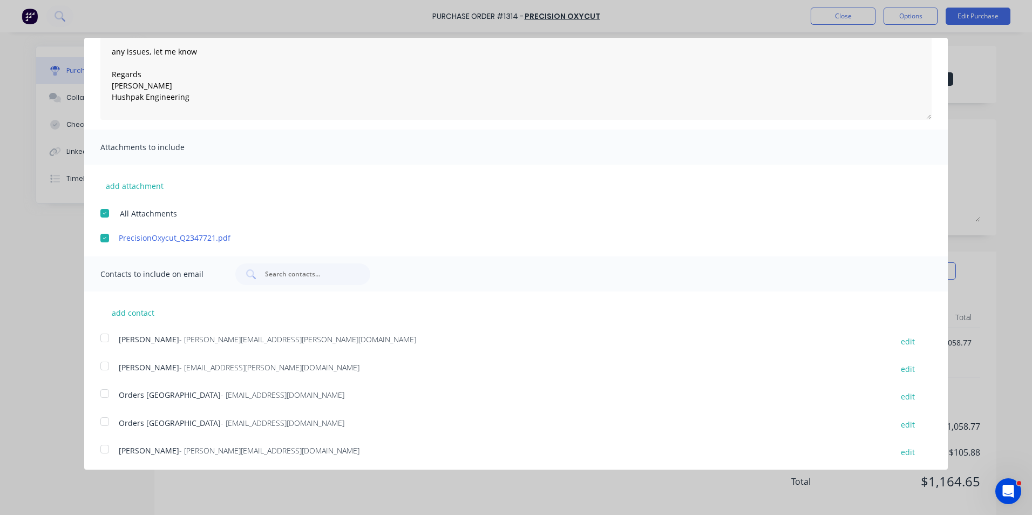
scroll to position [136, 0]
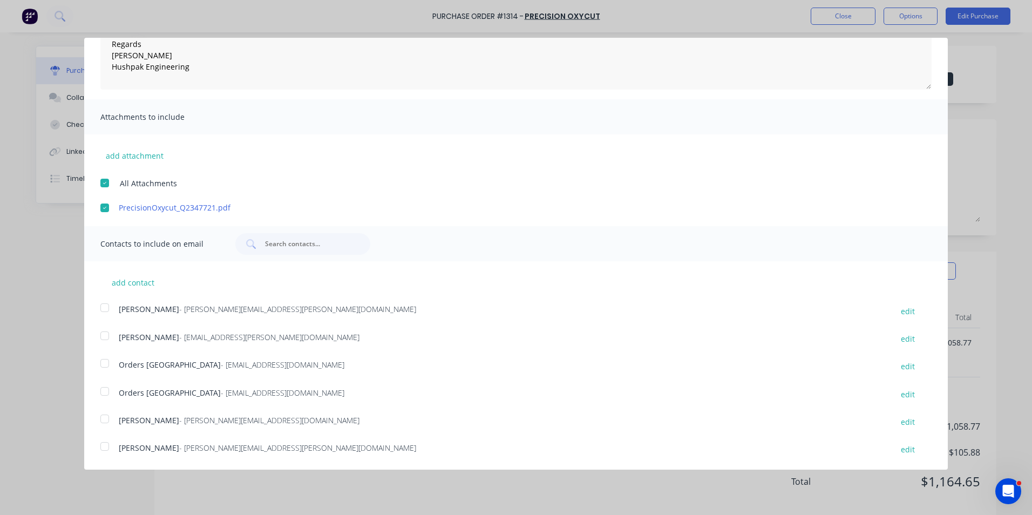
click at [103, 306] on div at bounding box center [105, 308] width 22 height 22
click at [105, 363] on div at bounding box center [105, 364] width 22 height 22
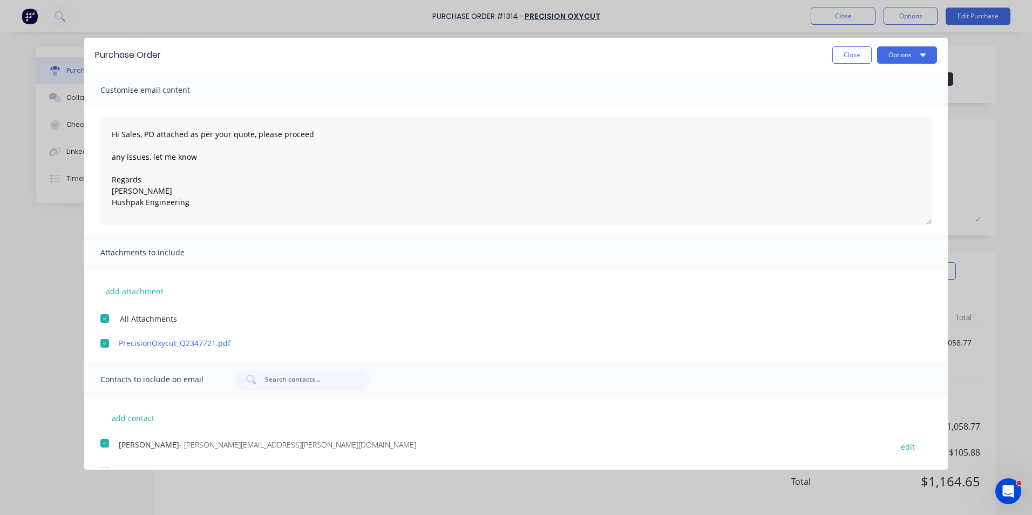
scroll to position [0, 0]
click at [898, 55] on button "Options" at bounding box center [907, 55] width 60 height 17
click at [845, 103] on div "Email" at bounding box center [885, 105] width 83 height 16
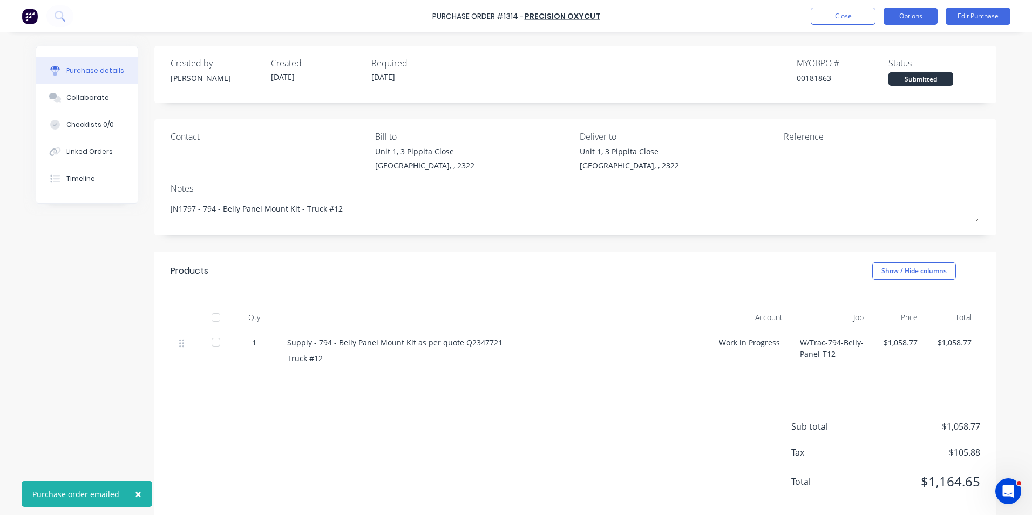
click at [912, 11] on button "Options" at bounding box center [911, 16] width 54 height 17
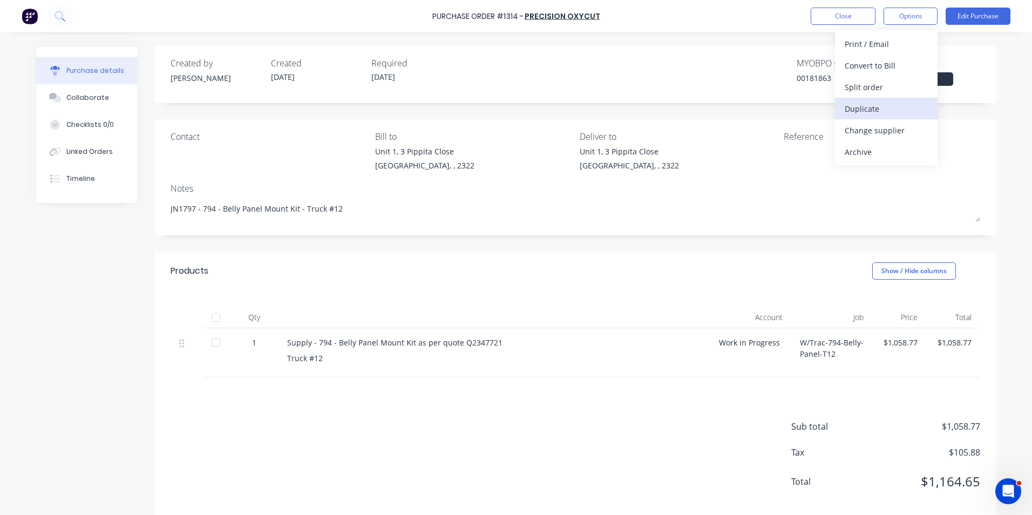
click at [870, 108] on div "Duplicate" at bounding box center [886, 109] width 83 height 16
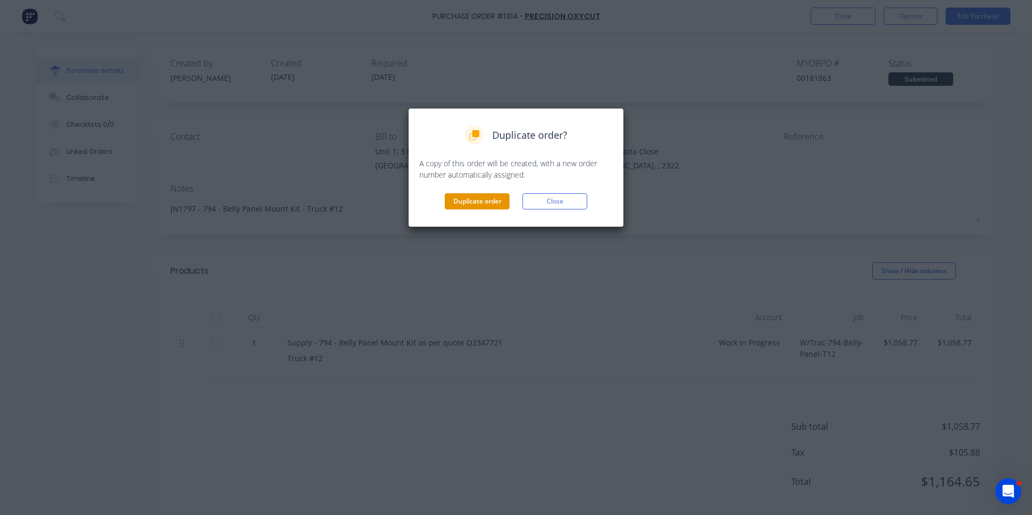
click at [464, 201] on button "Duplicate order" at bounding box center [477, 201] width 65 height 16
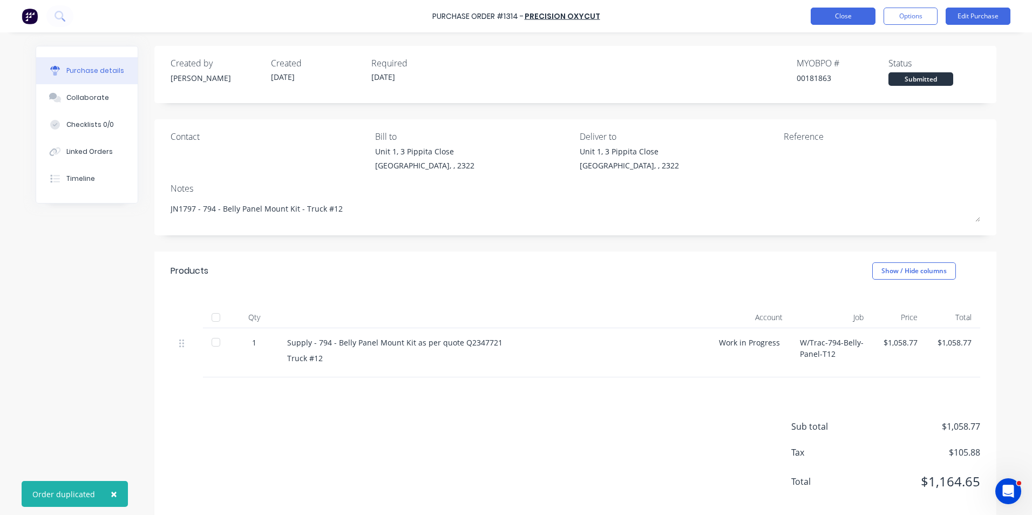
click at [843, 17] on button "Close" at bounding box center [843, 16] width 65 height 17
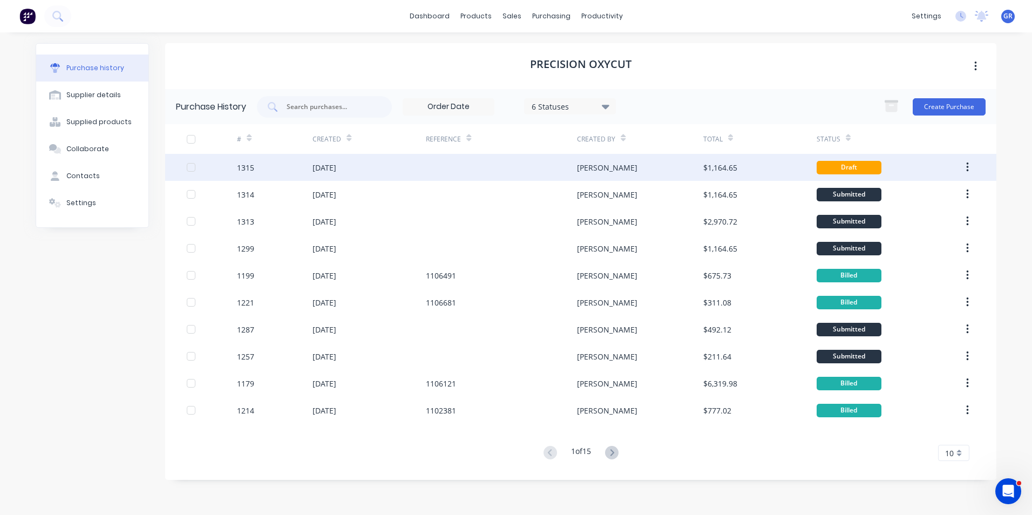
click at [968, 165] on icon "button" at bounding box center [967, 167] width 3 height 12
click at [900, 215] on div "Duplicate" at bounding box center [929, 217] width 83 height 16
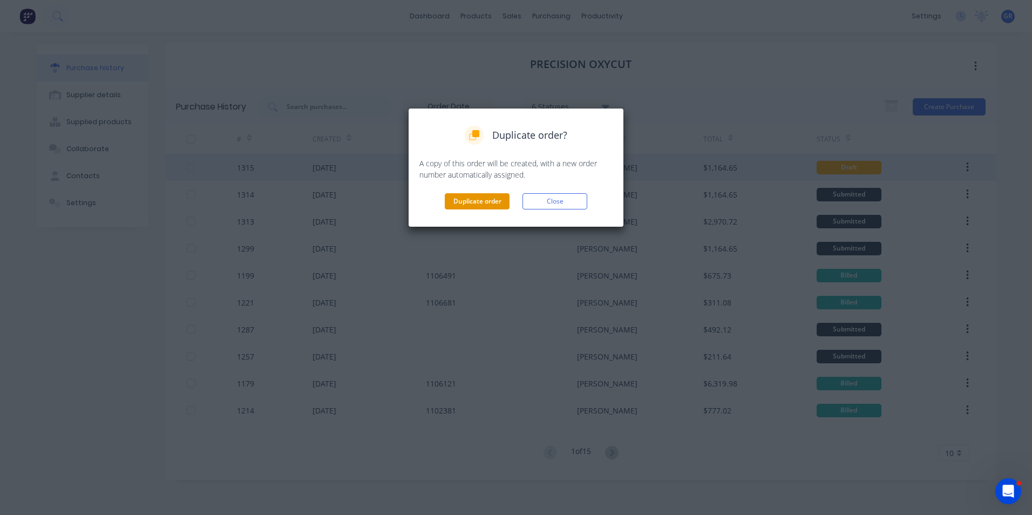
click at [481, 195] on button "Duplicate order" at bounding box center [477, 201] width 65 height 16
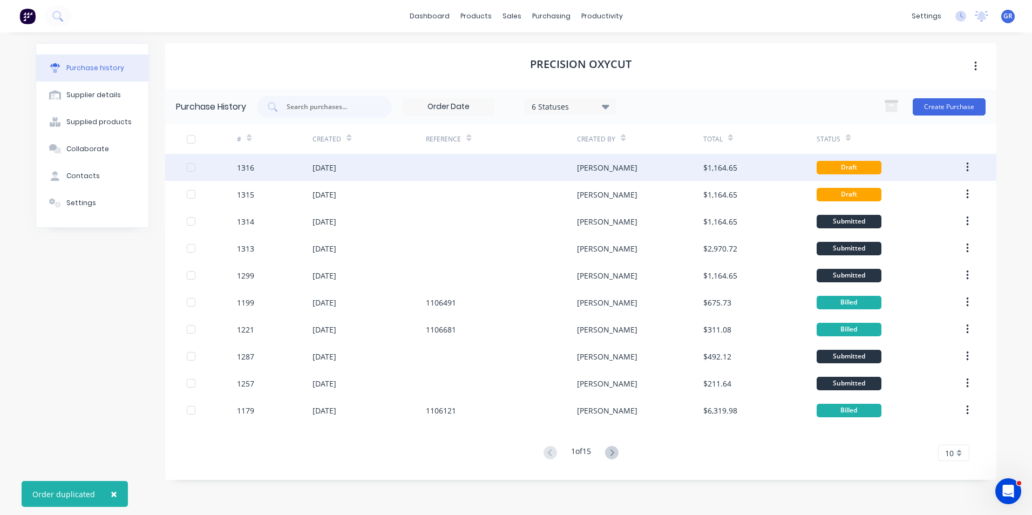
click at [967, 166] on icon "button" at bounding box center [967, 167] width 3 height 12
click at [965, 163] on button "button" at bounding box center [967, 167] width 25 height 19
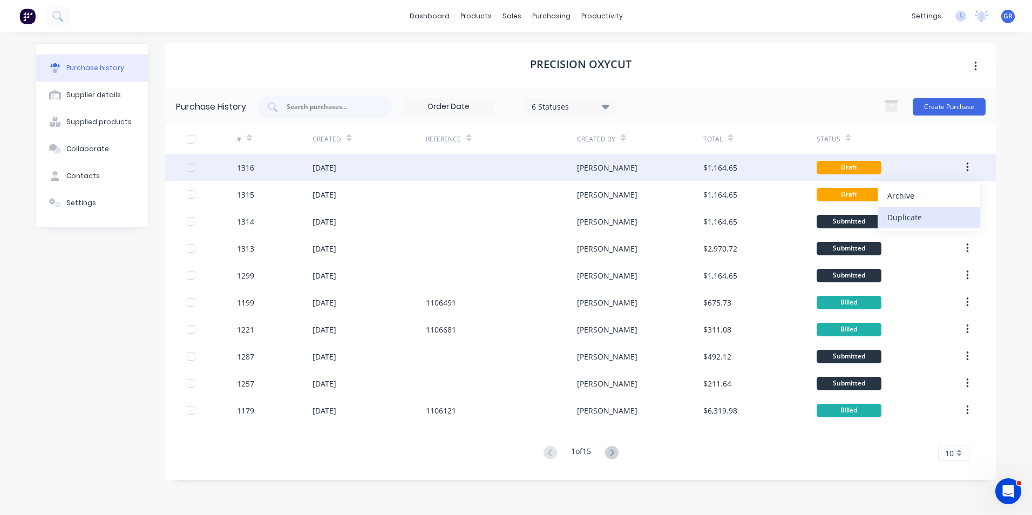
click at [915, 214] on div "Duplicate" at bounding box center [929, 217] width 83 height 16
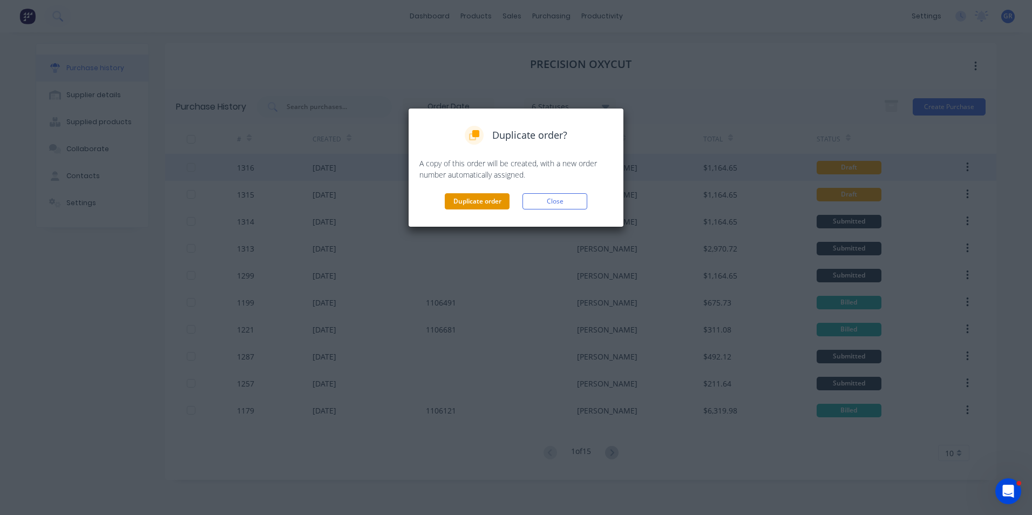
click at [459, 195] on button "Duplicate order" at bounding box center [477, 201] width 65 height 16
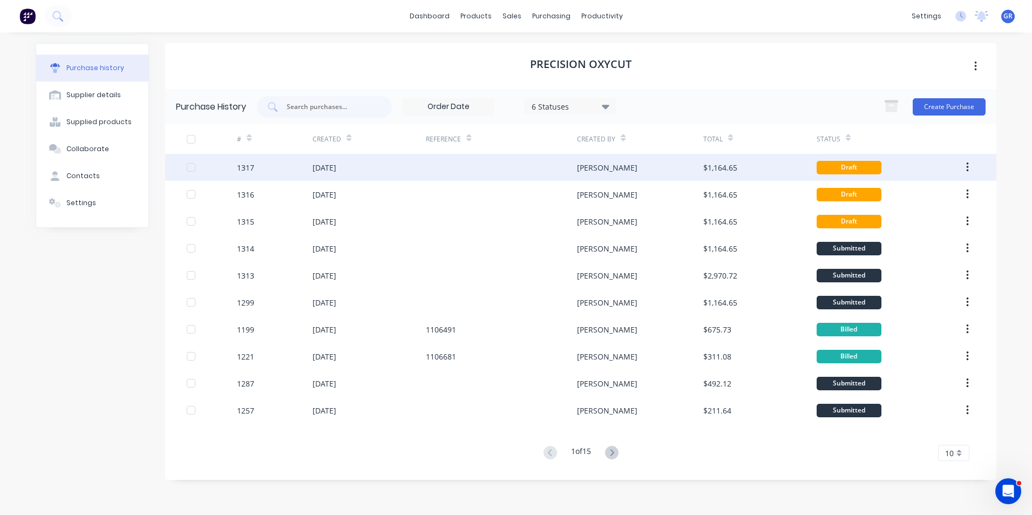
click at [969, 164] on icon "button" at bounding box center [967, 168] width 2 height 10
click at [911, 215] on div "Duplicate" at bounding box center [929, 217] width 83 height 16
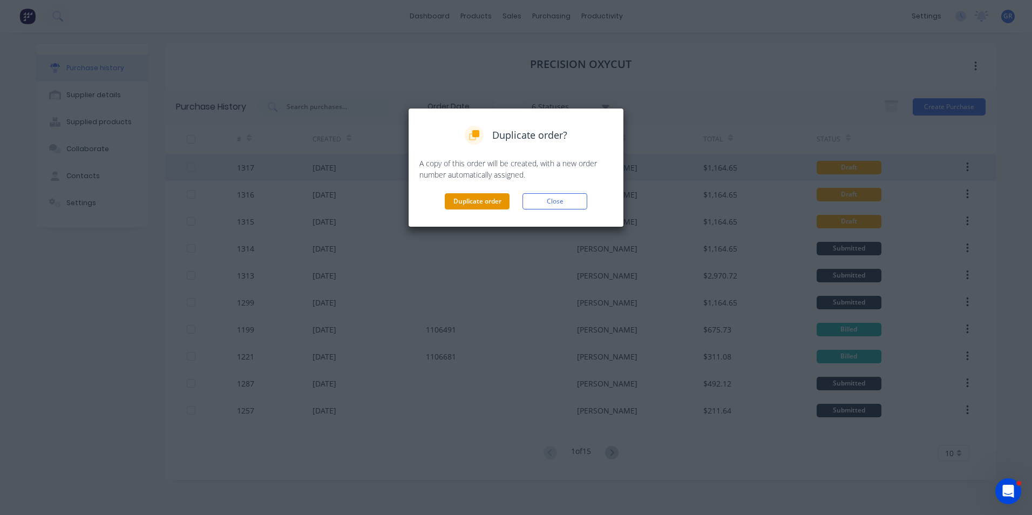
click at [466, 204] on button "Duplicate order" at bounding box center [477, 201] width 65 height 16
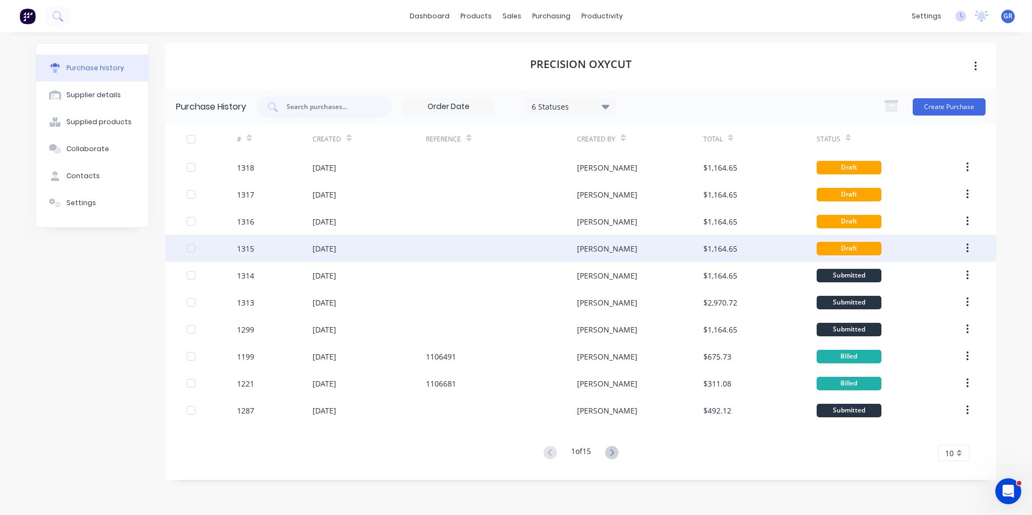
click at [247, 247] on div "1315" at bounding box center [245, 248] width 17 height 11
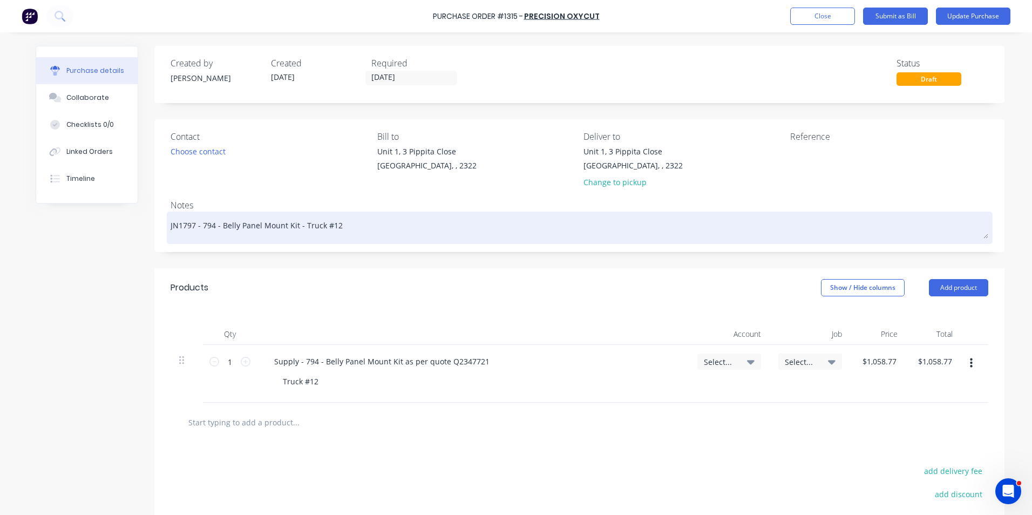
click at [330, 226] on textarea "JN1797 - 794 - Belly Panel Mount Kit - Truck #12" at bounding box center [580, 226] width 818 height 24
click at [188, 225] on textarea "JN1797 - 794 - Belly Panel Mount Kit - Truck #13" at bounding box center [580, 226] width 818 height 24
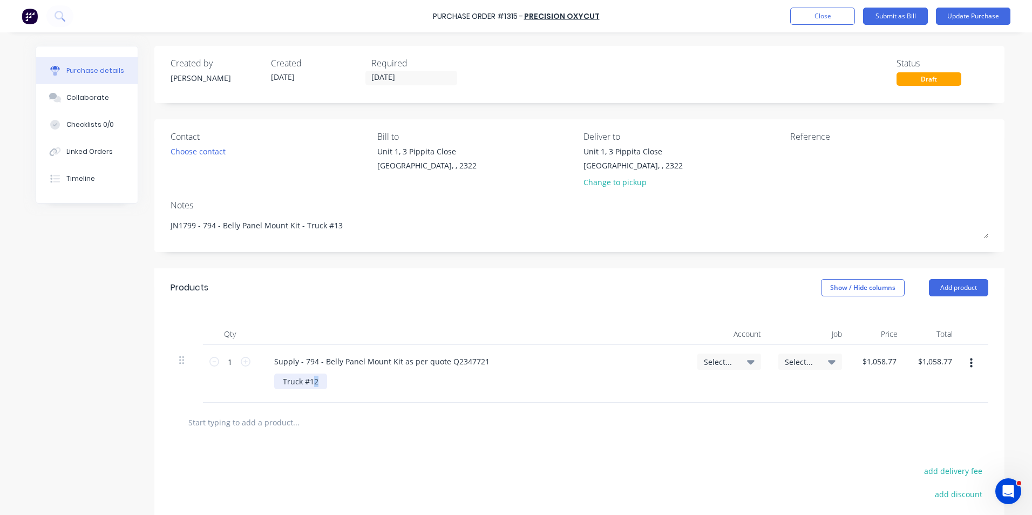
click at [310, 382] on div "Truck #12" at bounding box center [300, 382] width 53 height 16
click at [714, 361] on span "Select..." at bounding box center [720, 361] width 32 height 11
click at [664, 394] on input at bounding box center [694, 394] width 111 height 22
click at [680, 466] on div "1-1400 / Work in Progress" at bounding box center [685, 471] width 151 height 22
click at [801, 362] on span "Select..." at bounding box center [801, 361] width 32 height 11
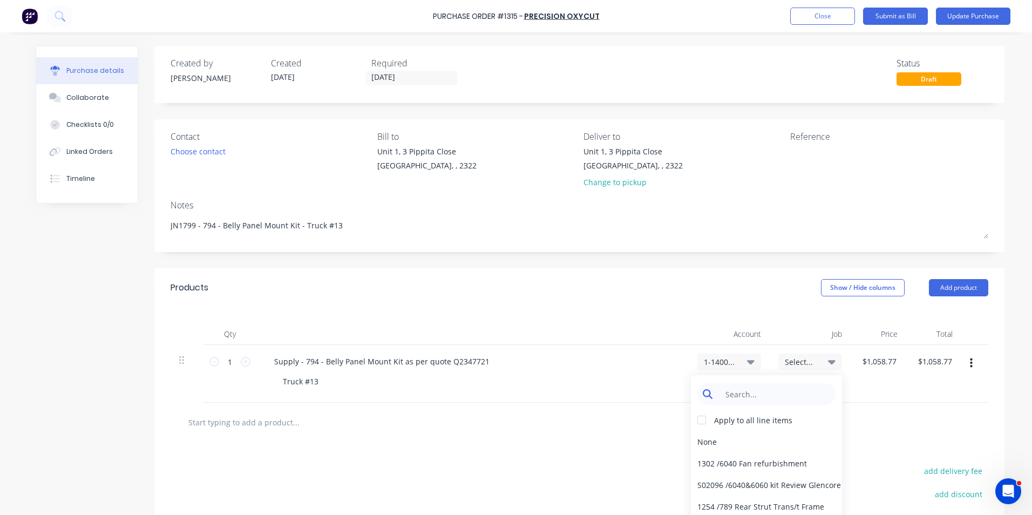
click at [750, 393] on input at bounding box center [775, 394] width 111 height 22
click at [722, 462] on div "1799 / W/Trac-794-Belly-Panel-T13" at bounding box center [766, 463] width 151 height 22
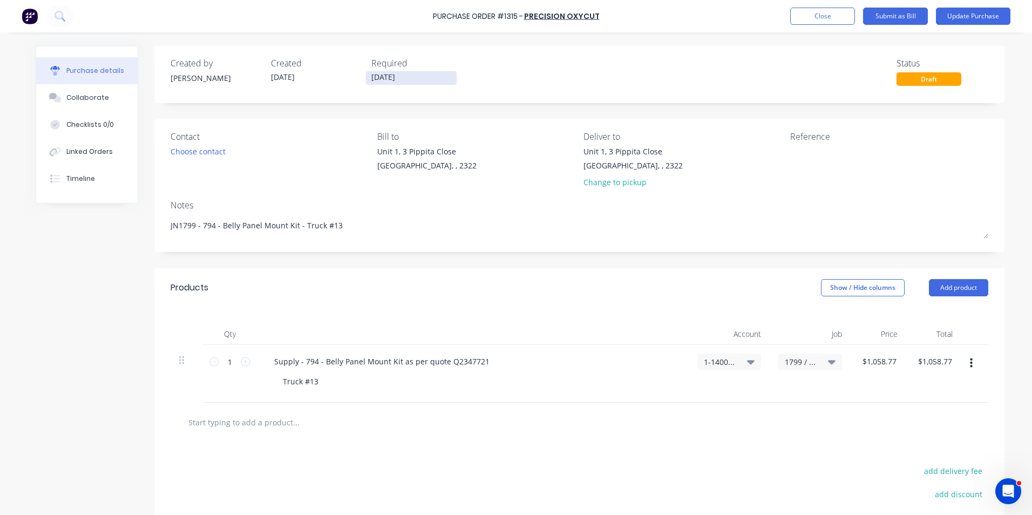
click at [404, 79] on input "[DATE]" at bounding box center [411, 77] width 91 height 13
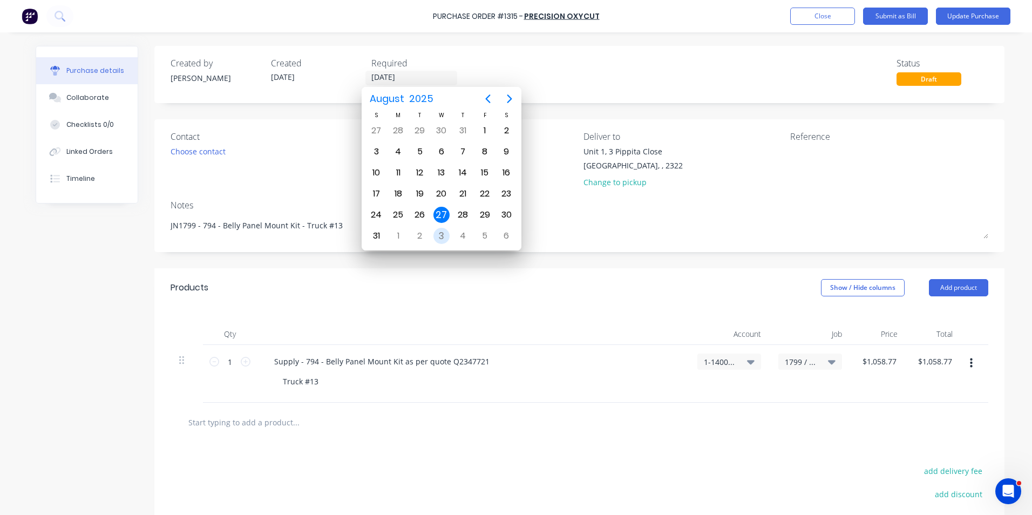
click at [442, 233] on div "3" at bounding box center [442, 236] width 16 height 16
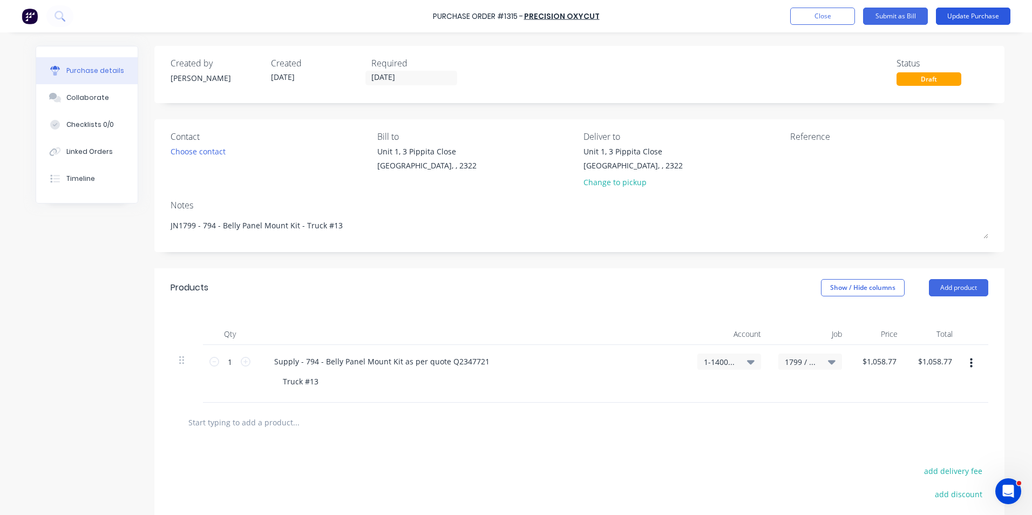
click at [977, 16] on button "Update Purchase" at bounding box center [973, 16] width 75 height 17
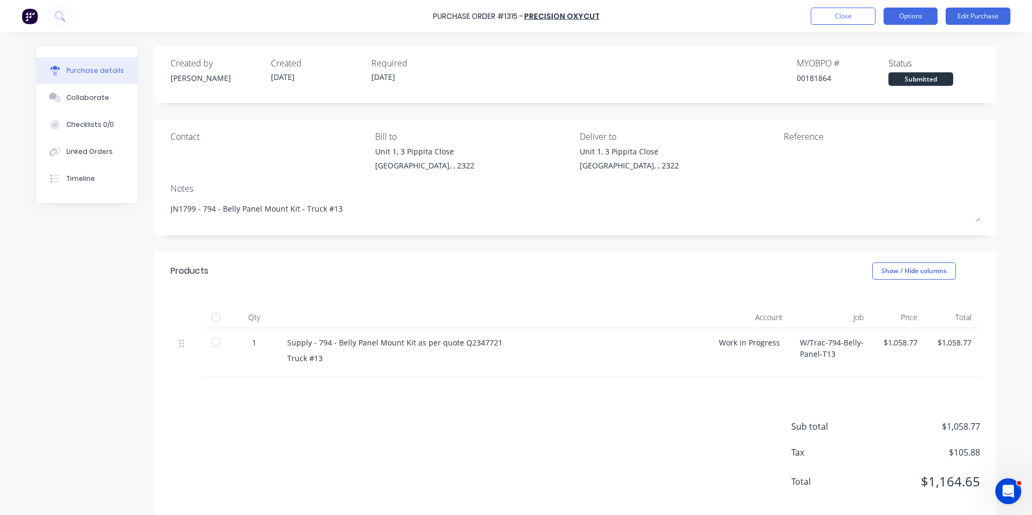
click at [908, 20] on button "Options" at bounding box center [911, 16] width 54 height 17
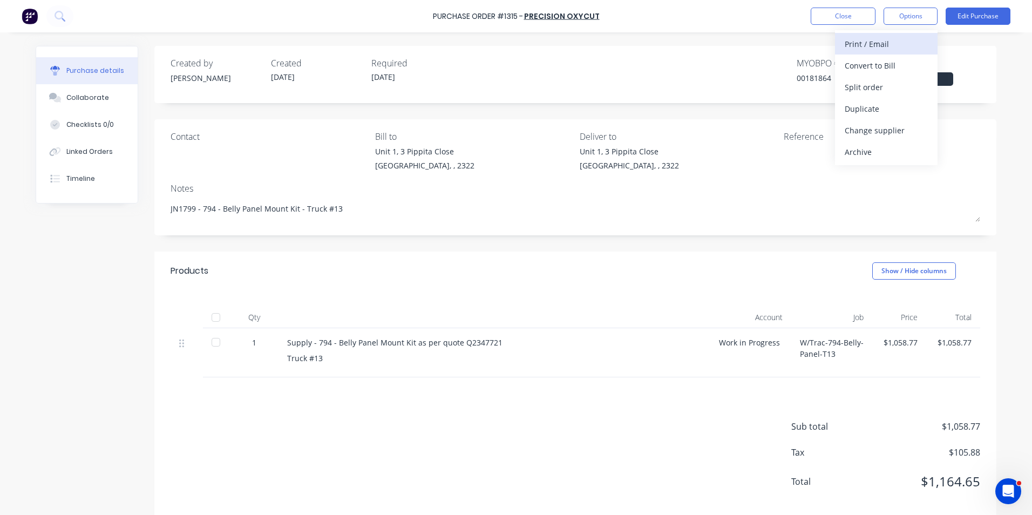
click at [875, 44] on div "Print / Email" at bounding box center [886, 44] width 83 height 16
click at [883, 66] on div "With pricing" at bounding box center [886, 66] width 83 height 16
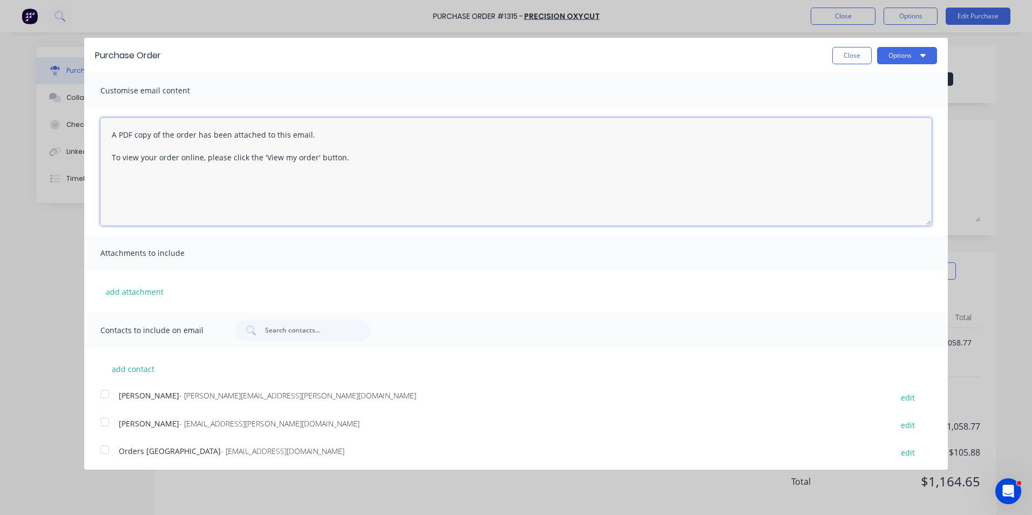
drag, startPoint x: 351, startPoint y: 159, endPoint x: 168, endPoint y: 155, distance: 182.5
click at [168, 155] on textarea "A PDF copy of the order has been attached to this email. To view your order onl…" at bounding box center [515, 172] width 831 height 108
click at [202, 162] on textarea "A PDF copy of the order has been attached to this email. To view your order onl…" at bounding box center [515, 172] width 831 height 108
drag, startPoint x: 350, startPoint y: 156, endPoint x: 99, endPoint y: 136, distance: 251.3
click at [99, 136] on div "A PDF copy of the order has been attached to this email. To view your order onl…" at bounding box center [516, 171] width 864 height 127
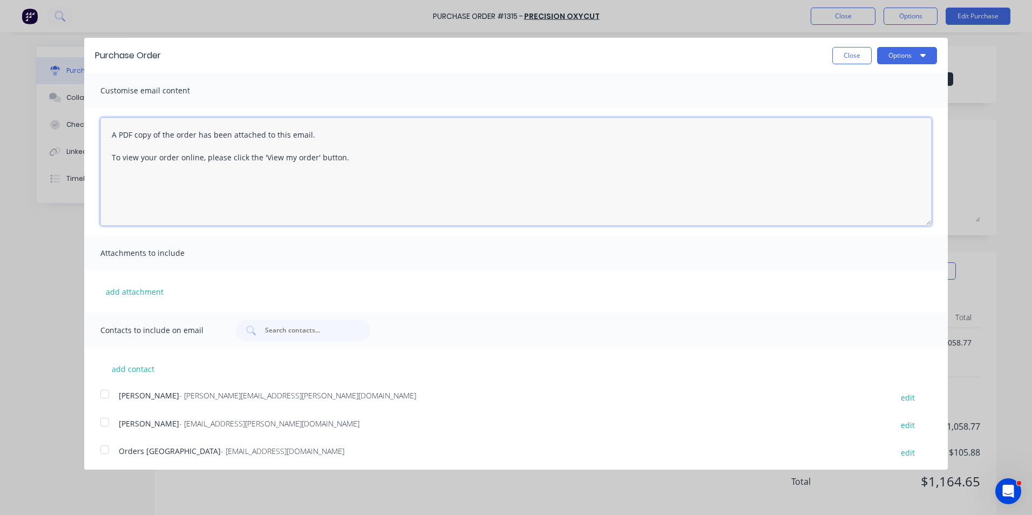
paste textarea "Hi Sales, PO attached as per your quote, please proceed any issues, let me know…"
click at [153, 291] on button "add attachment" at bounding box center [134, 291] width 69 height 16
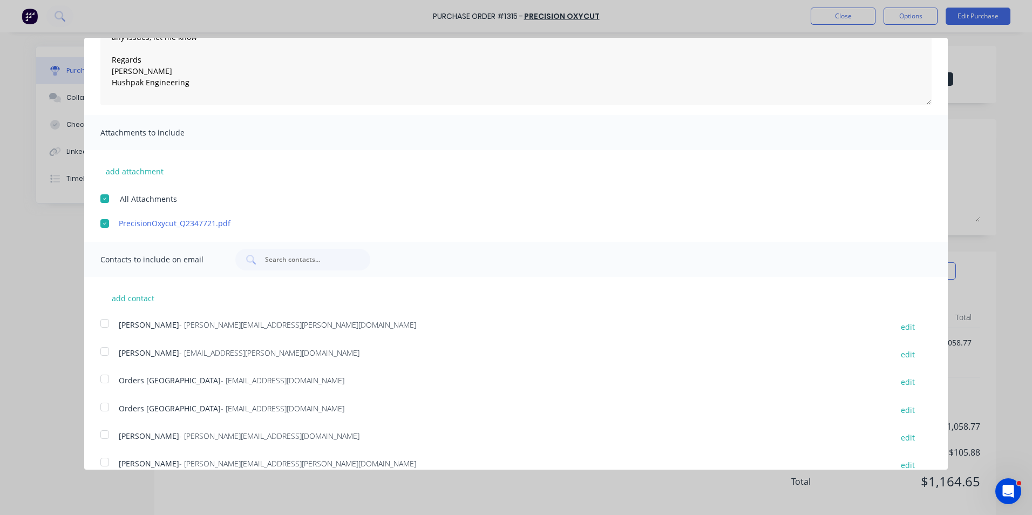
scroll to position [136, 0]
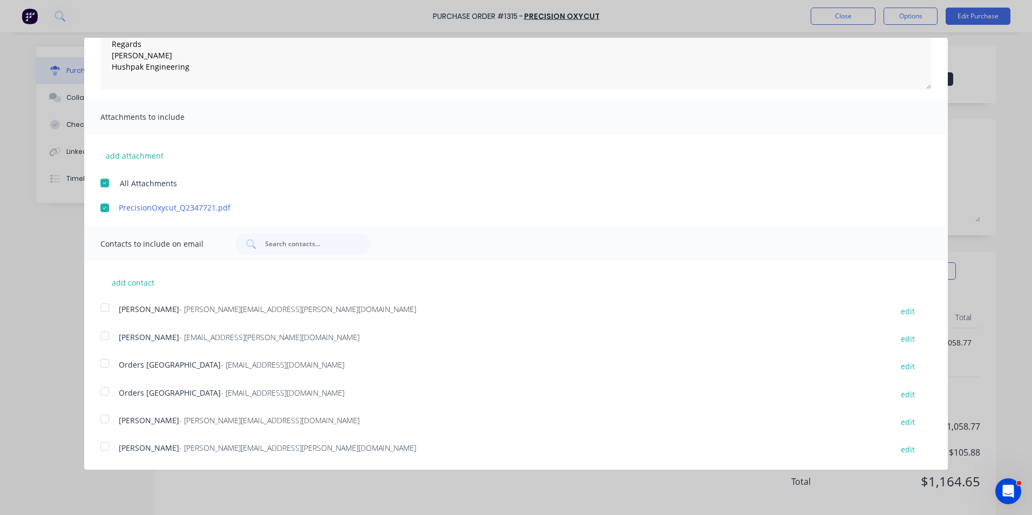
click at [104, 309] on div at bounding box center [105, 308] width 22 height 22
click at [105, 362] on div at bounding box center [105, 364] width 22 height 22
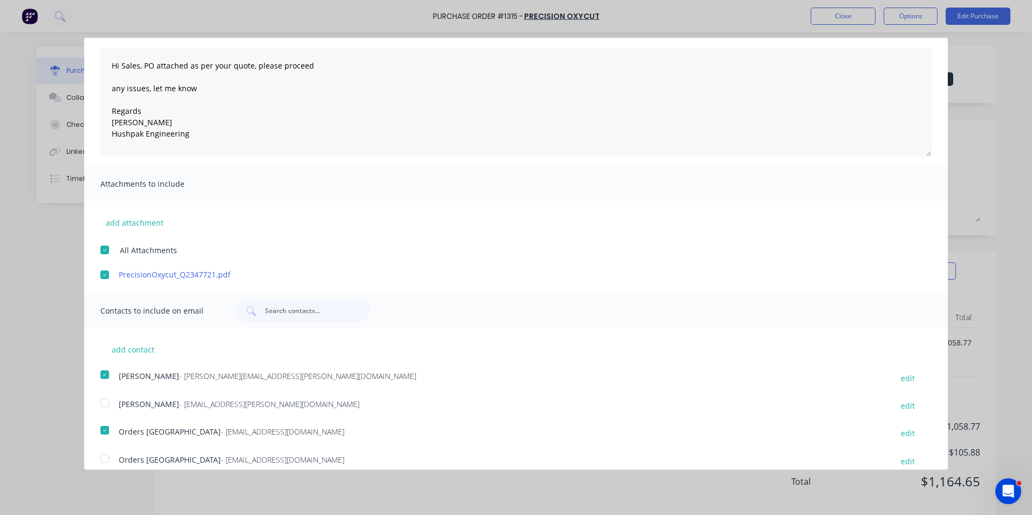
scroll to position [0, 0]
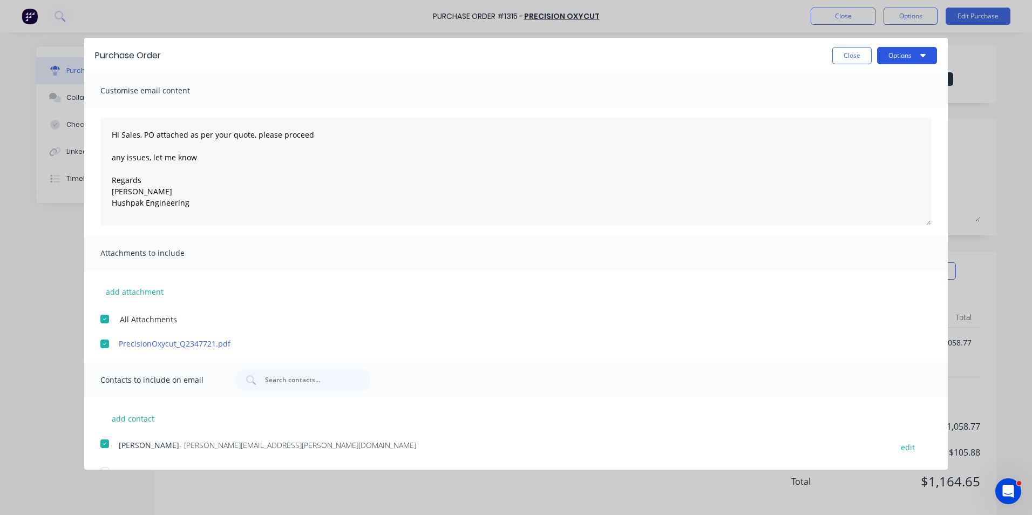
click at [891, 54] on button "Options" at bounding box center [907, 55] width 60 height 17
click at [847, 102] on div "Email" at bounding box center [885, 105] width 83 height 16
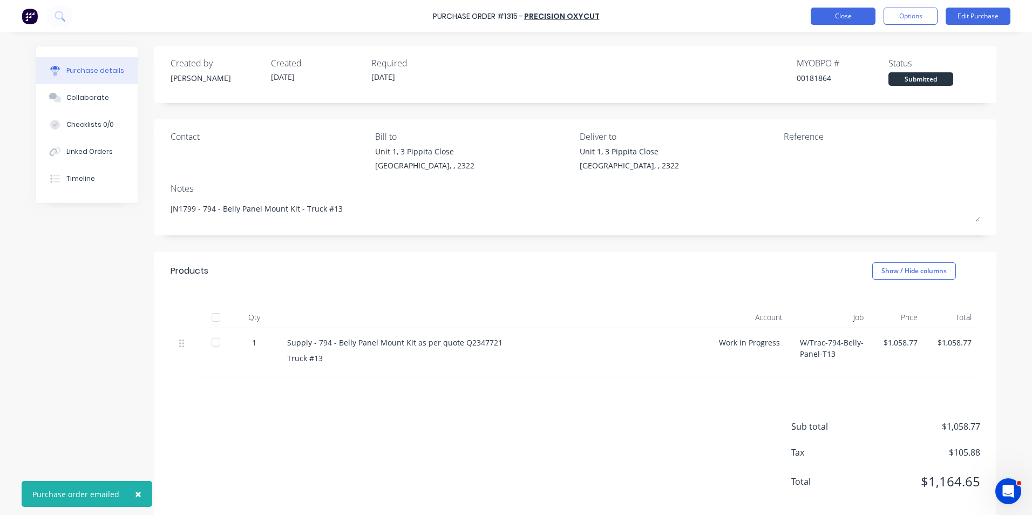
click at [840, 16] on button "Close" at bounding box center [843, 16] width 65 height 17
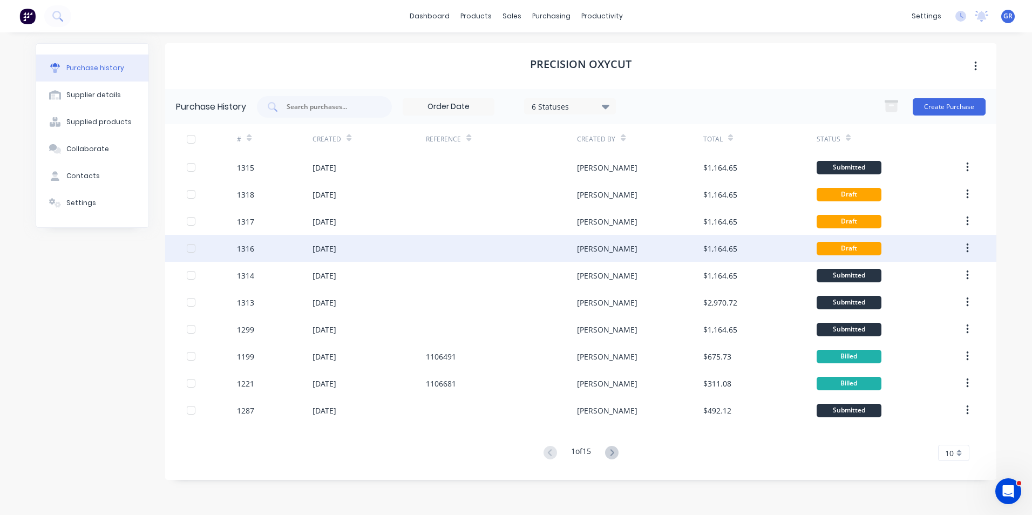
click at [250, 249] on div "1316" at bounding box center [245, 248] width 17 height 11
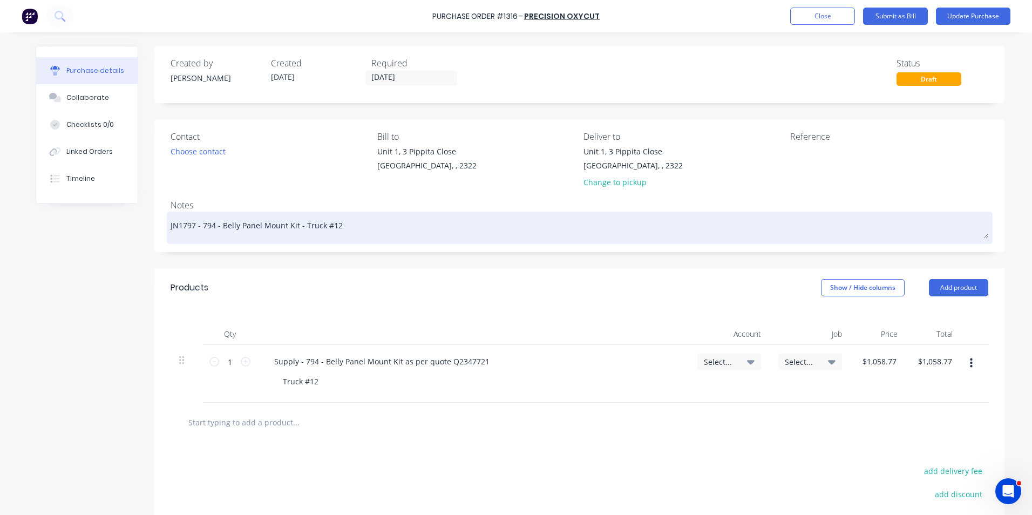
click at [330, 225] on textarea "JN1797 - 794 - Belly Panel Mount Kit - Truck #12" at bounding box center [580, 226] width 818 height 24
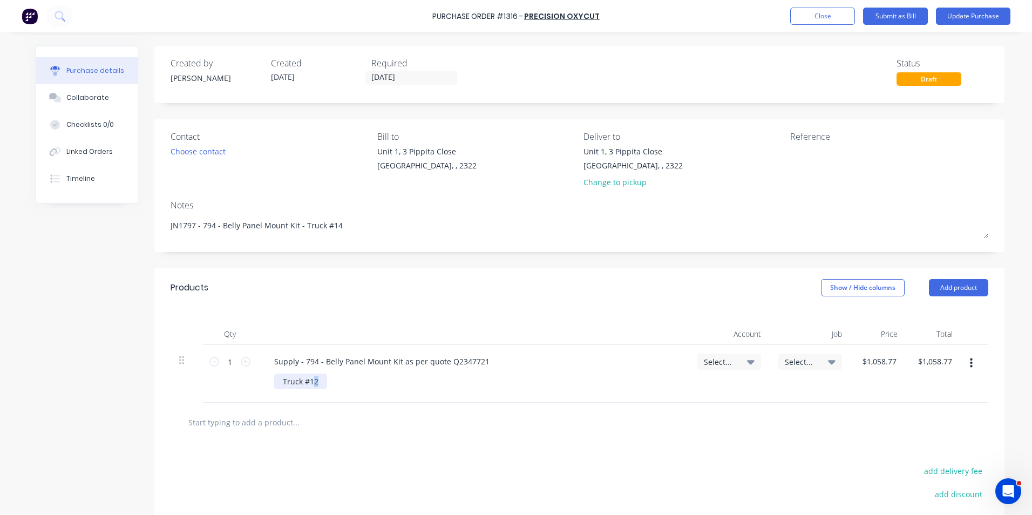
drag, startPoint x: 315, startPoint y: 383, endPoint x: 309, endPoint y: 383, distance: 6.0
click at [309, 383] on div "Truck #12" at bounding box center [300, 382] width 53 height 16
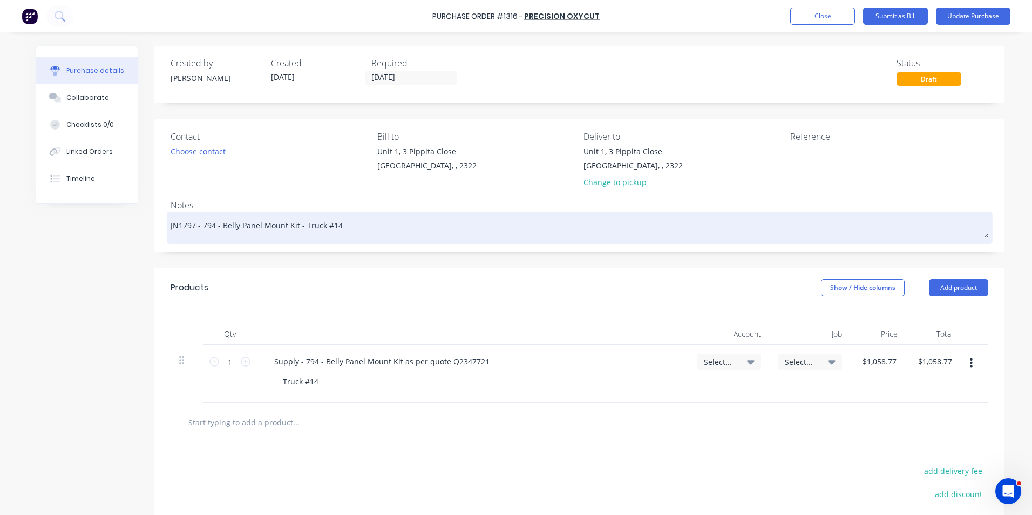
drag, startPoint x: 190, startPoint y: 227, endPoint x: 180, endPoint y: 226, distance: 9.7
click at [180, 226] on textarea "JN1797 - 794 - Belly Panel Mount Kit - Truck #14" at bounding box center [580, 226] width 818 height 24
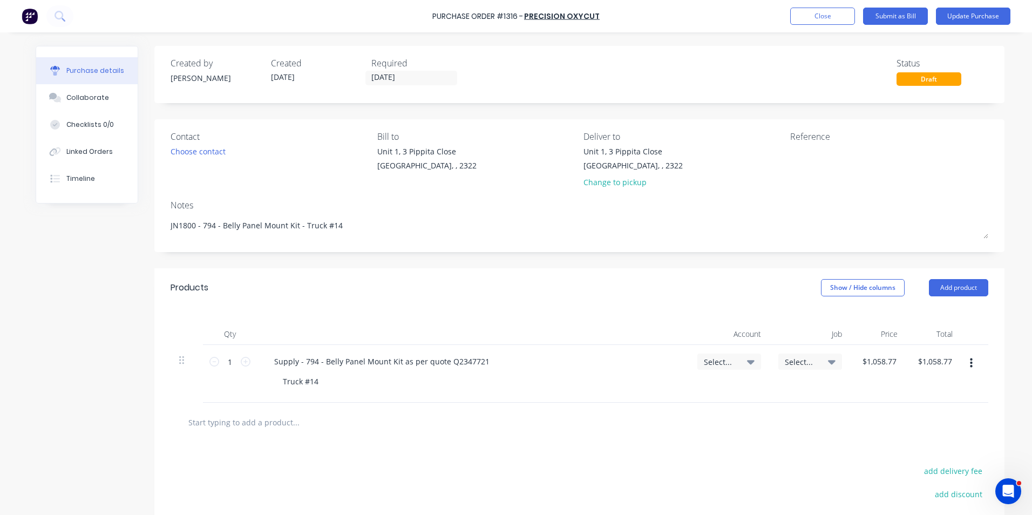
click at [795, 360] on span "Select..." at bounding box center [801, 361] width 32 height 11
click at [742, 396] on input at bounding box center [775, 394] width 111 height 22
click at [806, 463] on div "1801 / W/Trac-794-Belly-Panel-T14" at bounding box center [766, 463] width 151 height 22
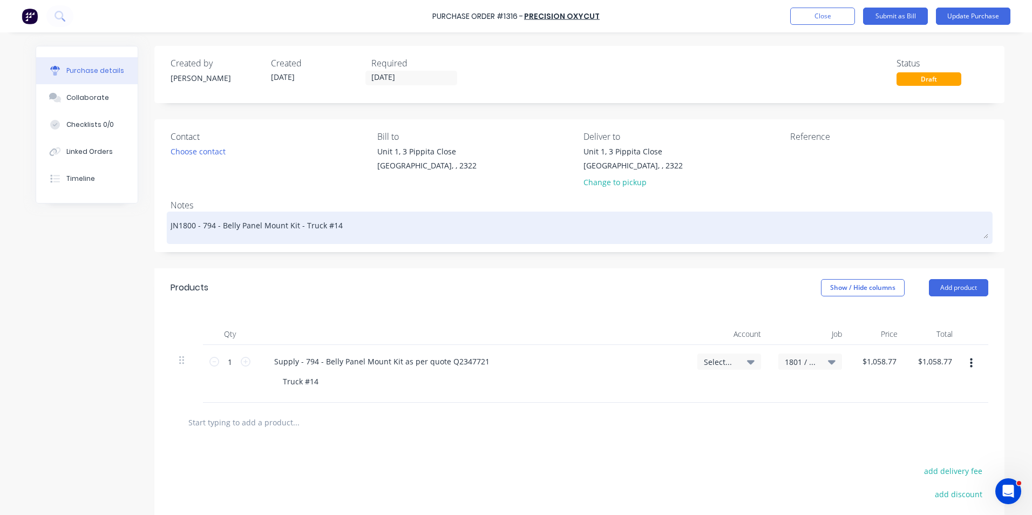
click at [187, 225] on textarea "JN1800 - 794 - Belly Panel Mount Kit - Truck #14" at bounding box center [580, 226] width 818 height 24
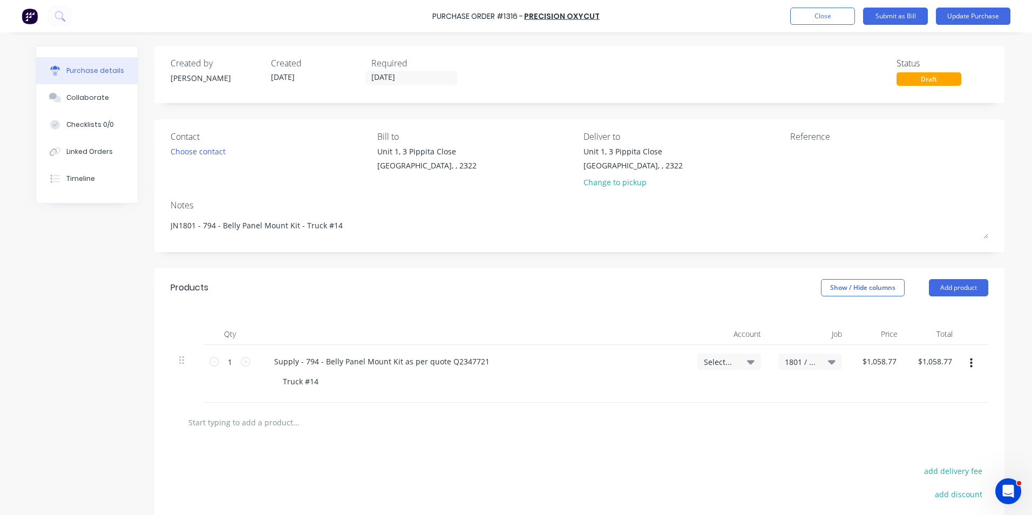
click at [335, 254] on div "Created by Greg Created 27/08/25 Required 27/08/25 Status Draft Contact Choose …" at bounding box center [579, 333] width 850 height 574
click at [384, 79] on input "[DATE]" at bounding box center [411, 77] width 91 height 13
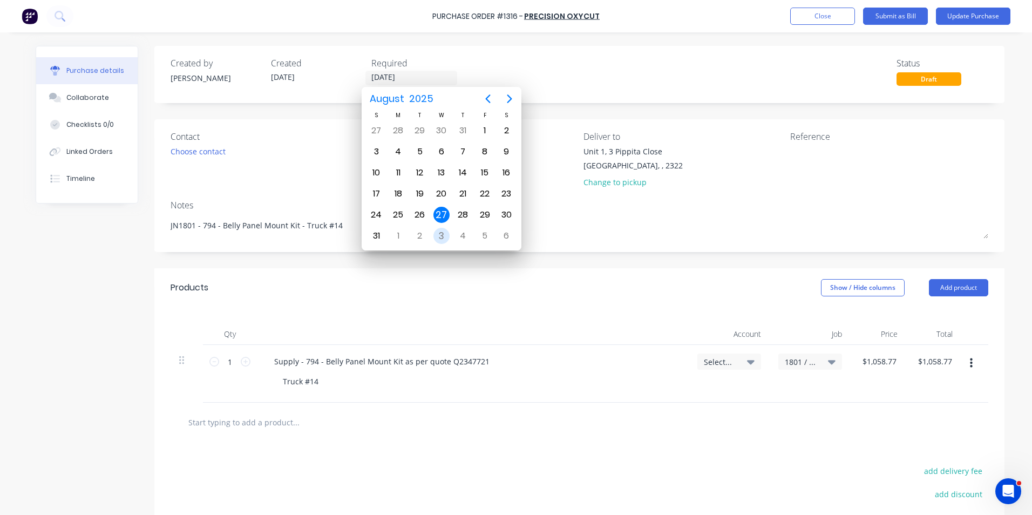
click at [443, 237] on div "3" at bounding box center [442, 236] width 16 height 16
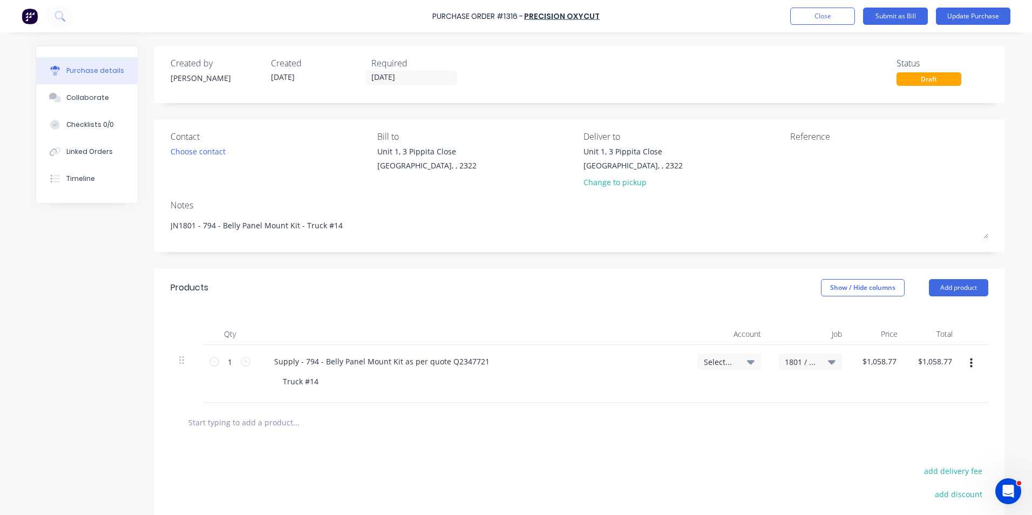
click at [716, 360] on span "Select..." at bounding box center [720, 361] width 32 height 11
click at [661, 392] on input at bounding box center [694, 394] width 111 height 22
click at [675, 467] on div "1-1400 / Work in Progress" at bounding box center [685, 471] width 151 height 22
click at [976, 15] on button "Update Purchase" at bounding box center [973, 16] width 75 height 17
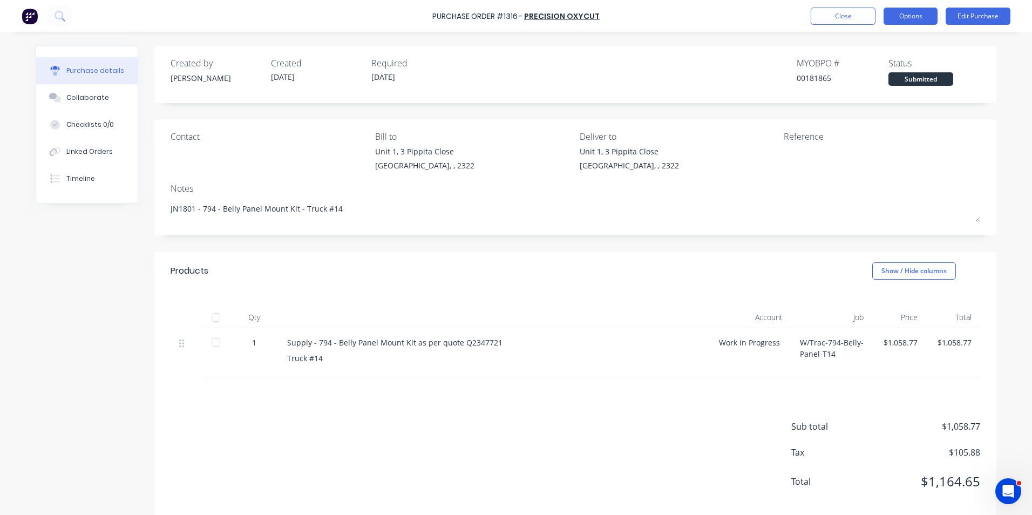
click at [915, 16] on button "Options" at bounding box center [911, 16] width 54 height 17
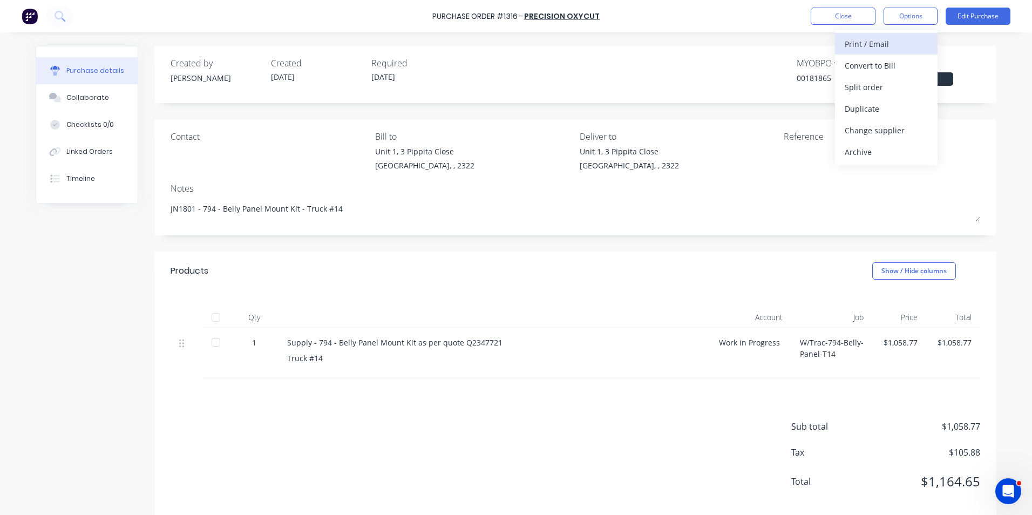
click at [878, 43] on div "Print / Email" at bounding box center [886, 44] width 83 height 16
click at [872, 63] on div "With pricing" at bounding box center [886, 66] width 83 height 16
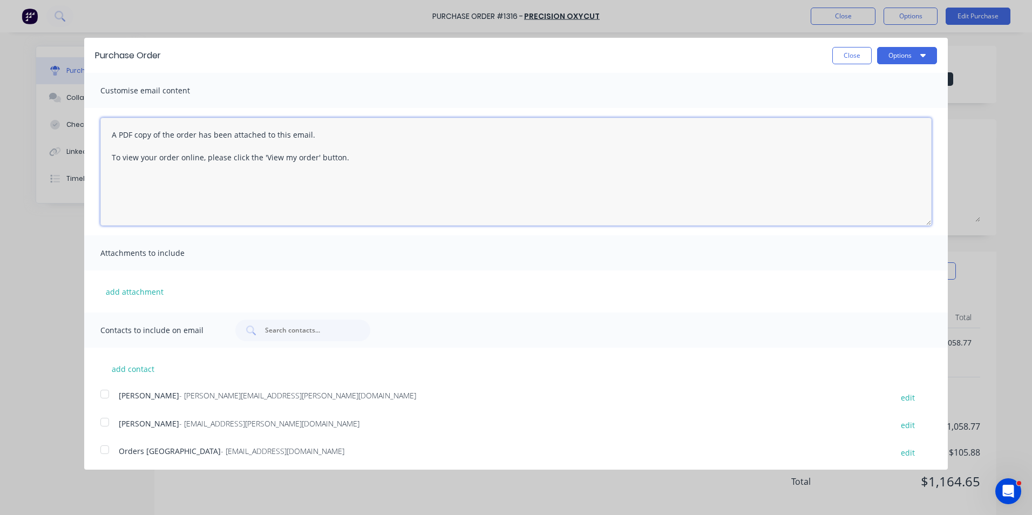
drag, startPoint x: 111, startPoint y: 133, endPoint x: 369, endPoint y: 163, distance: 259.3
click at [369, 163] on textarea "A PDF copy of the order has been attached to this email. To view your order onl…" at bounding box center [515, 172] width 831 height 108
paste textarea "Hi Sales, PO attached as per your quote, please proceed any issues, let me know…"
click at [152, 289] on button "add attachment" at bounding box center [134, 291] width 69 height 16
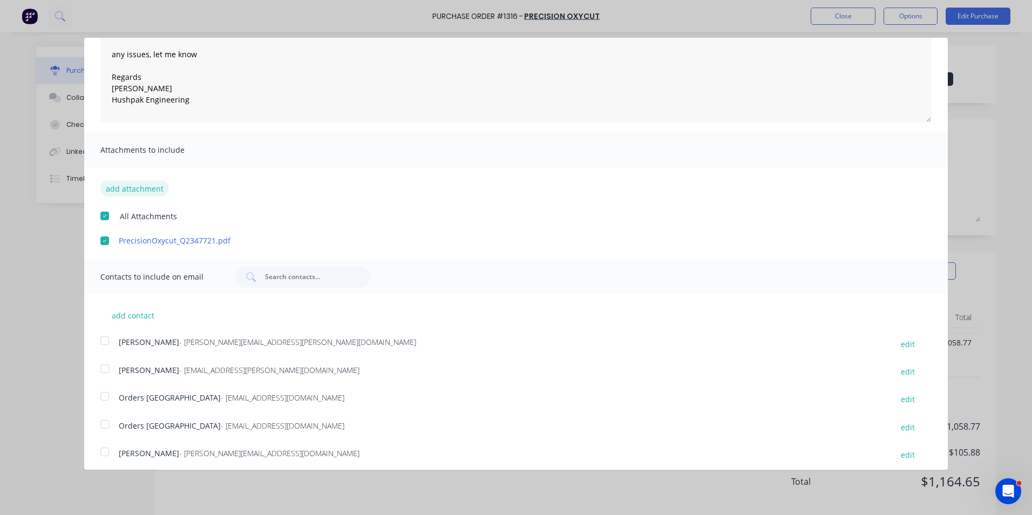
scroll to position [136, 0]
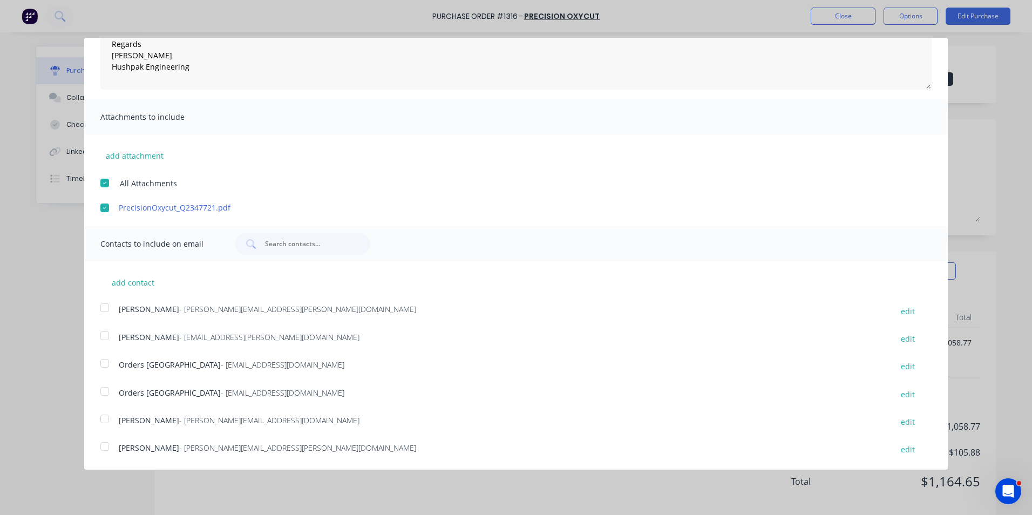
click at [108, 307] on div at bounding box center [105, 308] width 22 height 22
click at [106, 362] on div at bounding box center [105, 364] width 22 height 22
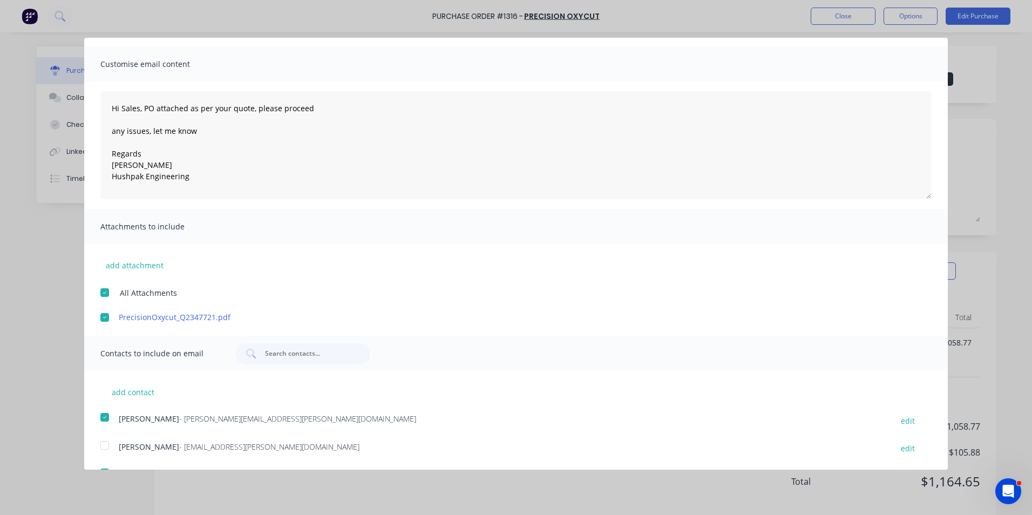
scroll to position [0, 0]
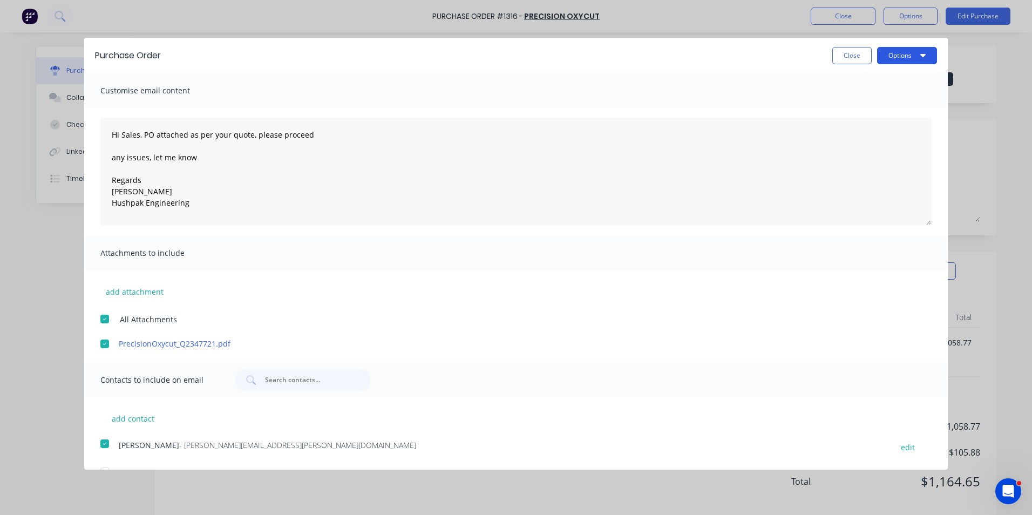
click at [898, 52] on button "Options" at bounding box center [907, 55] width 60 height 17
click at [845, 100] on div "Email" at bounding box center [885, 105] width 83 height 16
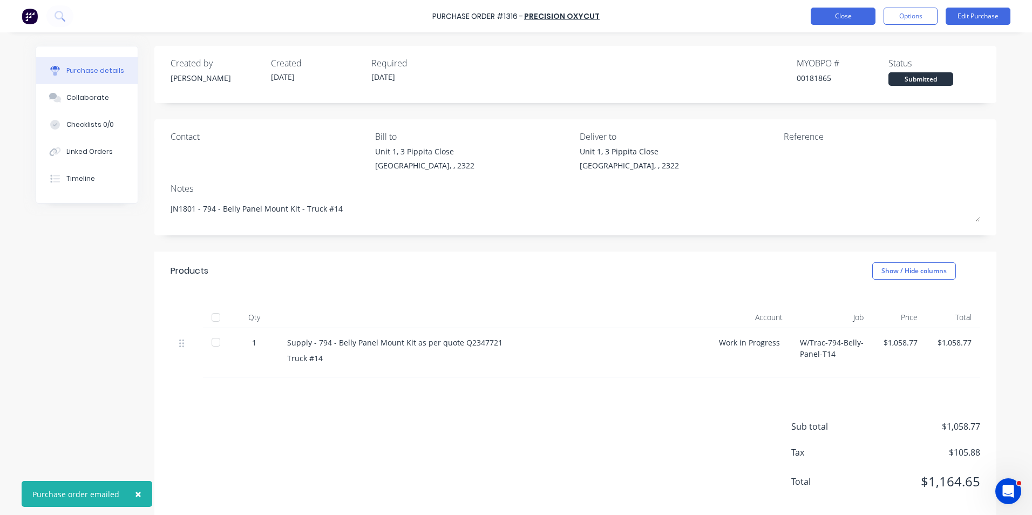
click at [853, 18] on button "Close" at bounding box center [843, 16] width 65 height 17
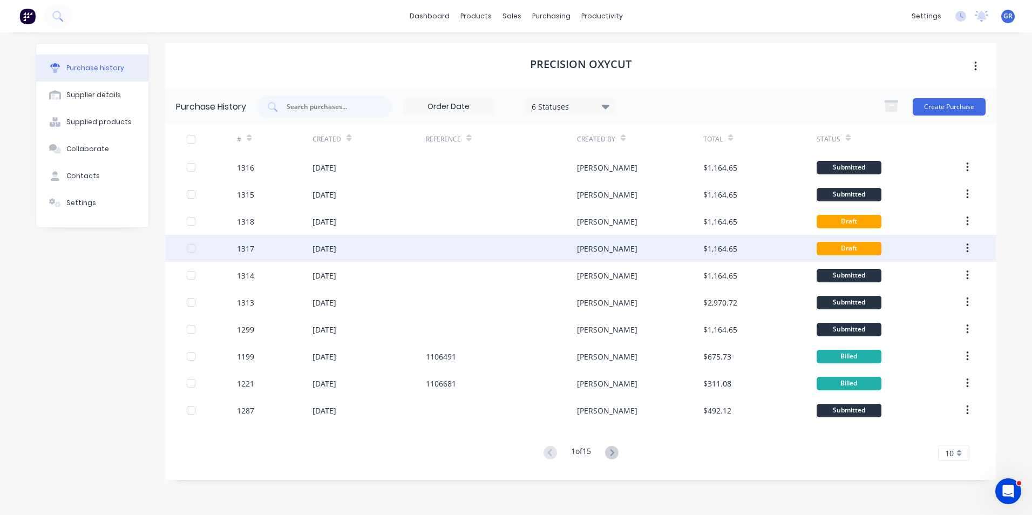
click at [250, 246] on div "1317" at bounding box center [245, 248] width 17 height 11
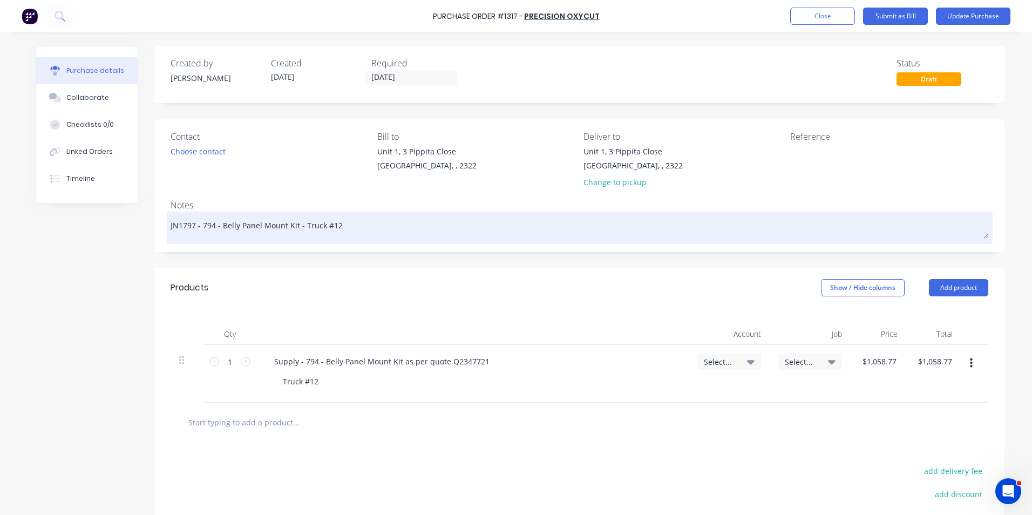
drag, startPoint x: 191, startPoint y: 225, endPoint x: 179, endPoint y: 227, distance: 12.5
click at [179, 227] on textarea "JN1797 - 794 - Belly Panel Mount Kit - Truck #12" at bounding box center [580, 226] width 818 height 24
click at [329, 227] on textarea "JN1802 - 794 - Belly Panel Mount Kit - Truck #12" at bounding box center [580, 226] width 818 height 24
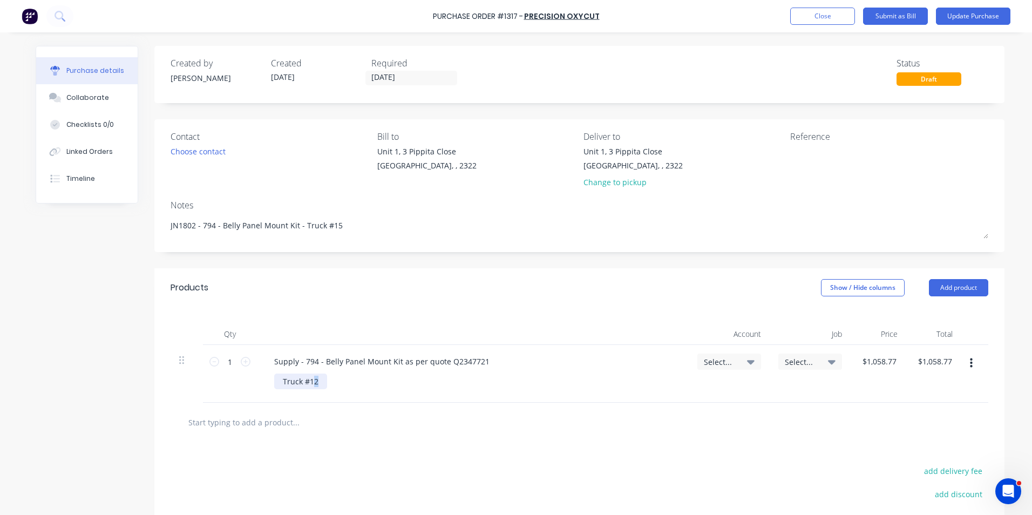
click at [310, 384] on div "Truck #12" at bounding box center [300, 382] width 53 height 16
click at [720, 361] on span "Select..." at bounding box center [720, 361] width 32 height 11
click at [654, 396] on input at bounding box center [694, 394] width 111 height 22
click at [666, 469] on div "1-1400 / Work in Progress" at bounding box center [685, 471] width 151 height 22
click at [799, 361] on span "Select..." at bounding box center [801, 361] width 32 height 11
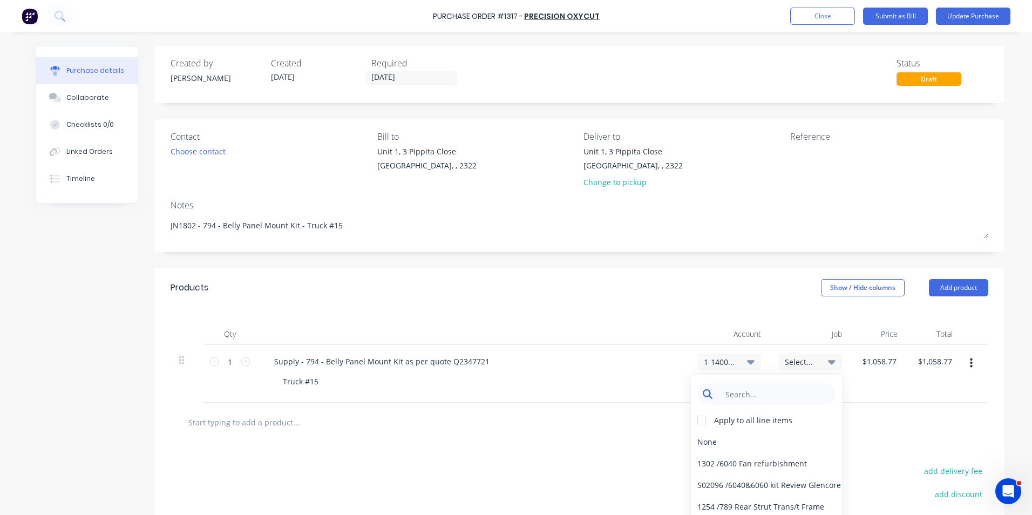
click at [742, 396] on input at bounding box center [775, 394] width 111 height 22
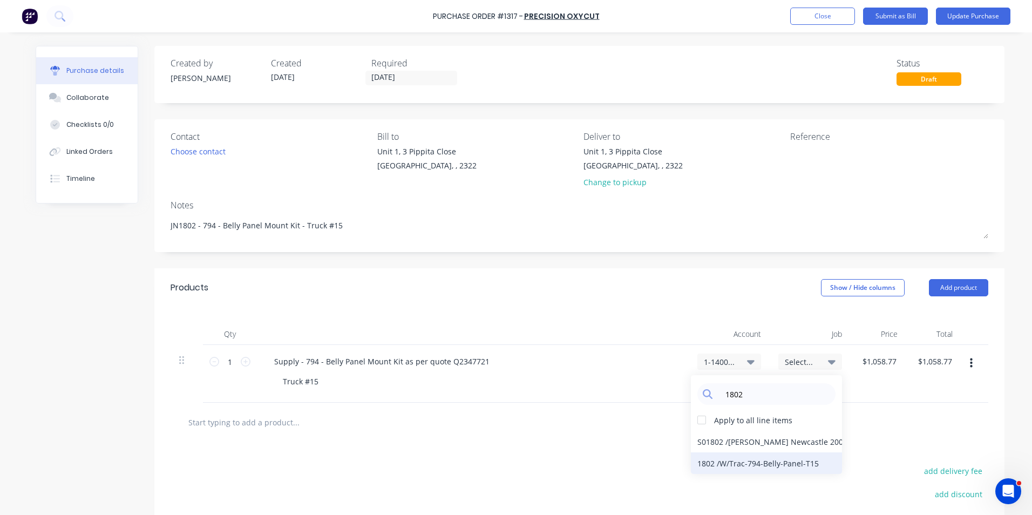
click at [785, 463] on div "1802 / W/Trac-794-Belly-Panel-T15" at bounding box center [766, 463] width 151 height 22
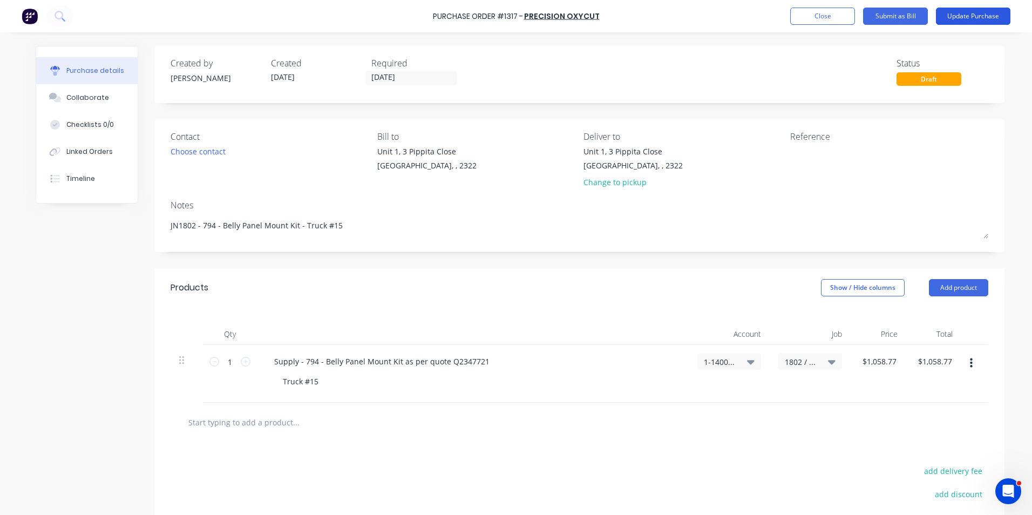
click at [975, 14] on button "Update Purchase" at bounding box center [973, 16] width 75 height 17
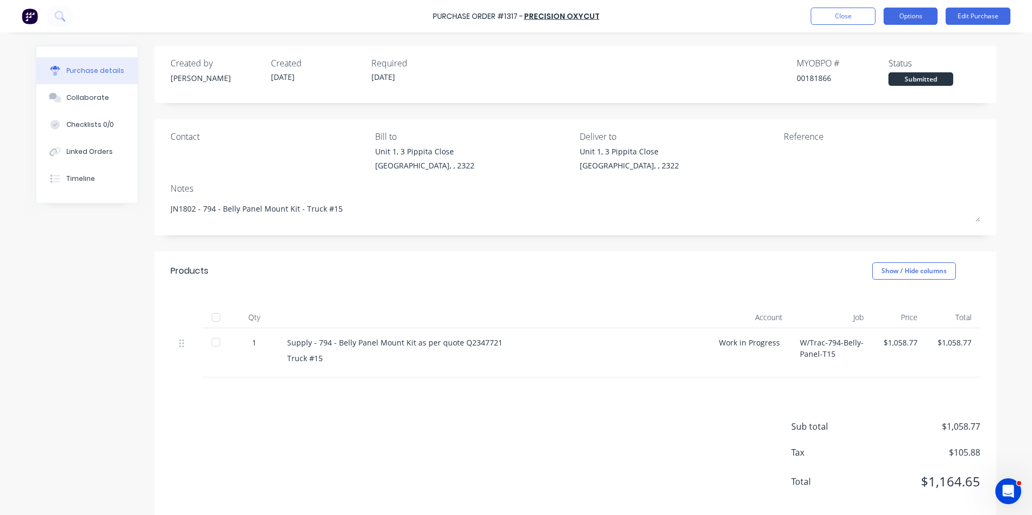
click at [909, 16] on button "Options" at bounding box center [911, 16] width 54 height 17
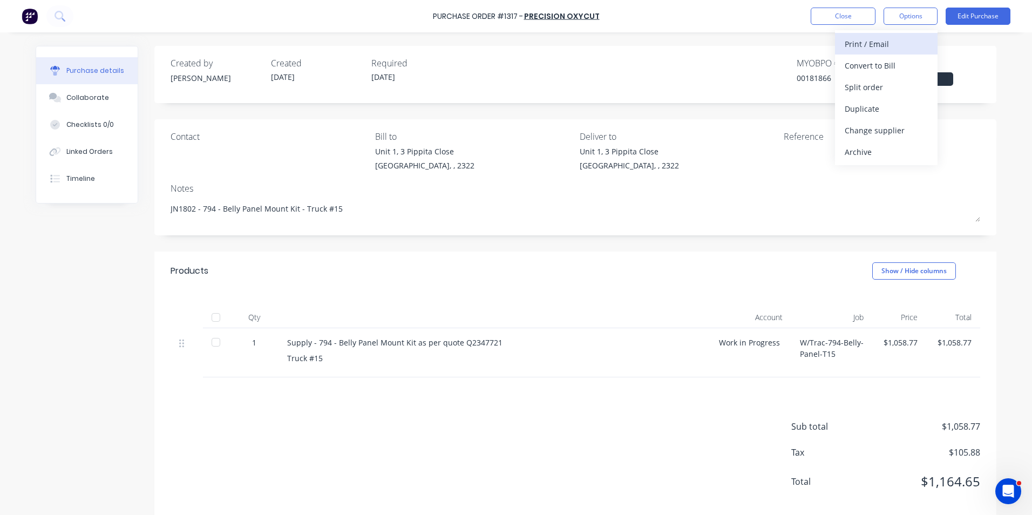
click at [884, 43] on div "Print / Email" at bounding box center [886, 44] width 83 height 16
click at [884, 60] on div "With pricing" at bounding box center [886, 66] width 83 height 16
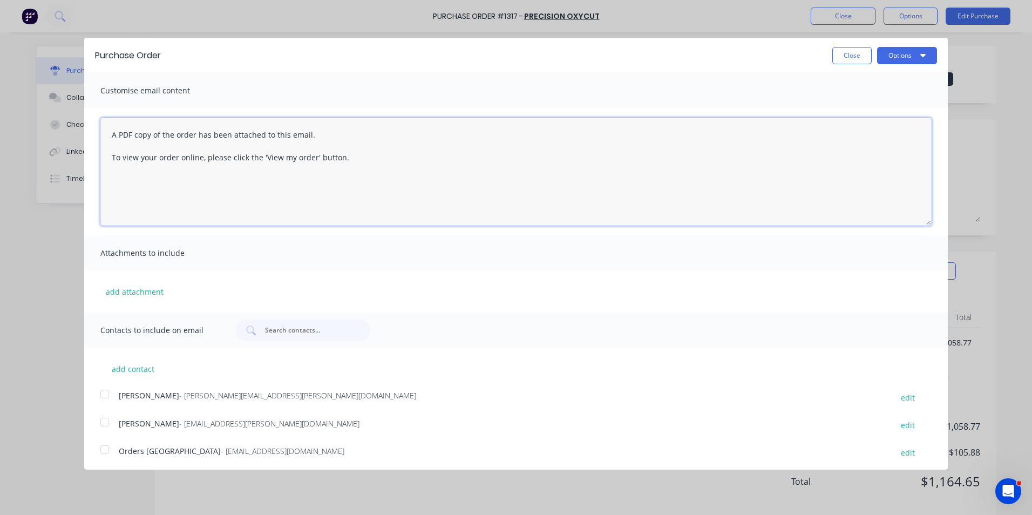
drag, startPoint x: 361, startPoint y: 157, endPoint x: 50, endPoint y: 113, distance: 314.0
click at [50, 113] on div "Purchase Order Close Options Customise email content A PDF copy of the order ha…" at bounding box center [516, 257] width 1032 height 515
paste textarea "Hi Sales, PO attached as per your quote, please proceed any issues, let me know…"
click at [141, 291] on button "add attachment" at bounding box center [134, 291] width 69 height 16
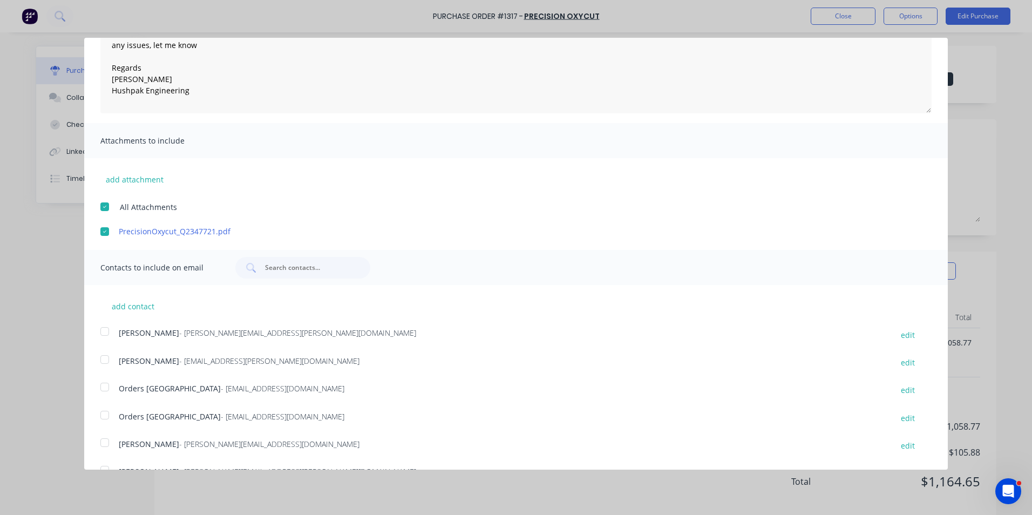
scroll to position [136, 0]
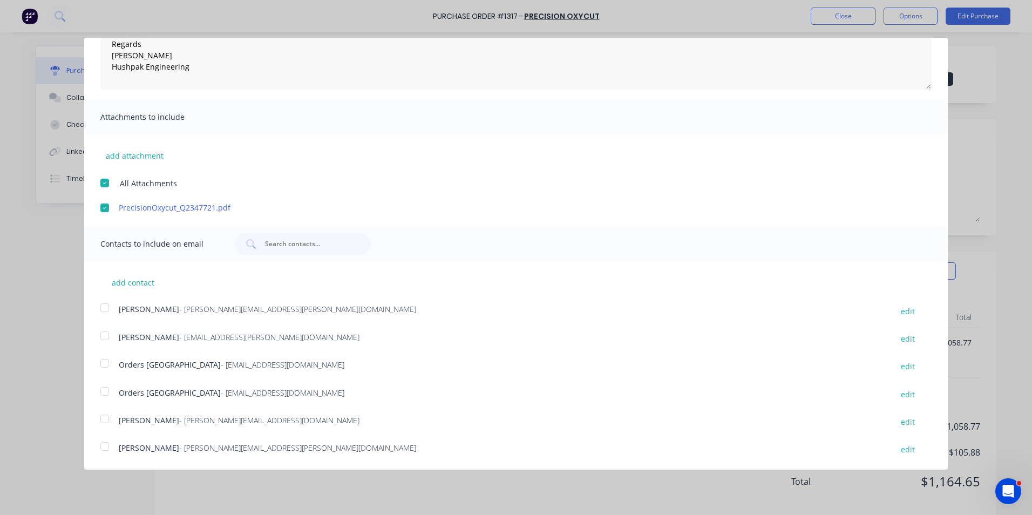
click at [104, 308] on div at bounding box center [105, 308] width 22 height 22
click at [104, 390] on div at bounding box center [105, 392] width 22 height 22
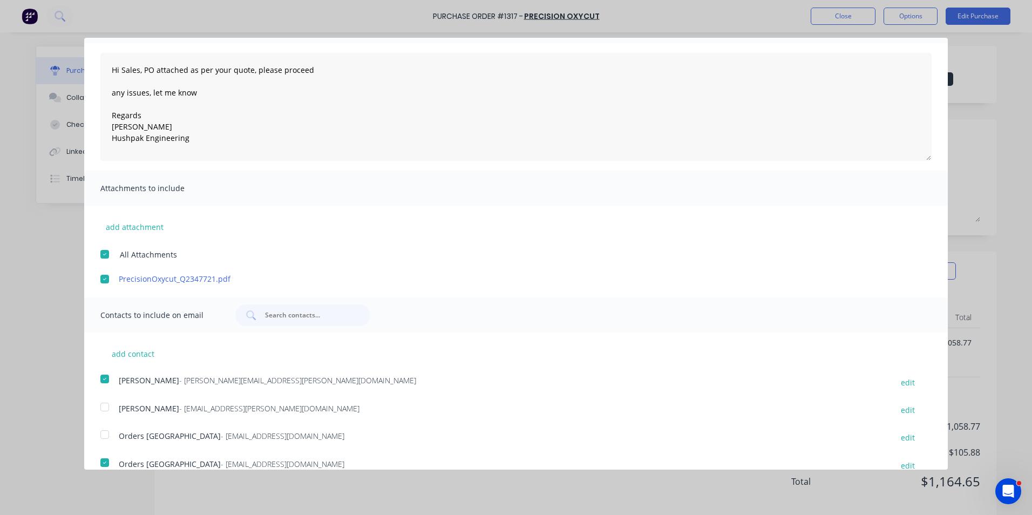
scroll to position [0, 0]
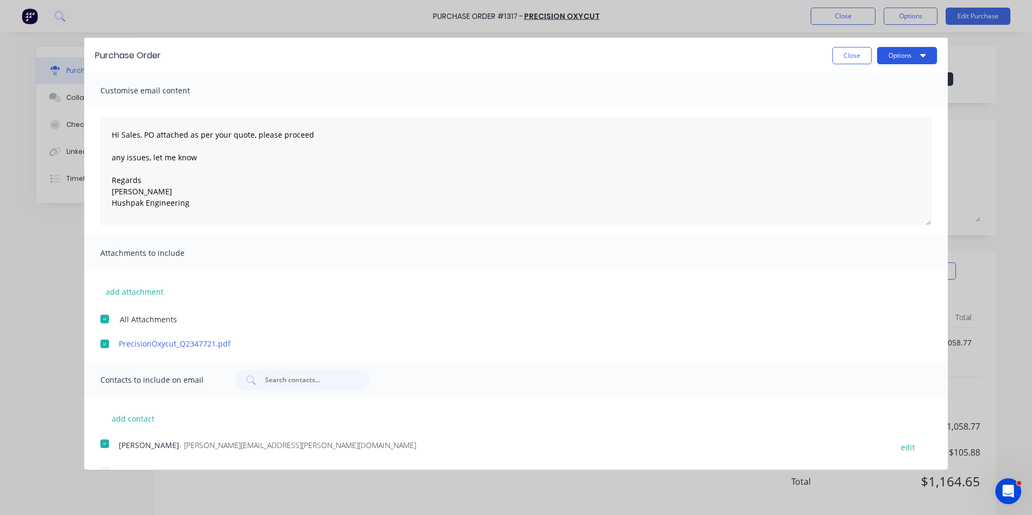
click at [889, 57] on button "Options" at bounding box center [907, 55] width 60 height 17
click at [848, 103] on div "Email" at bounding box center [885, 105] width 83 height 16
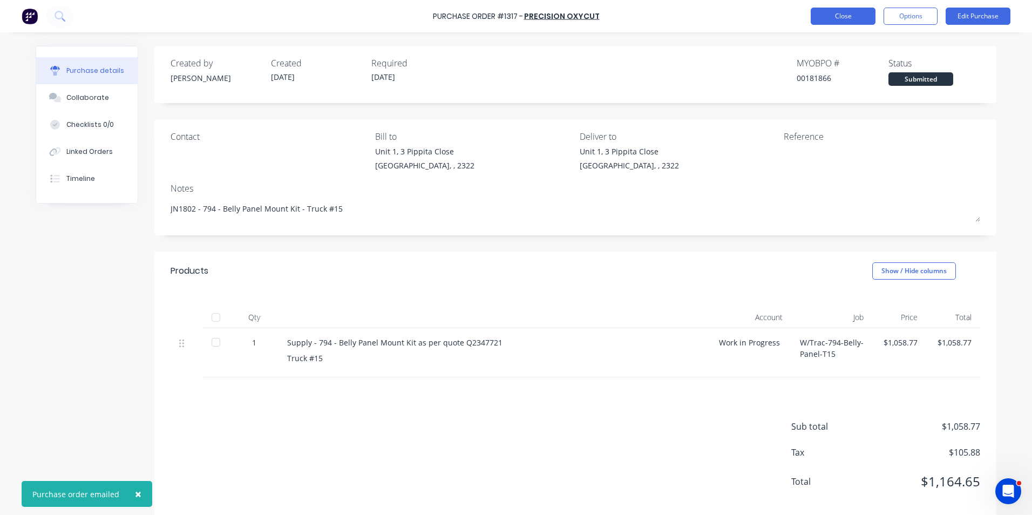
click at [851, 13] on button "Close" at bounding box center [843, 16] width 65 height 17
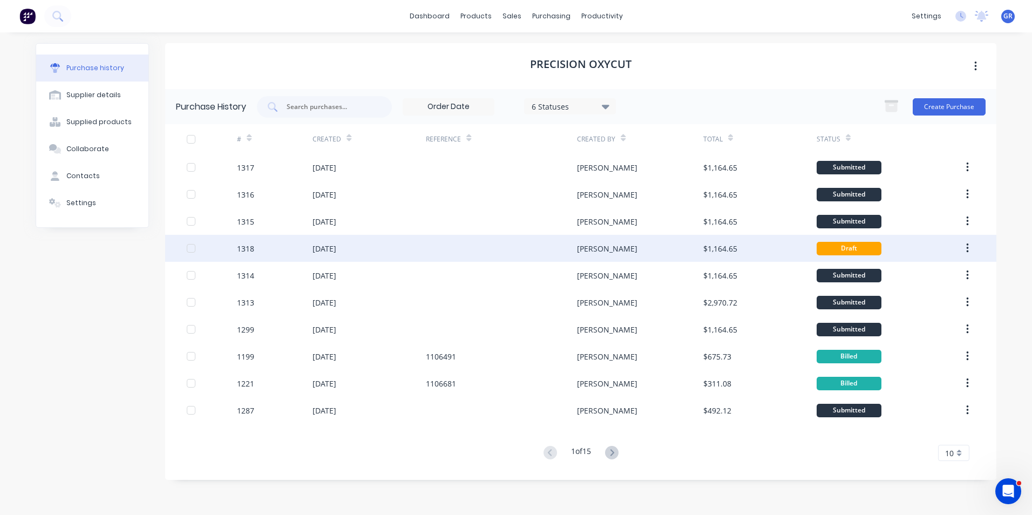
click at [251, 248] on div "1318" at bounding box center [245, 248] width 17 height 11
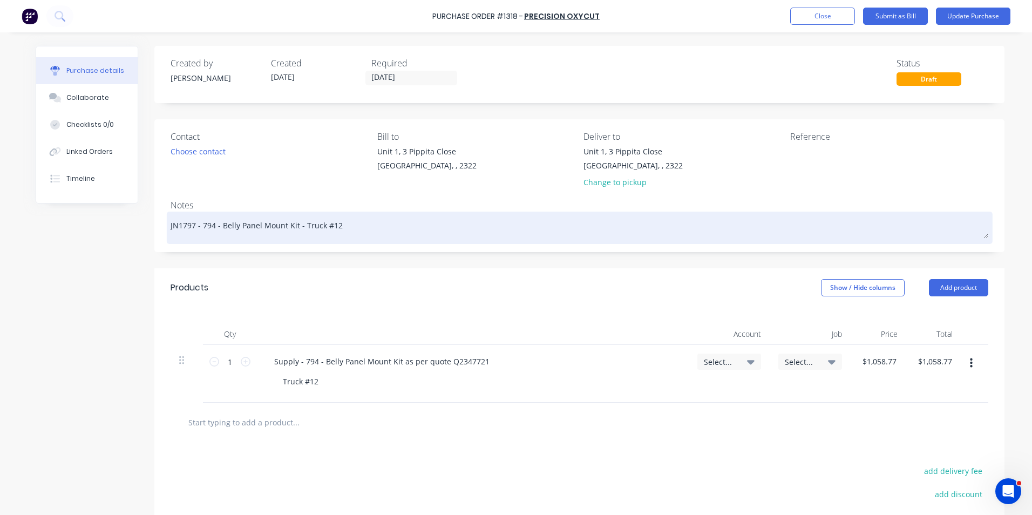
drag, startPoint x: 191, startPoint y: 225, endPoint x: 179, endPoint y: 225, distance: 11.3
click at [179, 225] on textarea "JN1797 - 794 - Belly Panel Mount Kit - Truck #12" at bounding box center [580, 226] width 818 height 24
click at [329, 224] on textarea "JN1800 - 794 - Belly Panel Mount Kit - Truck #12" at bounding box center [580, 226] width 818 height 24
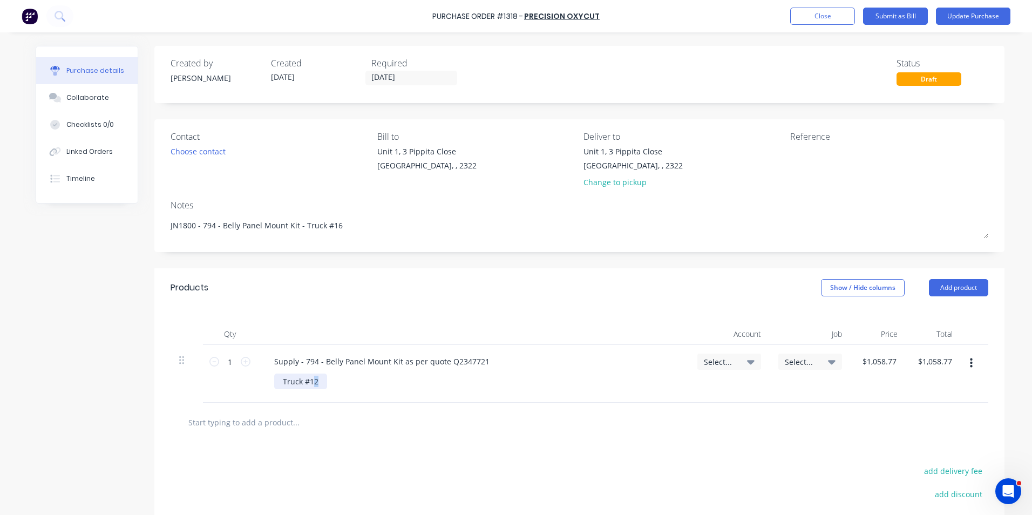
drag, startPoint x: 314, startPoint y: 384, endPoint x: 308, endPoint y: 384, distance: 5.9
click at [308, 384] on div "Truck #12" at bounding box center [300, 382] width 53 height 16
click at [725, 361] on span "Select..." at bounding box center [720, 361] width 32 height 11
click at [666, 391] on input at bounding box center [694, 394] width 111 height 22
click at [690, 469] on div "1-1400 / Work in Progress" at bounding box center [685, 471] width 151 height 22
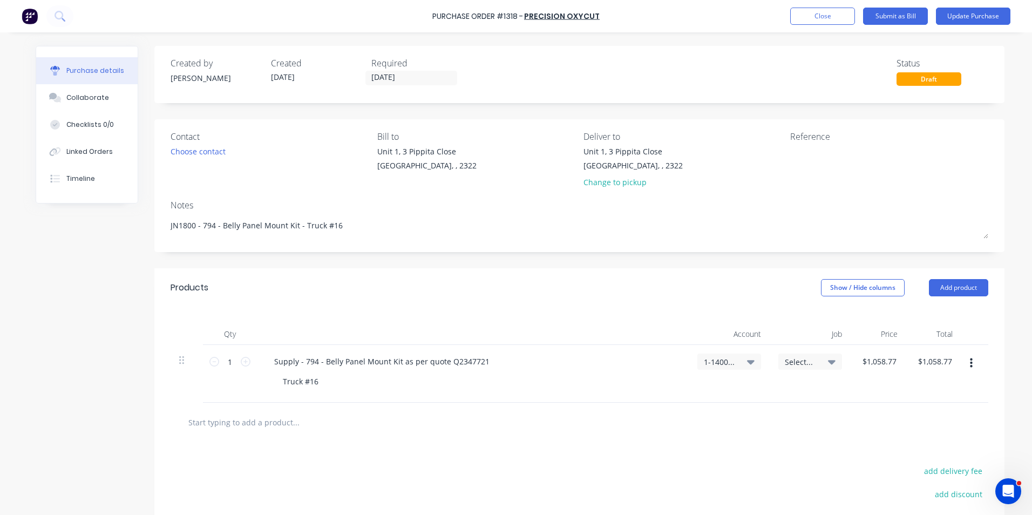
click at [790, 358] on span "Select..." at bounding box center [801, 361] width 32 height 11
click at [736, 394] on input at bounding box center [775, 394] width 111 height 22
click at [781, 462] on div "1800 / W/Trac-794-Belly-Panel-T16" at bounding box center [766, 463] width 151 height 22
click at [978, 13] on button "Update Purchase" at bounding box center [973, 16] width 75 height 17
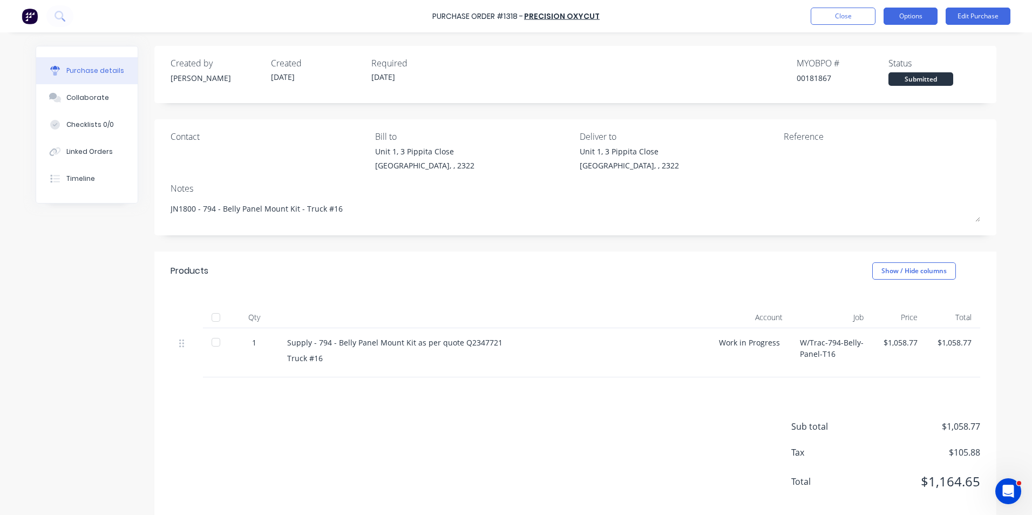
click at [918, 19] on button "Options" at bounding box center [911, 16] width 54 height 17
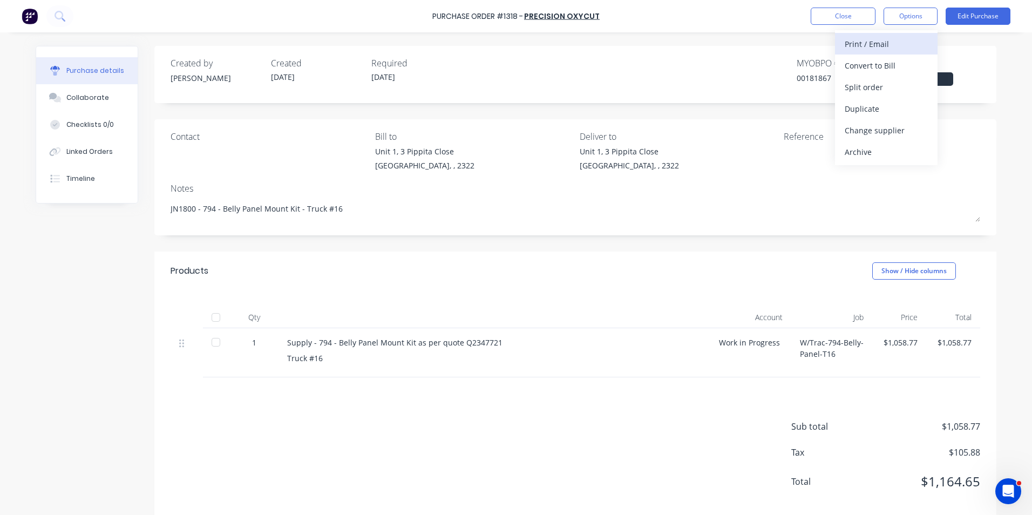
click at [867, 42] on div "Print / Email" at bounding box center [886, 44] width 83 height 16
click at [865, 63] on div "With pricing" at bounding box center [886, 66] width 83 height 16
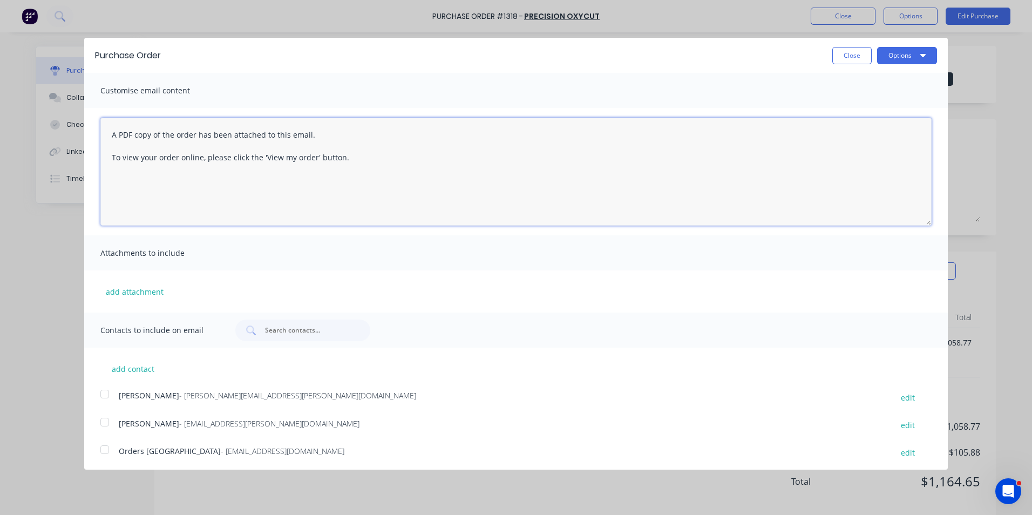
drag, startPoint x: 352, startPoint y: 159, endPoint x: 87, endPoint y: 119, distance: 268.1
click at [87, 119] on div "A PDF copy of the order has been attached to this email. To view your order onl…" at bounding box center [516, 171] width 864 height 127
paste textarea "Hi Sales, PO attached as per your quote, please proceed any issues, let me know…"
click at [144, 285] on button "add attachment" at bounding box center [134, 291] width 69 height 16
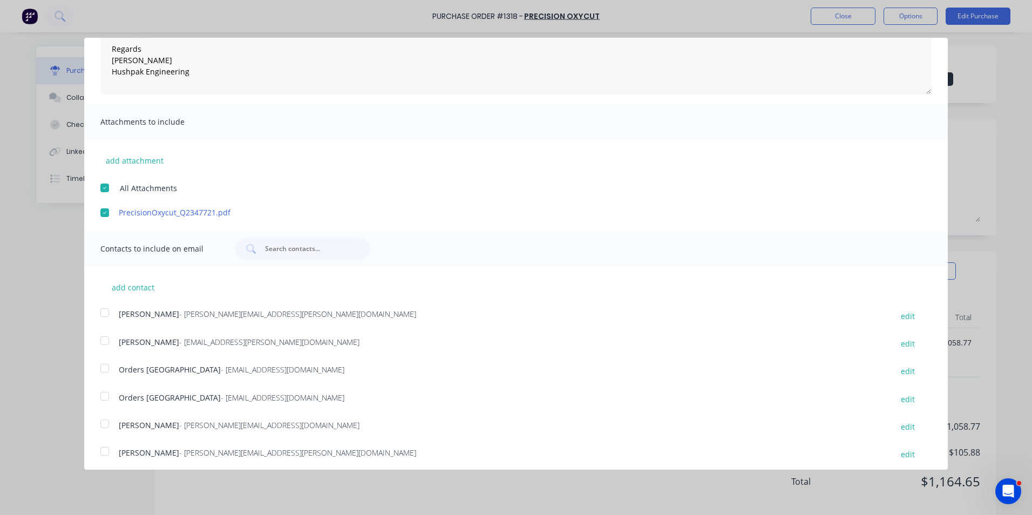
scroll to position [136, 0]
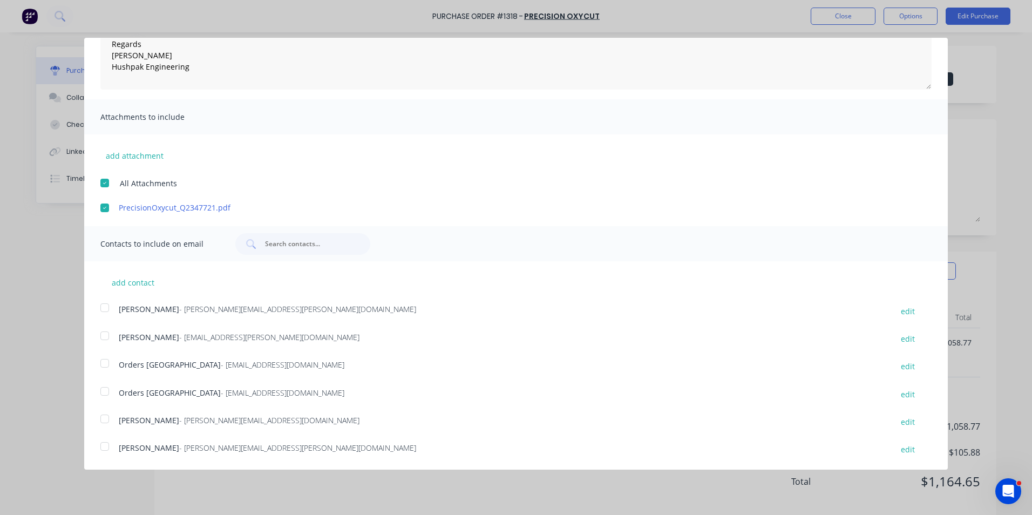
click at [105, 307] on div at bounding box center [105, 308] width 22 height 22
click at [106, 390] on div at bounding box center [105, 392] width 22 height 22
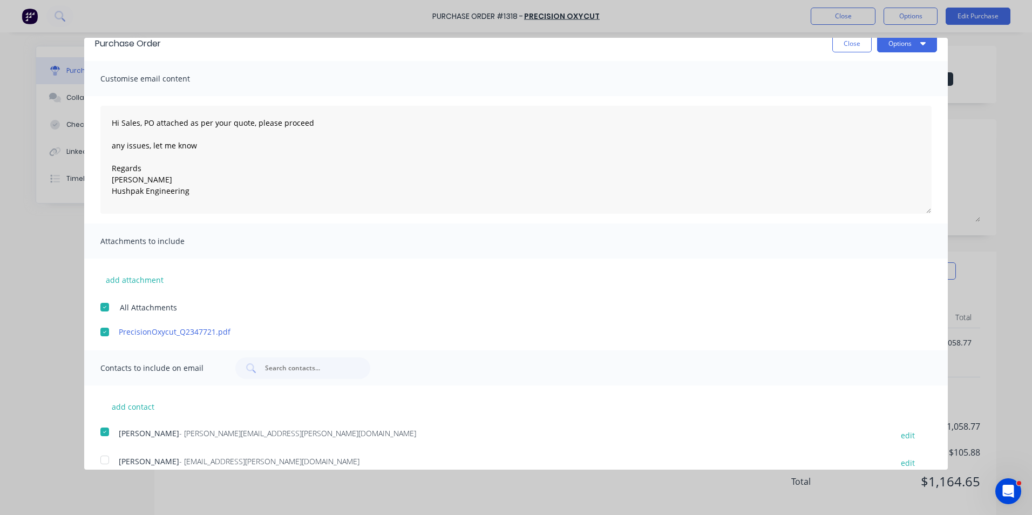
scroll to position [0, 0]
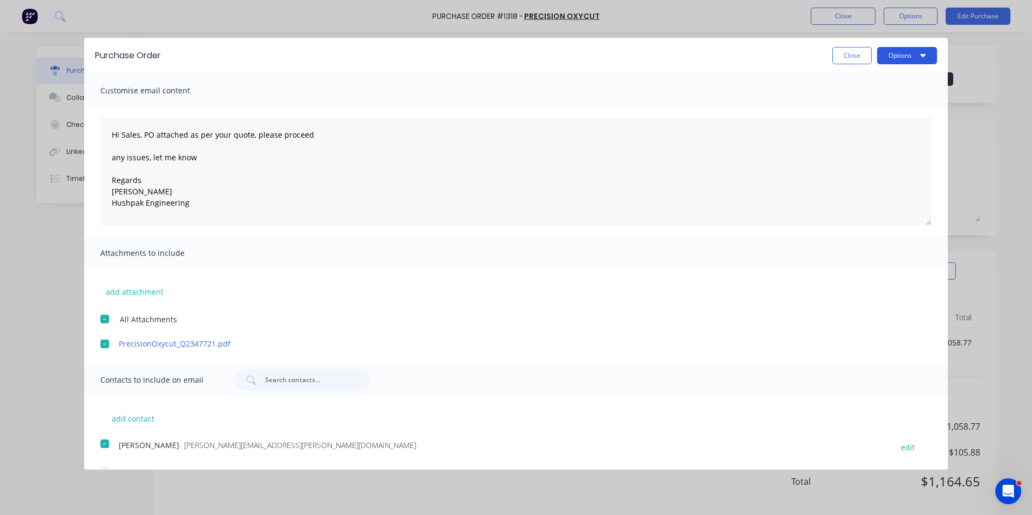
click at [885, 55] on button "Options" at bounding box center [907, 55] width 60 height 17
click at [854, 98] on div "Email" at bounding box center [885, 105] width 83 height 16
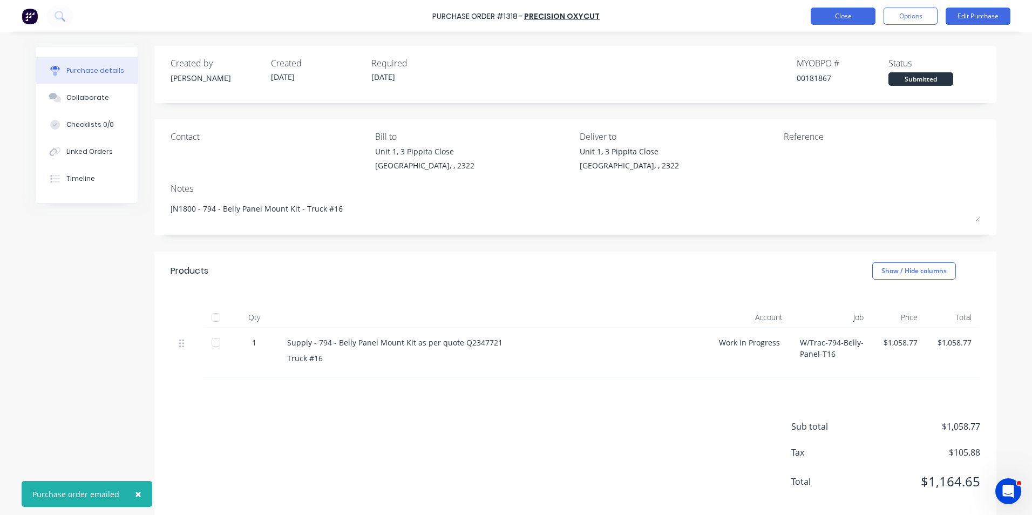
click at [844, 16] on button "Close" at bounding box center [843, 16] width 65 height 17
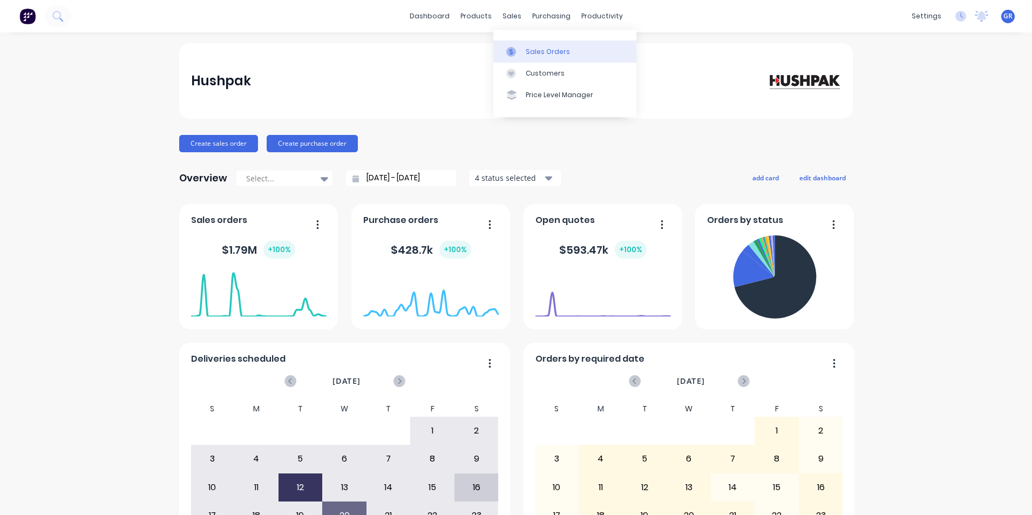
click at [543, 51] on div "Sales Orders" at bounding box center [548, 52] width 44 height 10
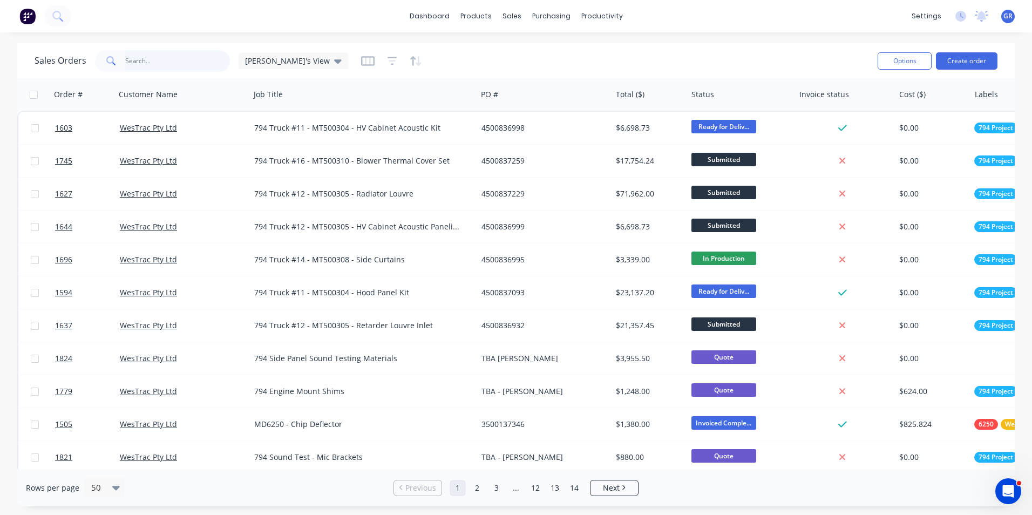
click at [158, 64] on input "text" at bounding box center [177, 61] width 105 height 22
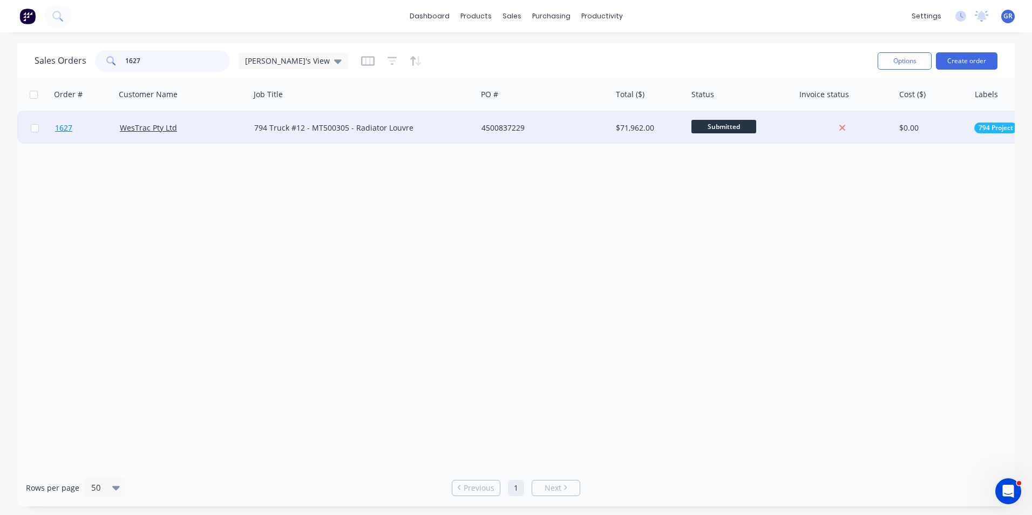
type input "1627"
click at [67, 129] on span "1627" at bounding box center [63, 128] width 17 height 11
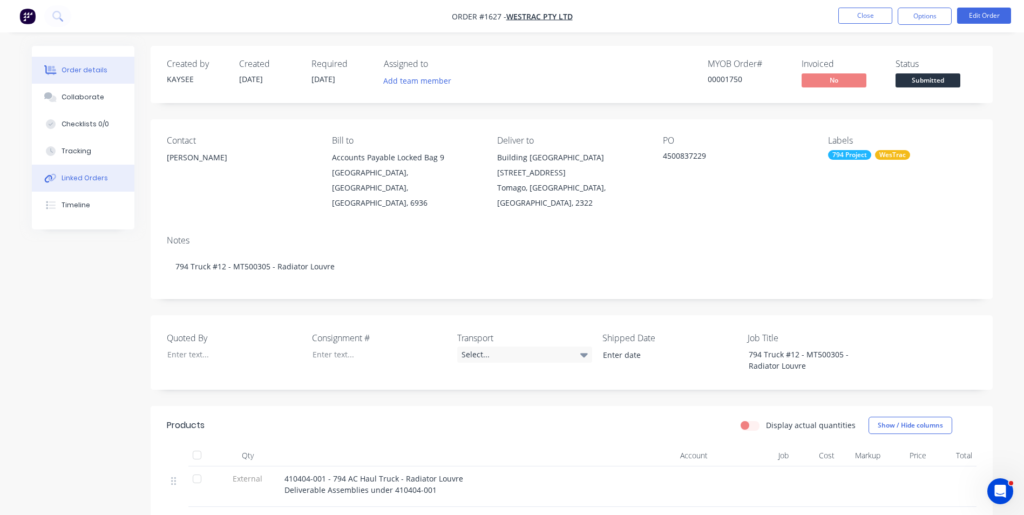
click at [90, 178] on div "Linked Orders" at bounding box center [85, 178] width 46 height 10
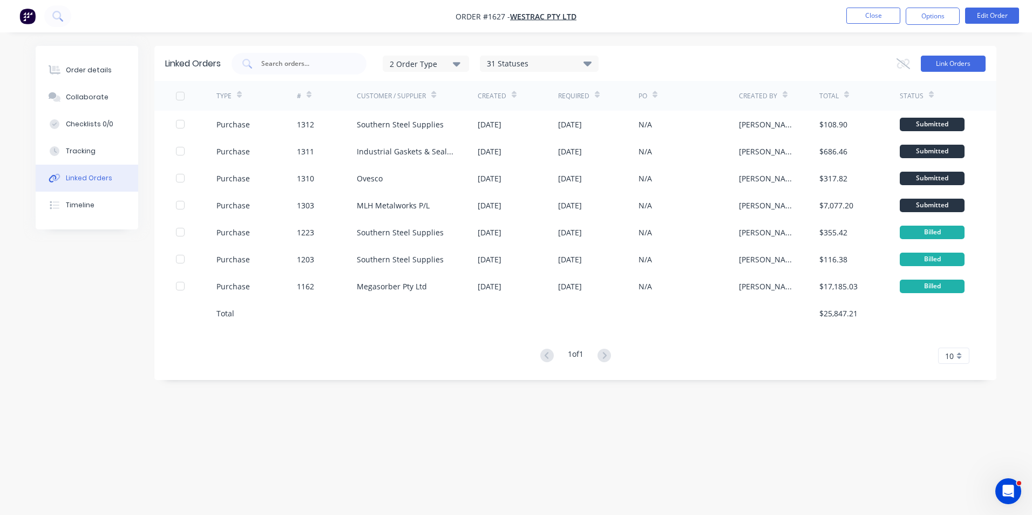
click at [949, 60] on button "Link Orders" at bounding box center [953, 64] width 65 height 16
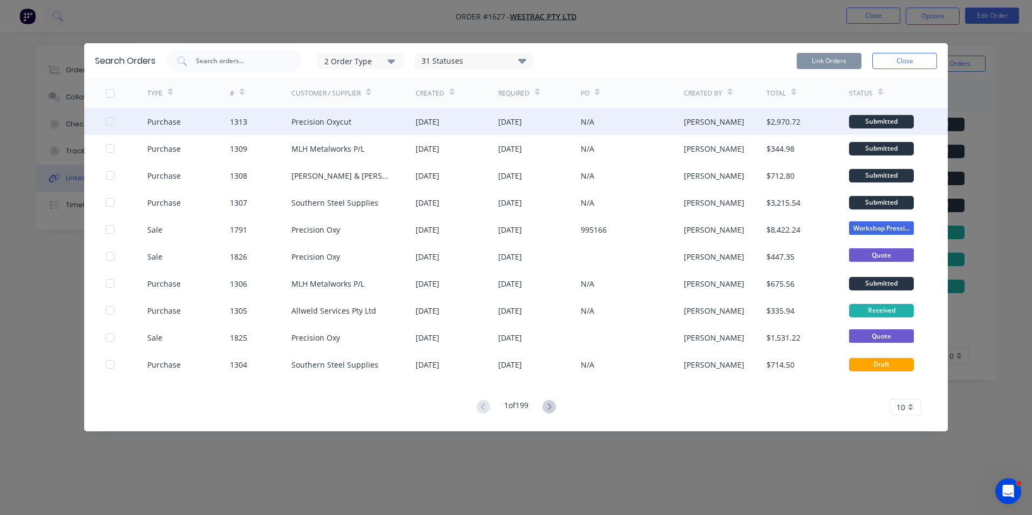
click at [109, 119] on div at bounding box center [110, 122] width 22 height 22
click at [817, 58] on button "Link Orders" at bounding box center [829, 61] width 65 height 16
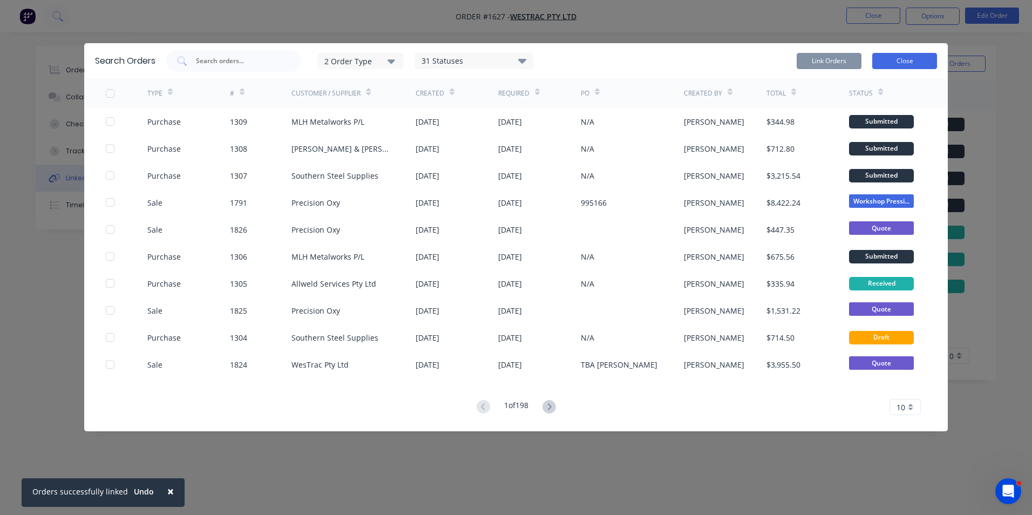
click at [905, 64] on button "Close" at bounding box center [904, 61] width 65 height 16
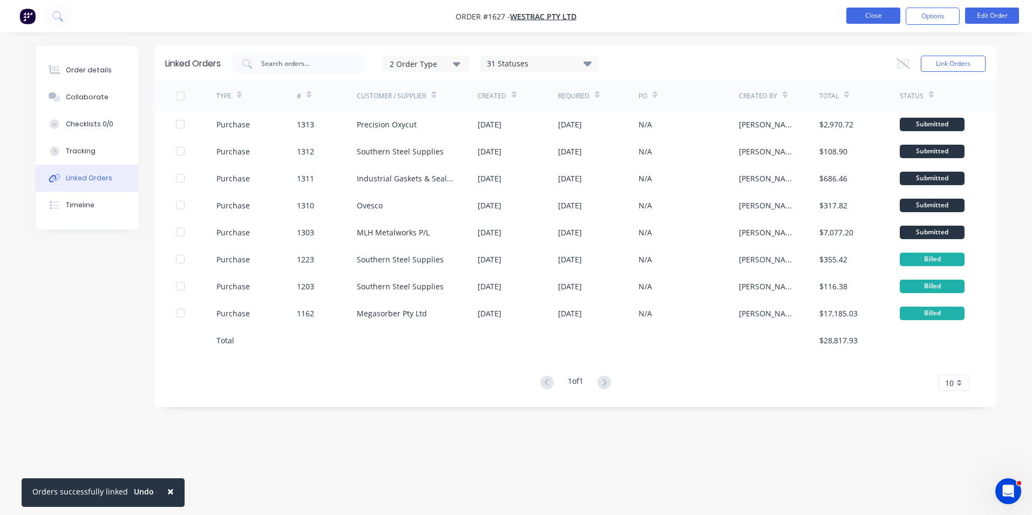
click at [883, 18] on button "Close" at bounding box center [874, 16] width 54 height 16
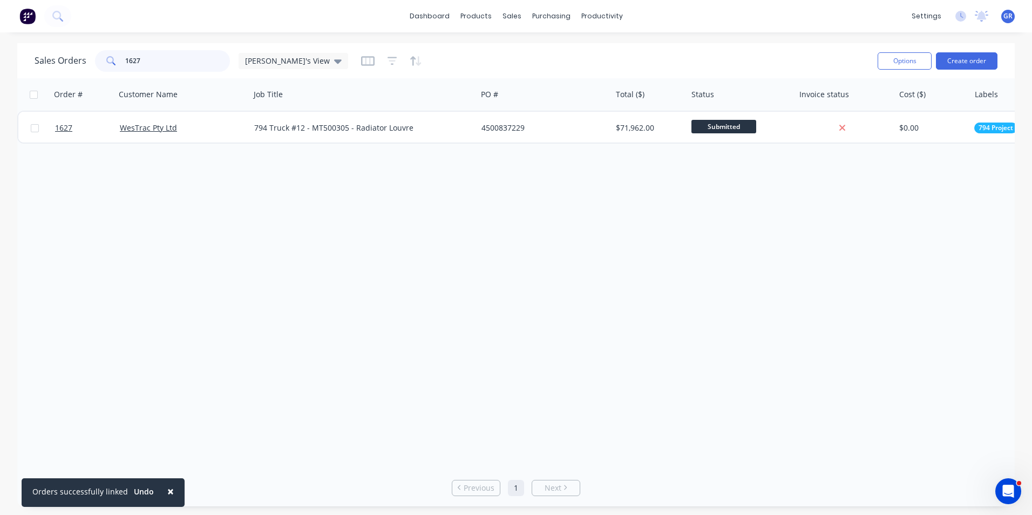
drag, startPoint x: 143, startPoint y: 59, endPoint x: 112, endPoint y: 56, distance: 30.9
click at [112, 56] on div "1627" at bounding box center [162, 61] width 135 height 22
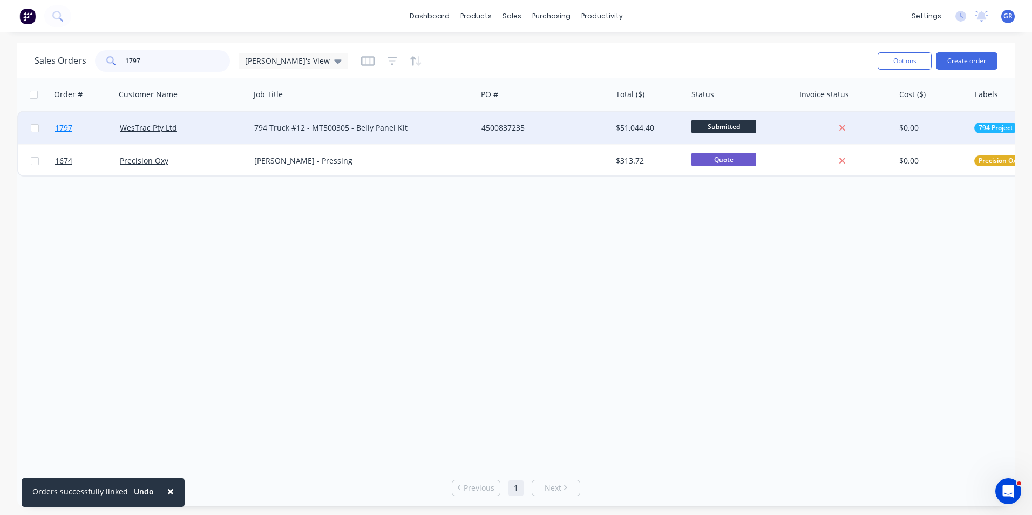
type input "1797"
click at [62, 127] on span "1797" at bounding box center [63, 128] width 17 height 11
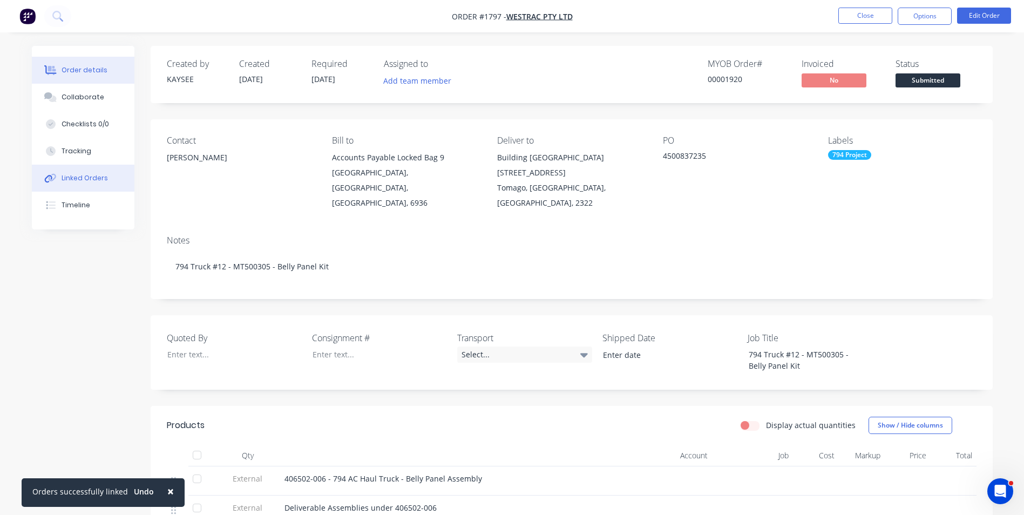
click at [84, 173] on div "Linked Orders" at bounding box center [85, 178] width 46 height 10
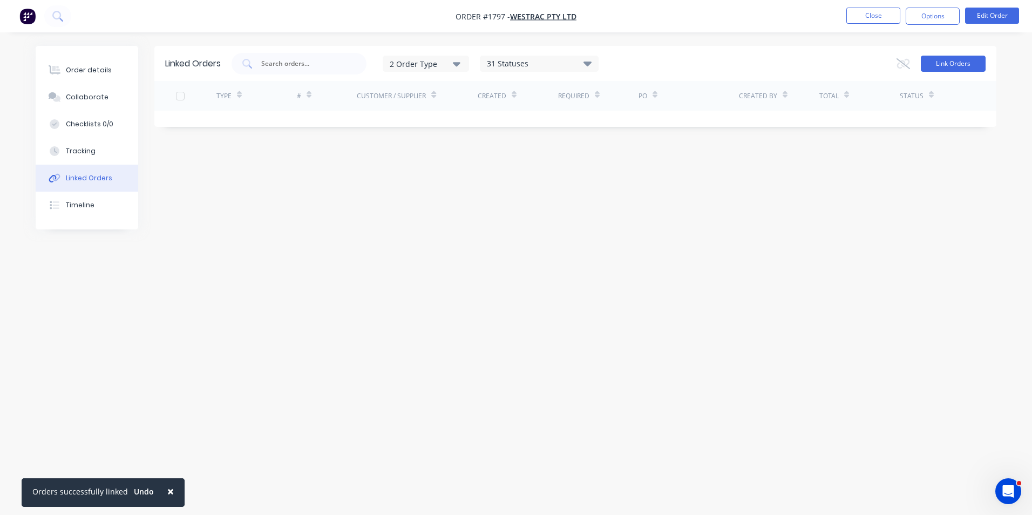
click at [939, 64] on button "Link Orders" at bounding box center [953, 64] width 65 height 16
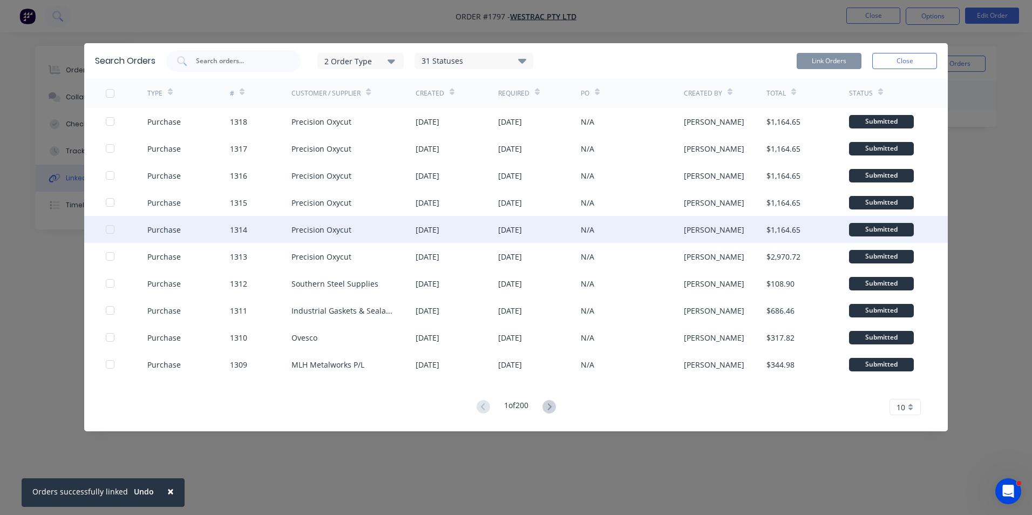
click at [108, 229] on div at bounding box center [110, 230] width 22 height 22
click at [831, 60] on button "Link Orders" at bounding box center [829, 61] width 65 height 16
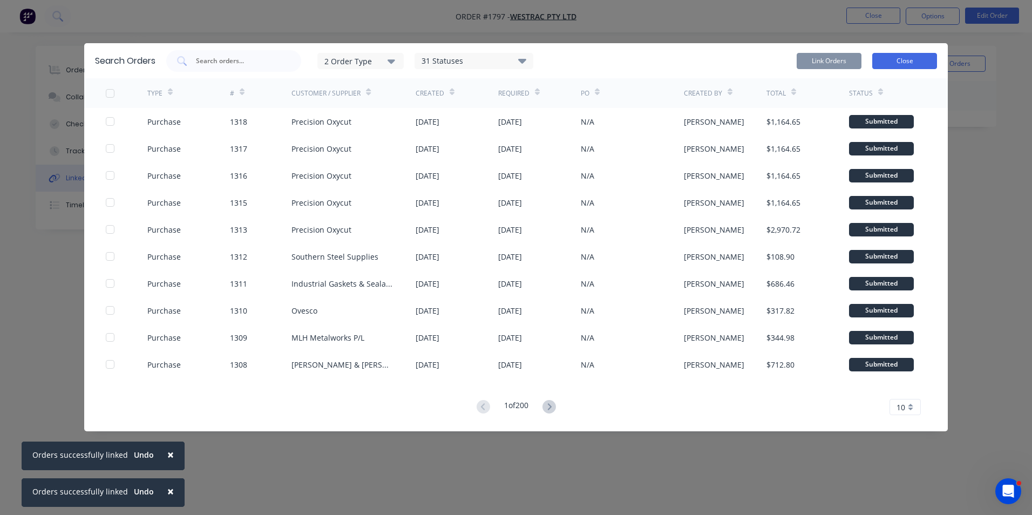
click at [901, 63] on button "Close" at bounding box center [904, 61] width 65 height 16
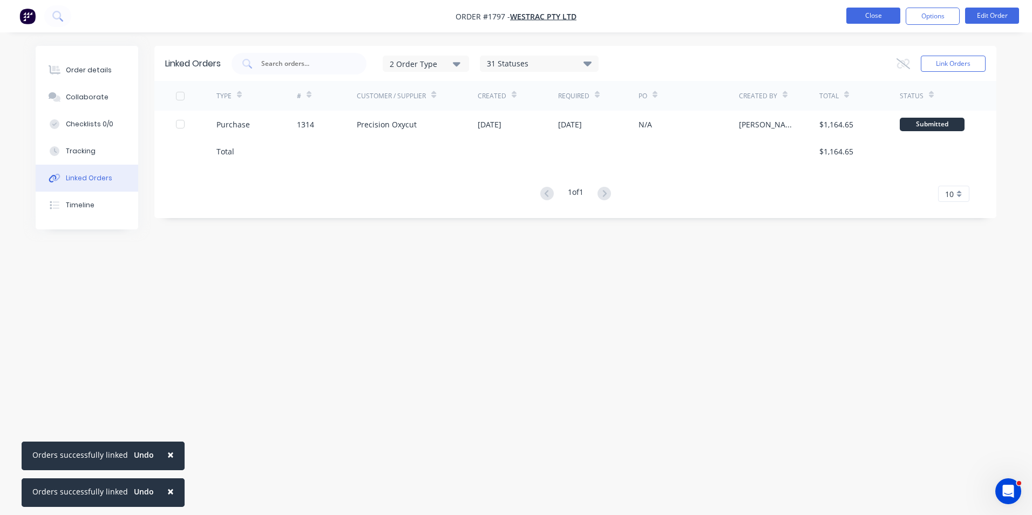
click at [873, 18] on button "Close" at bounding box center [874, 16] width 54 height 16
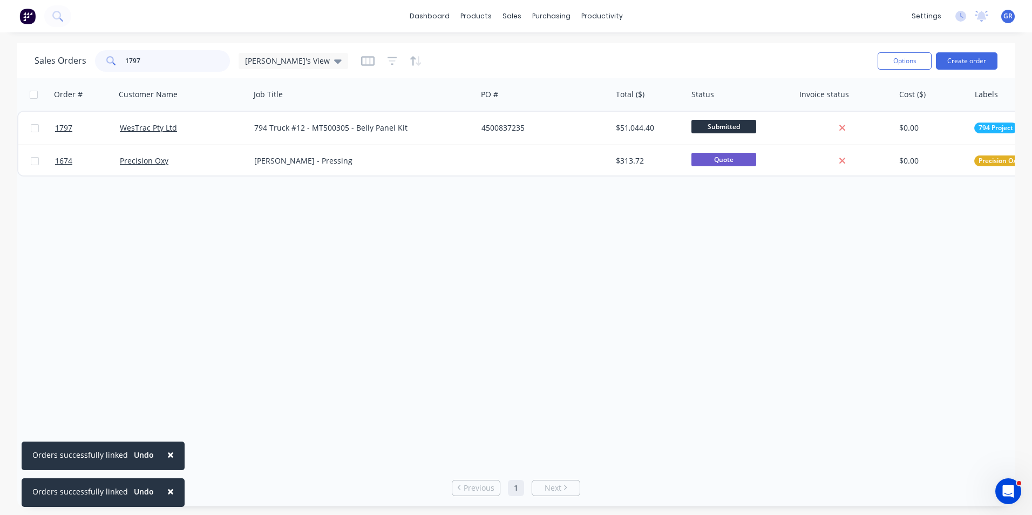
drag, startPoint x: 142, startPoint y: 58, endPoint x: 111, endPoint y: 59, distance: 30.8
click at [111, 59] on div "1797" at bounding box center [162, 61] width 135 height 22
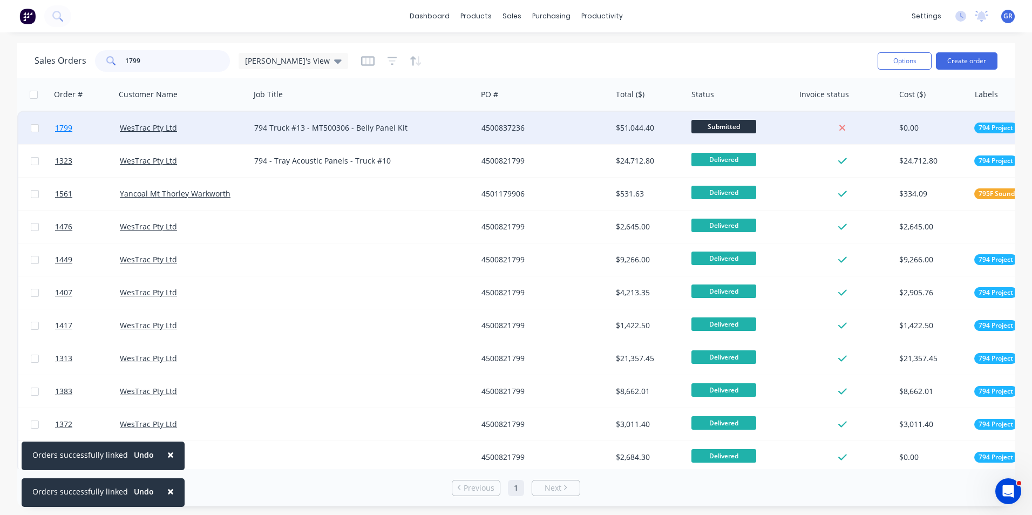
type input "1799"
click at [68, 127] on span "1799" at bounding box center [63, 128] width 17 height 11
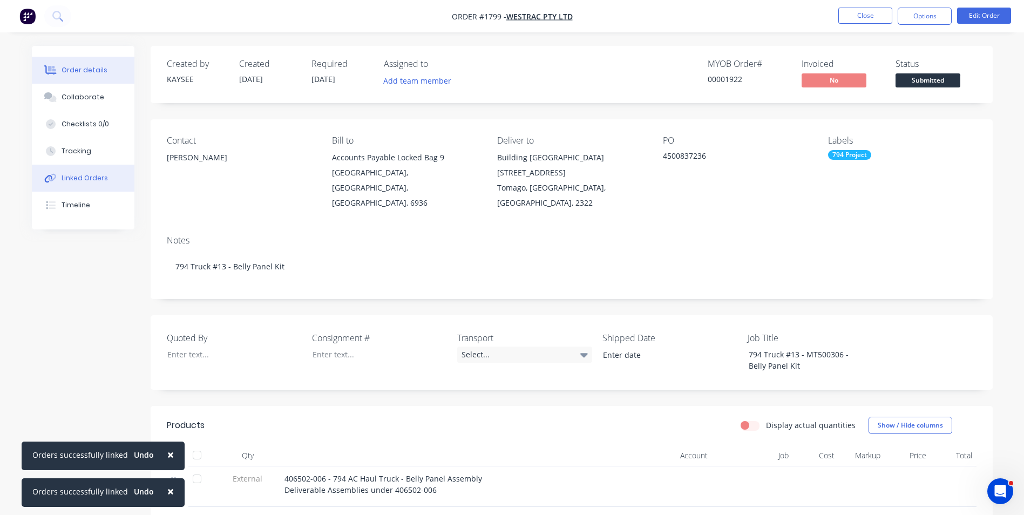
click at [92, 178] on div "Linked Orders" at bounding box center [85, 178] width 46 height 10
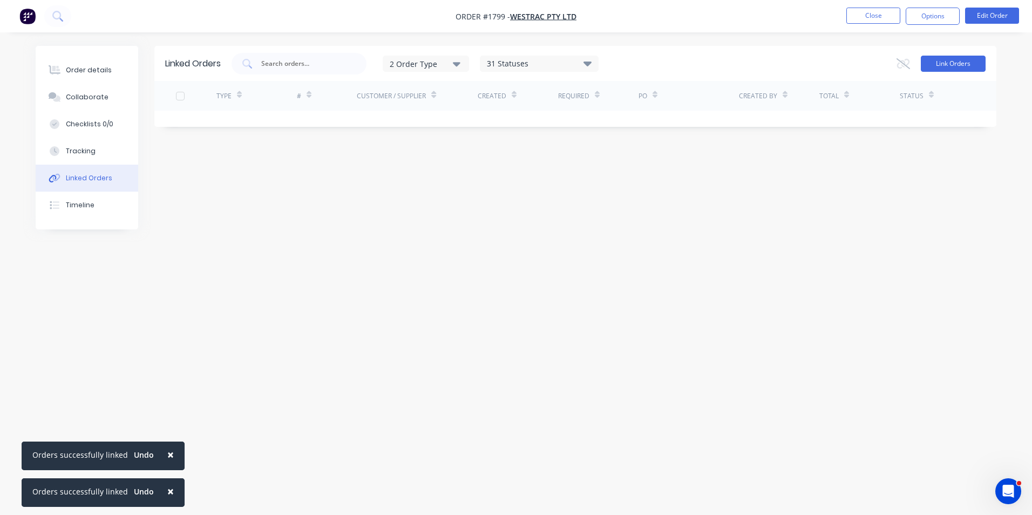
click at [932, 64] on button "Link Orders" at bounding box center [953, 64] width 65 height 16
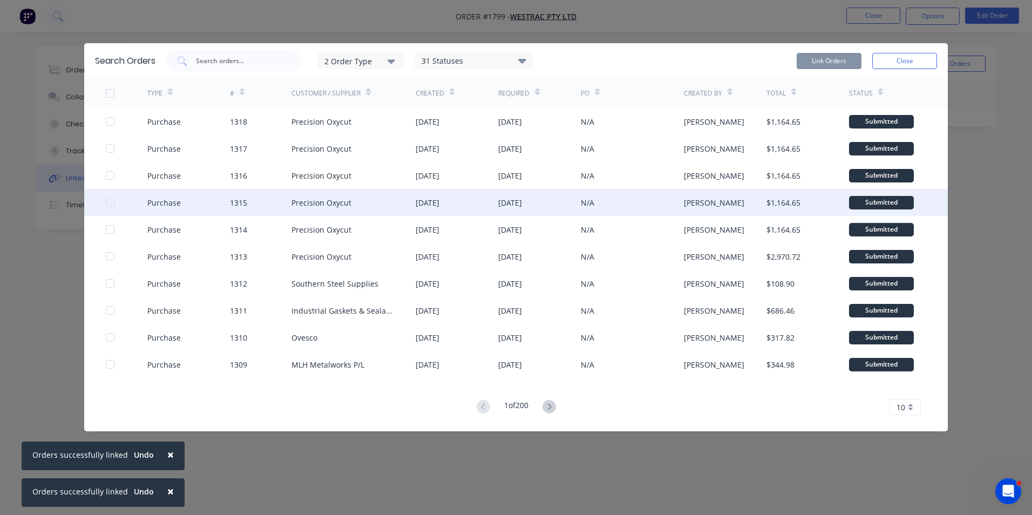
click at [112, 201] on div at bounding box center [110, 203] width 22 height 22
click at [833, 57] on button "Link Orders" at bounding box center [829, 61] width 65 height 16
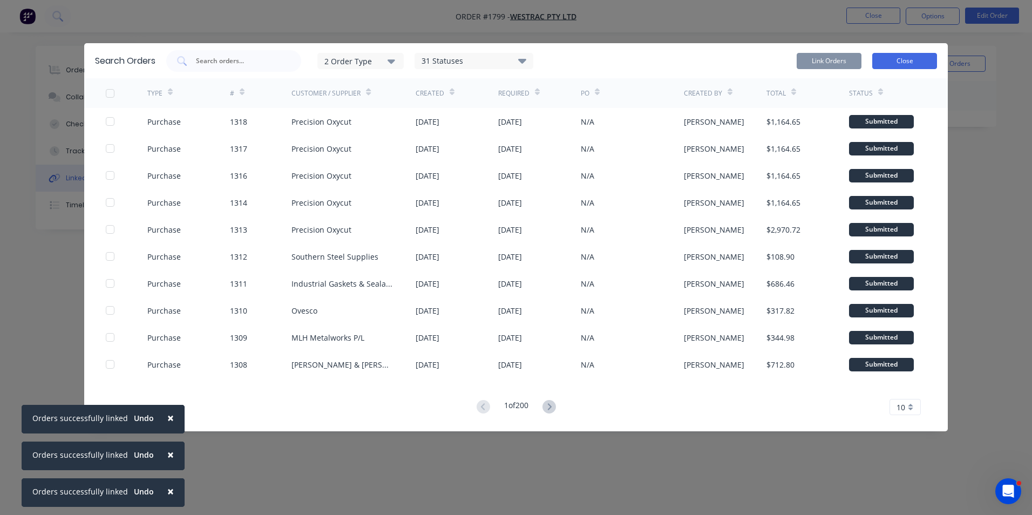
click at [913, 63] on button "Close" at bounding box center [904, 61] width 65 height 16
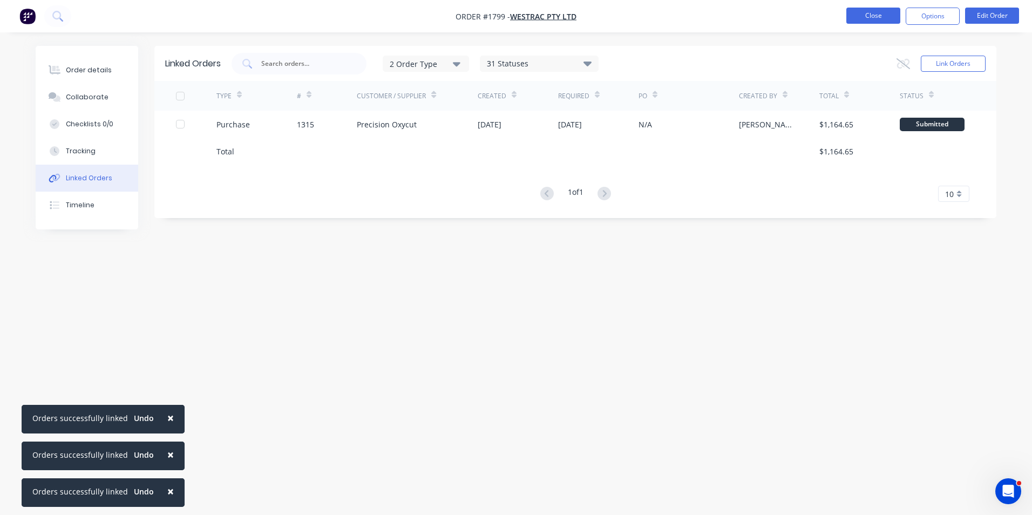
click at [878, 14] on button "Close" at bounding box center [874, 16] width 54 height 16
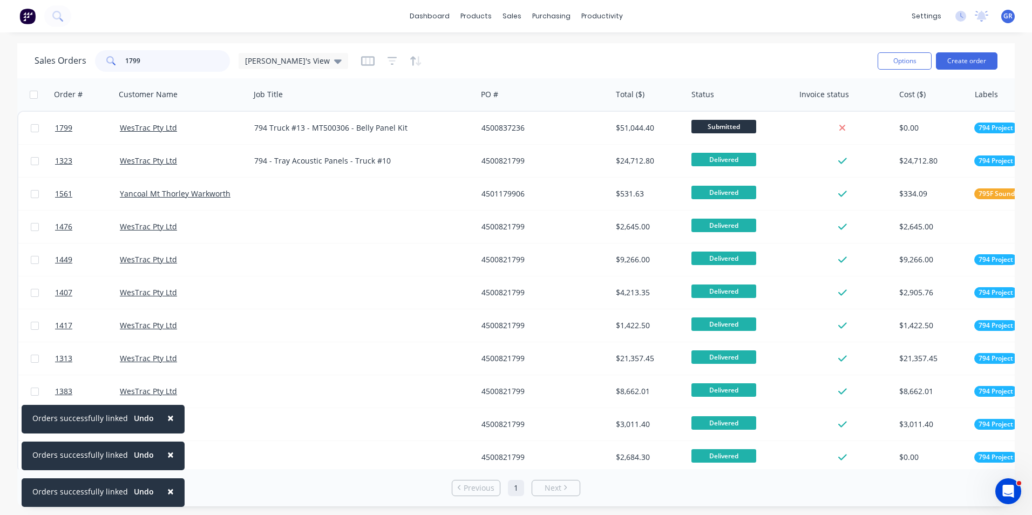
drag, startPoint x: 148, startPoint y: 60, endPoint x: 116, endPoint y: 59, distance: 32.4
click at [116, 59] on div "1799" at bounding box center [162, 61] width 135 height 22
click at [145, 57] on input "1799" at bounding box center [177, 61] width 105 height 22
drag, startPoint x: 146, startPoint y: 59, endPoint x: 119, endPoint y: 59, distance: 27.0
click at [119, 59] on div "1799" at bounding box center [162, 61] width 135 height 22
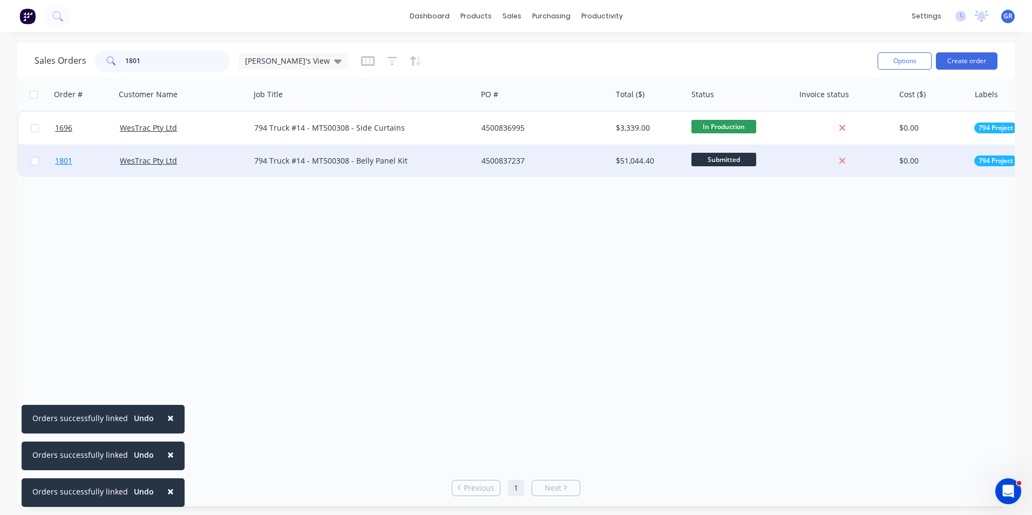
type input "1801"
click at [64, 160] on span "1801" at bounding box center [63, 160] width 17 height 11
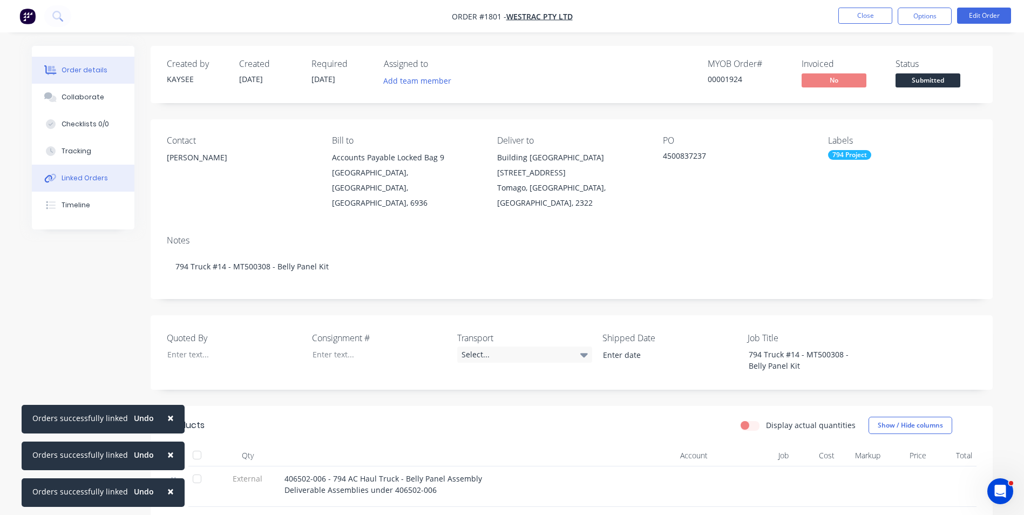
click at [76, 178] on div "Linked Orders" at bounding box center [85, 178] width 46 height 10
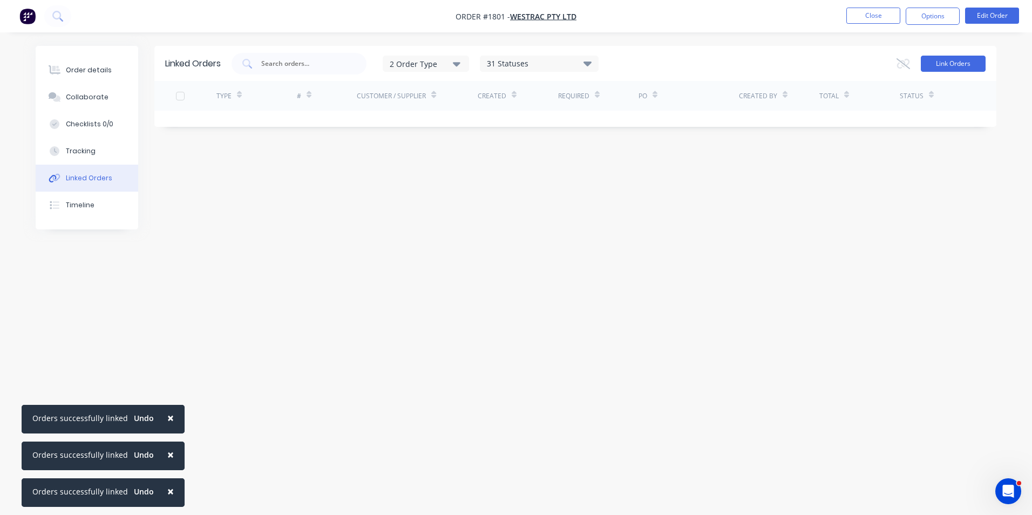
click at [958, 63] on button "Link Orders" at bounding box center [953, 64] width 65 height 16
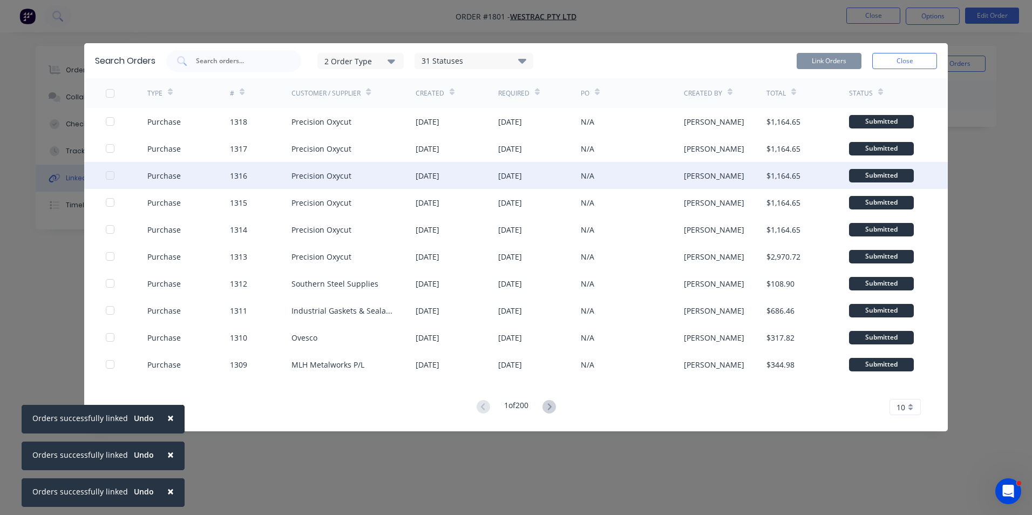
click at [110, 174] on div at bounding box center [110, 176] width 22 height 22
click at [822, 55] on button "Link Orders" at bounding box center [829, 61] width 65 height 16
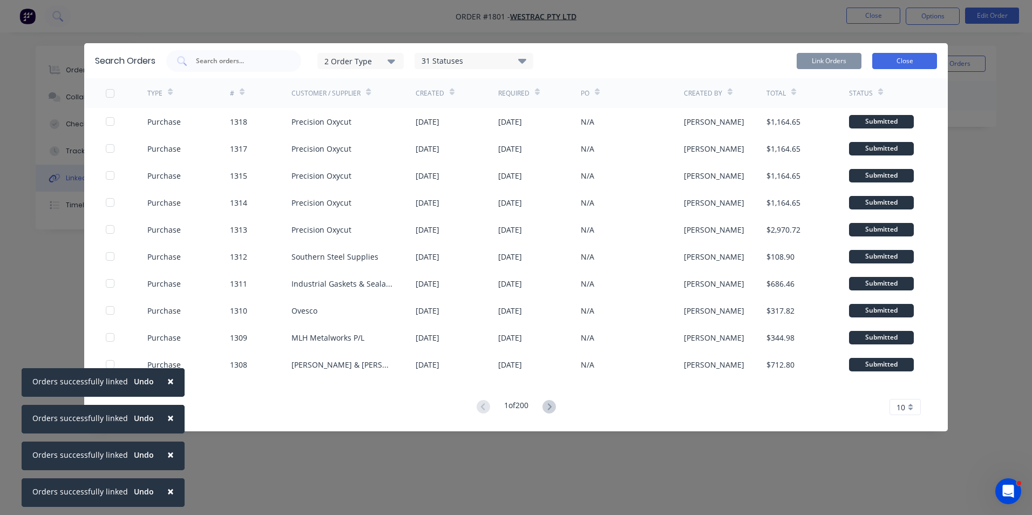
click at [887, 63] on button "Close" at bounding box center [904, 61] width 65 height 16
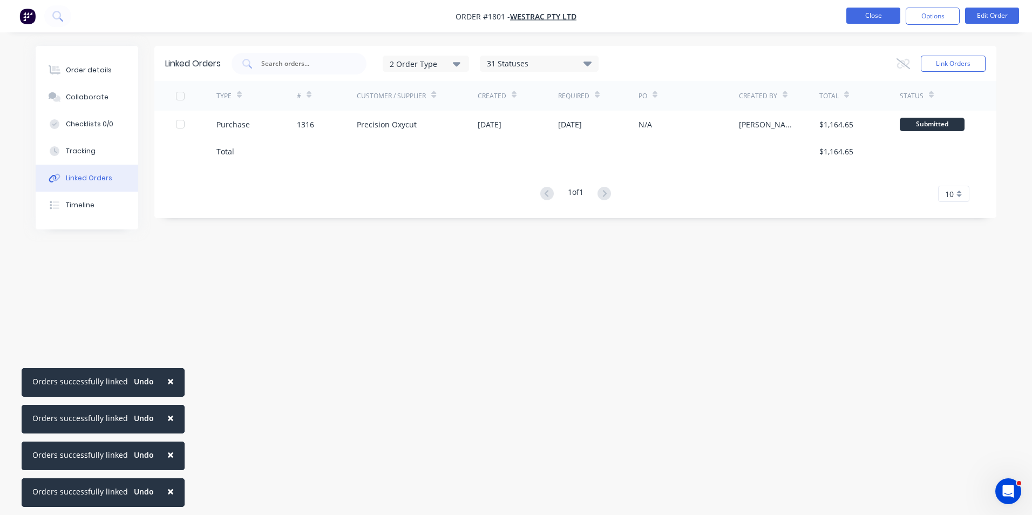
click at [879, 19] on button "Close" at bounding box center [874, 16] width 54 height 16
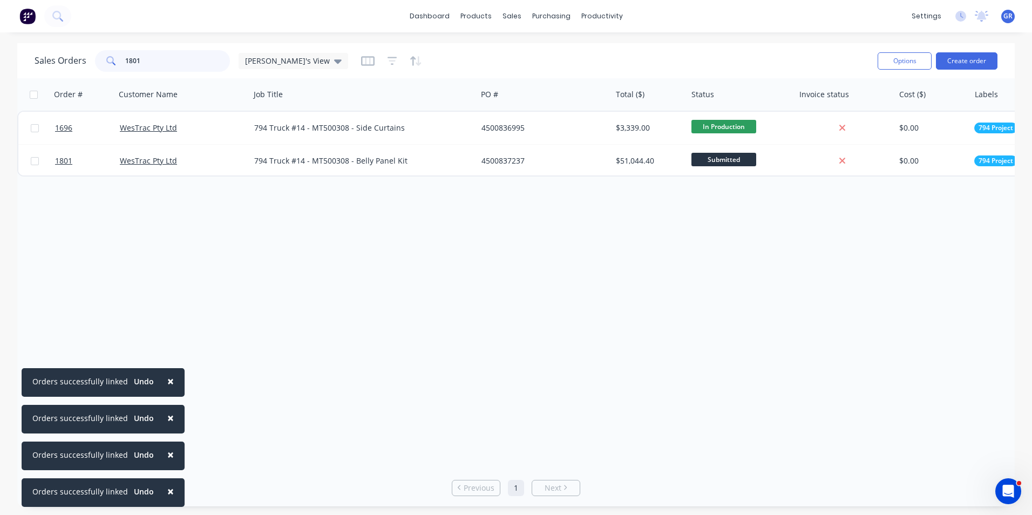
drag, startPoint x: 143, startPoint y: 60, endPoint x: 111, endPoint y: 60, distance: 31.9
click at [111, 60] on div "1801" at bounding box center [162, 61] width 135 height 22
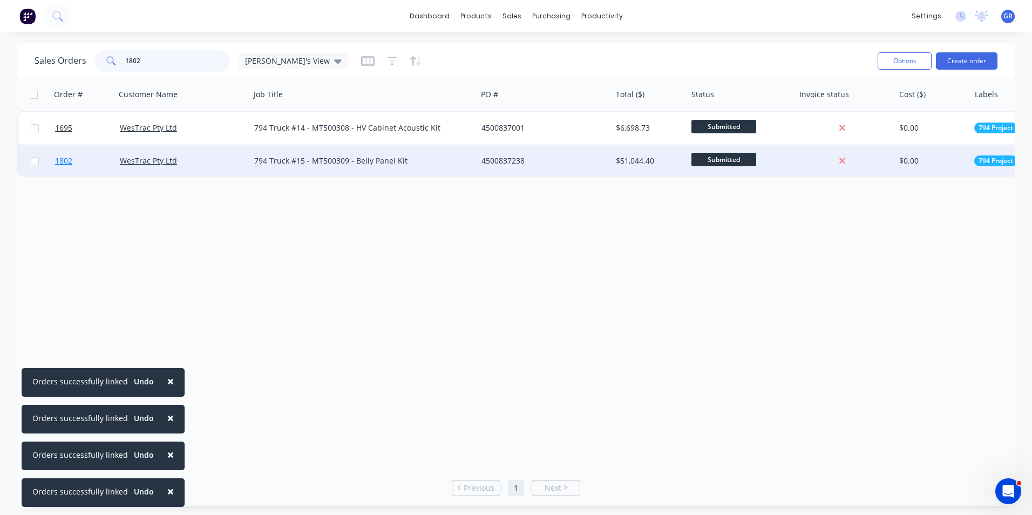
type input "1802"
click at [67, 161] on span "1802" at bounding box center [63, 160] width 17 height 11
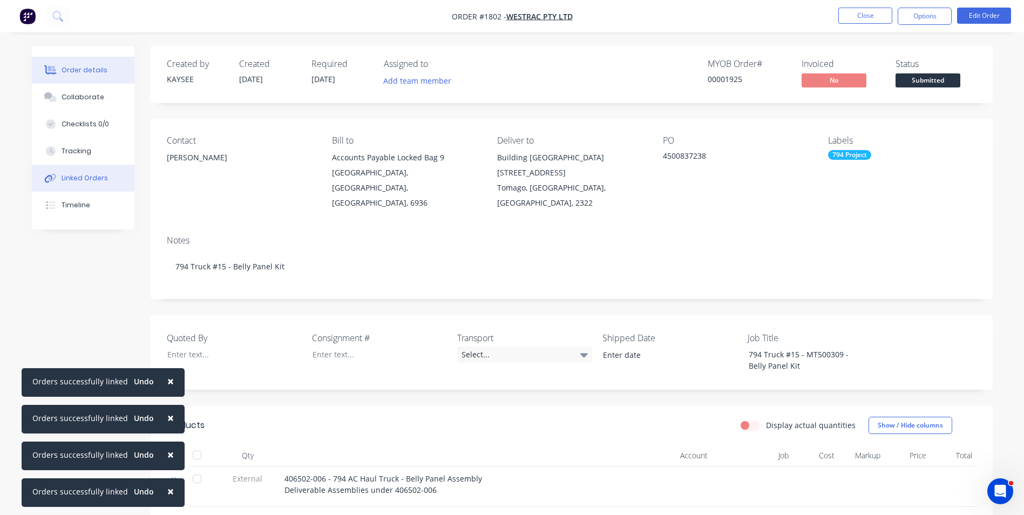
click at [92, 173] on div "Linked Orders" at bounding box center [85, 178] width 46 height 10
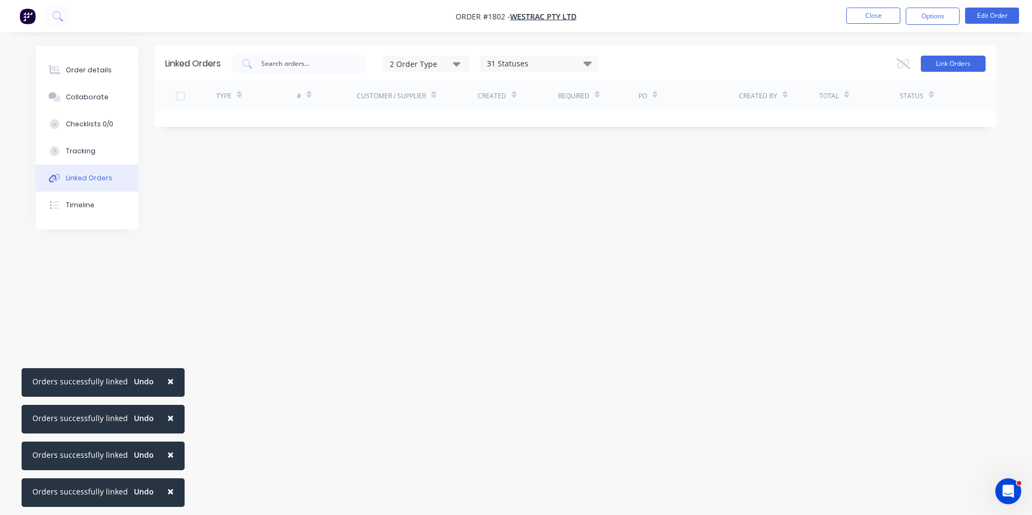
click at [938, 65] on button "Link Orders" at bounding box center [953, 64] width 65 height 16
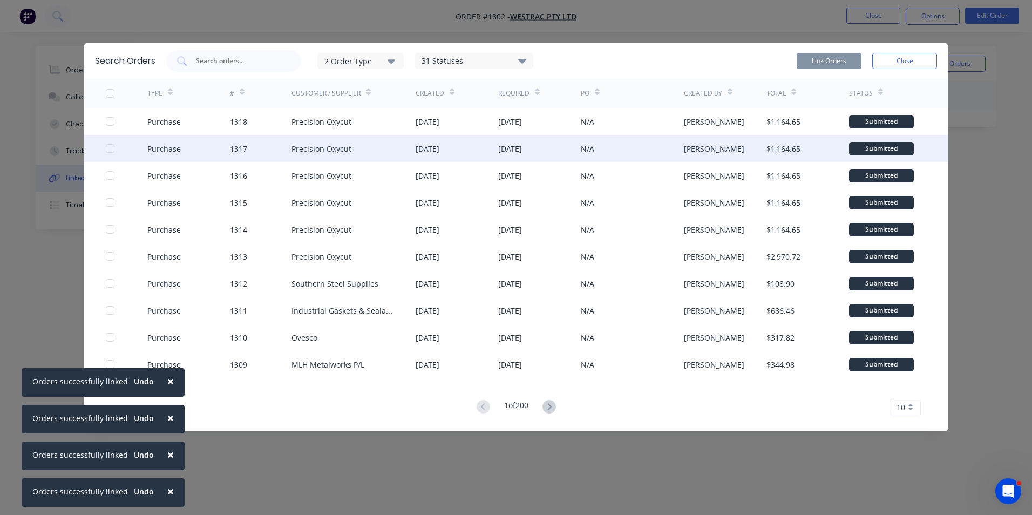
click at [109, 147] on div at bounding box center [110, 149] width 22 height 22
click at [824, 53] on button "Link Orders" at bounding box center [829, 61] width 65 height 16
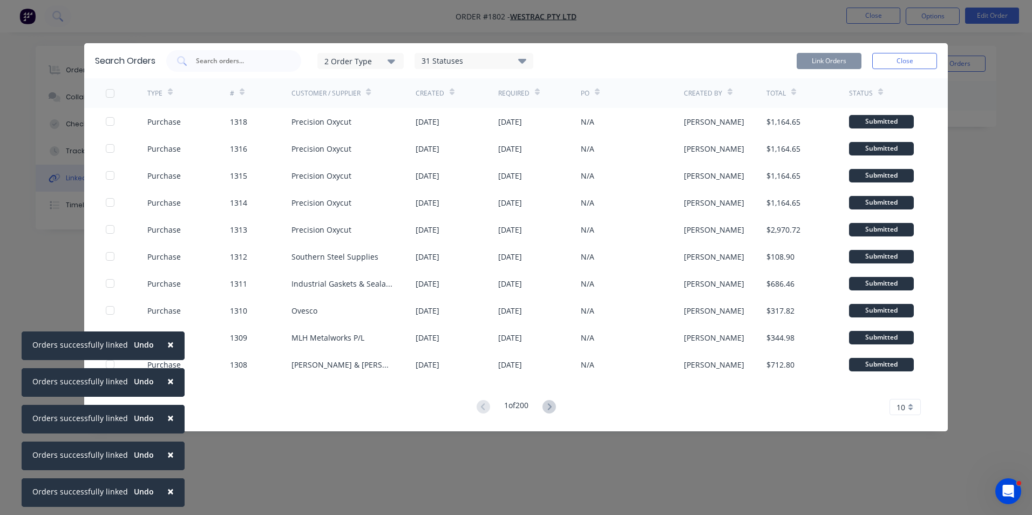
click at [904, 62] on button "Close" at bounding box center [904, 61] width 65 height 16
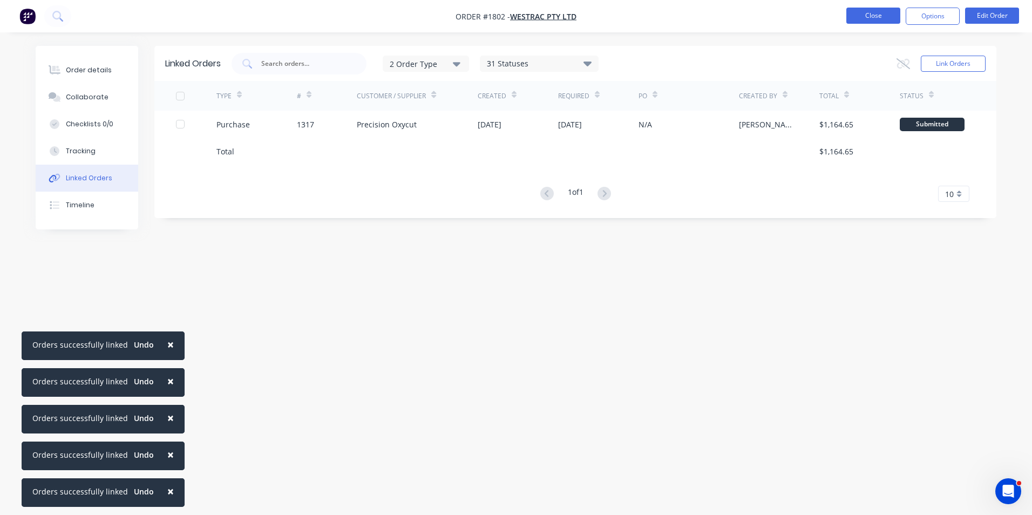
click at [877, 23] on button "Close" at bounding box center [874, 16] width 54 height 16
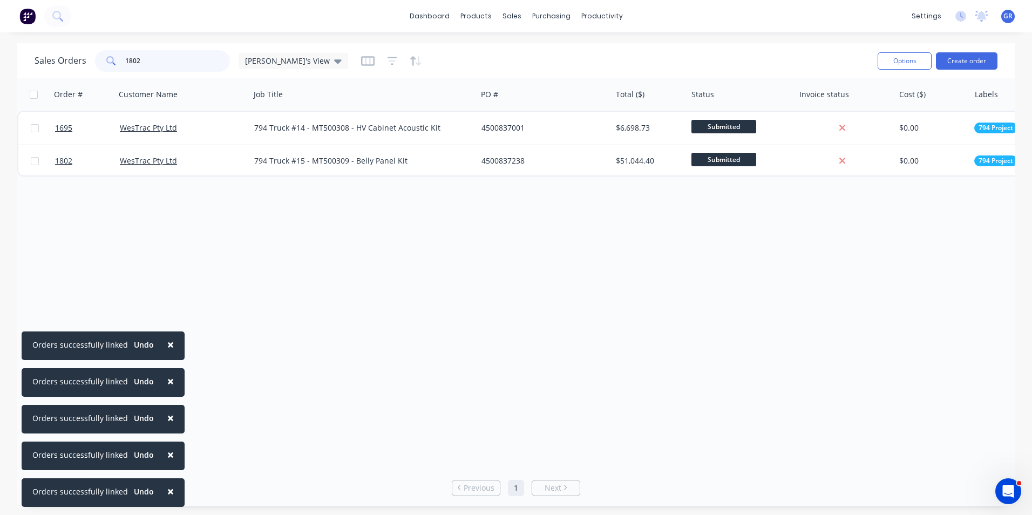
drag, startPoint x: 144, startPoint y: 60, endPoint x: 91, endPoint y: 58, distance: 53.5
click at [91, 58] on div "Sales Orders 1802 [PERSON_NAME]'s View" at bounding box center [192, 61] width 314 height 22
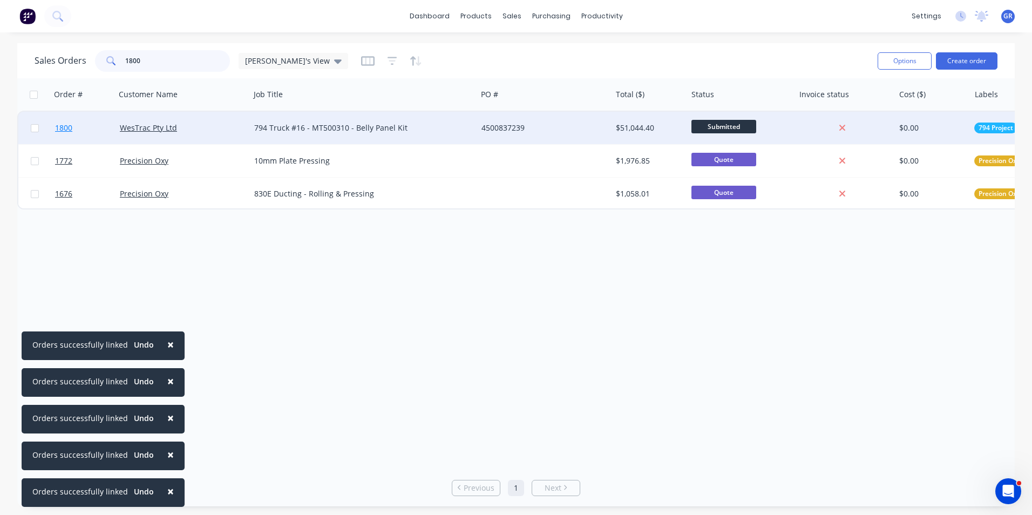
type input "1800"
click at [65, 125] on span "1800" at bounding box center [63, 128] width 17 height 11
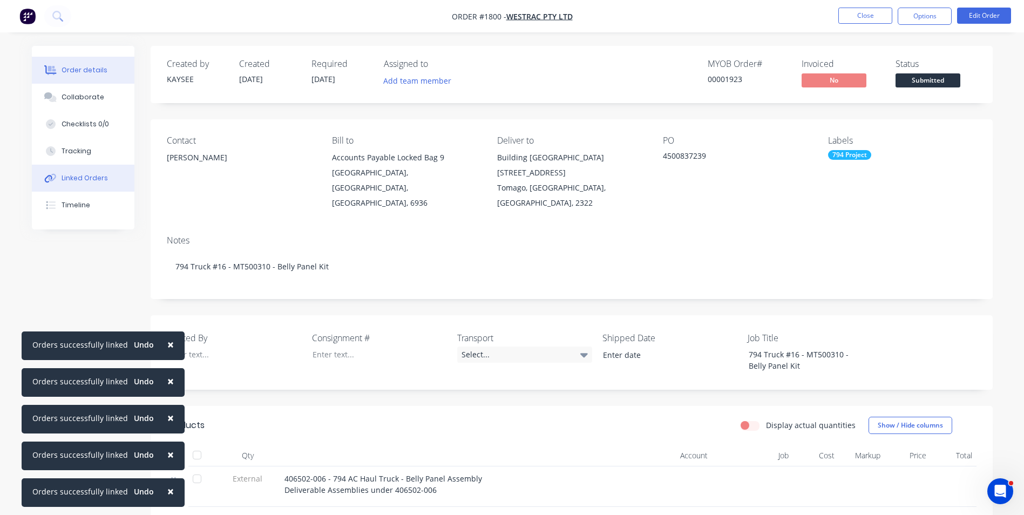
click at [85, 177] on div "Linked Orders" at bounding box center [85, 178] width 46 height 10
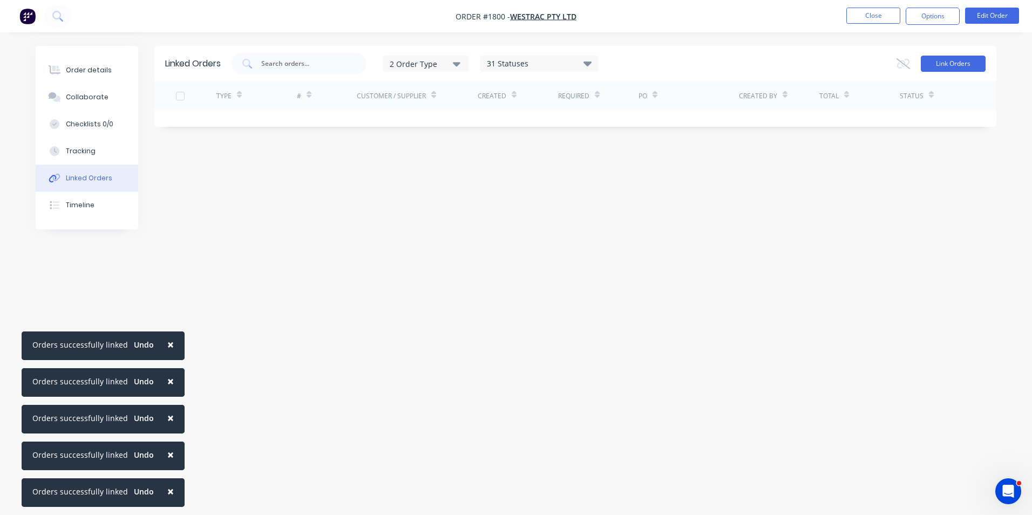
click at [957, 65] on button "Link Orders" at bounding box center [953, 64] width 65 height 16
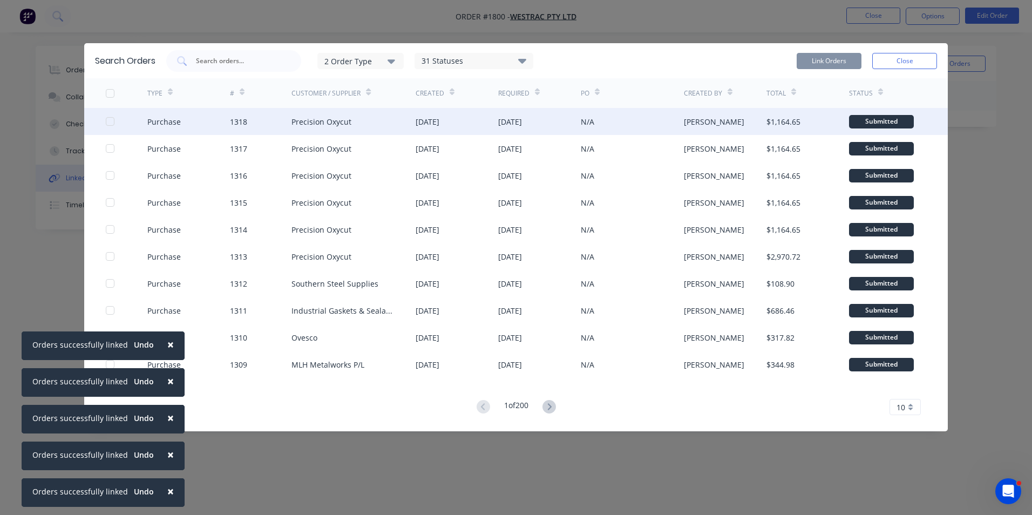
click at [109, 121] on div at bounding box center [110, 122] width 22 height 22
click at [827, 58] on button "Link Orders" at bounding box center [829, 61] width 65 height 16
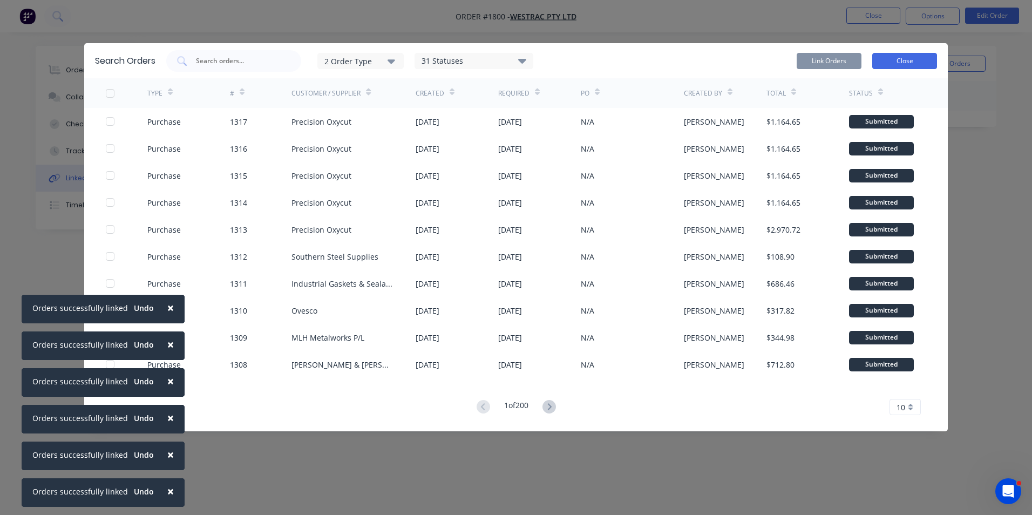
click at [899, 59] on button "Close" at bounding box center [904, 61] width 65 height 16
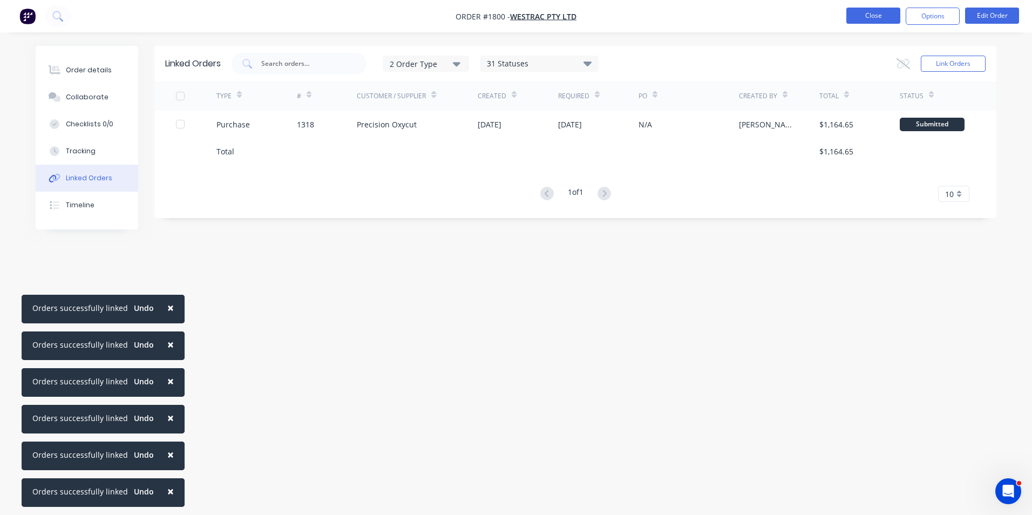
click at [867, 17] on button "Close" at bounding box center [874, 16] width 54 height 16
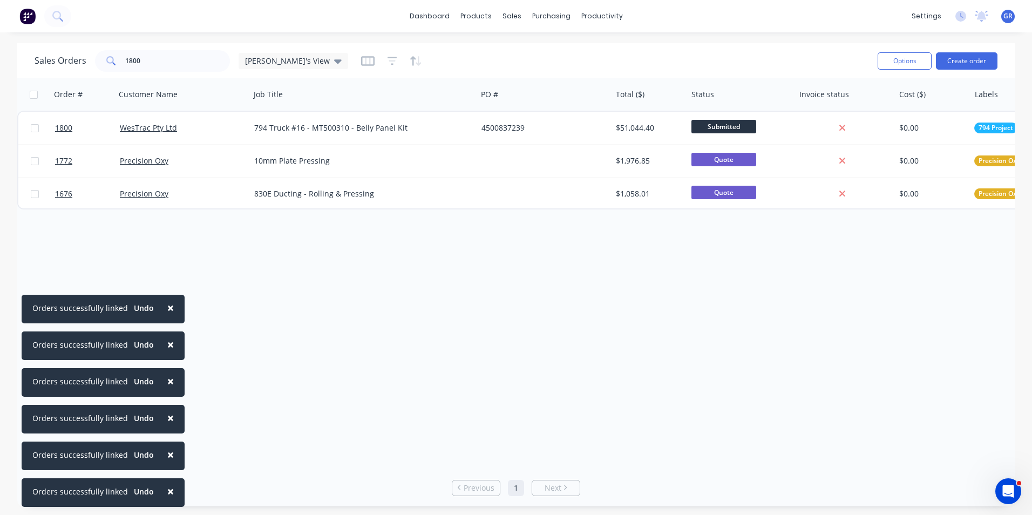
click at [167, 308] on span "×" at bounding box center [170, 307] width 6 height 15
click at [167, 340] on span "×" at bounding box center [170, 344] width 6 height 15
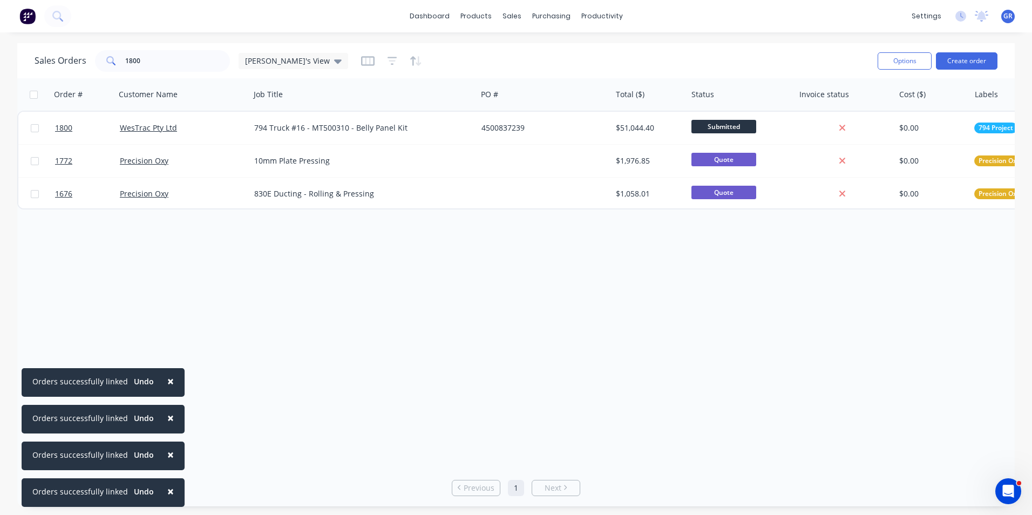
click at [170, 381] on button "×" at bounding box center [171, 381] width 28 height 26
click at [167, 419] on span "×" at bounding box center [170, 417] width 6 height 15
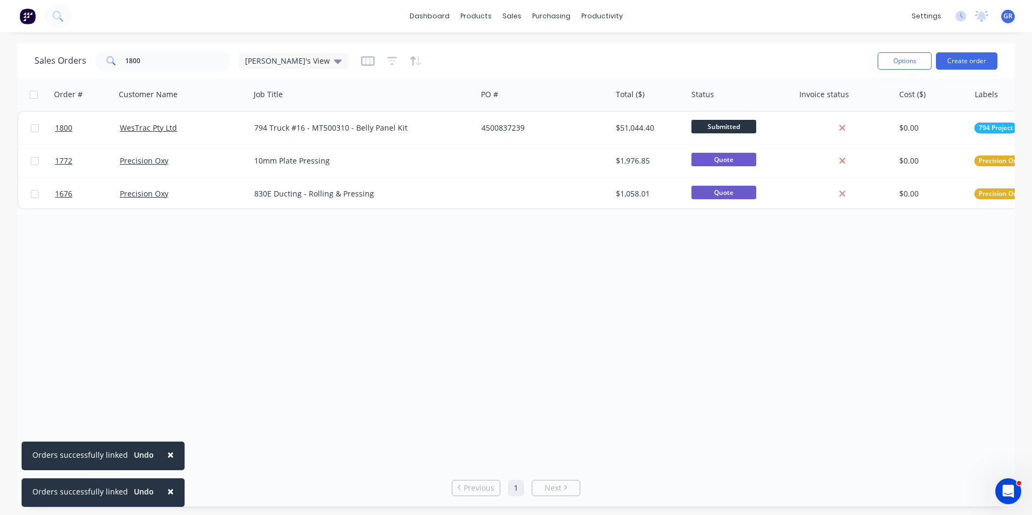
click at [167, 452] on span "×" at bounding box center [170, 454] width 6 height 15
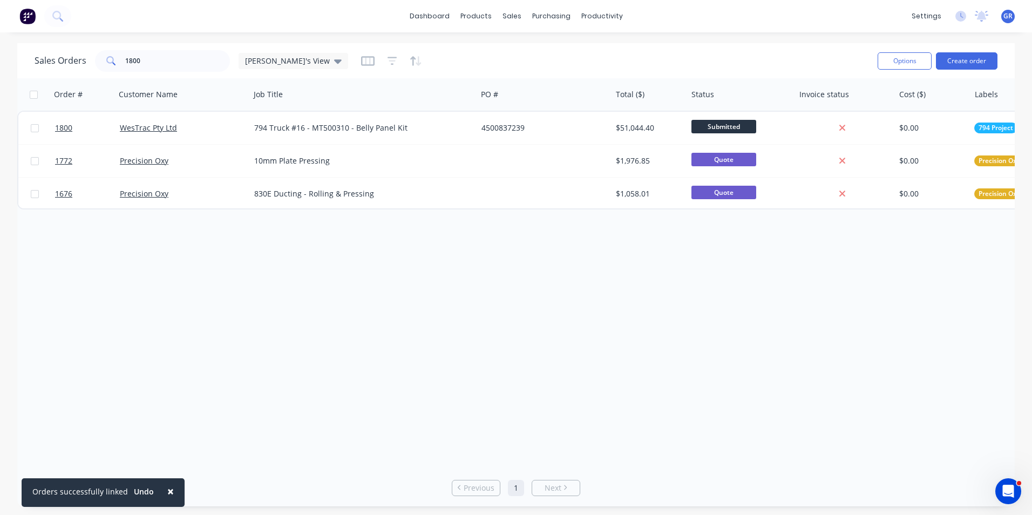
click at [164, 454] on div "Order # Customer Name Job Title PO # Total ($) Status Invoice status Cost ($) L…" at bounding box center [516, 273] width 998 height 391
click at [167, 492] on span "×" at bounding box center [170, 491] width 6 height 15
click at [153, 353] on div "Order # Customer Name Job Title PO # Total ($) Status Invoice status Cost ($) L…" at bounding box center [516, 273] width 998 height 391
drag, startPoint x: 150, startPoint y: 52, endPoint x: 105, endPoint y: 64, distance: 46.4
click at [103, 62] on div "1800" at bounding box center [162, 61] width 135 height 22
